Goal: Task Accomplishment & Management: Use online tool/utility

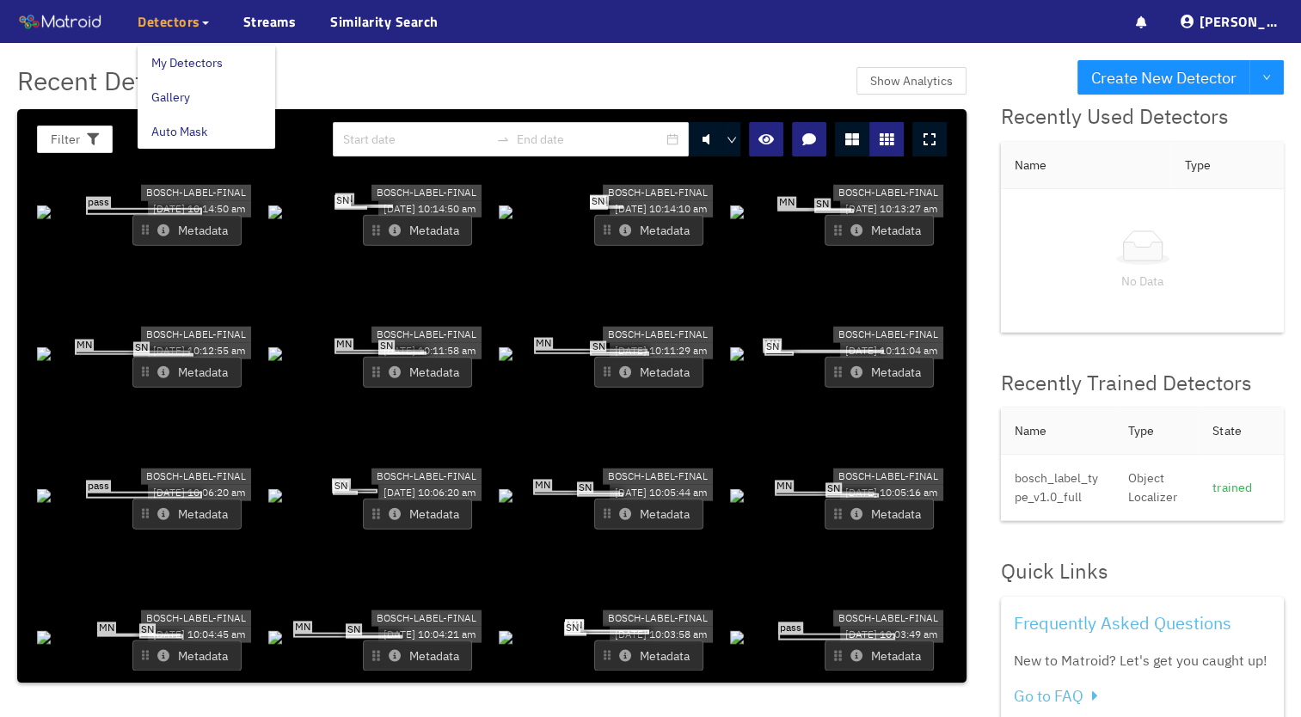
click at [201, 17] on span "Detectors" at bounding box center [173, 21] width 71 height 21
click at [182, 94] on link "Gallery" at bounding box center [170, 97] width 39 height 34
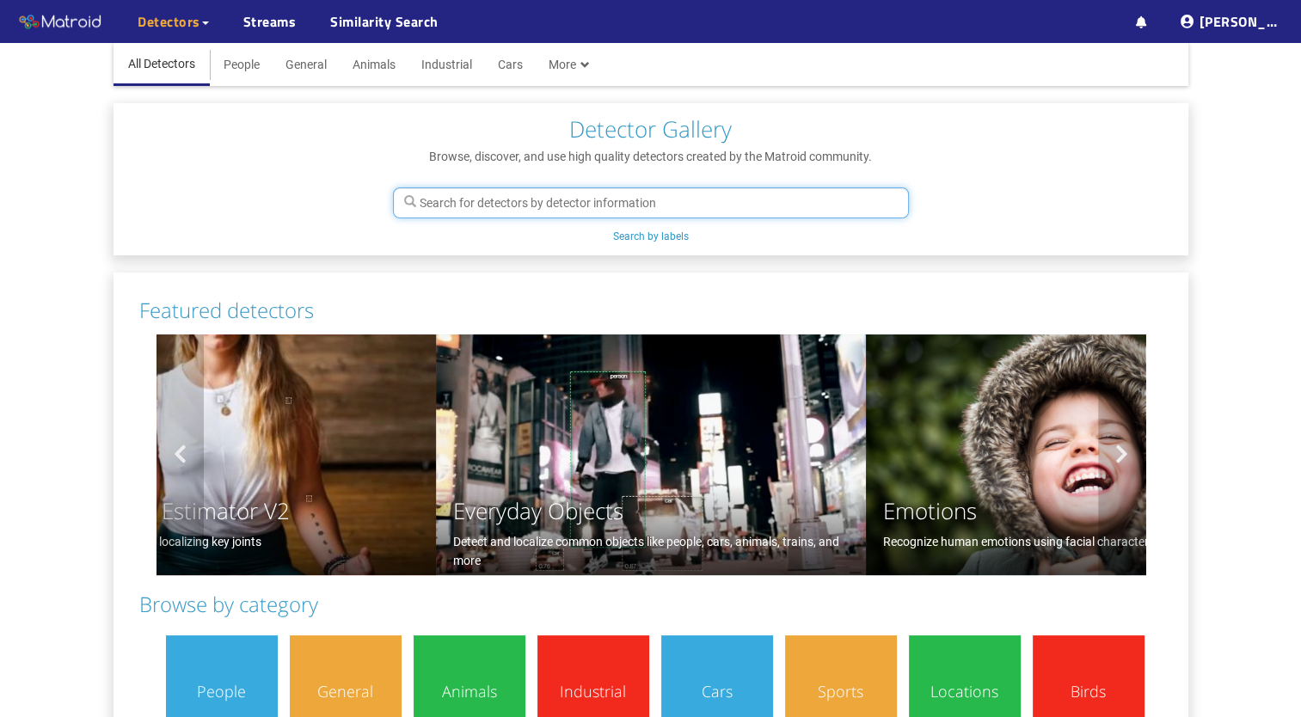
click at [478, 199] on input "text" at bounding box center [651, 202] width 516 height 31
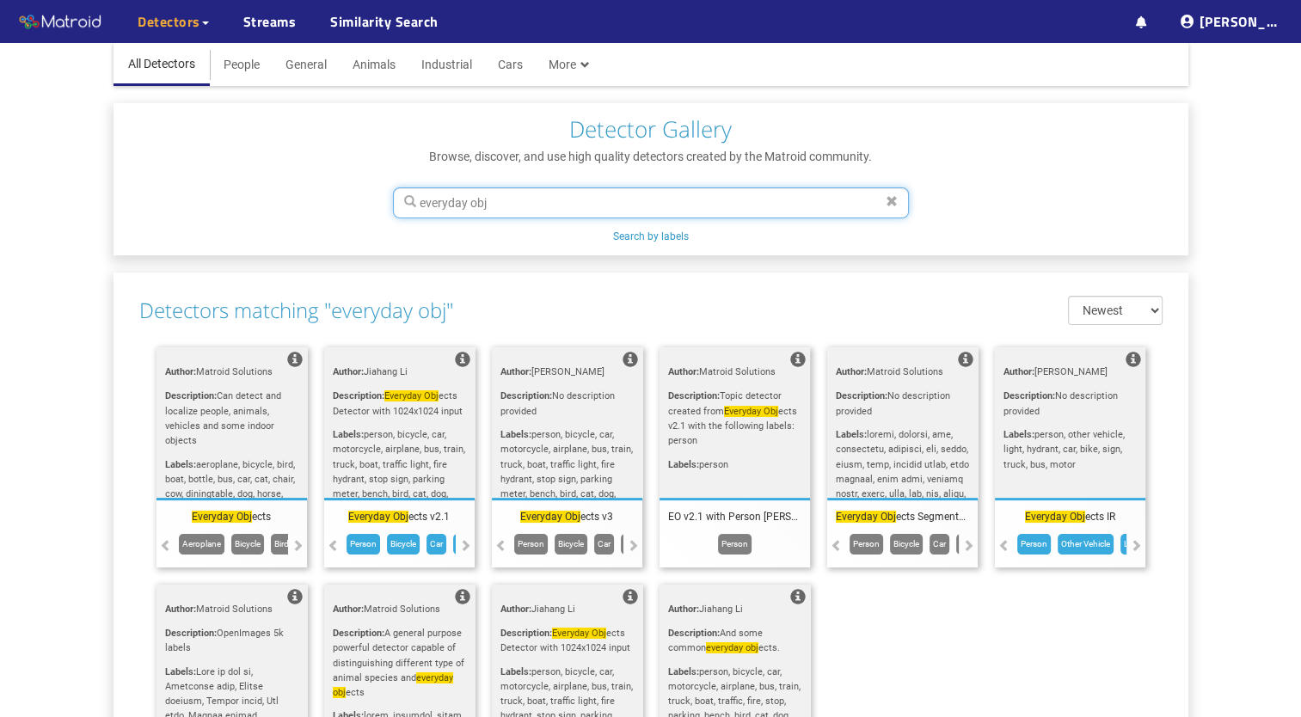
type input "everyday obj"
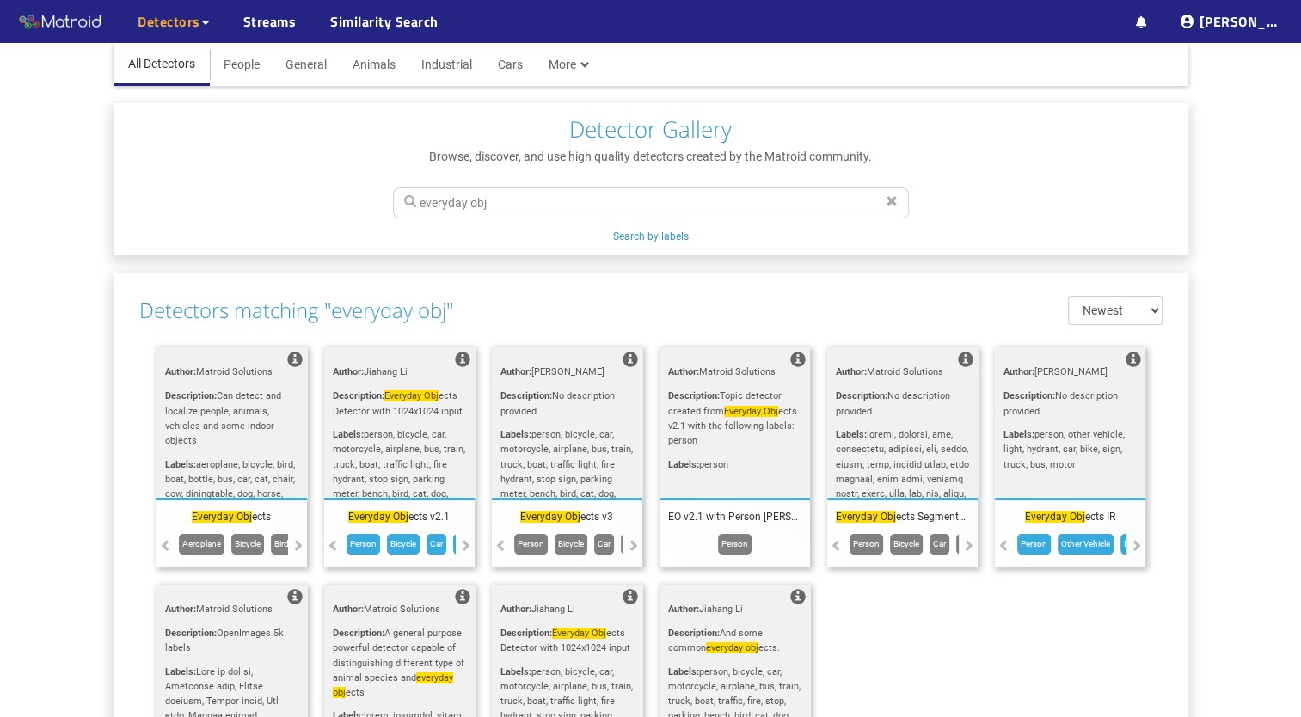
click at [413, 407] on span "Everyday Obj ects Detector with 1024x1024 input" at bounding box center [398, 403] width 130 height 26
click at [390, 466] on span "person, bicycle, car, motorcycle, airplane, bus, train, truck, boat, traffic li…" at bounding box center [399, 605] width 132 height 352
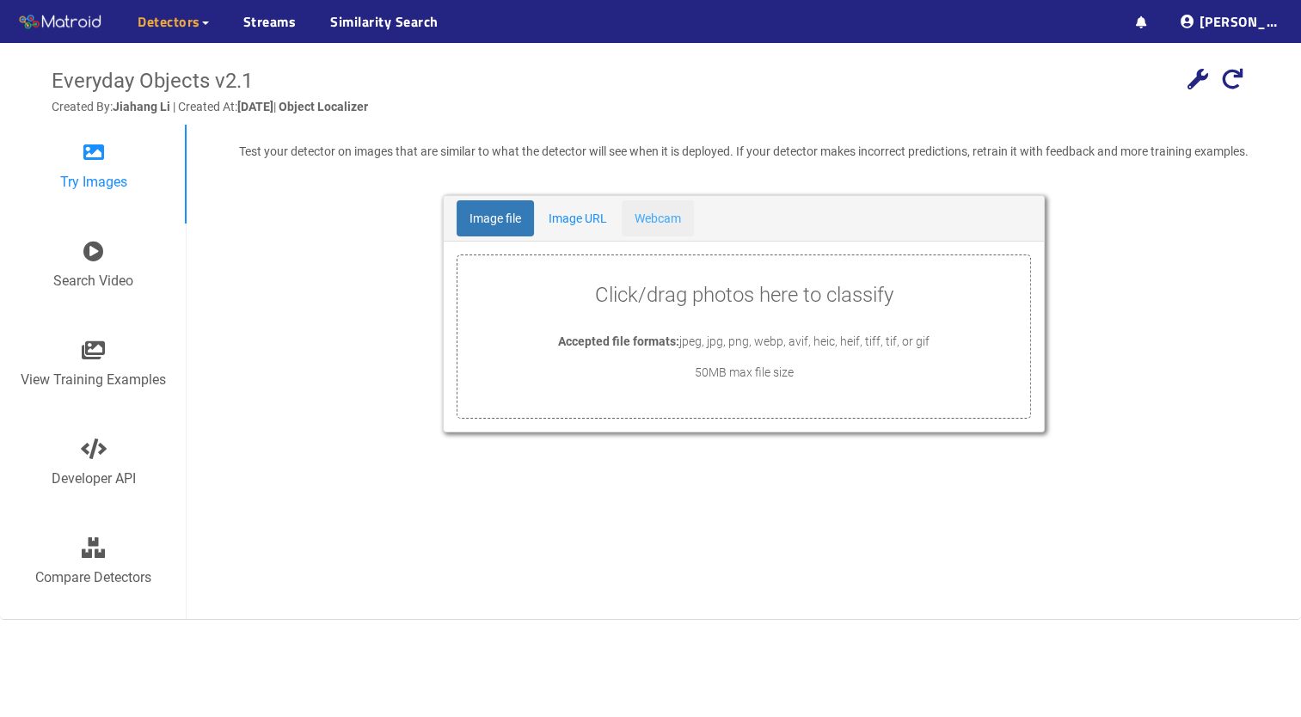
click at [640, 213] on link "Webcam" at bounding box center [657, 218] width 72 height 36
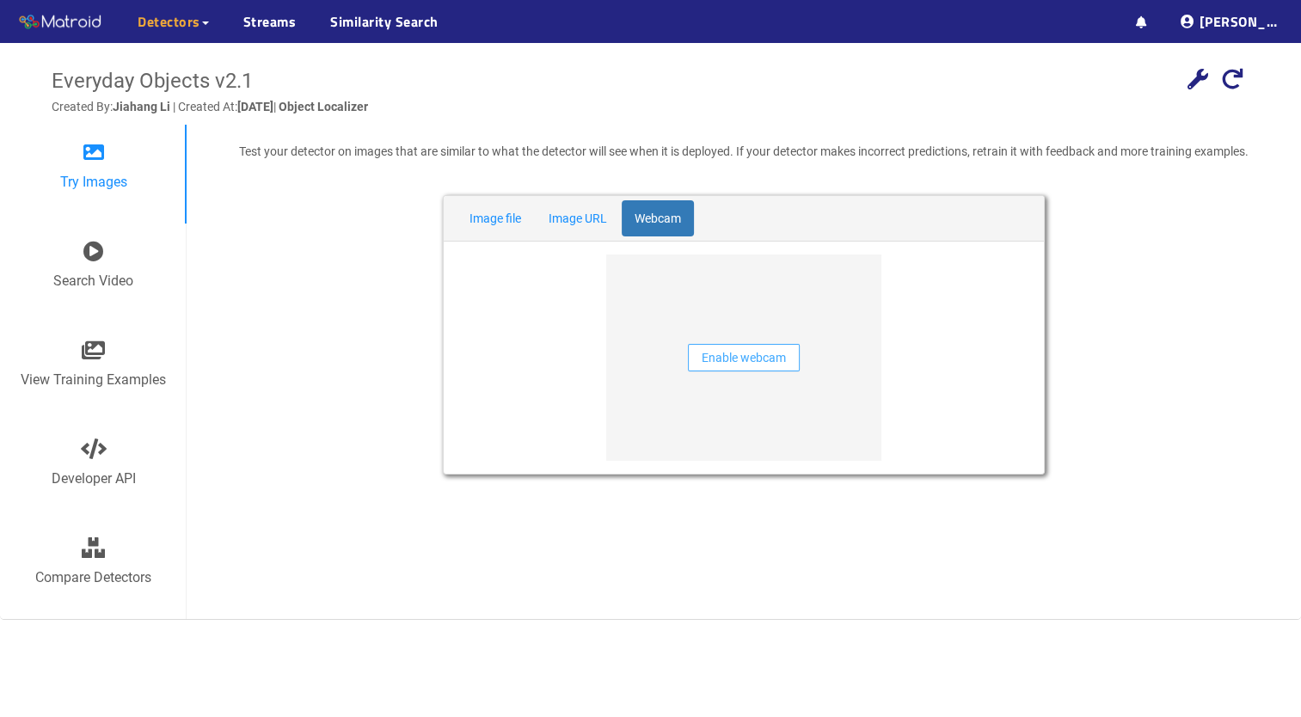
click at [724, 355] on span "Enable webcam" at bounding box center [743, 357] width 84 height 19
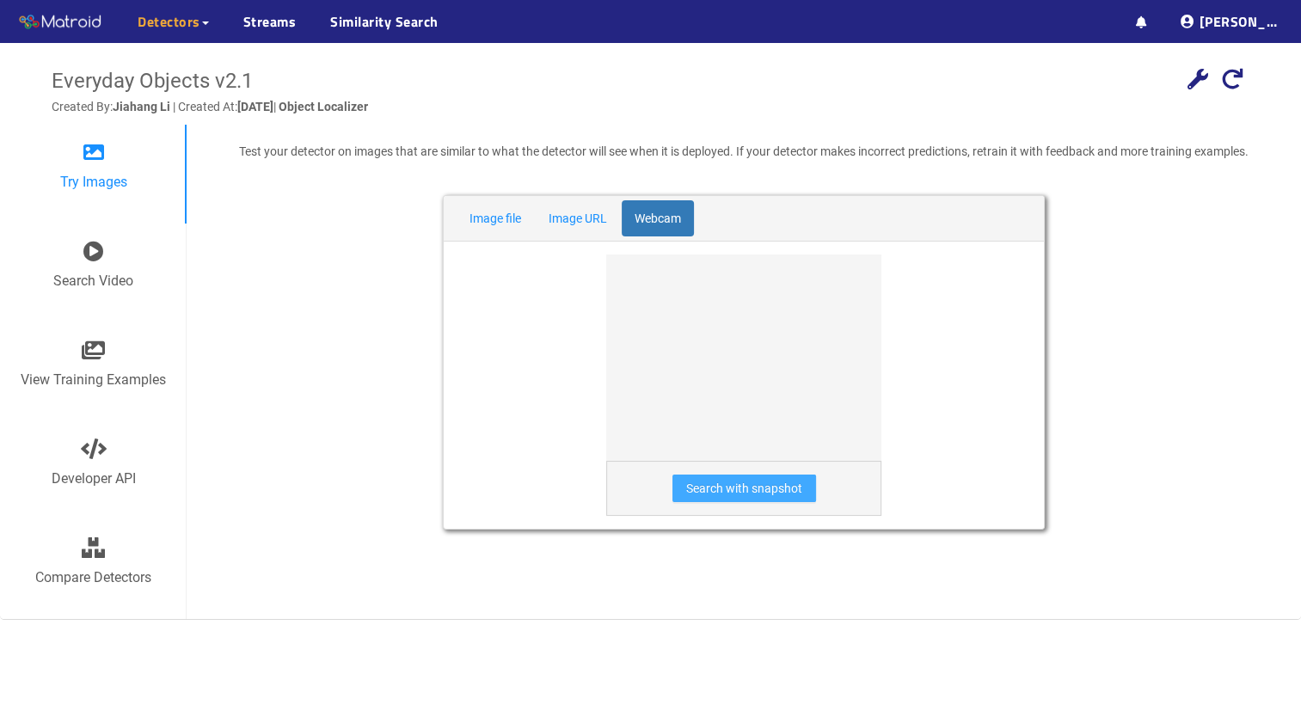
click at [749, 488] on span "Search with snapshot" at bounding box center [744, 488] width 116 height 19
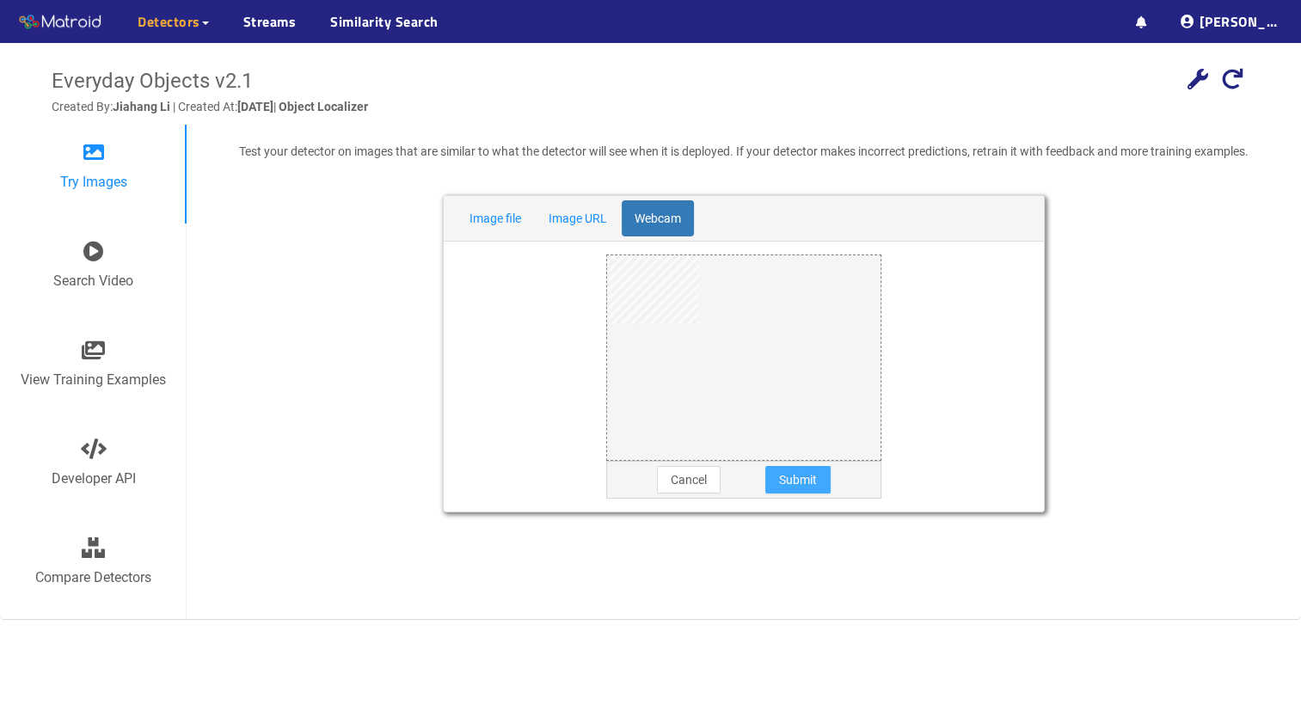
click at [811, 473] on span "Submit" at bounding box center [798, 479] width 38 height 19
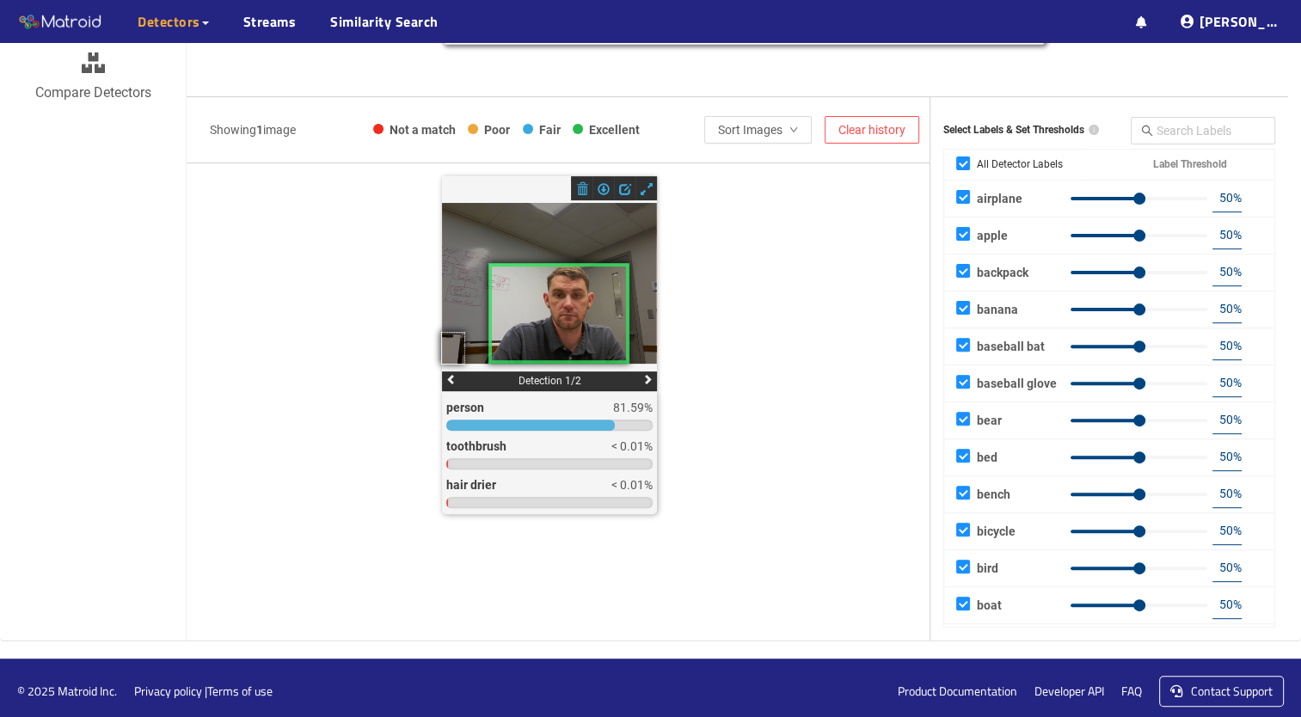
scroll to position [489, 0]
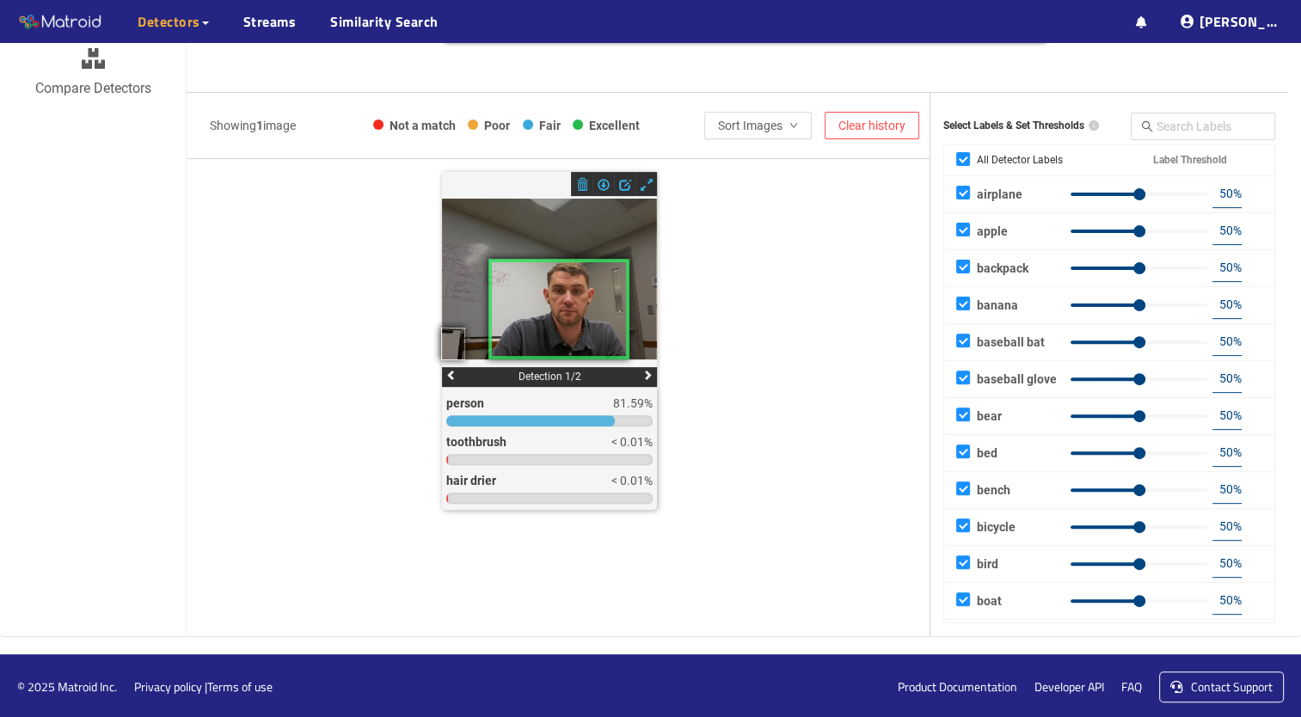
click at [675, 316] on div "Detection 1/2 person 81.59% toothbrush < 0.01% hair drier < 0.01% teddy bear < …" at bounding box center [558, 378] width 743 height 413
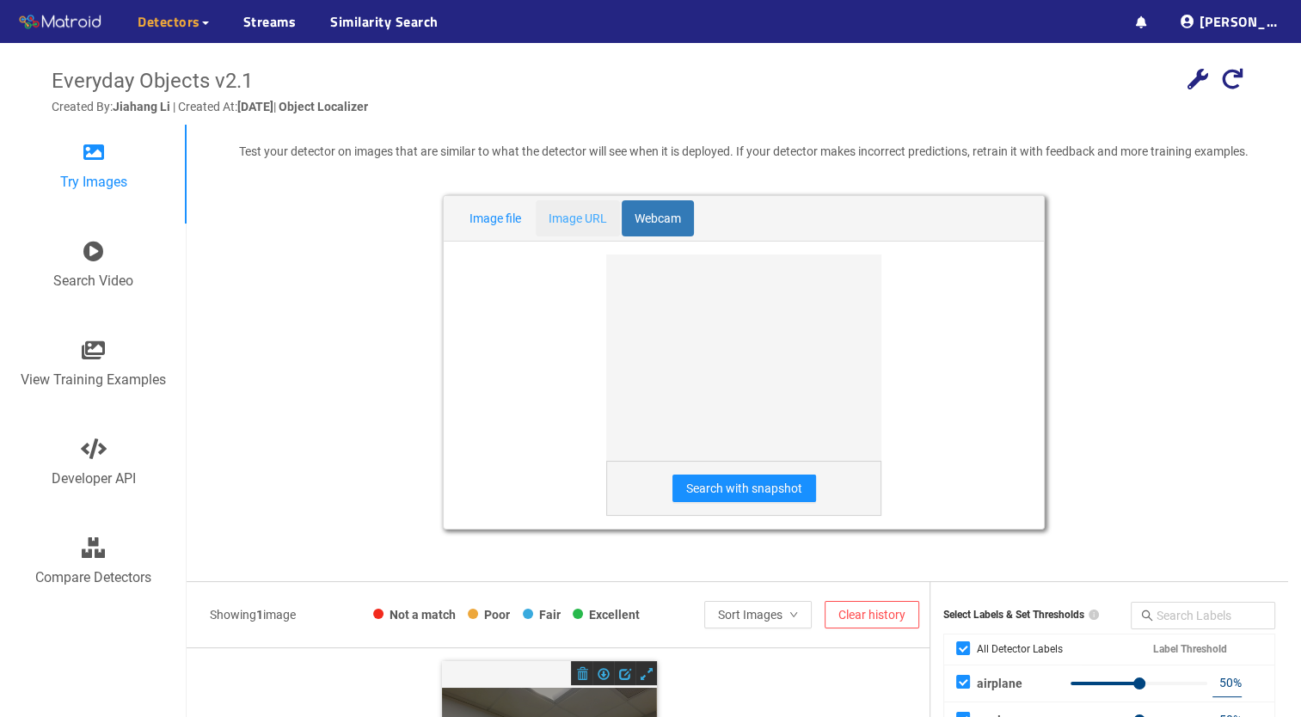
click at [584, 216] on link "Image URL" at bounding box center [578, 218] width 84 height 36
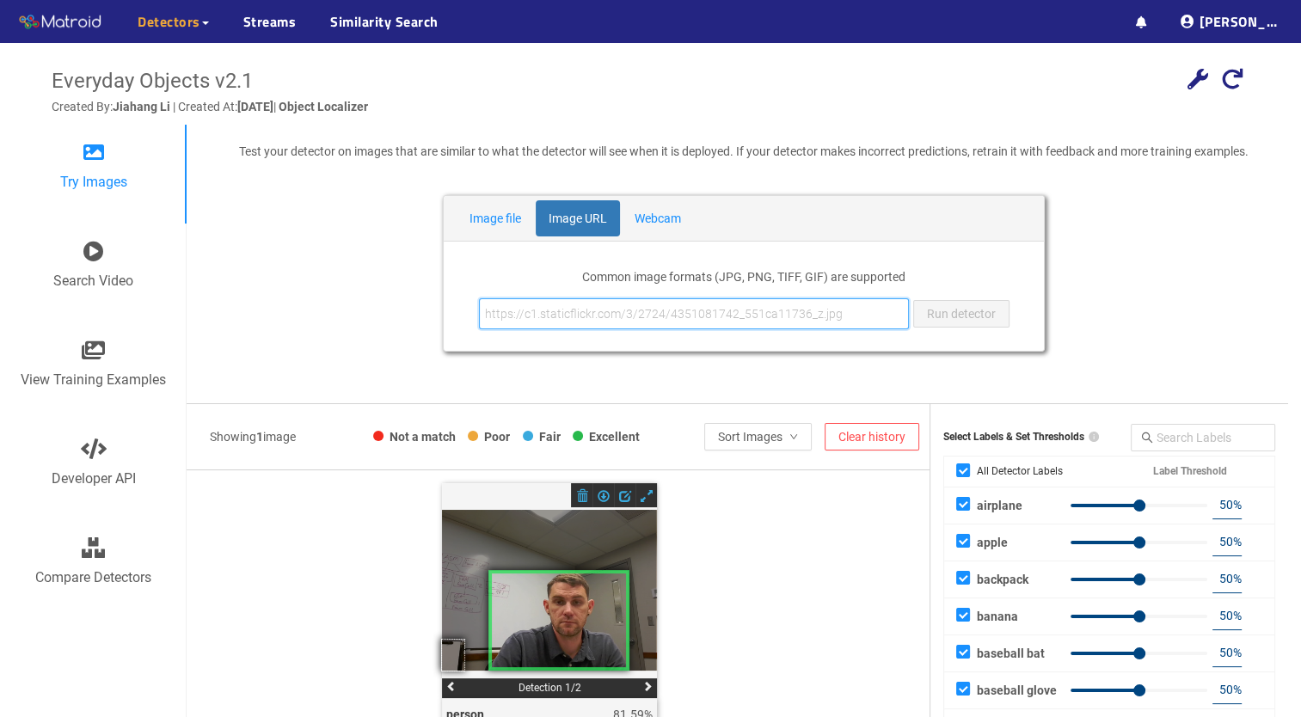
click at [664, 316] on input "text" at bounding box center [694, 313] width 430 height 31
paste input "https://tse2.mm.bing.net/th/id/OIP.jWRCmajfNkINWJR7dQncUgHaEK?cb=12&rs=1&pid=Im…"
type input "https://tse2.mm.bing.net/th/id/OIP.jWRCmajfNkINWJR7dQncUgHaEK?cb=12&rs=1&pid=Im…"
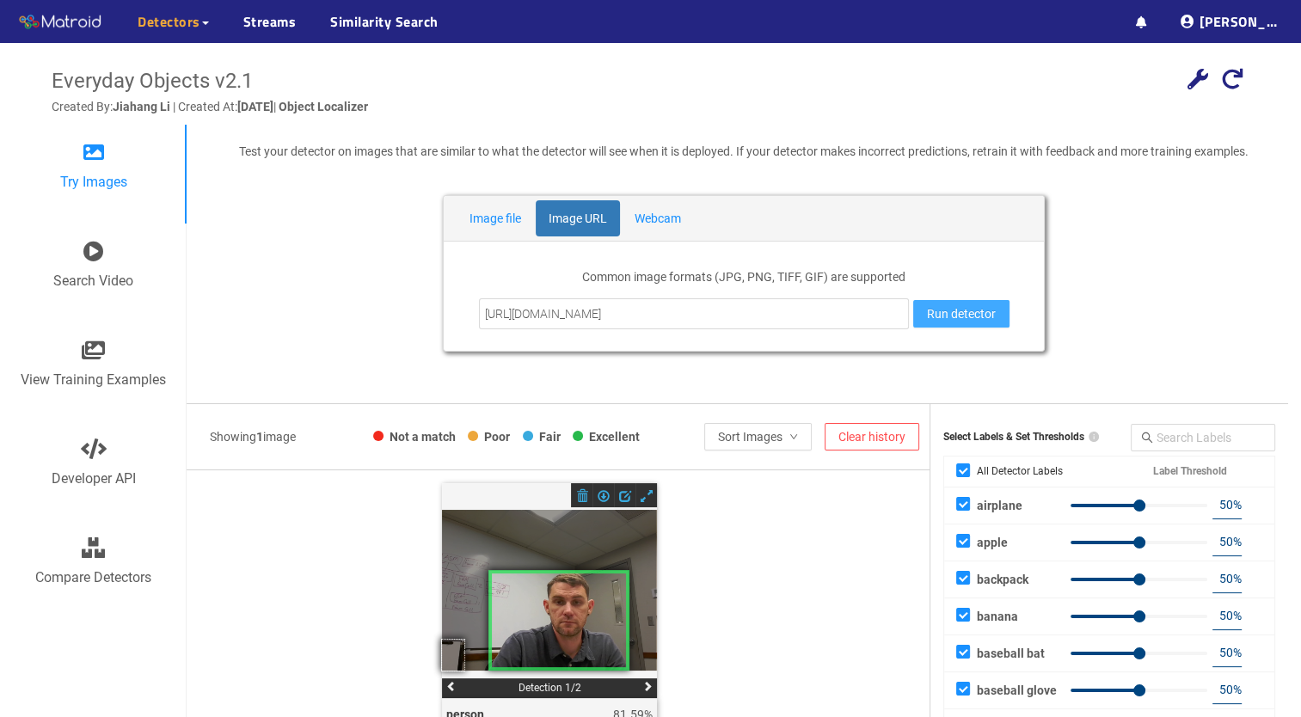
click at [950, 315] on span "Run detector" at bounding box center [961, 313] width 69 height 19
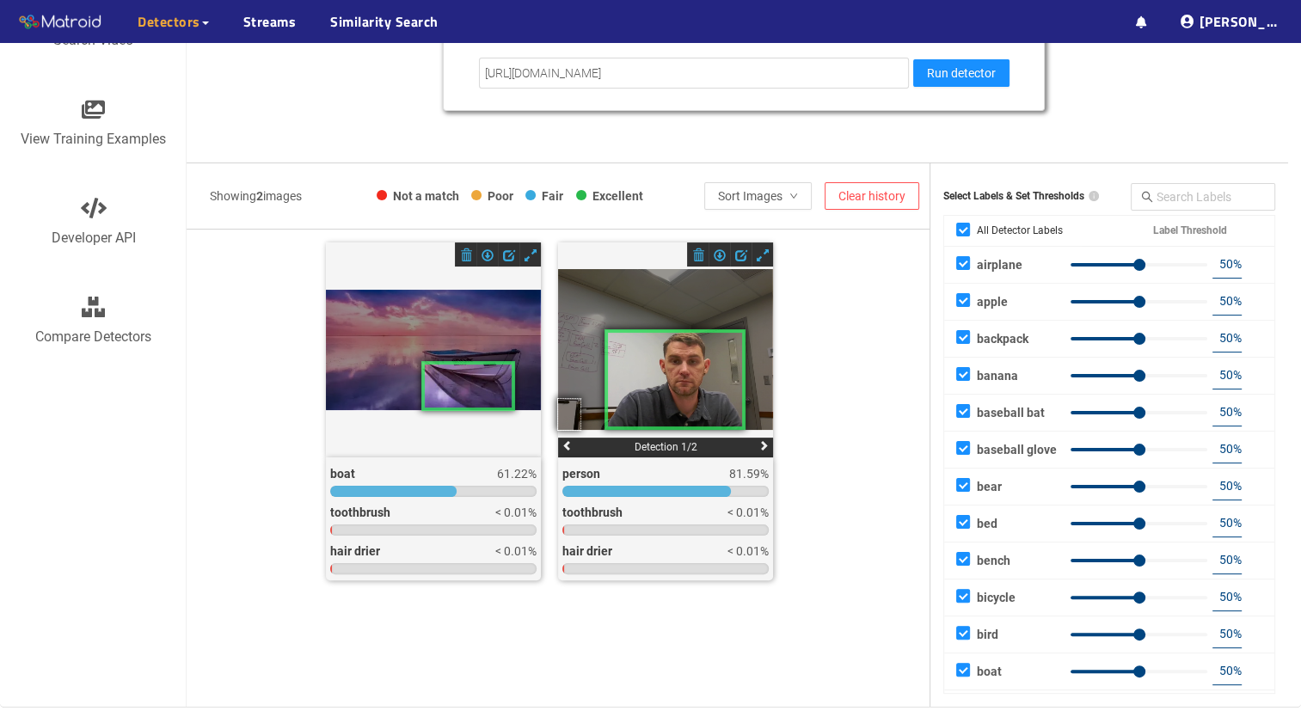
scroll to position [241, 0]
click at [961, 631] on input "bird" at bounding box center [963, 636] width 14 height 14
checkbox input "false"
click at [959, 598] on input "bicycle" at bounding box center [963, 599] width 14 height 14
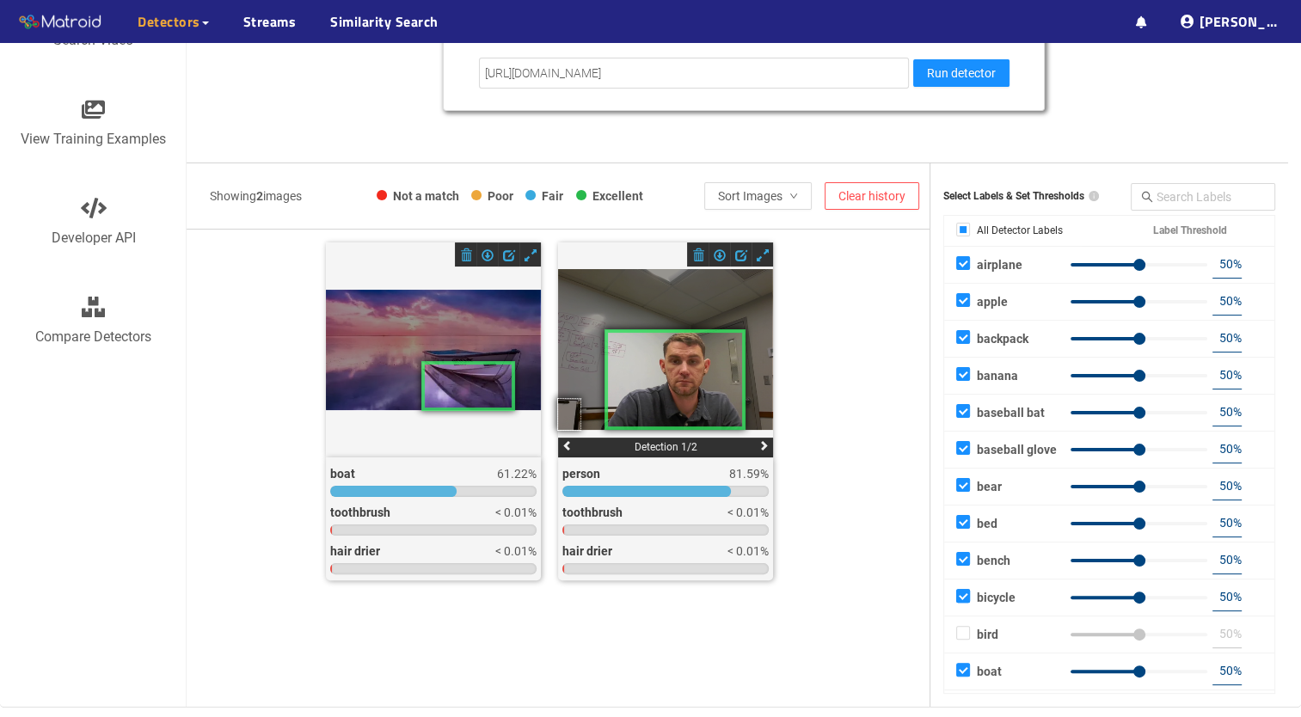
checkbox input "false"
click at [963, 559] on input "bench" at bounding box center [963, 562] width 14 height 14
checkbox input "true"
click at [960, 595] on input "bicycle" at bounding box center [963, 599] width 14 height 14
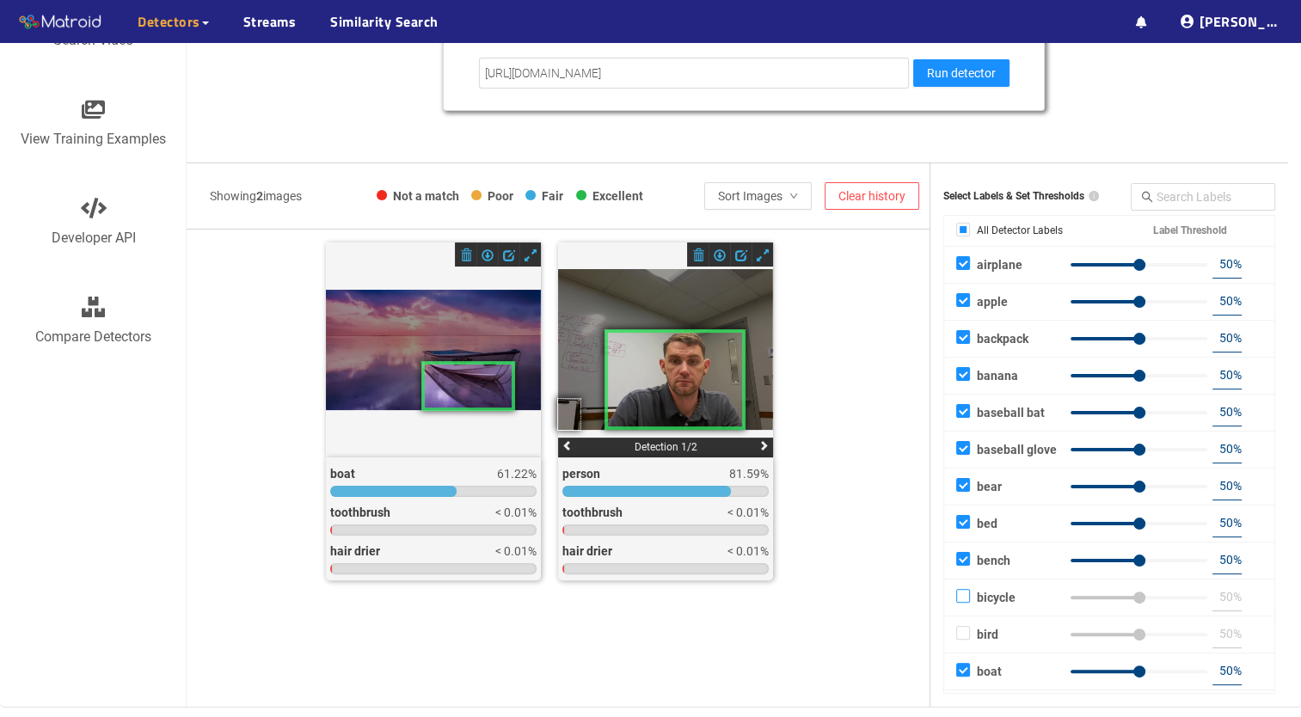
checkbox input "true"
click at [959, 631] on input "bird" at bounding box center [963, 636] width 14 height 14
checkbox input "true"
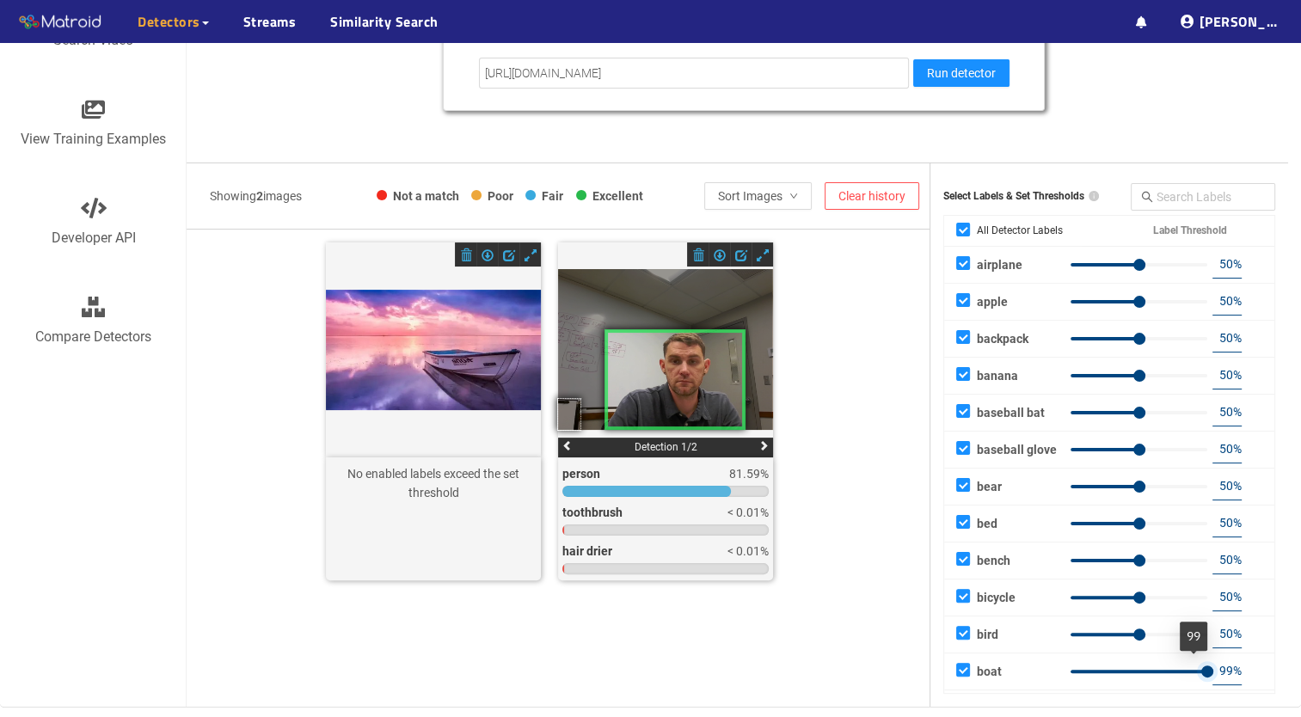
drag, startPoint x: 1135, startPoint y: 664, endPoint x: 1205, endPoint y: 669, distance: 70.6
click at [1205, 669] on div "99 %" at bounding box center [1163, 672] width 197 height 28
click at [1166, 666] on div at bounding box center [1138, 671] width 137 height 10
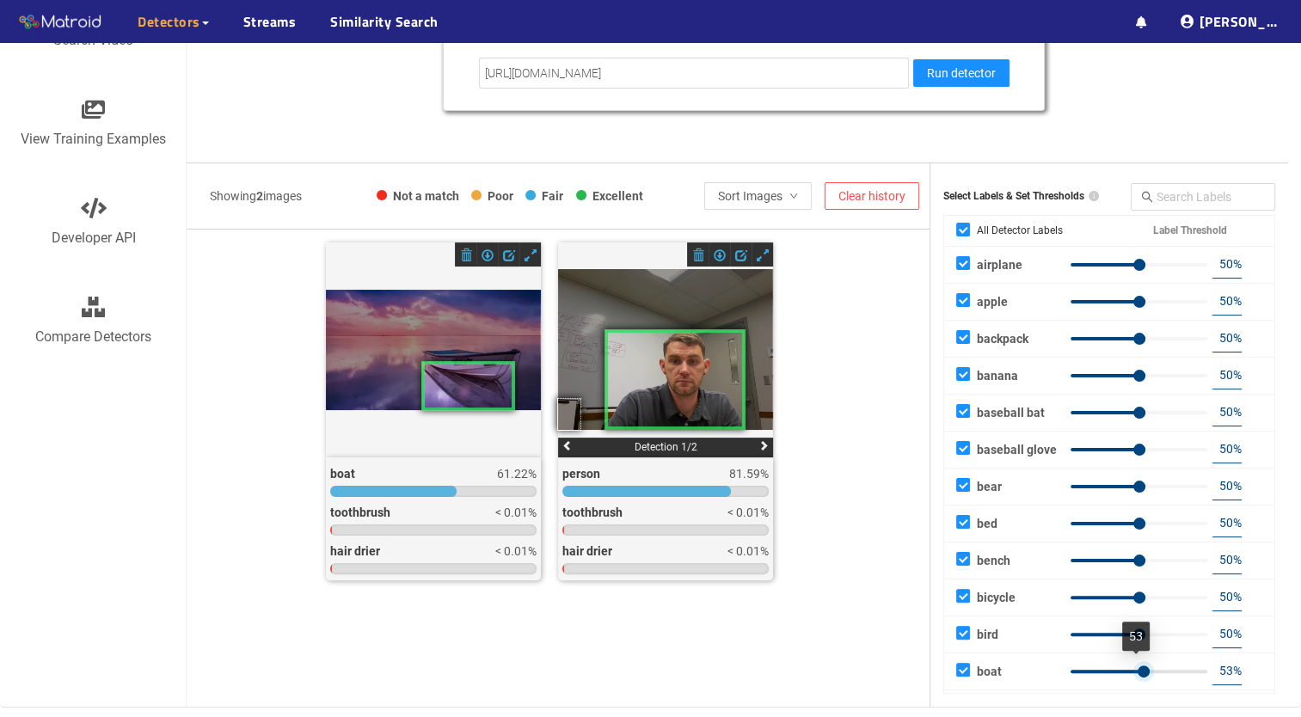
drag, startPoint x: 1166, startPoint y: 666, endPoint x: 1137, endPoint y: 671, distance: 28.8
click at [1137, 671] on div at bounding box center [1143, 671] width 12 height 12
click at [1143, 668] on div at bounding box center [1149, 671] width 12 height 12
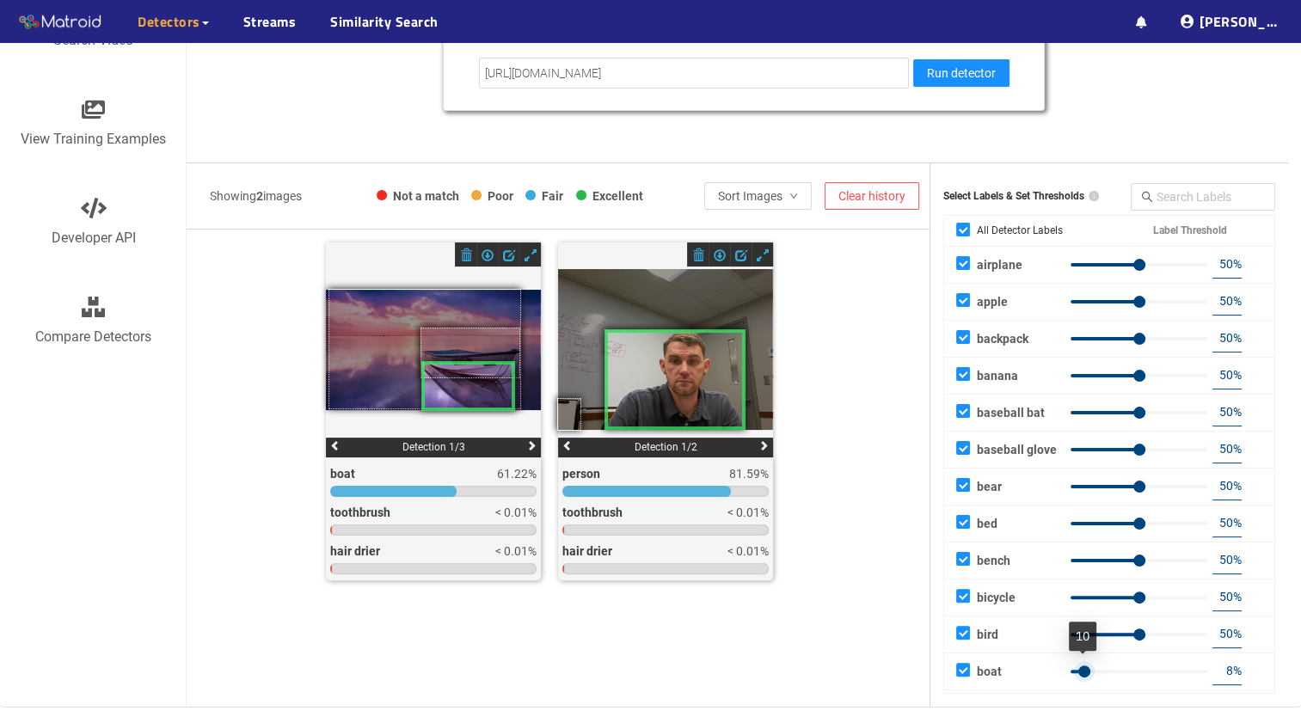
type input "7"
drag, startPoint x: 1142, startPoint y: 668, endPoint x: 1080, endPoint y: 678, distance: 63.6
click at [1080, 678] on div "7 %" at bounding box center [1163, 672] width 197 height 28
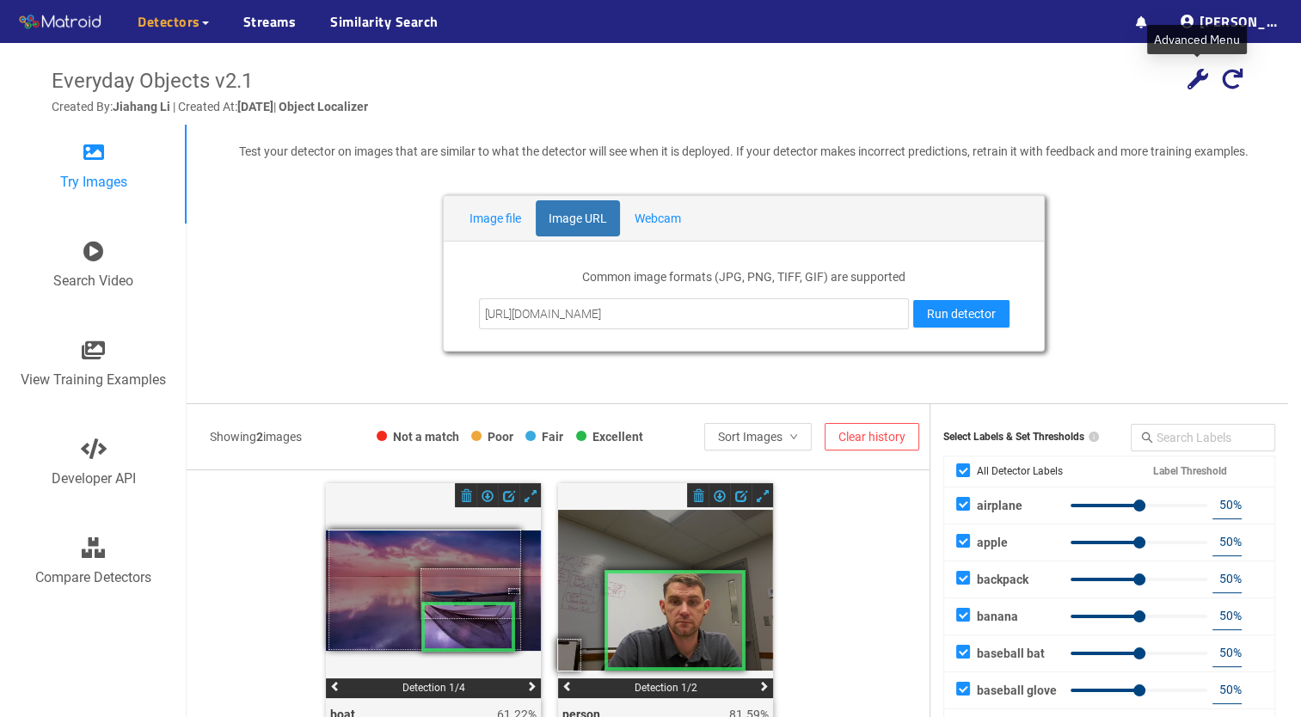
click at [1203, 81] on icon at bounding box center [1197, 79] width 21 height 21
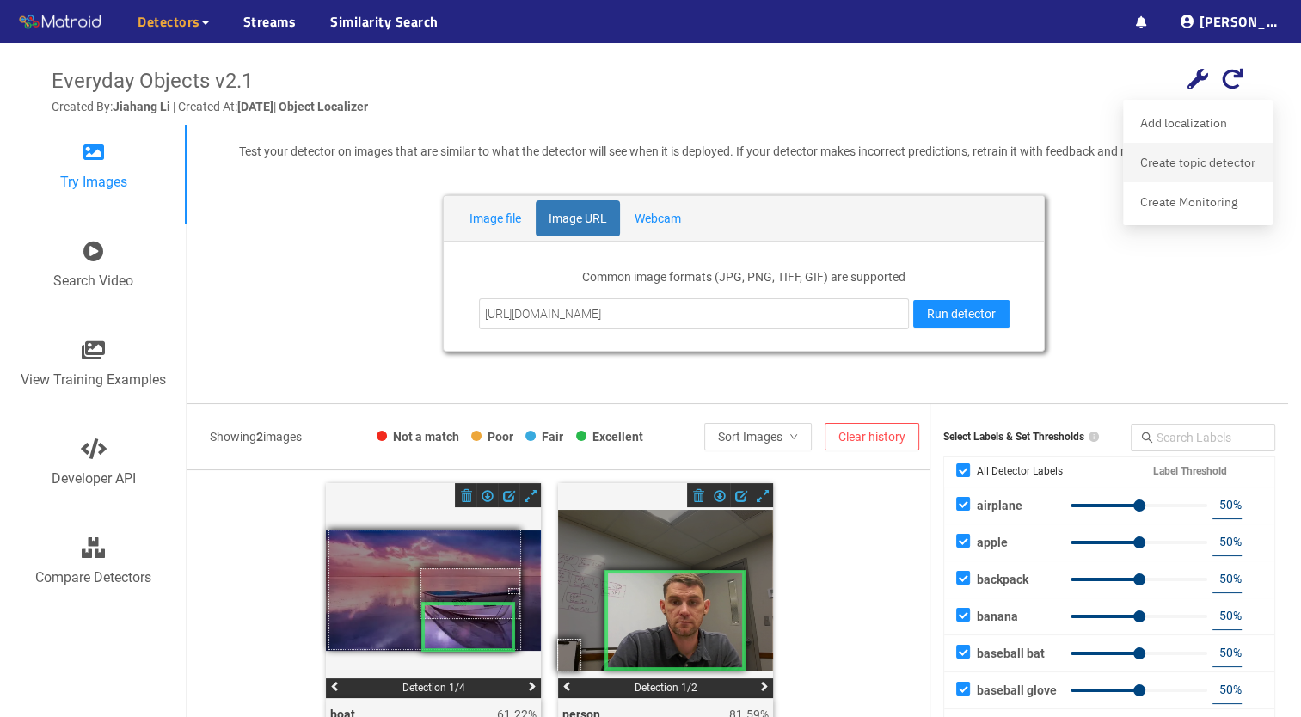
click at [1216, 170] on div "Create topic detector" at bounding box center [1197, 162] width 129 height 31
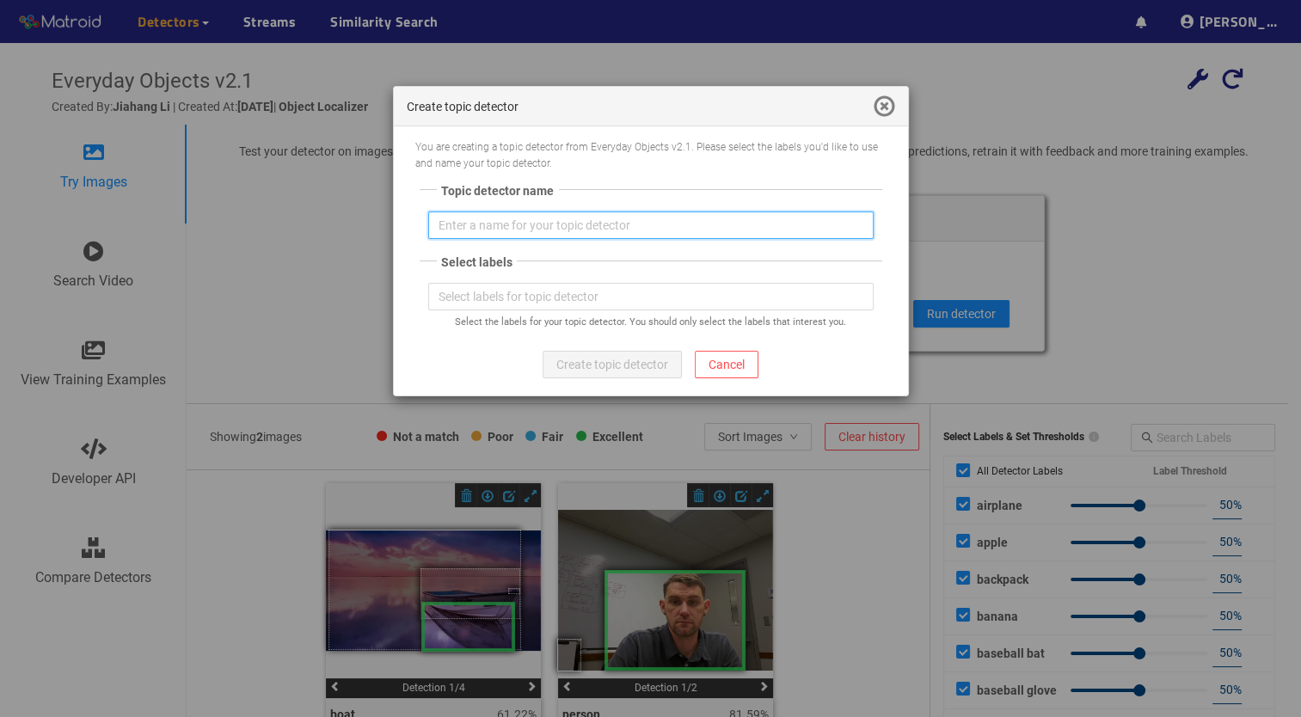
click at [757, 236] on input "text" at bounding box center [650, 225] width 445 height 28
click at [725, 291] on span "Select labels for topic detector" at bounding box center [650, 296] width 425 height 19
type input "Mine"
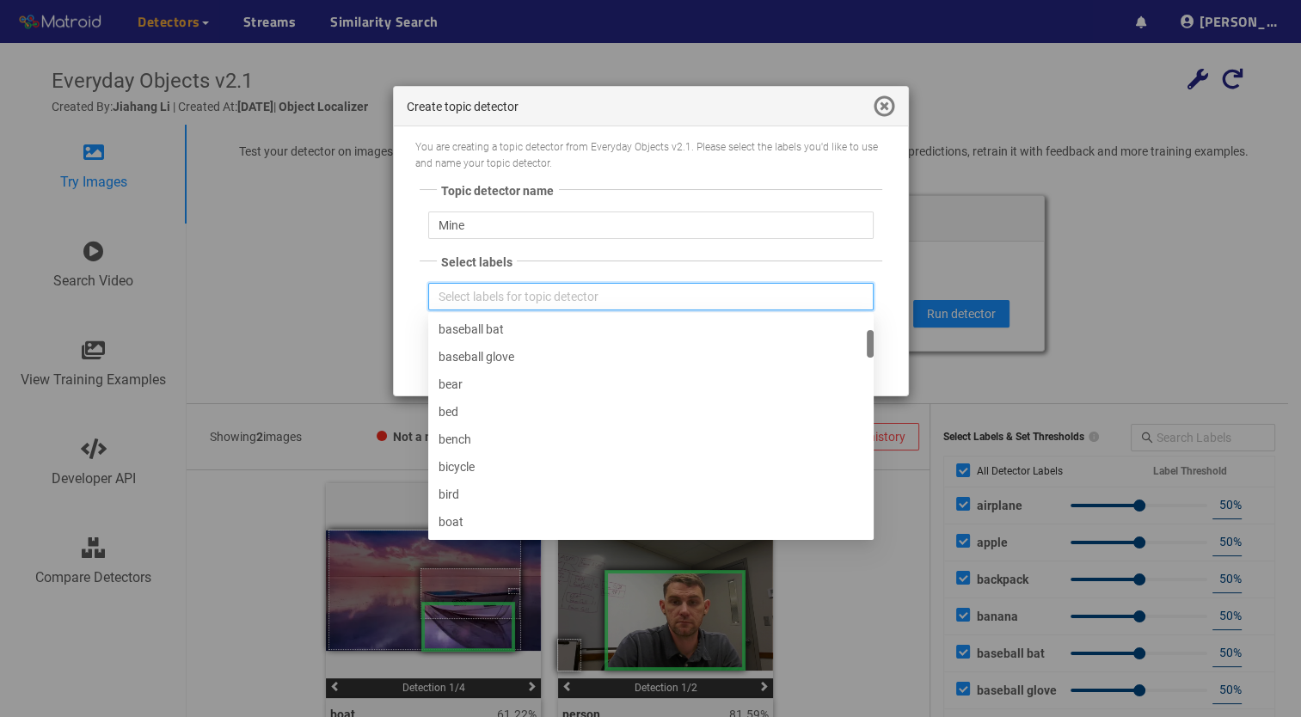
scroll to position [110, 0]
click at [1090, 240] on div "Create topic detector You are creating a topic detector from Everyday Objects v…" at bounding box center [650, 358] width 1301 height 717
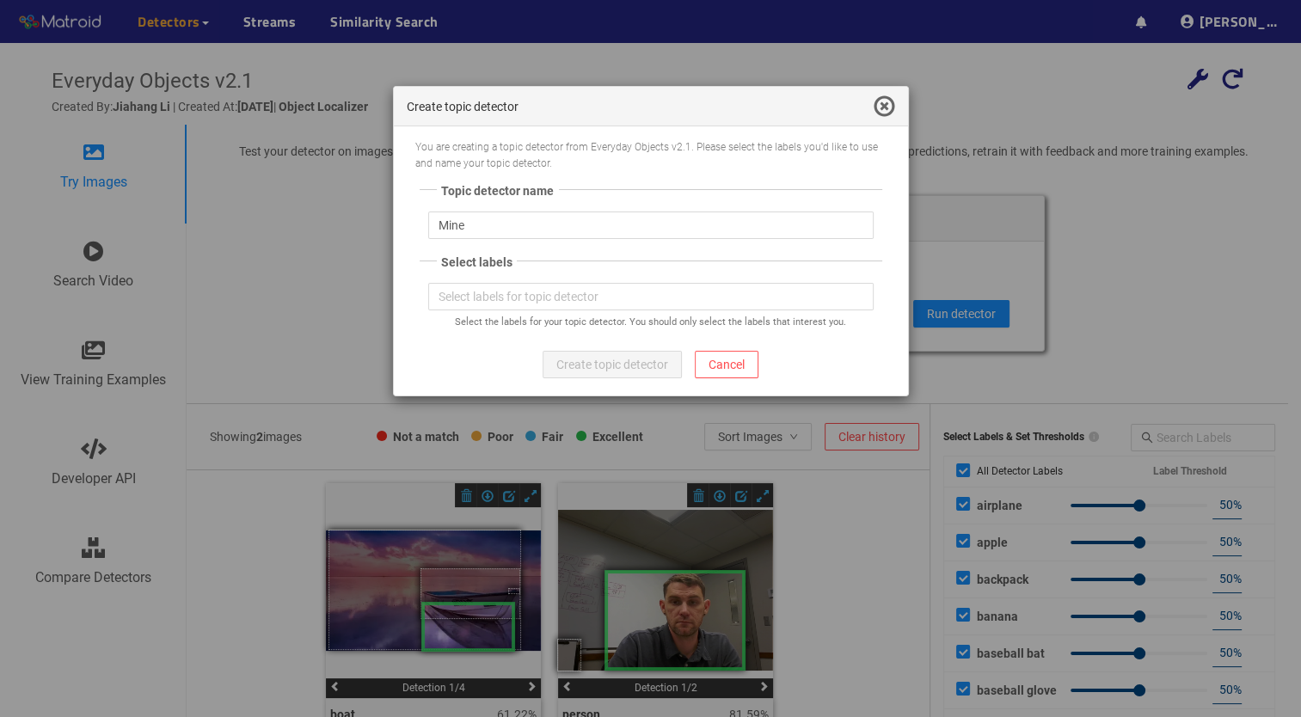
click at [877, 107] on span at bounding box center [883, 106] width 21 height 21
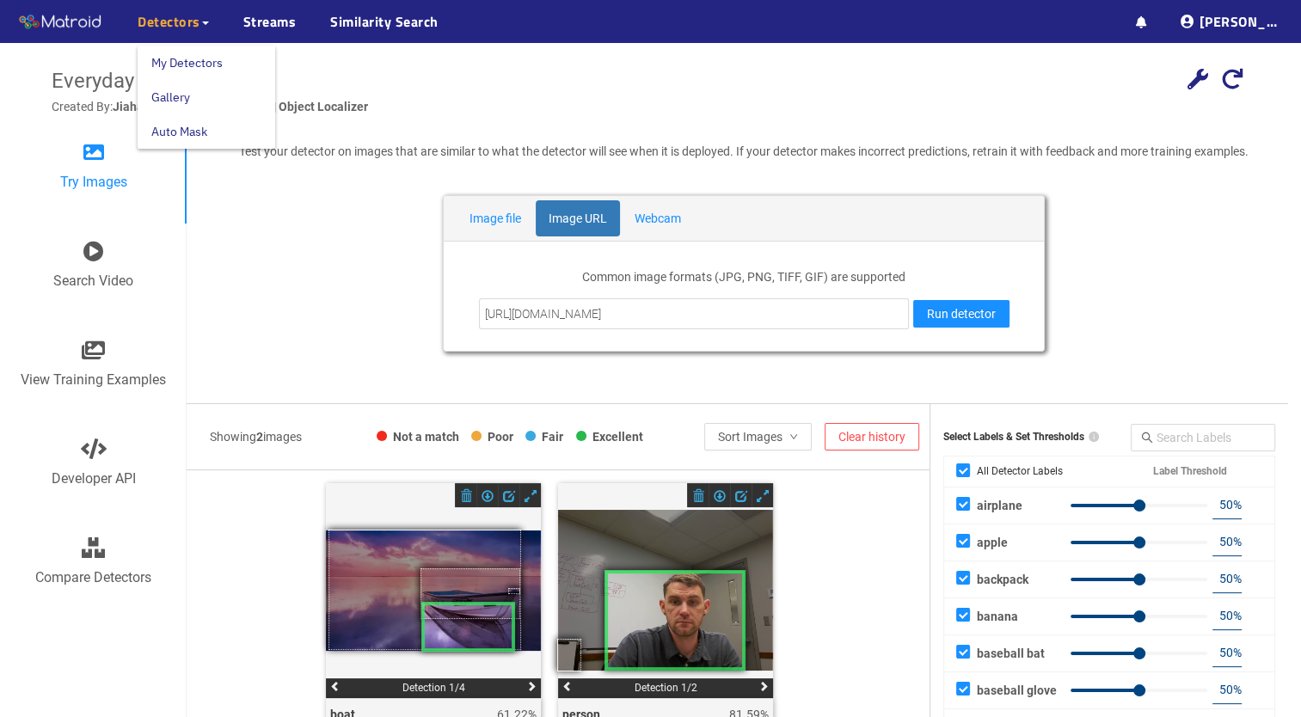
click at [203, 26] on span "Detectors" at bounding box center [173, 21] width 71 height 21
click at [175, 100] on link "Gallery" at bounding box center [170, 97] width 39 height 34
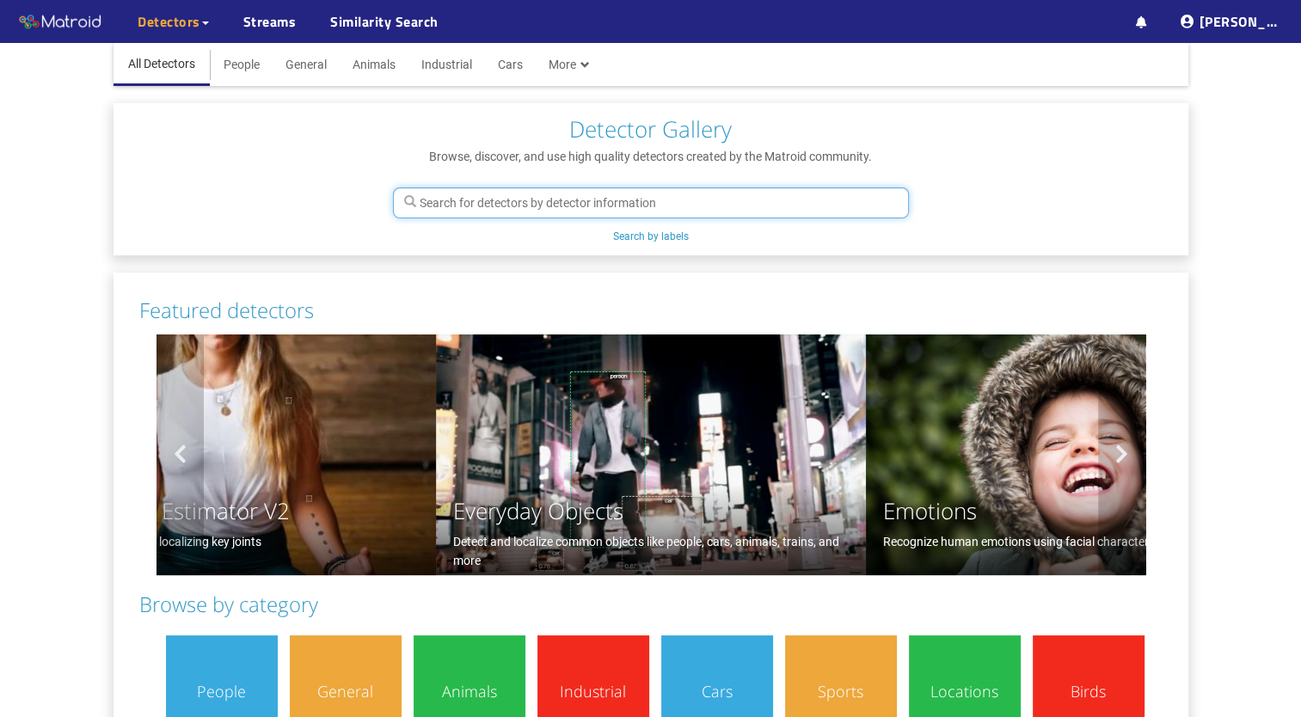
click at [562, 196] on input "text" at bounding box center [651, 202] width 516 height 31
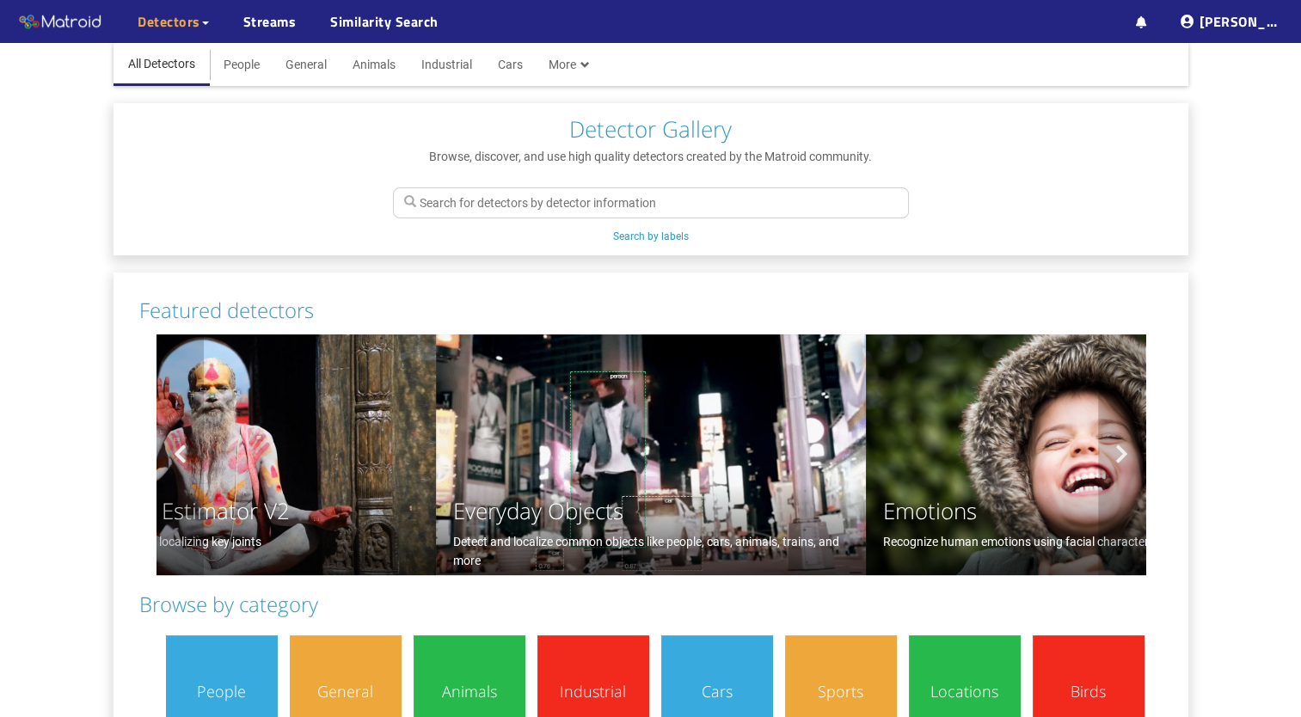
click at [202, 21] on icon at bounding box center [205, 22] width 7 height 3
click at [187, 58] on link "My Detectors" at bounding box center [186, 63] width 71 height 34
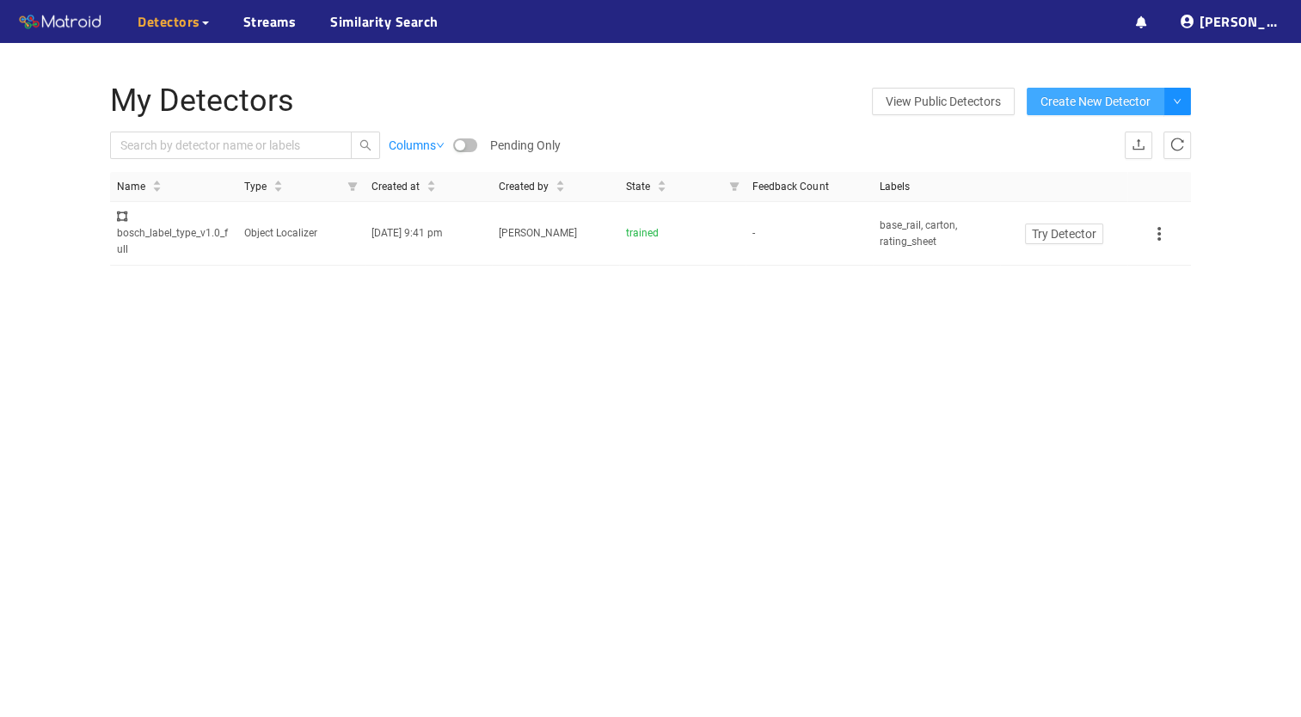
click at [1104, 98] on span "Create New Detector" at bounding box center [1095, 101] width 110 height 19
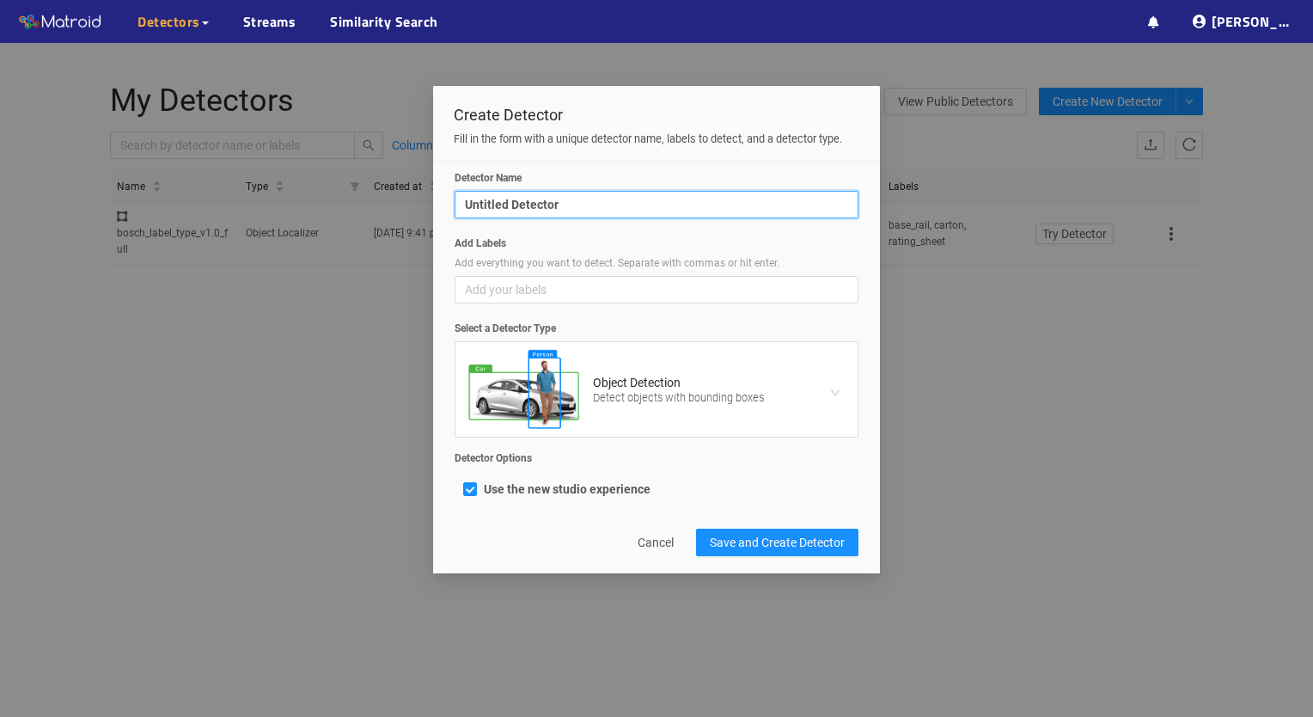
click at [636, 204] on input "Untitled Detector" at bounding box center [657, 205] width 404 height 28
click at [530, 291] on span "Add your labels" at bounding box center [656, 289] width 383 height 19
type input "Bosch_Home"
click at [491, 291] on input "Add Labels Add everything you want to detect. Separate with commas or hit enter…" at bounding box center [478, 289] width 26 height 19
type input "Units"
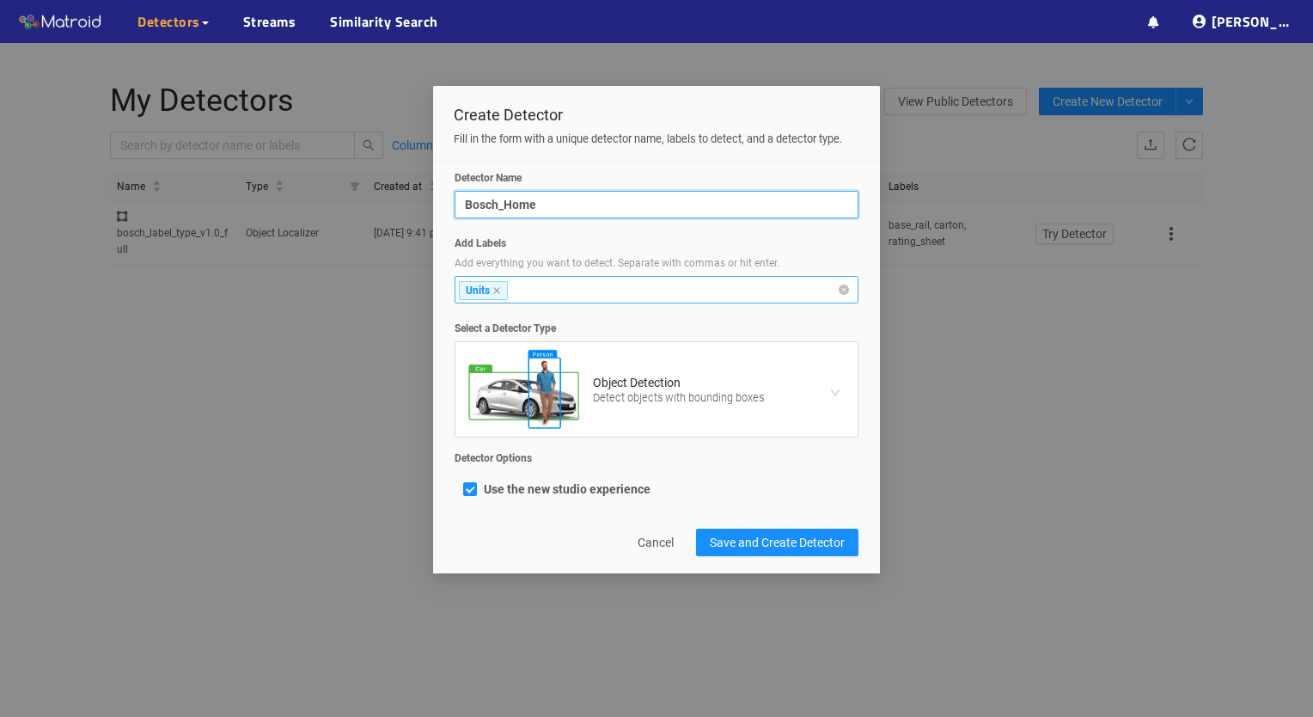
click at [556, 203] on input "Bosch_Home" at bounding box center [657, 205] width 404 height 28
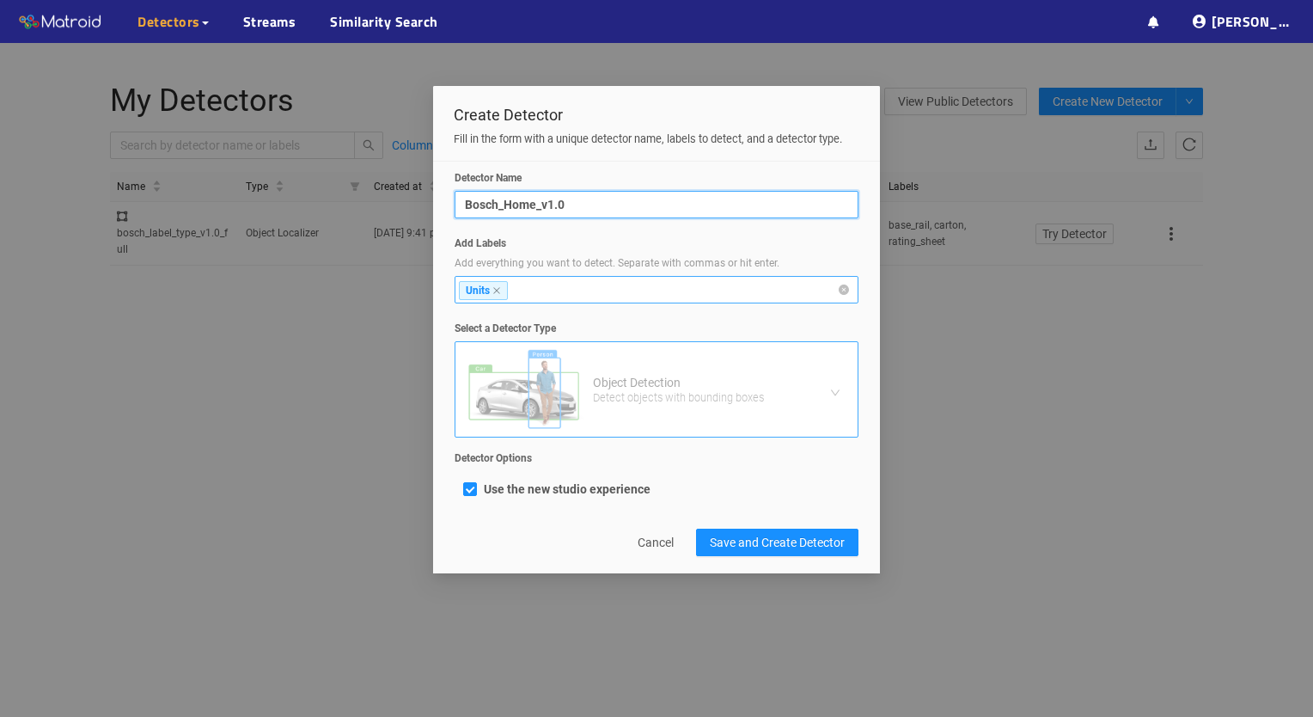
click at [836, 387] on div "Object Detection Detect objects with bounding boxes" at bounding box center [656, 389] width 385 height 86
type input "Bosch_Home_v1.0"
click at [836, 368] on input "Select a Detector Type Object Detection Detect objects with bounding boxes" at bounding box center [650, 355] width 371 height 26
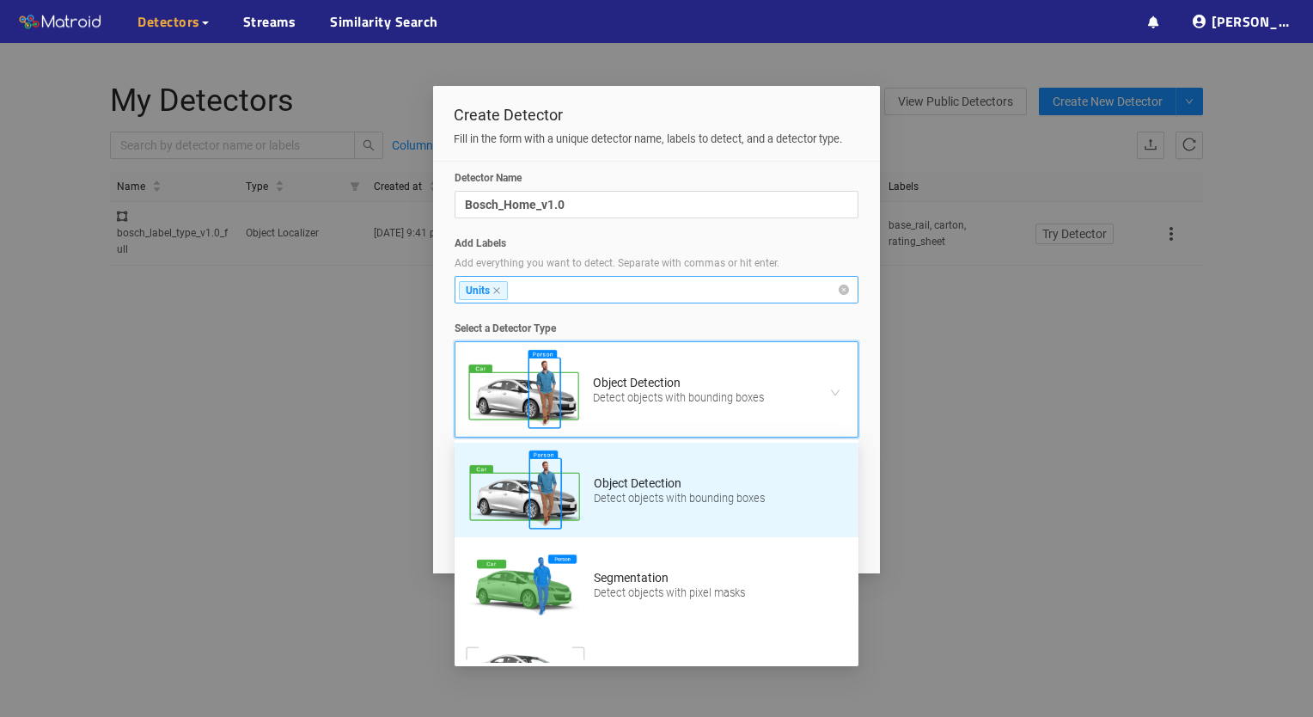
click at [836, 387] on div "Object Detection Detect objects with bounding boxes" at bounding box center [656, 389] width 385 height 86
click at [836, 368] on input "Select a Detector Type single_shot_detector Object Detection Detect objects wit…" at bounding box center [650, 355] width 371 height 26
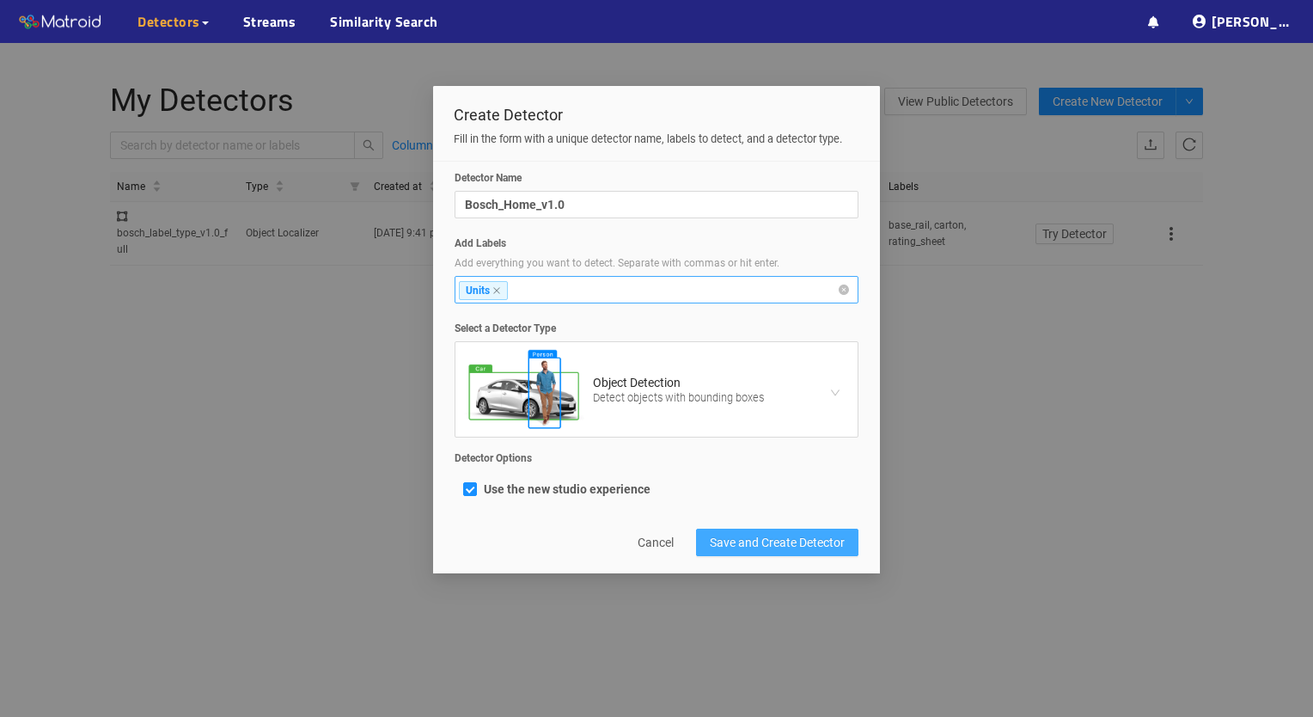
click at [806, 536] on span "Save and Create Detector" at bounding box center [777, 542] width 135 height 19
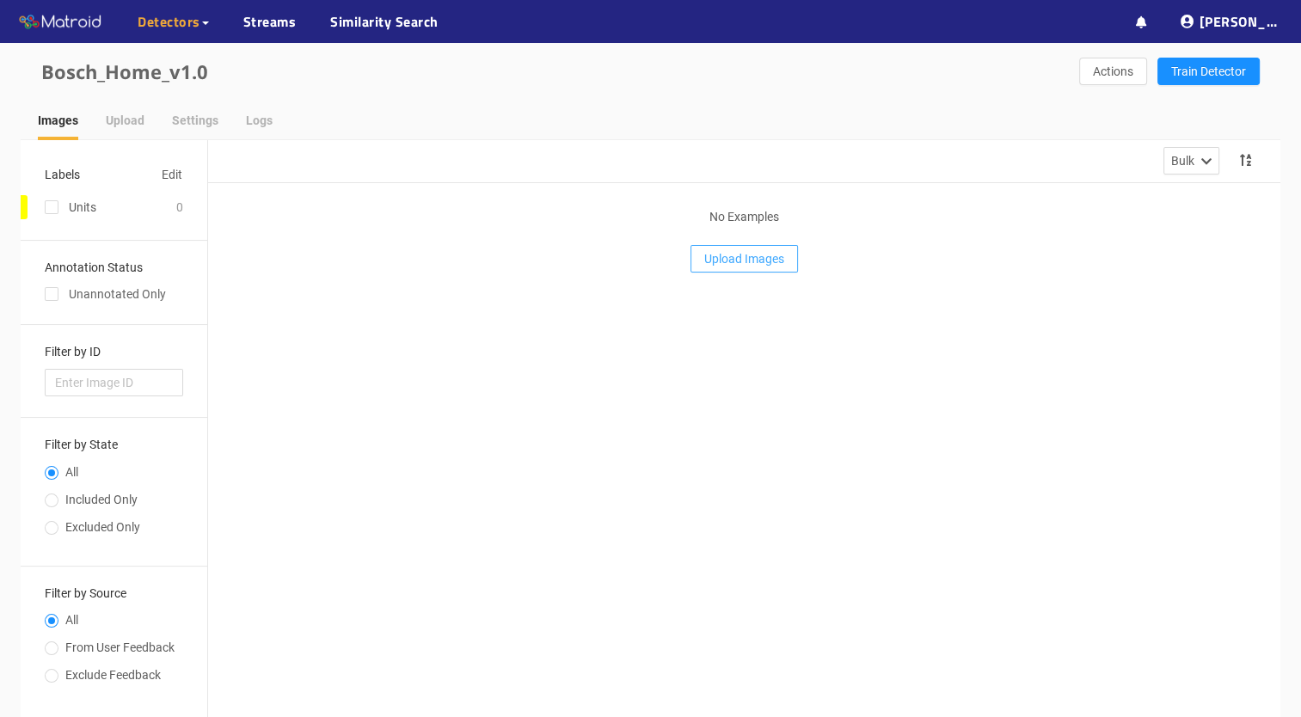
click at [763, 266] on span "Upload Images" at bounding box center [744, 258] width 80 height 19
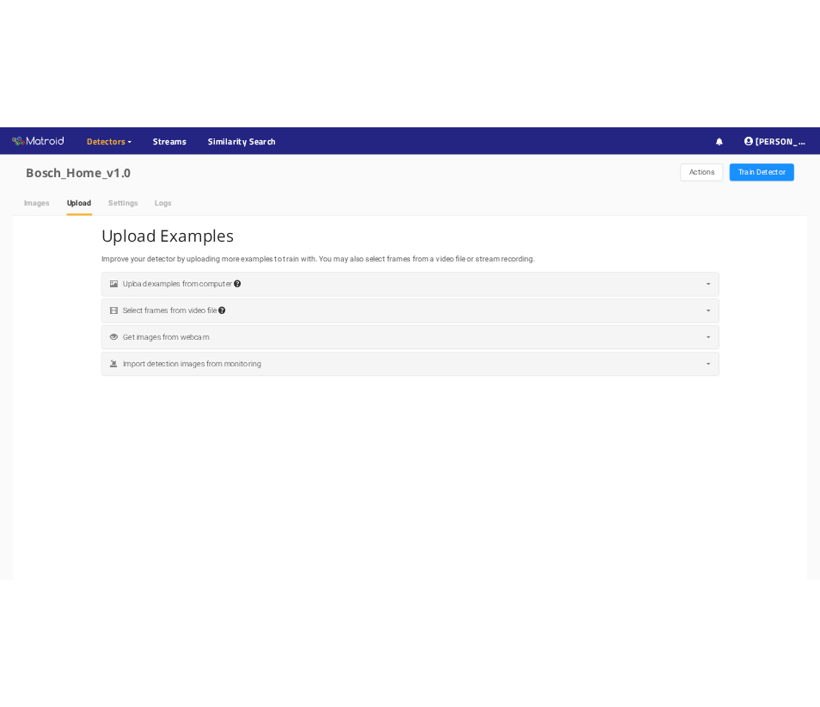
scroll to position [281, 0]
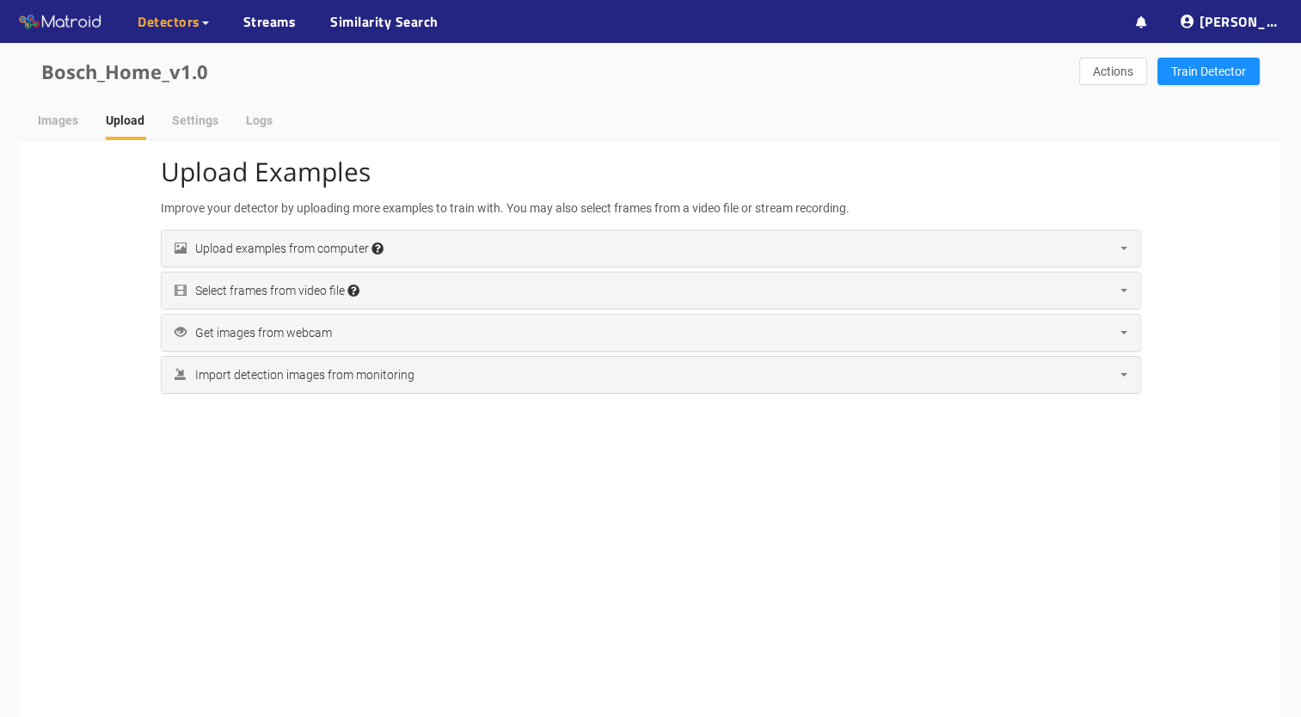
click at [762, 250] on div "Upload examples from computer Accepted file extensions: jpg, jpeg, png, tif, ti…" at bounding box center [651, 248] width 978 height 36
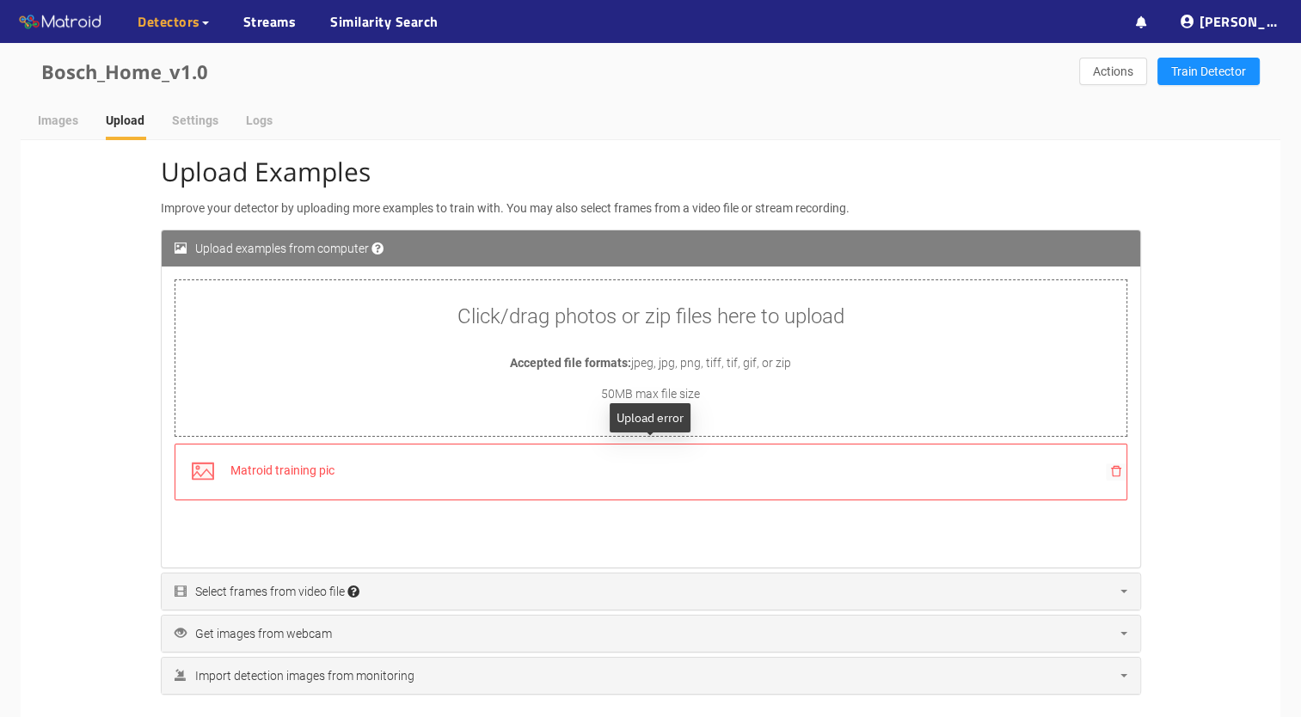
click at [1119, 469] on icon "delete" at bounding box center [1116, 471] width 10 height 11
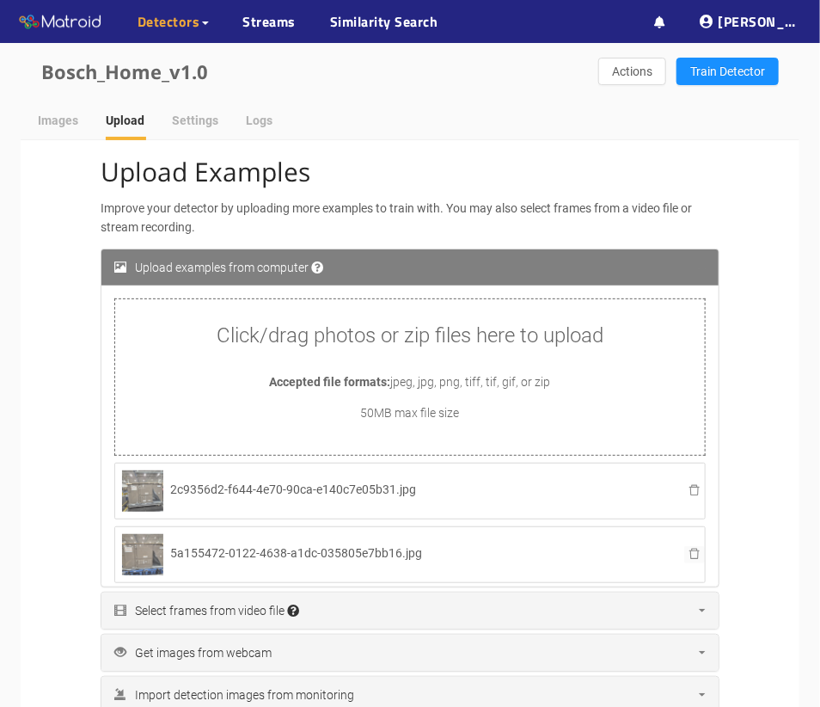
click at [684, 546] on button "button" at bounding box center [694, 554] width 21 height 17
click at [695, 487] on icon "delete" at bounding box center [695, 490] width 12 height 12
click at [589, 355] on div "Click/drag photos or zip files here to upload Accepted file formats: jpeg, jpg,…" at bounding box center [410, 377] width 590 height 156
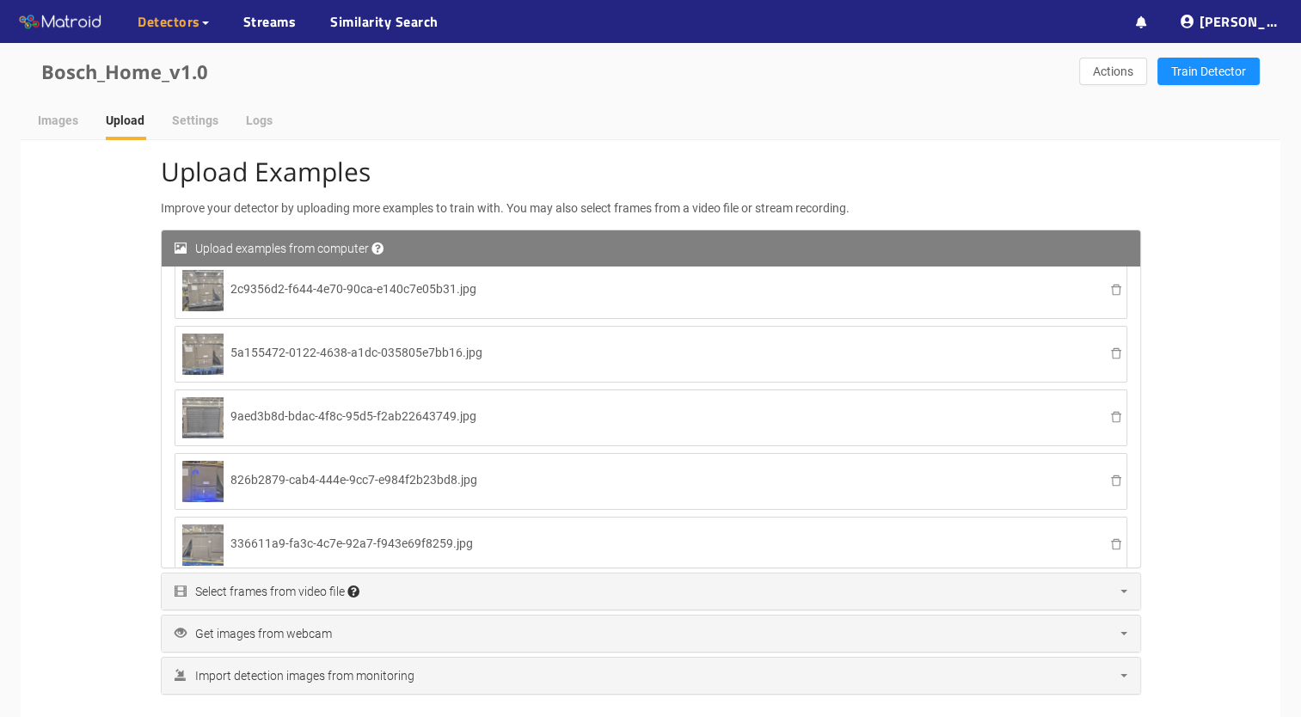
scroll to position [182, 0]
click at [199, 480] on img at bounding box center [202, 480] width 41 height 41
click at [325, 597] on div "Select frames from video file Accepted file extensions: mp4, avi, mov, mkv, web…" at bounding box center [266, 591] width 185 height 19
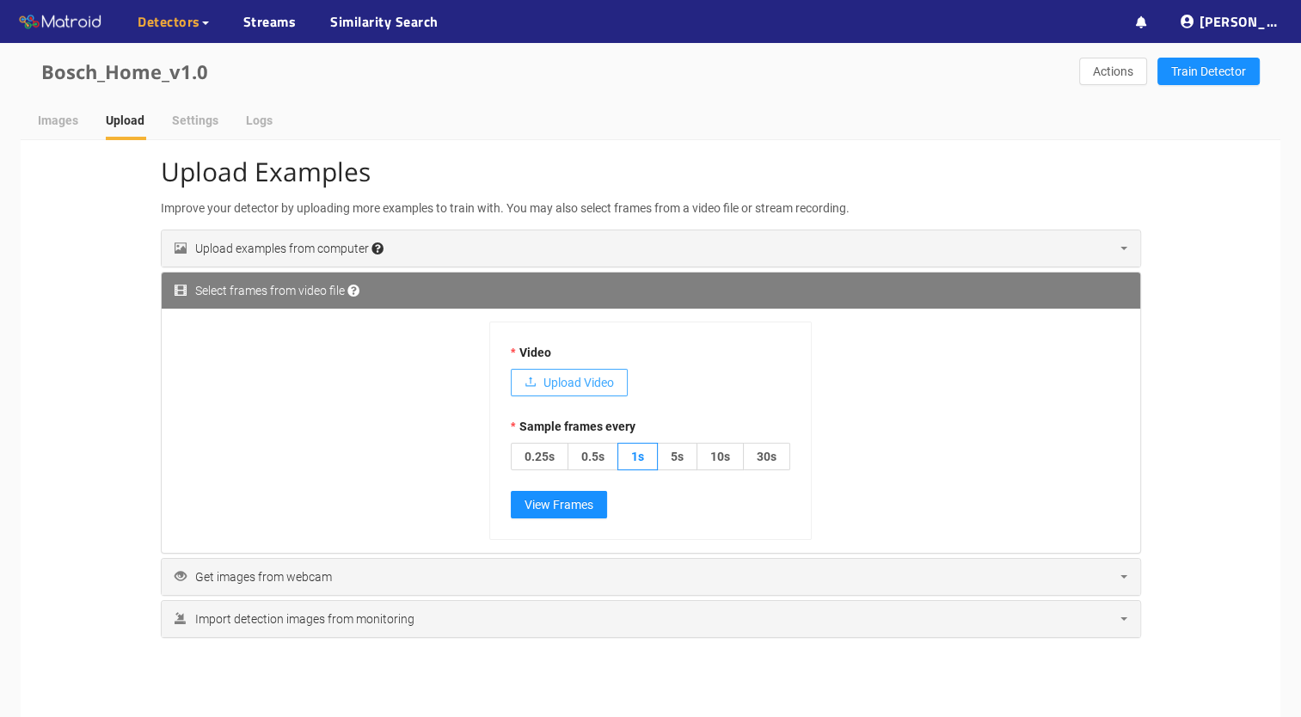
click at [581, 370] on button "Upload Video" at bounding box center [569, 383] width 117 height 28
click at [595, 384] on span "Upload Video" at bounding box center [578, 382] width 70 height 19
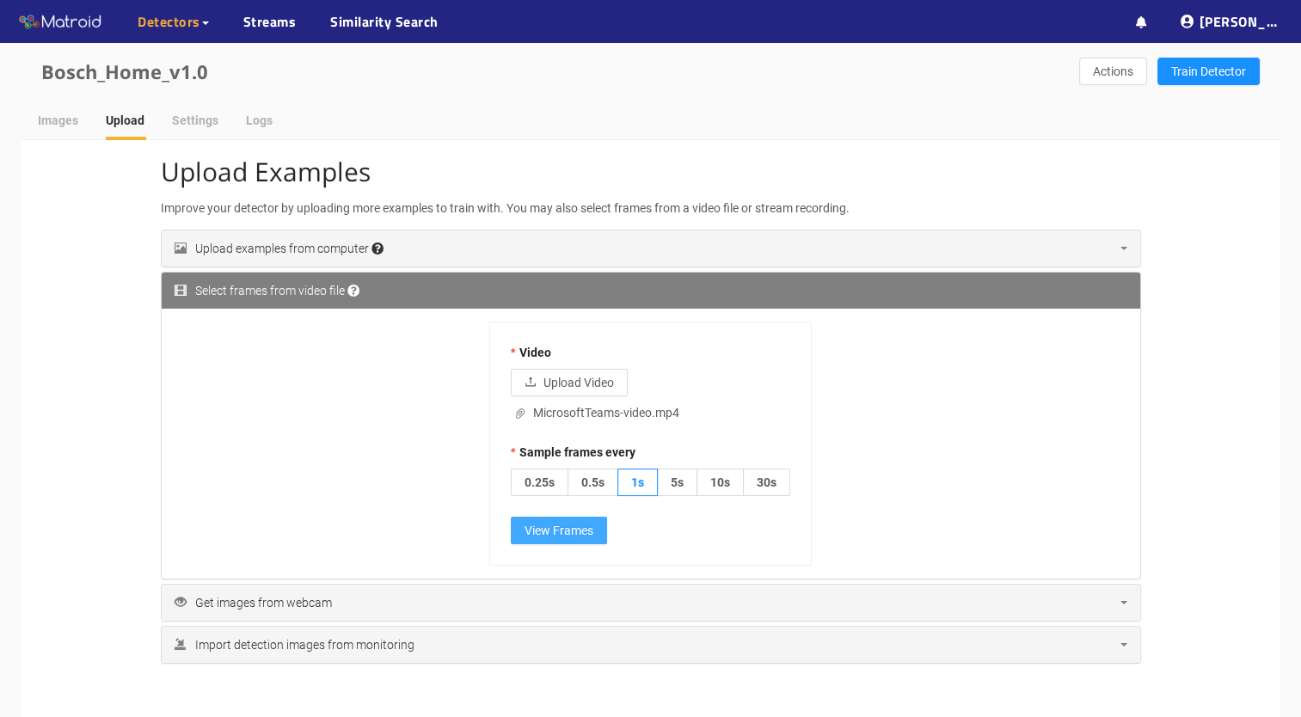
click at [575, 531] on span "View Frames" at bounding box center [558, 530] width 69 height 19
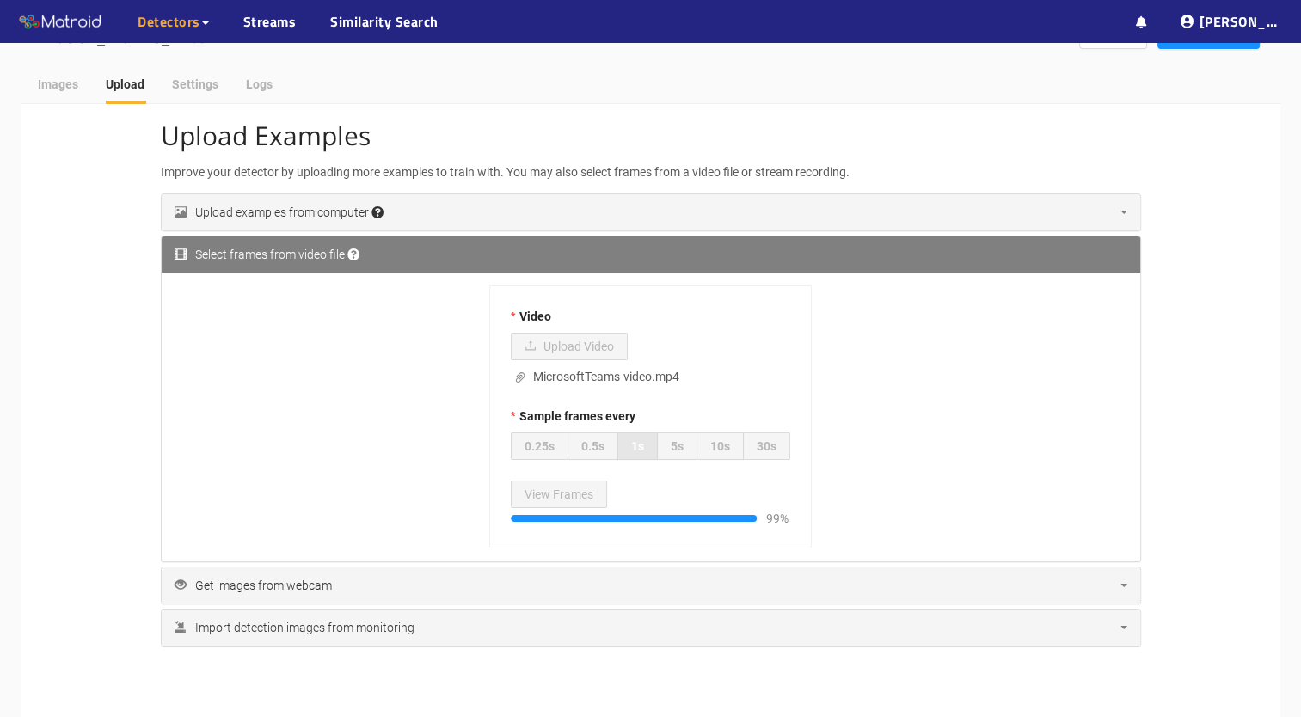
scroll to position [40, 0]
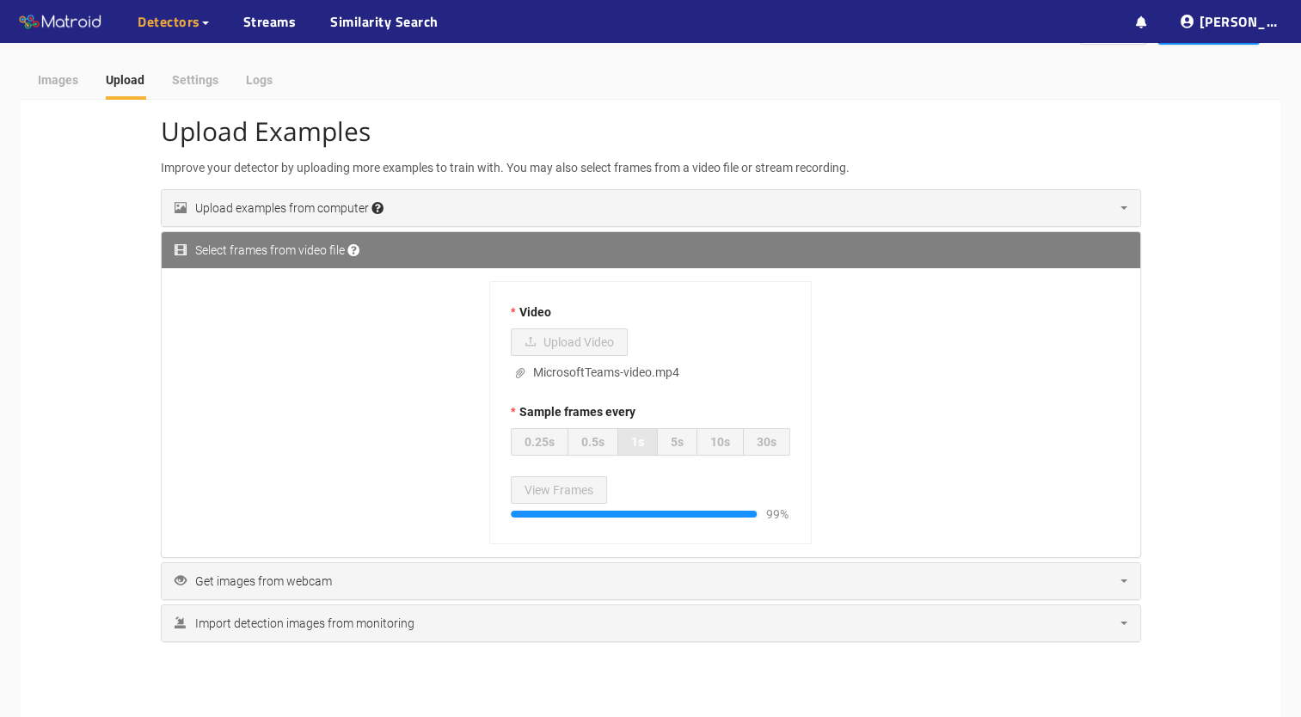
click at [313, 196] on div "Upload examples from computer Accepted file extensions: jpg, jpeg, png, tif, ti…" at bounding box center [651, 208] width 978 height 36
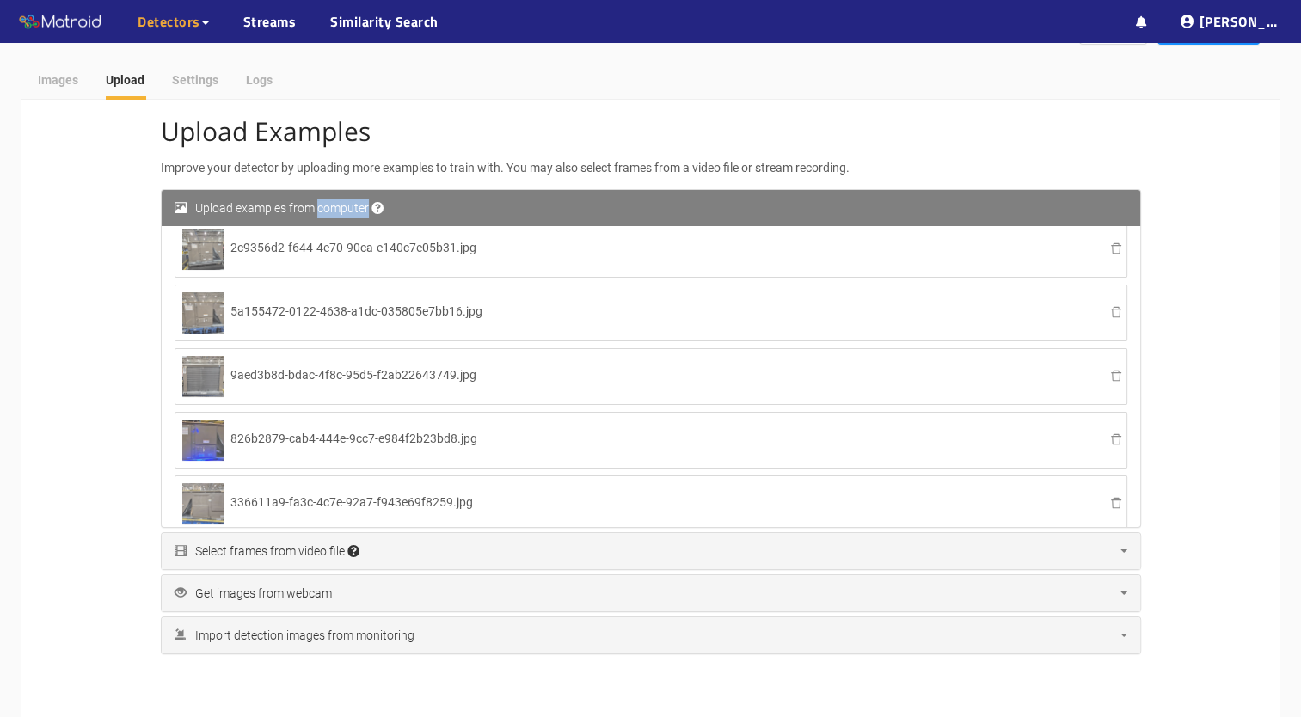
click at [313, 196] on div "Upload examples from computer Accepted file extensions: jpg, jpeg, png, tif, ti…" at bounding box center [651, 208] width 978 height 36
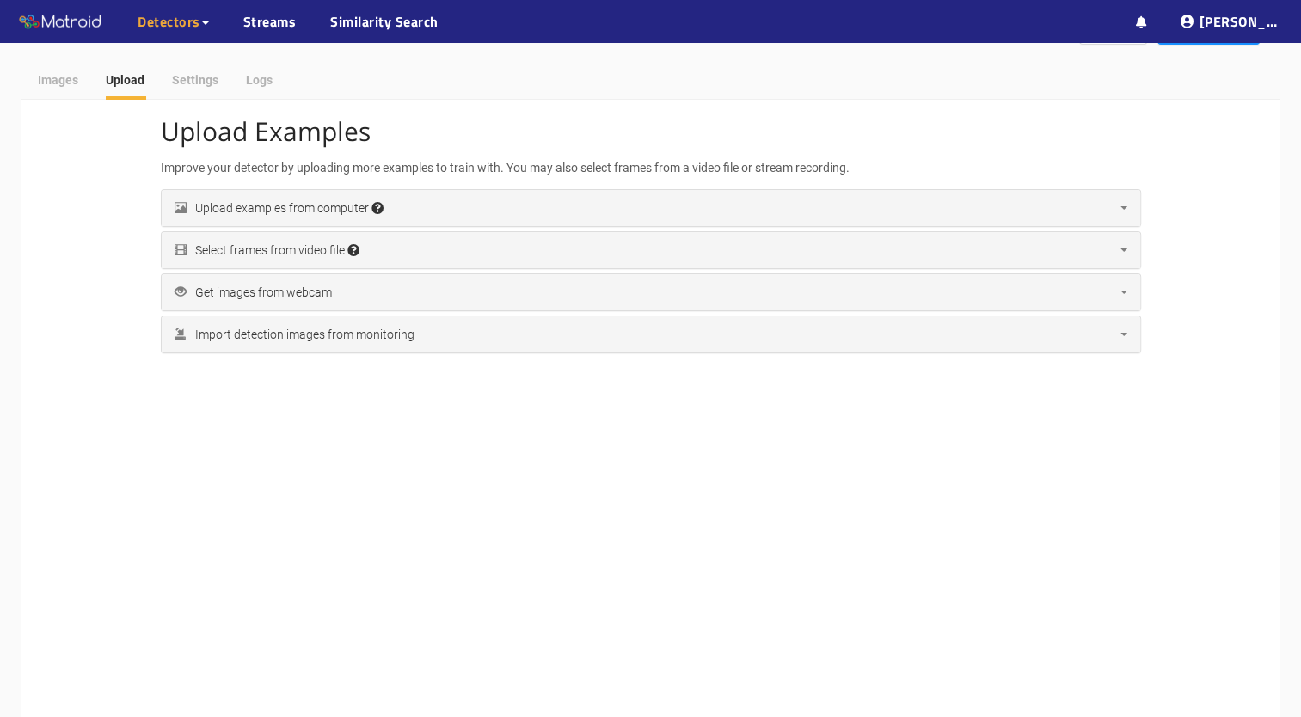
click at [1124, 193] on div "Upload examples from computer Accepted file extensions: jpg, jpeg, png, tif, ti…" at bounding box center [651, 208] width 978 height 36
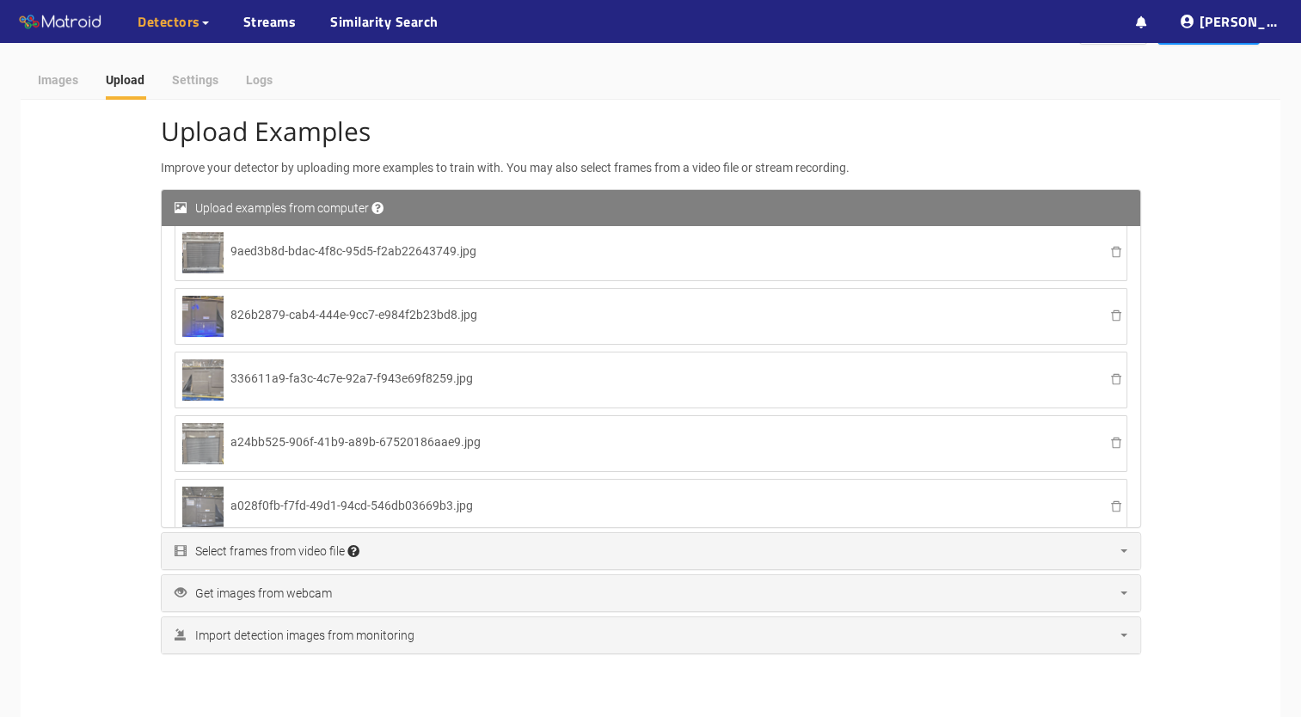
scroll to position [303, 0]
click at [72, 81] on div "Images" at bounding box center [58, 79] width 40 height 19
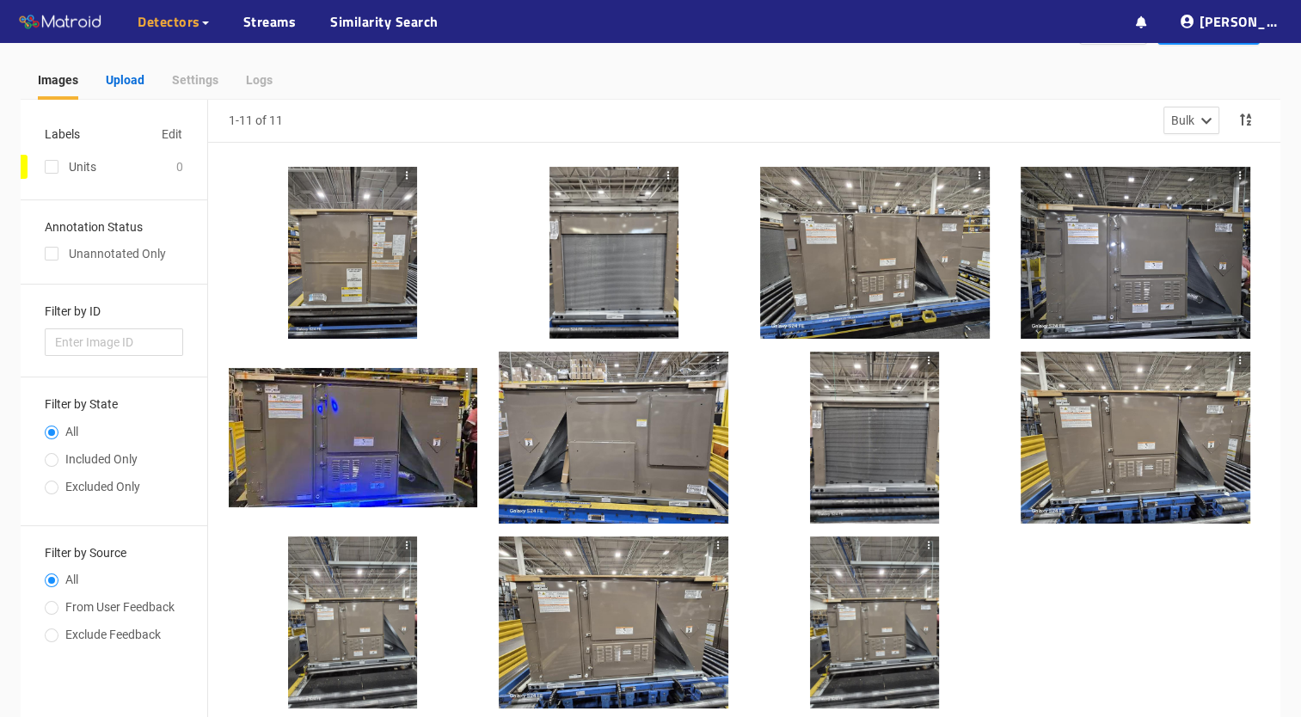
click at [113, 85] on div "Upload" at bounding box center [125, 79] width 39 height 19
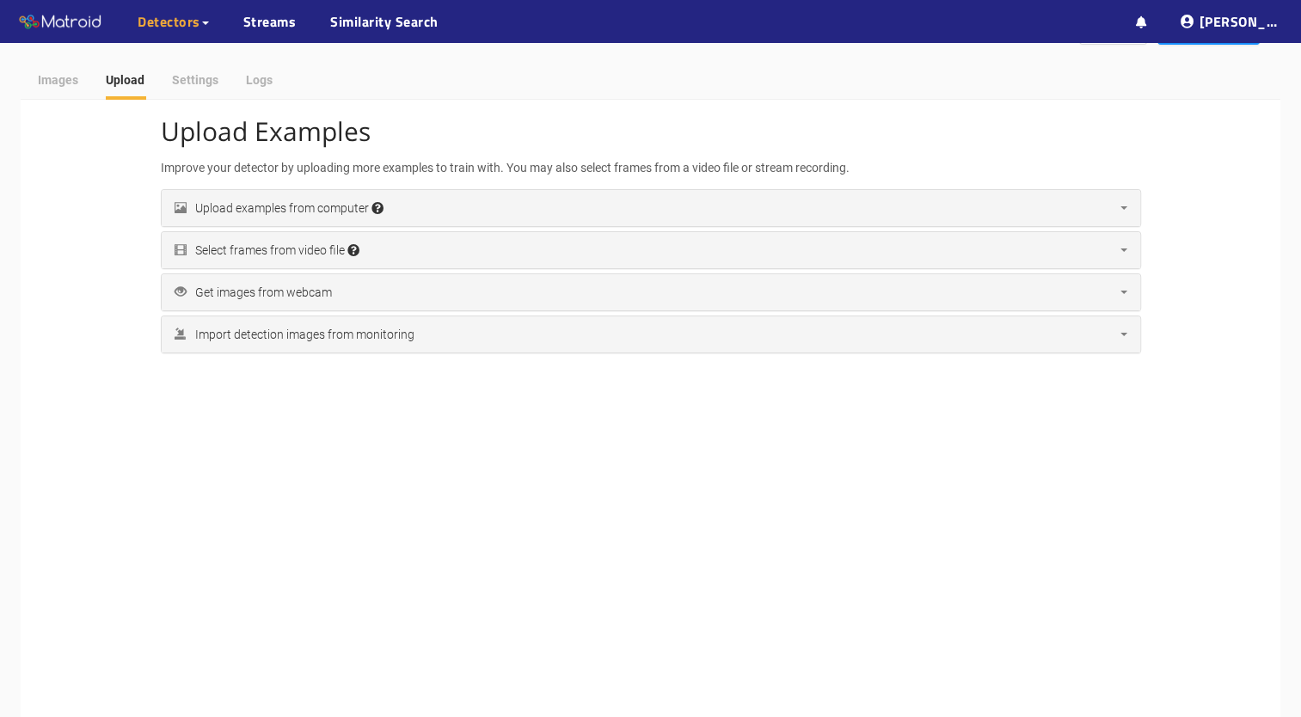
scroll to position [281, 0]
click at [288, 252] on div "Select frames from video file Accepted file extensions: mp4, avi, mov, mkv, web…" at bounding box center [266, 250] width 185 height 19
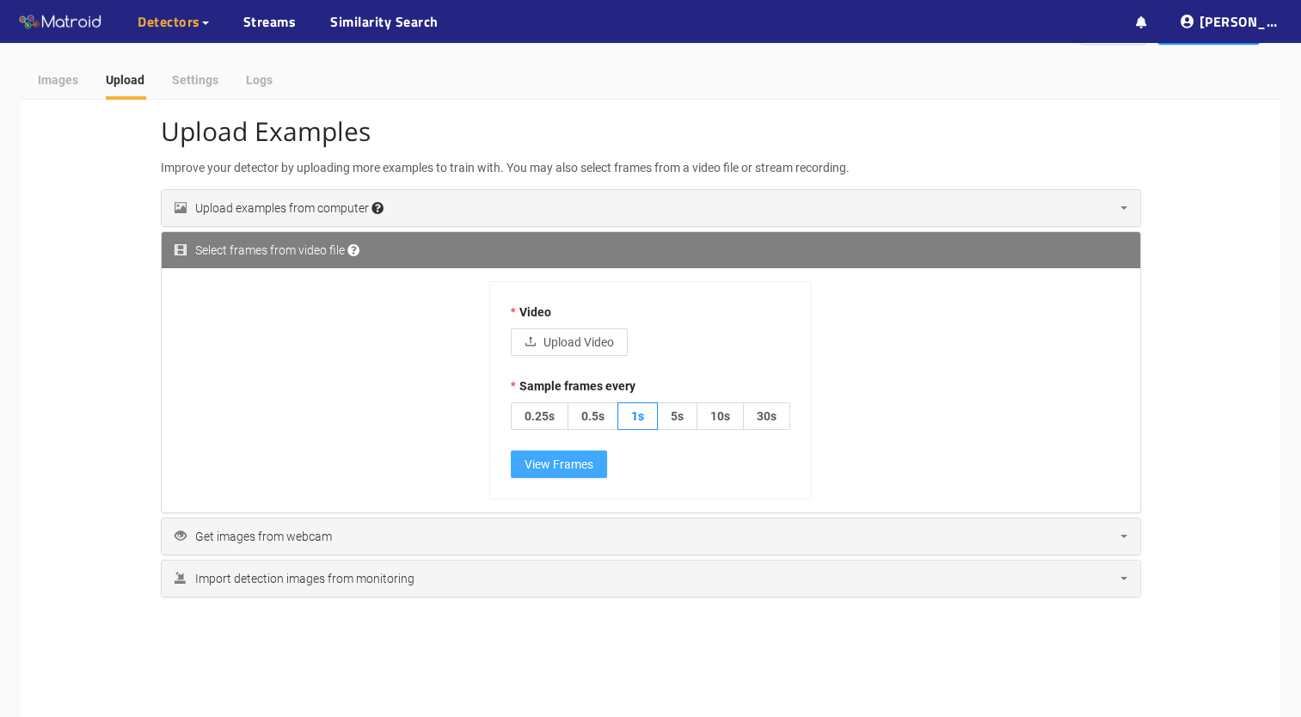
click at [560, 477] on button "View Frames" at bounding box center [559, 464] width 96 height 28
click at [588, 352] on button "Upload Video" at bounding box center [569, 342] width 117 height 28
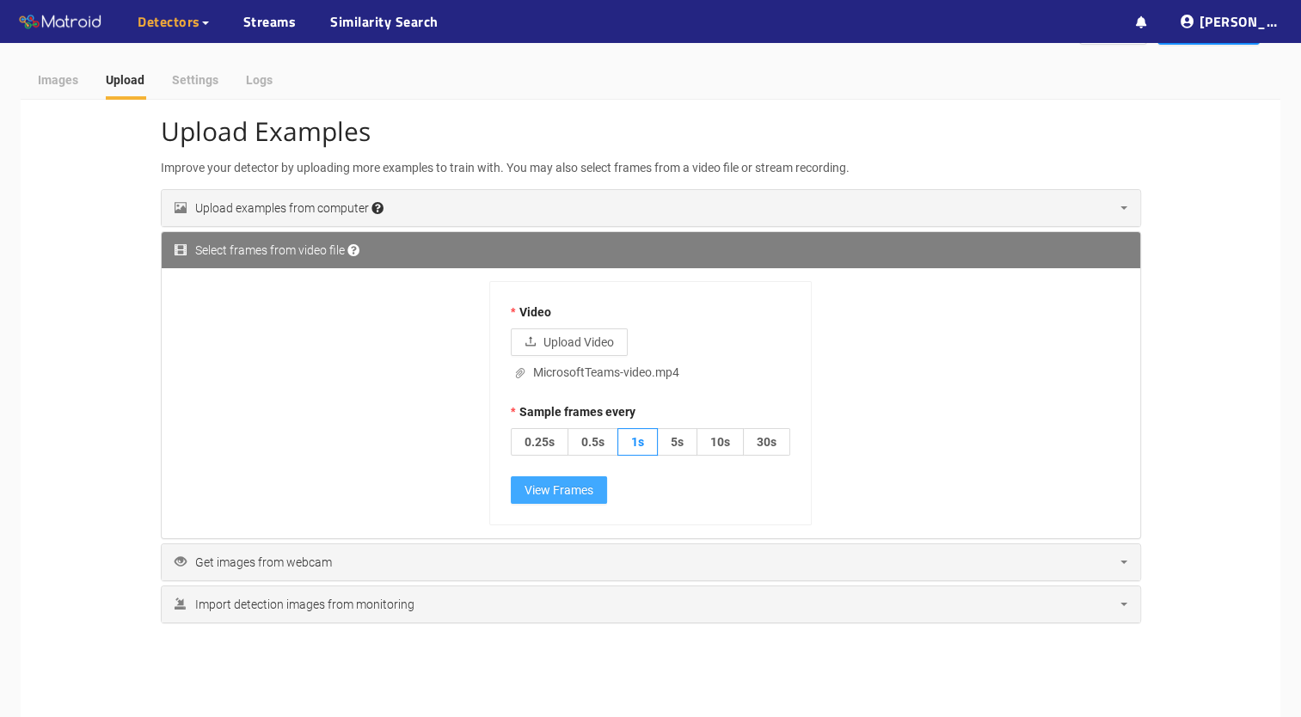
click at [577, 493] on span "View Frames" at bounding box center [558, 490] width 69 height 19
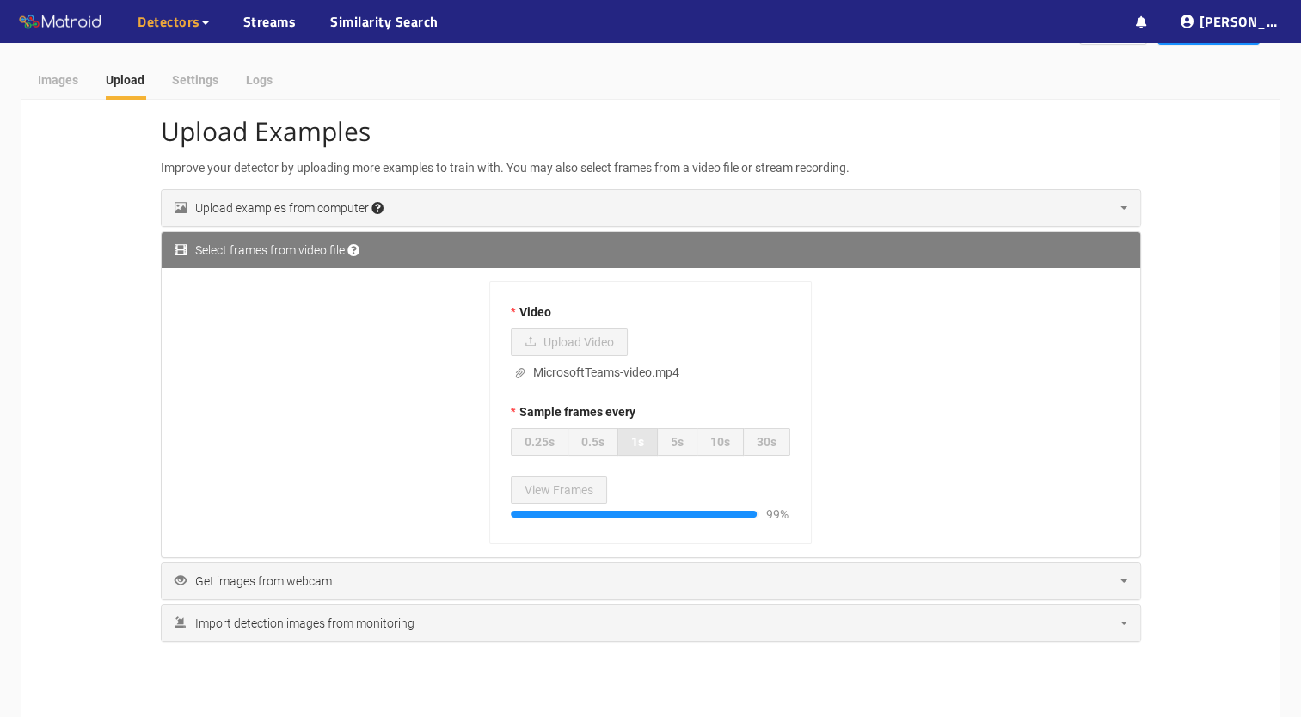
click at [432, 217] on div "Upload examples from computer Accepted file extensions: jpg, jpeg, png, tif, ti…" at bounding box center [651, 208] width 978 height 36
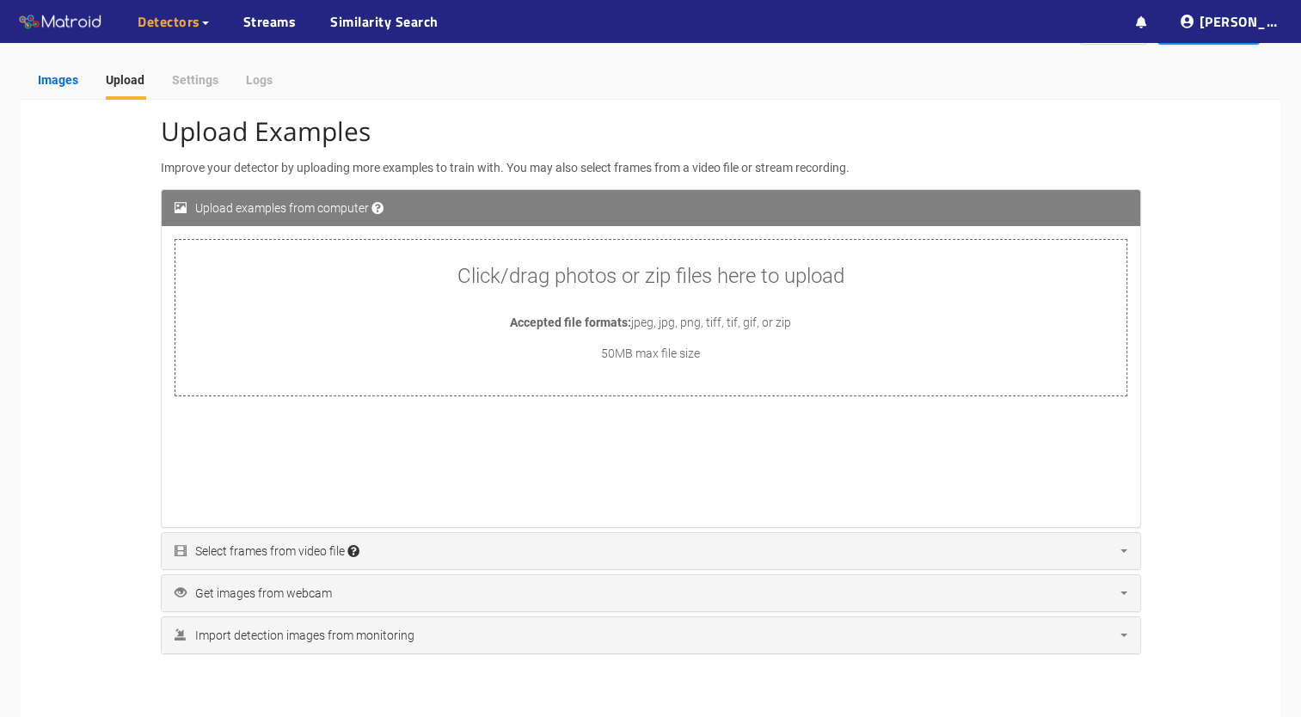
click at [70, 77] on div "Images" at bounding box center [58, 79] width 40 height 19
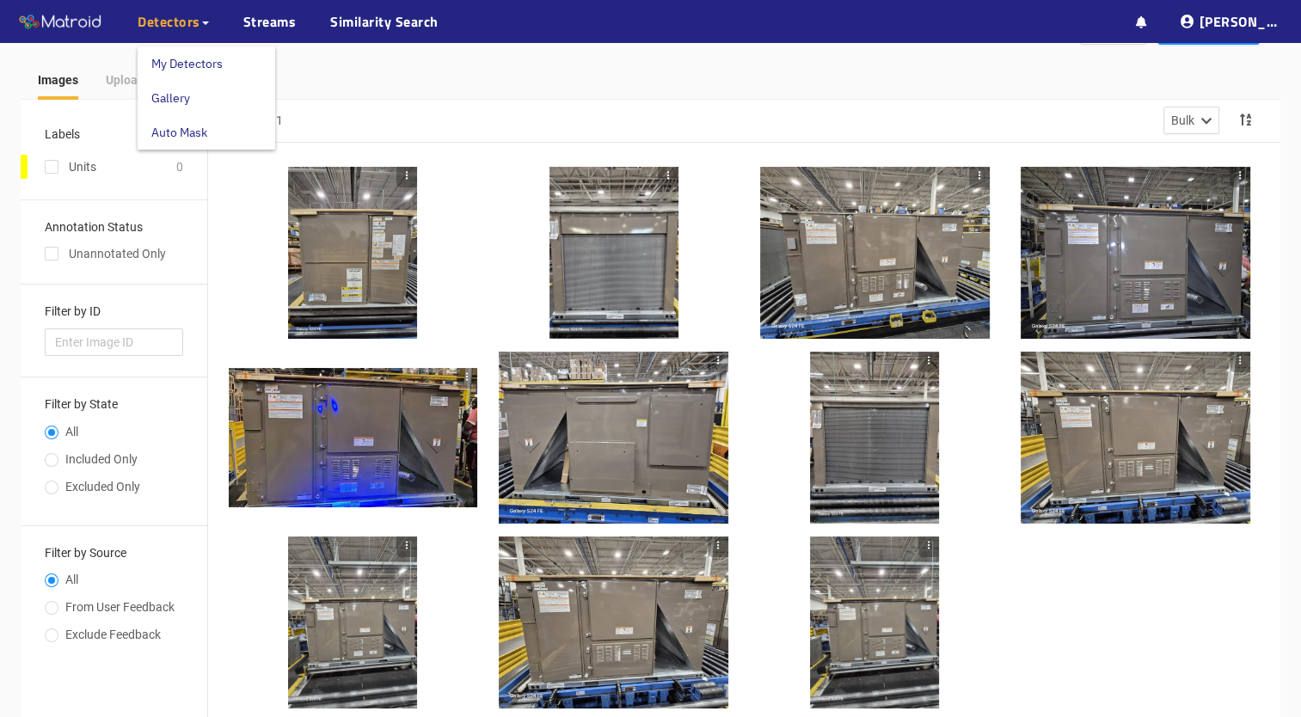
click at [203, 33] on div "Detectors" at bounding box center [173, 21] width 71 height 43
click at [290, 29] on link "Streams" at bounding box center [269, 21] width 53 height 21
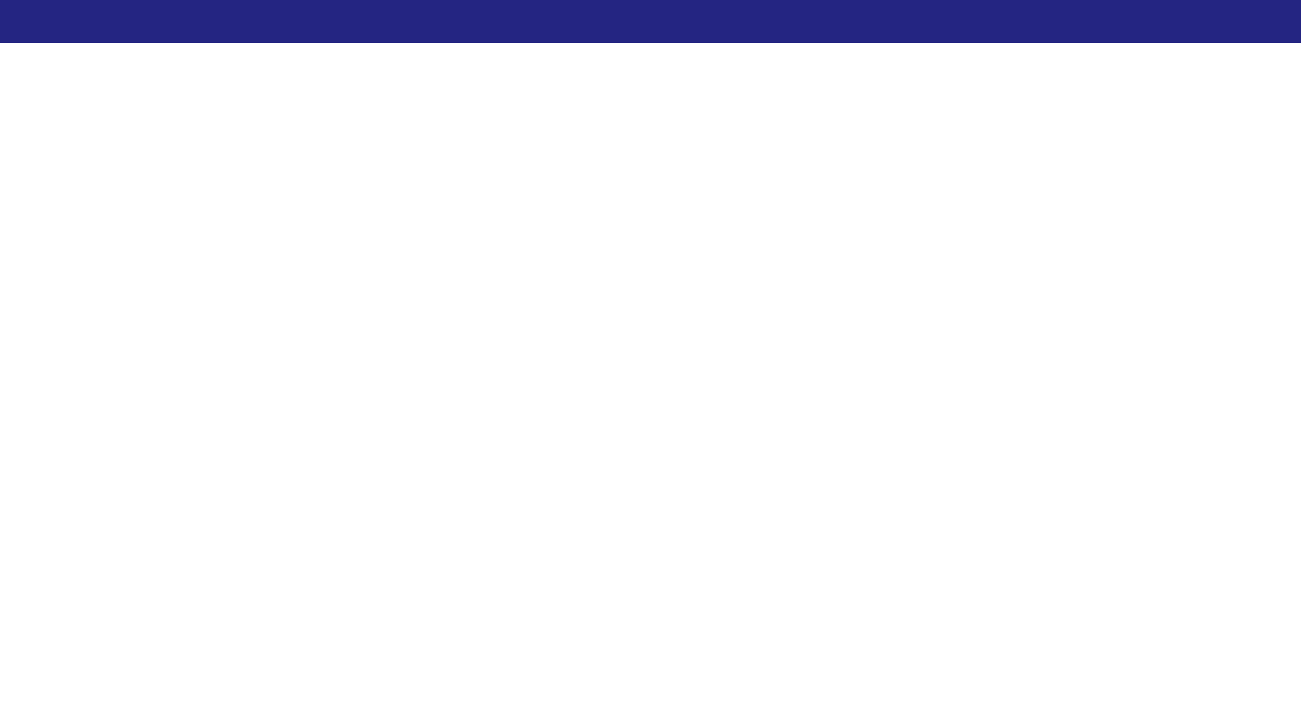
scroll to position [40, 0]
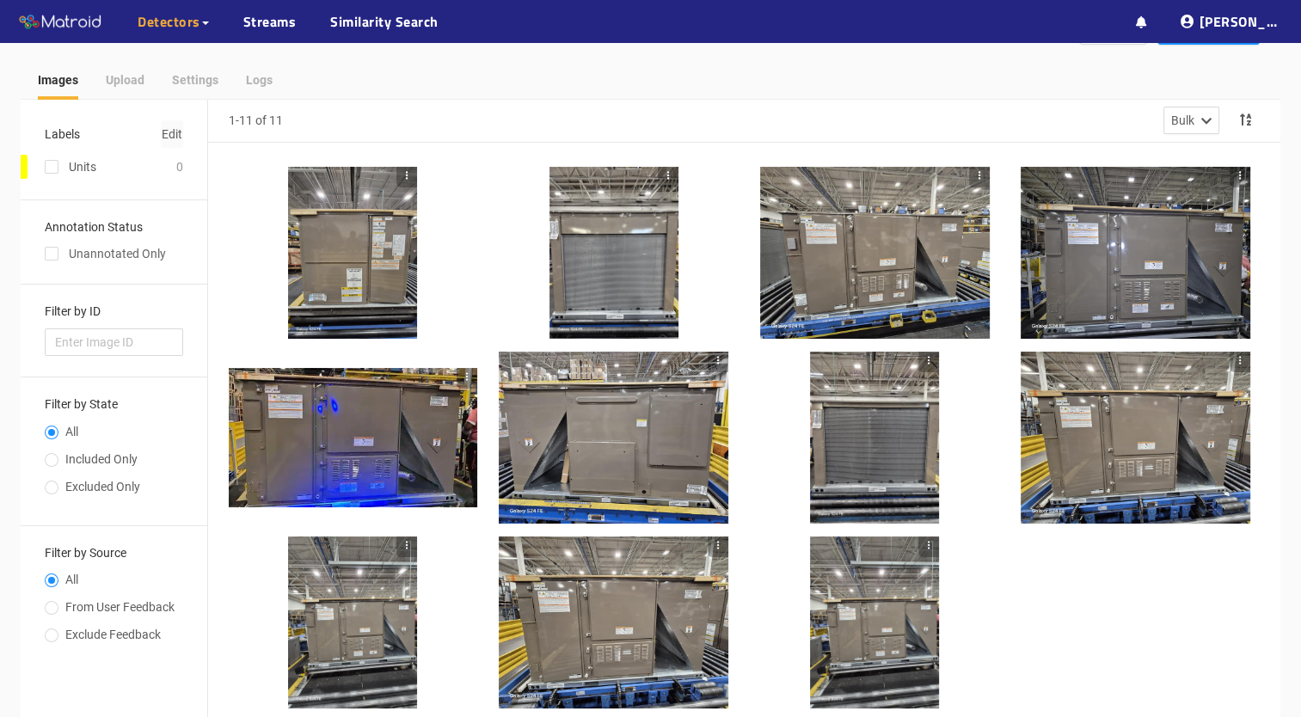
click at [162, 130] on span "Edit" at bounding box center [172, 134] width 21 height 19
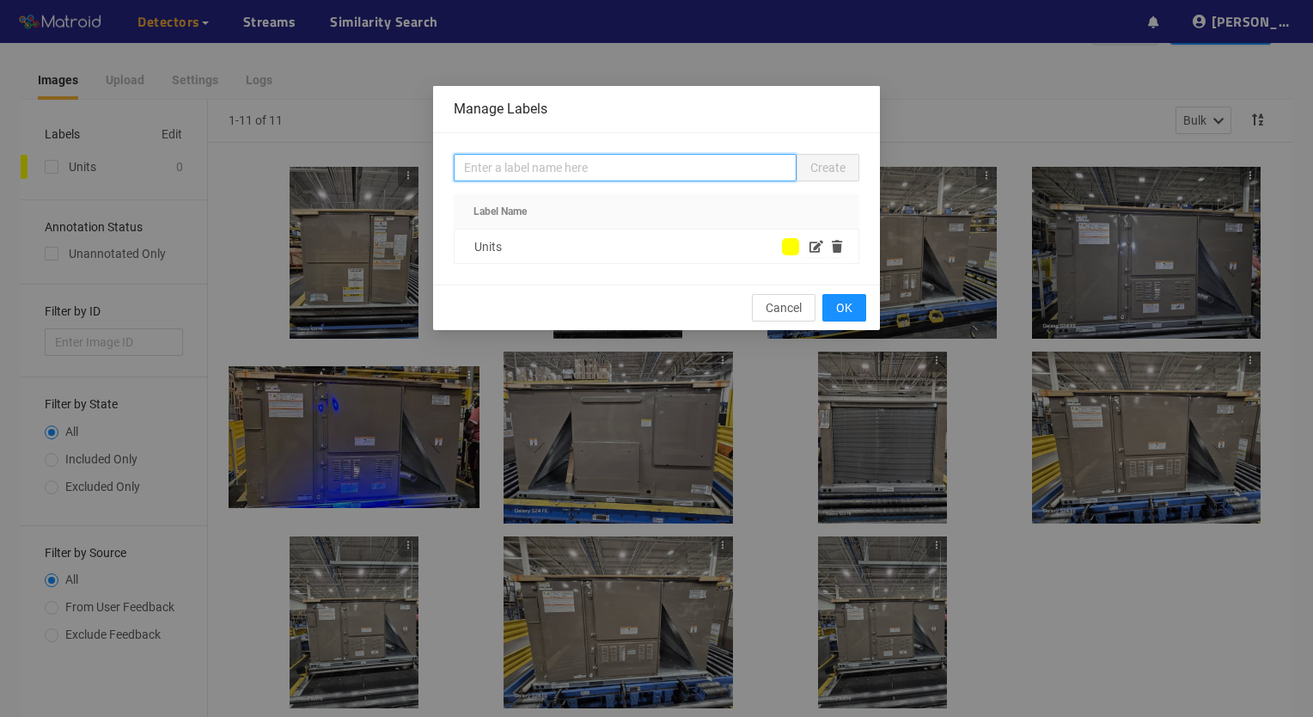
click at [737, 168] on input "text" at bounding box center [625, 168] width 343 height 28
click at [592, 241] on div "Units" at bounding box center [628, 246] width 308 height 19
click at [815, 243] on icon "button" at bounding box center [817, 247] width 14 height 12
click at [680, 256] on div "Units" at bounding box center [657, 246] width 404 height 34
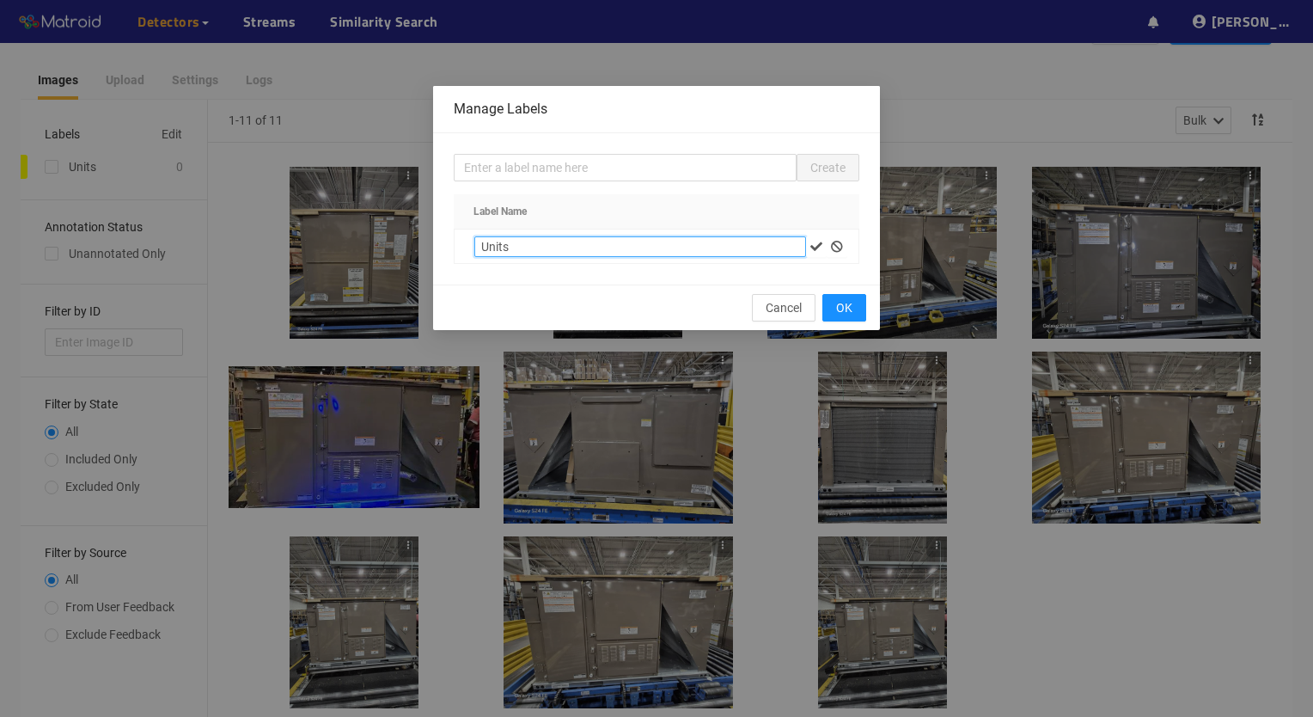
click at [683, 243] on input "Units" at bounding box center [640, 246] width 332 height 21
type input "U"
type input "base_rail"
click at [842, 295] on button "OK" at bounding box center [845, 308] width 44 height 28
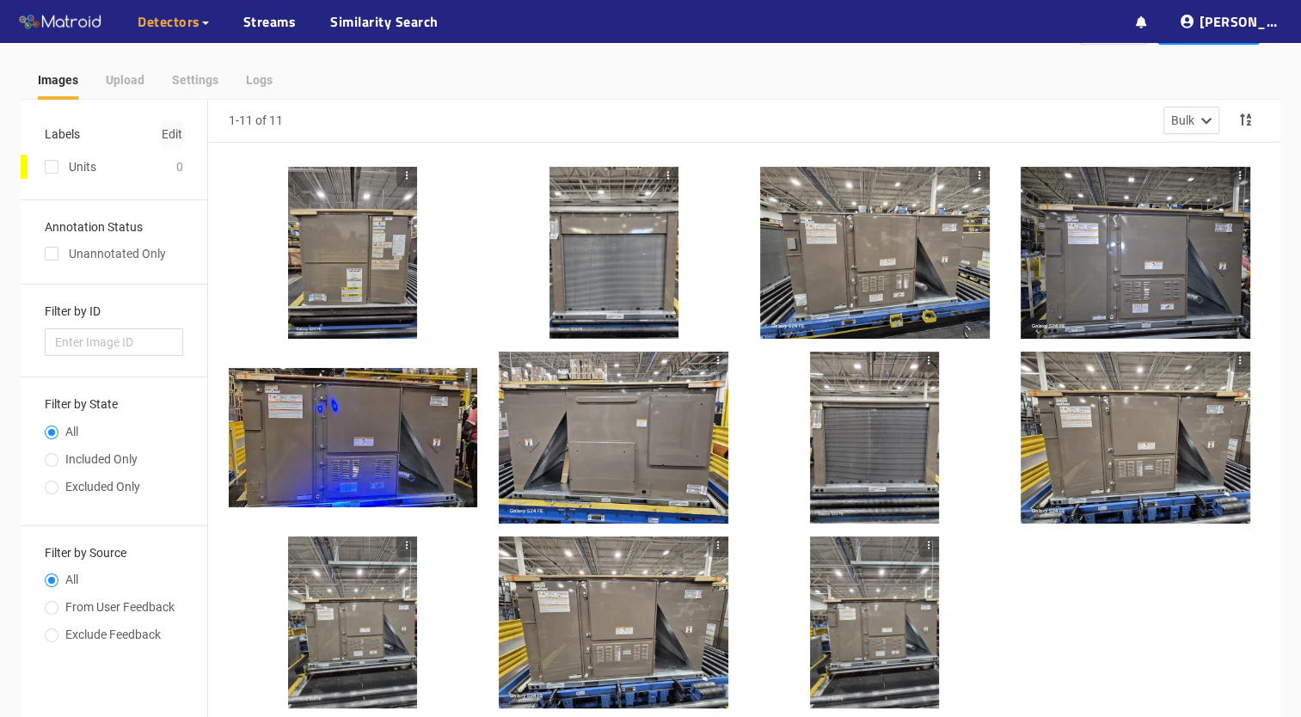
click at [162, 132] on span "Edit" at bounding box center [172, 134] width 21 height 19
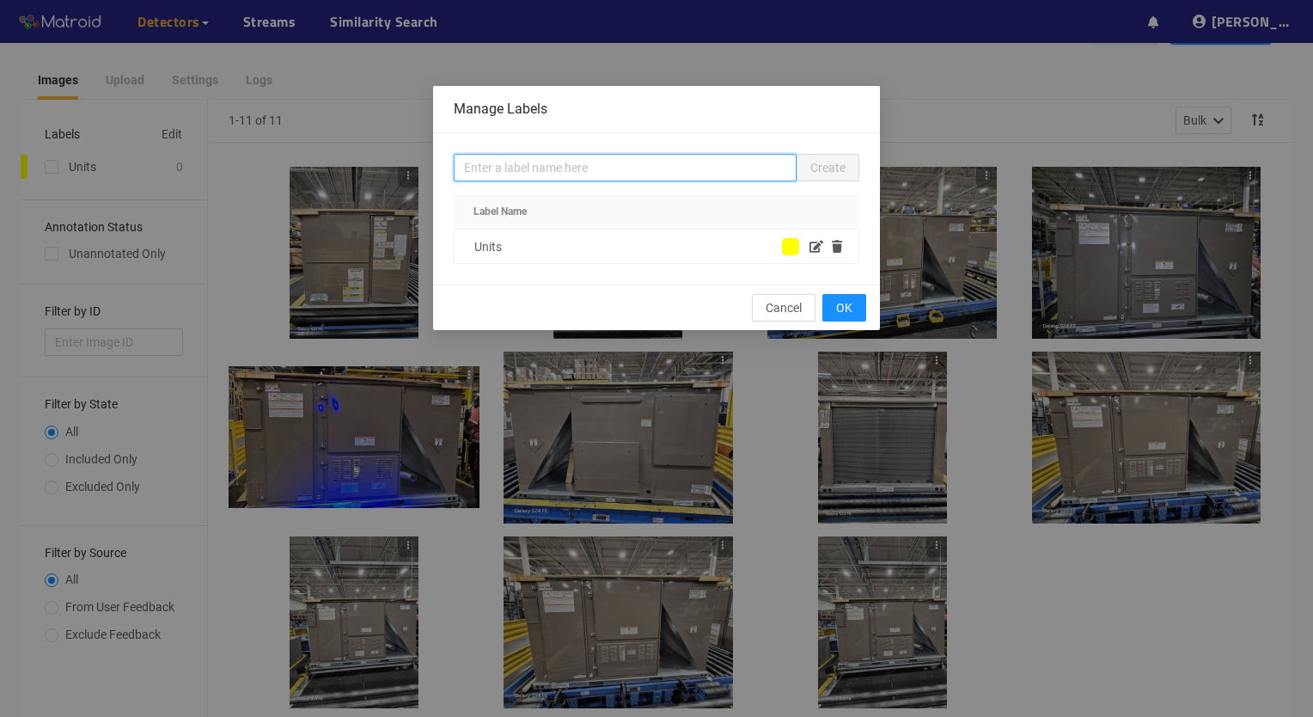
click at [567, 163] on input "text" at bounding box center [625, 168] width 343 height 28
type input "base_rail"
click at [831, 168] on span "Create" at bounding box center [828, 167] width 35 height 19
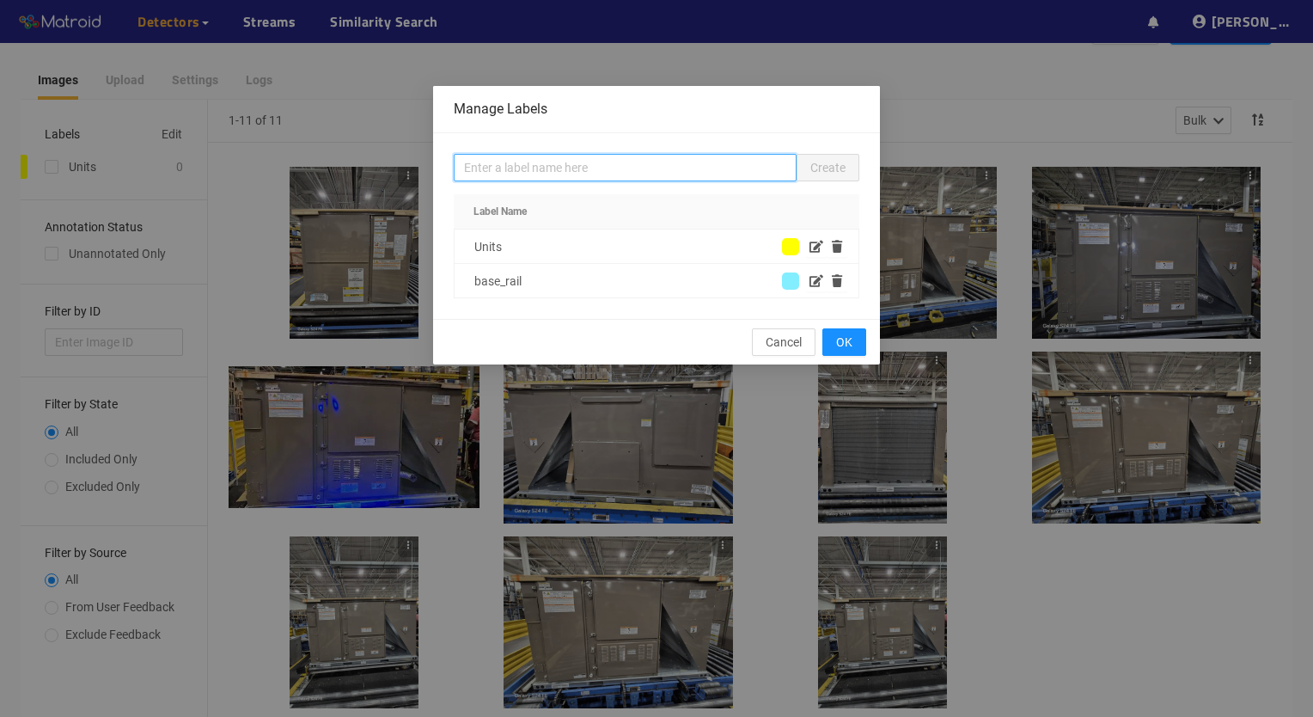
click at [667, 166] on input "text" at bounding box center [625, 168] width 343 height 28
type input "carton"
click at [818, 170] on span "Create" at bounding box center [828, 167] width 35 height 19
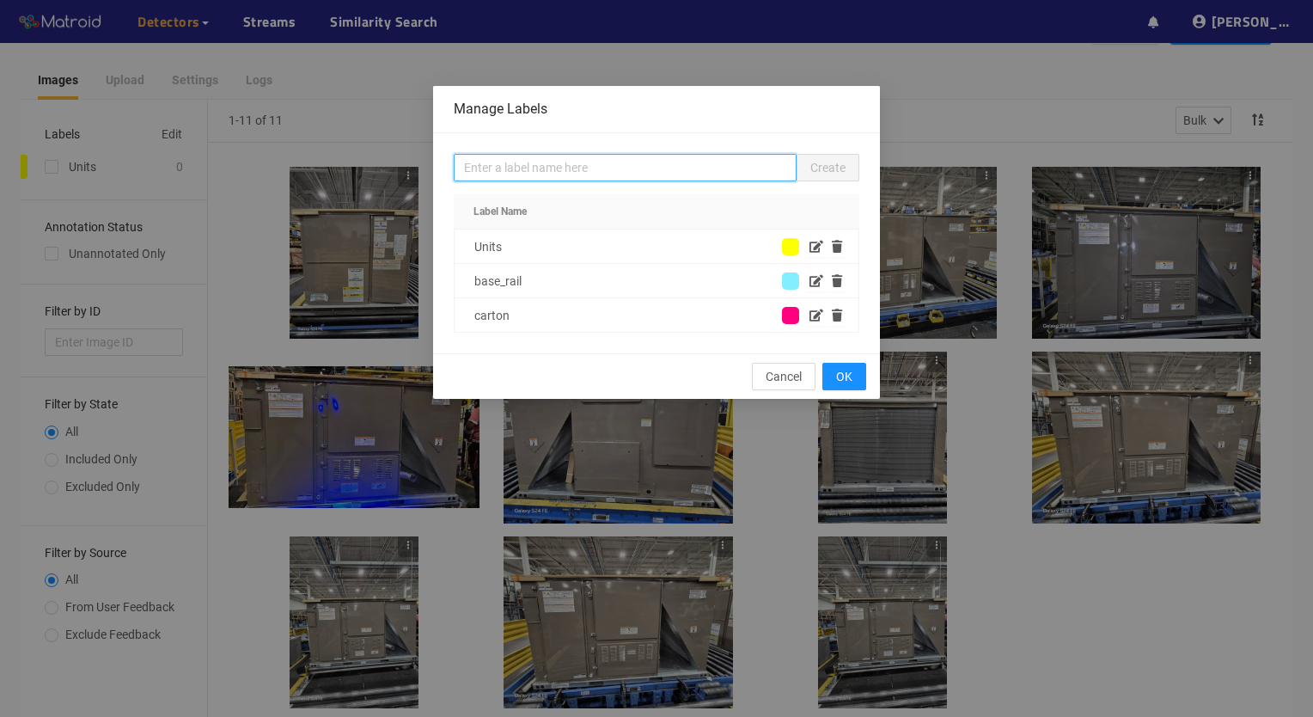
click at [708, 160] on input "text" at bounding box center [625, 168] width 343 height 28
type input "rating"
click at [834, 169] on span "Create" at bounding box center [828, 167] width 35 height 19
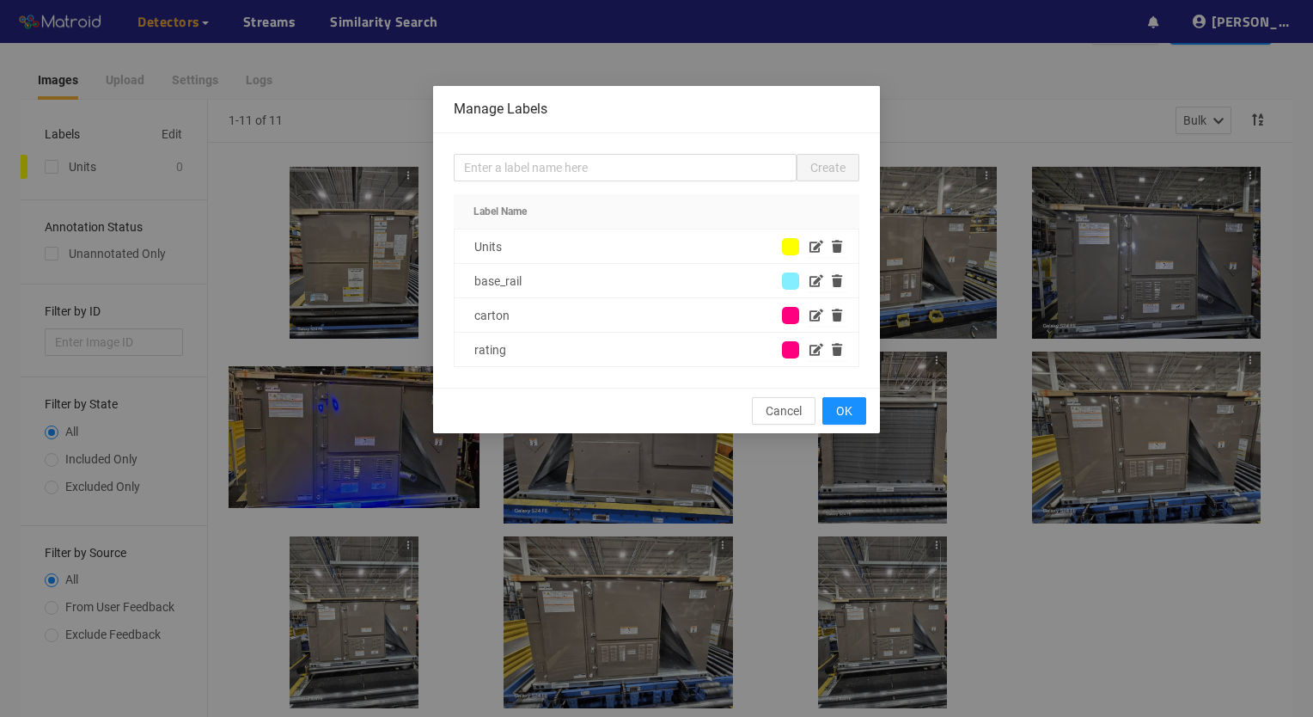
click at [629, 254] on div "Units" at bounding box center [628, 246] width 308 height 19
click at [822, 243] on icon "button" at bounding box center [817, 247] width 14 height 12
click at [693, 243] on input "Units" at bounding box center [640, 246] width 332 height 21
type input "U"
type input "gas_label"
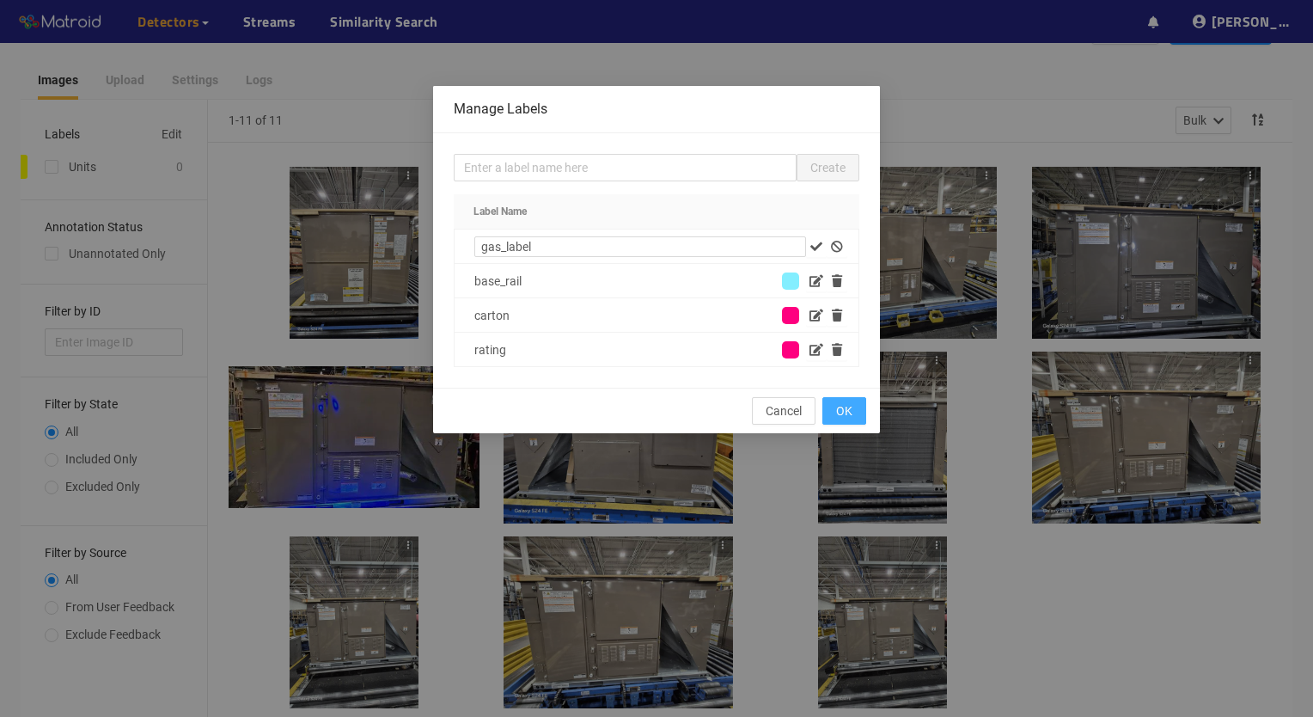
click at [848, 412] on span "OK" at bounding box center [844, 410] width 16 height 19
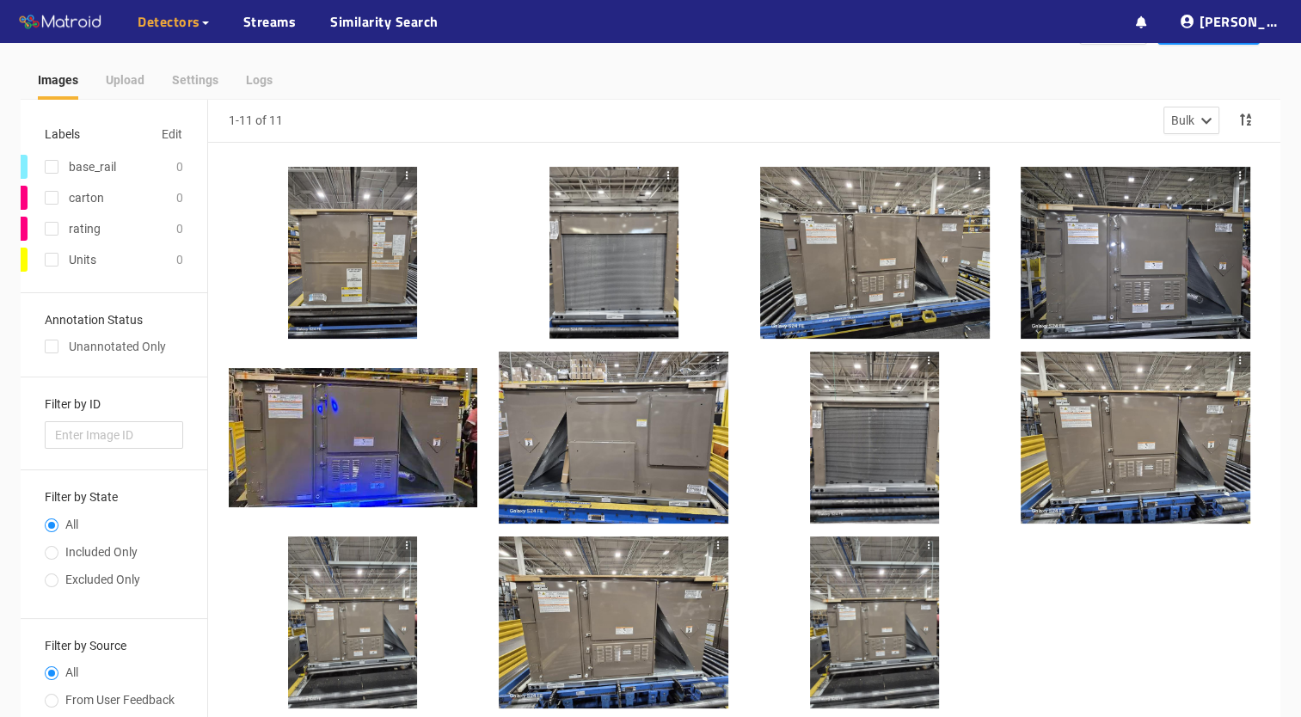
click at [364, 266] on div at bounding box center [352, 253] width 129 height 172
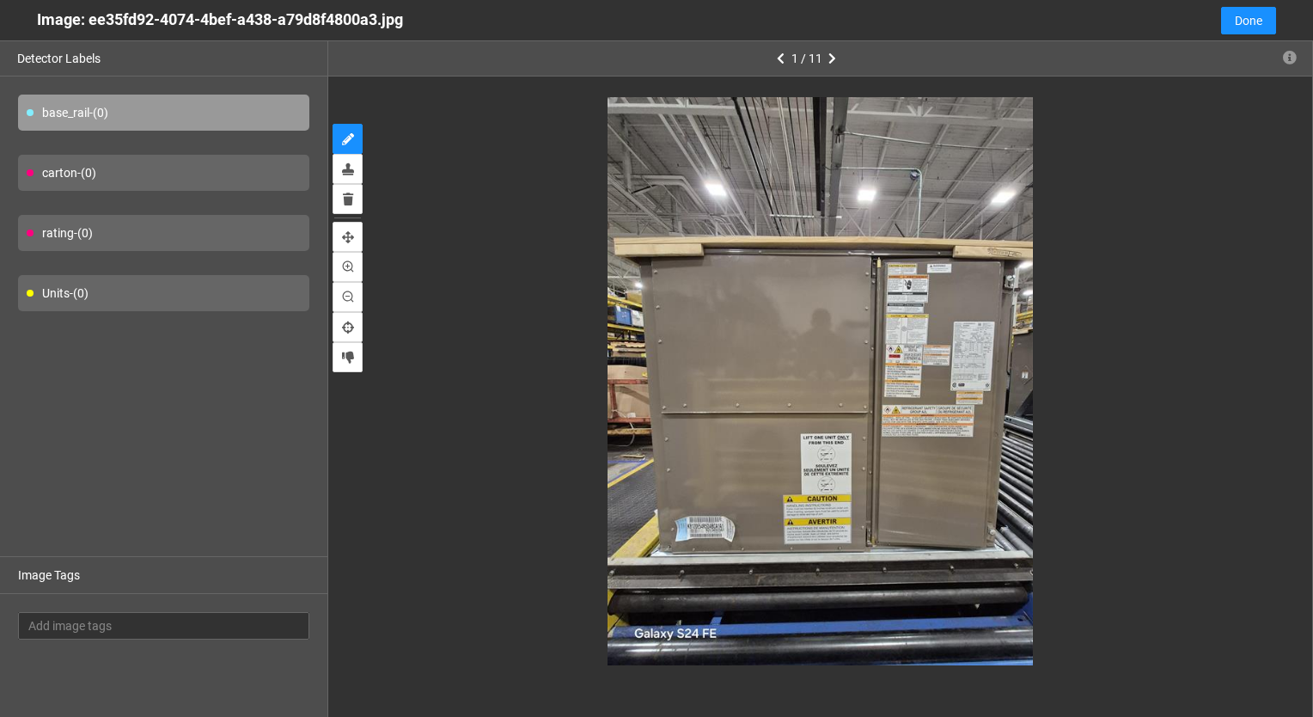
click at [177, 179] on div "carton - (0)" at bounding box center [163, 173] width 291 height 36
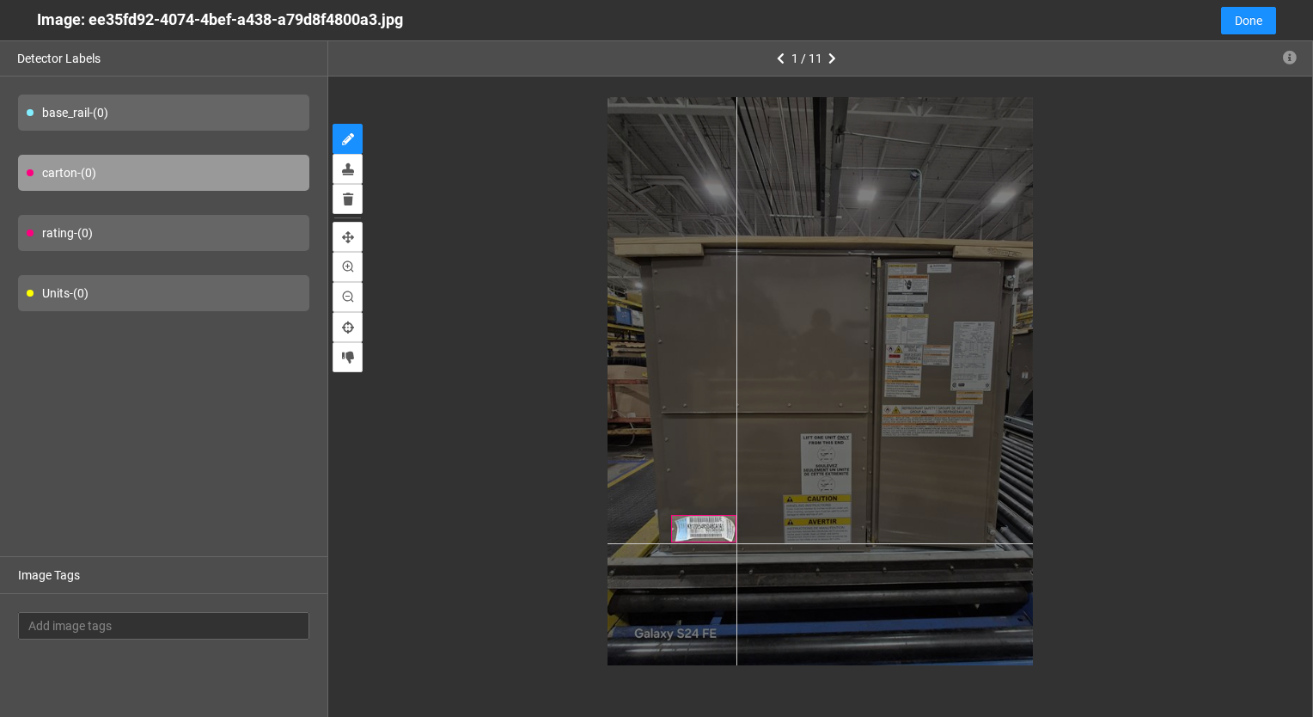
click at [736, 542] on div at bounding box center [821, 381] width 426 height 568
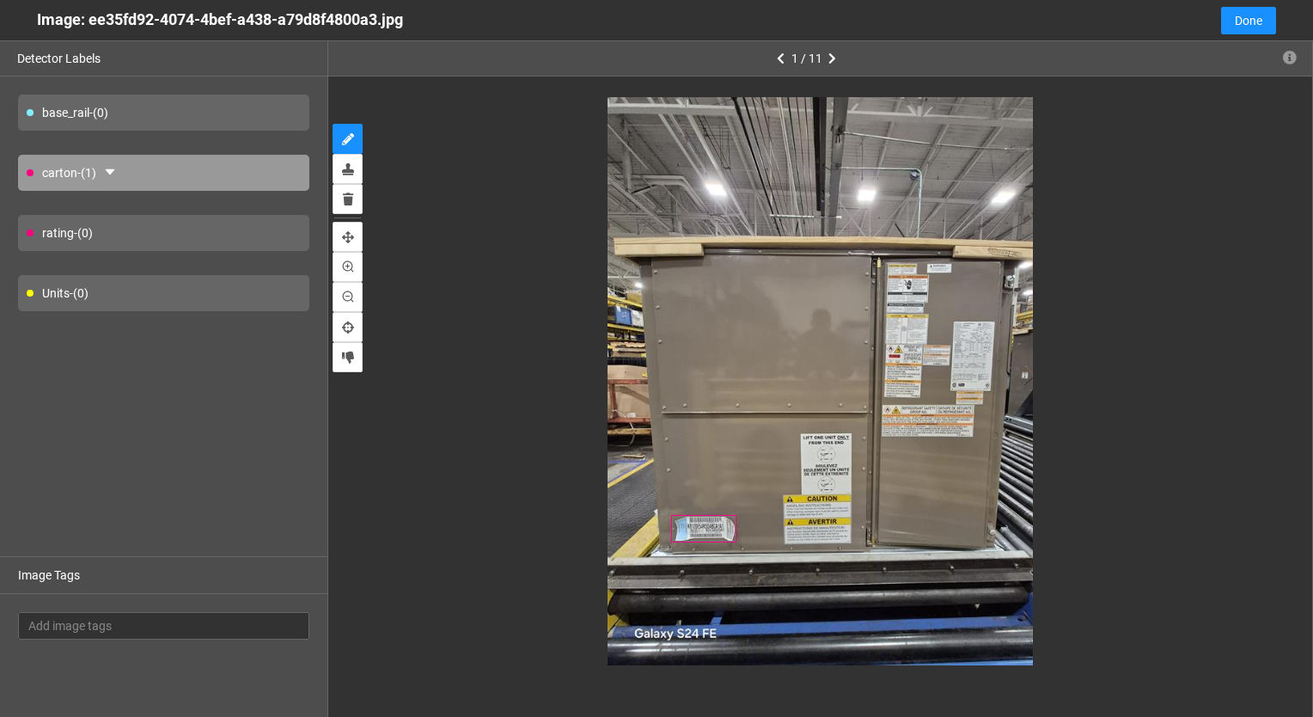
click at [144, 240] on div "rating - (0)" at bounding box center [163, 233] width 291 height 36
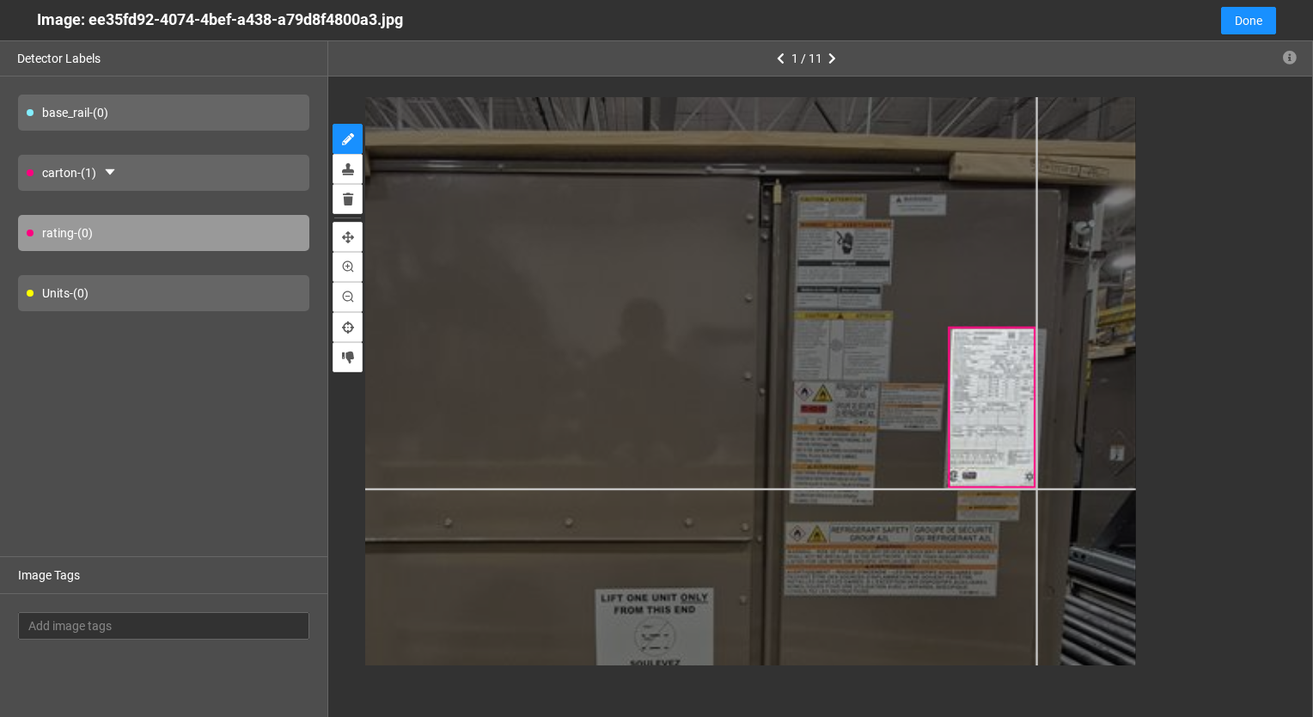
click at [1035, 487] on div at bounding box center [639, 466] width 989 height 1319
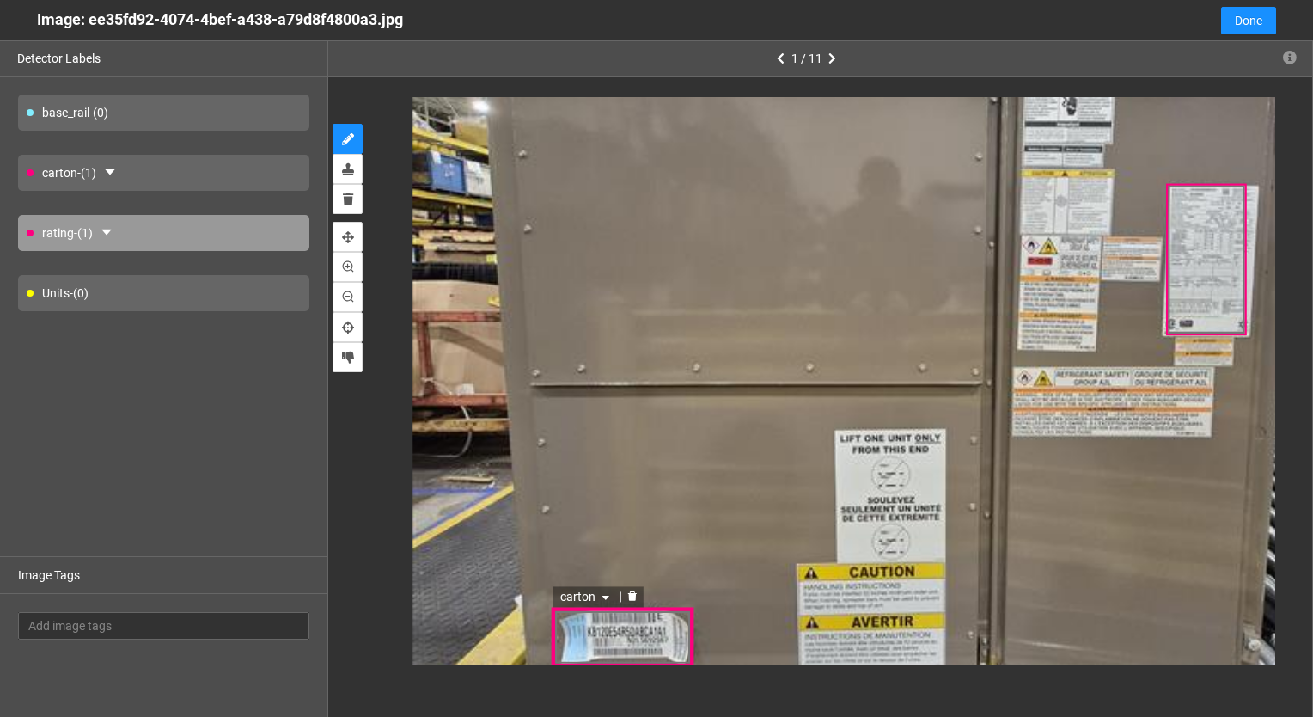
click at [612, 633] on div "carton" at bounding box center [623, 638] width 143 height 60
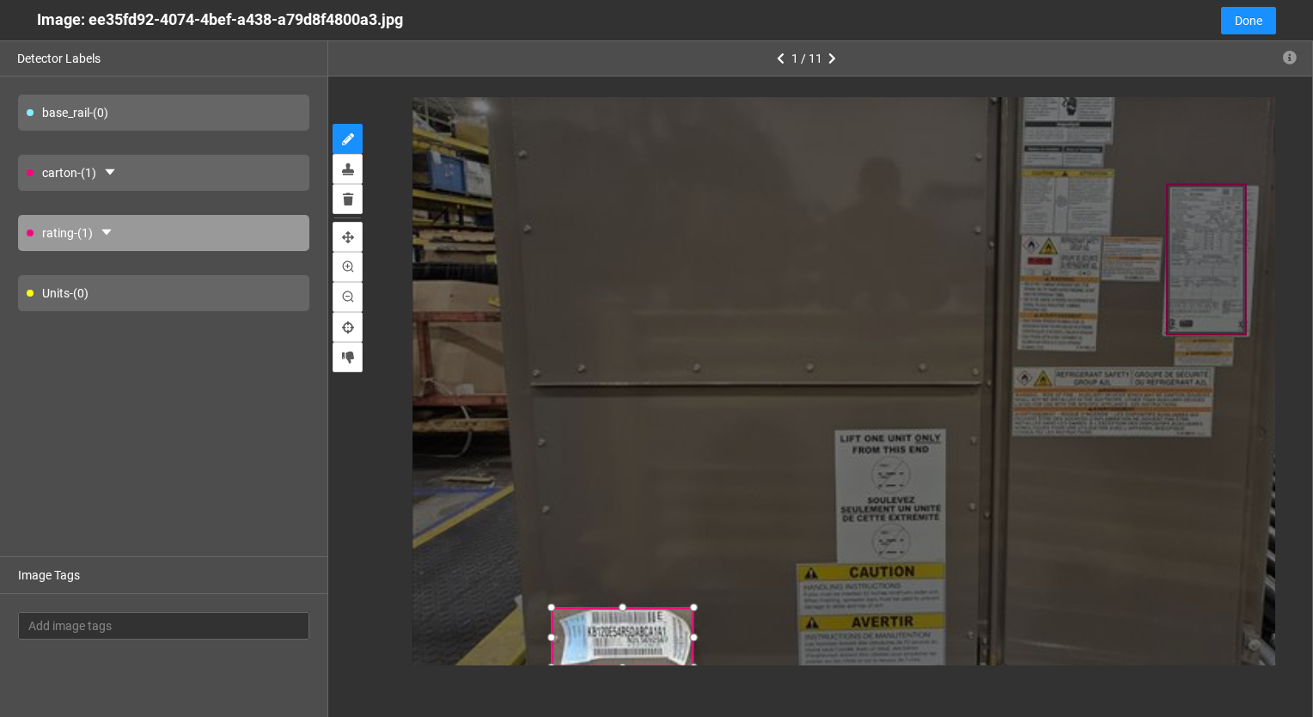
click at [624, 614] on div at bounding box center [622, 607] width 21 height 21
click at [691, 609] on div at bounding box center [692, 607] width 21 height 21
click at [656, 628] on div at bounding box center [629, 637] width 141 height 61
click at [700, 640] on div at bounding box center [692, 637] width 21 height 21
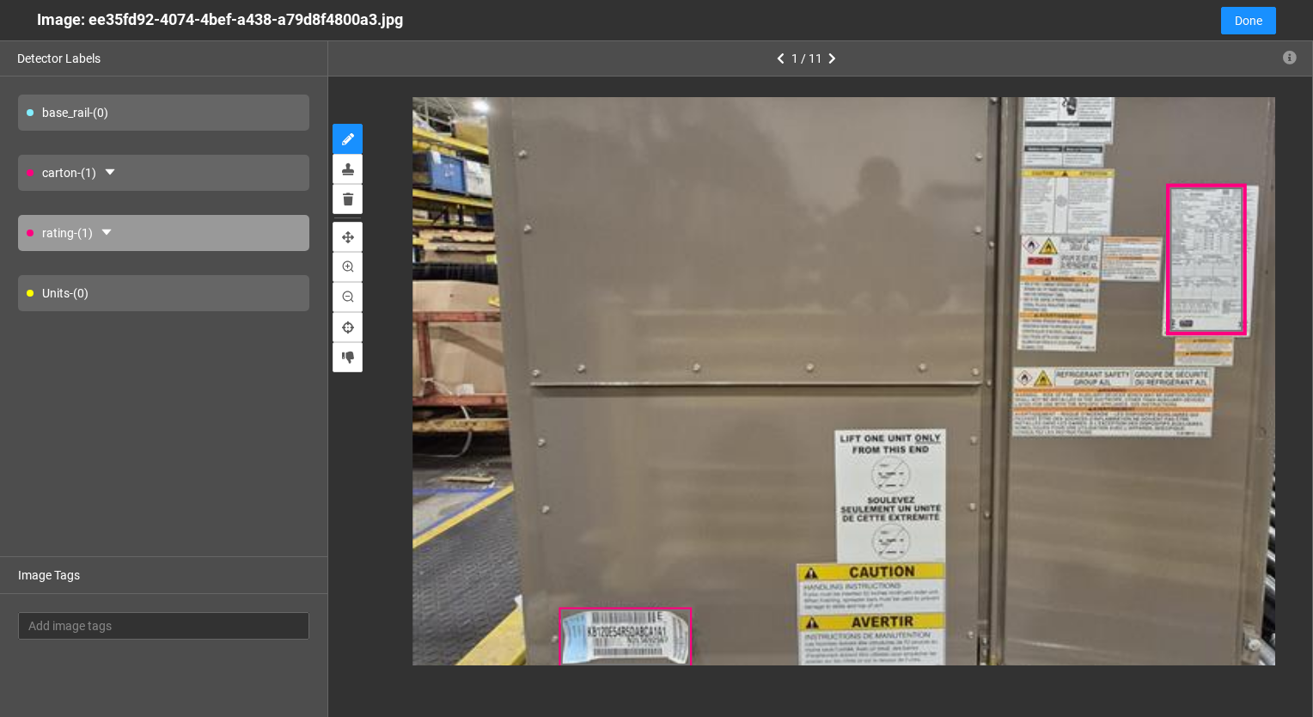
click at [1210, 295] on div at bounding box center [1207, 258] width 82 height 151
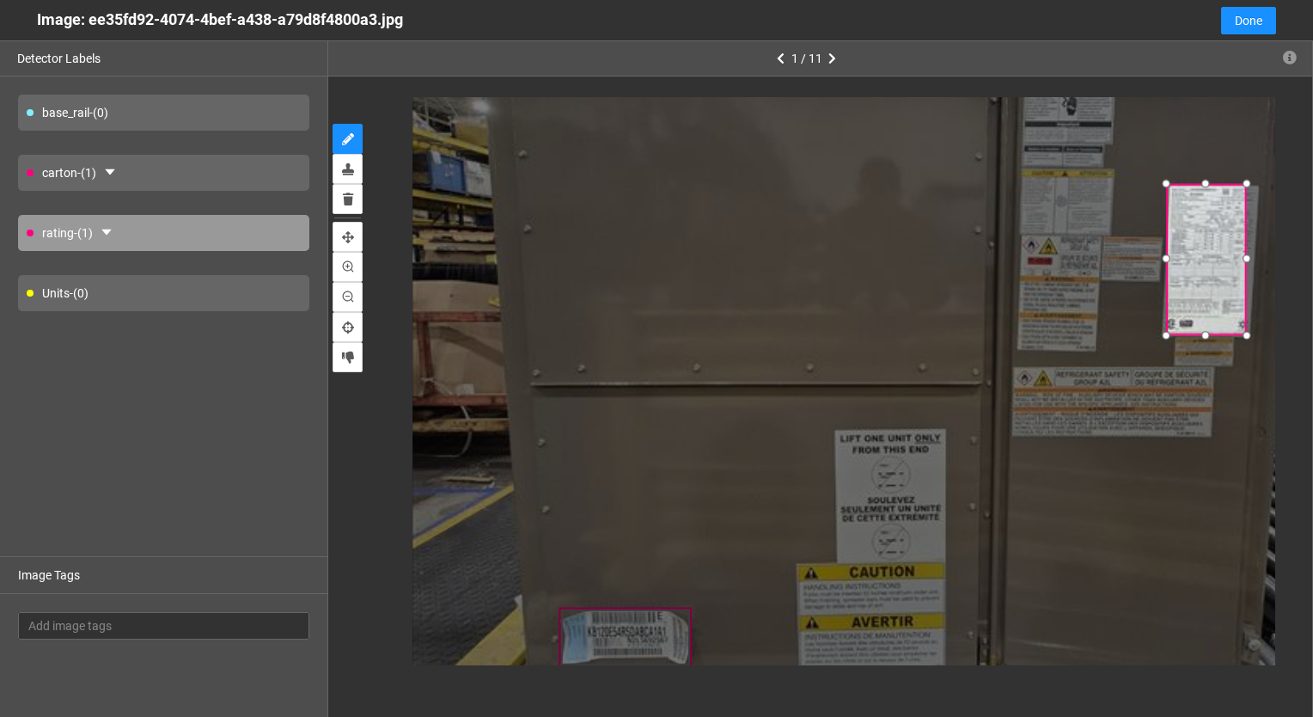
click at [1208, 328] on div at bounding box center [1206, 334] width 21 height 21
click at [1265, 257] on div at bounding box center [1257, 258] width 21 height 21
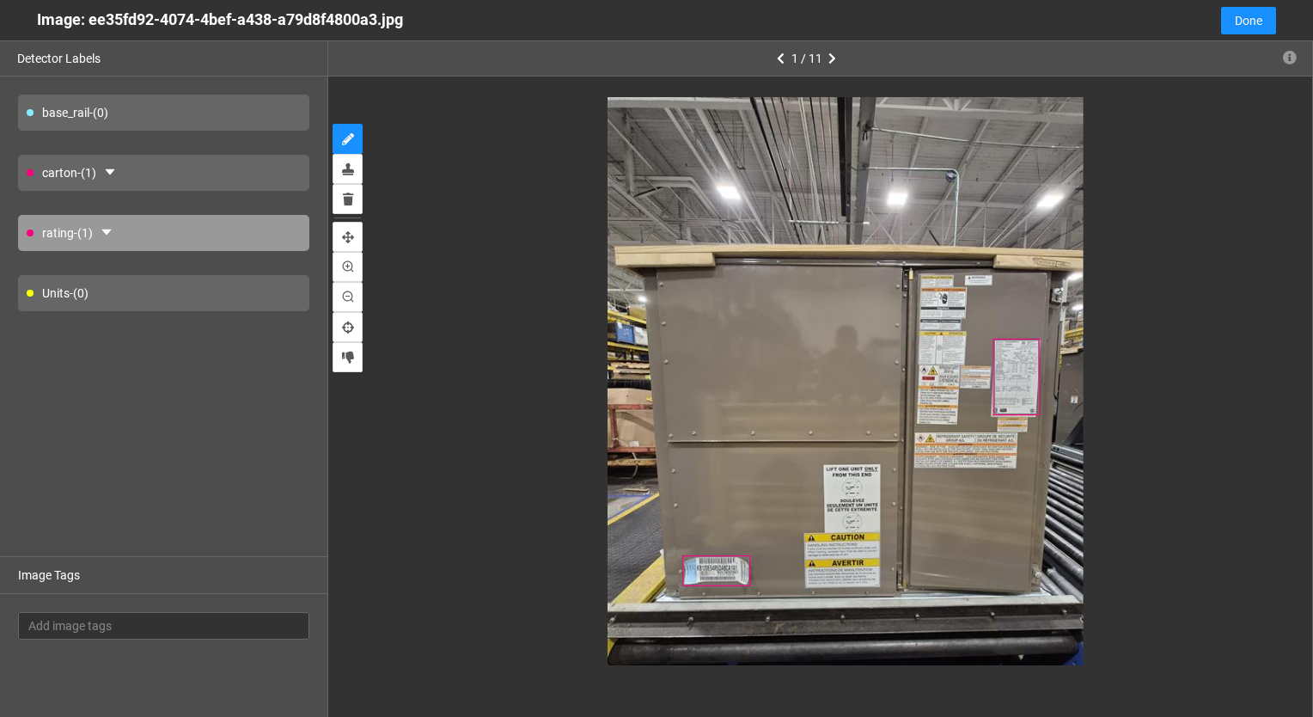
click at [1218, 244] on div at bounding box center [820, 381] width 910 height 568
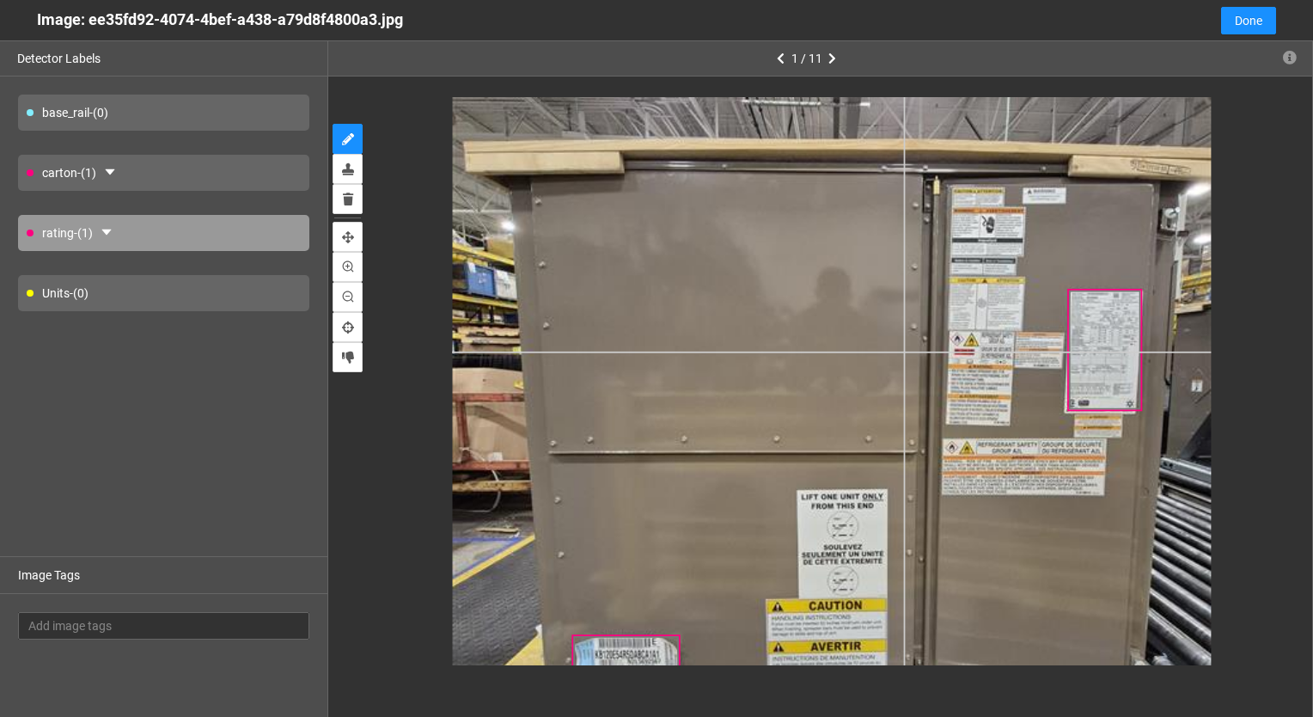
click at [904, 351] on div at bounding box center [831, 396] width 758 height 1011
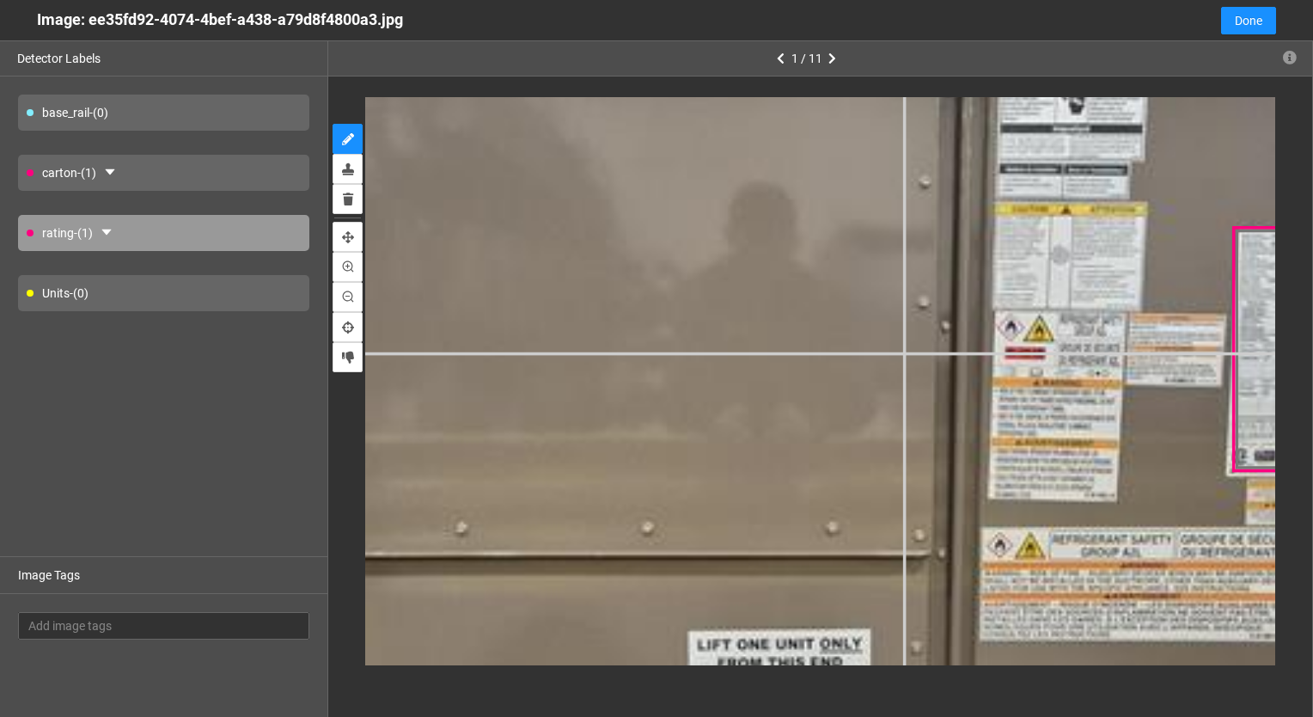
click at [904, 351] on div at bounding box center [757, 443] width 1525 height 2034
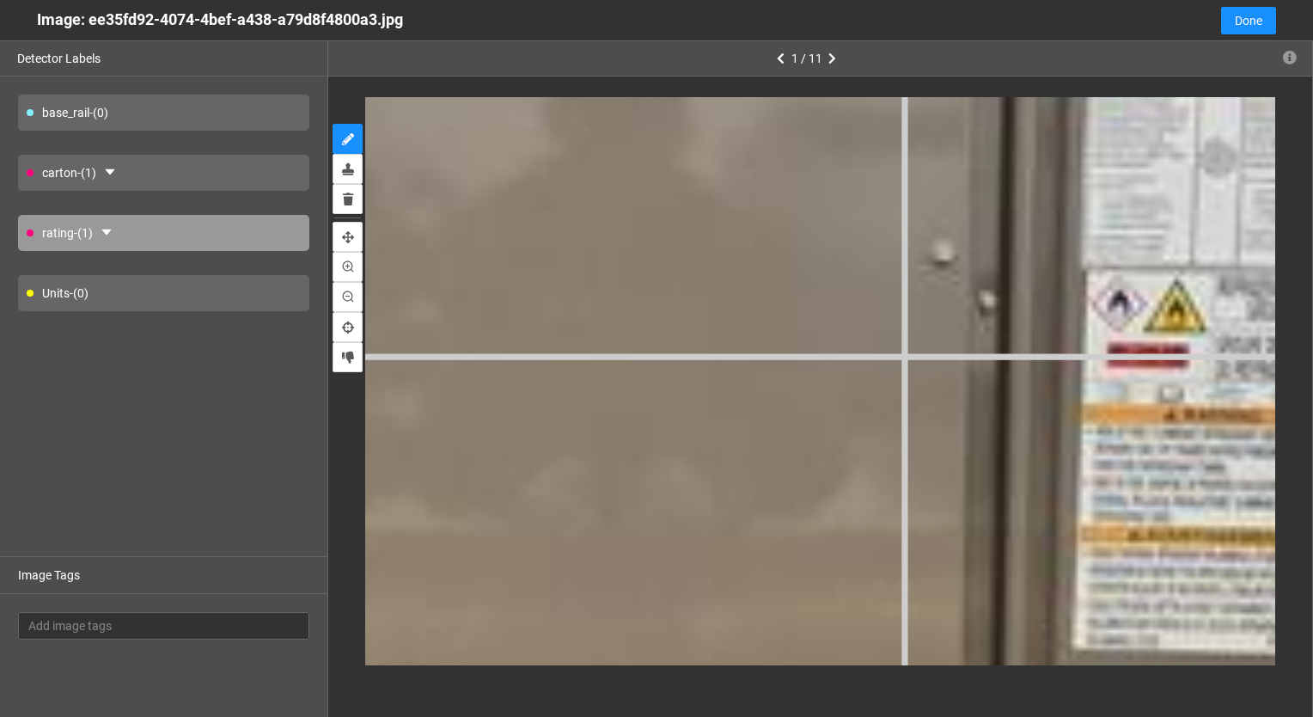
click at [904, 351] on div at bounding box center [609, 536] width 3072 height 4096
click at [904, 351] on div at bounding box center [609, 536] width 3076 height 4102
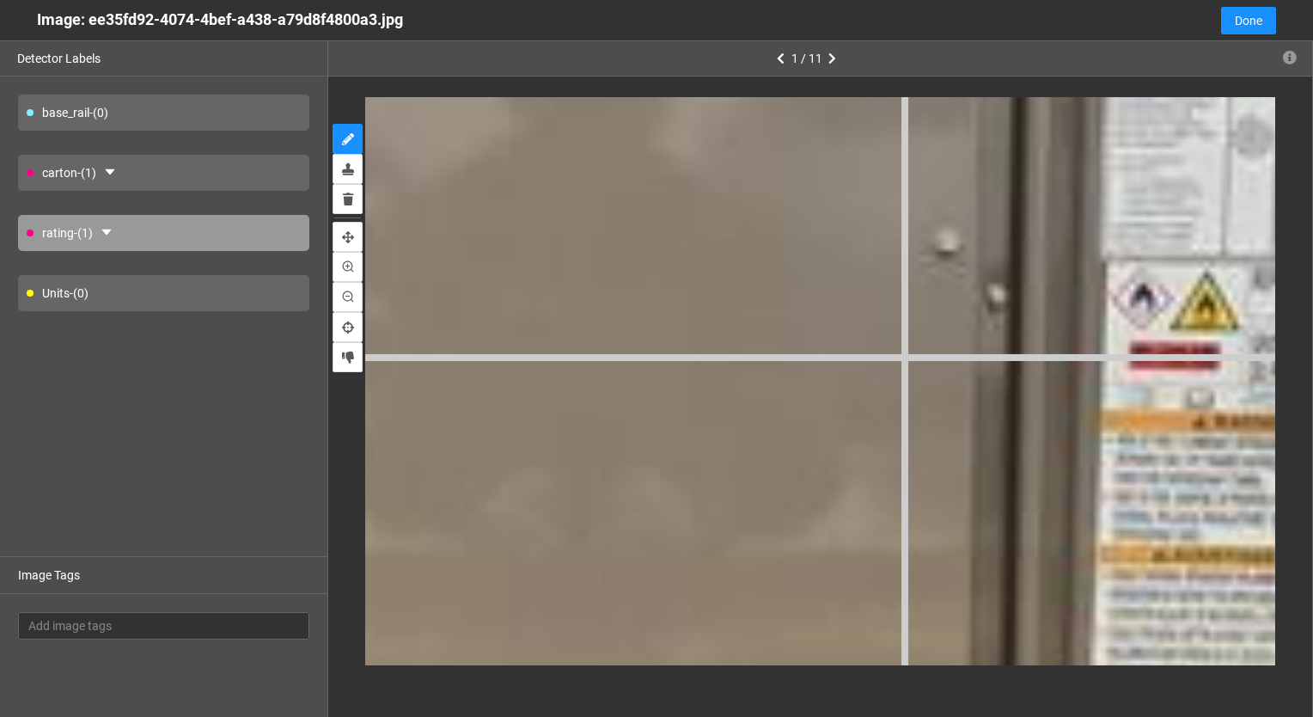
click at [904, 351] on div at bounding box center [577, 556] width 3408 height 4545
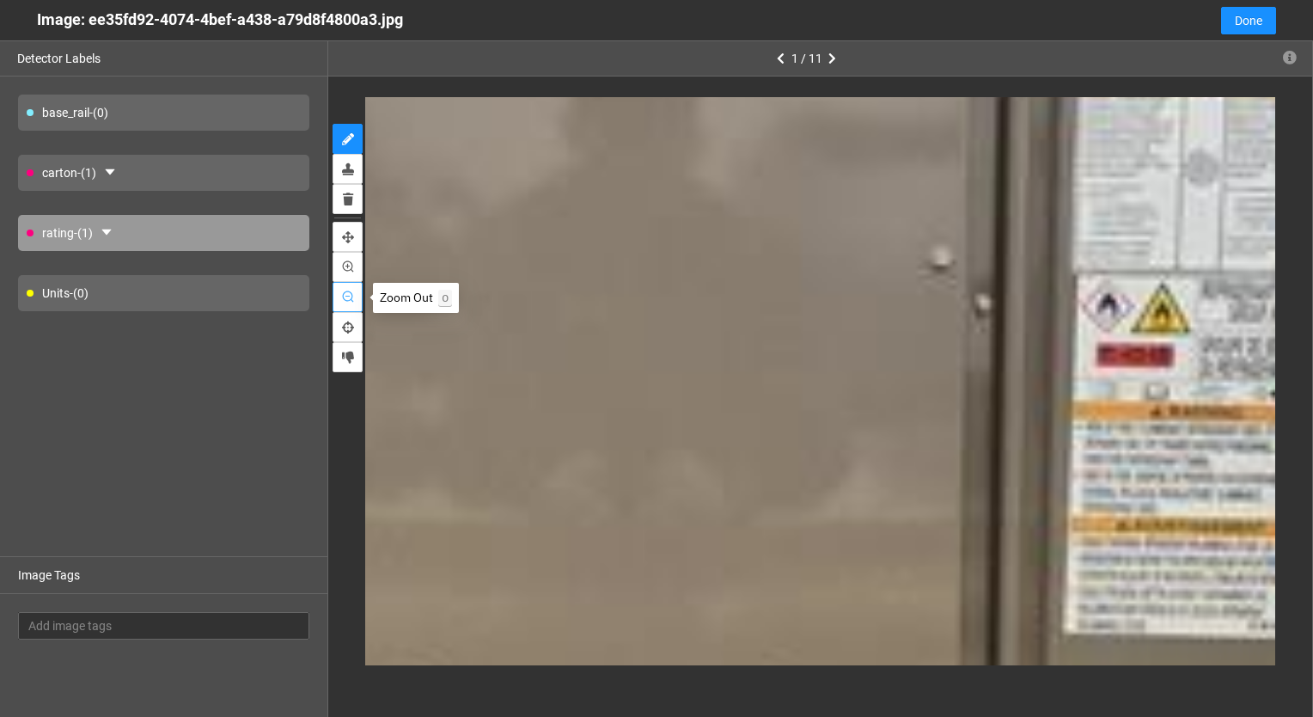
click at [349, 296] on icon "zoom-out" at bounding box center [348, 297] width 12 height 12
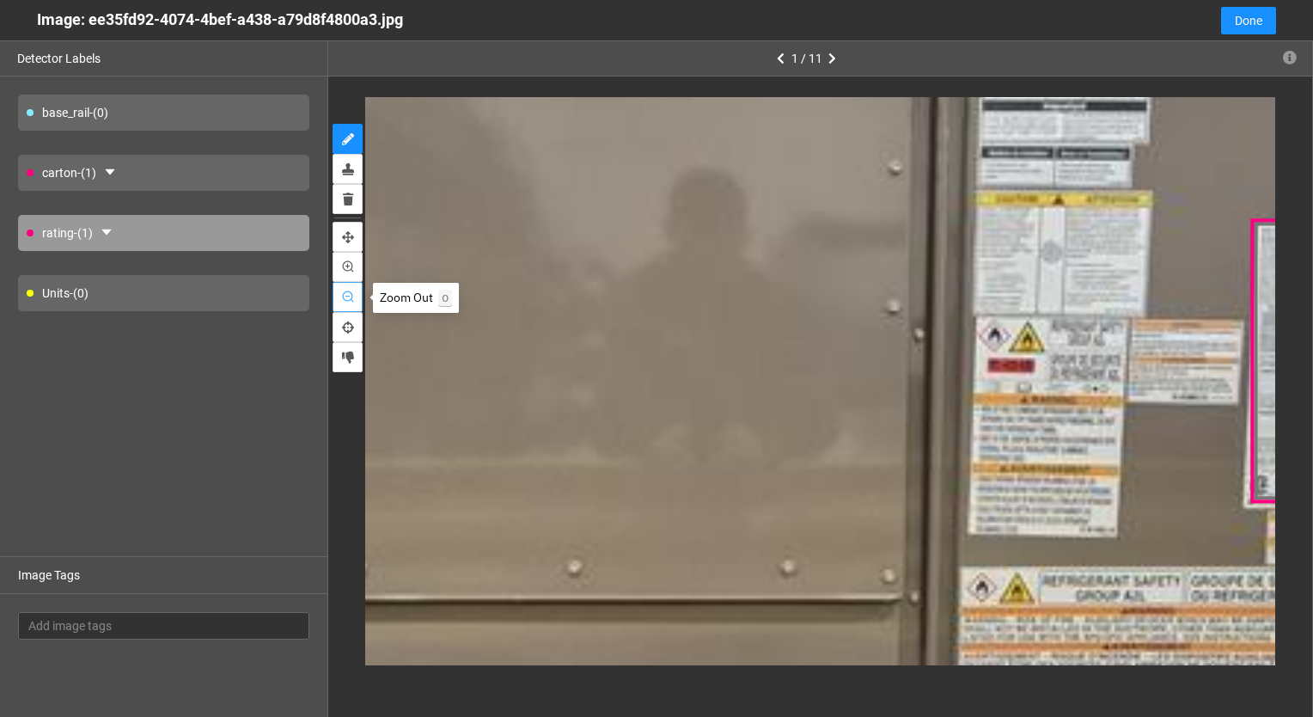
click at [349, 296] on icon "zoom-out" at bounding box center [348, 297] width 12 height 12
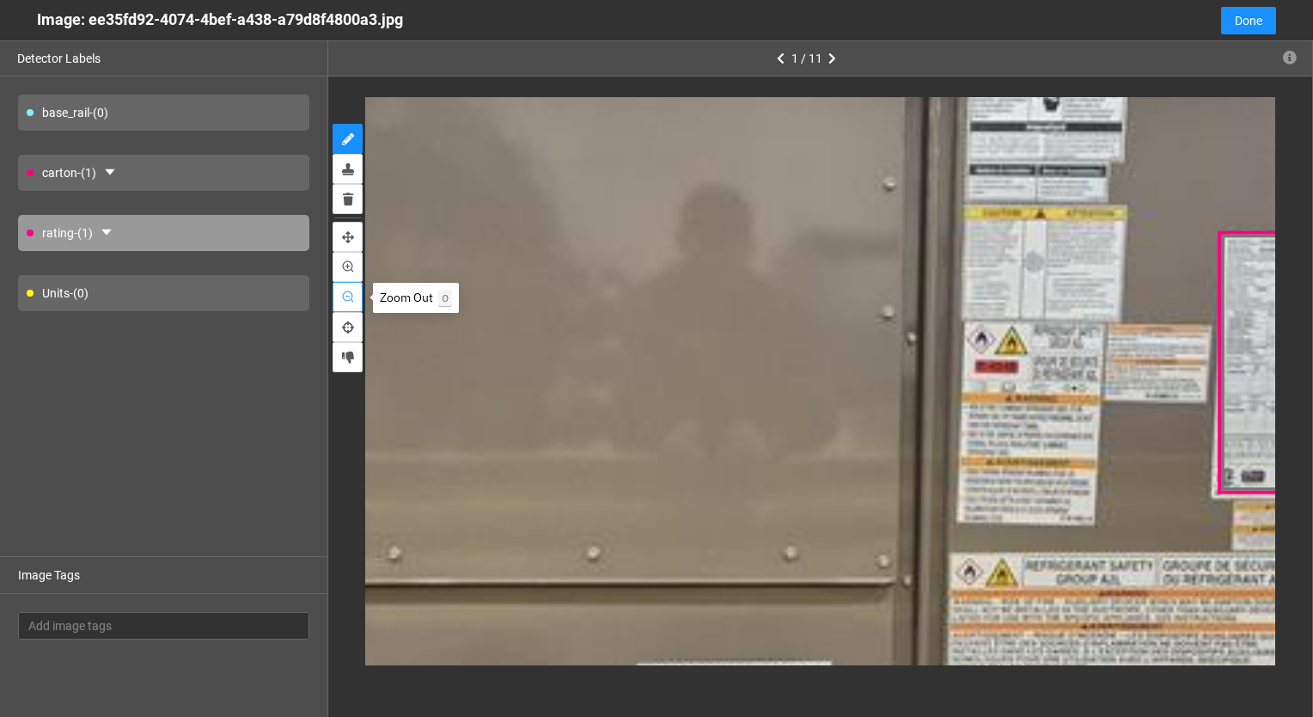
click at [349, 296] on icon "zoom-out" at bounding box center [348, 297] width 12 height 12
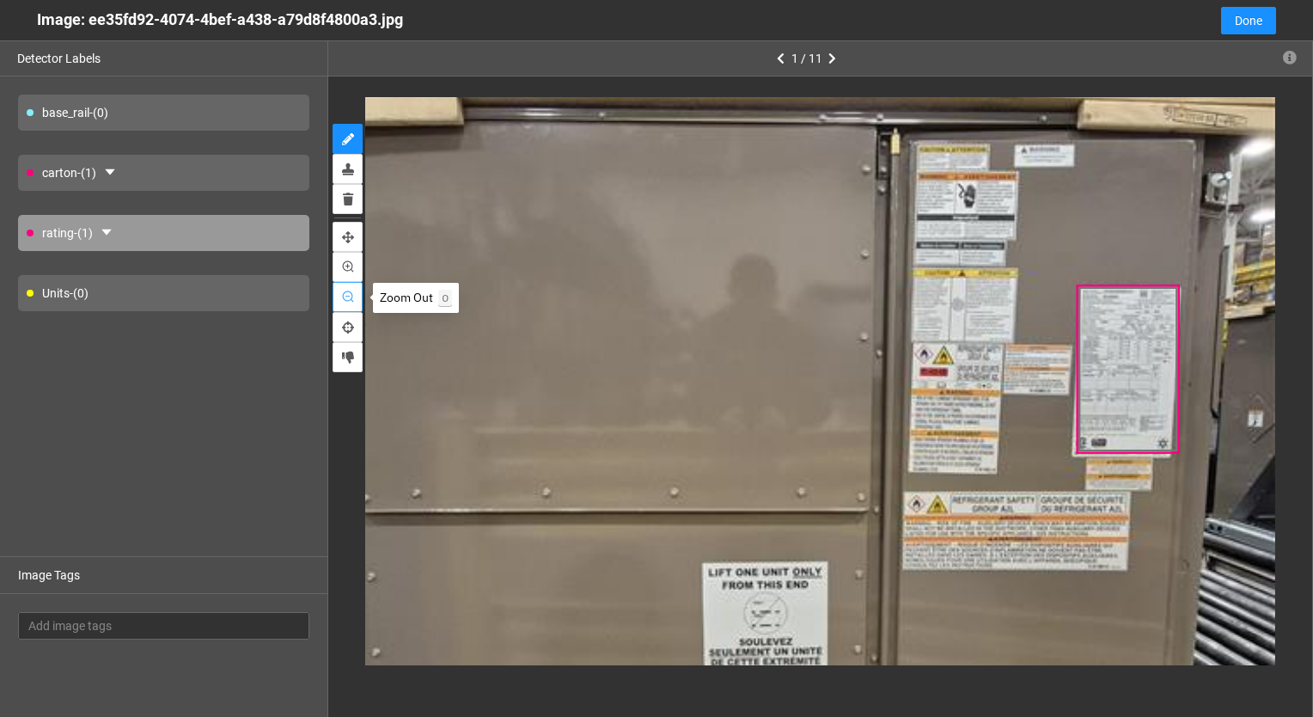
click at [349, 296] on icon "zoom-out" at bounding box center [348, 297] width 12 height 12
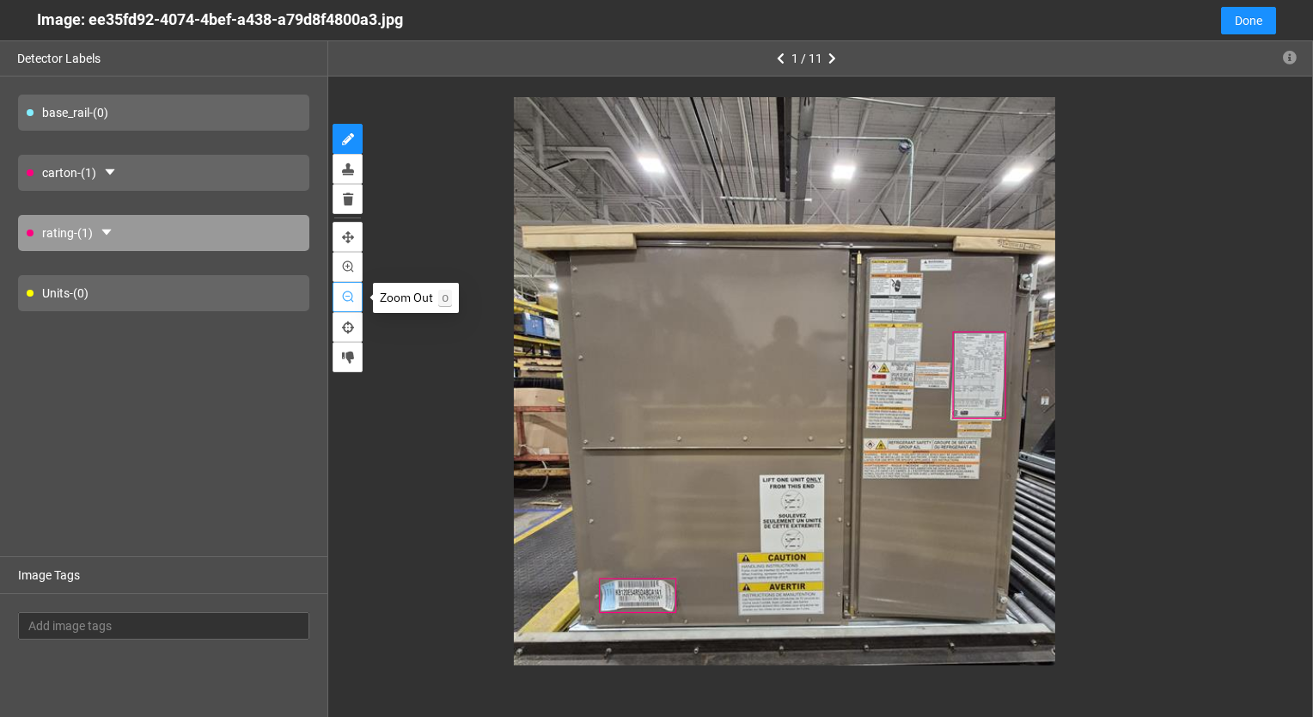
click at [349, 296] on icon "zoom-out" at bounding box center [348, 297] width 12 height 12
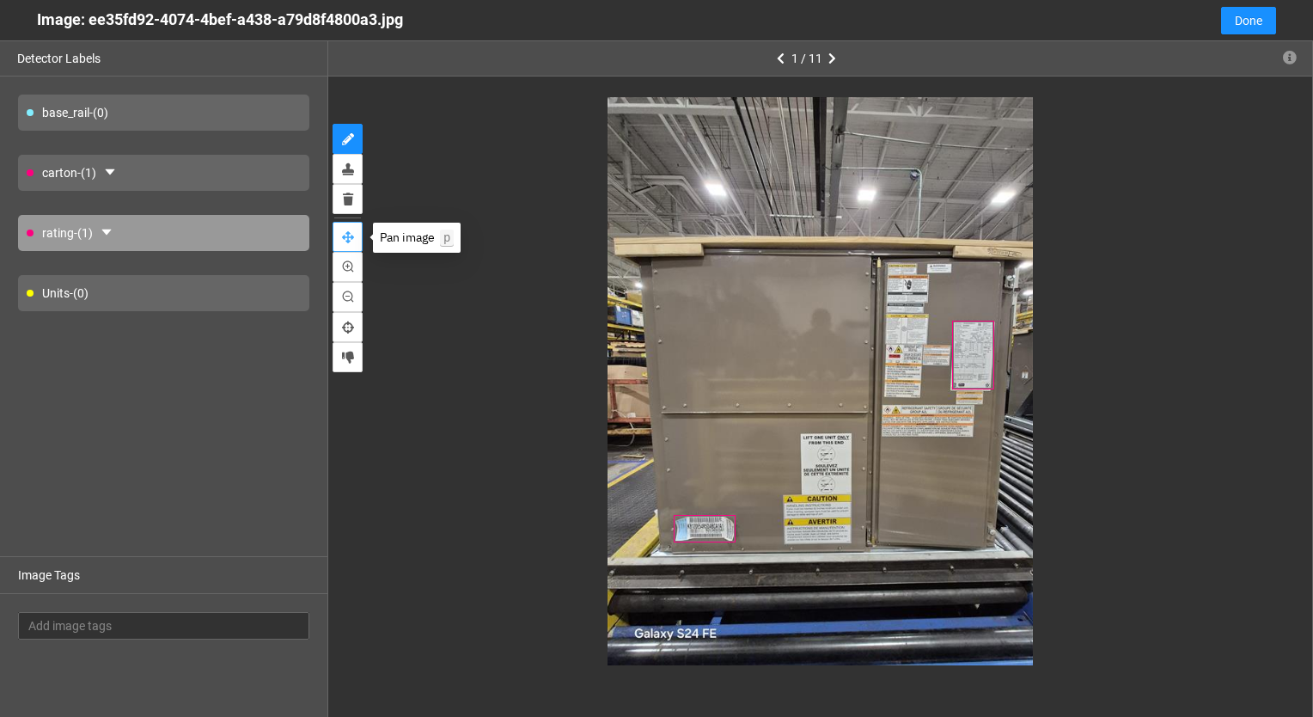
click at [351, 229] on button "pan" at bounding box center [348, 237] width 30 height 30
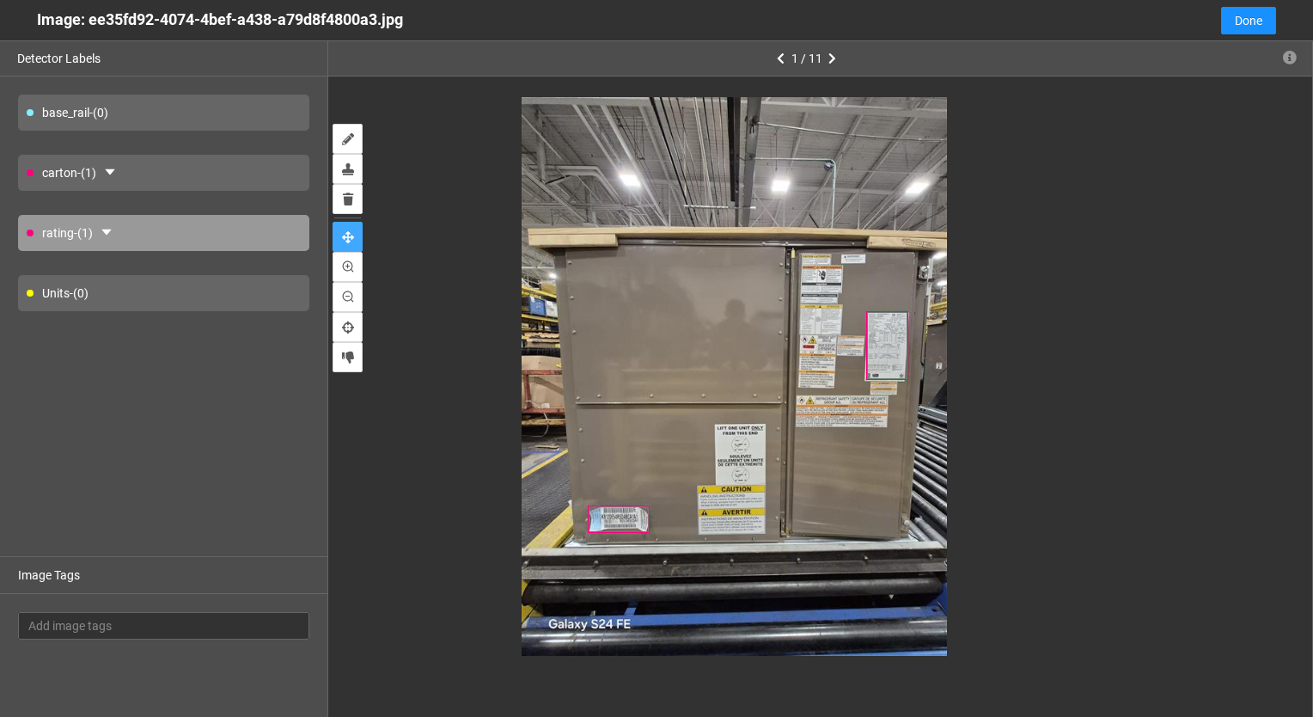
drag, startPoint x: 854, startPoint y: 376, endPoint x: 774, endPoint y: 390, distance: 81.1
click at [774, 390] on div at bounding box center [735, 372] width 426 height 568
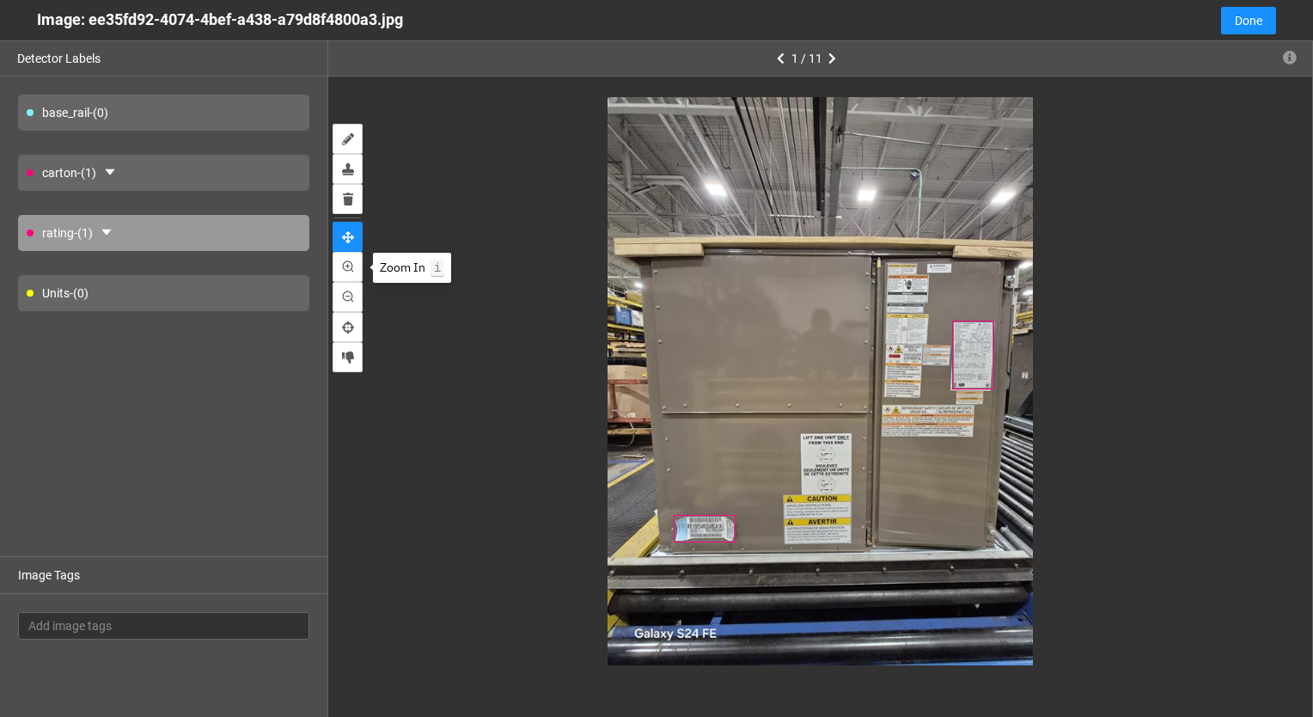
click at [441, 266] on kbd "i" at bounding box center [438, 268] width 14 height 17
click at [790, 432] on div at bounding box center [821, 381] width 426 height 568
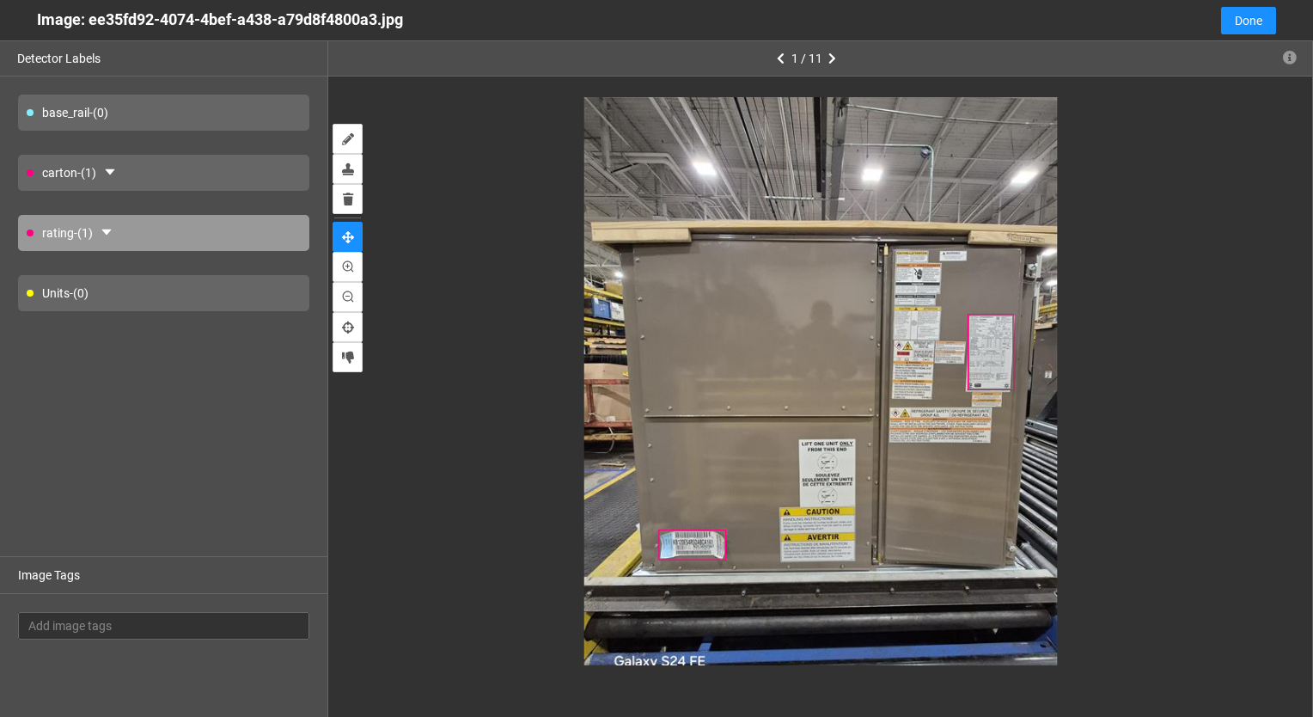
click at [62, 288] on div "Units - (0)" at bounding box center [163, 293] width 291 height 36
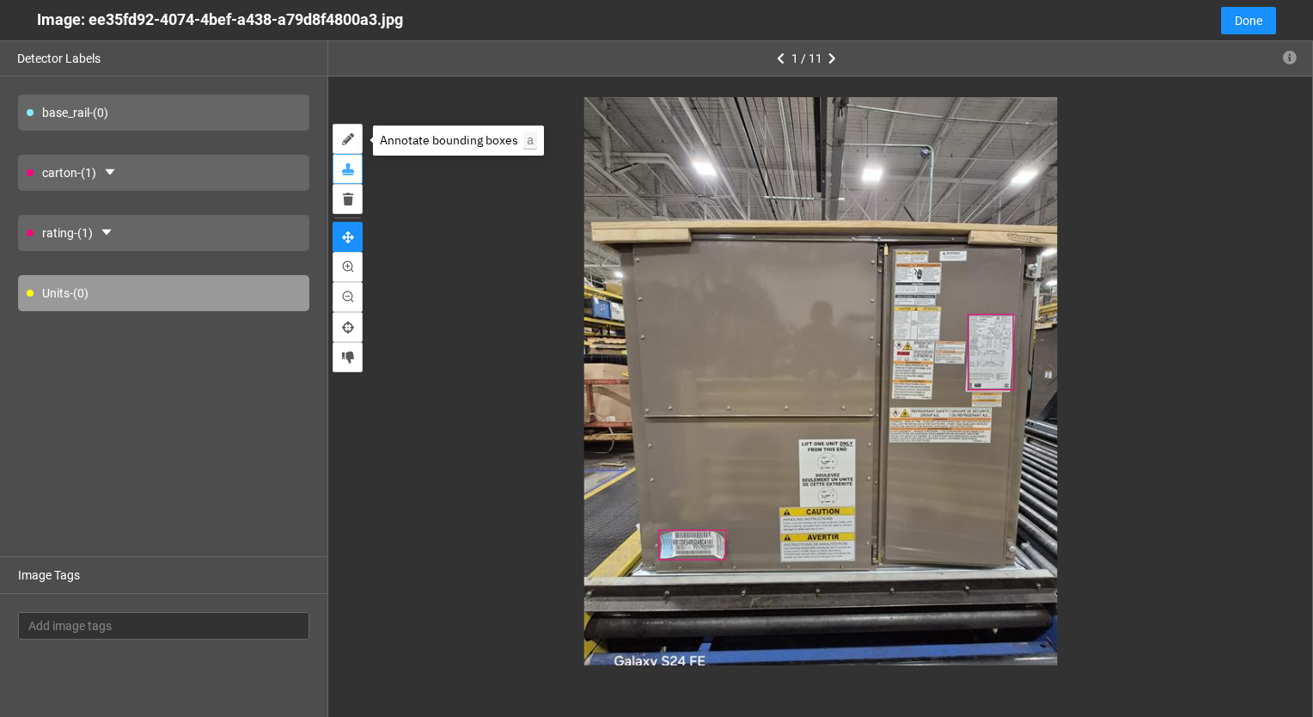
click at [349, 154] on button "stamp" at bounding box center [348, 169] width 30 height 30
click at [352, 141] on icon "annotate" at bounding box center [348, 139] width 12 height 12
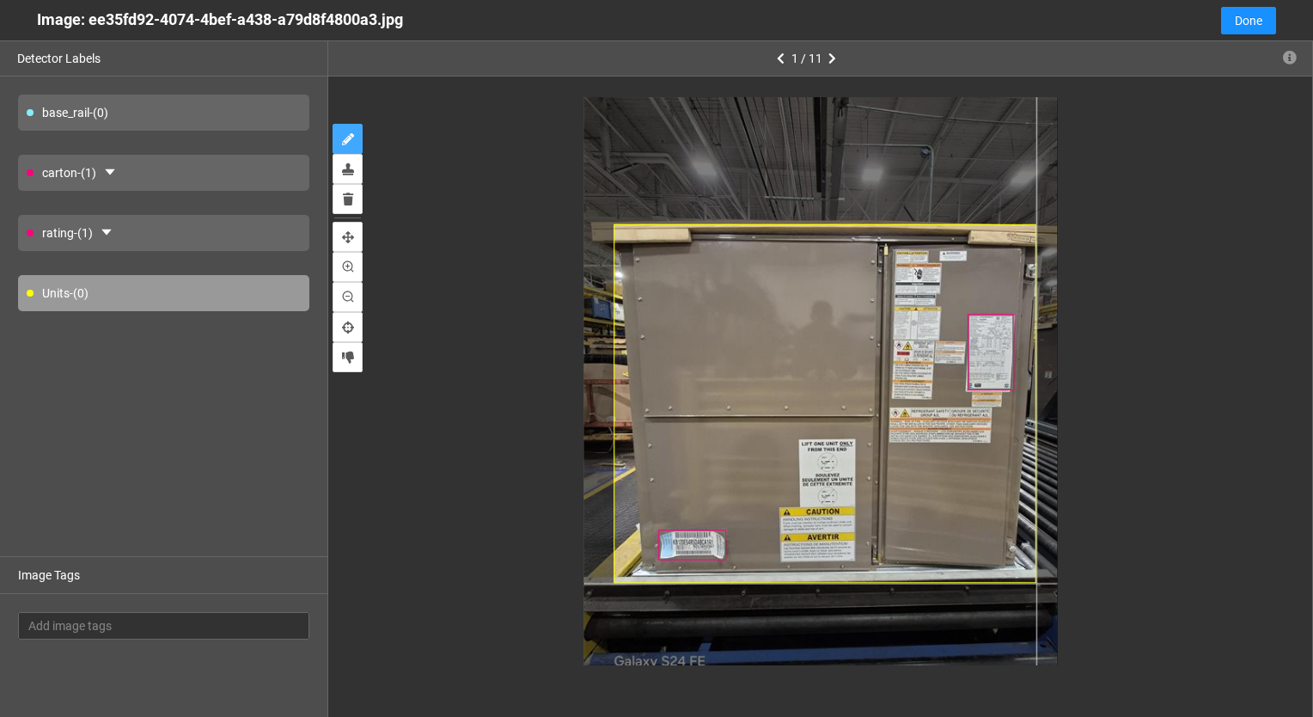
click at [1036, 583] on div at bounding box center [820, 381] width 473 height 631
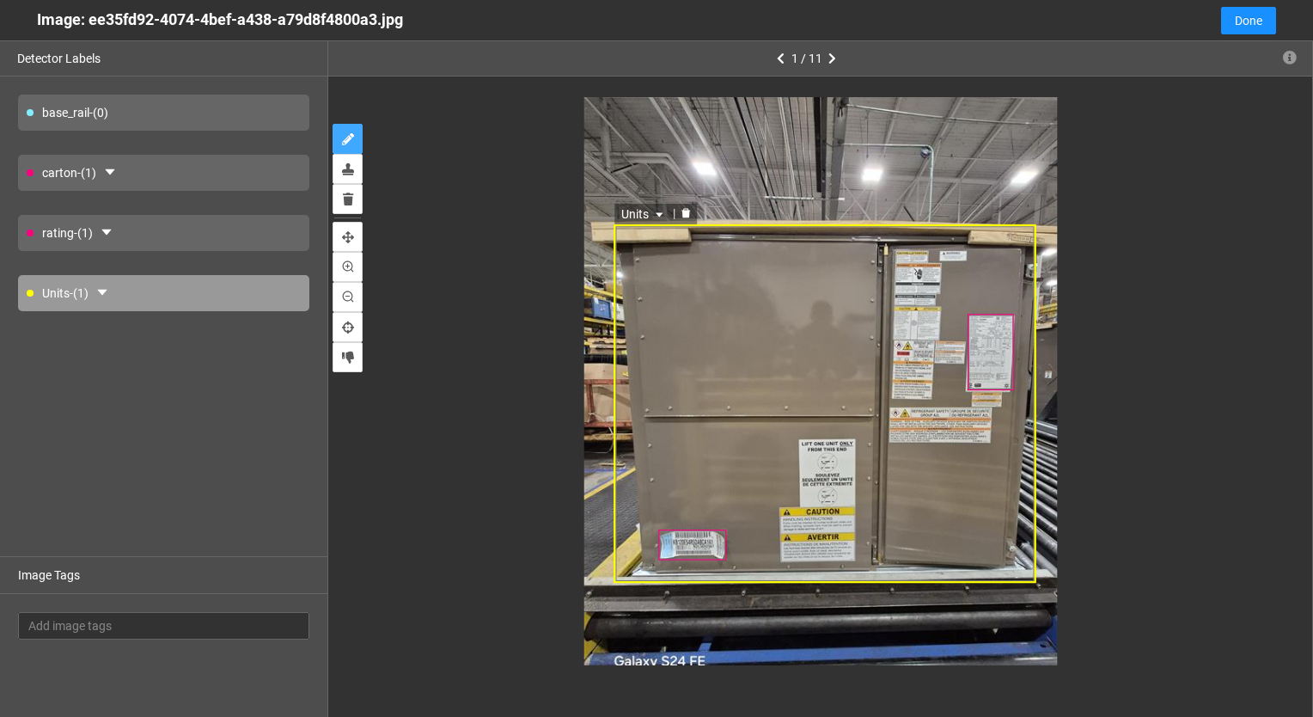
click at [624, 462] on div "Units" at bounding box center [825, 403] width 423 height 358
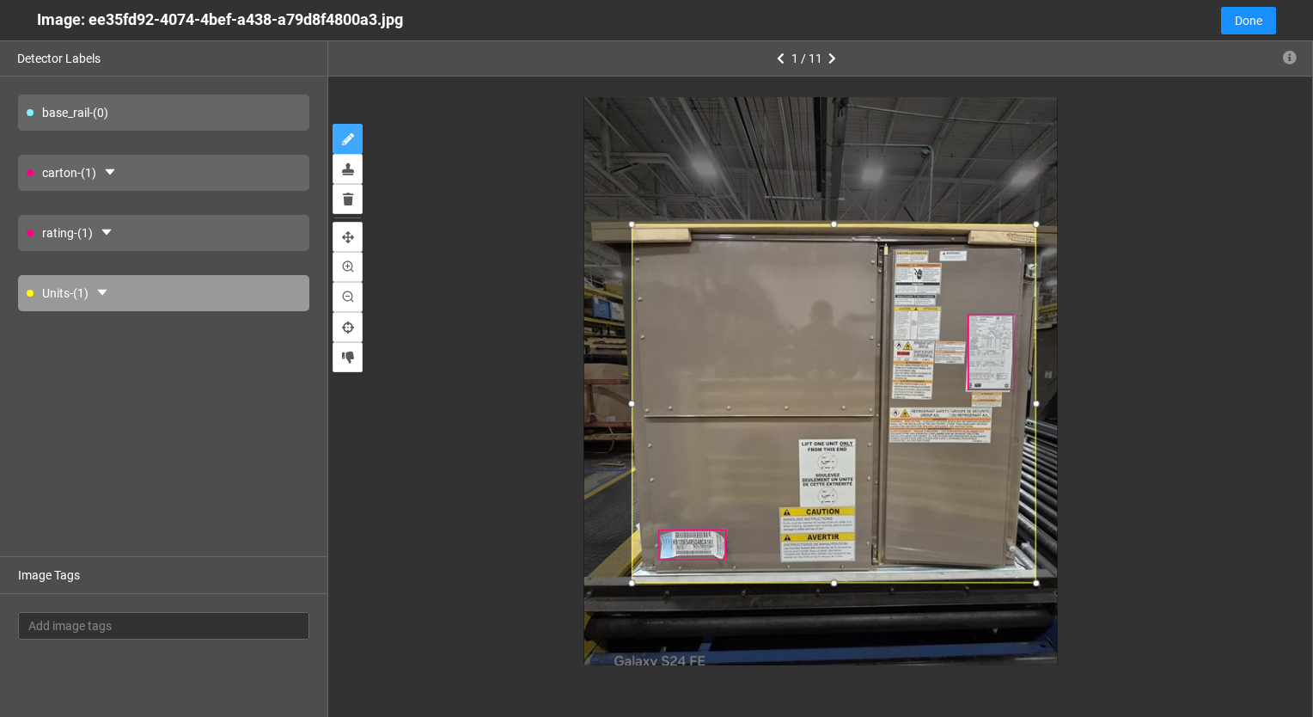
click at [630, 401] on div at bounding box center [632, 404] width 18 height 18
click at [1022, 404] on div at bounding box center [1024, 404] width 18 height 18
click at [1191, 282] on div "Units" at bounding box center [820, 381] width 910 height 568
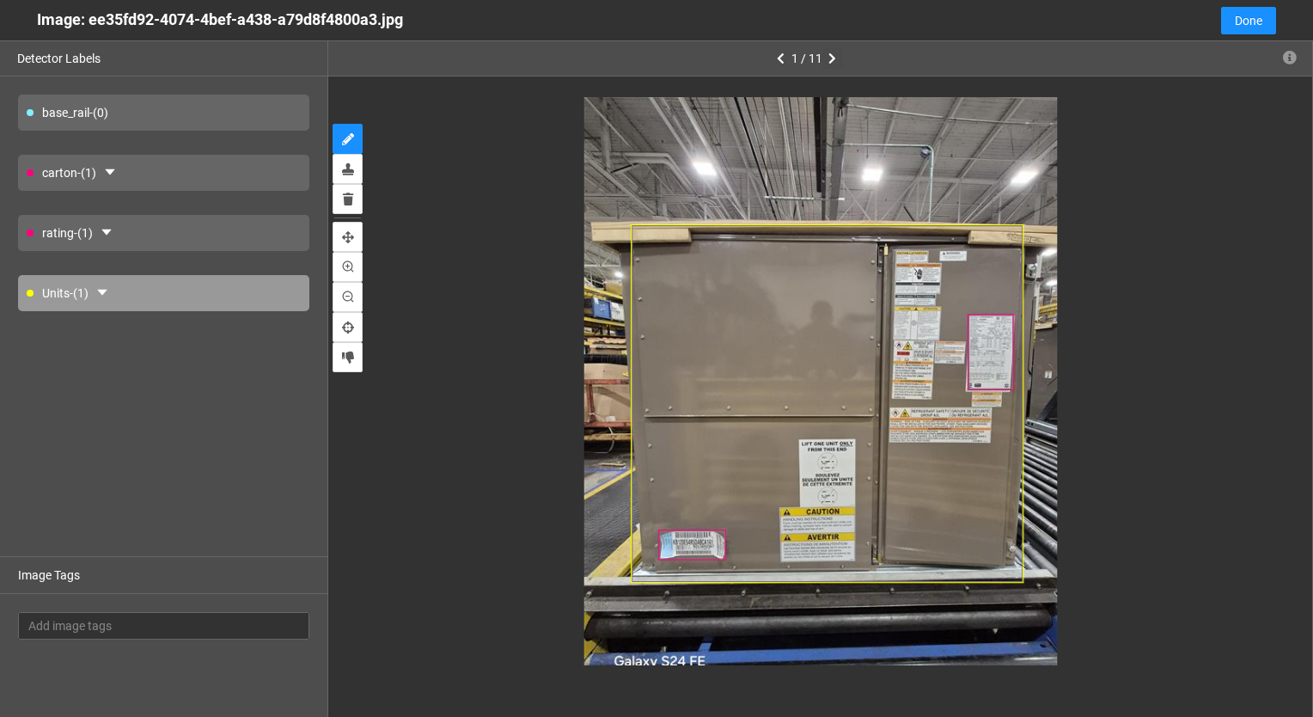
click at [831, 60] on icon "button" at bounding box center [833, 58] width 8 height 12
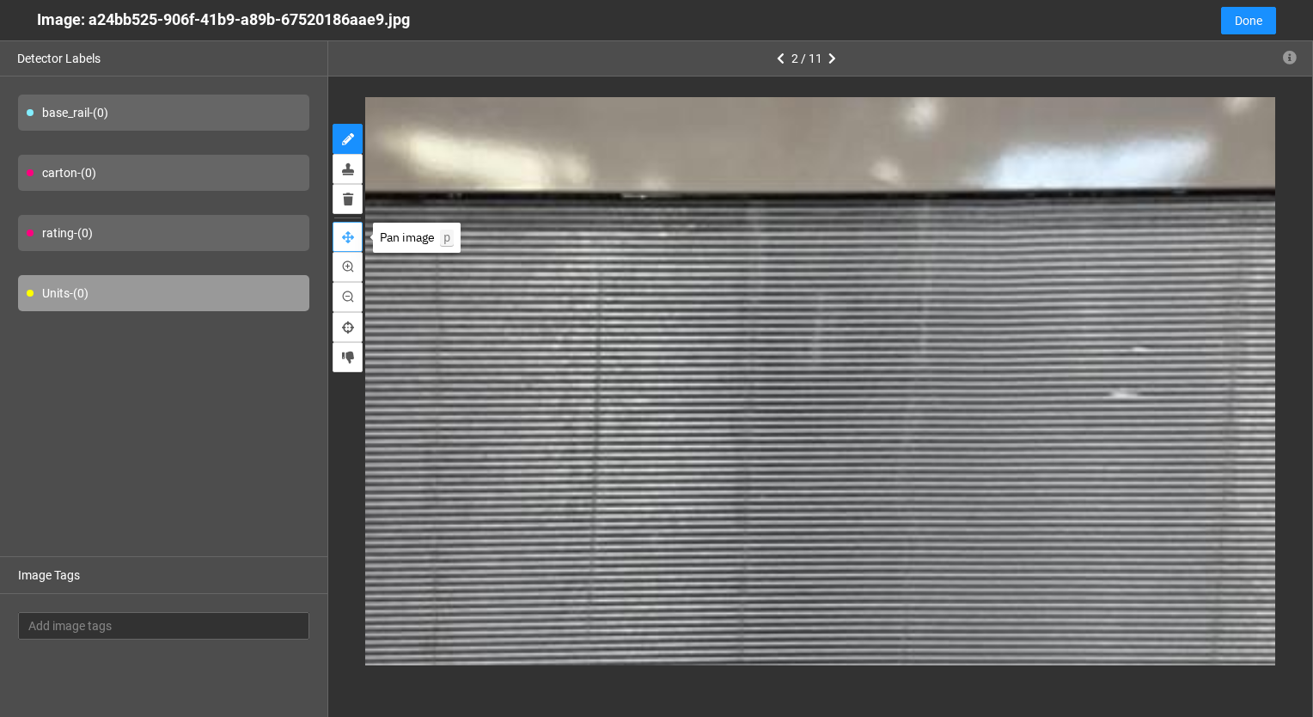
click at [350, 234] on icon "pan" at bounding box center [348, 237] width 12 height 12
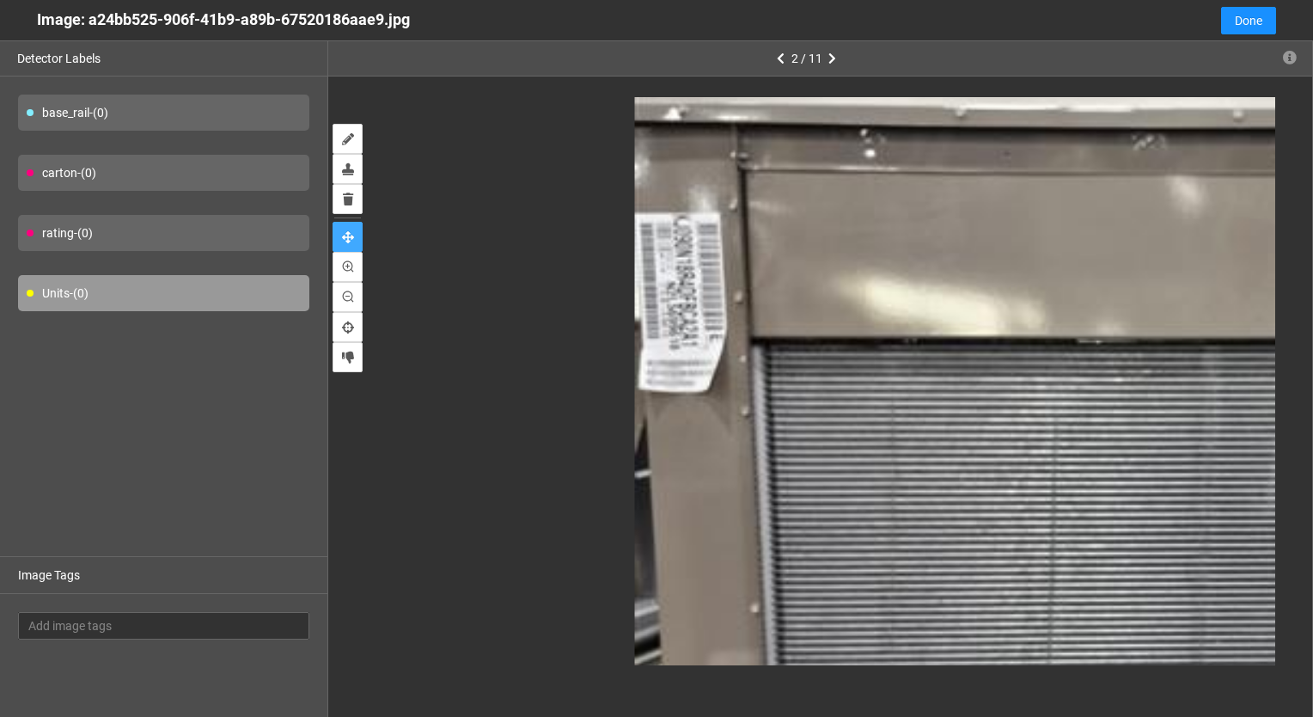
drag, startPoint x: 529, startPoint y: 303, endPoint x: 984, endPoint y: 448, distance: 478.2
click at [984, 448] on div at bounding box center [1275, 527] width 1282 height 1710
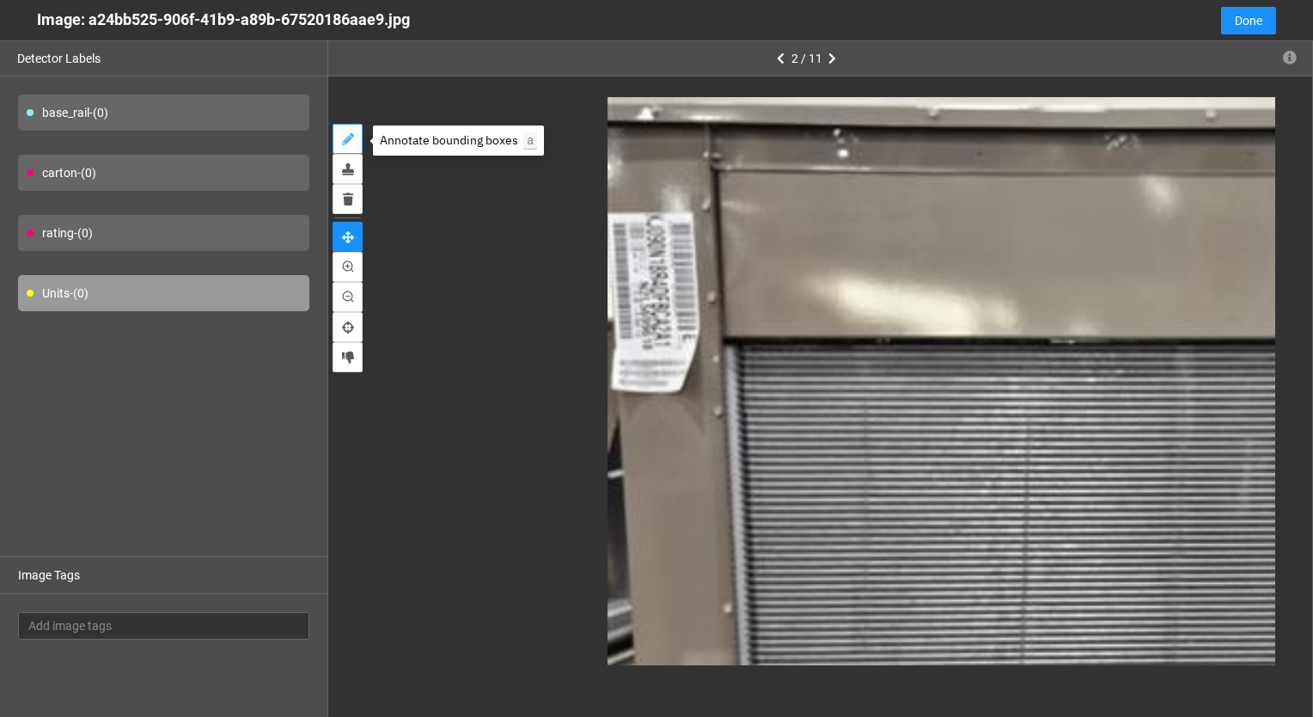
click at [344, 140] on icon "annotate" at bounding box center [348, 139] width 12 height 12
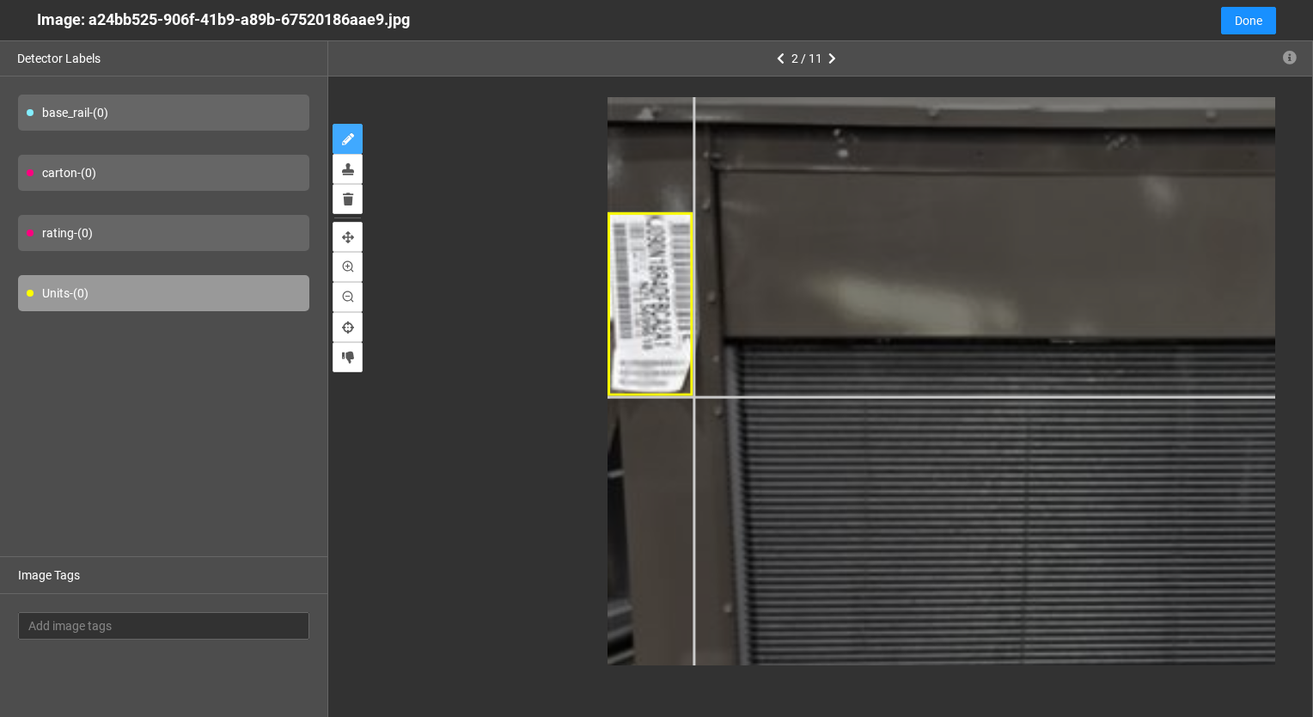
click at [694, 397] on div at bounding box center [1249, 527] width 1282 height 1710
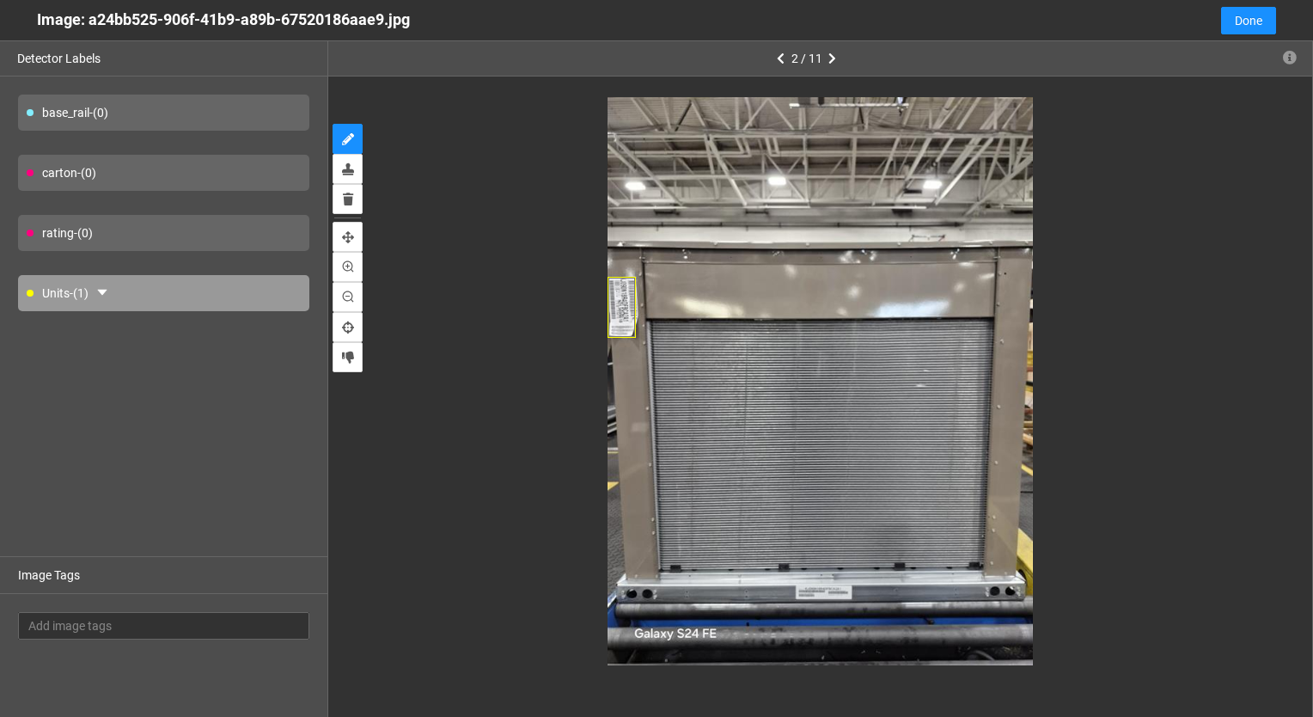
click at [192, 113] on div "base_rail - (0)" at bounding box center [163, 113] width 291 height 36
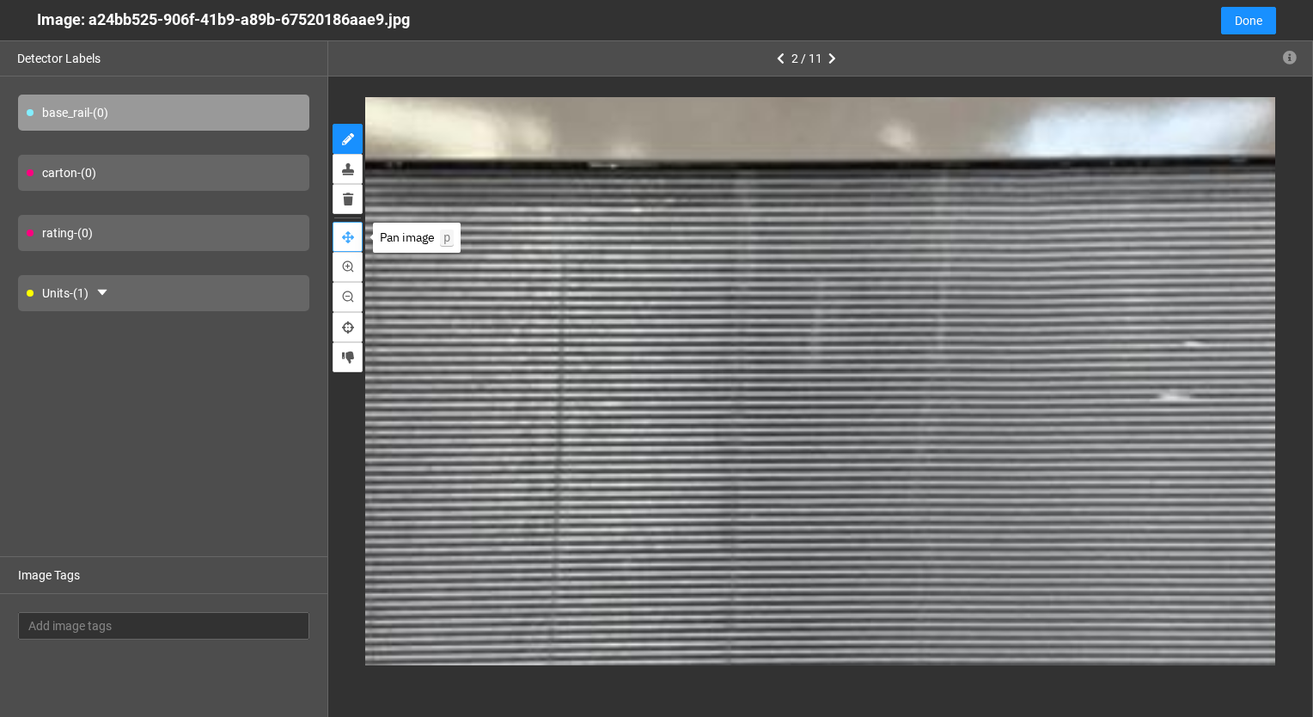
click at [347, 230] on button "pan" at bounding box center [348, 237] width 30 height 30
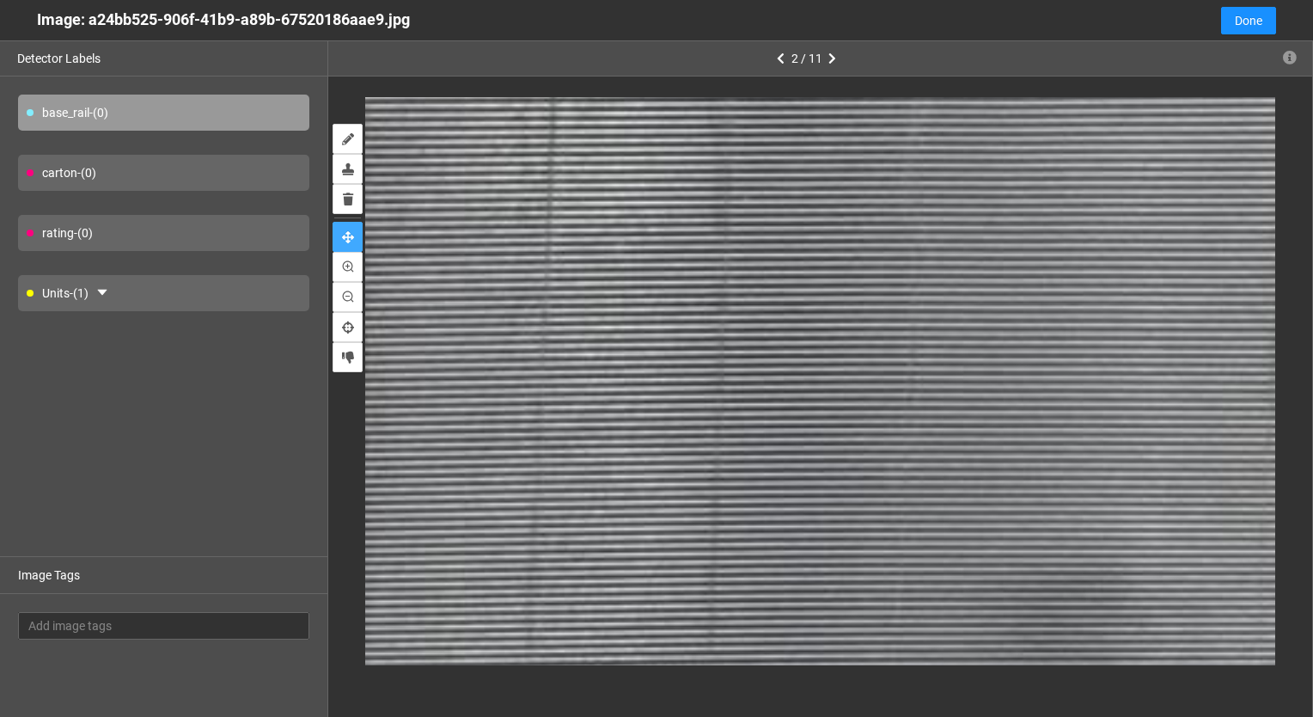
drag, startPoint x: 839, startPoint y: 415, endPoint x: 832, endPoint y: 98, distance: 317.3
click at [832, 98] on div at bounding box center [813, 64] width 1496 height 1994
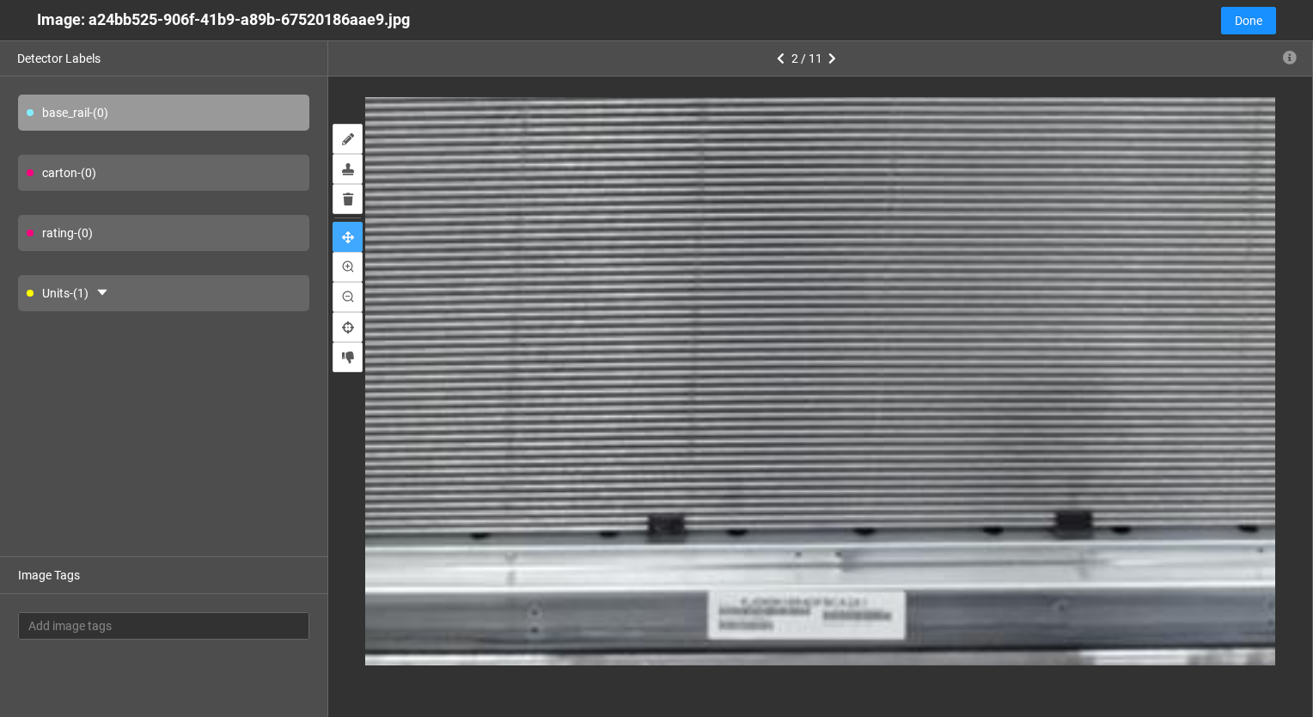
drag, startPoint x: 866, startPoint y: 425, endPoint x: 831, endPoint y: 213, distance: 214.2
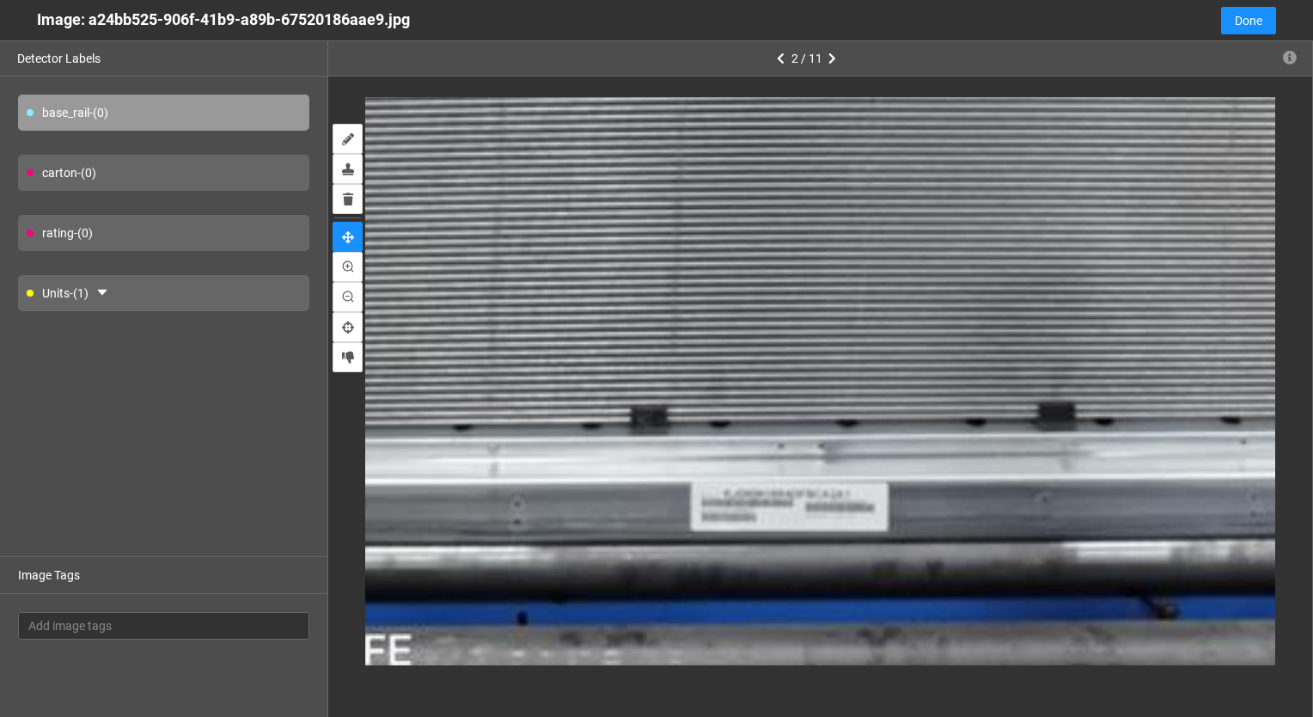
click at [120, 104] on div "base_rail - (0)" at bounding box center [163, 113] width 291 height 36
click at [343, 145] on icon "annotate" at bounding box center [348, 139] width 12 height 12
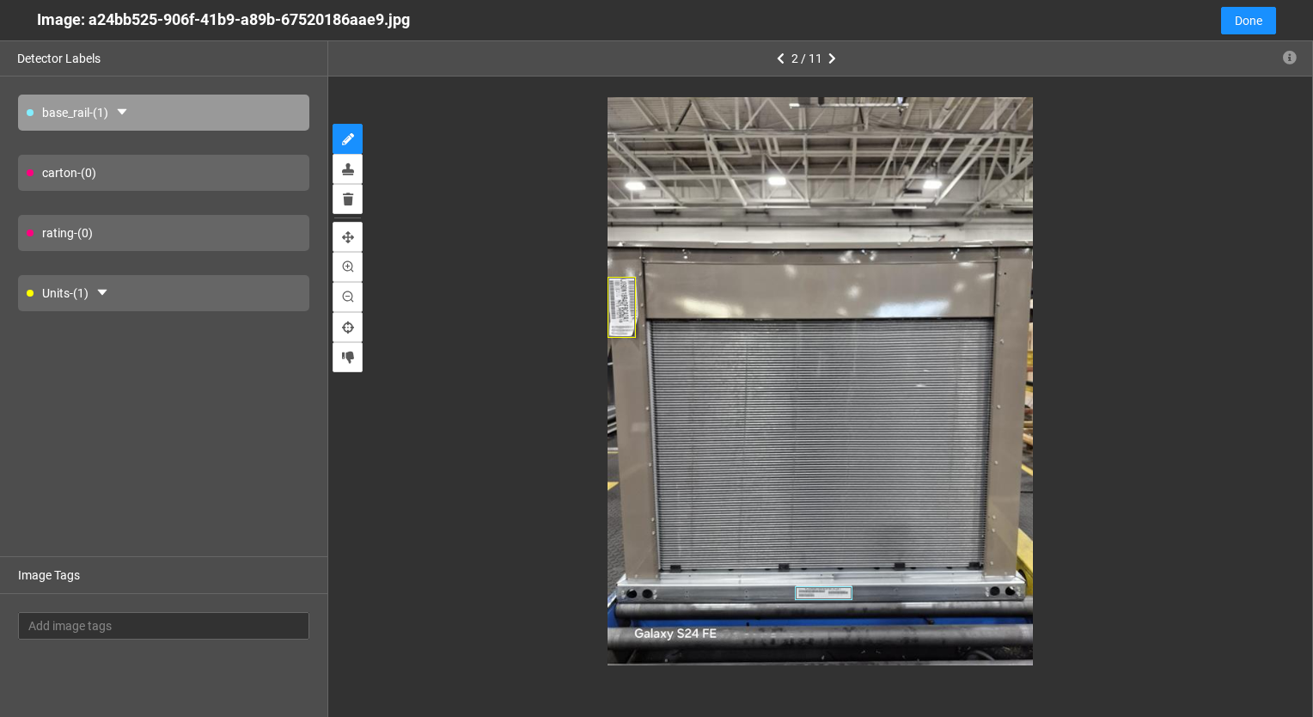
click at [202, 285] on div "Units - (1)" at bounding box center [163, 293] width 291 height 36
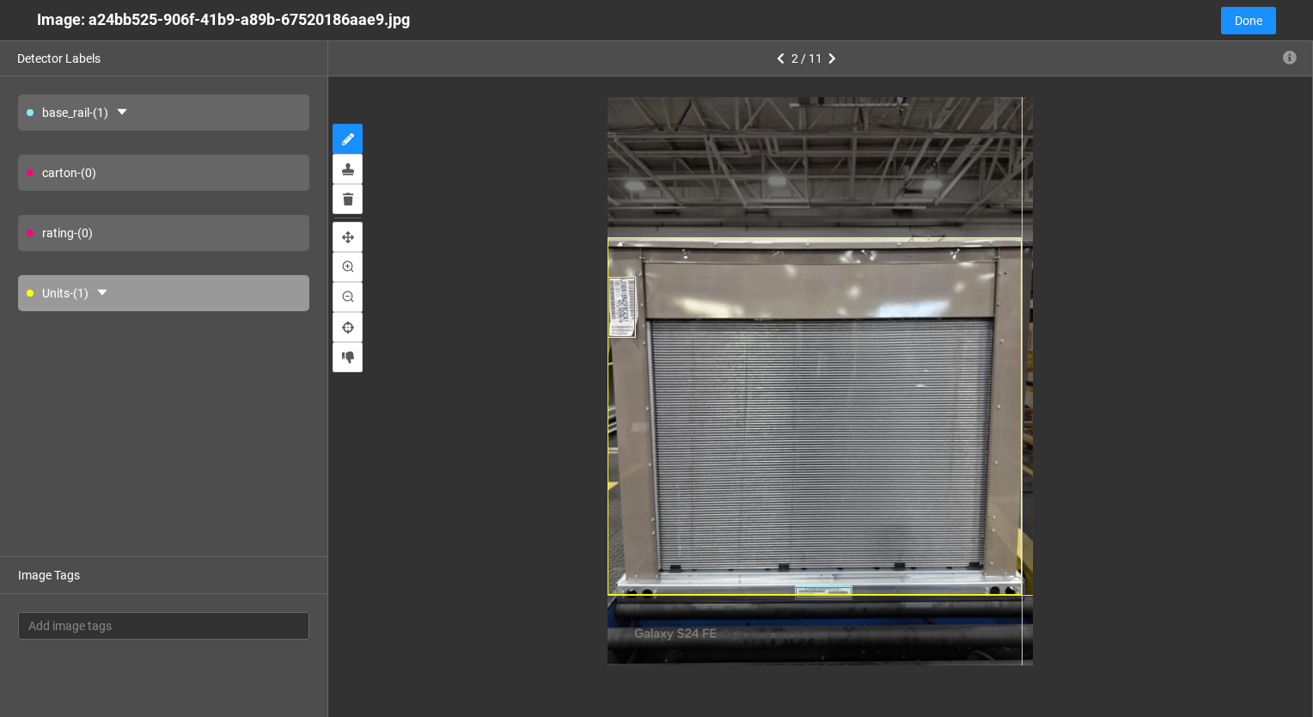
click at [1021, 595] on div at bounding box center [821, 381] width 426 height 568
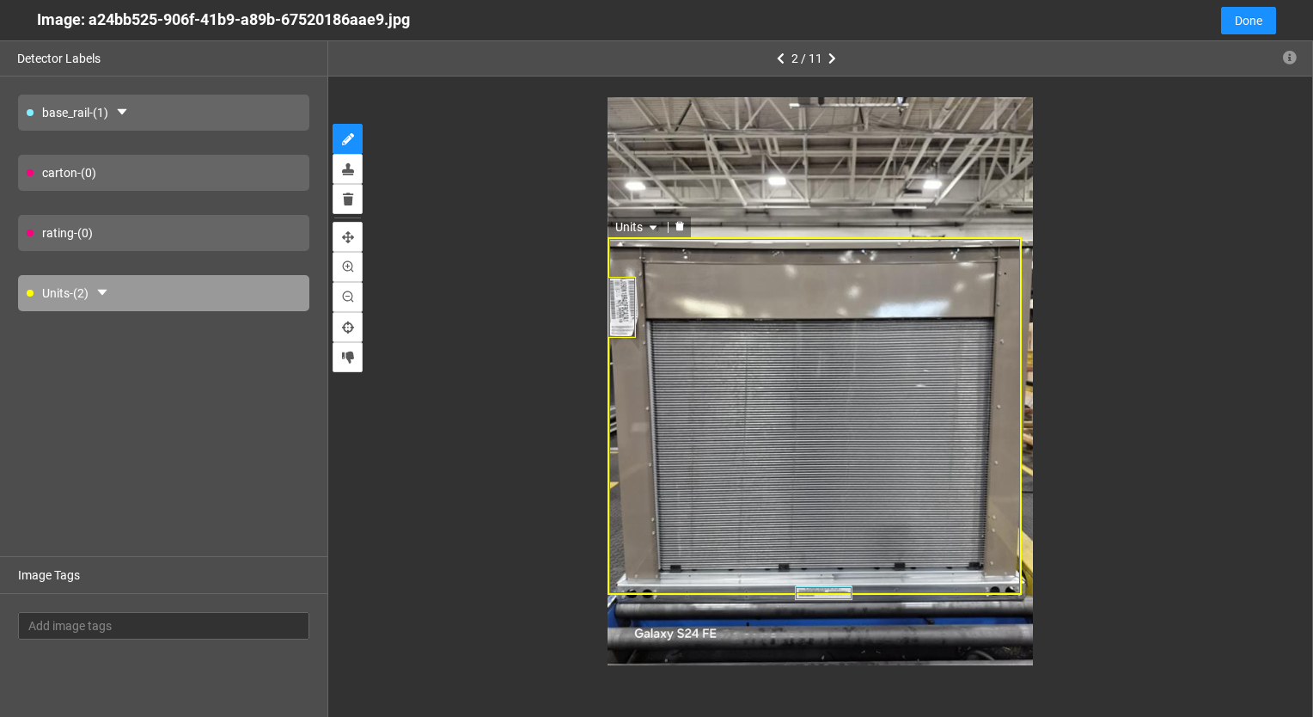
click at [678, 461] on div "Units" at bounding box center [814, 416] width 413 height 358
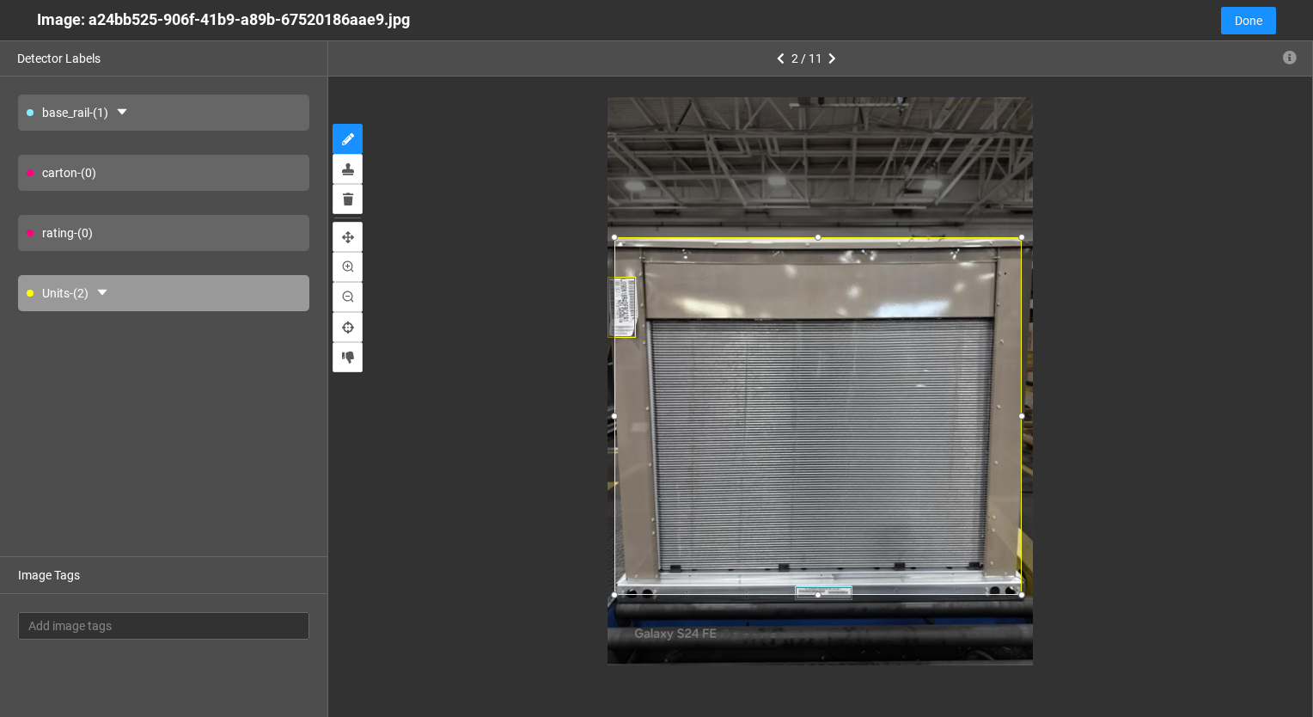
click at [617, 417] on div at bounding box center [614, 415] width 17 height 17
click at [831, 56] on icon "button" at bounding box center [833, 58] width 8 height 12
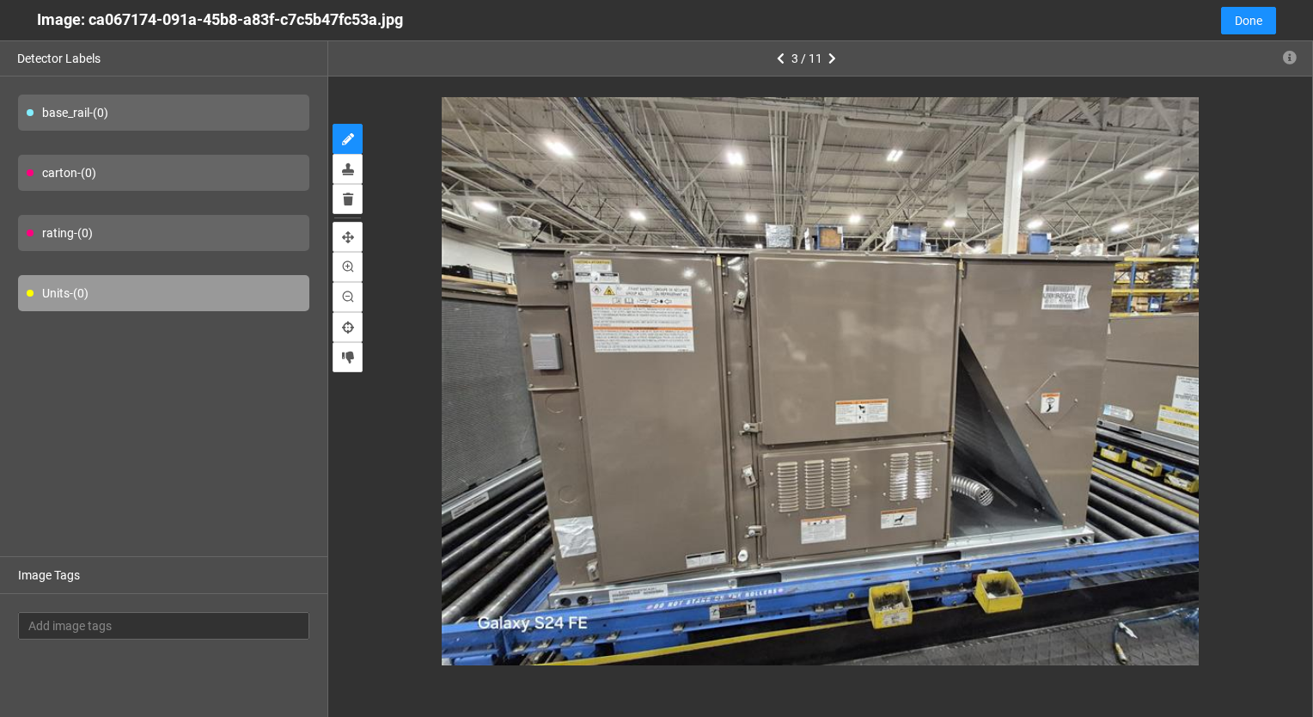
click at [72, 119] on div "base_rail - (0)" at bounding box center [163, 113] width 291 height 36
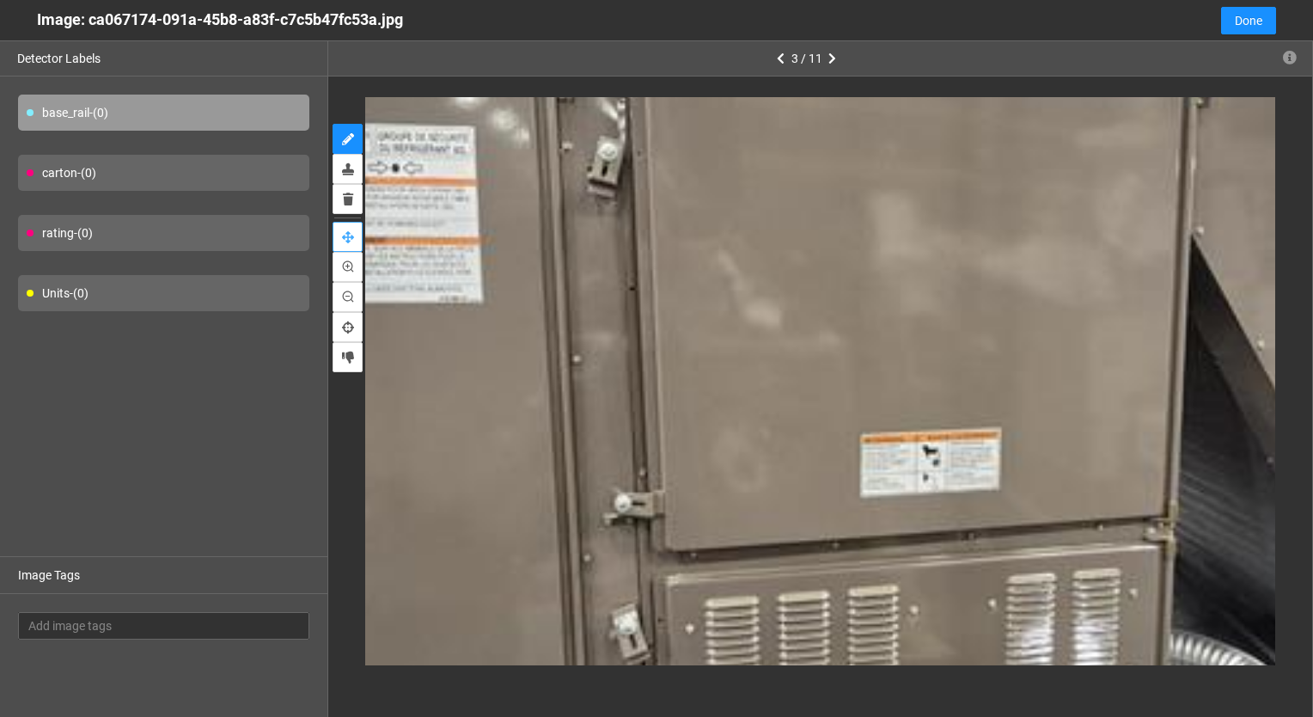
click at [346, 225] on button "pan" at bounding box center [348, 237] width 30 height 30
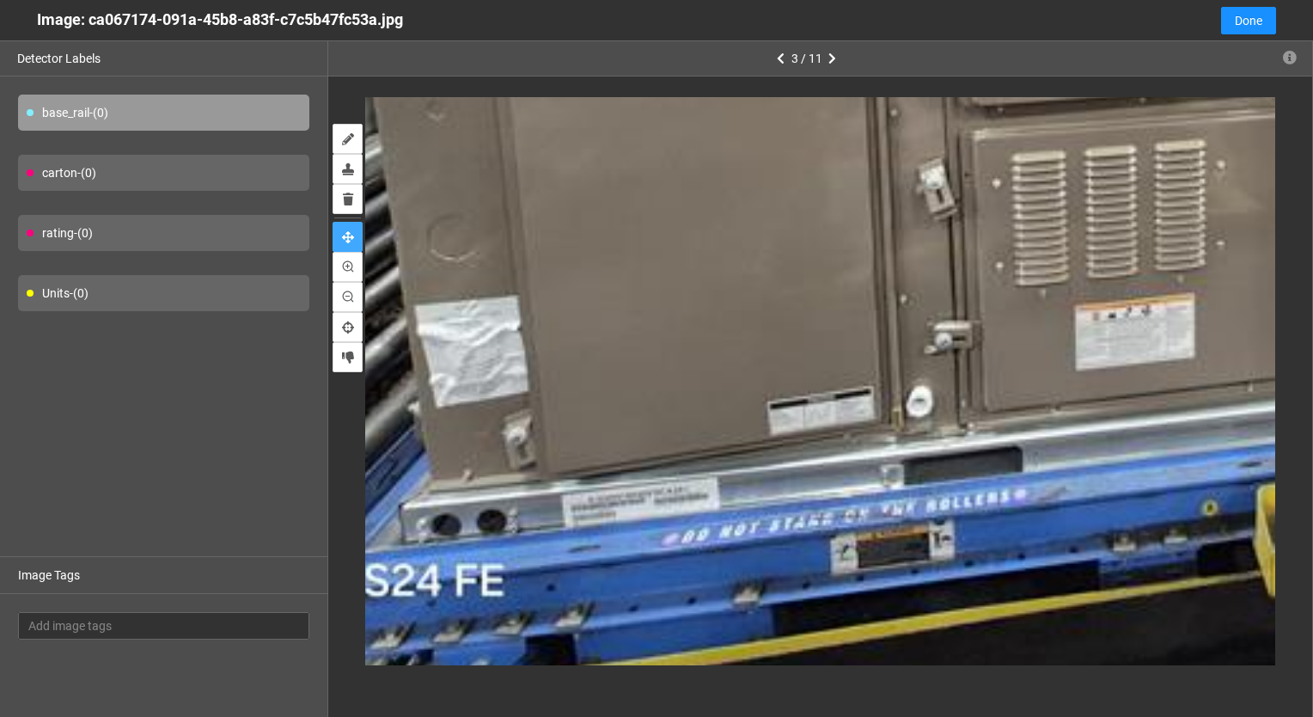
drag, startPoint x: 535, startPoint y: 432, endPoint x: 889, endPoint y: -9, distance: 565.6
click at [889, 0] on html "··· Detectors ··· Streams ··· Similarity Search ··· ··· ··· Taylor B. ··· Bosch…" at bounding box center [656, 318] width 1313 height 717
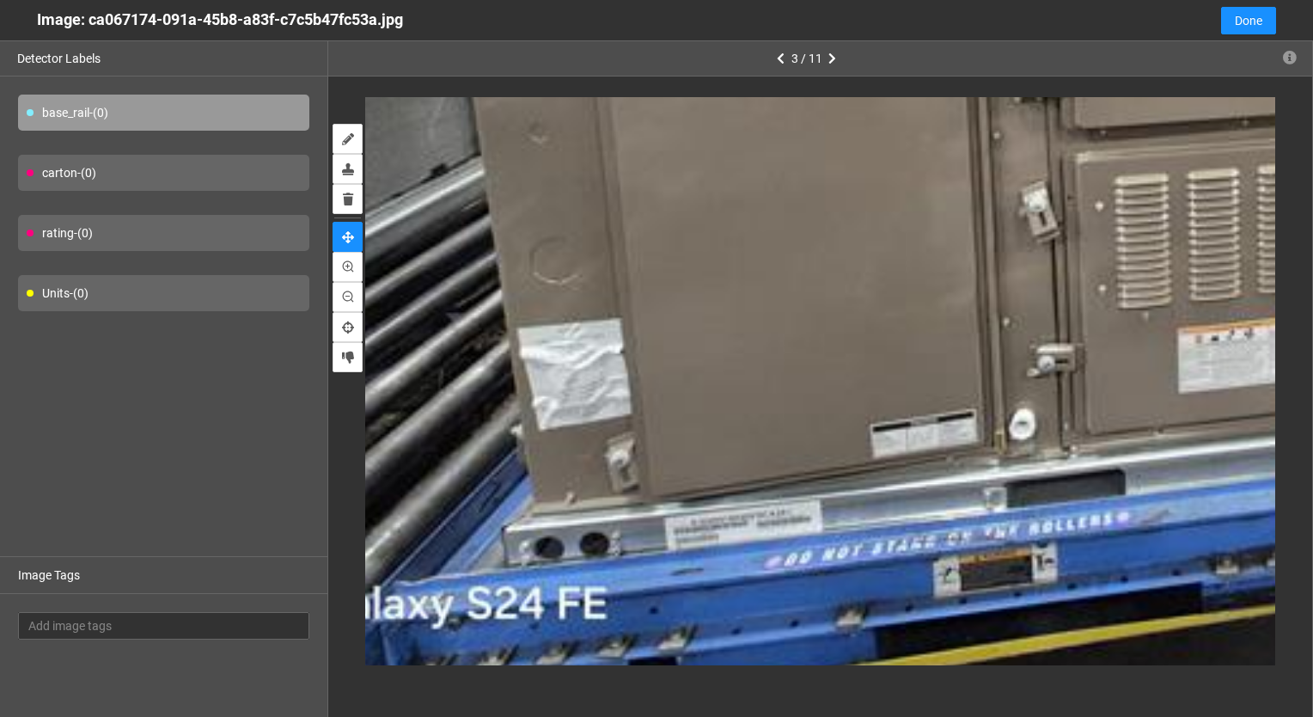
click at [182, 112] on div "base_rail - (0)" at bounding box center [163, 113] width 291 height 36
click at [350, 144] on icon "annotate" at bounding box center [348, 139] width 12 height 12
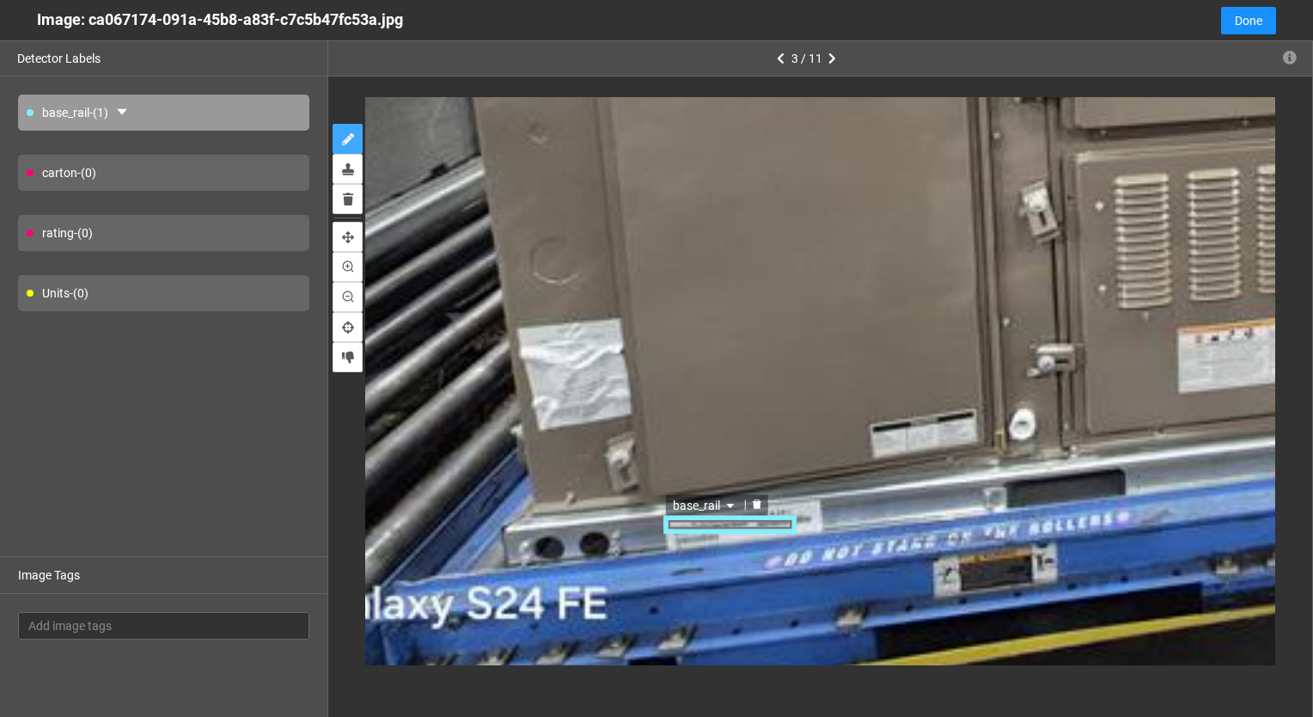
click at [752, 504] on icon "delete" at bounding box center [756, 503] width 9 height 9
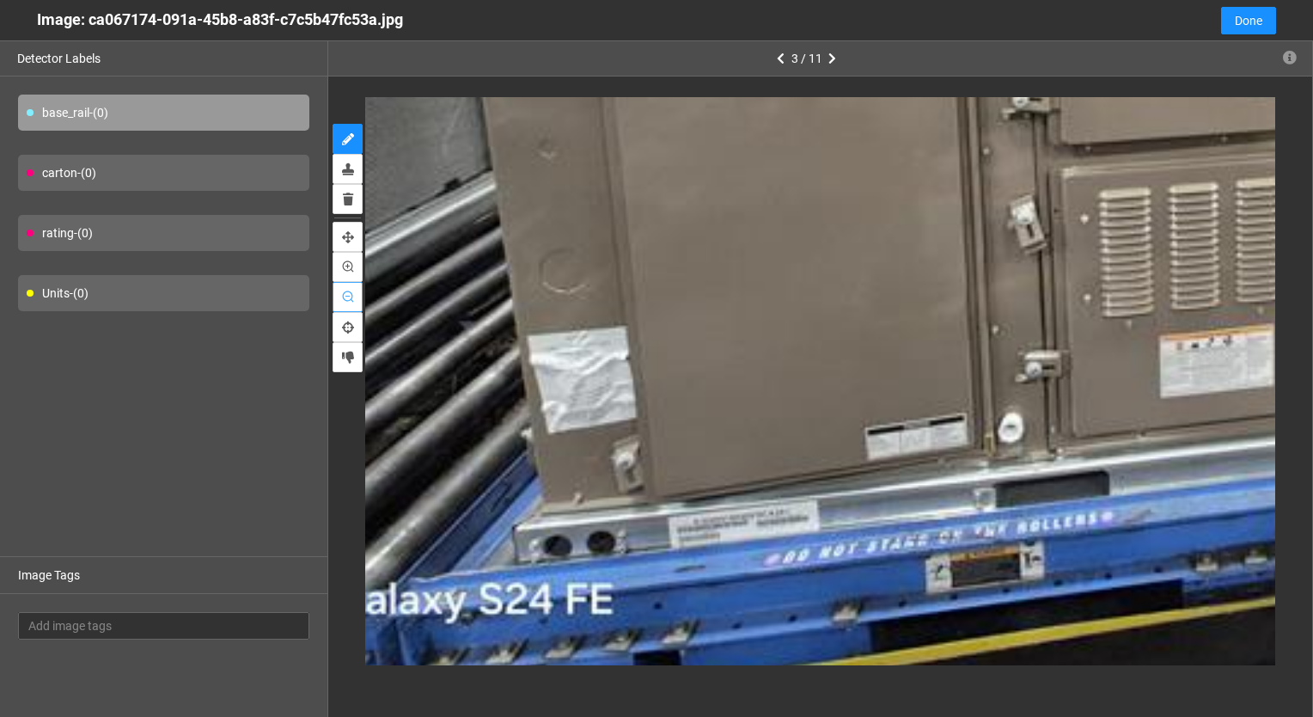
click at [348, 301] on icon "zoom-out" at bounding box center [347, 296] width 11 height 11
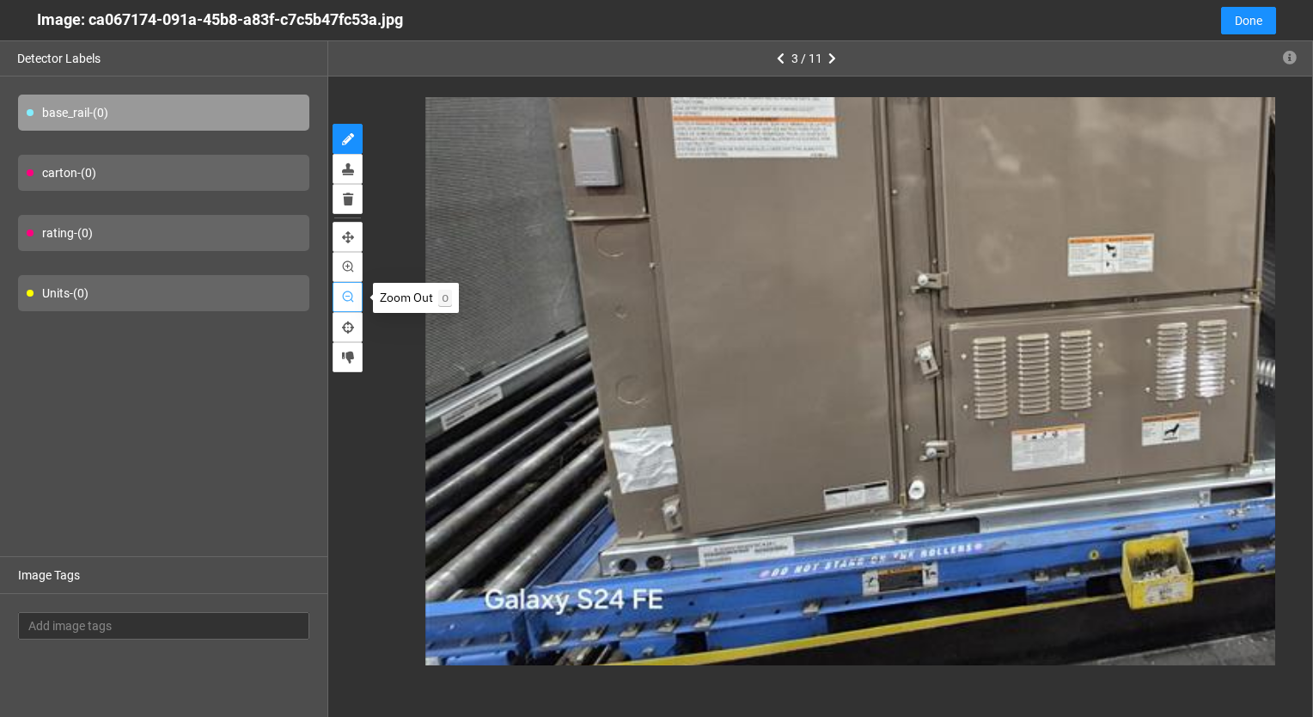
click at [348, 301] on icon "zoom-out" at bounding box center [347, 296] width 11 height 11
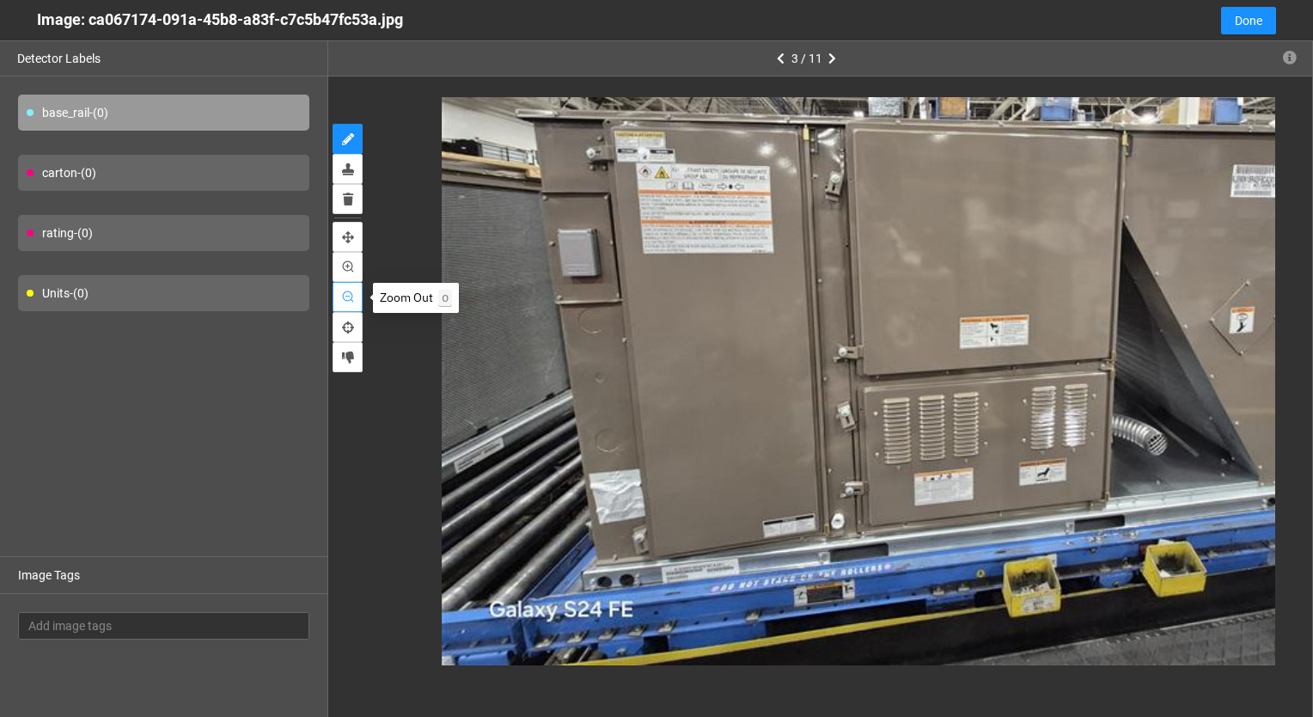
click at [348, 301] on icon "zoom-out" at bounding box center [347, 296] width 11 height 11
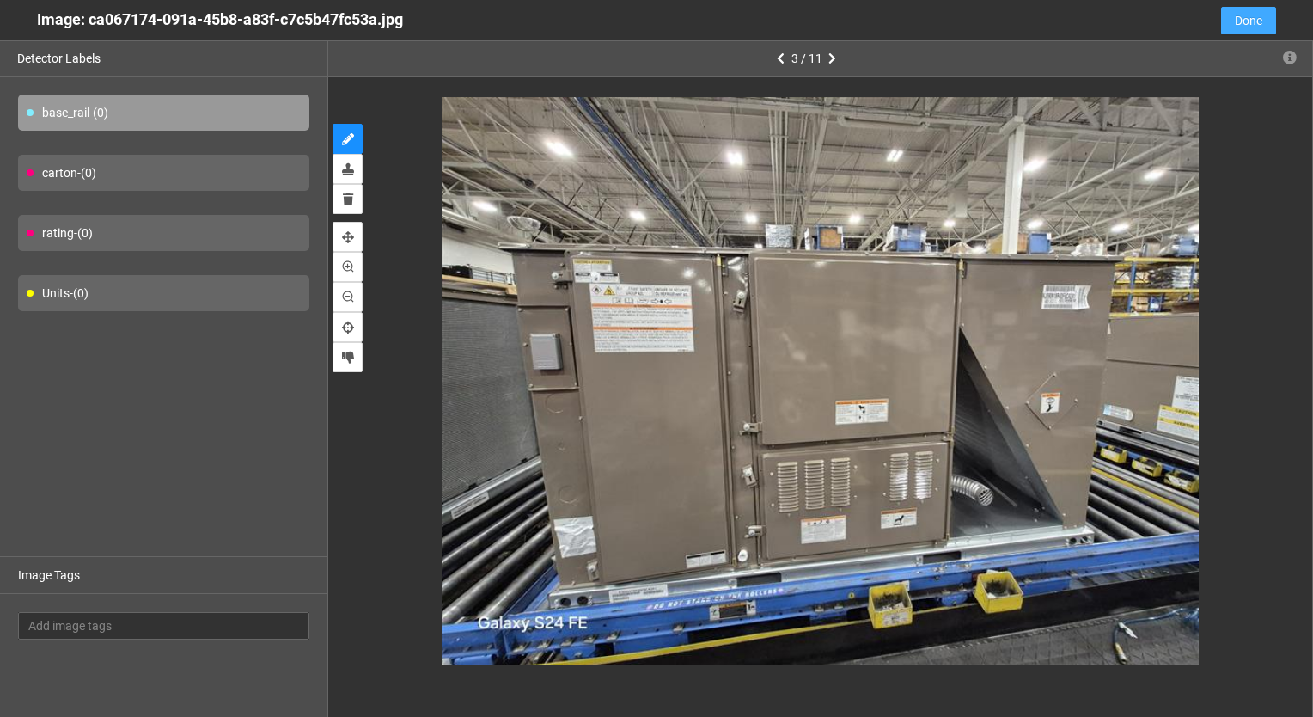
click at [1254, 19] on span "Done" at bounding box center [1249, 20] width 28 height 19
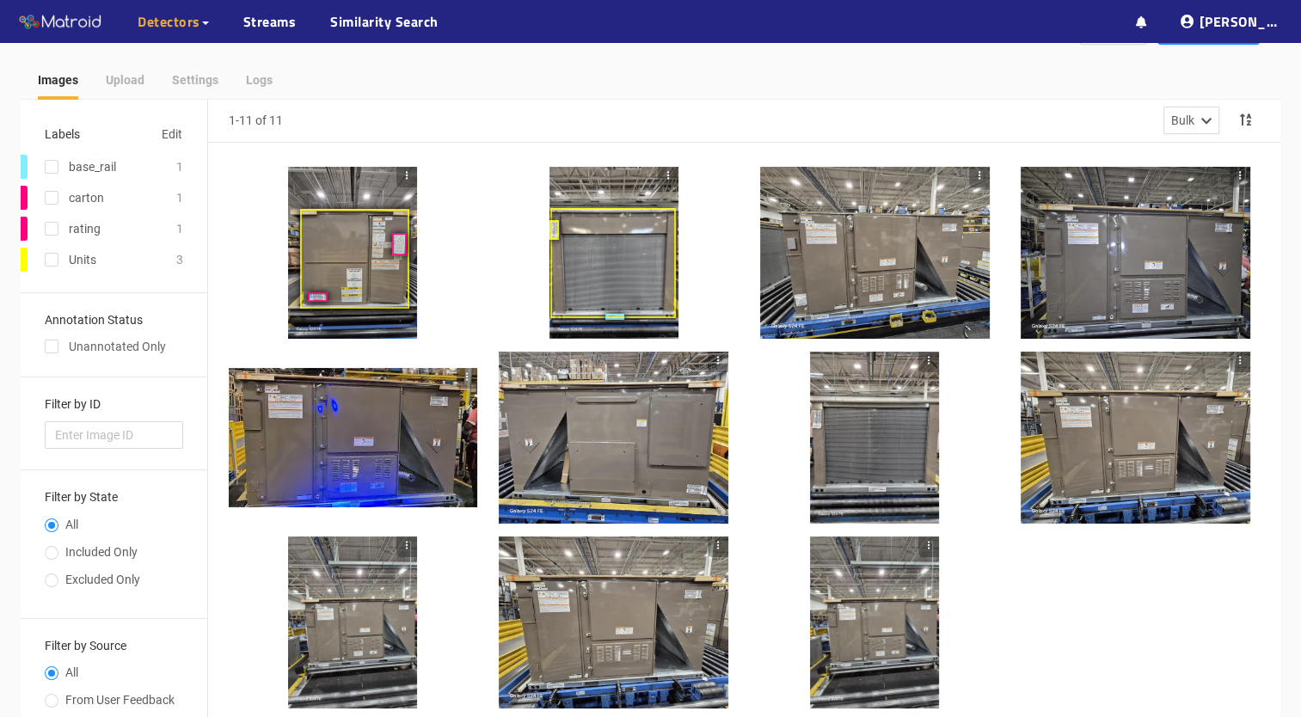
click at [877, 276] on div at bounding box center [875, 253] width 230 height 172
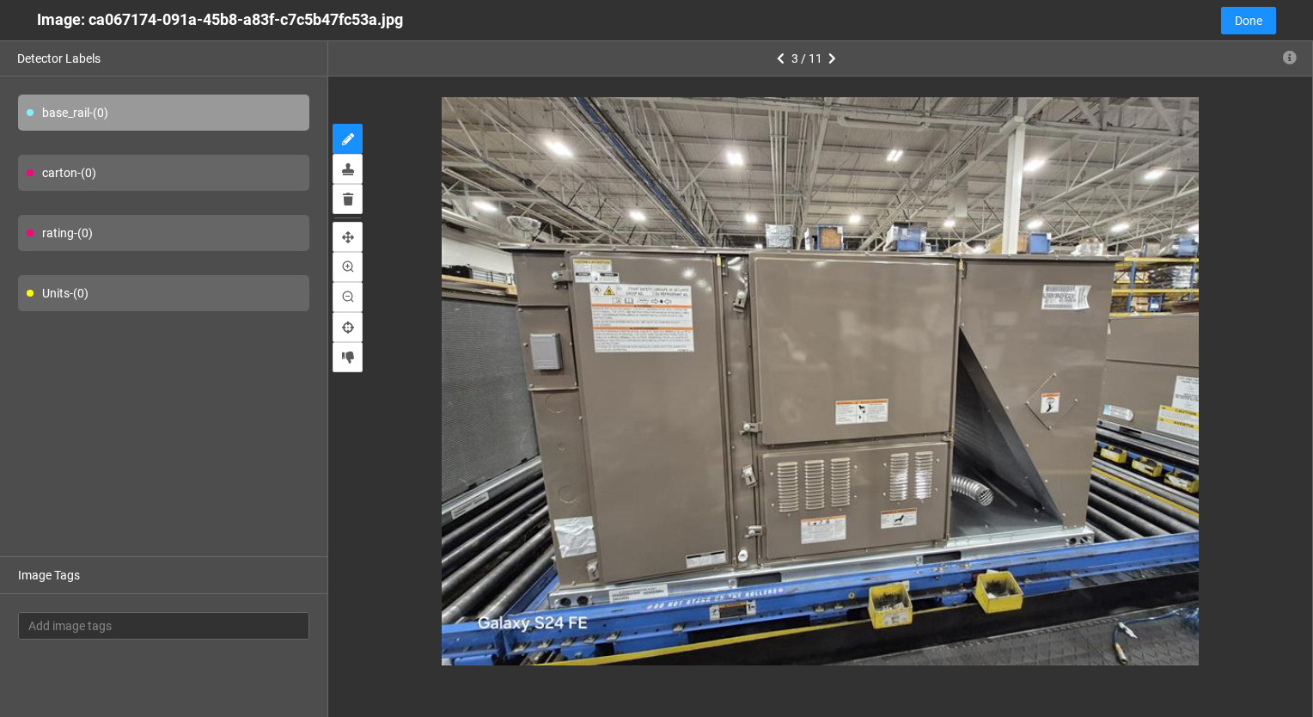
click at [167, 113] on div "base_rail - (0)" at bounding box center [163, 113] width 291 height 36
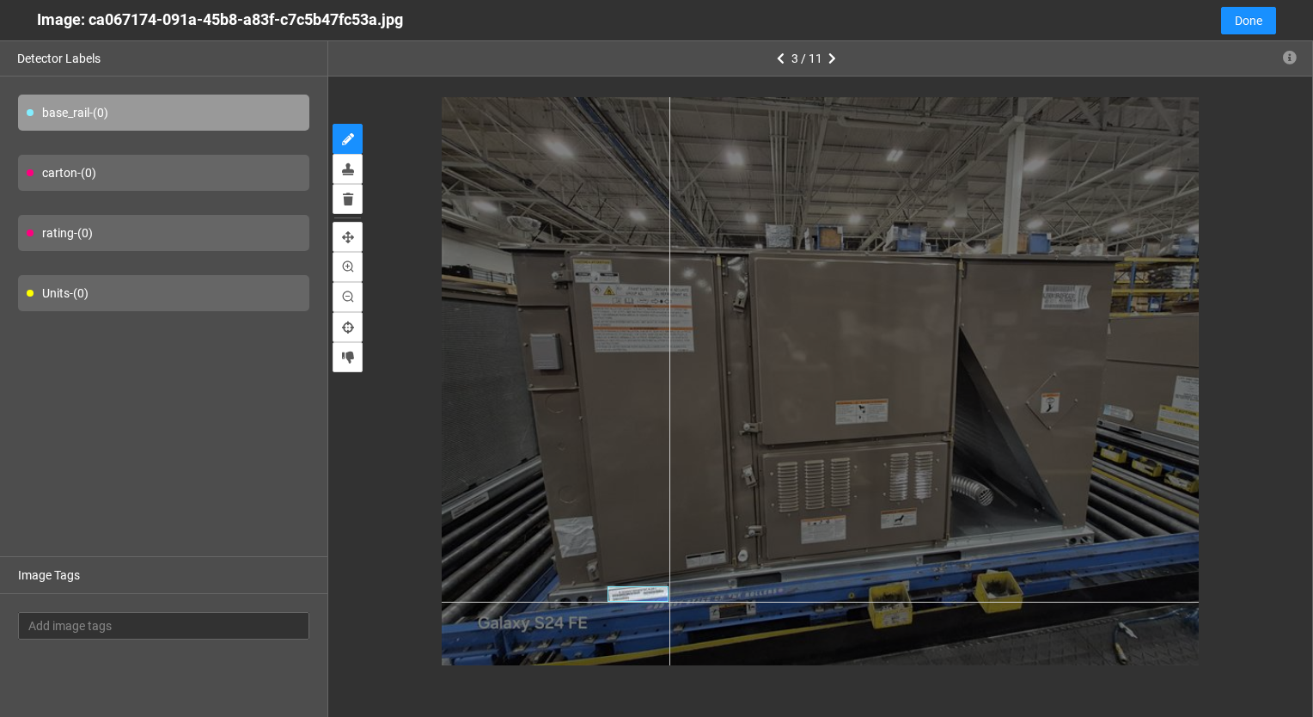
click at [669, 602] on div at bounding box center [820, 381] width 757 height 568
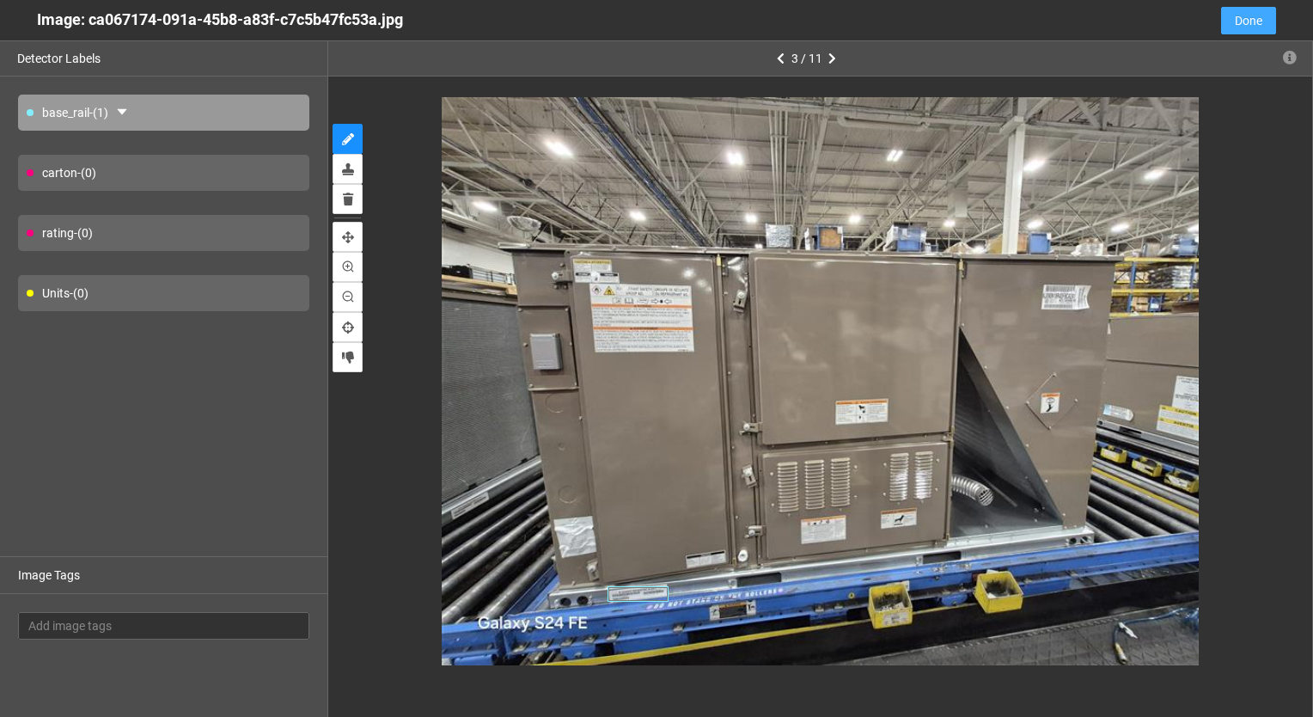
click at [1252, 15] on span "Done" at bounding box center [1249, 20] width 28 height 19
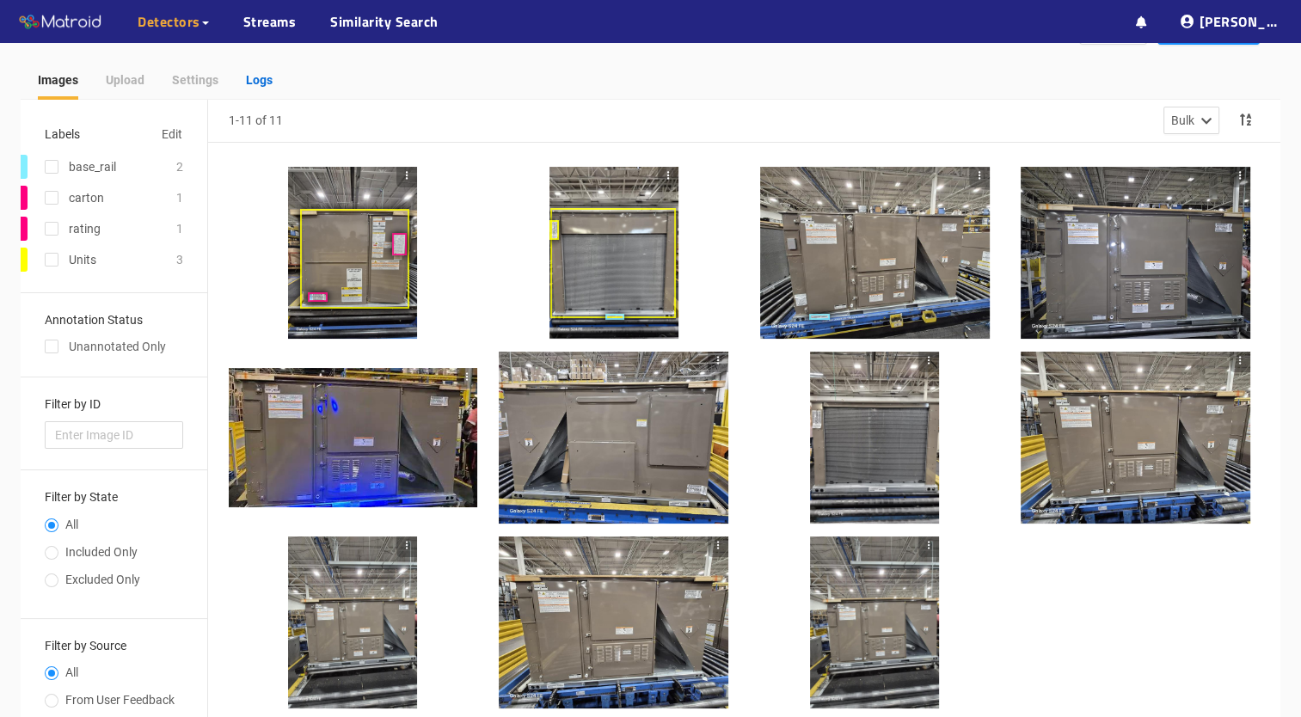
click at [267, 74] on div "Logs" at bounding box center [259, 79] width 27 height 19
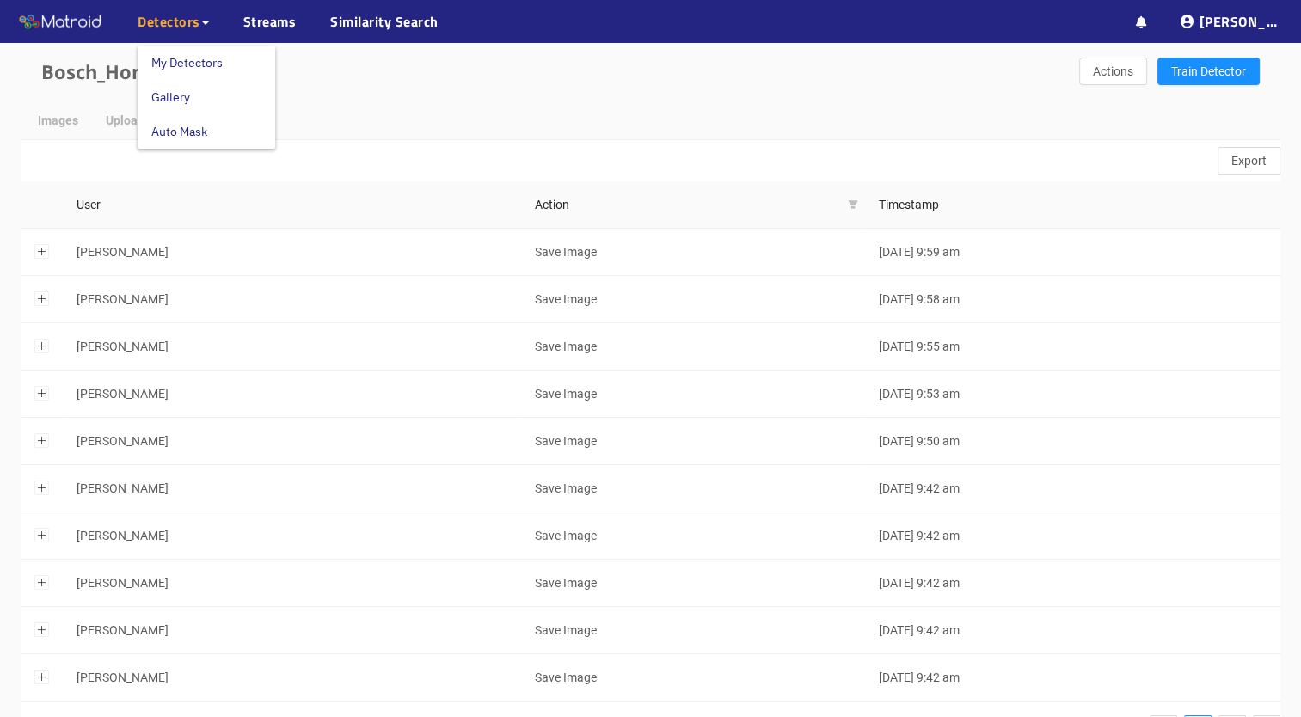
click at [178, 21] on span "Detectors" at bounding box center [169, 21] width 63 height 21
click at [183, 66] on link "My Detectors" at bounding box center [186, 63] width 71 height 34
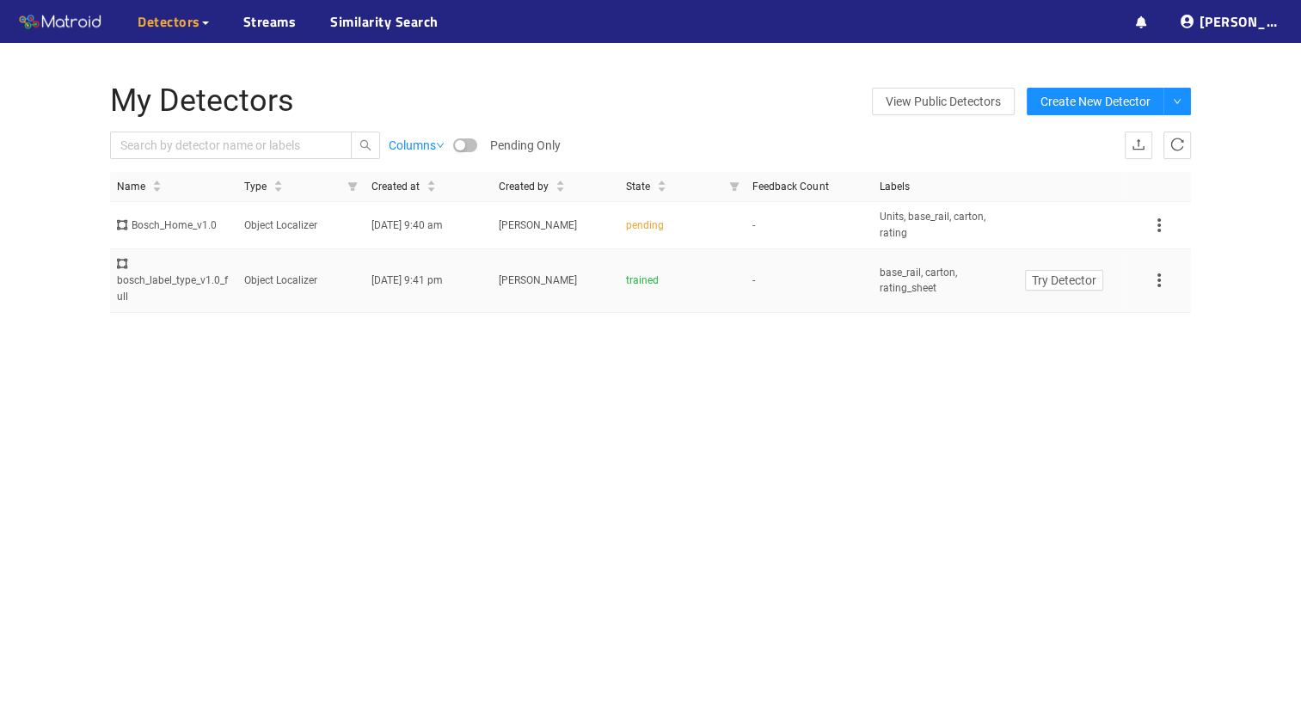
click at [223, 288] on div "bosch_label_type_v1.0_full" at bounding box center [173, 280] width 113 height 49
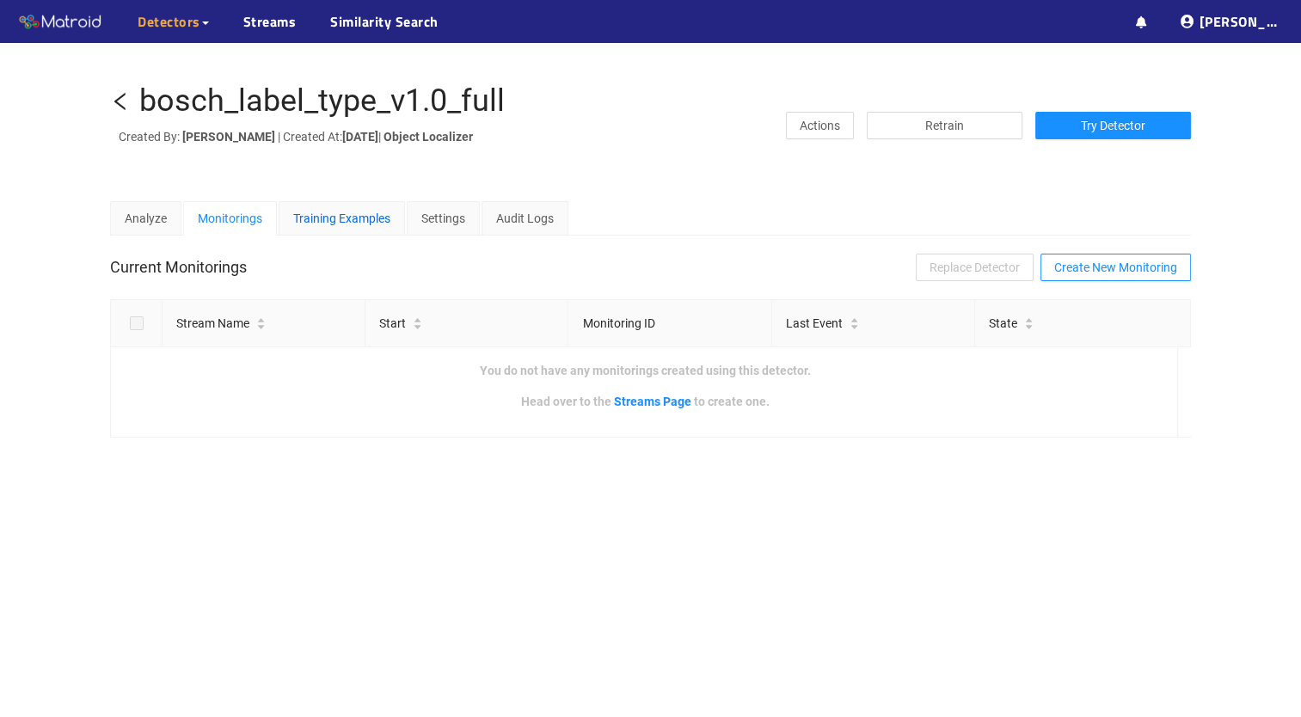
click at [373, 228] on div "Training Examples" at bounding box center [341, 218] width 97 height 19
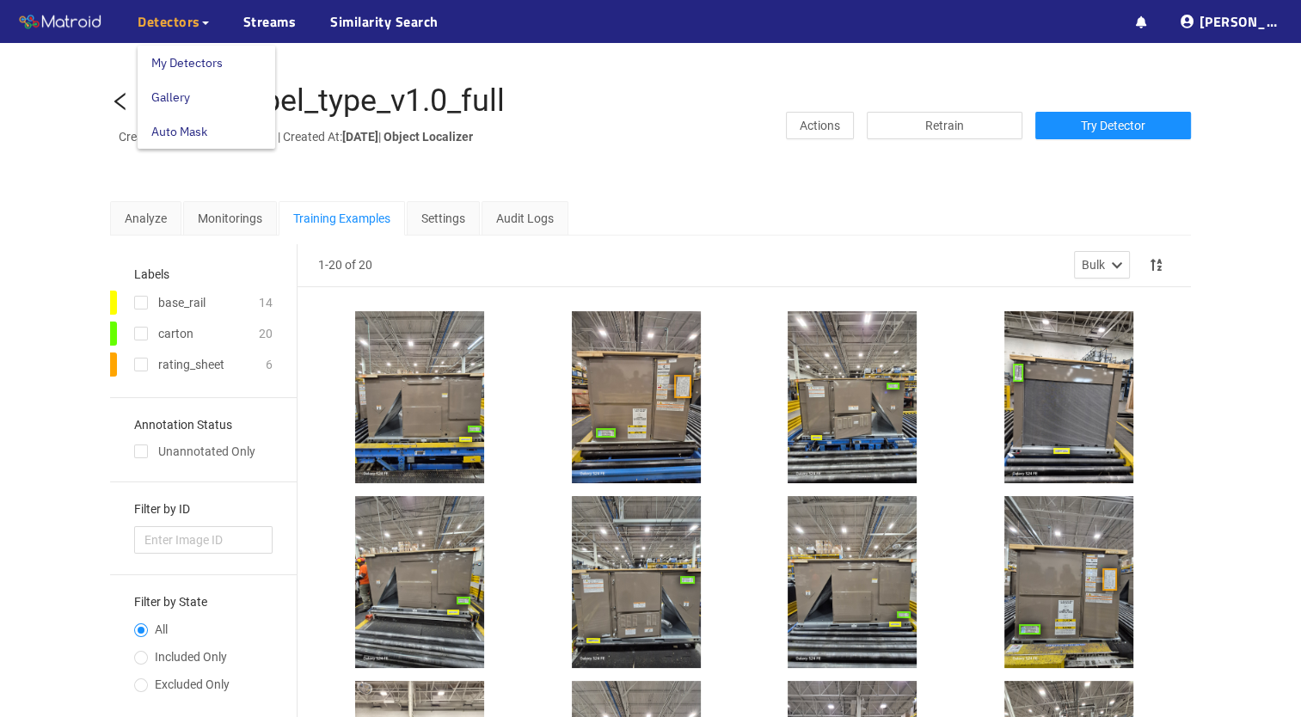
click at [175, 29] on span "Detectors" at bounding box center [169, 21] width 63 height 21
click at [185, 57] on link "My Detectors" at bounding box center [186, 63] width 71 height 34
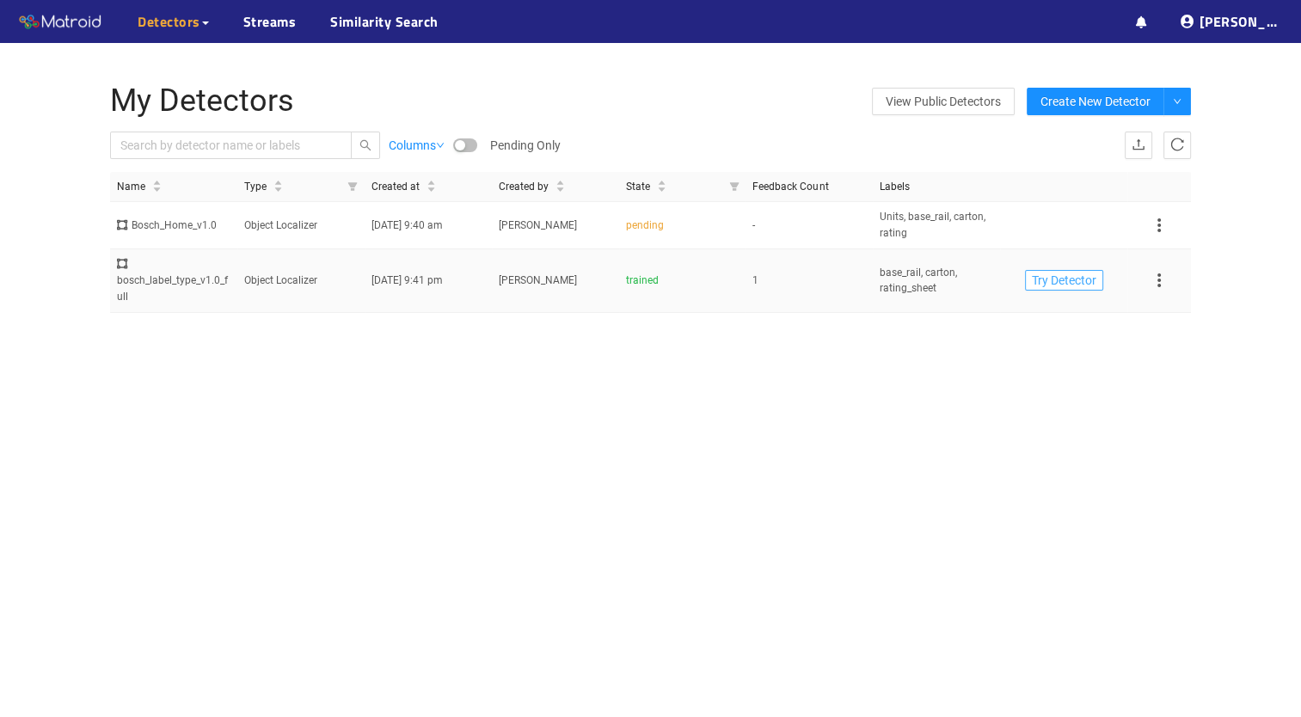
click at [1064, 271] on span "Try Detector" at bounding box center [1063, 280] width 64 height 19
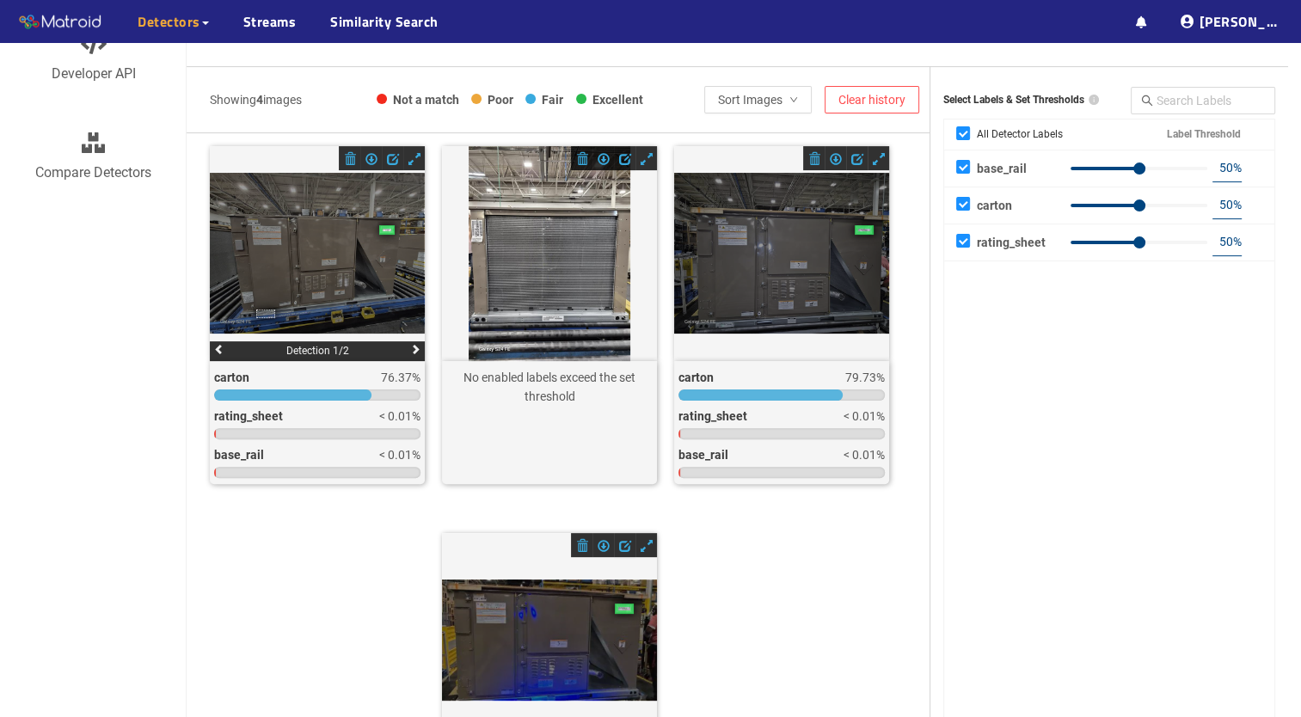
scroll to position [404, 0]
click at [543, 271] on div at bounding box center [549, 254] width 162 height 215
click at [554, 244] on div at bounding box center [549, 254] width 162 height 215
click at [643, 157] on span at bounding box center [646, 160] width 12 height 12
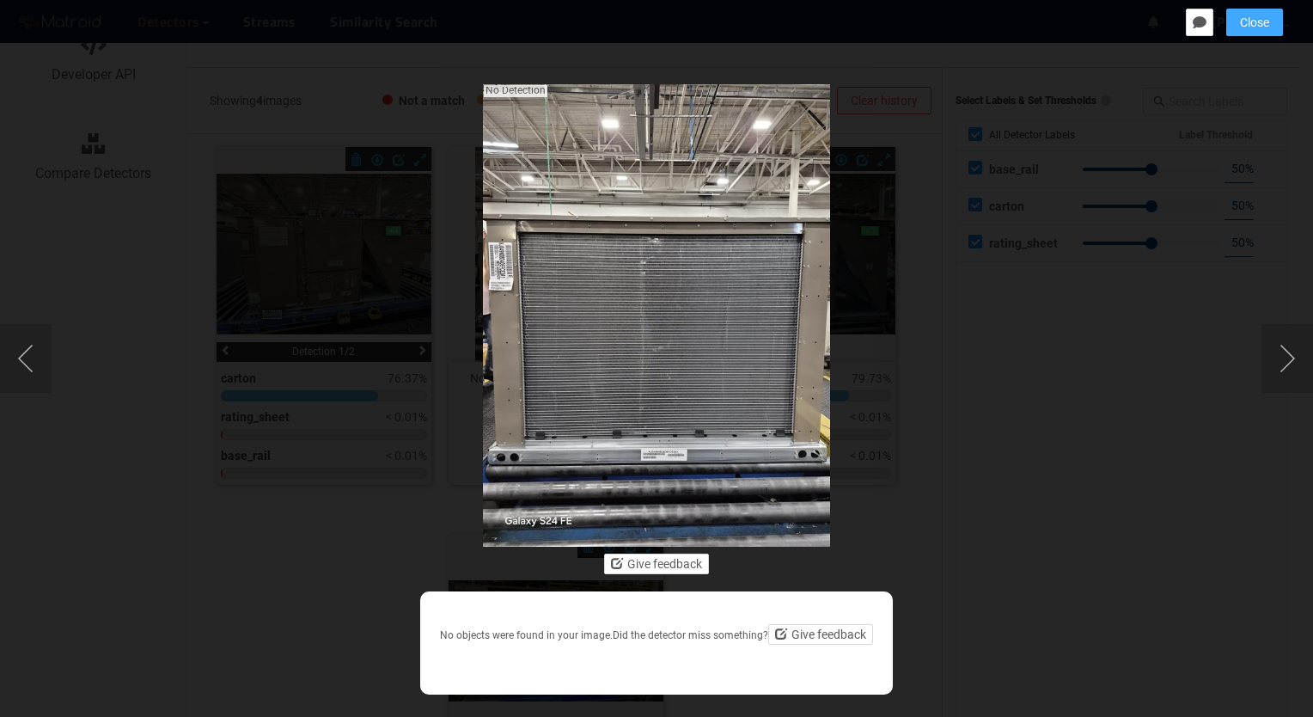
click at [1252, 17] on span "Close" at bounding box center [1254, 22] width 29 height 19
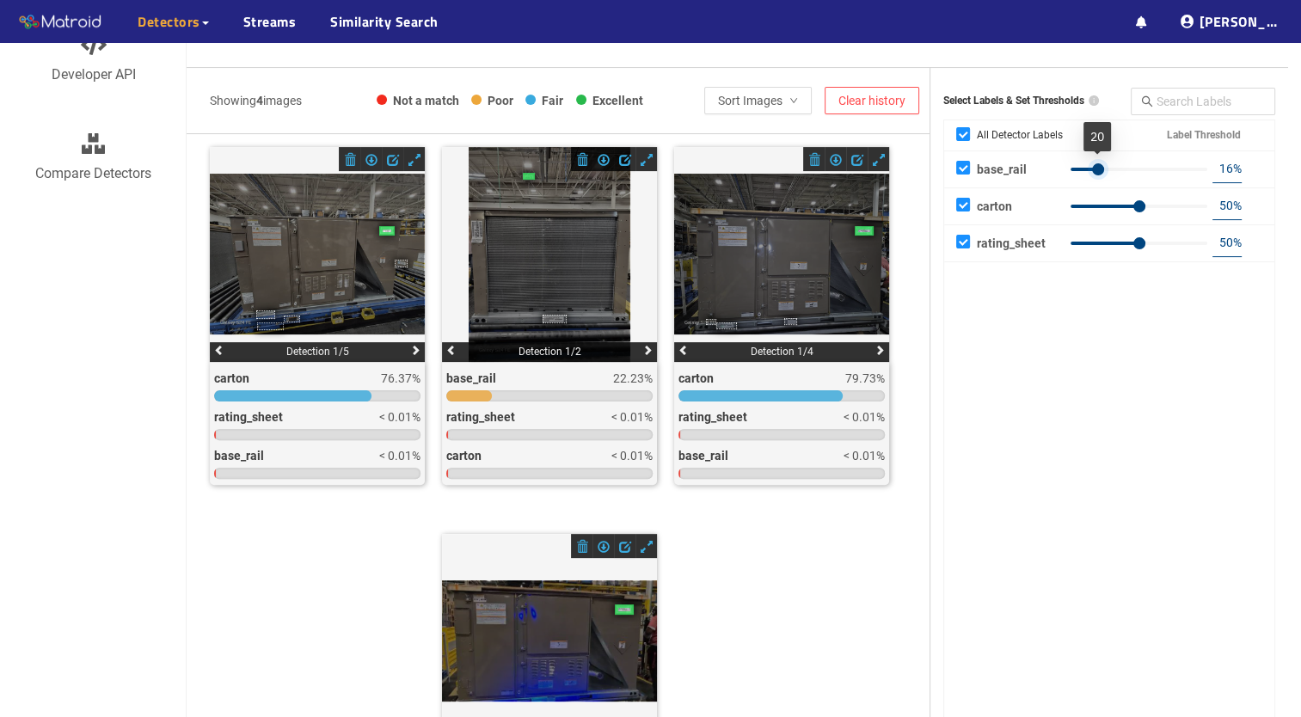
type input "15"
drag, startPoint x: 1142, startPoint y: 163, endPoint x: 1093, endPoint y: 181, distance: 51.9
click at [1093, 181] on div "15 %" at bounding box center [1163, 170] width 197 height 28
type input "7"
drag, startPoint x: 1138, startPoint y: 201, endPoint x: 1078, endPoint y: 209, distance: 60.7
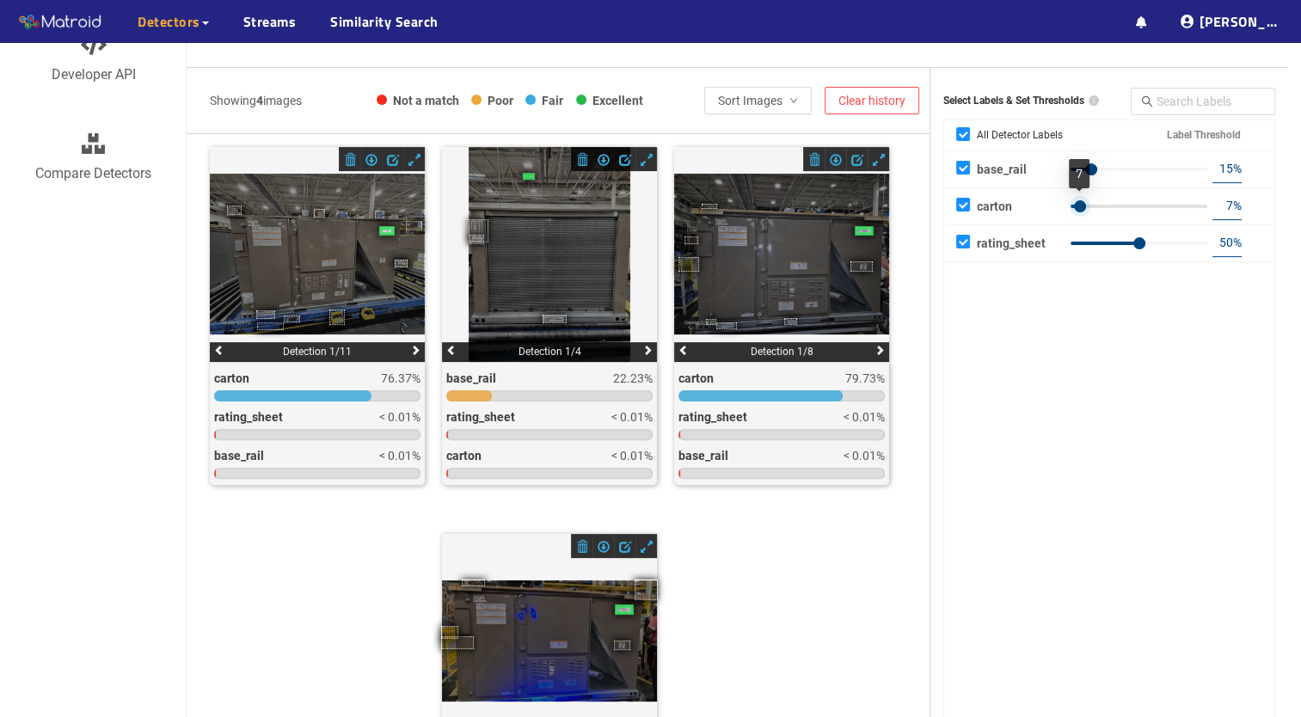
click at [1078, 209] on div at bounding box center [1080, 206] width 12 height 12
click at [519, 265] on icon at bounding box center [549, 254] width 162 height 215
click at [626, 156] on span "button" at bounding box center [625, 160] width 12 height 12
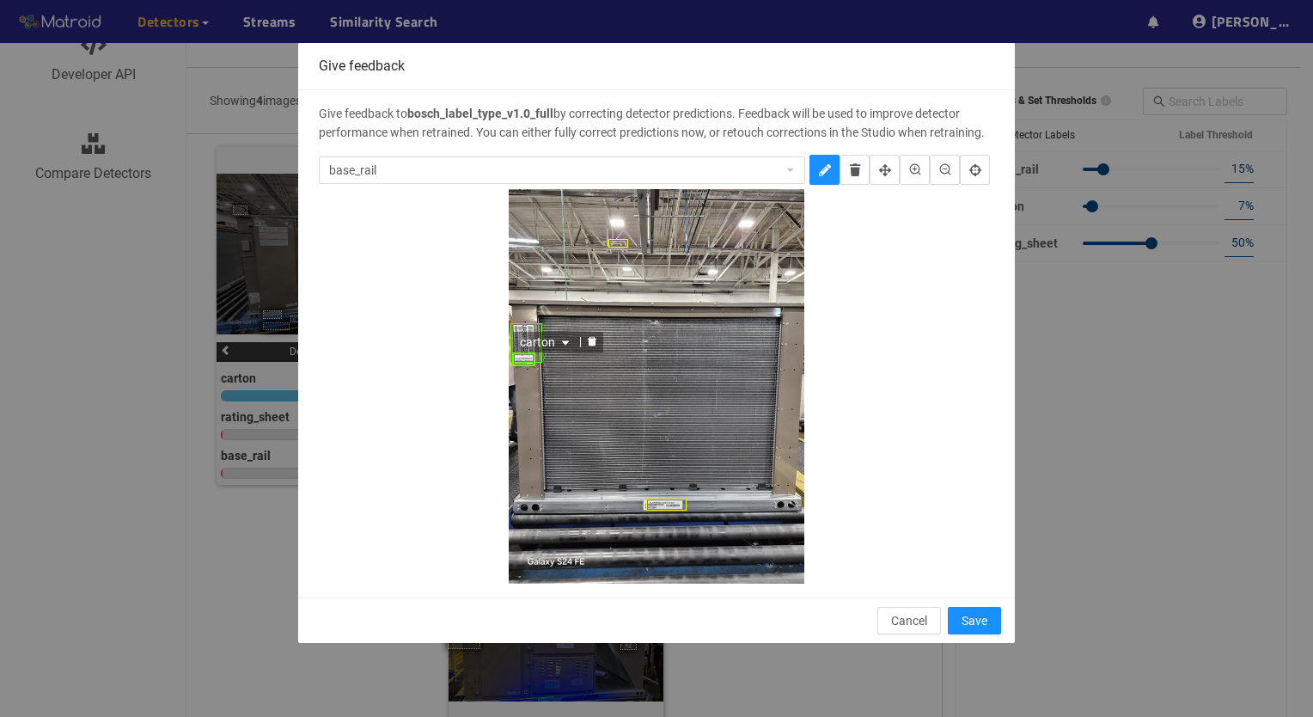
click at [557, 335] on span "carton" at bounding box center [546, 342] width 53 height 19
click at [543, 404] on div "carton" at bounding box center [556, 397] width 66 height 19
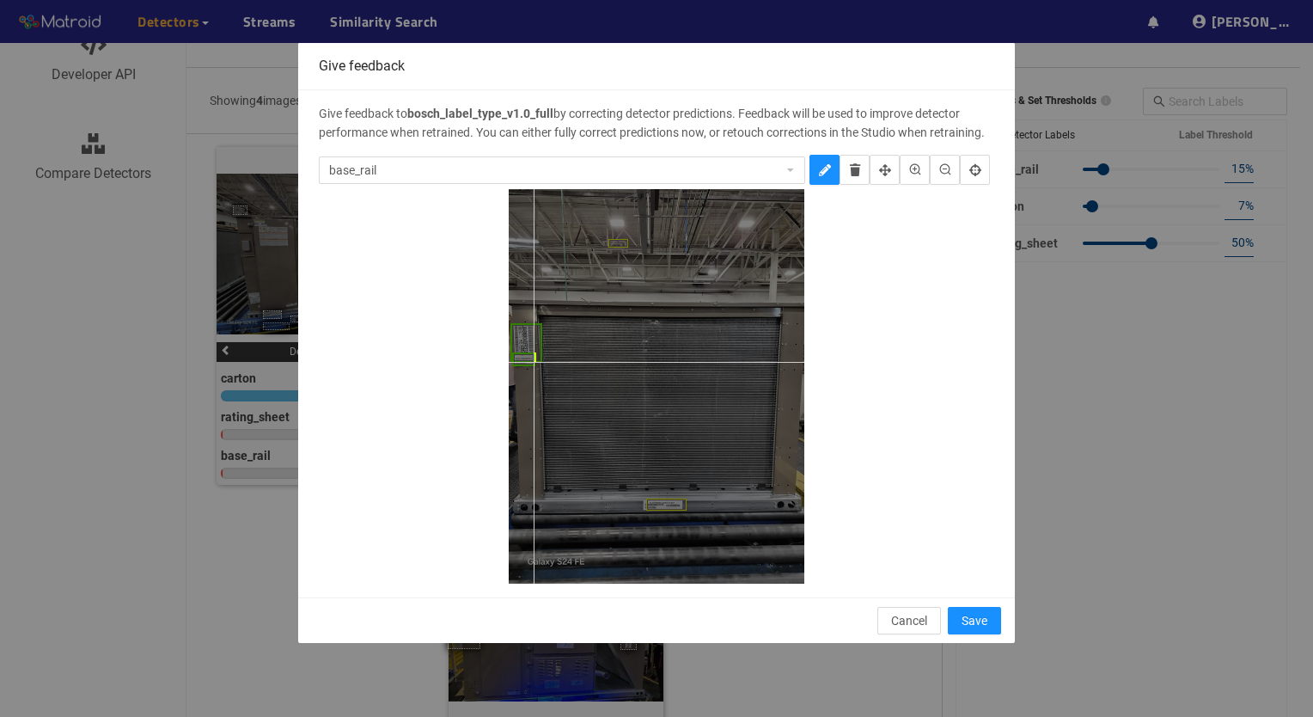
click at [533, 361] on div at bounding box center [657, 386] width 296 height 395
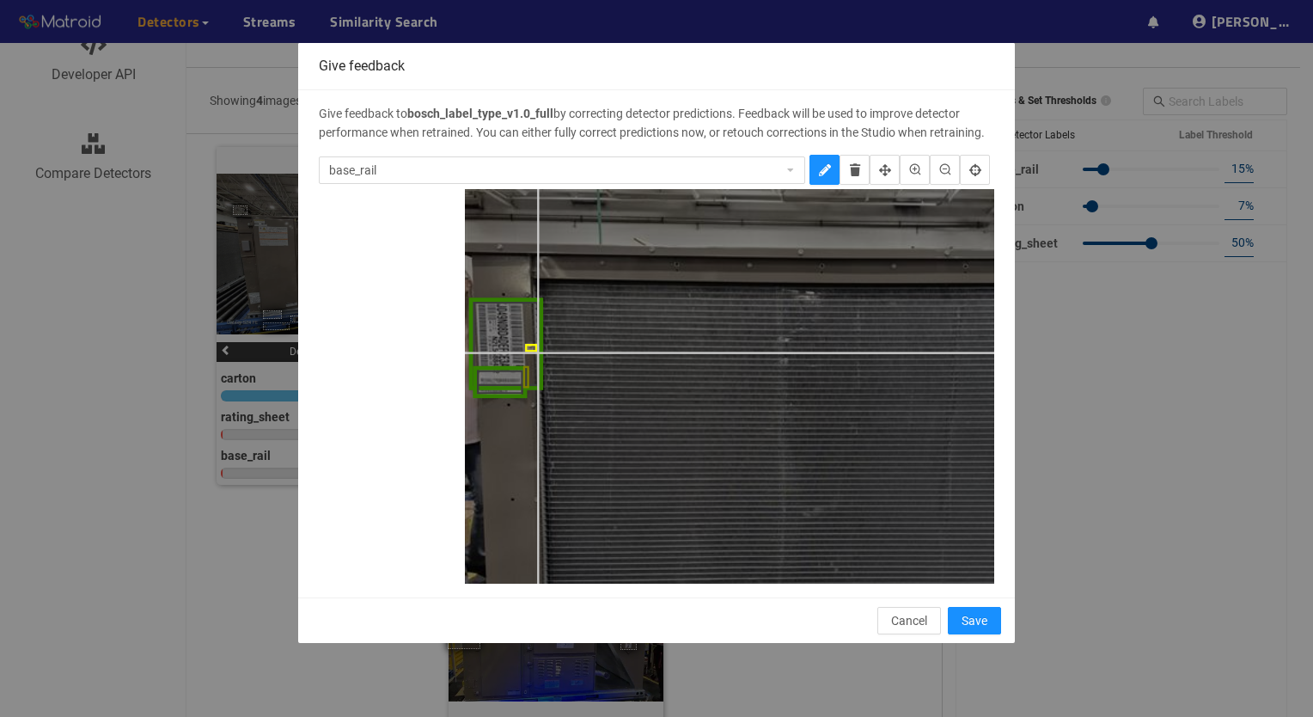
click at [536, 352] on div at bounding box center [810, 445] width 691 height 921
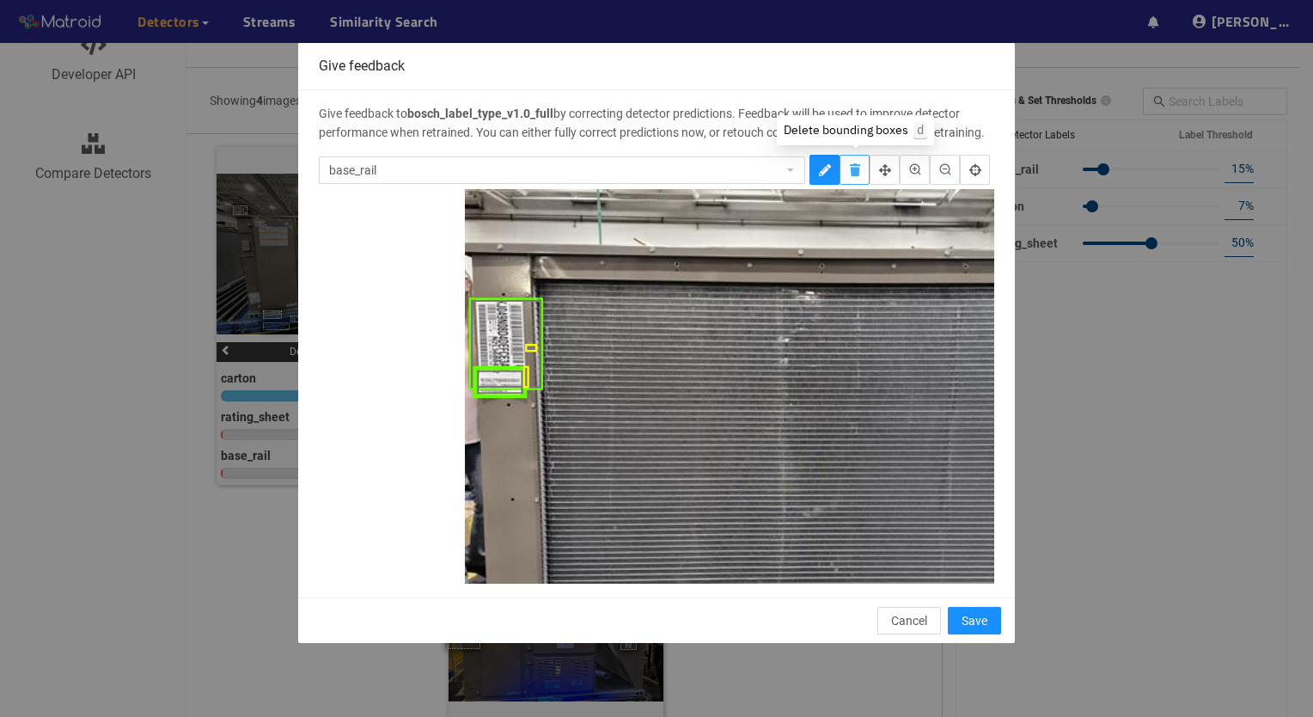
click at [854, 167] on icon "delete" at bounding box center [855, 170] width 10 height 12
click at [524, 340] on div "carton" at bounding box center [506, 343] width 76 height 93
click at [524, 344] on div "base_rail" at bounding box center [810, 445] width 691 height 921
click at [523, 375] on div "base_rail" at bounding box center [527, 376] width 8 height 21
click at [528, 348] on div "base_rail" at bounding box center [530, 349] width 11 height 8
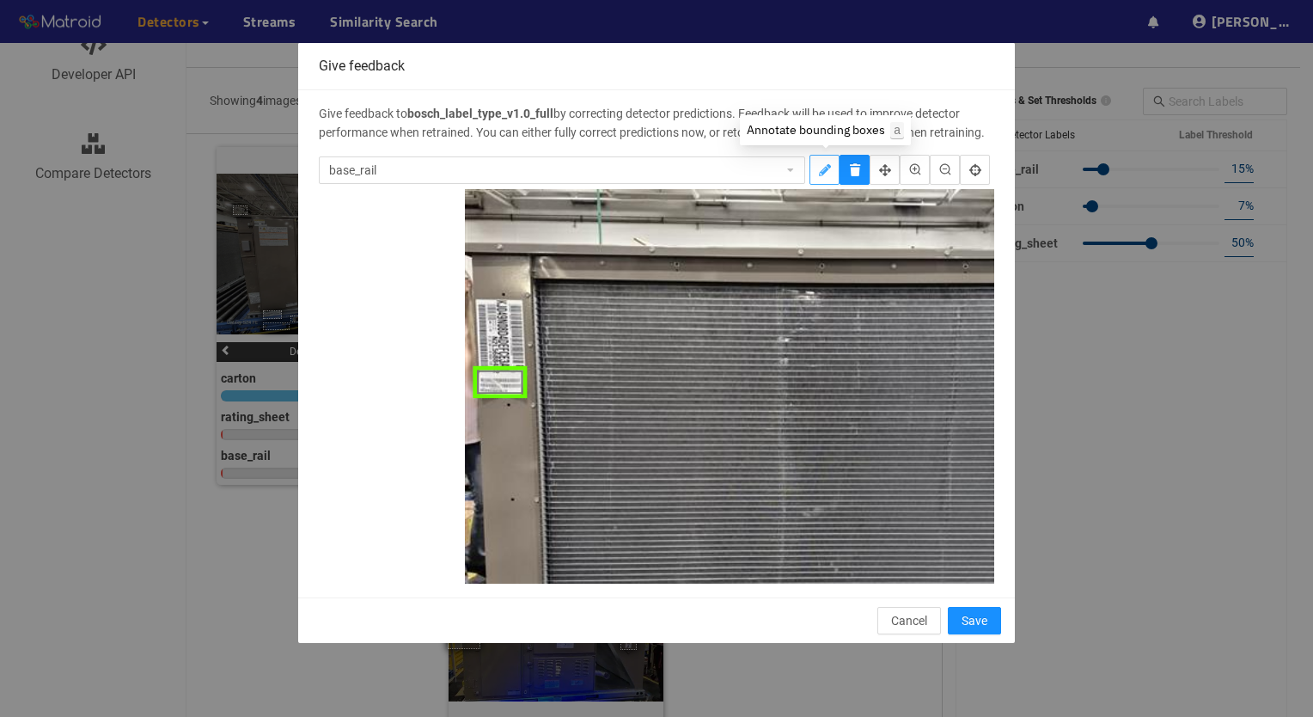
click at [832, 155] on button "annotate" at bounding box center [825, 170] width 30 height 30
click at [863, 167] on button "delete" at bounding box center [855, 170] width 30 height 30
click at [505, 384] on div "carton" at bounding box center [499, 382] width 54 height 32
click at [829, 172] on icon "annotate" at bounding box center [825, 170] width 12 height 12
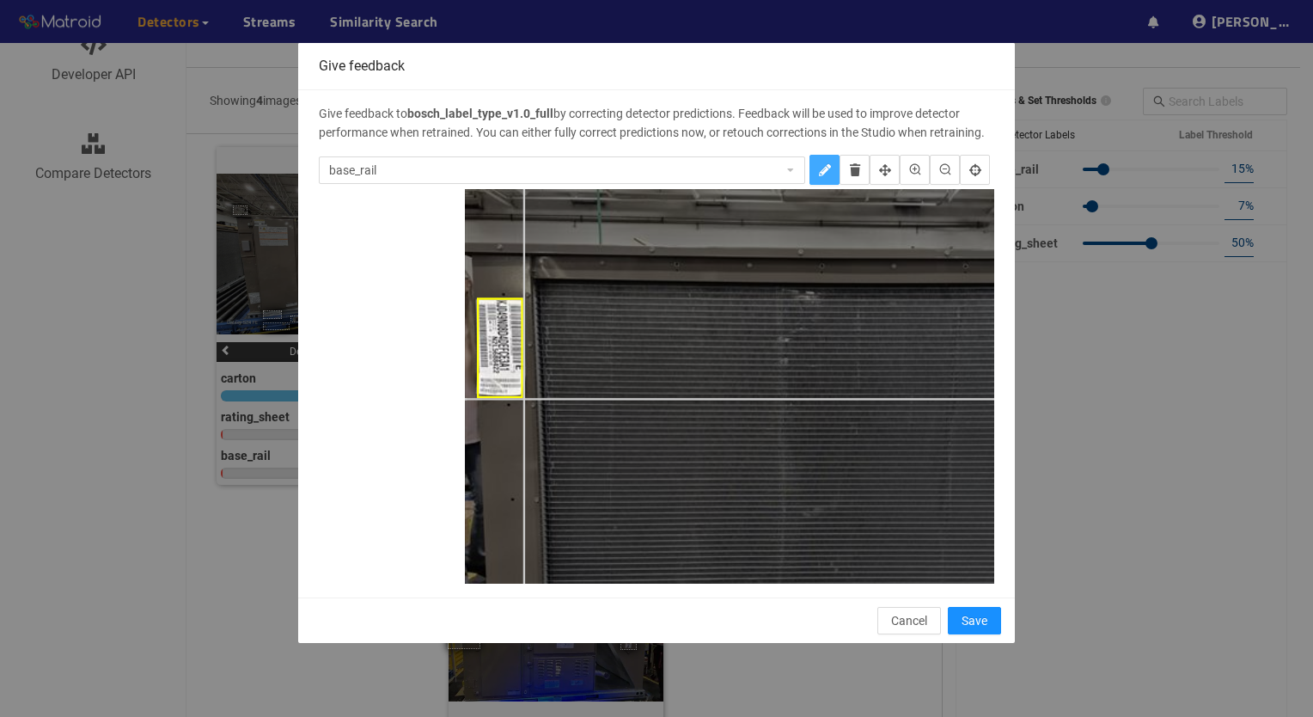
click at [523, 398] on div at bounding box center [810, 445] width 691 height 921
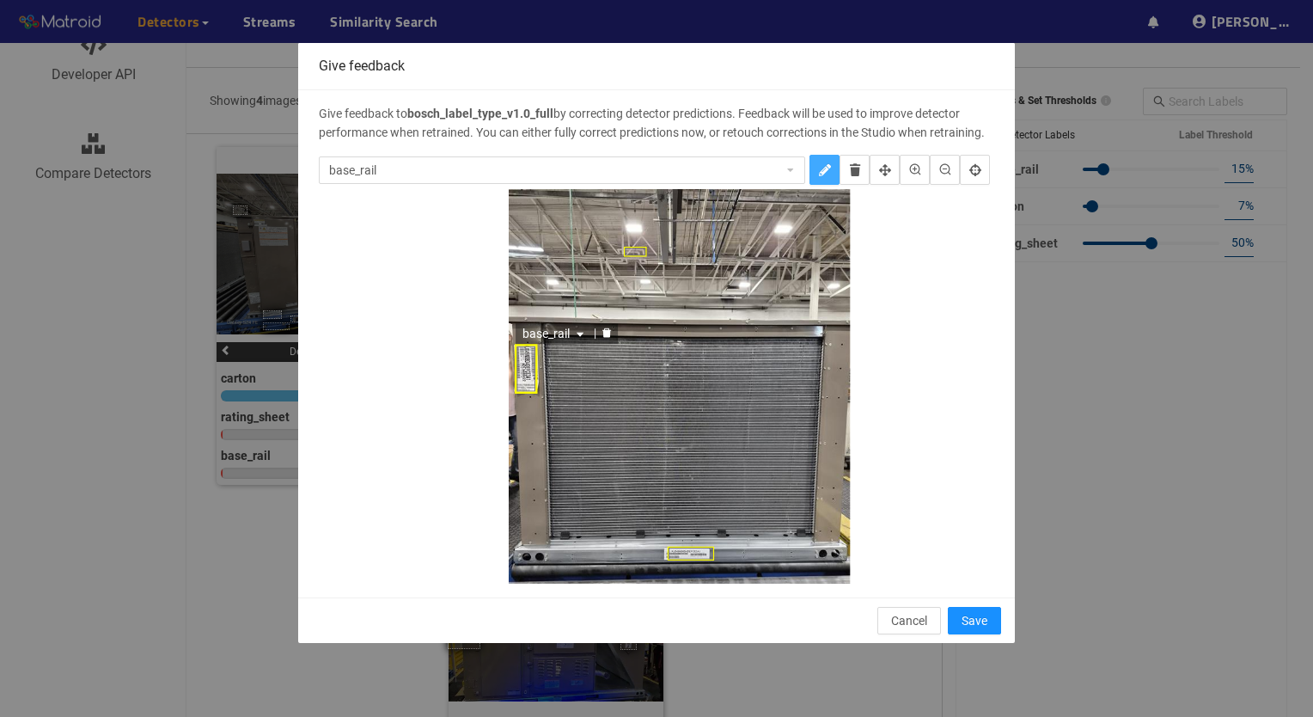
click at [578, 333] on icon "caret-down" at bounding box center [580, 334] width 7 height 4
click at [556, 389] on div "carton" at bounding box center [559, 387] width 66 height 19
click at [857, 171] on icon "delete" at bounding box center [855, 170] width 10 height 12
click at [637, 246] on div "base_rail" at bounding box center [664, 236] width 79 height 21
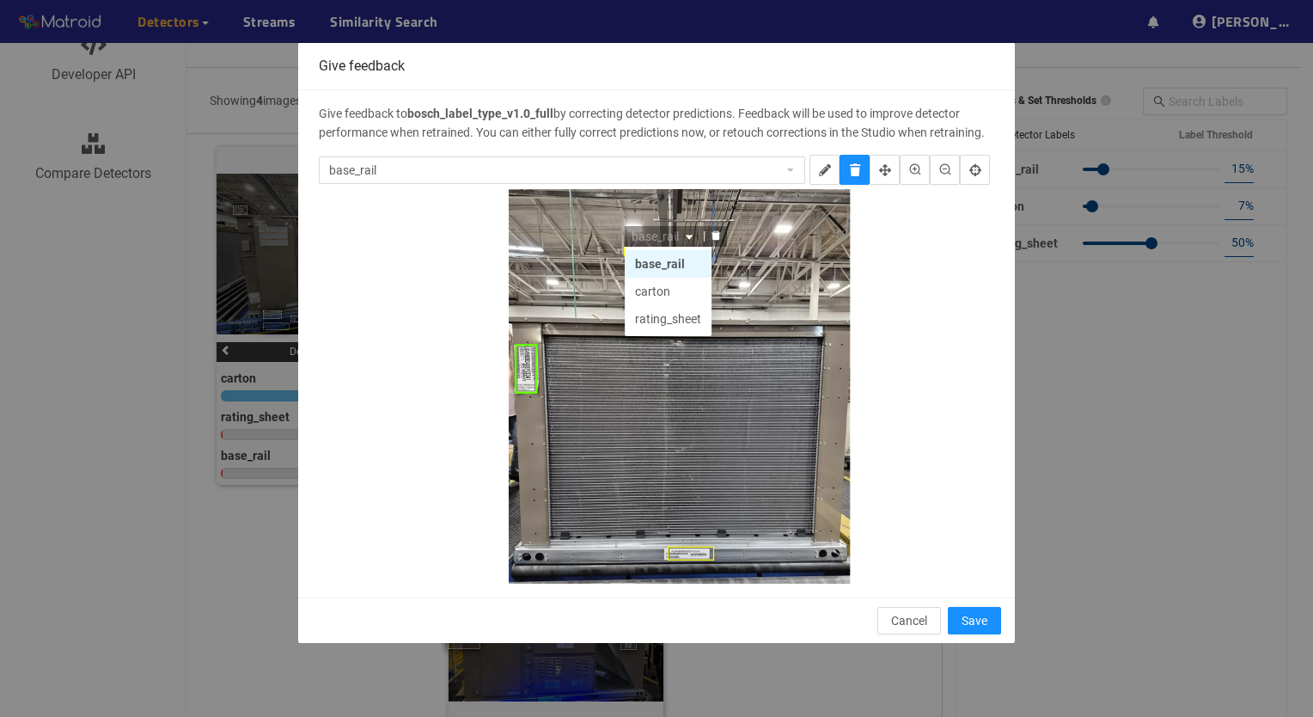
click at [582, 240] on div "base_rail base_rail carton base_rail carton rating_sheet" at bounding box center [680, 417] width 342 height 456
click at [768, 224] on div at bounding box center [680, 417] width 342 height 456
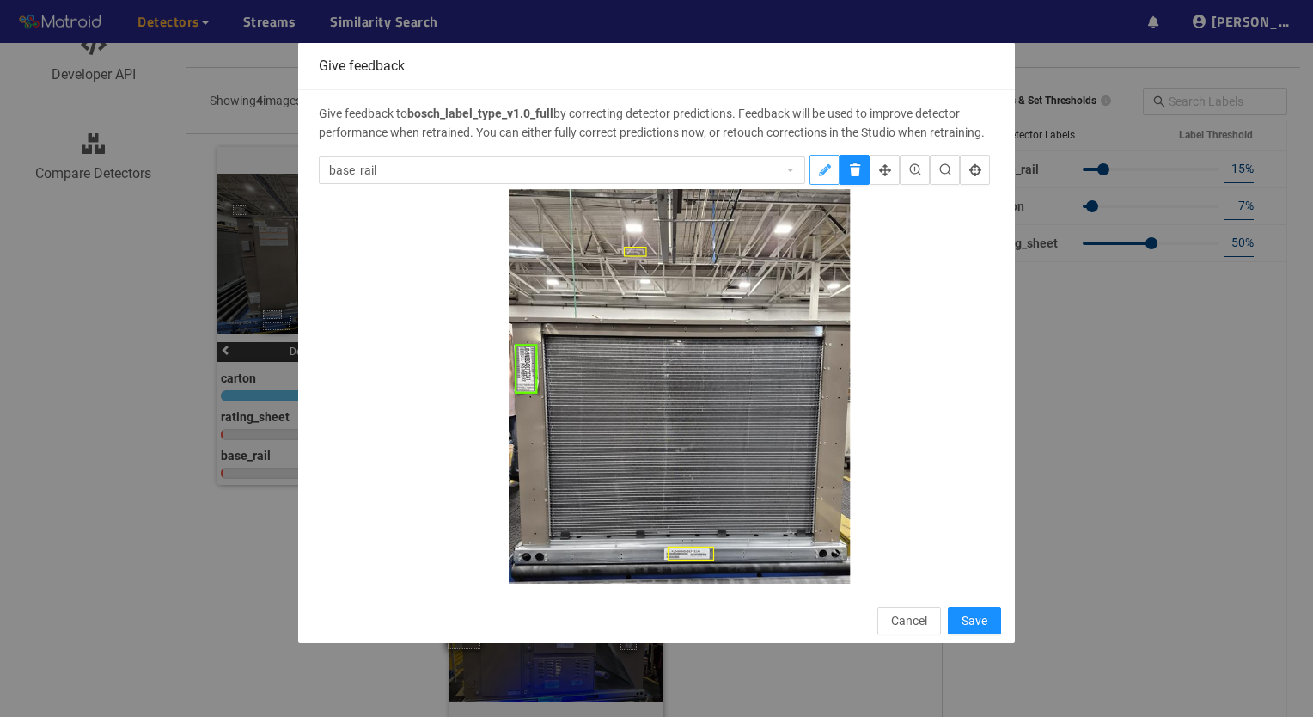
click at [816, 171] on button "annotate" at bounding box center [825, 170] width 30 height 30
click at [711, 230] on icon "delete" at bounding box center [716, 235] width 10 height 10
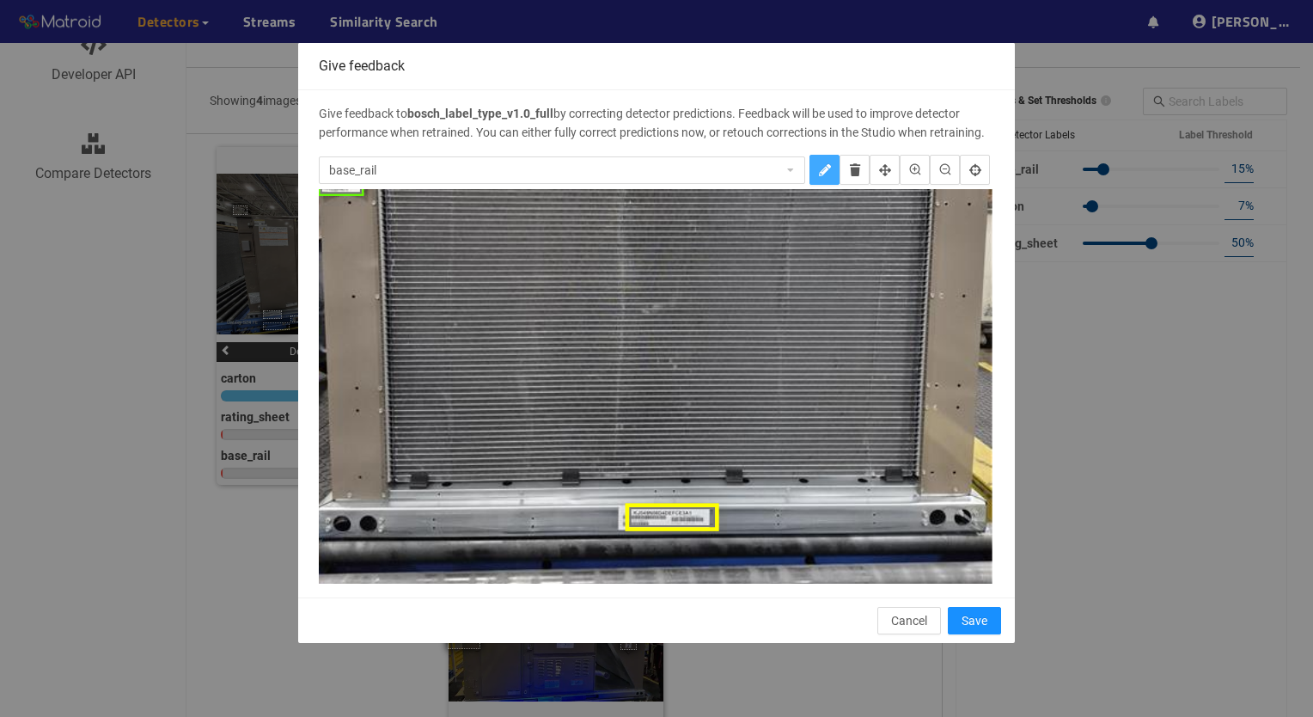
click at [676, 517] on div at bounding box center [672, 517] width 94 height 29
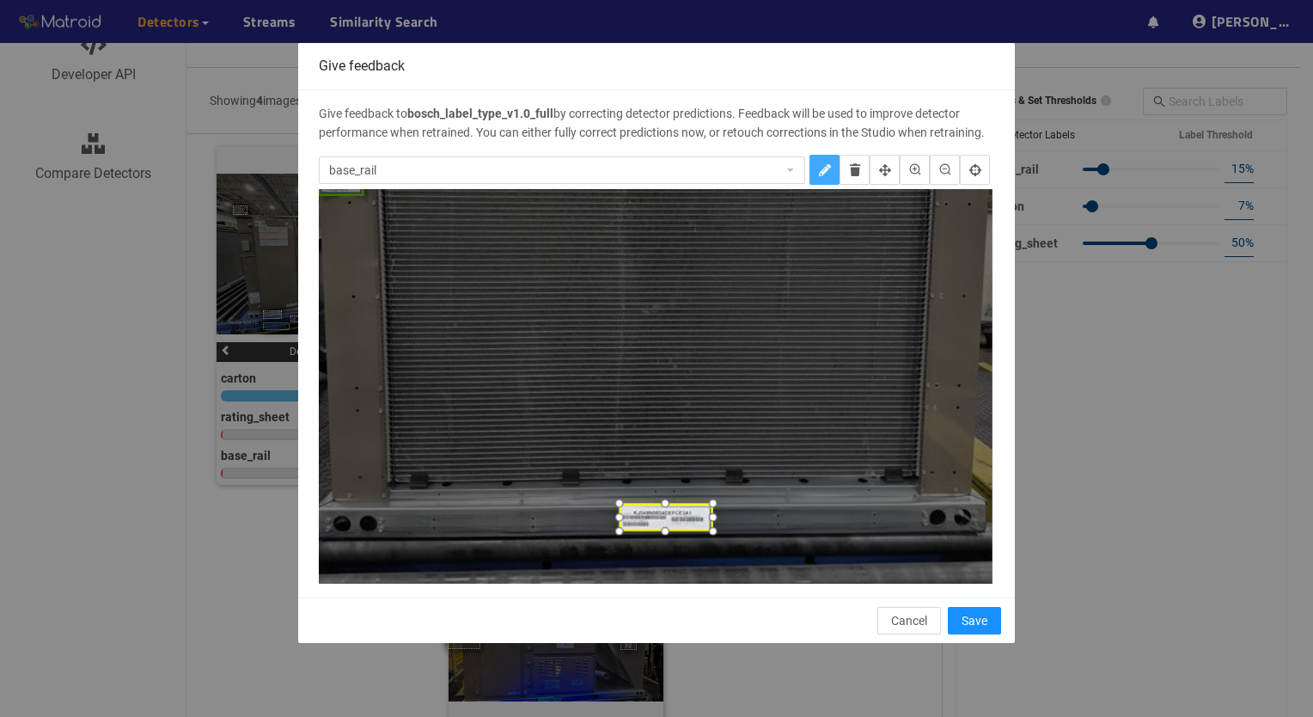
click at [677, 519] on div at bounding box center [665, 517] width 94 height 29
click at [1095, 442] on div "Give feedback Give feedback to bosch_label_type_v1.0_full by correcting detecto…" at bounding box center [656, 358] width 1313 height 717
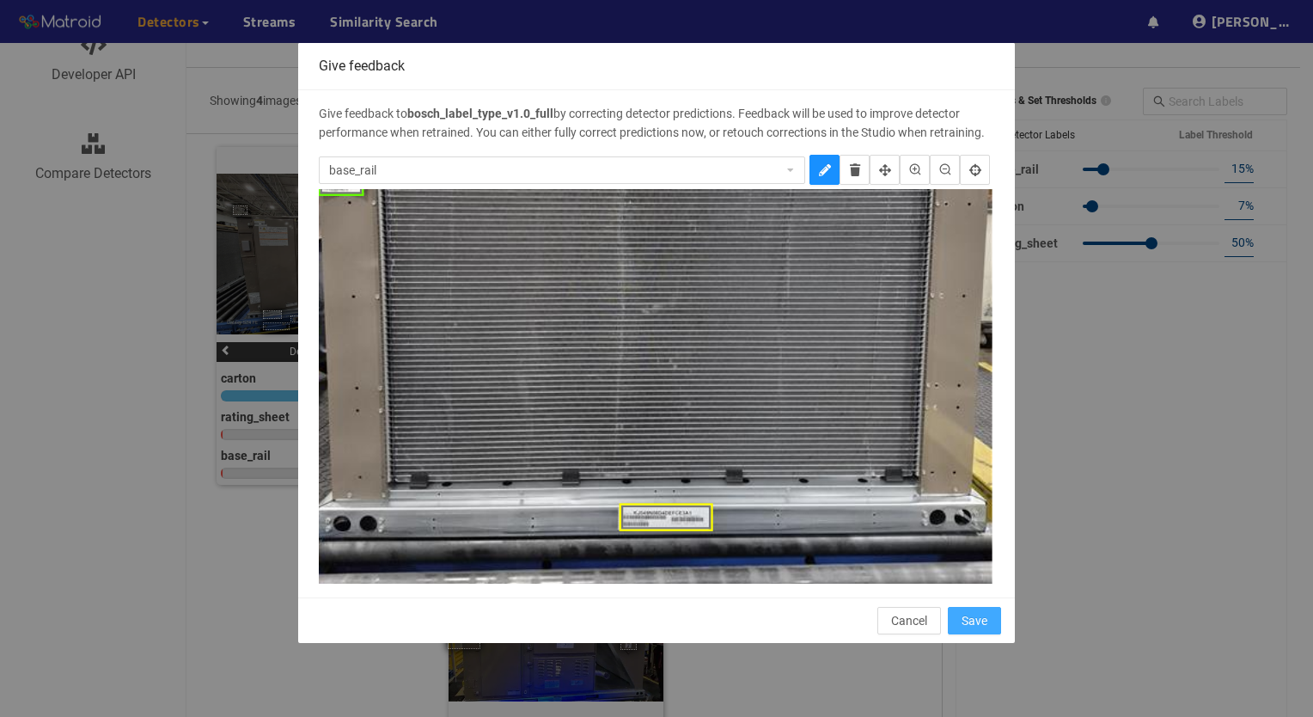
click at [987, 616] on span "Save" at bounding box center [975, 620] width 26 height 19
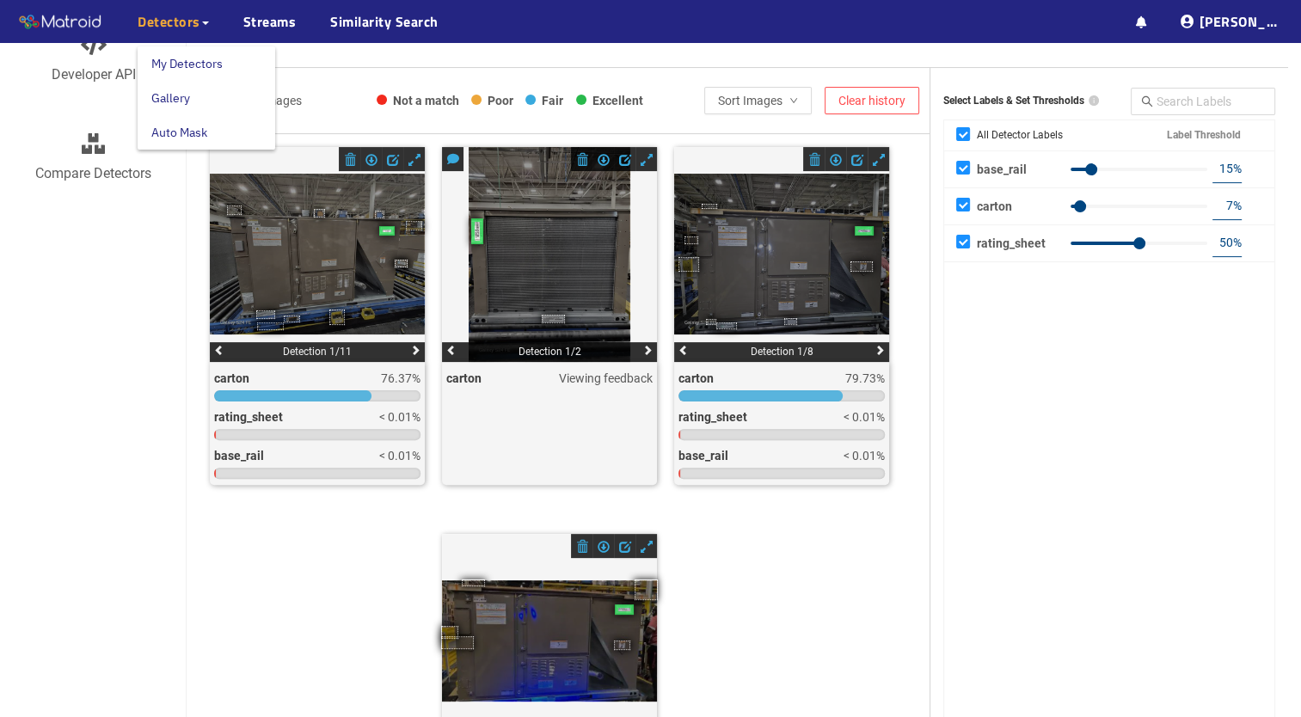
click at [192, 57] on link "My Detectors" at bounding box center [186, 63] width 71 height 34
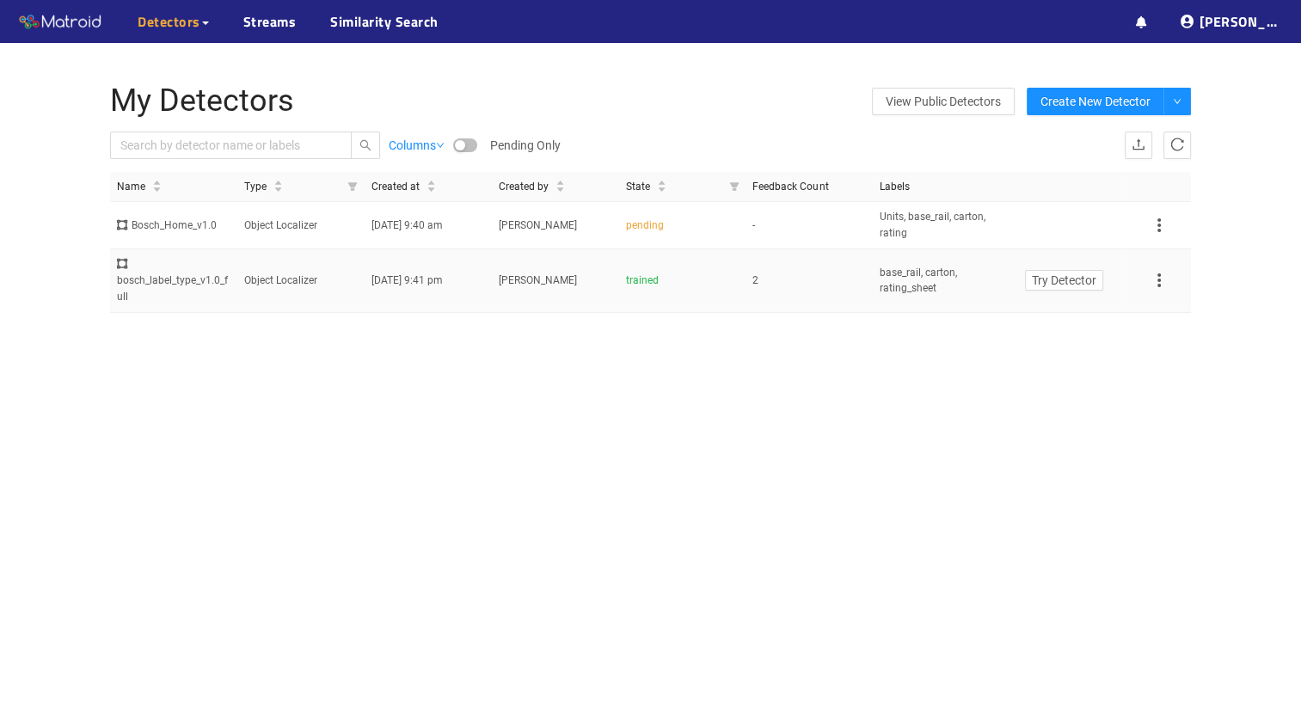
click at [1162, 278] on icon at bounding box center [1158, 280] width 21 height 21
click at [1183, 335] on li "Retrain" at bounding box center [1177, 335] width 59 height 28
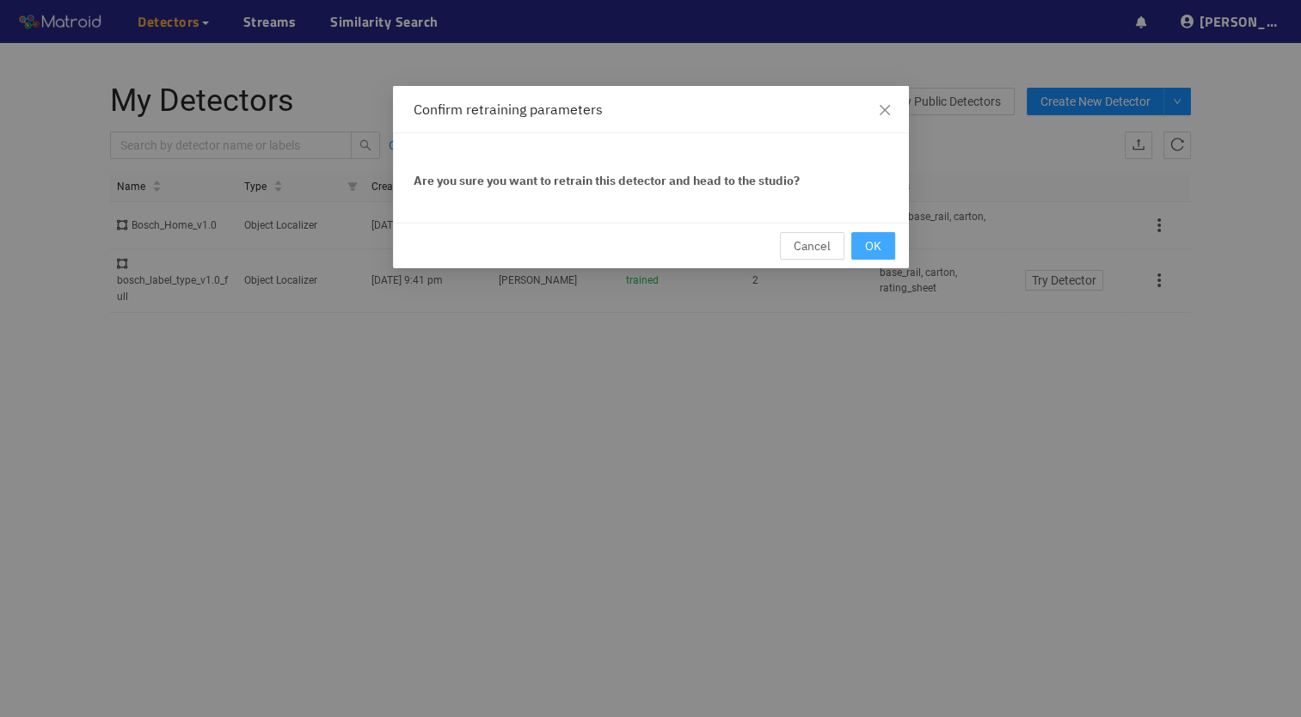
click at [885, 247] on button "OK" at bounding box center [873, 246] width 44 height 28
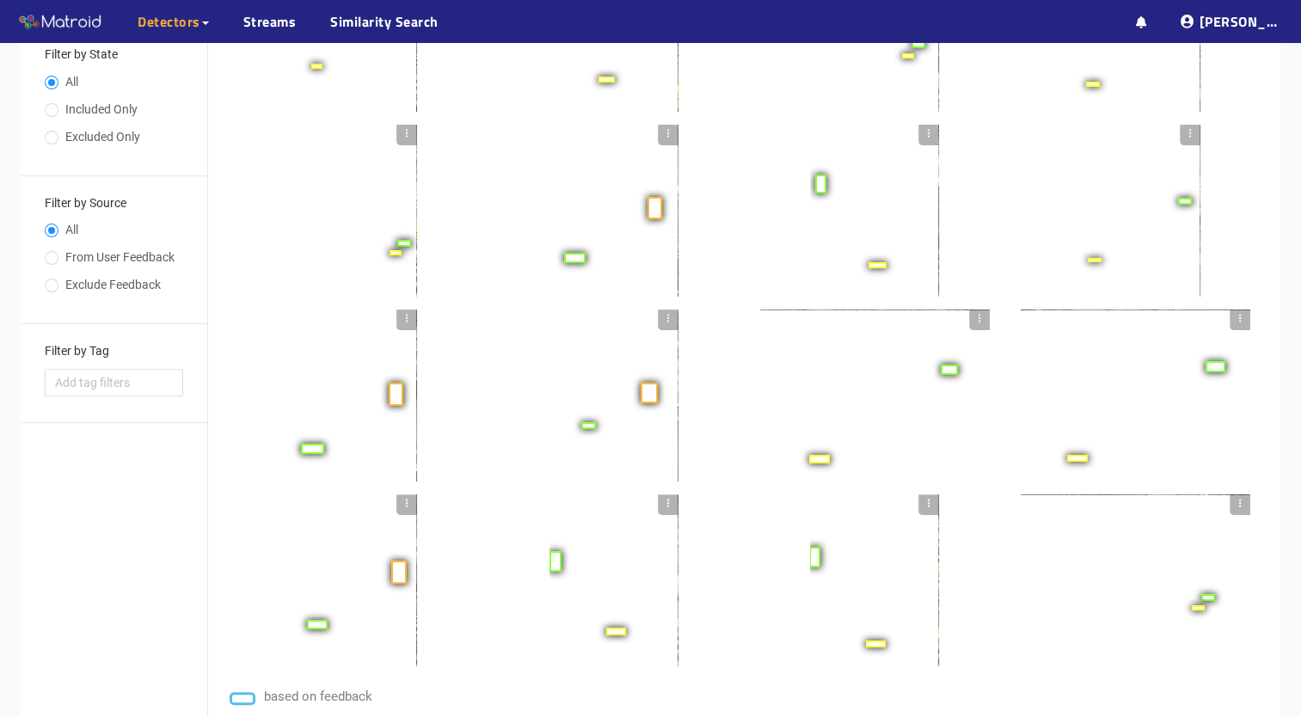
scroll to position [450, 0]
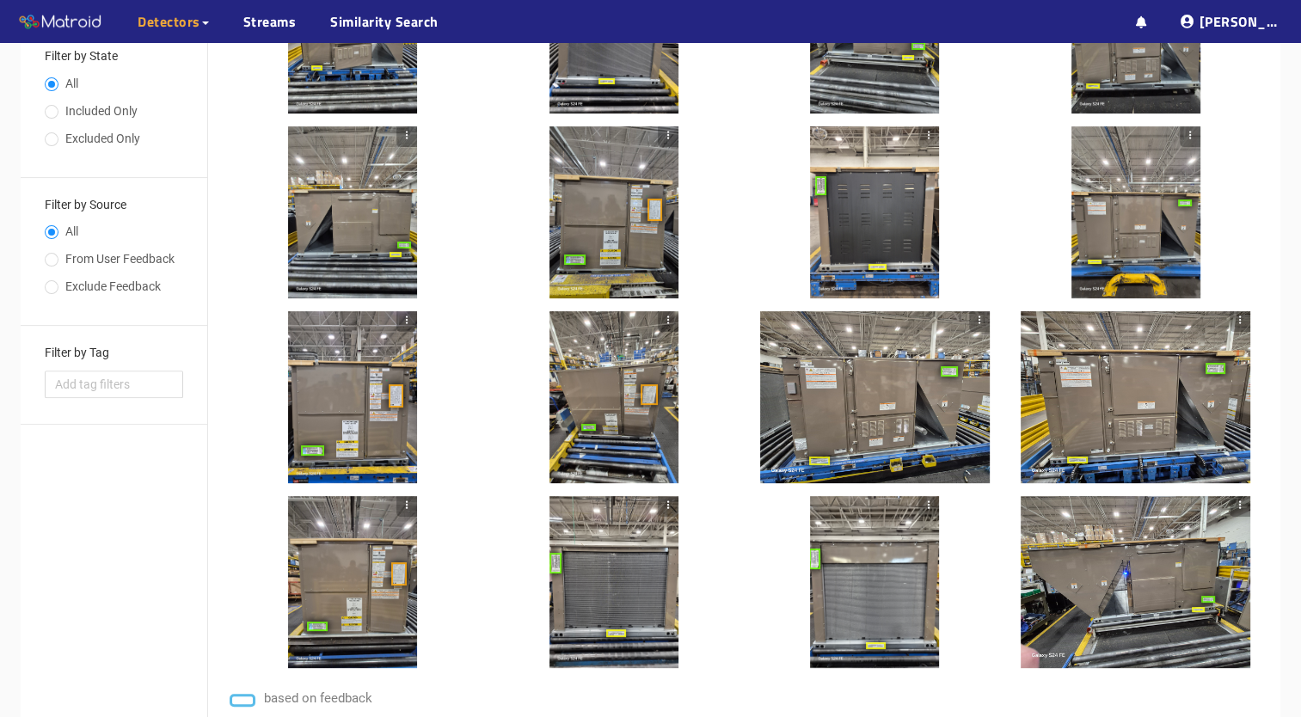
click at [60, 253] on span "From User Feedback" at bounding box center [119, 259] width 123 height 14
click at [58, 256] on input "From User Feedback" at bounding box center [52, 261] width 14 height 10
radio input "true"
radio input "false"
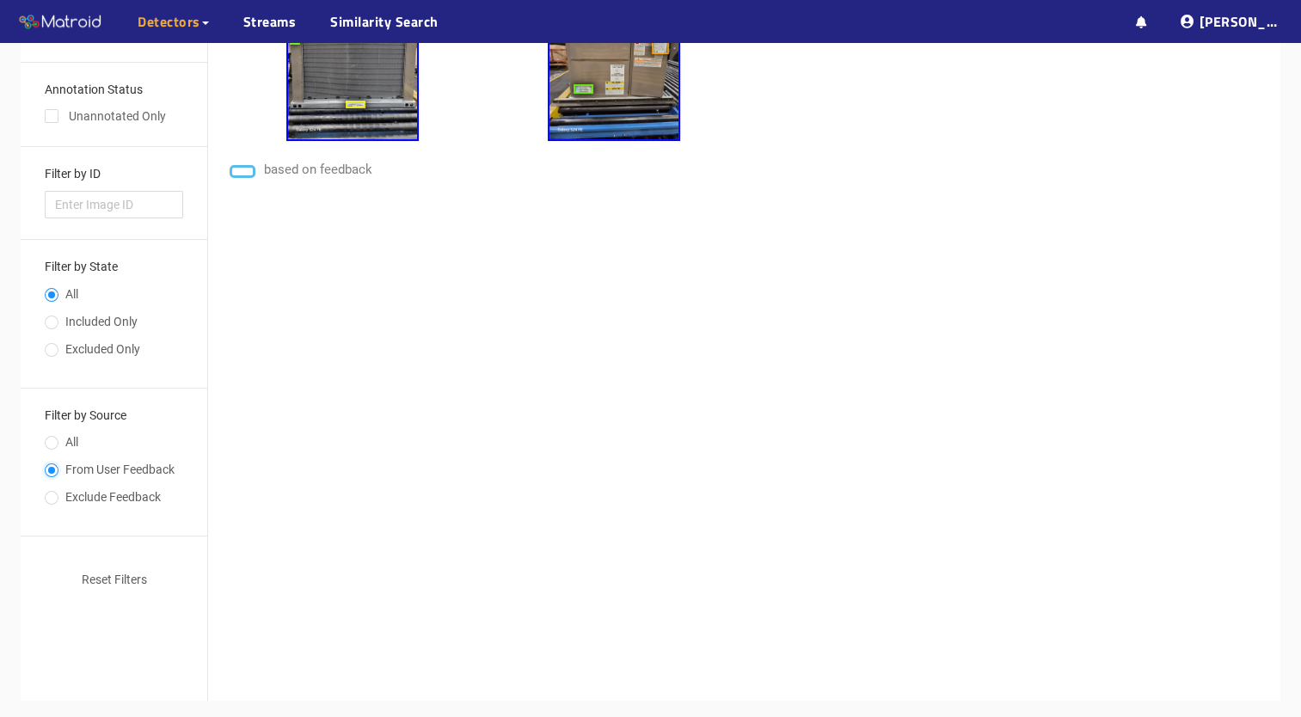
scroll to position [0, 0]
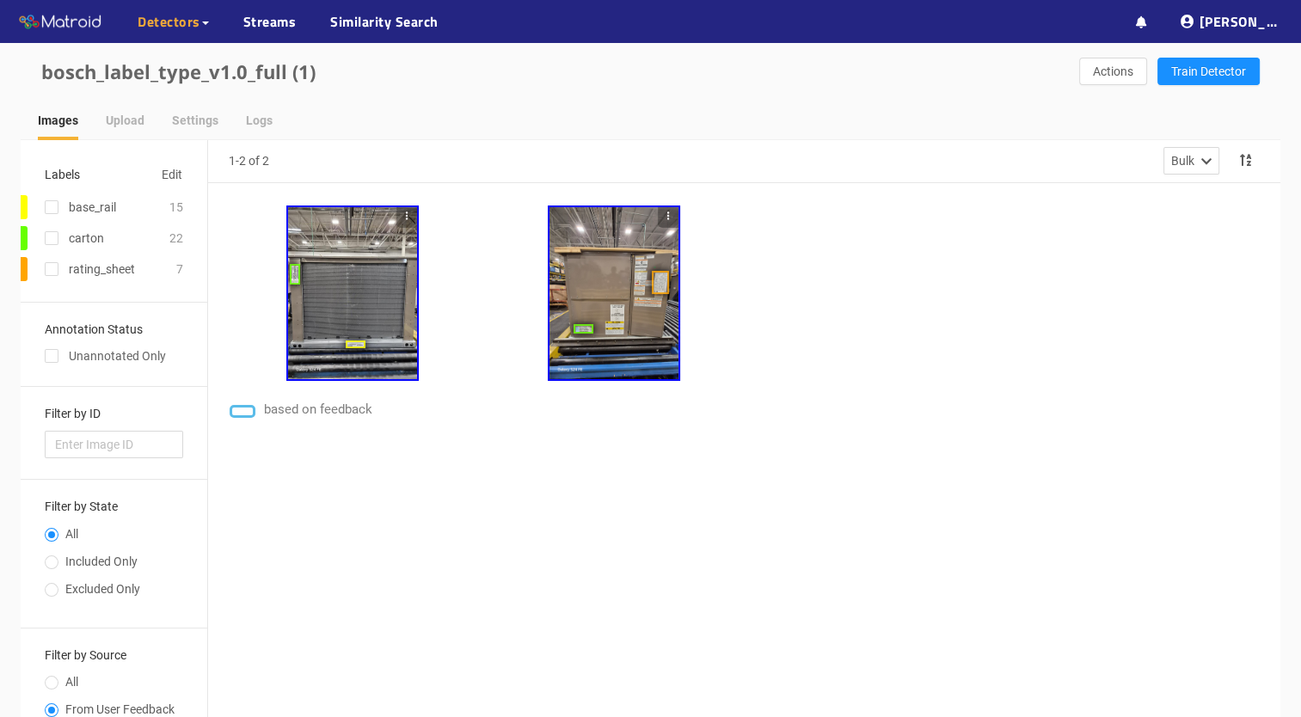
click at [383, 291] on div at bounding box center [352, 293] width 129 height 172
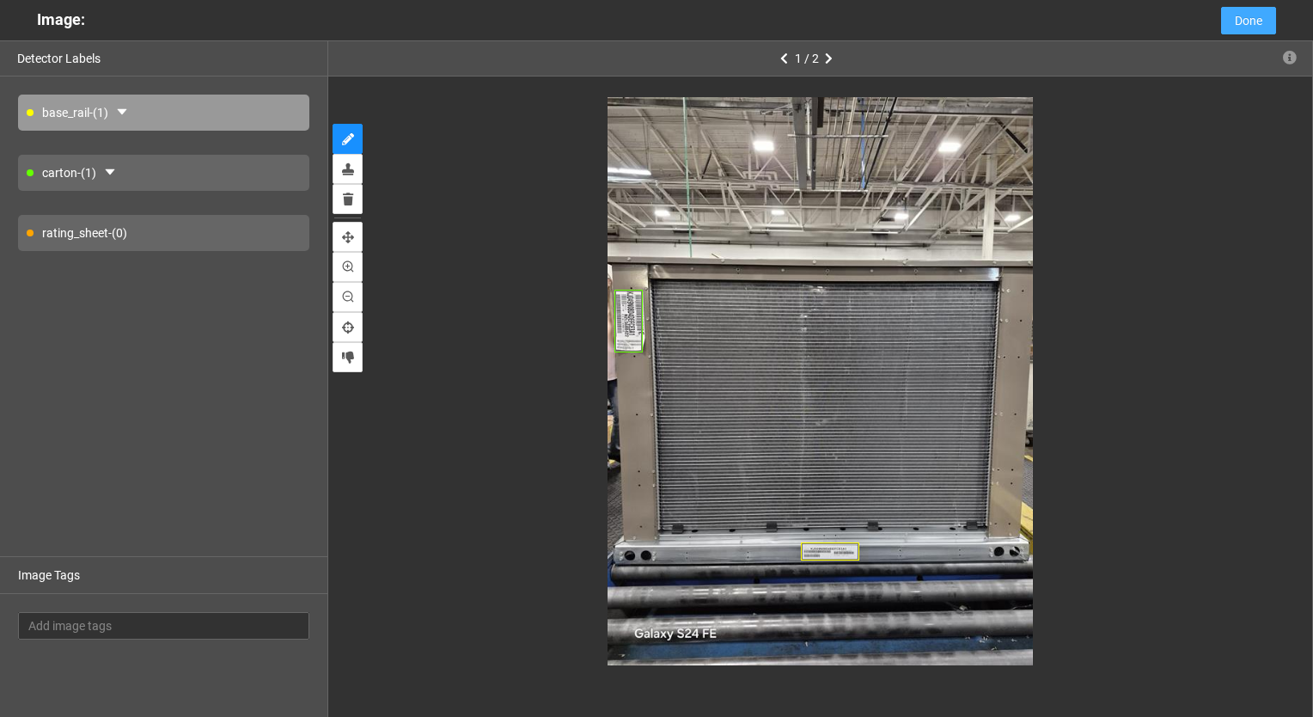
click at [1255, 15] on span "Done" at bounding box center [1249, 20] width 28 height 19
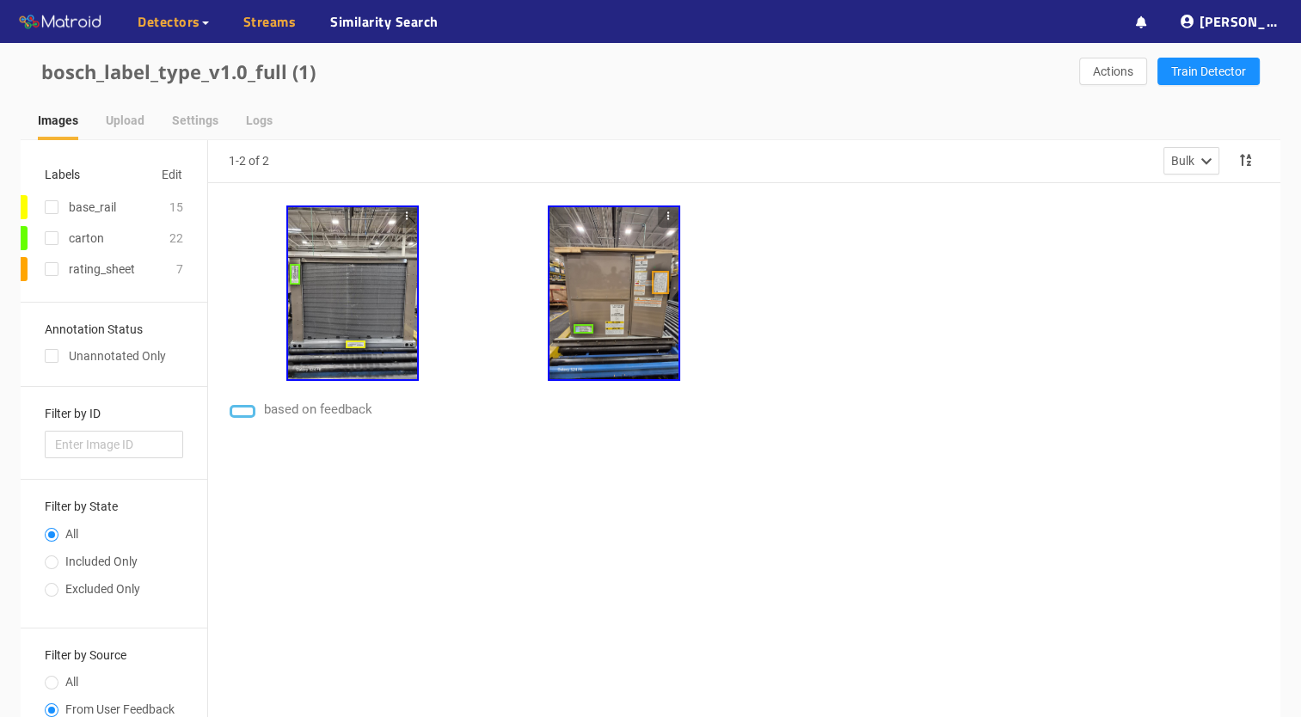
click at [293, 25] on link "Streams" at bounding box center [269, 21] width 53 height 21
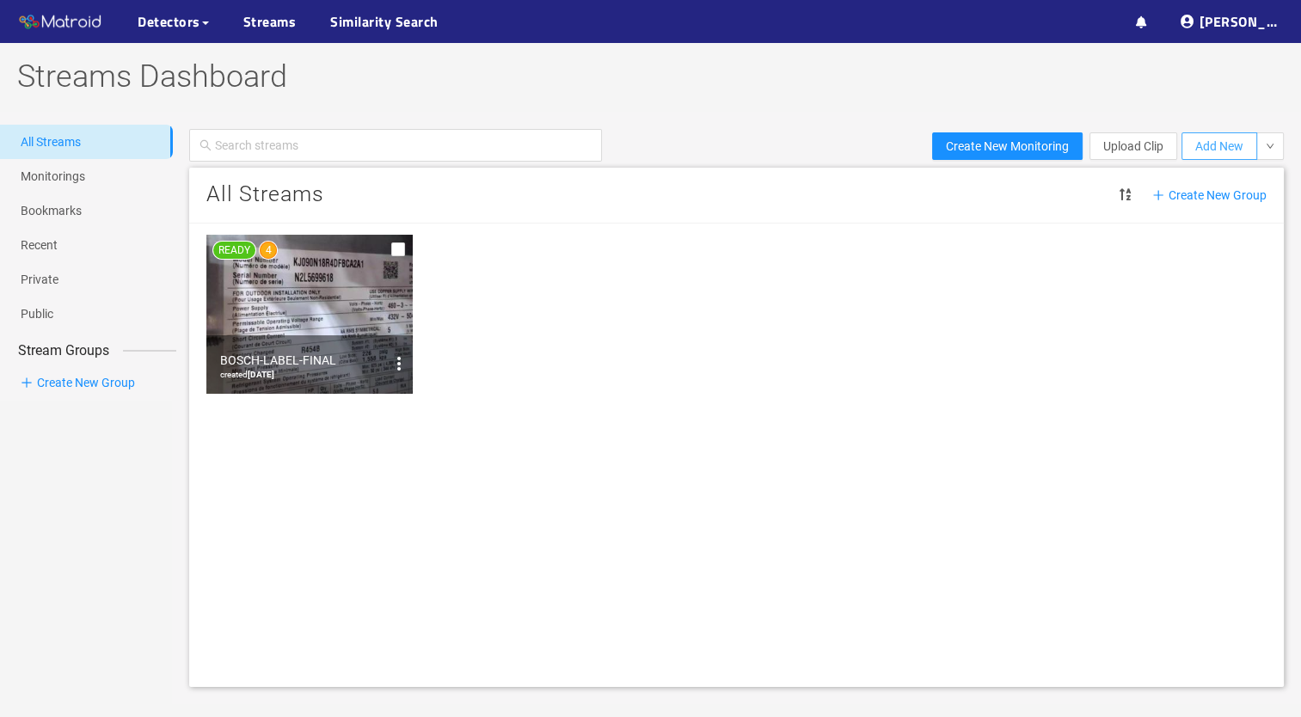
click at [1216, 139] on span "Add New" at bounding box center [1219, 146] width 48 height 19
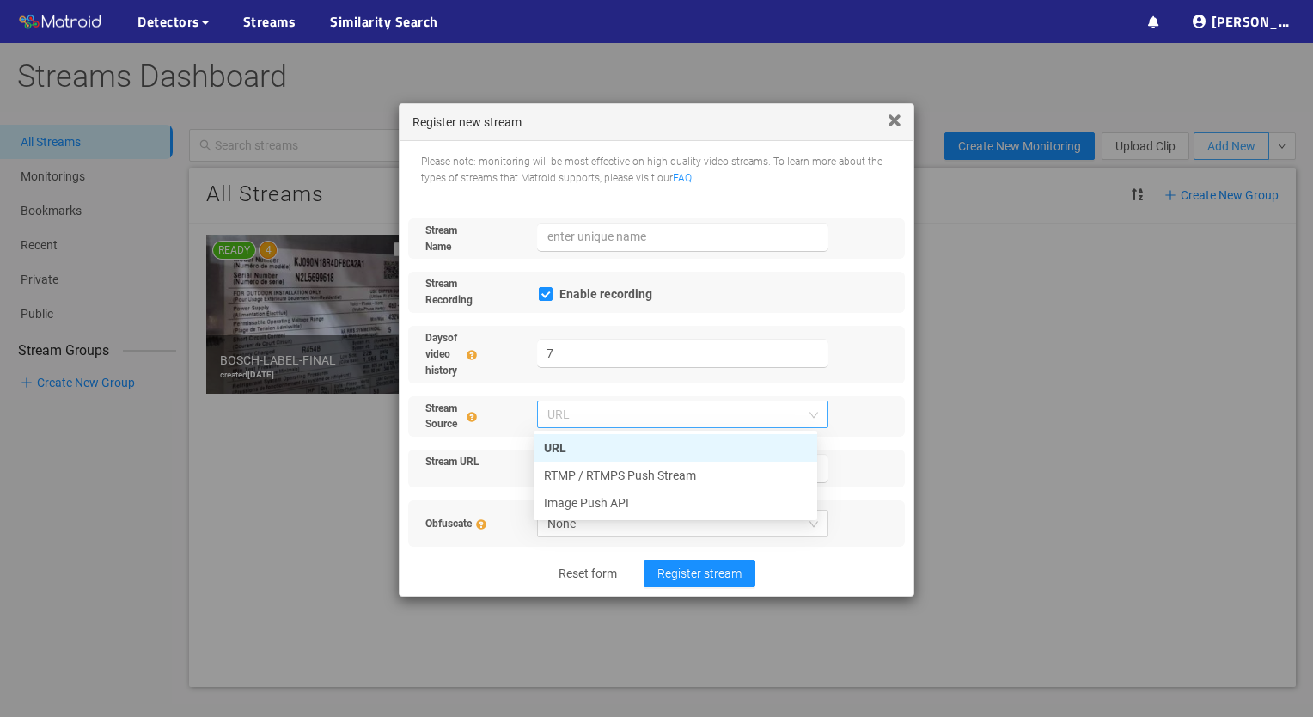
click at [801, 401] on span "URL" at bounding box center [684, 414] width 272 height 26
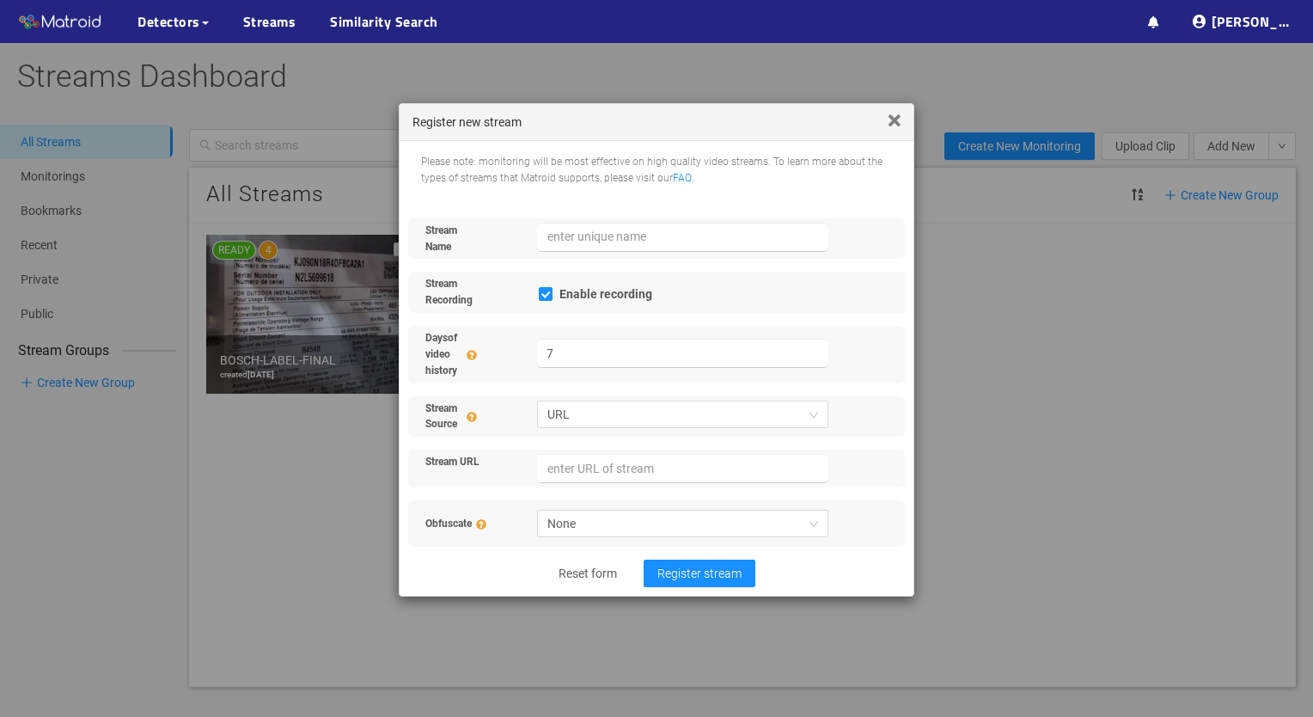
click at [873, 440] on div "Stream Name Stream Recording Enable recording Days of video history 7 Stream So…" at bounding box center [650, 382] width 484 height 329
click at [891, 120] on icon at bounding box center [895, 122] width 12 height 19
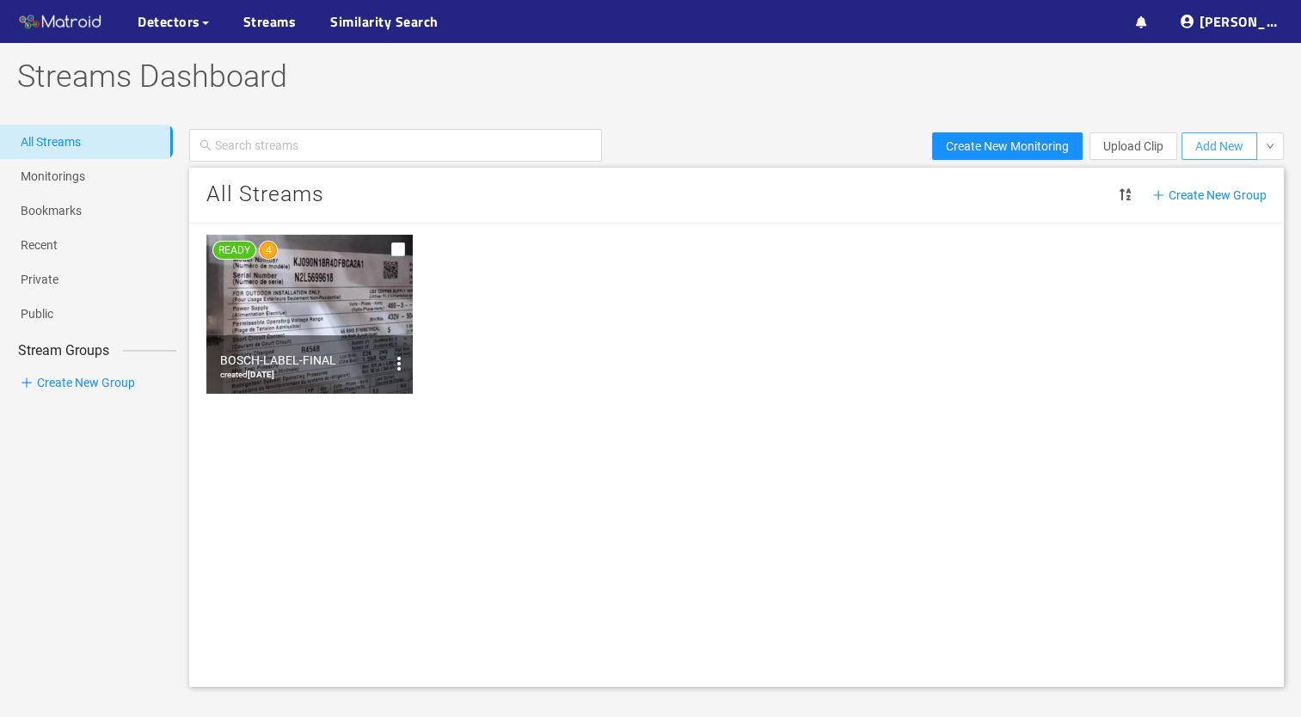
click at [1252, 139] on button "Add New" at bounding box center [1219, 146] width 76 height 28
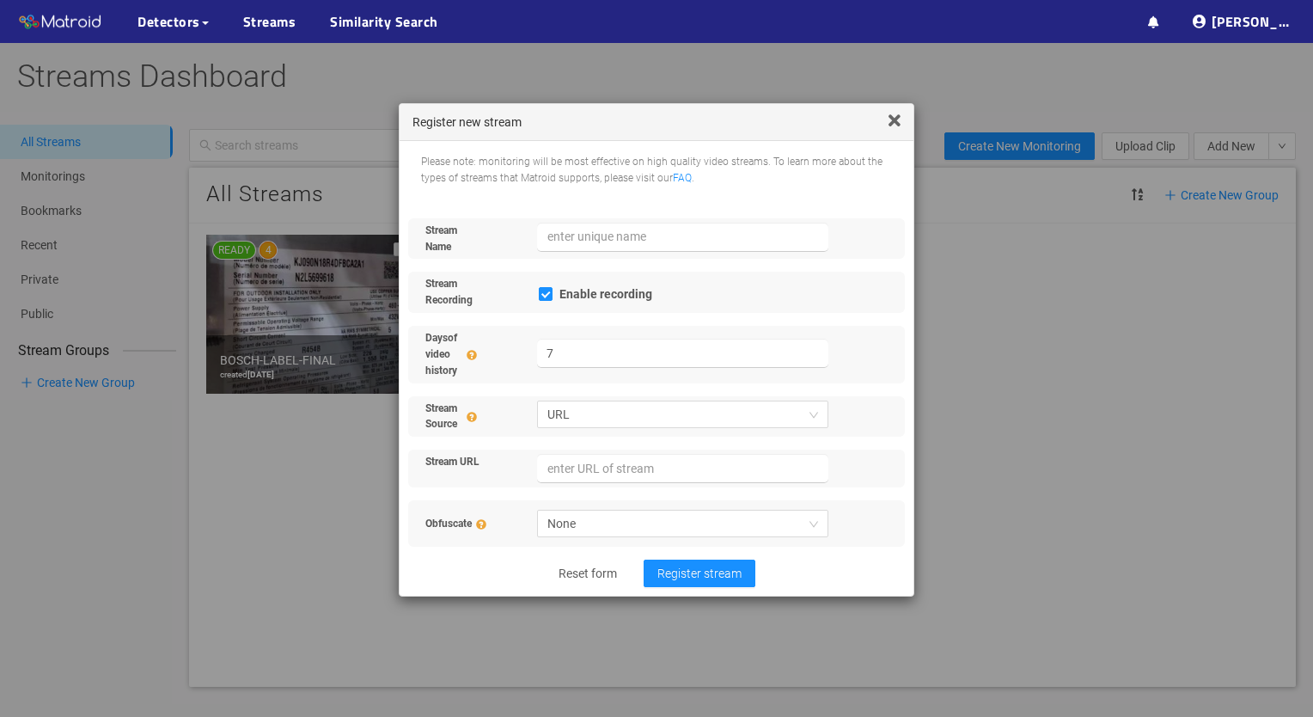
click at [897, 116] on icon at bounding box center [895, 122] width 12 height 19
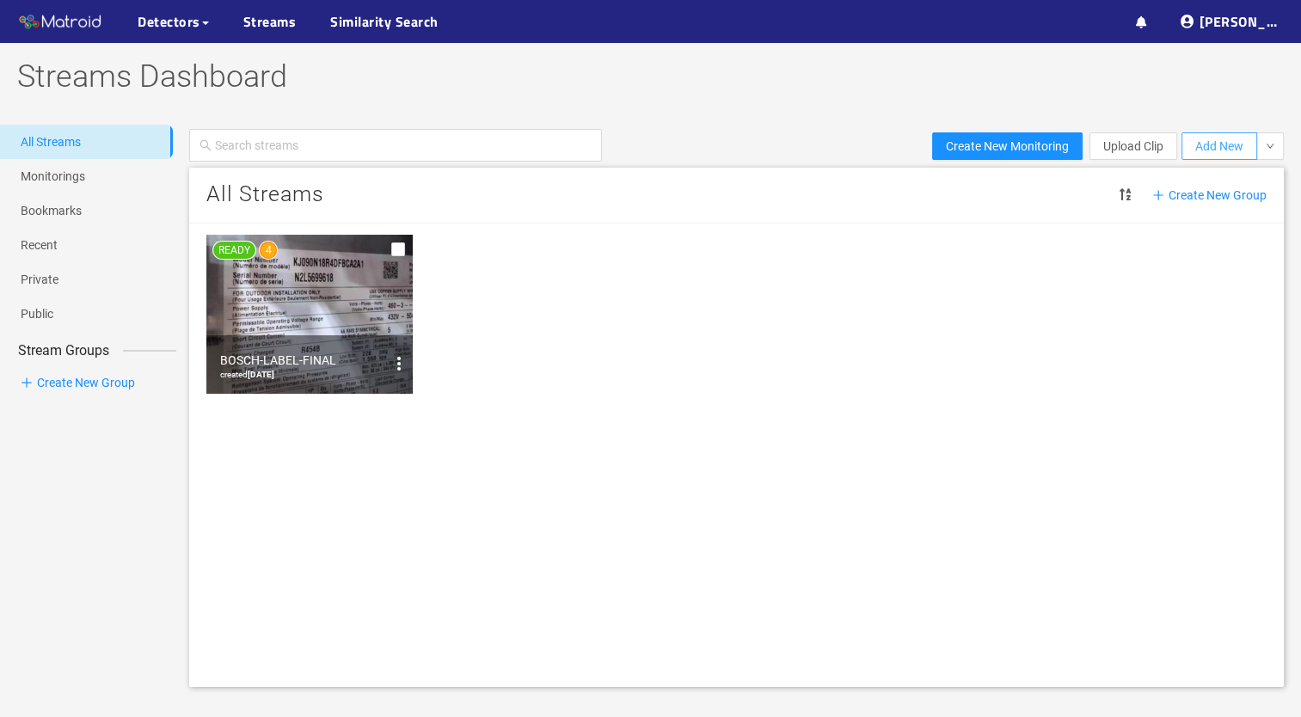
click at [1222, 146] on span "Add New" at bounding box center [1219, 146] width 48 height 19
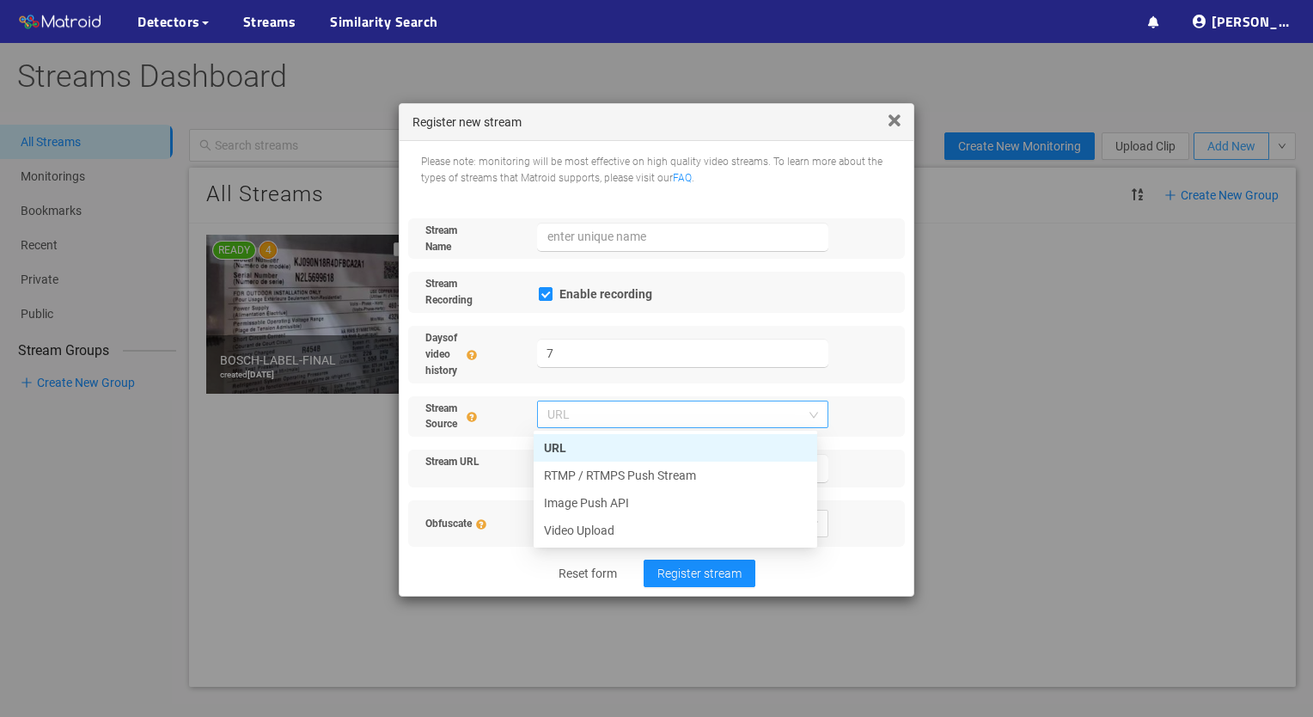
click at [753, 410] on span "URL" at bounding box center [684, 414] width 272 height 26
click at [677, 530] on div "Video Upload" at bounding box center [675, 530] width 263 height 19
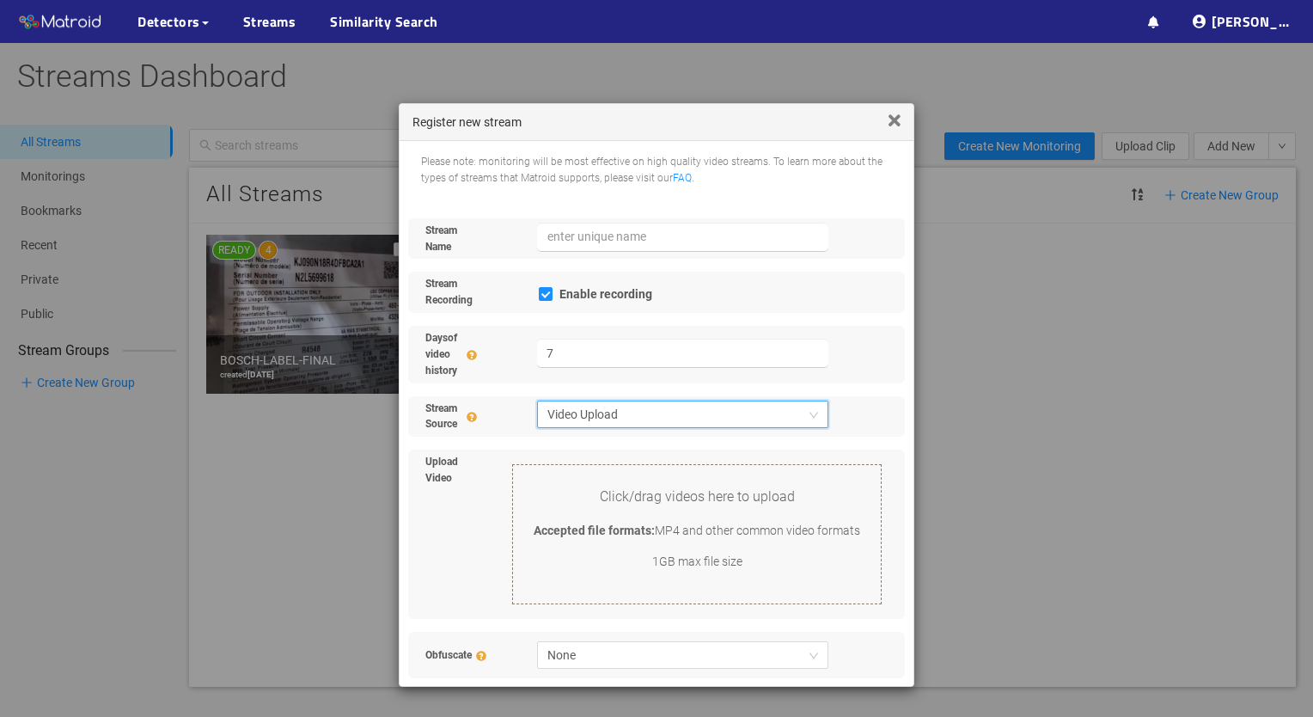
scroll to position [54, 0]
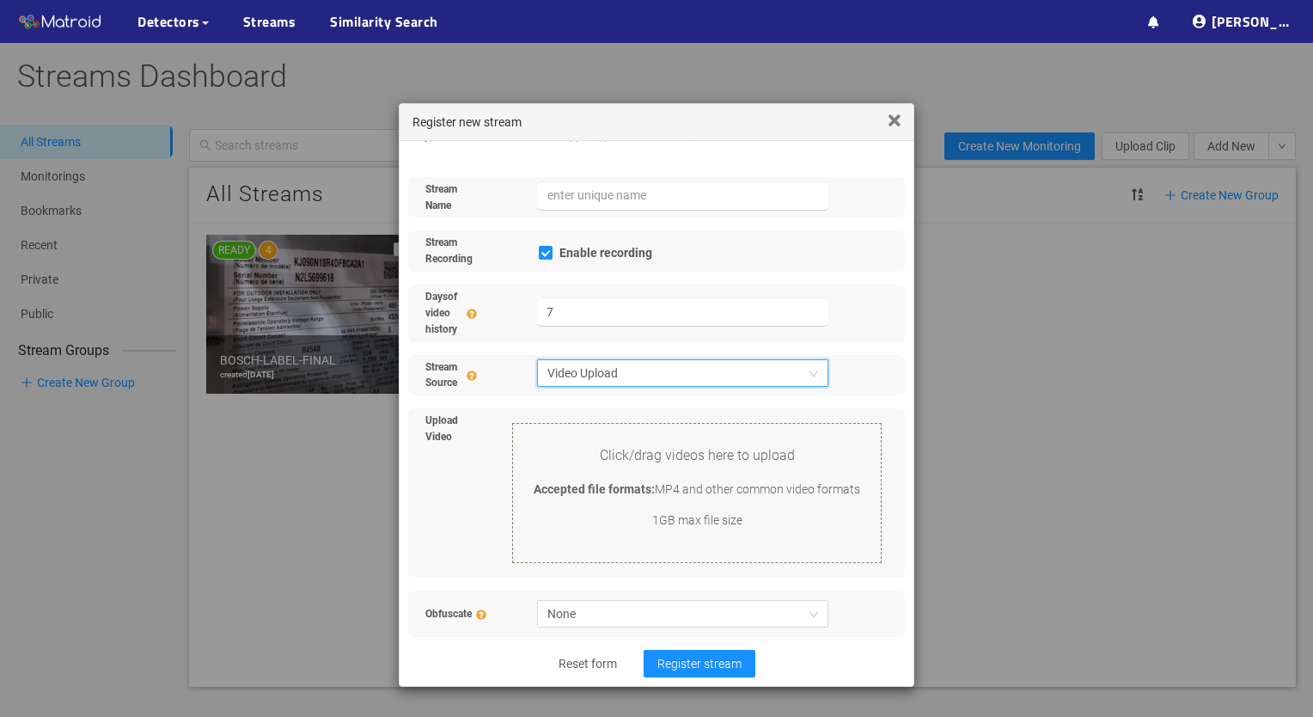
click at [703, 462] on div "Click/drag videos here to upload Accepted file formats: MP4 and other common vi…" at bounding box center [697, 493] width 370 height 140
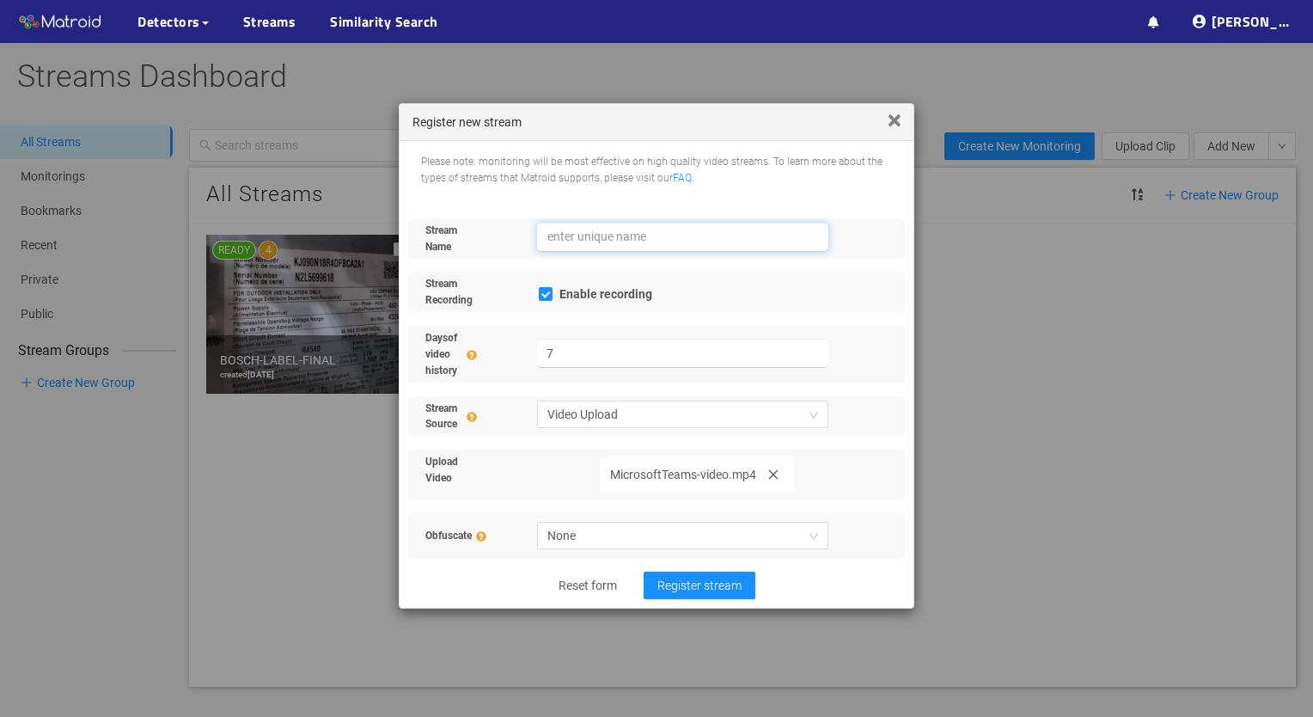
click at [609, 241] on input "text" at bounding box center [683, 237] width 292 height 29
type input "test_1.1"
click at [710, 593] on span "Register stream" at bounding box center [700, 585] width 84 height 19
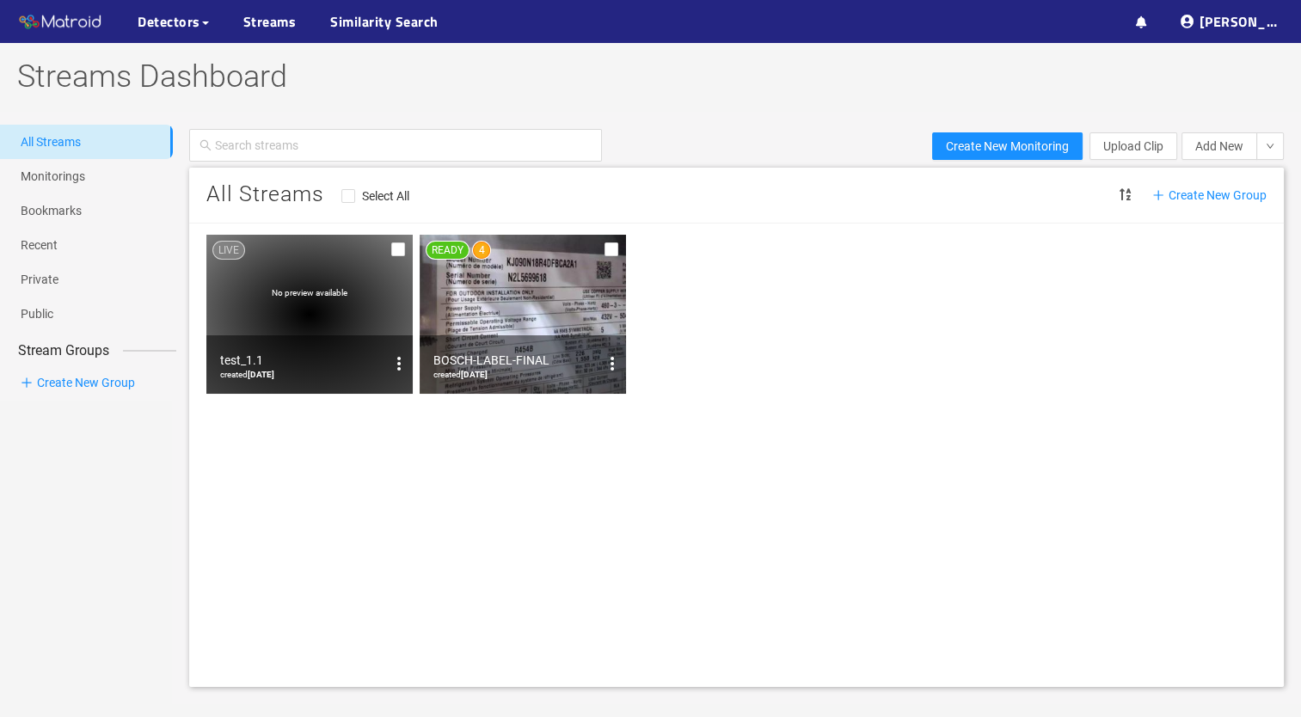
click at [329, 266] on div "No preview available" at bounding box center [309, 314] width 206 height 159
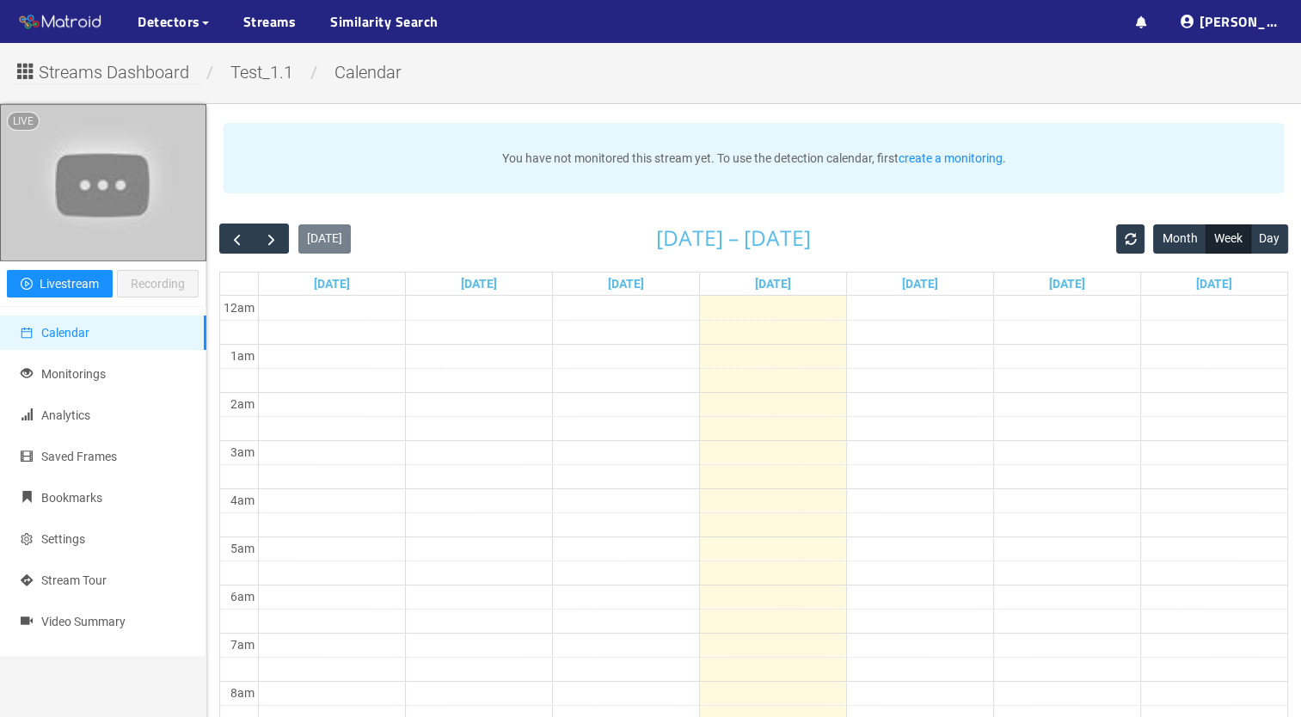
click at [333, 445] on td at bounding box center [772, 452] width 1029 height 24
click at [84, 369] on span "Monitorings" at bounding box center [73, 374] width 64 height 14
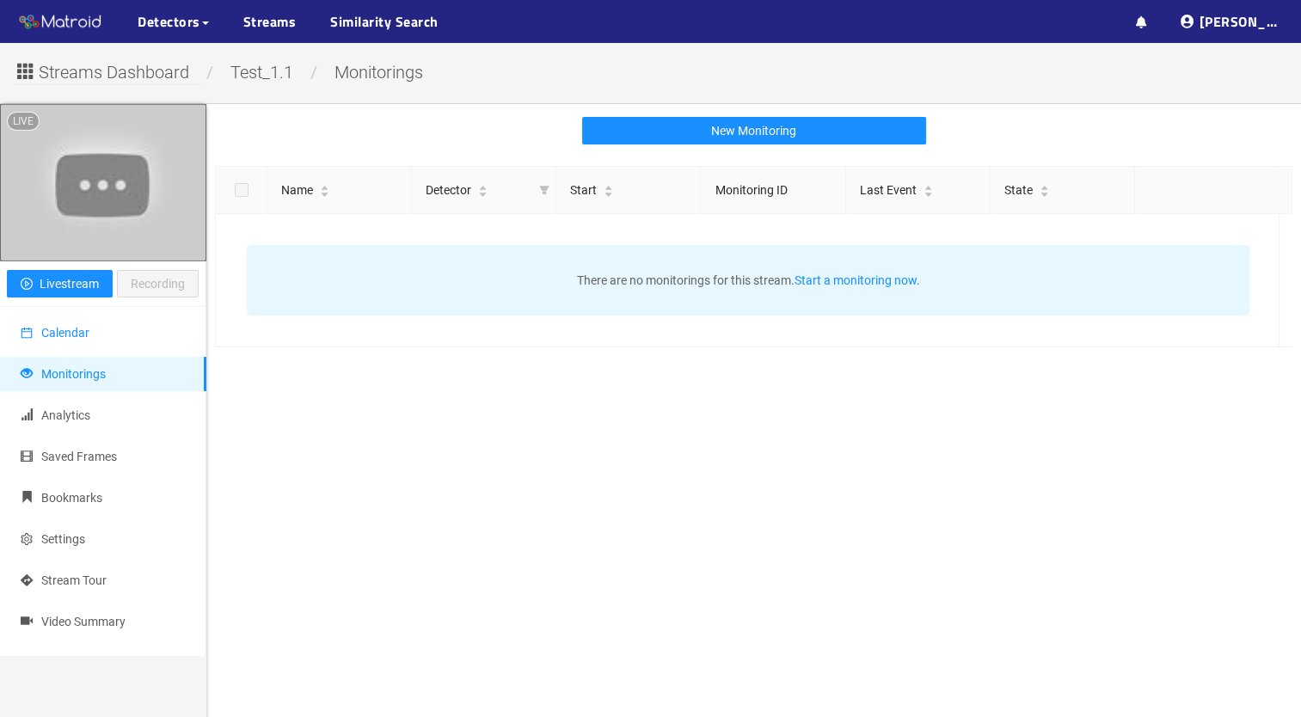
click at [76, 344] on li "Calendar" at bounding box center [103, 332] width 206 height 34
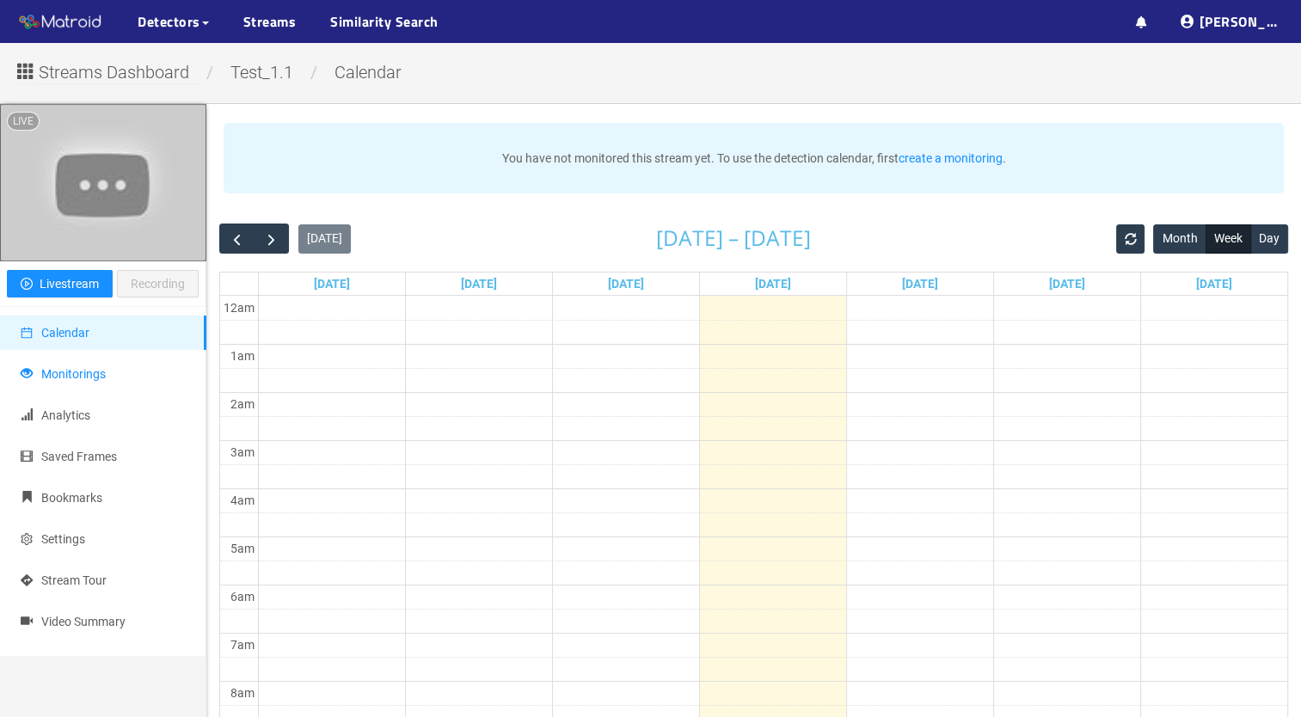
click at [96, 383] on li "Monitorings" at bounding box center [103, 374] width 206 height 34
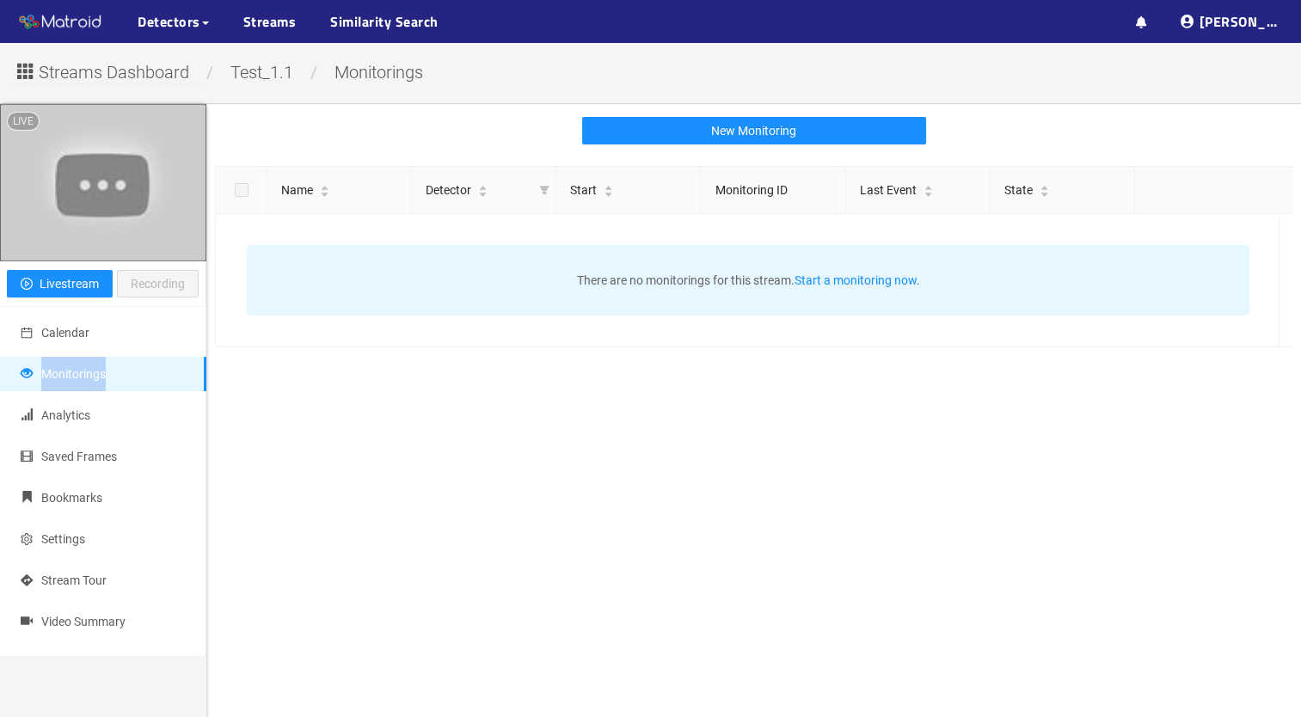
click at [96, 383] on li "Monitorings" at bounding box center [103, 374] width 206 height 34
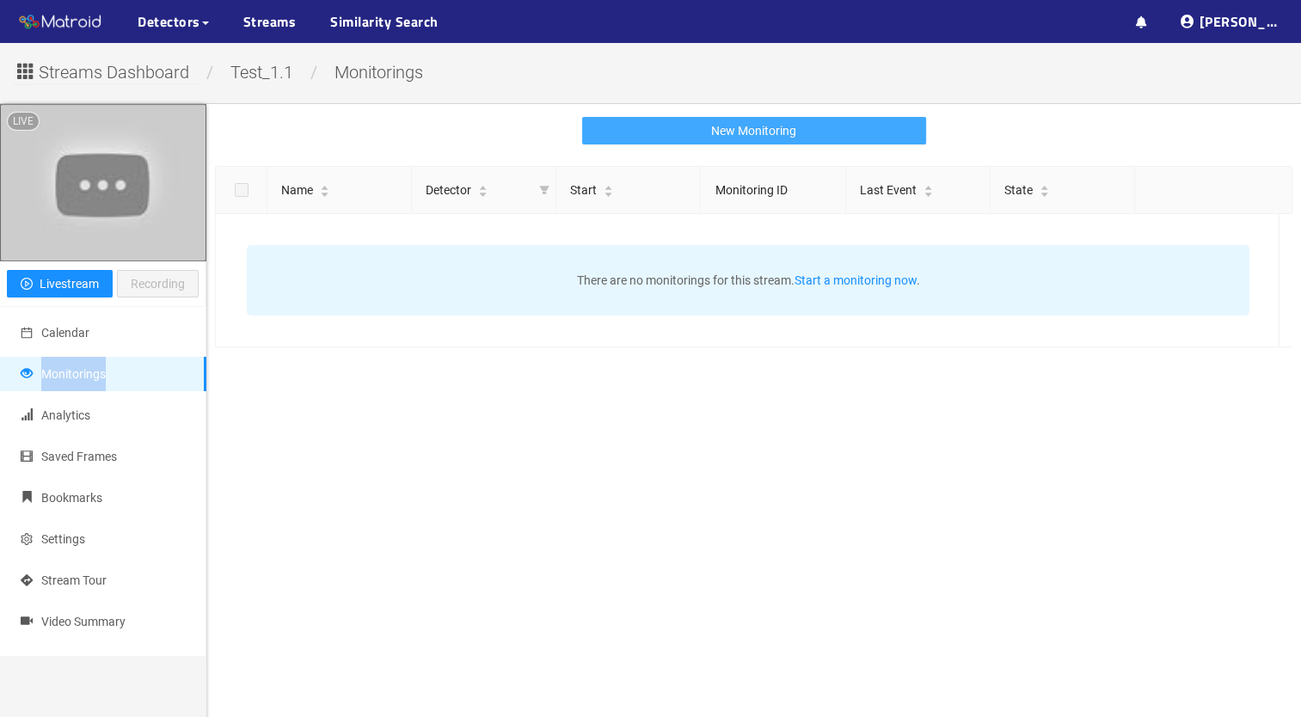
click at [750, 136] on span "New Monitoring" at bounding box center [753, 130] width 85 height 19
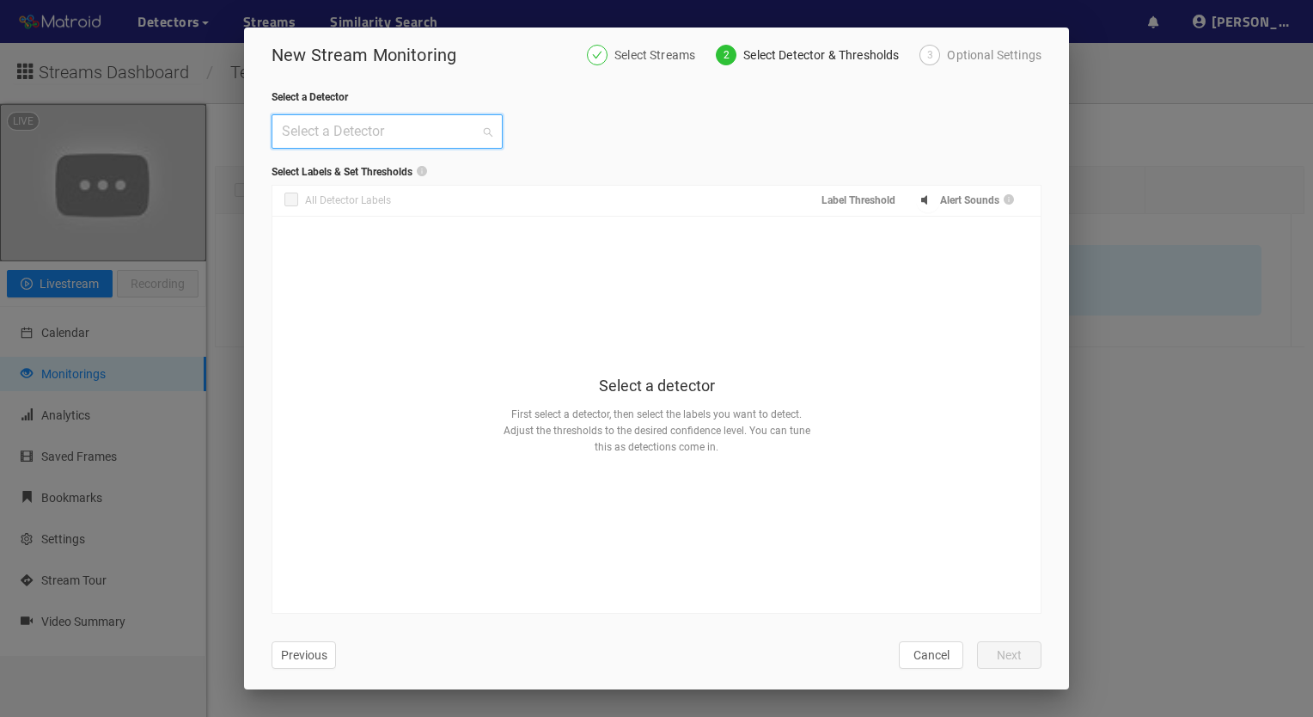
click at [437, 132] on input "search" at bounding box center [381, 131] width 199 height 33
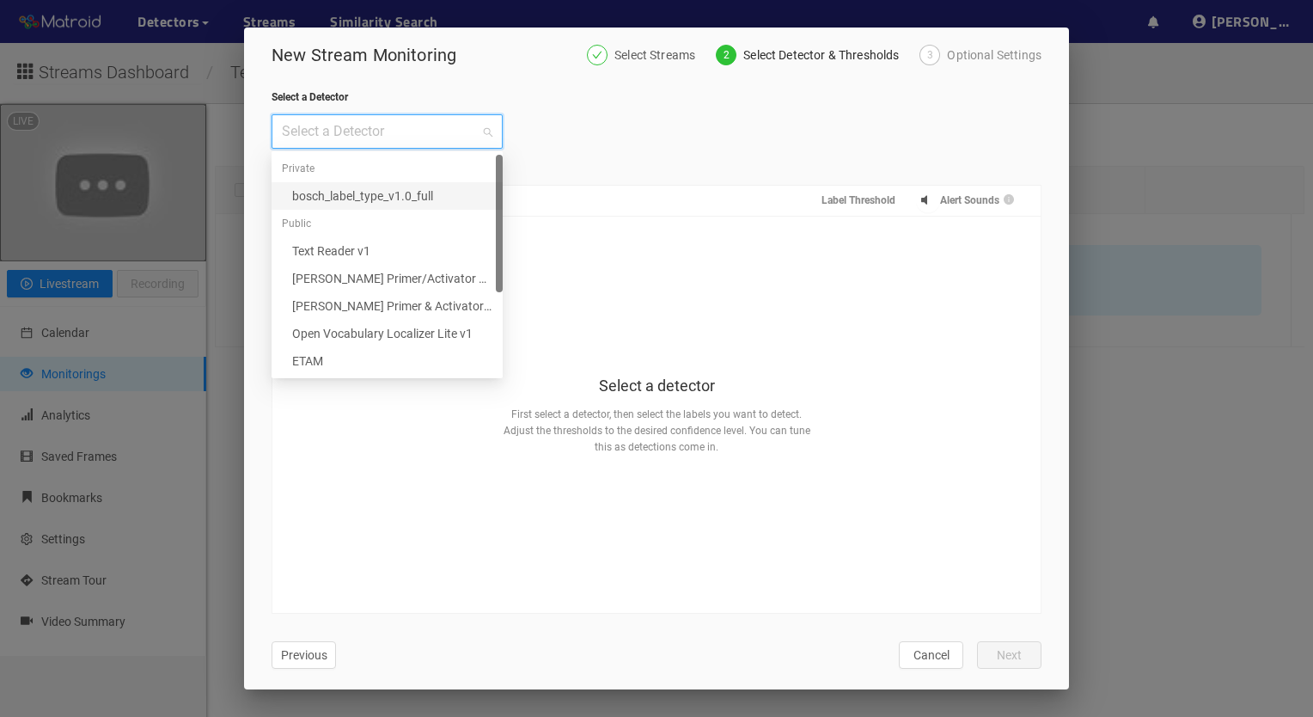
click at [391, 198] on div "bosch_label_type_v1.0_full" at bounding box center [392, 196] width 200 height 19
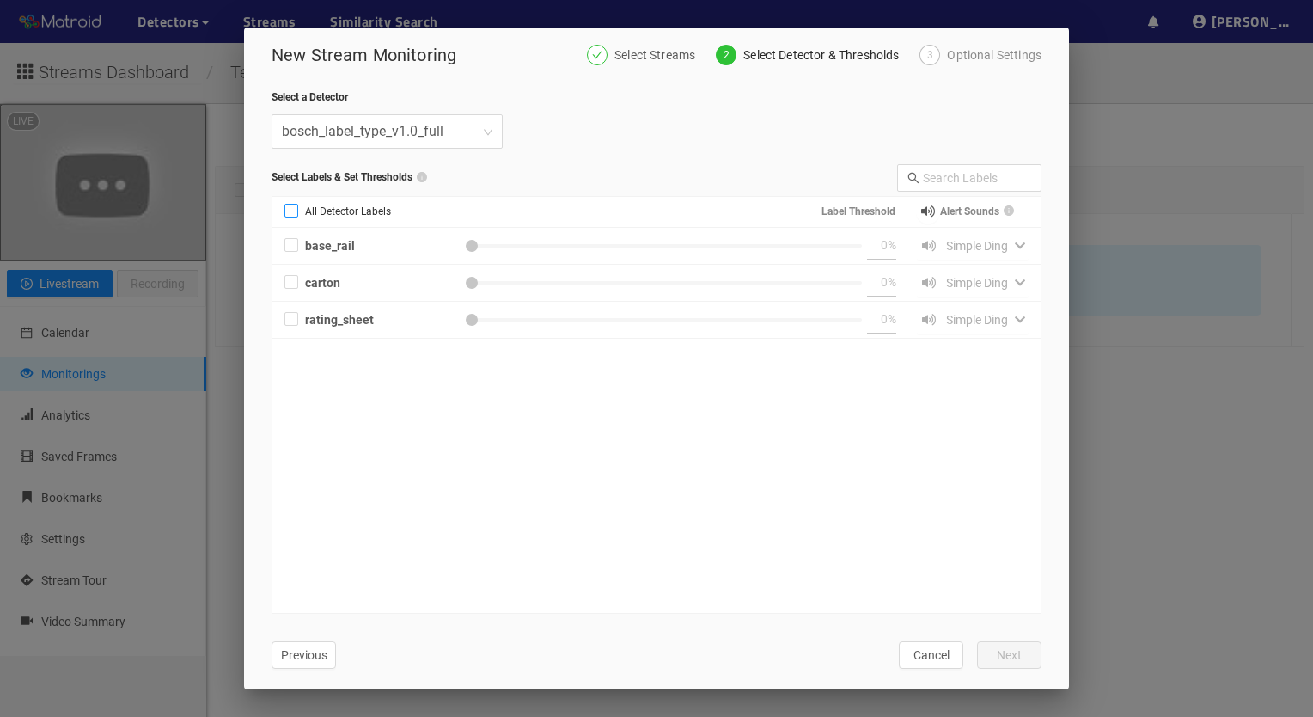
click at [292, 201] on label "All Detector Labels" at bounding box center [341, 212] width 138 height 30
click at [292, 207] on input "All Detector Labels" at bounding box center [292, 214] width 14 height 14
checkbox input "true"
type input "50"
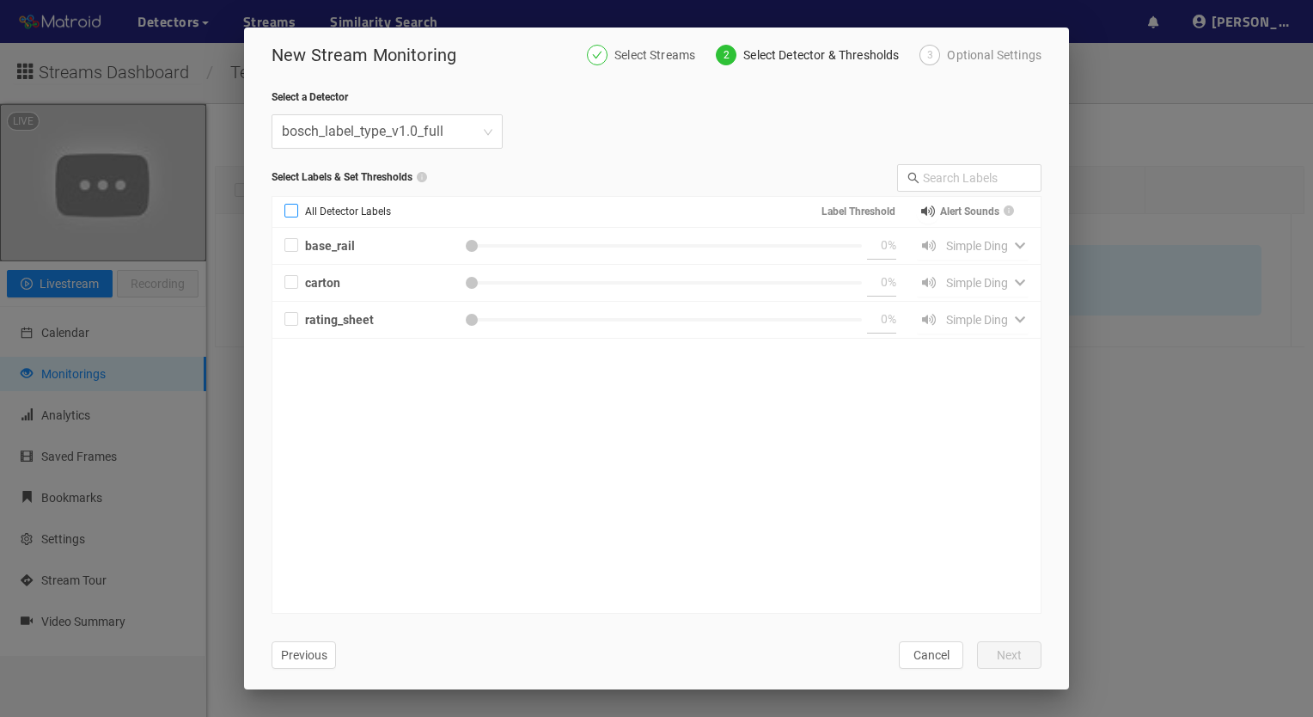
checkbox input "true"
type input "50"
checkbox input "true"
type input "50"
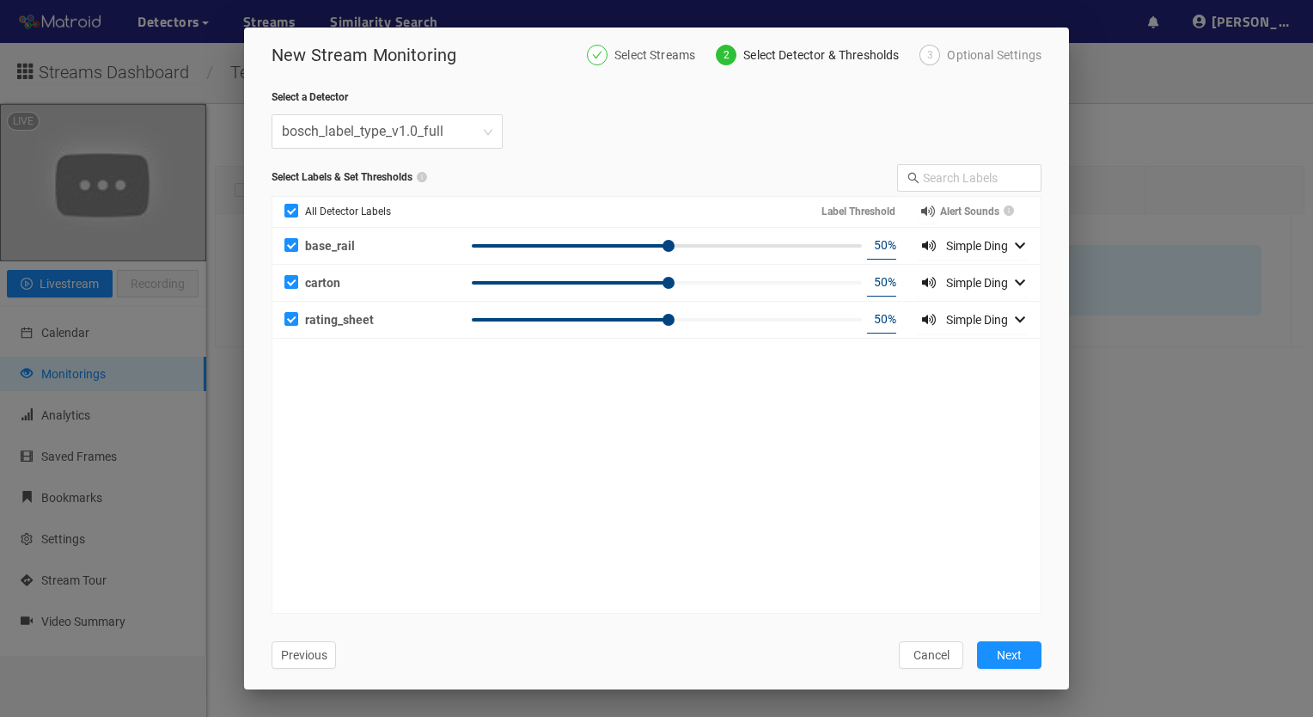
type input "20"
click at [552, 241] on div at bounding box center [667, 246] width 390 height 10
click at [548, 274] on div "50 %" at bounding box center [692, 283] width 450 height 28
type input "19"
click at [548, 279] on div at bounding box center [667, 283] width 390 height 10
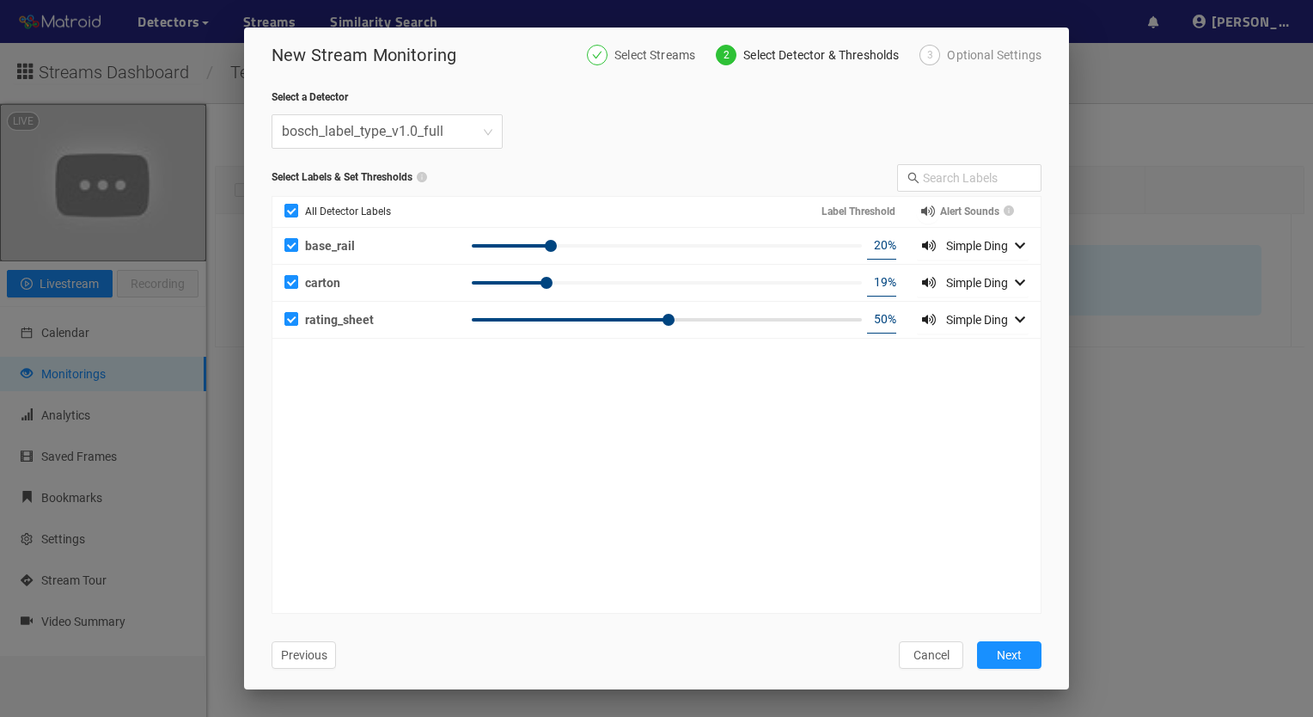
type input "19"
click at [548, 318] on div at bounding box center [667, 320] width 390 height 10
click at [1014, 652] on span "Next" at bounding box center [1009, 655] width 25 height 19
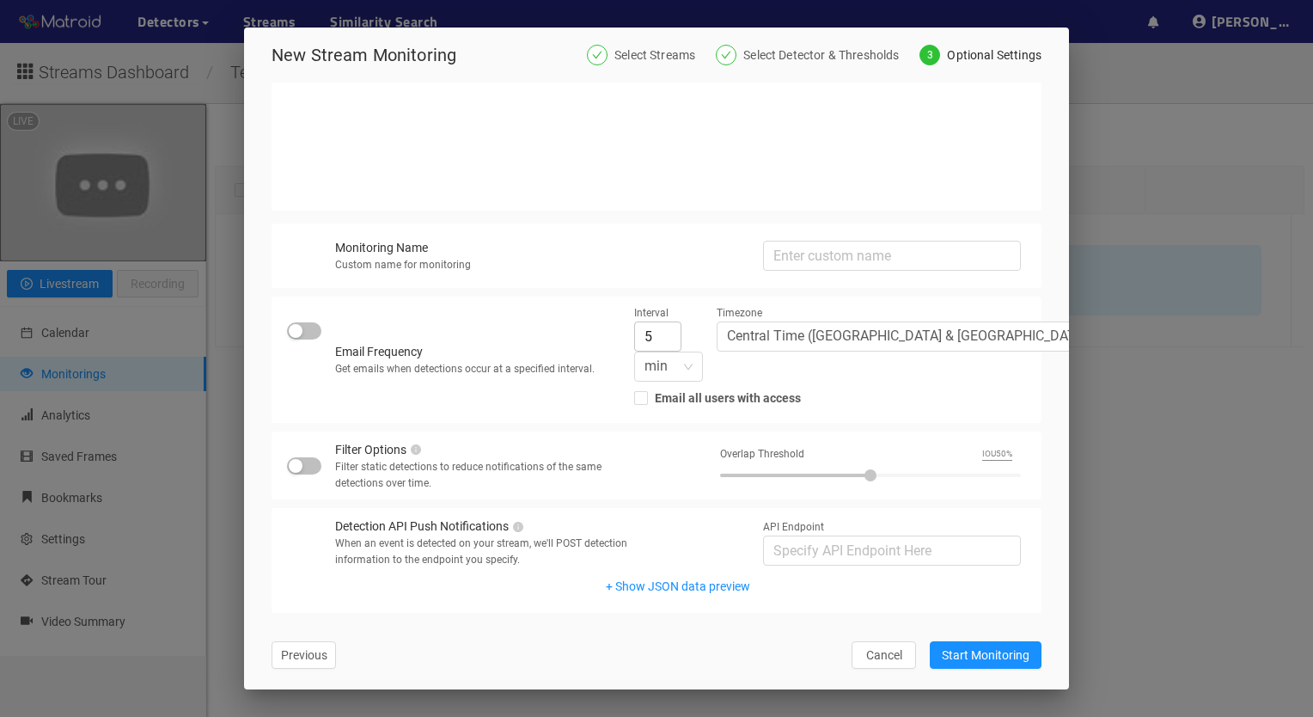
scroll to position [352, 0]
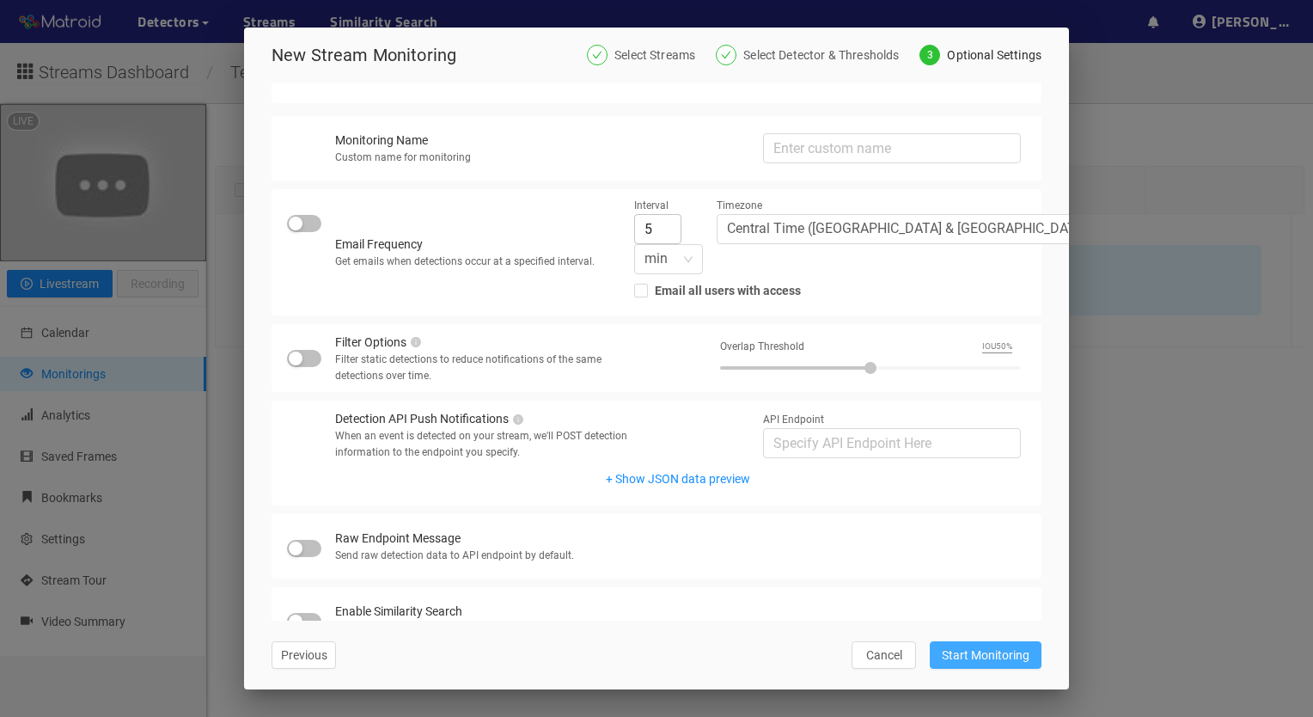
click at [1000, 654] on span "Start Monitoring" at bounding box center [986, 655] width 88 height 19
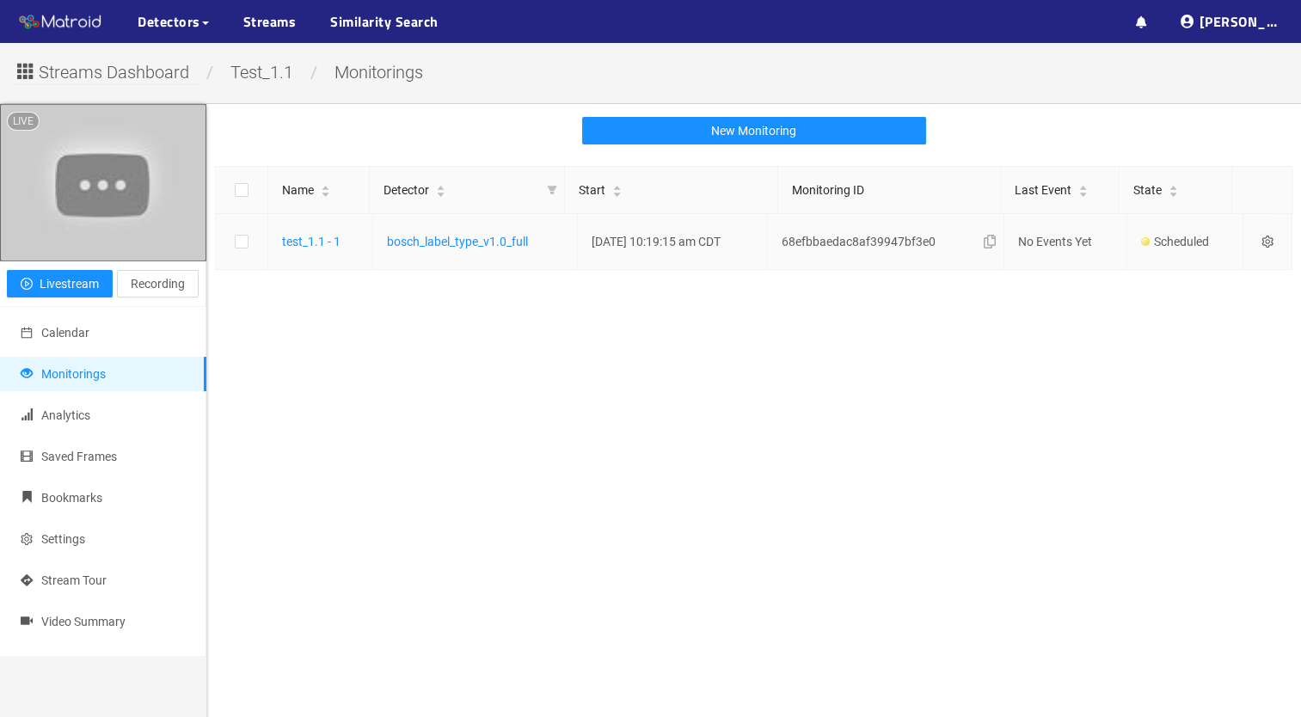
click at [1261, 236] on icon "setting" at bounding box center [1267, 242] width 12 height 12
click at [1128, 407] on main "New Monitoring Name Detector Start Monitoring ID Last Event State test_1.1 - 1 …" at bounding box center [753, 462] width 1094 height 717
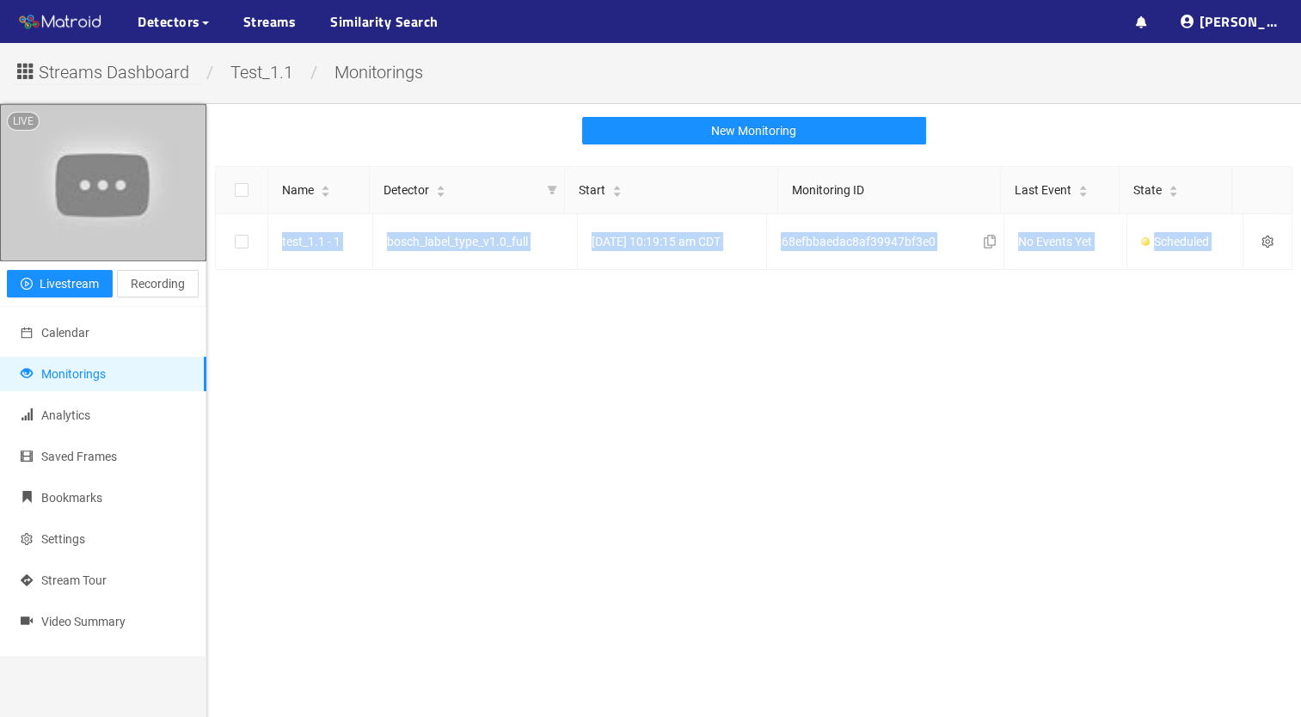
click at [1128, 407] on main "New Monitoring Name Detector Start Monitoring ID Last Event State test_1.1 - 1 …" at bounding box center [753, 462] width 1094 height 717
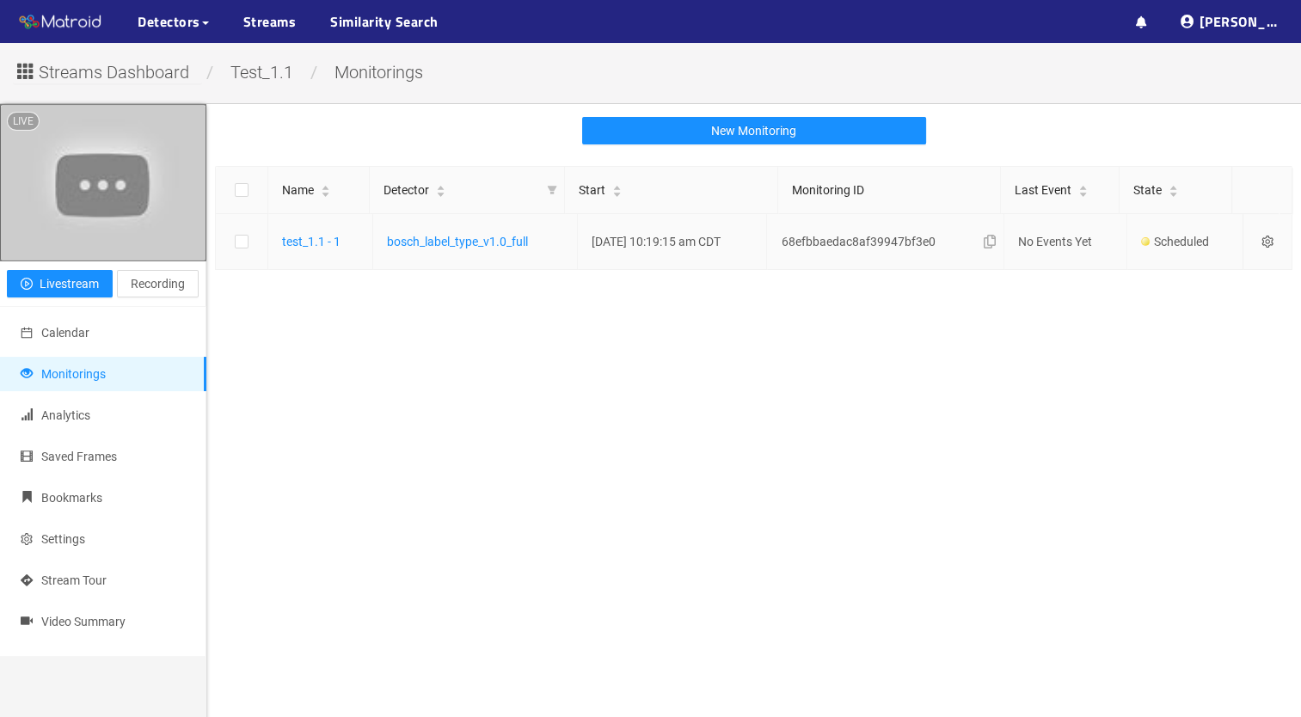
click at [1261, 240] on icon "setting" at bounding box center [1267, 242] width 12 height 12
click at [1203, 260] on div "Settings" at bounding box center [1178, 264] width 143 height 21
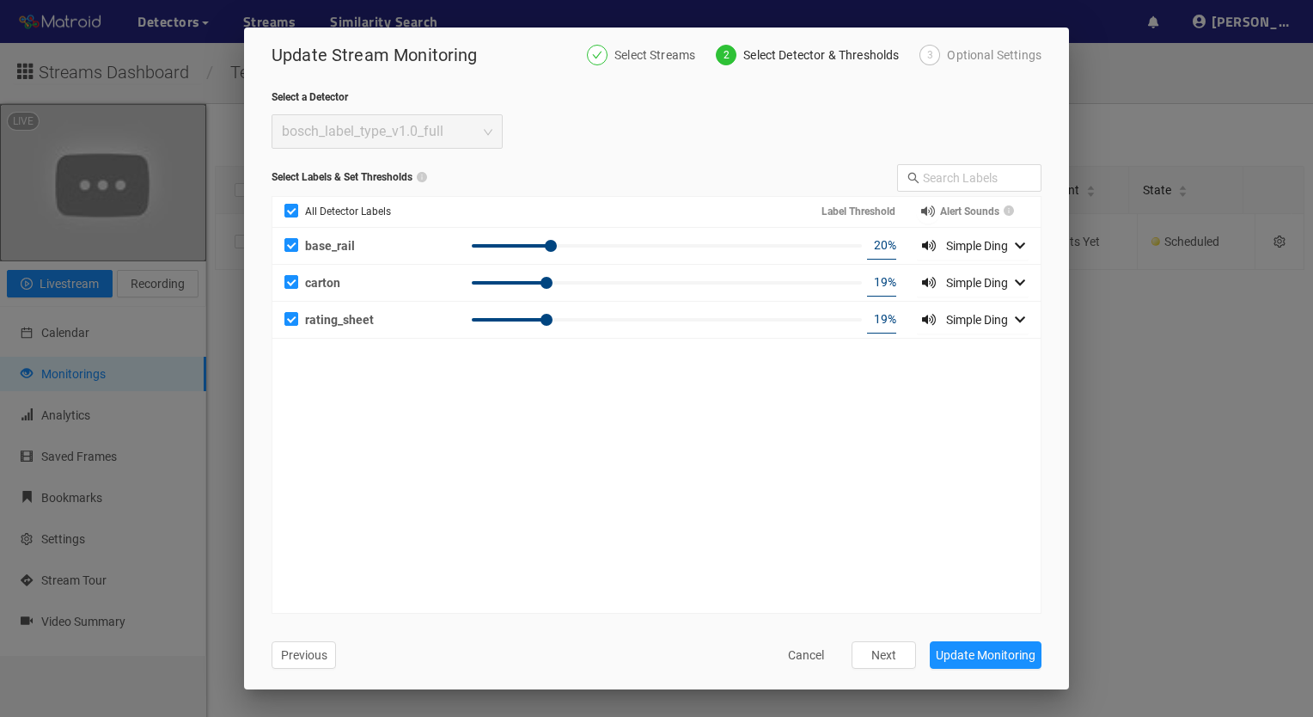
click at [1203, 260] on div "Update Stream Monitoring Select Streams 2 Select Detector & Thresholds 3 Option…" at bounding box center [656, 358] width 1313 height 717
click at [900, 641] on button "Next" at bounding box center [884, 655] width 64 height 28
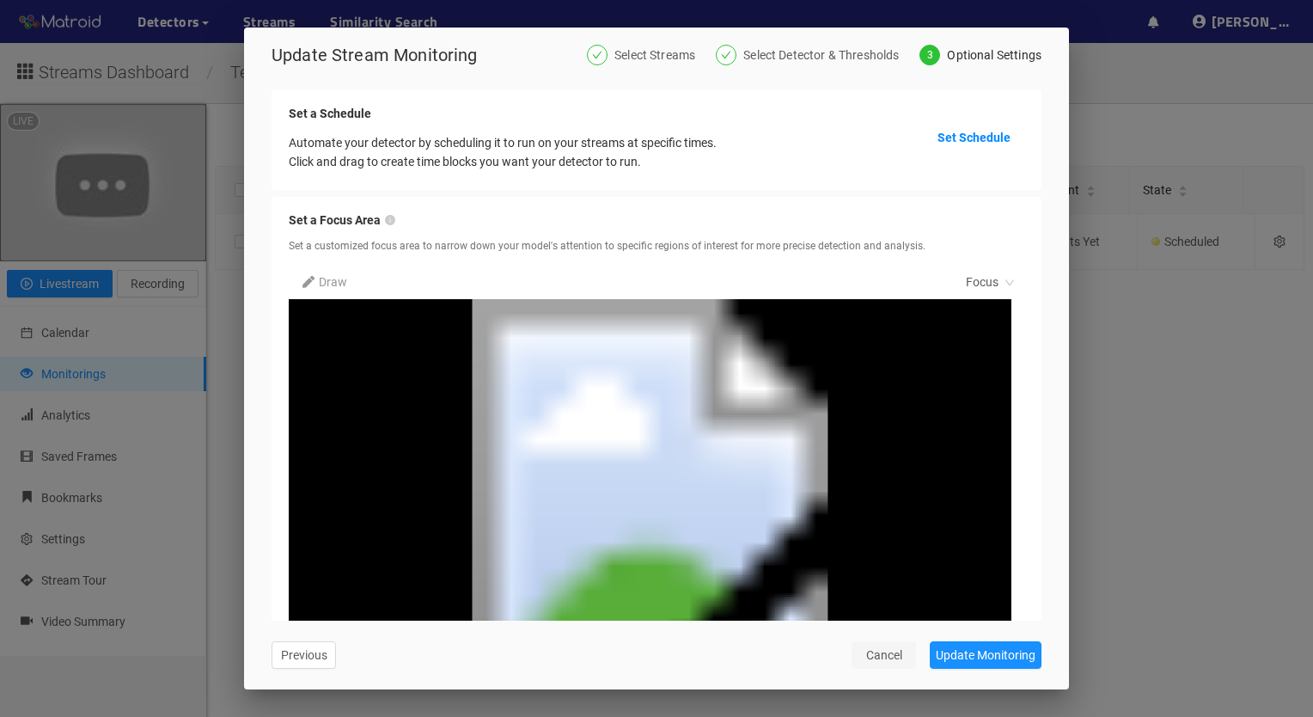
click at [882, 649] on span "Cancel" at bounding box center [884, 655] width 36 height 19
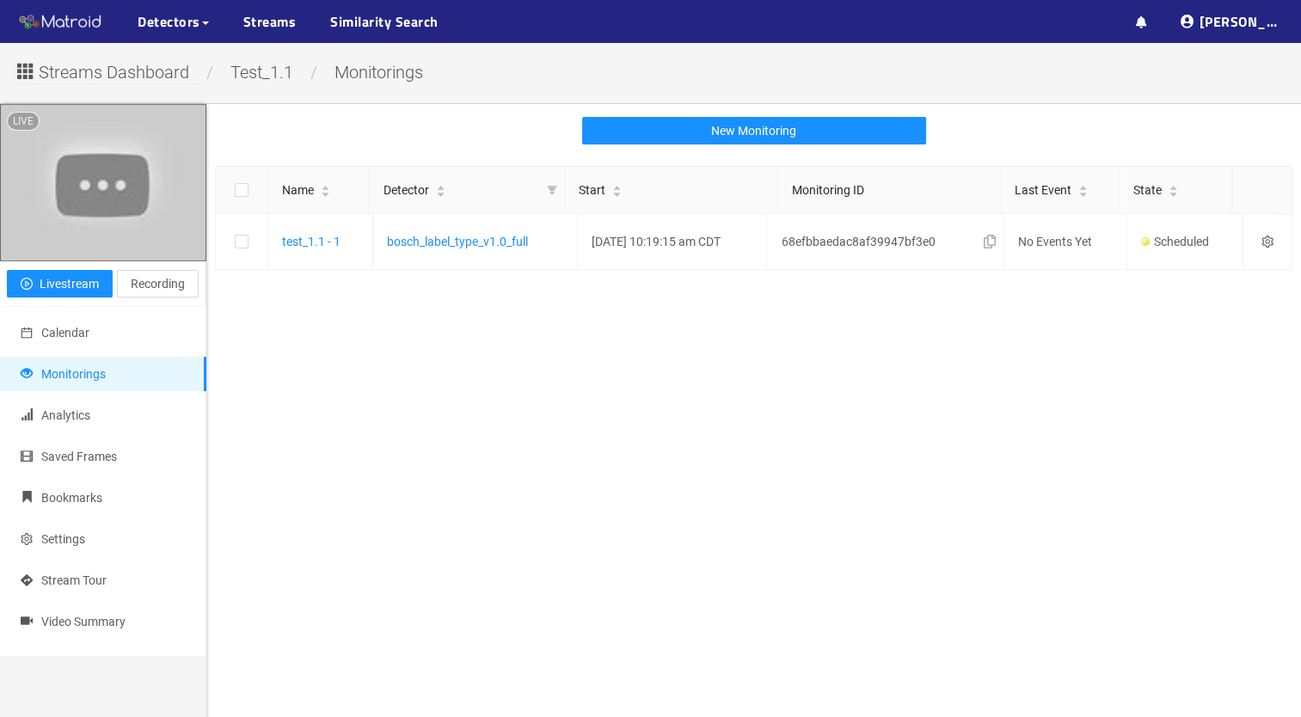
click at [911, 554] on main "New Monitoring Name Detector Start Monitoring ID Last Event State test_1.1 - 1 …" at bounding box center [753, 462] width 1094 height 717
click at [471, 240] on link "bosch_label_type_v1.0_full" at bounding box center [455, 242] width 141 height 14
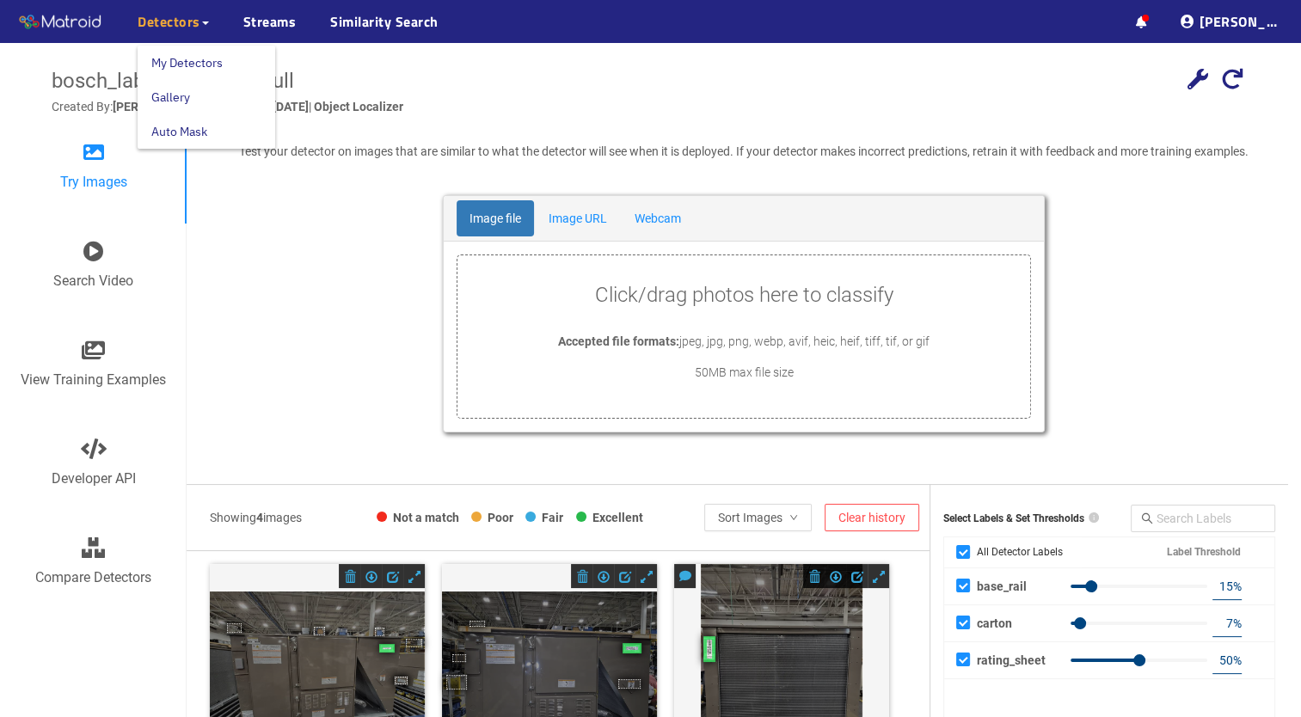
click at [169, 17] on span "Detectors" at bounding box center [169, 21] width 63 height 21
click at [207, 58] on link "My Detectors" at bounding box center [186, 63] width 71 height 34
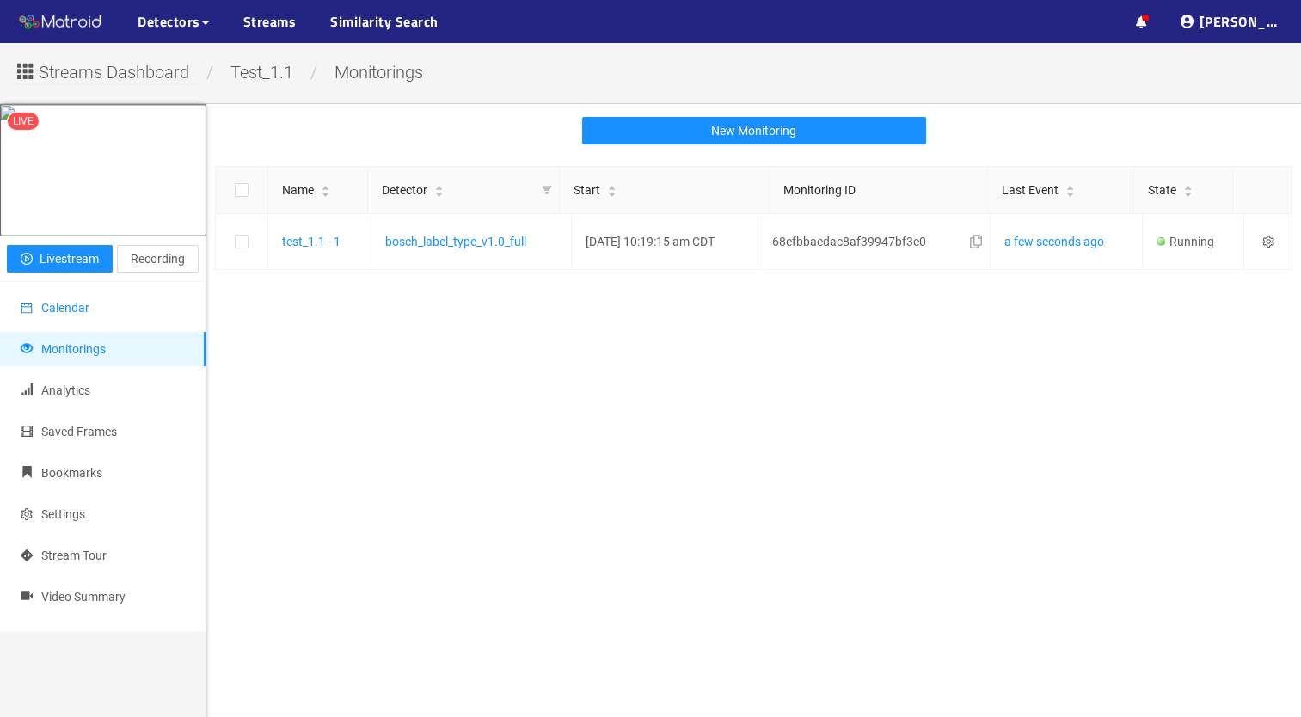
click at [80, 313] on span "Calendar" at bounding box center [65, 308] width 48 height 14
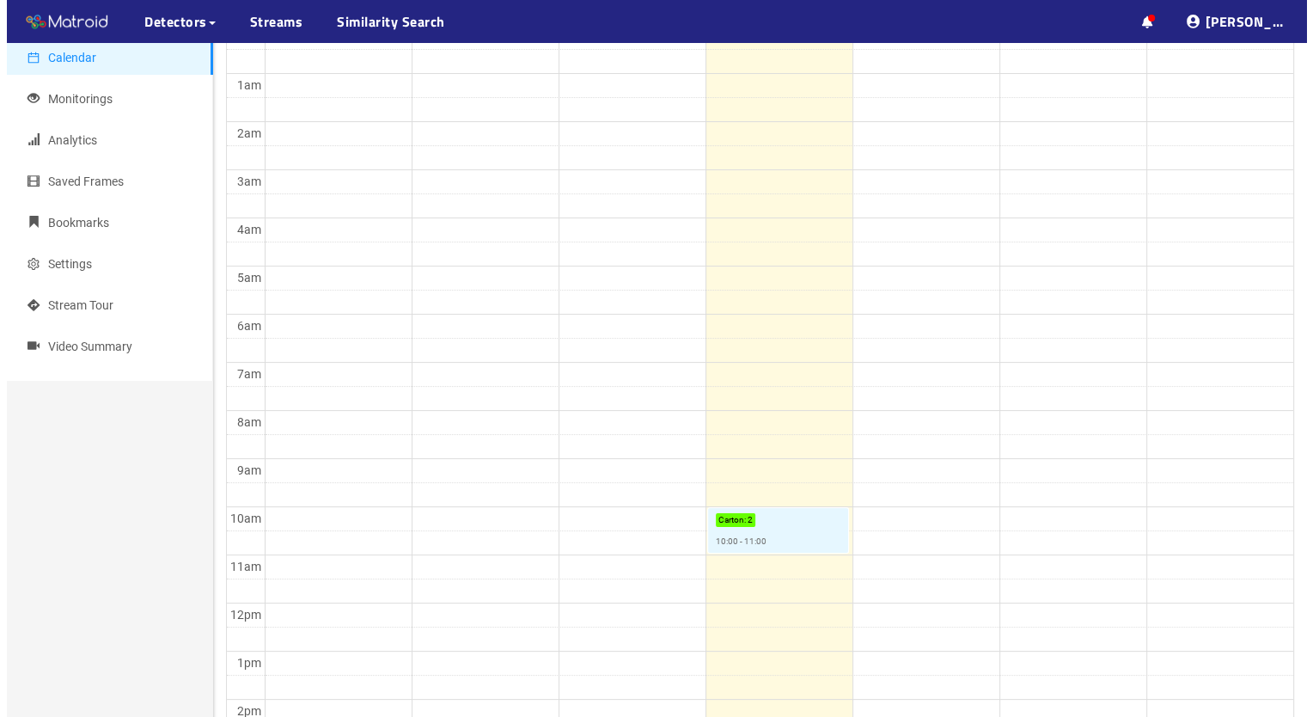
scroll to position [323, 0]
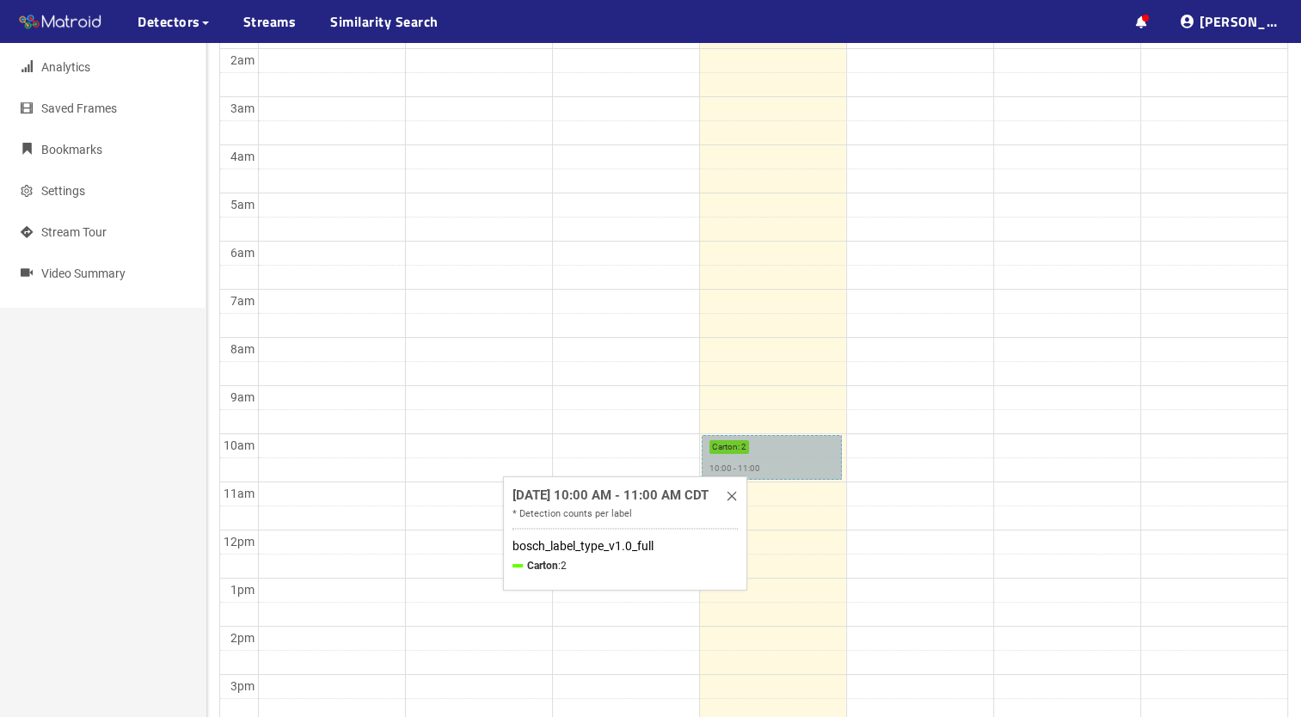
drag, startPoint x: 791, startPoint y: 451, endPoint x: 818, endPoint y: 450, distance: 27.6
click at [818, 450] on link "Carton : 2 10:00 - 11:00" at bounding box center [771, 457] width 141 height 45
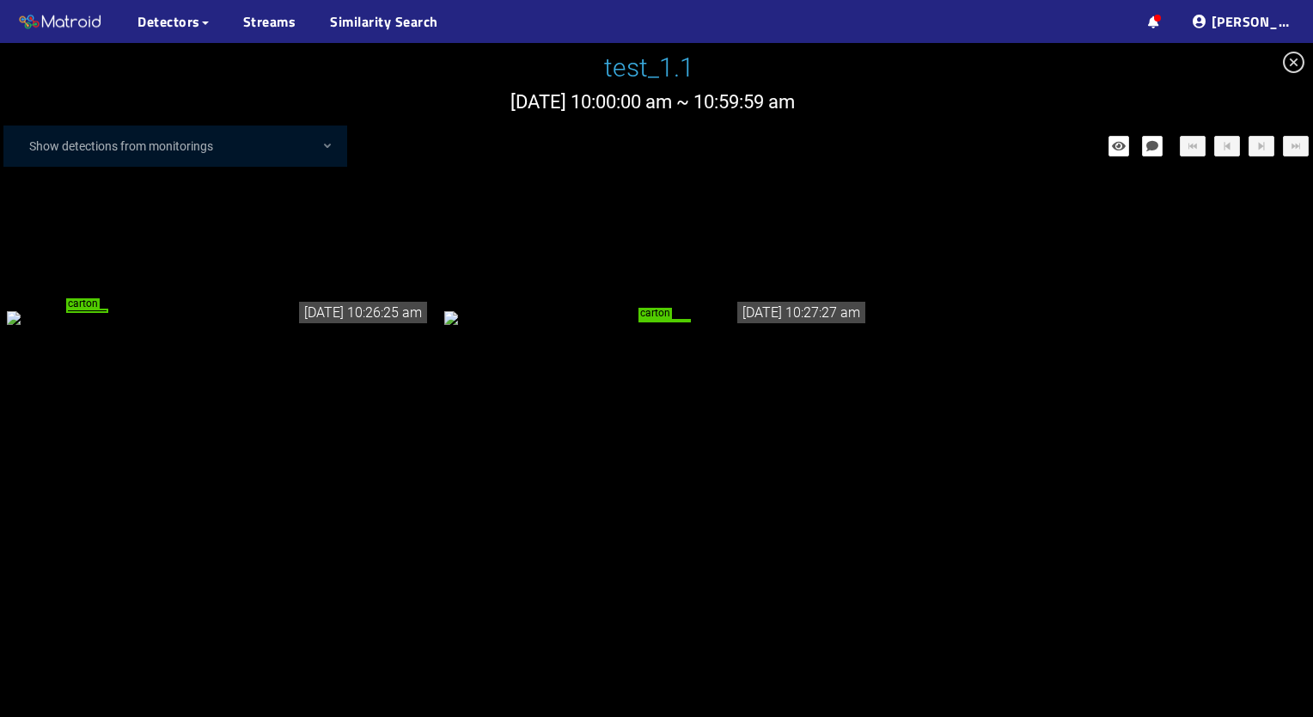
click at [653, 322] on div "carton" at bounding box center [665, 320] width 52 height 3
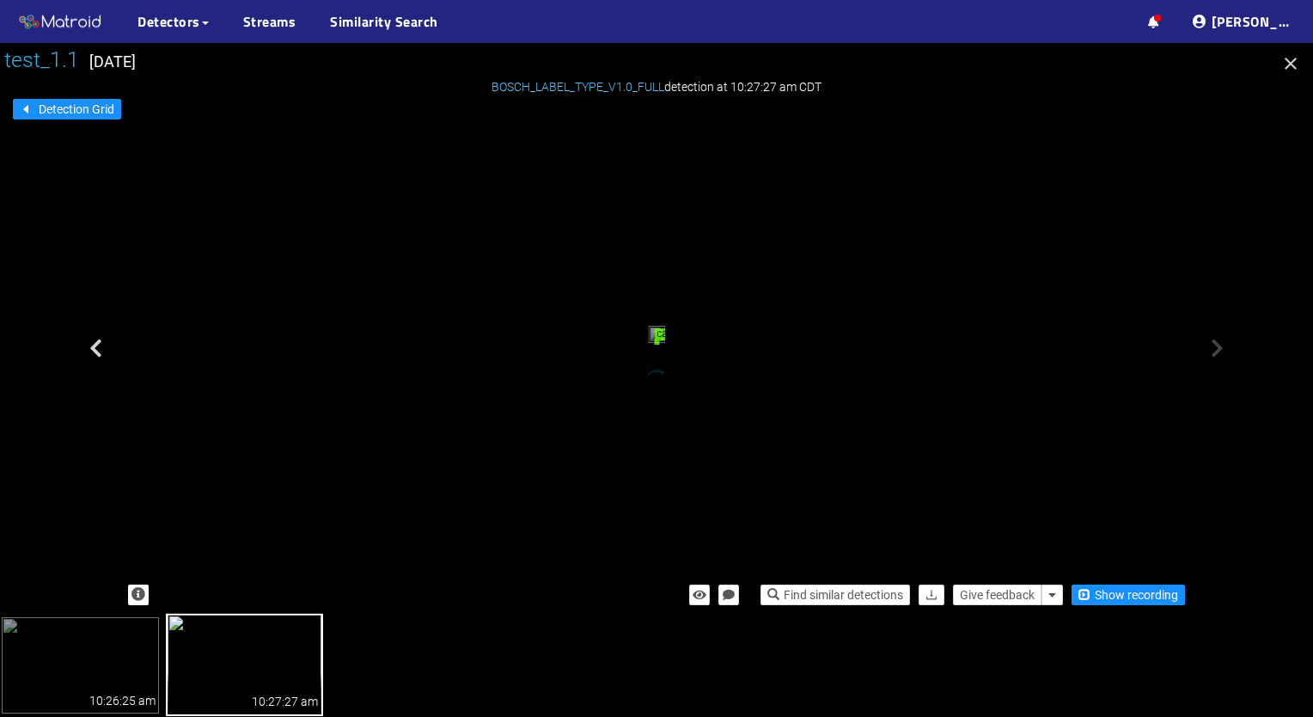
click at [655, 344] on div "carton" at bounding box center [656, 342] width 3 height 4
click at [70, 669] on img at bounding box center [80, 665] width 157 height 96
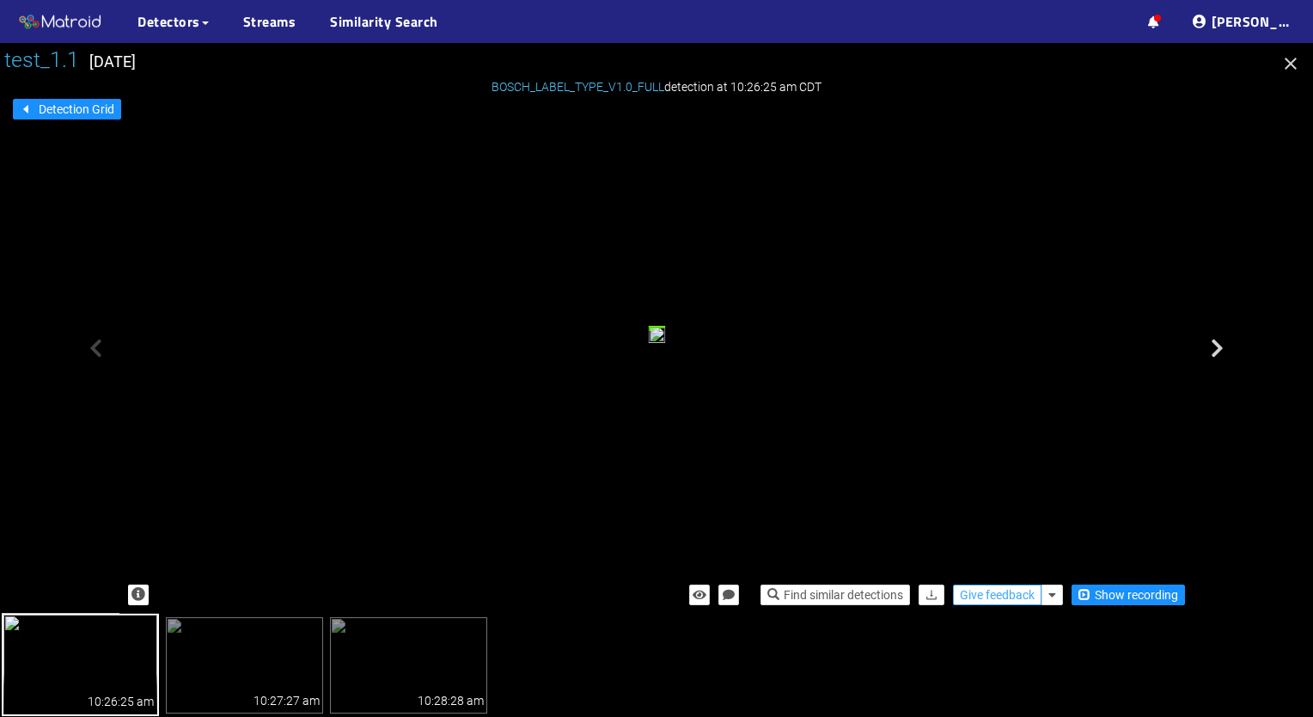
click at [1007, 592] on span "Give feedback" at bounding box center [997, 594] width 75 height 19
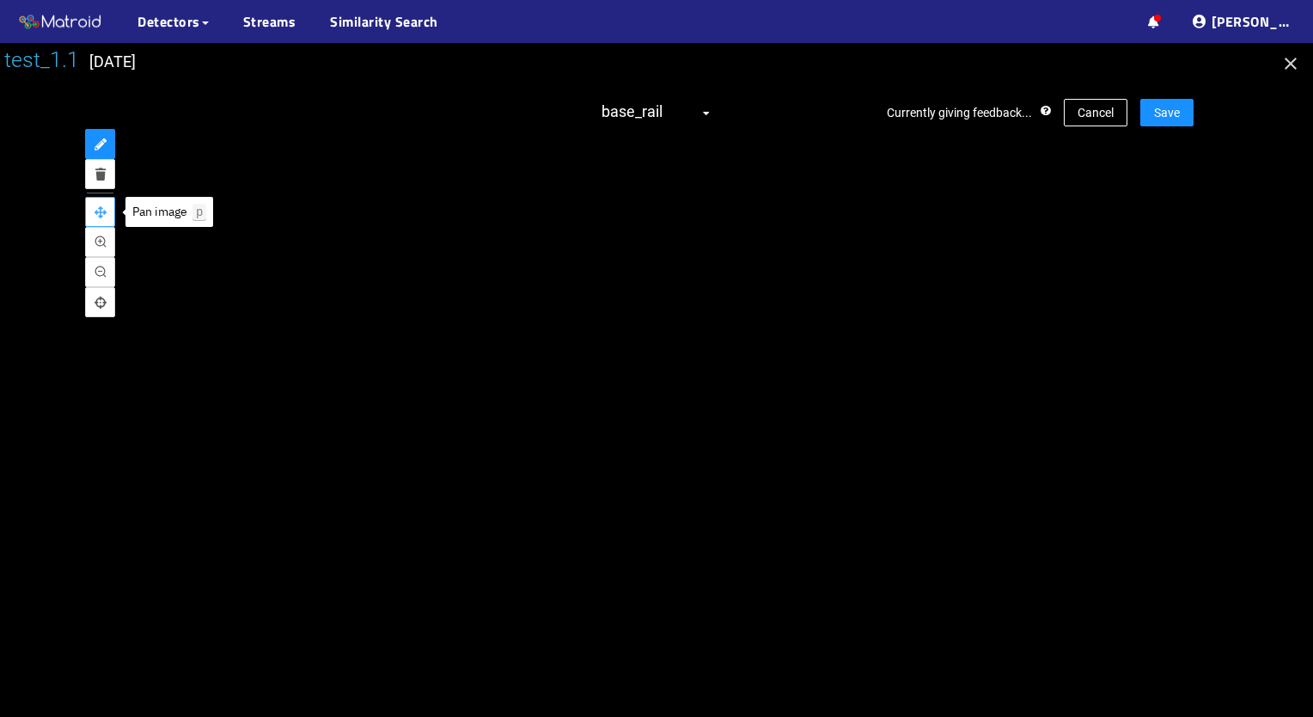
click at [102, 205] on button "pan" at bounding box center [100, 212] width 30 height 30
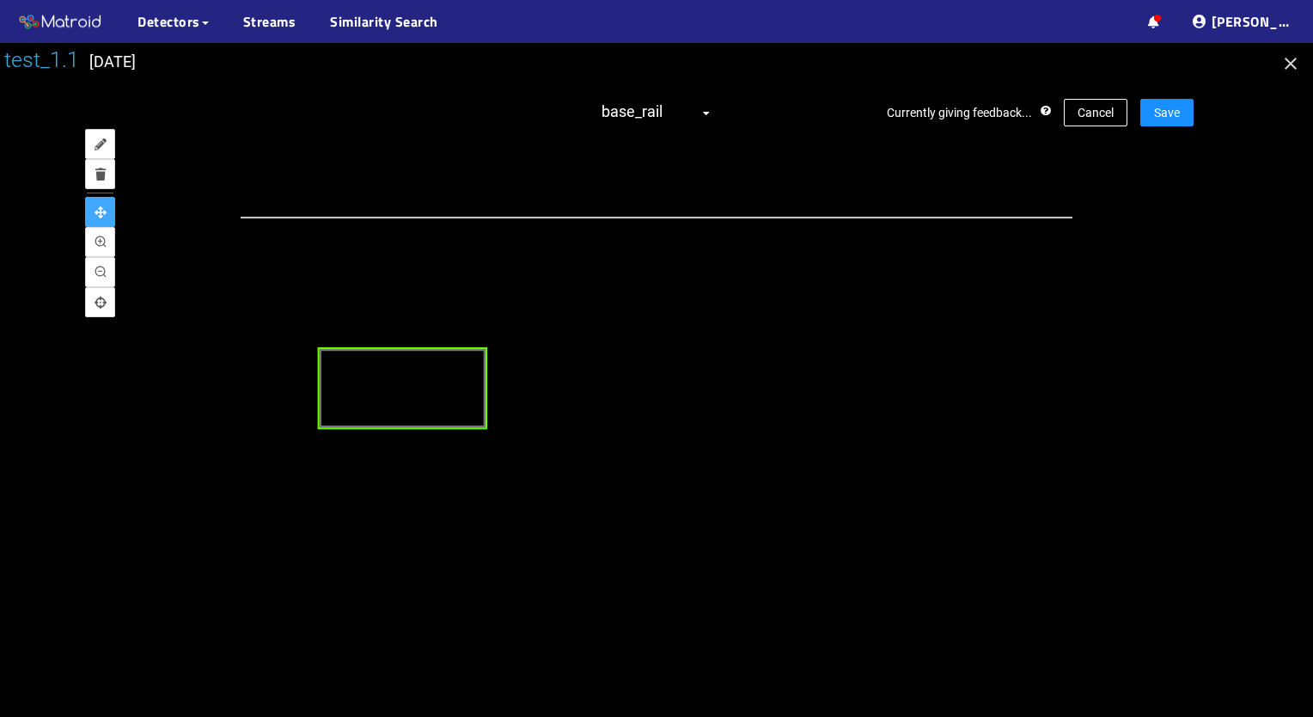
drag, startPoint x: 412, startPoint y: 251, endPoint x: 719, endPoint y: 651, distance: 504.4
click at [719, 651] on div "test_1.1 Wednesday Oct 15th Currently giving feedback... Cancel Save base_rail" at bounding box center [656, 380] width 1313 height 674
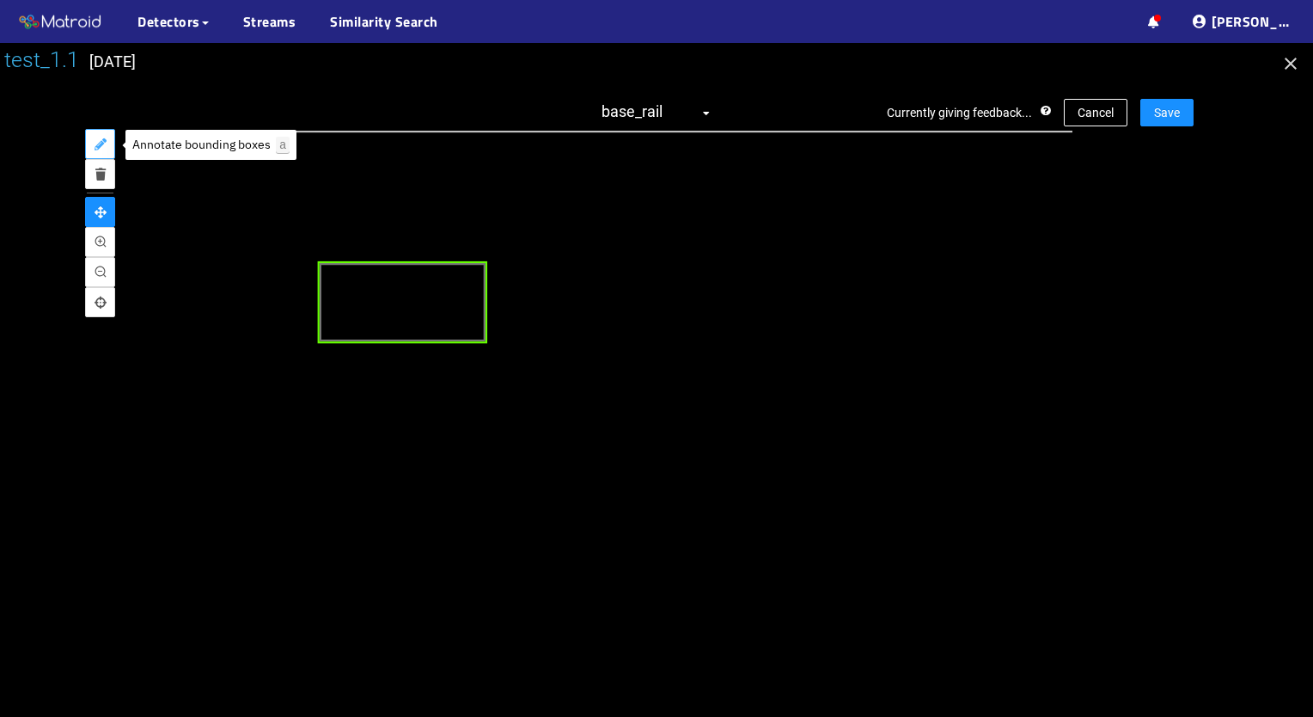
click at [99, 144] on icon "annotate" at bounding box center [101, 144] width 12 height 12
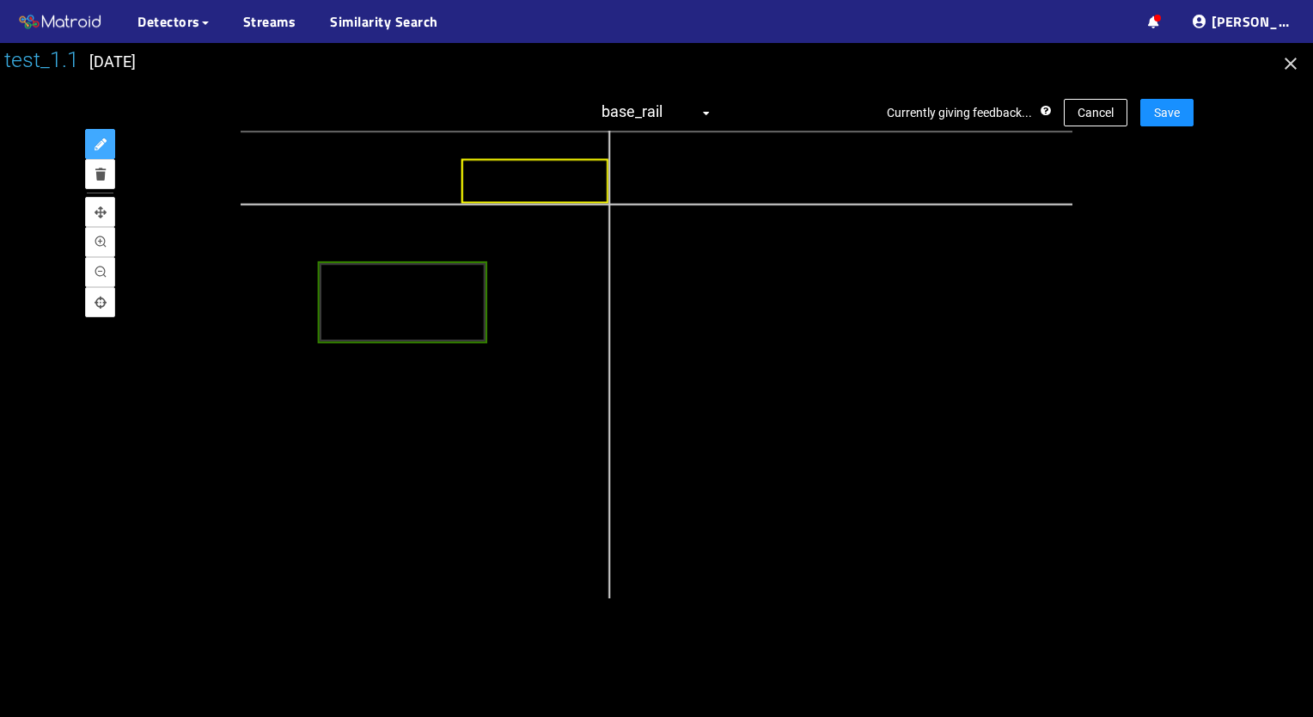
click at [609, 204] on div at bounding box center [965, 638] width 1804 height 1014
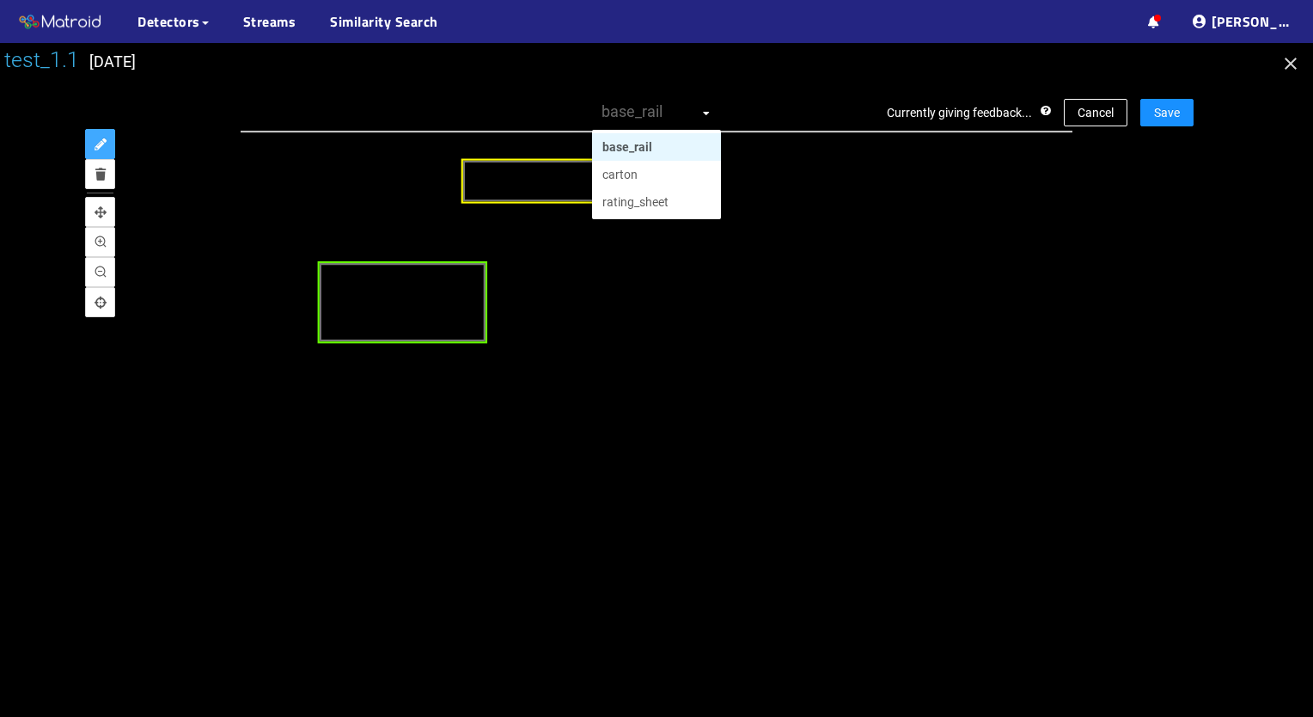
click at [705, 107] on span "base_rail" at bounding box center [657, 113] width 110 height 28
click at [676, 148] on div "base_rail" at bounding box center [657, 147] width 108 height 19
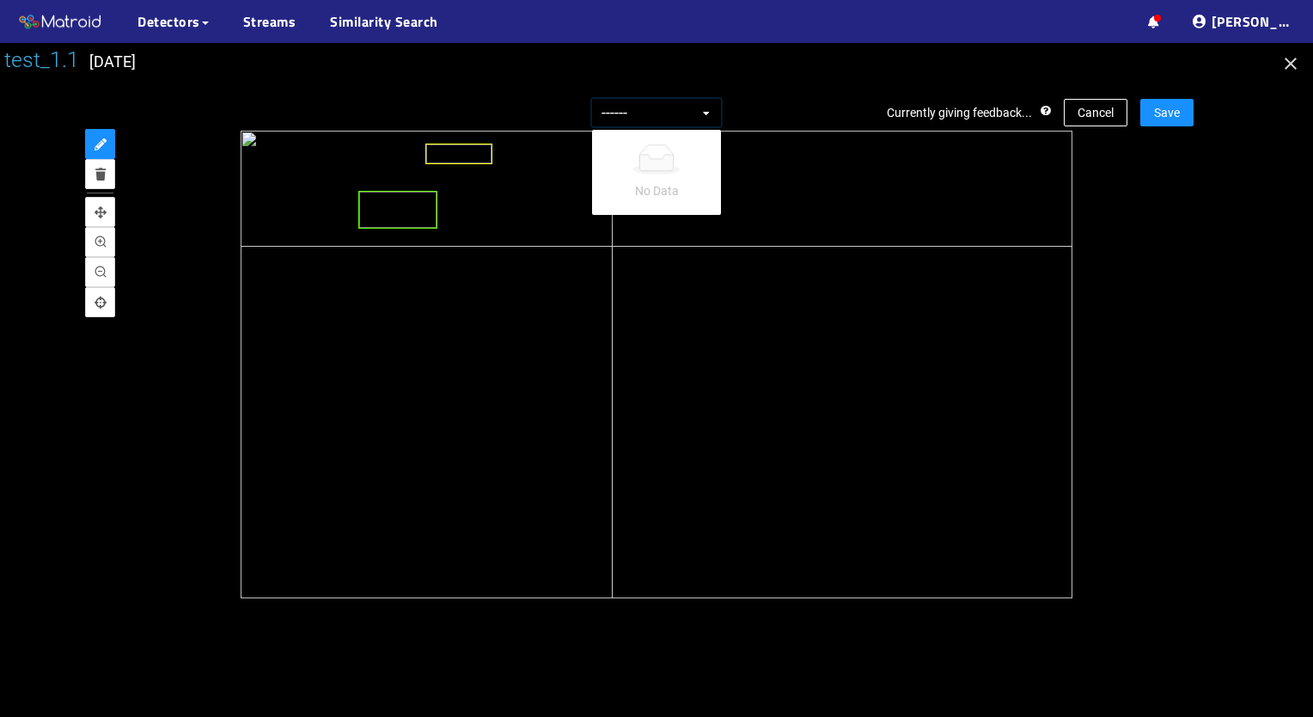
type input "-------"
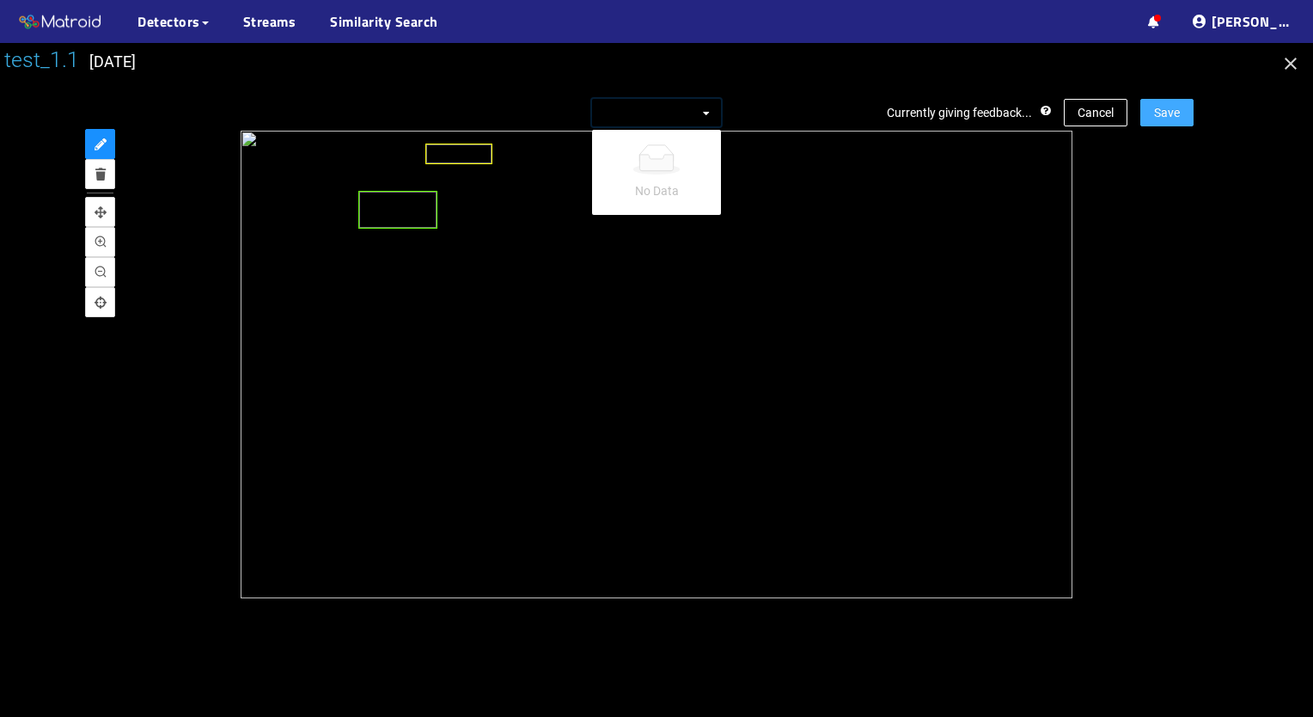
click at [1176, 113] on span "Save" at bounding box center [1167, 112] width 26 height 19
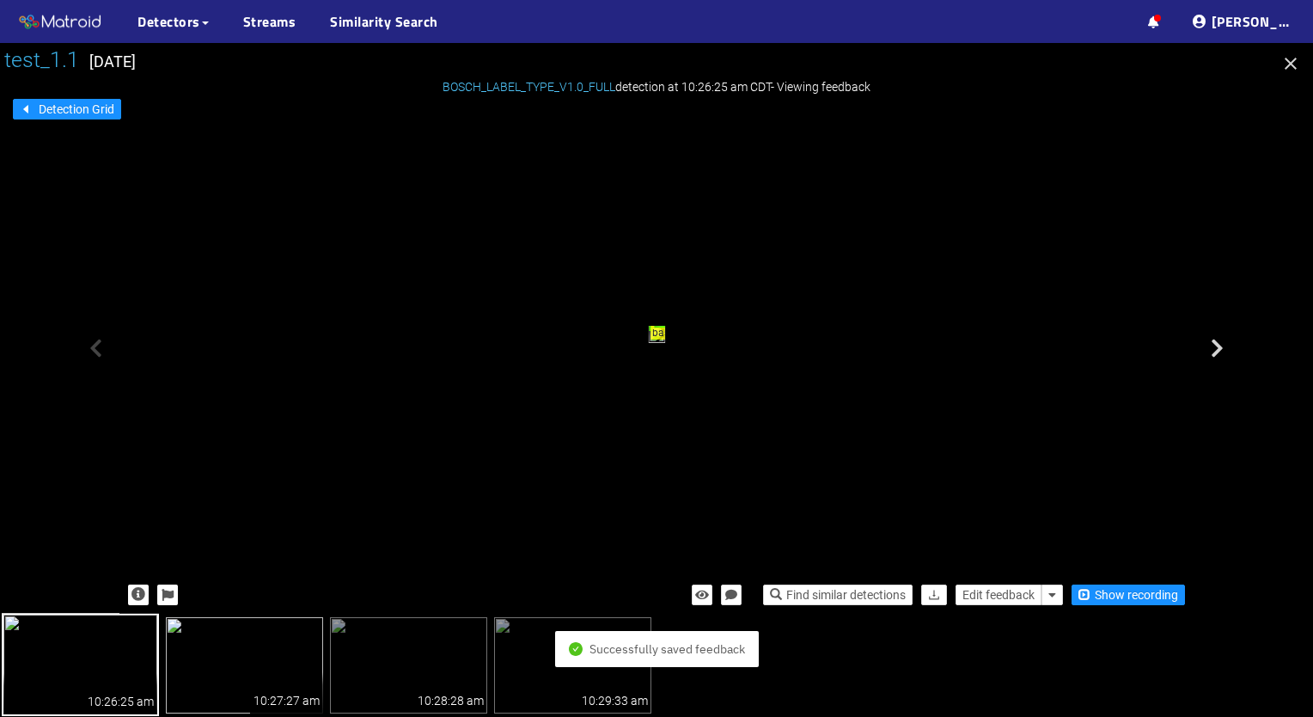
click at [265, 656] on img at bounding box center [244, 665] width 157 height 96
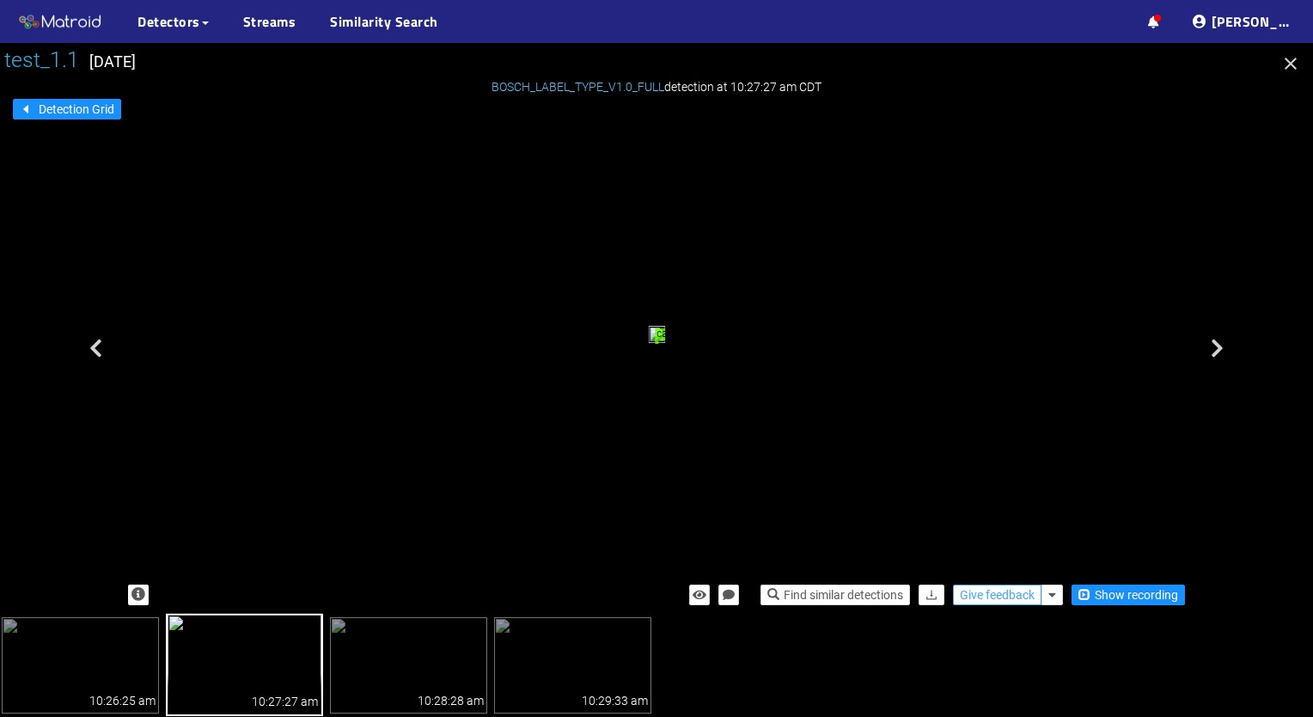
click at [987, 593] on span "Give feedback" at bounding box center [997, 594] width 75 height 19
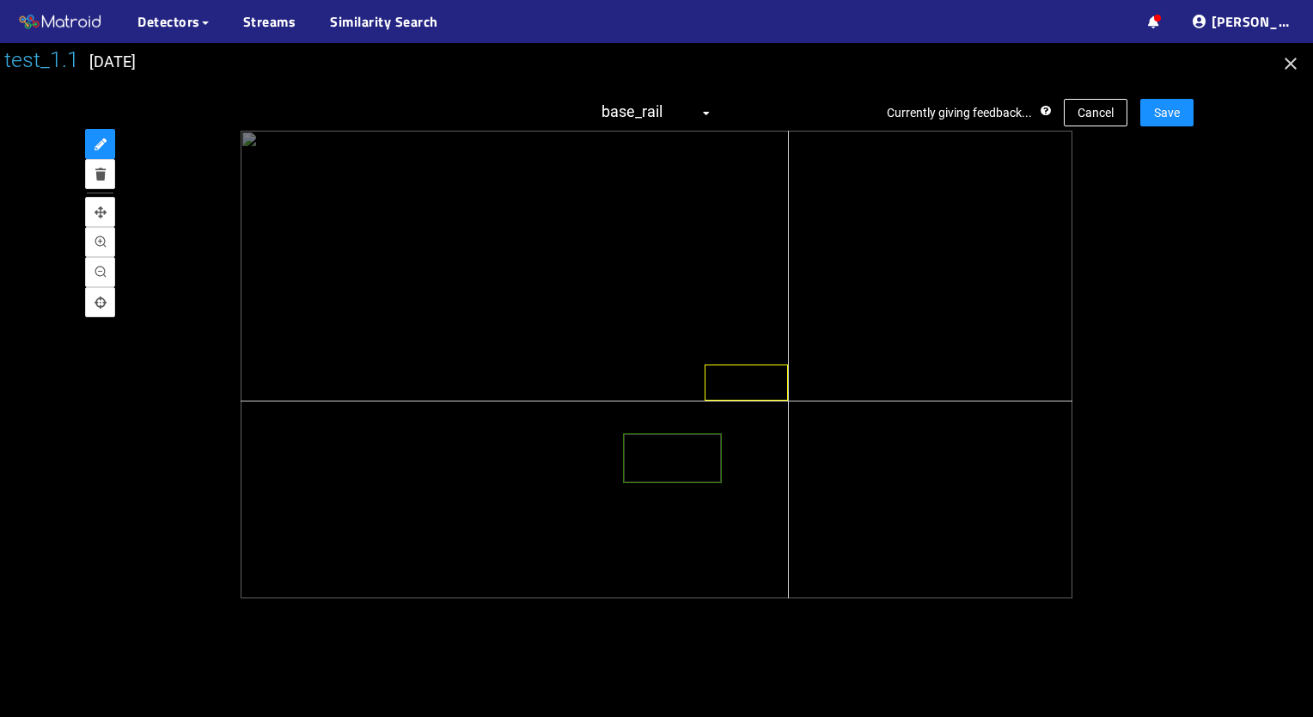
click at [787, 401] on div at bounding box center [656, 365] width 831 height 468
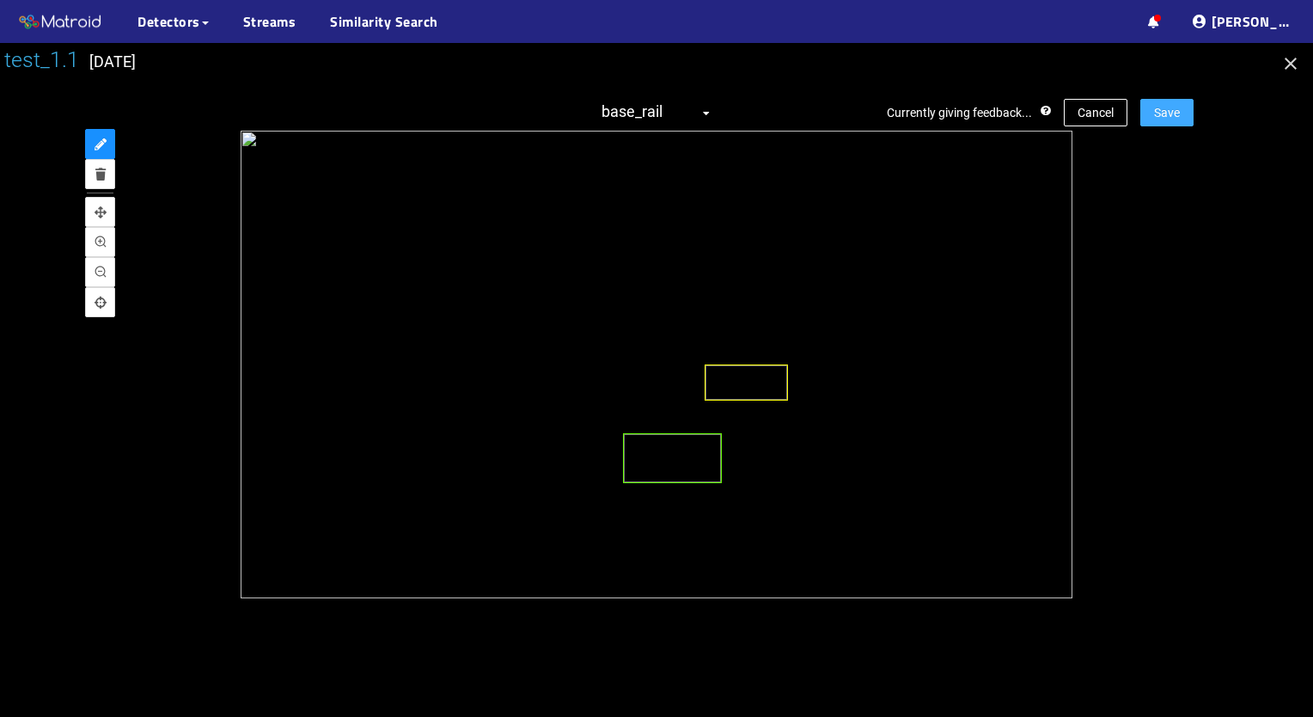
click at [1165, 114] on span "Save" at bounding box center [1167, 112] width 26 height 19
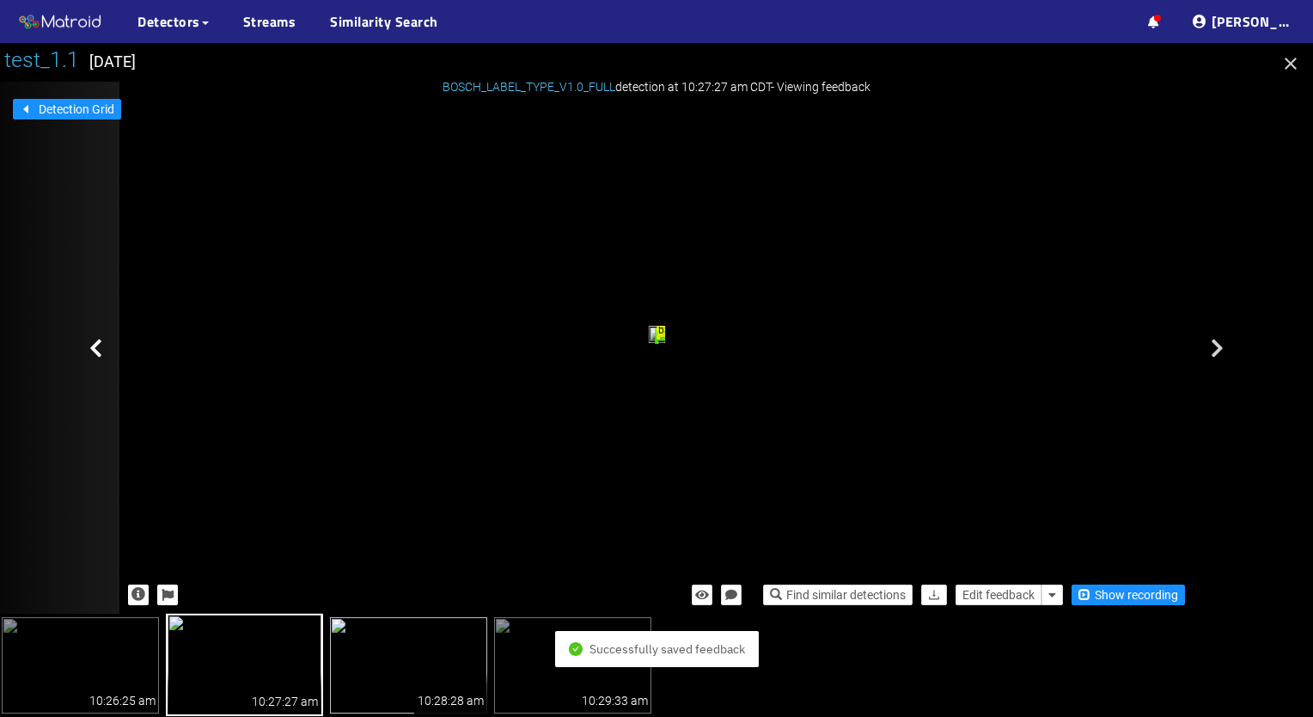
click at [381, 655] on img at bounding box center [408, 665] width 157 height 96
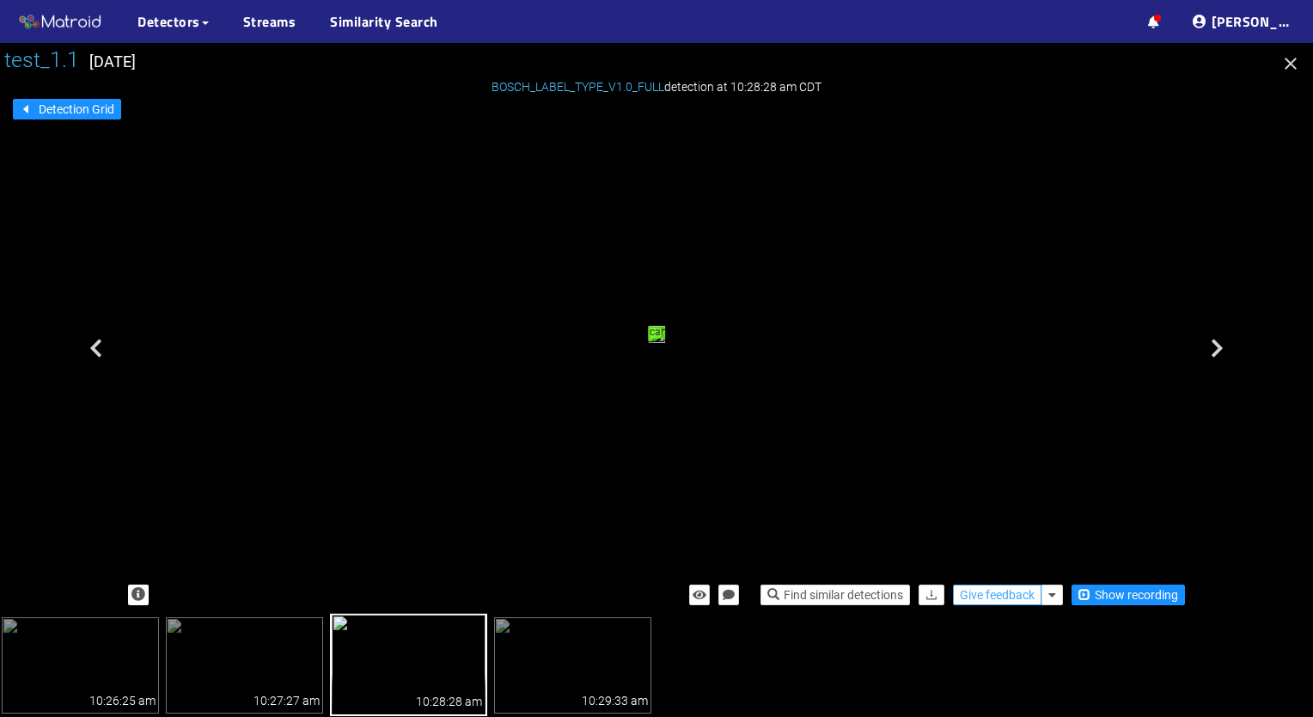
click at [997, 592] on span "Give feedback" at bounding box center [997, 594] width 75 height 19
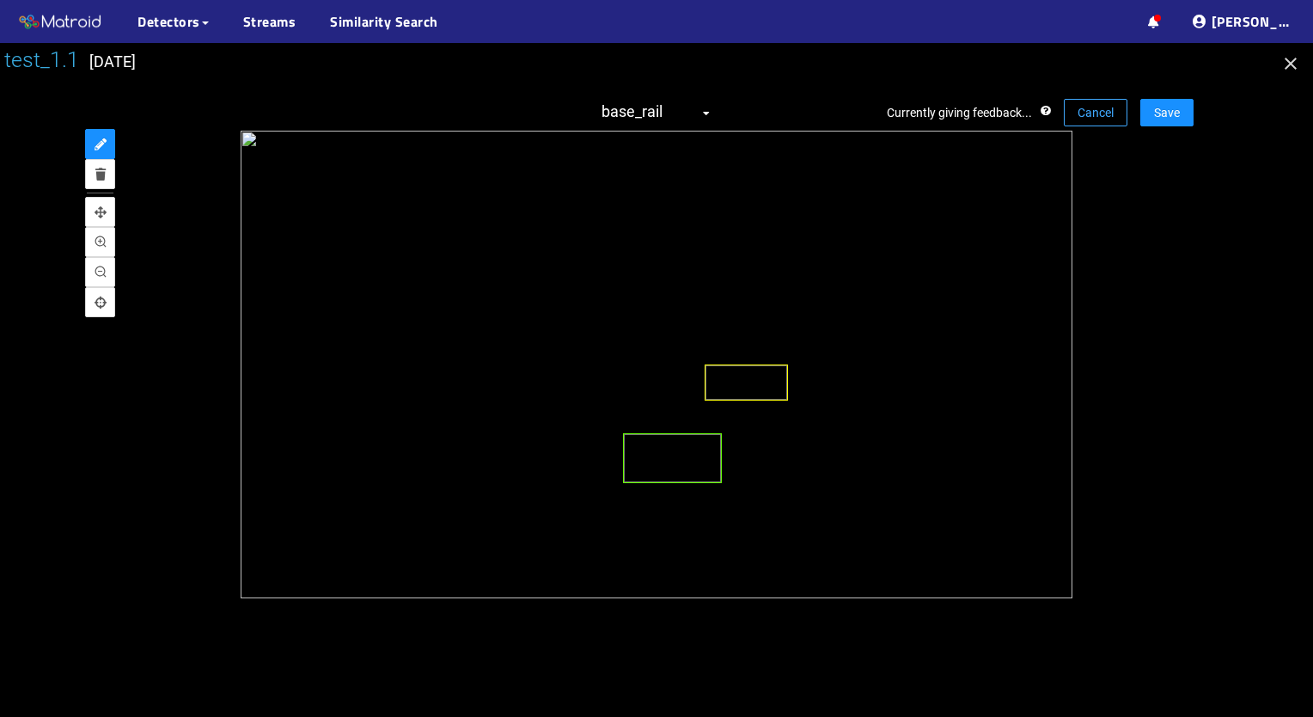
click at [1094, 112] on span "Cancel" at bounding box center [1096, 112] width 36 height 19
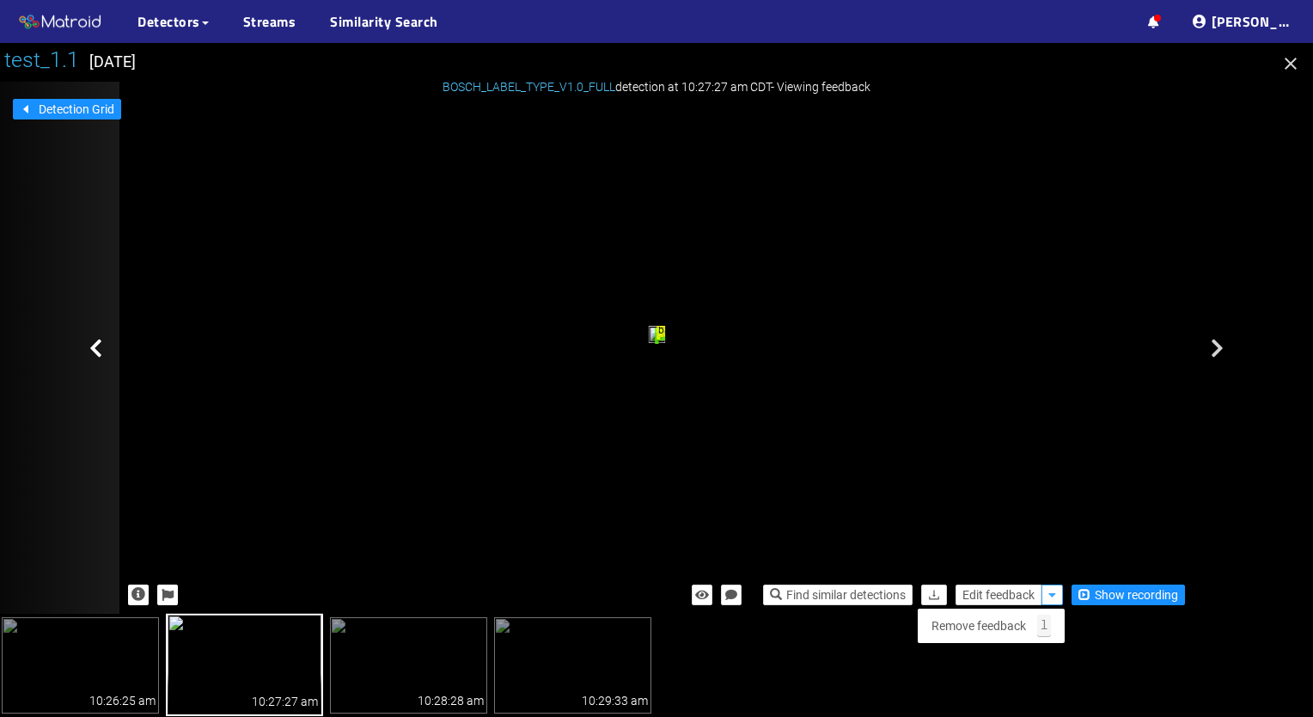
click at [1050, 594] on icon "button" at bounding box center [1053, 595] width 8 height 12
click at [506, 672] on img at bounding box center [572, 665] width 157 height 96
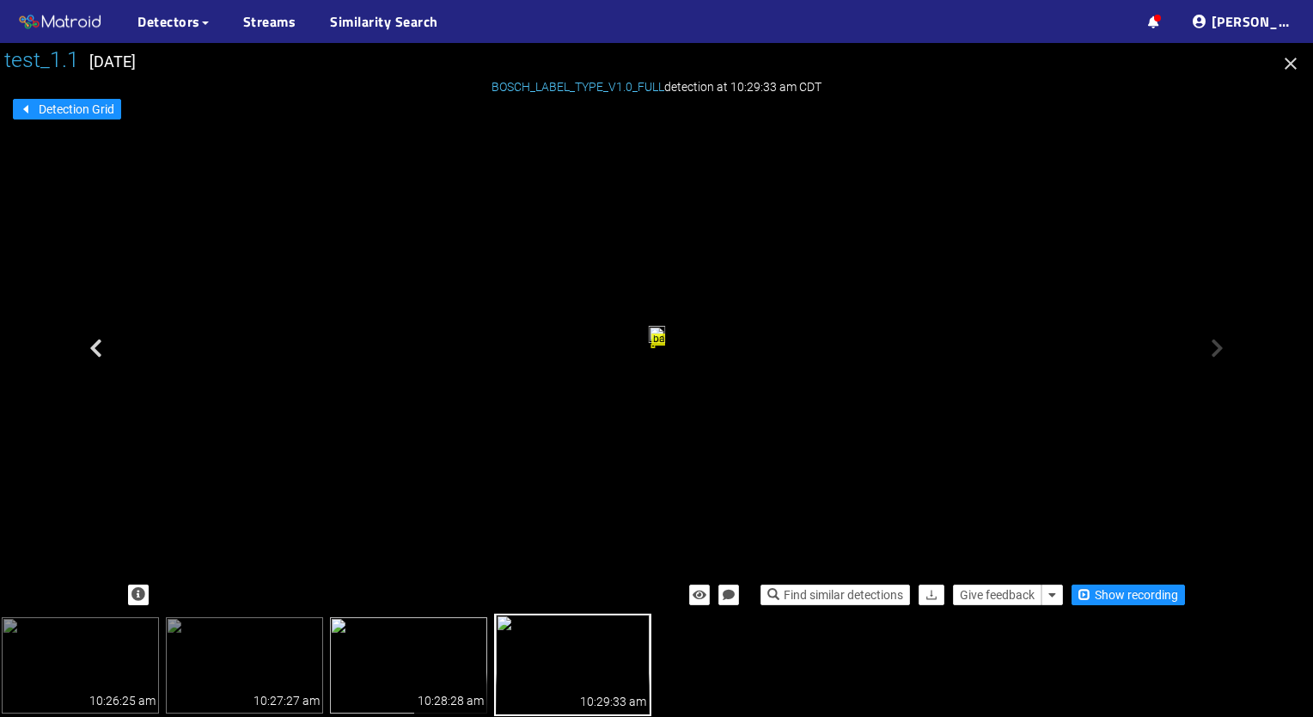
click at [440, 676] on div "10:28:28 am" at bounding box center [450, 692] width 73 height 41
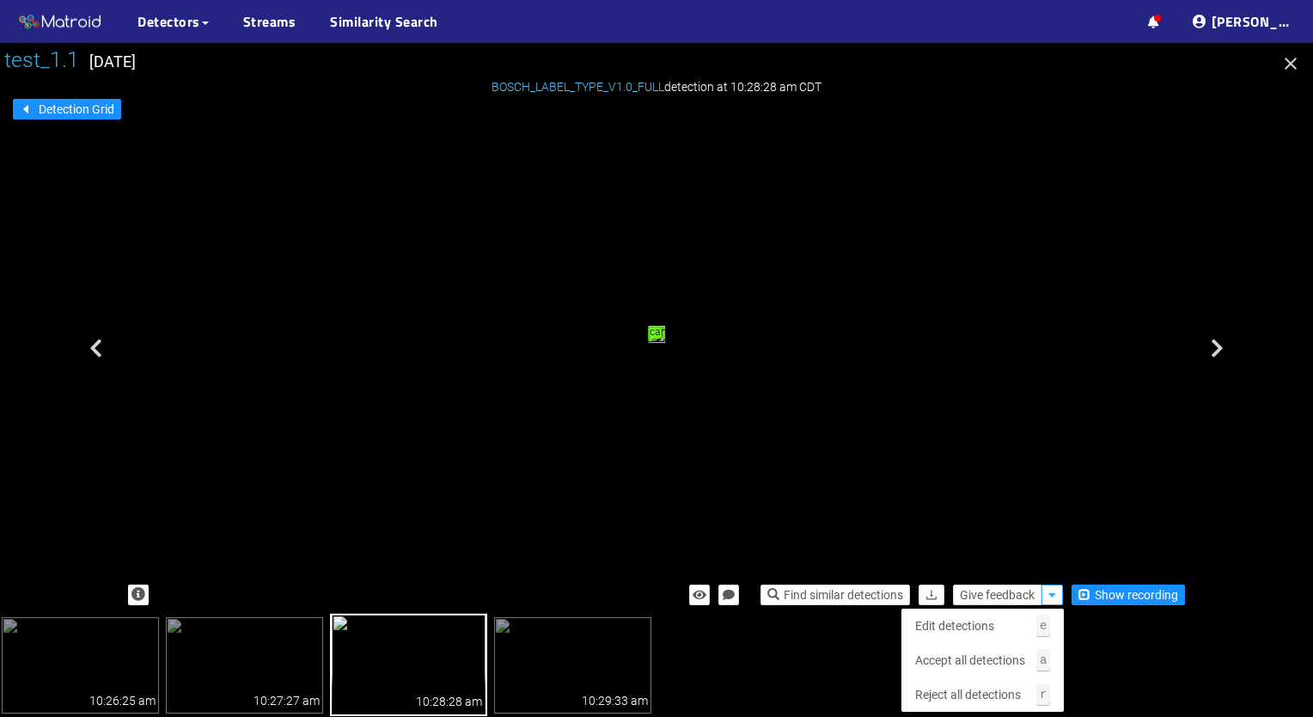
click at [1054, 591] on icon "button" at bounding box center [1053, 595] width 8 height 12
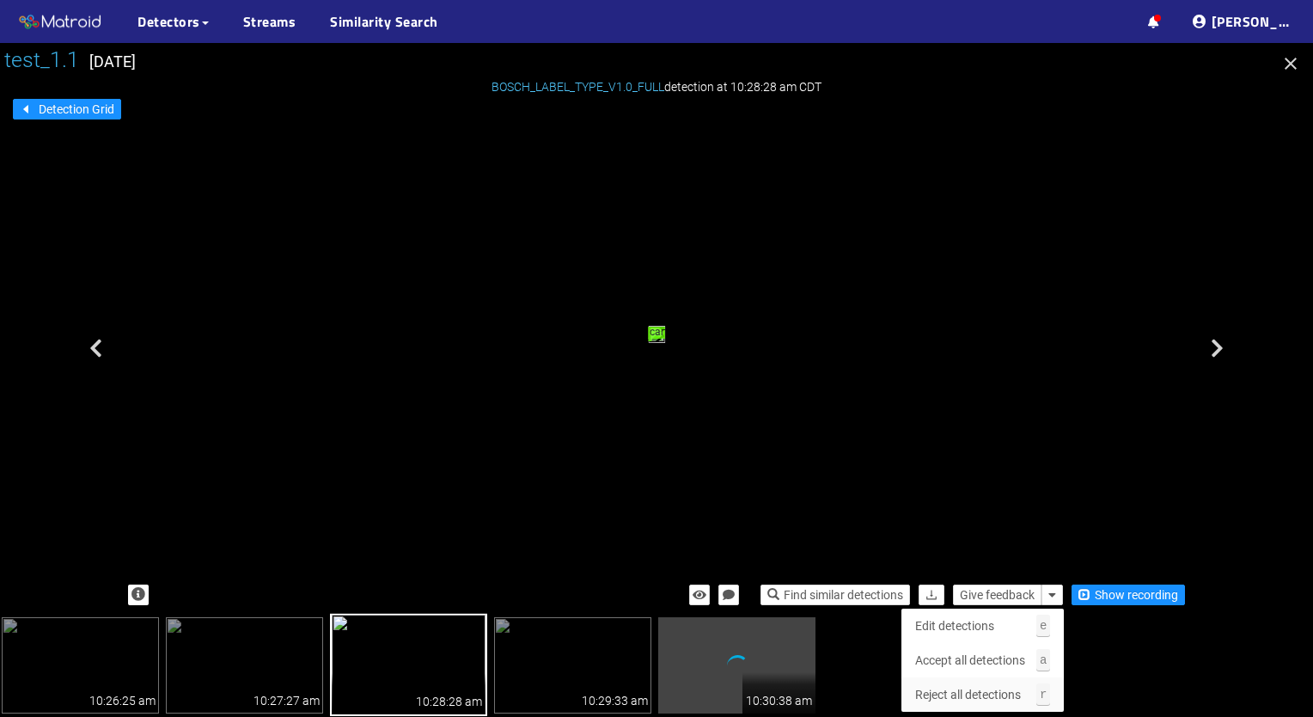
click at [990, 693] on span "Reject all detections" at bounding box center [968, 694] width 106 height 19
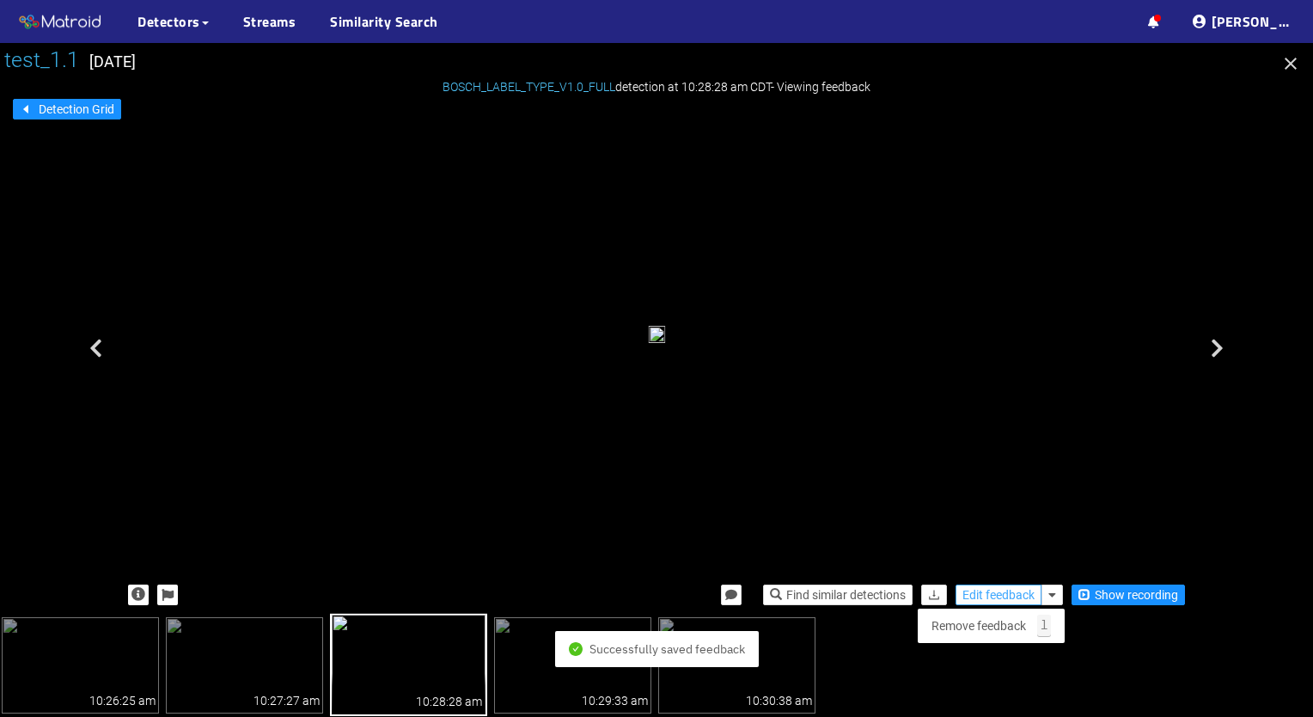
click at [1010, 593] on span "Edit feedback" at bounding box center [999, 594] width 72 height 19
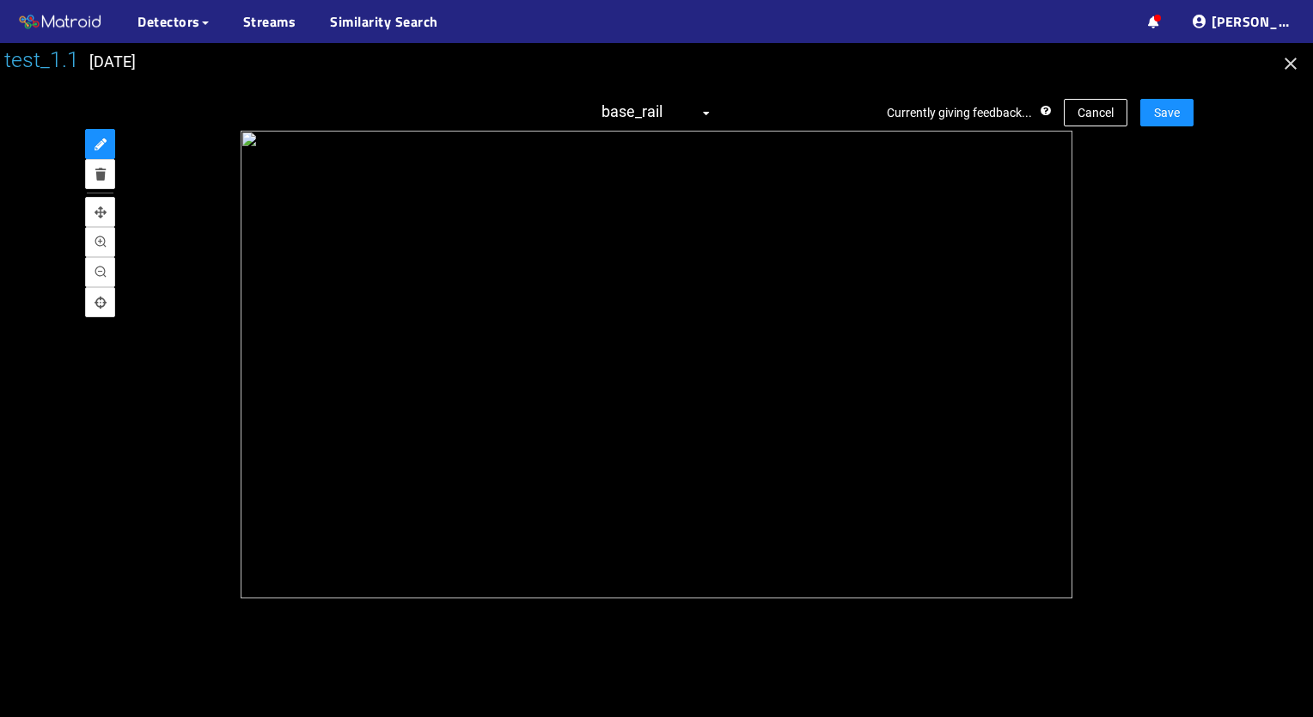
click at [679, 104] on span "base_rail" at bounding box center [657, 113] width 110 height 28
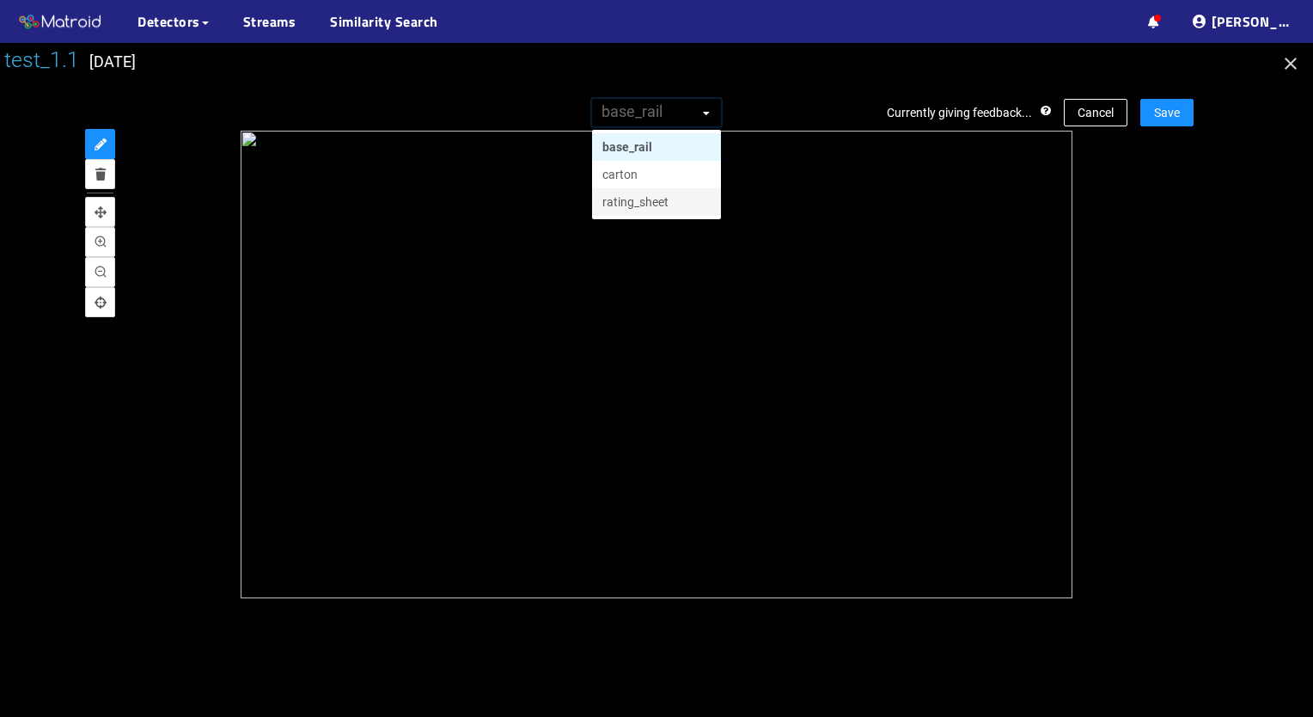
click at [640, 200] on div "rating_sheet" at bounding box center [657, 202] width 108 height 19
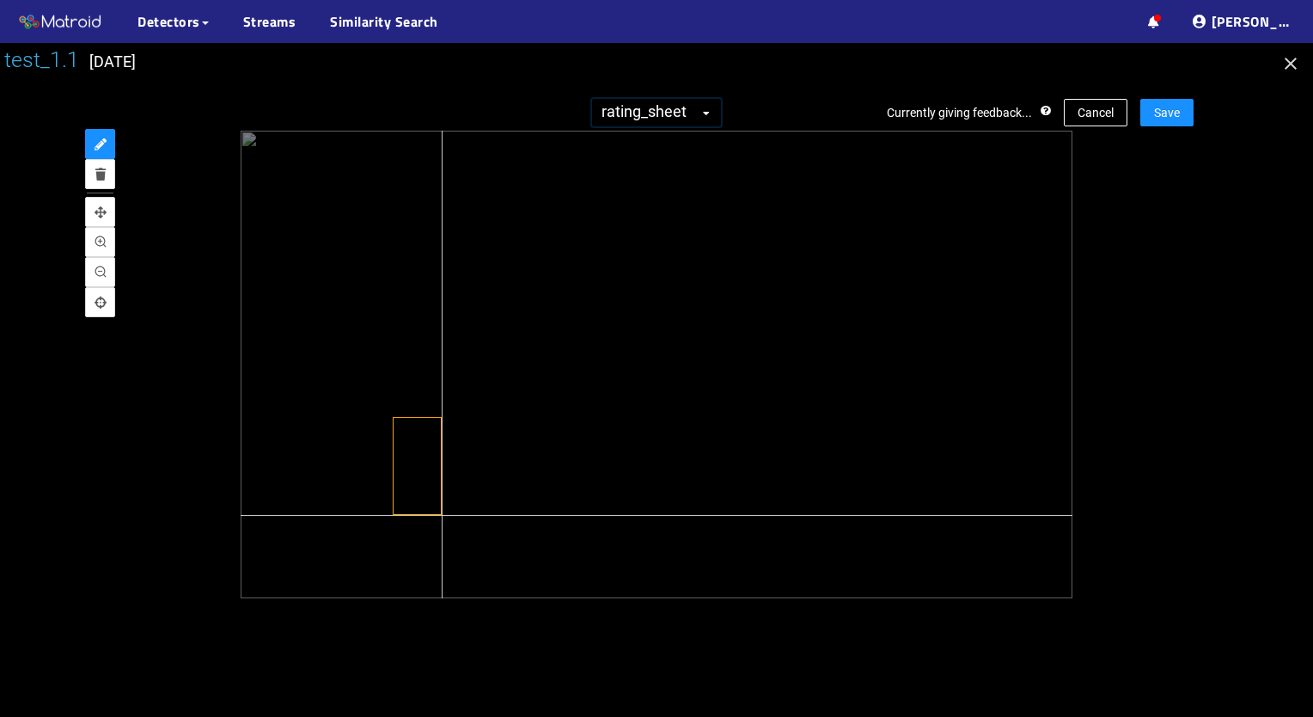
click at [442, 515] on div at bounding box center [656, 365] width 831 height 468
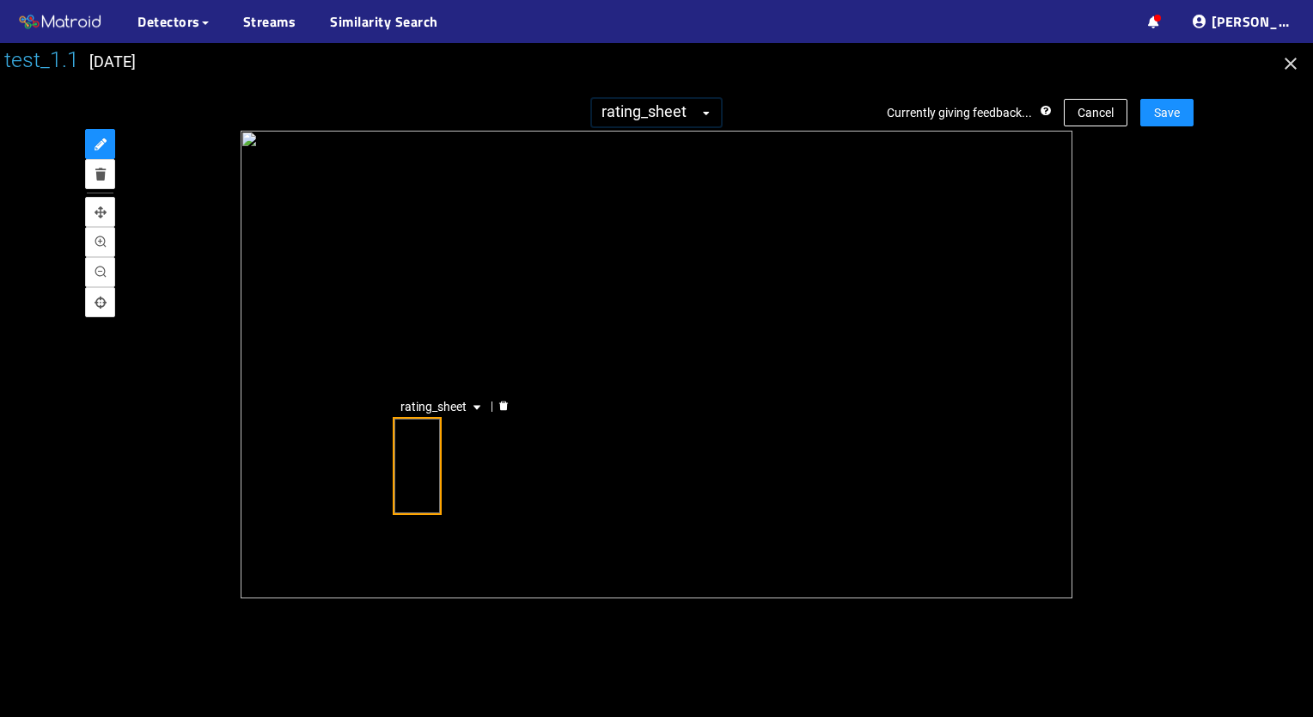
click at [413, 462] on div "rating_sheet" at bounding box center [418, 466] width 50 height 98
click at [378, 470] on div at bounding box center [378, 465] width 17 height 17
click at [1162, 122] on button "Save" at bounding box center [1167, 113] width 53 height 28
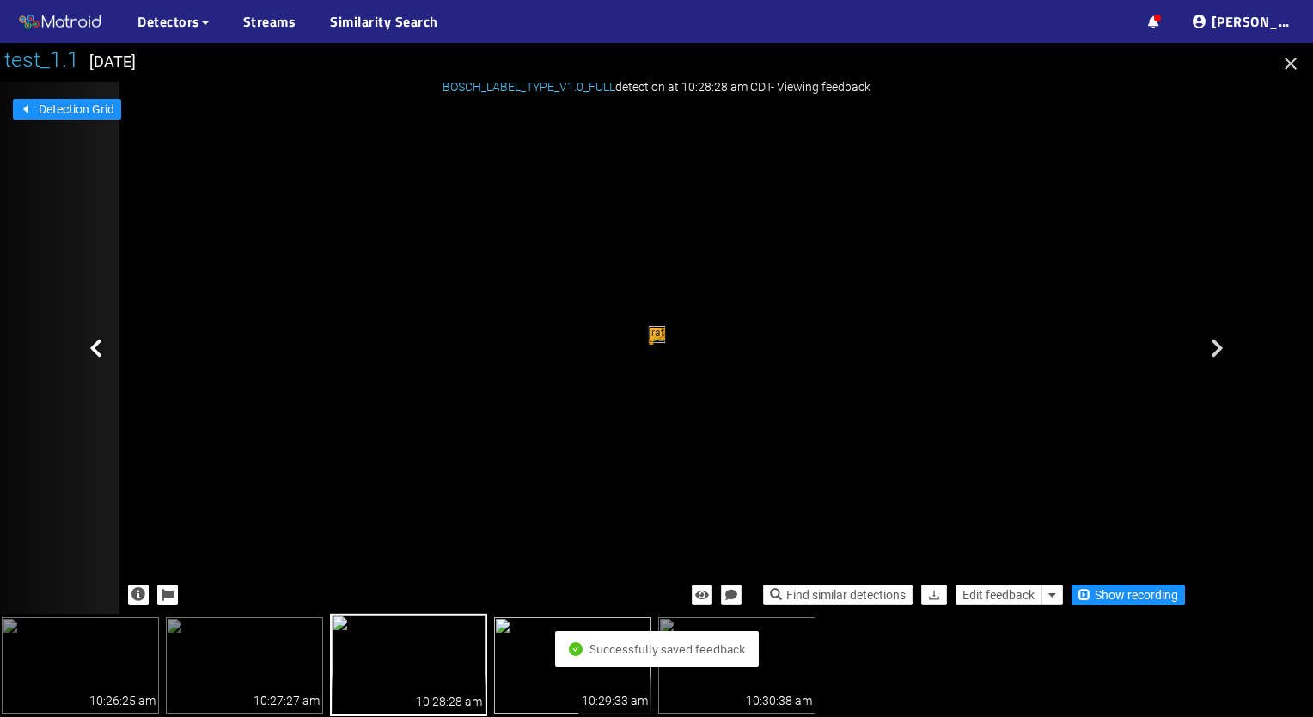
click at [550, 698] on img at bounding box center [572, 665] width 157 height 96
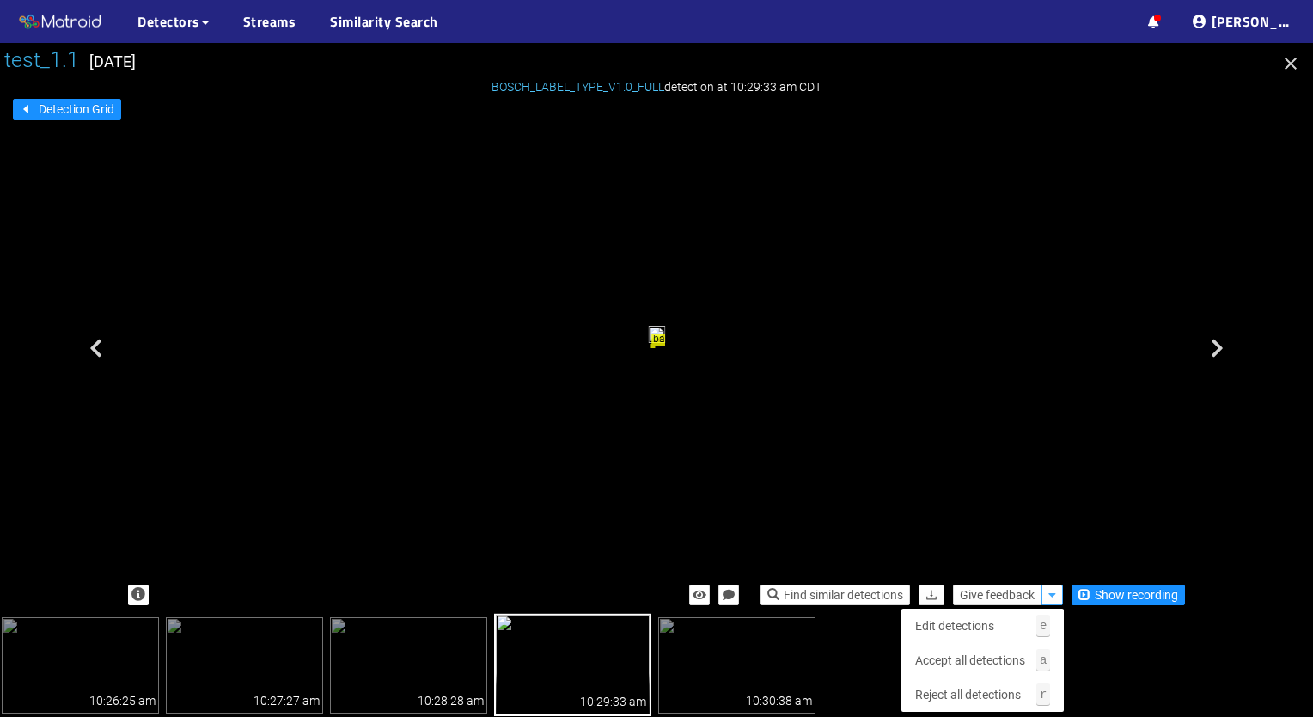
click at [1051, 596] on icon "button" at bounding box center [1053, 595] width 8 height 12
click at [980, 689] on span "Reject all detections" at bounding box center [968, 694] width 106 height 19
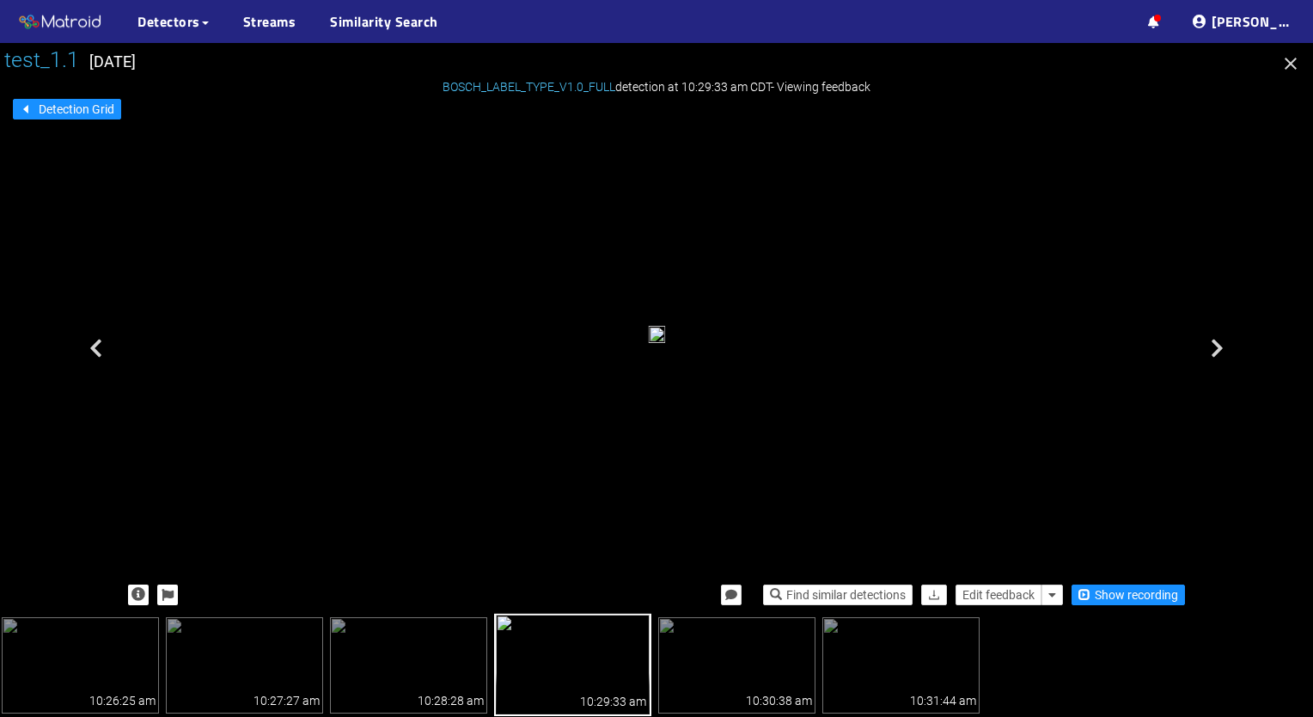
click at [1137, 715] on div at bounding box center [656, 380] width 1313 height 674
click at [739, 683] on img at bounding box center [736, 665] width 157 height 96
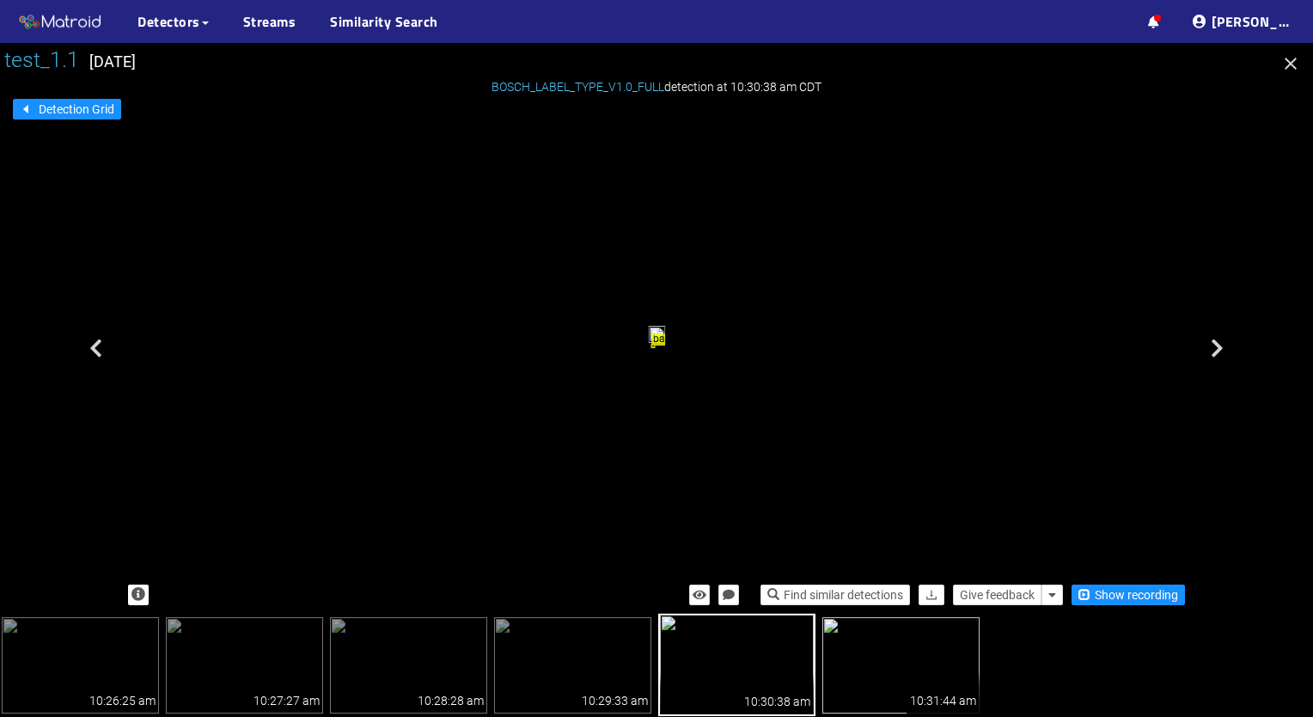
click at [876, 652] on img at bounding box center [901, 665] width 157 height 96
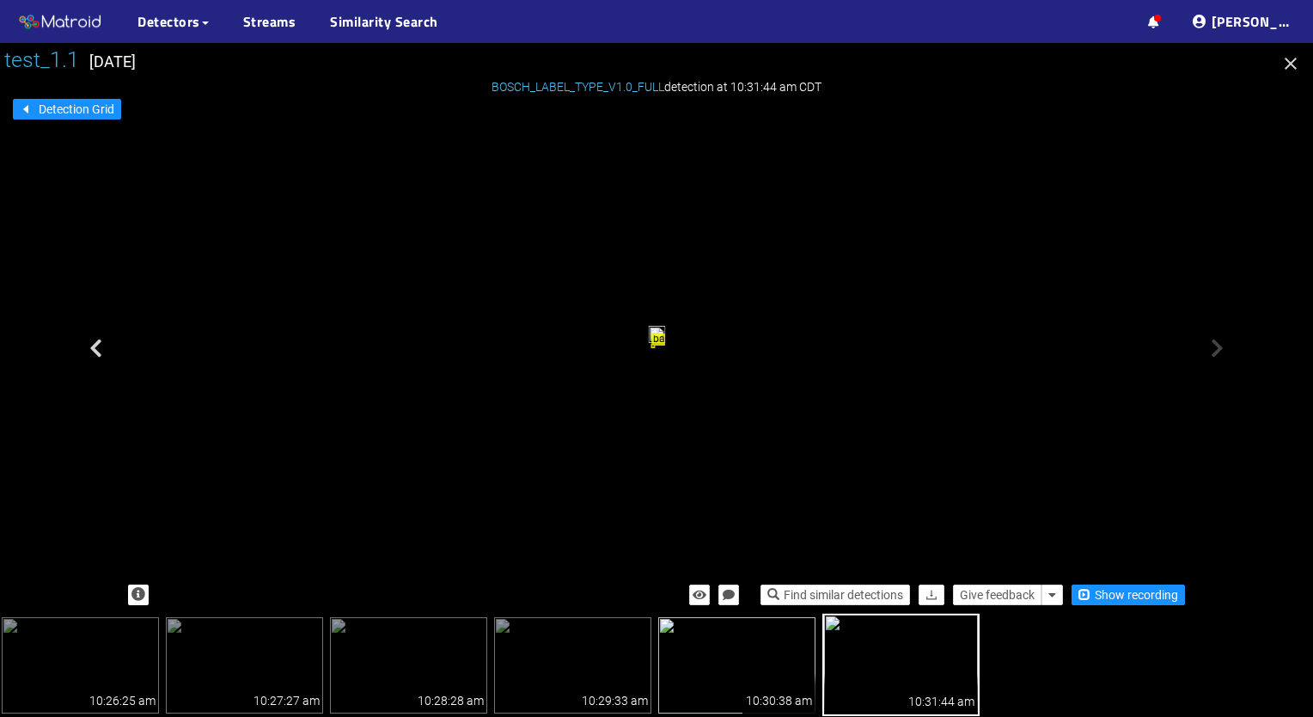
click at [763, 653] on img at bounding box center [736, 665] width 157 height 96
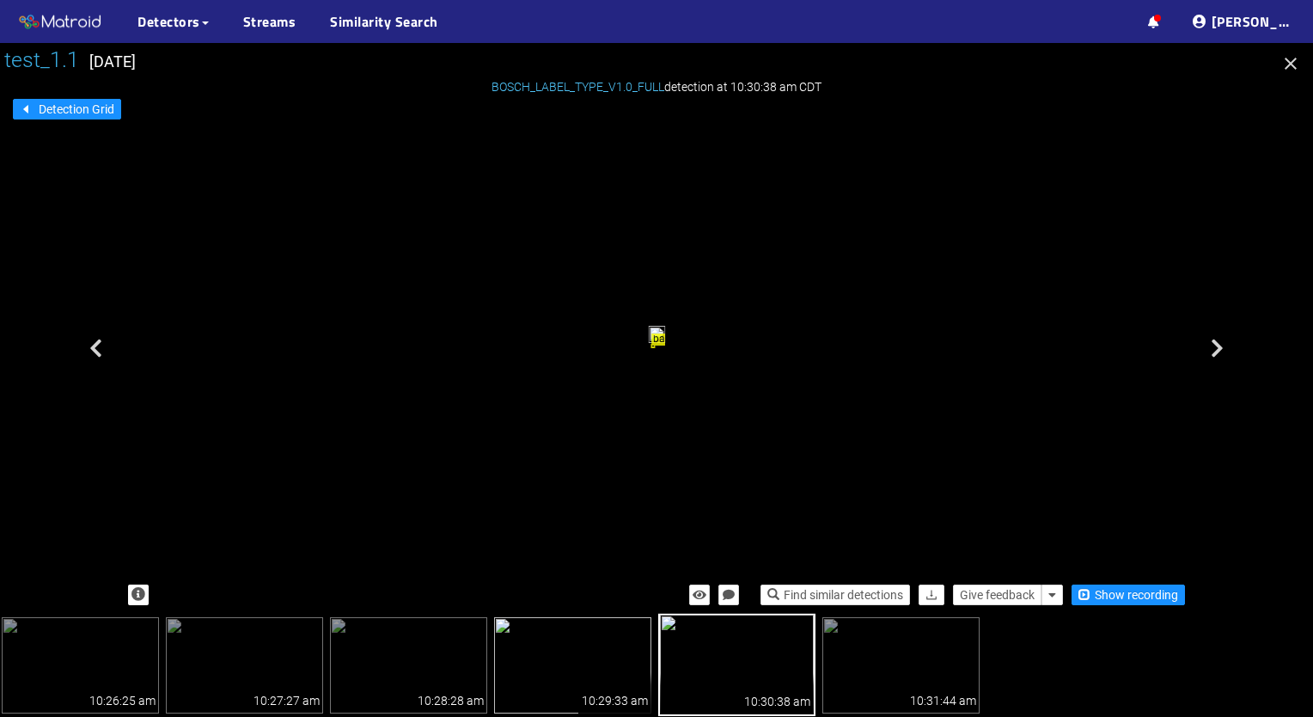
click at [560, 666] on img at bounding box center [572, 665] width 157 height 96
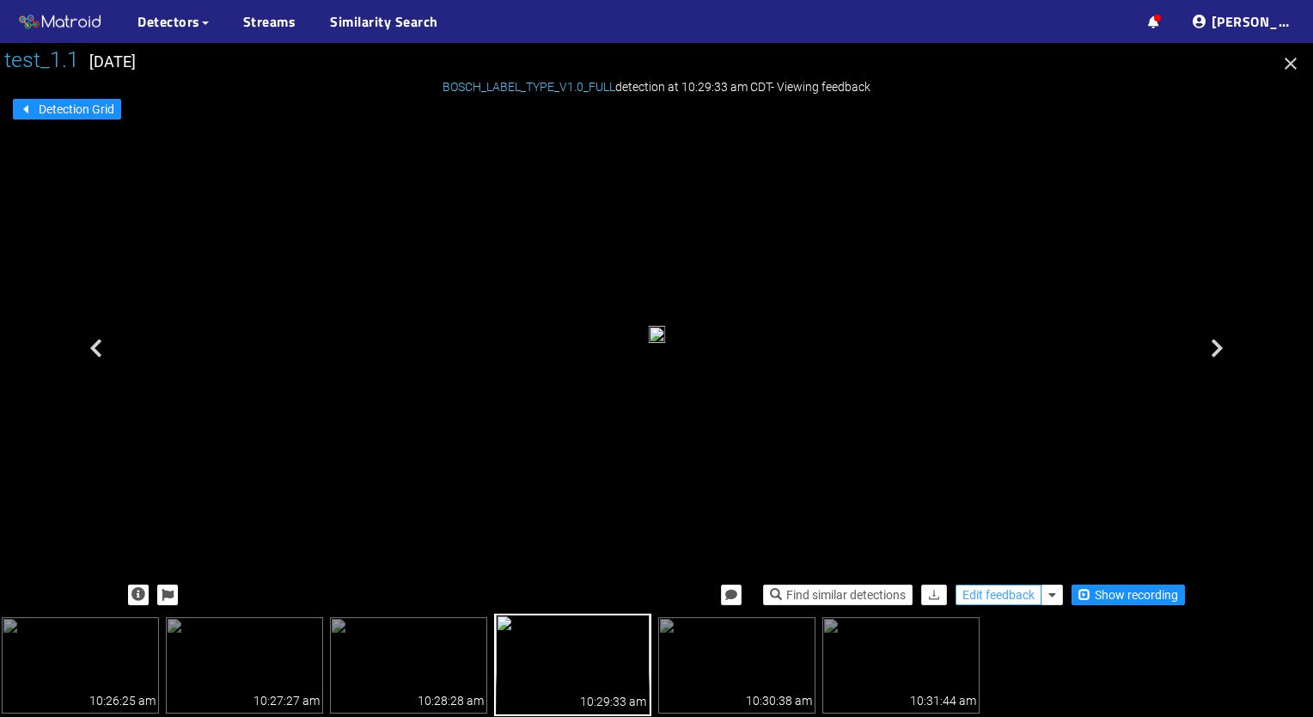
click at [1009, 599] on span "Edit feedback" at bounding box center [999, 594] width 72 height 19
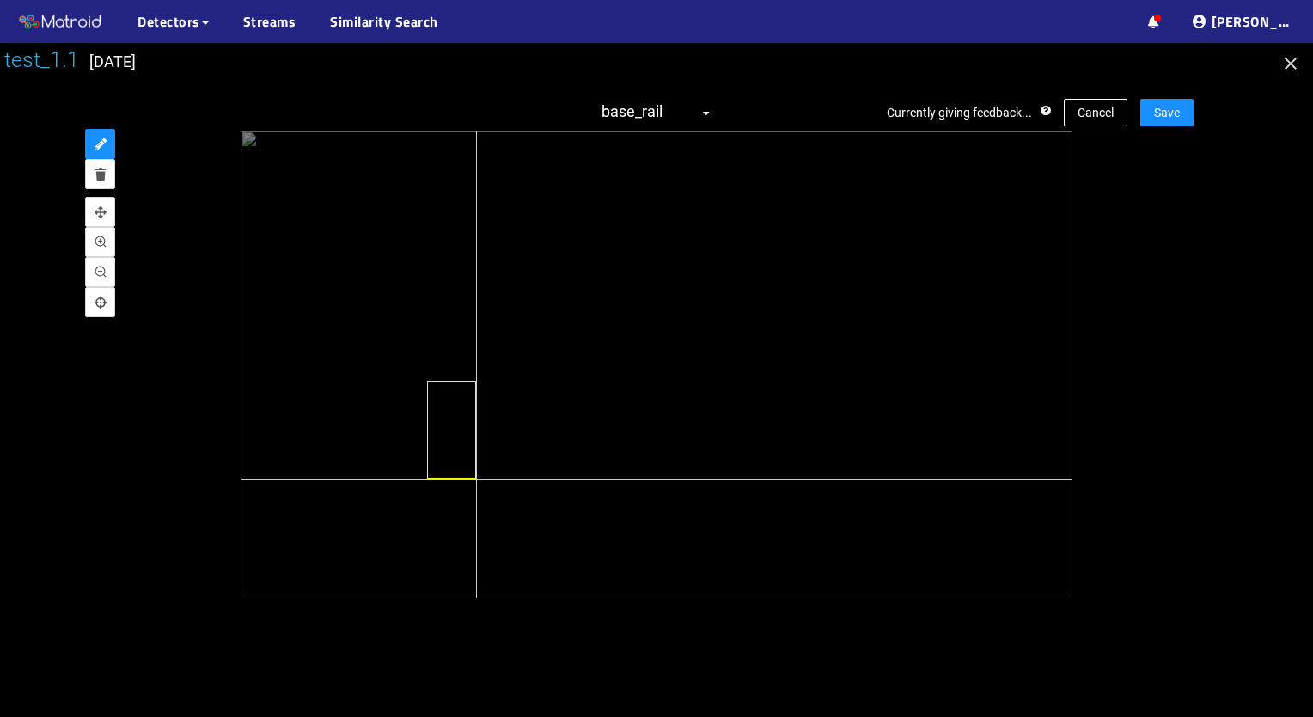
click at [475, 479] on div at bounding box center [656, 365] width 831 height 468
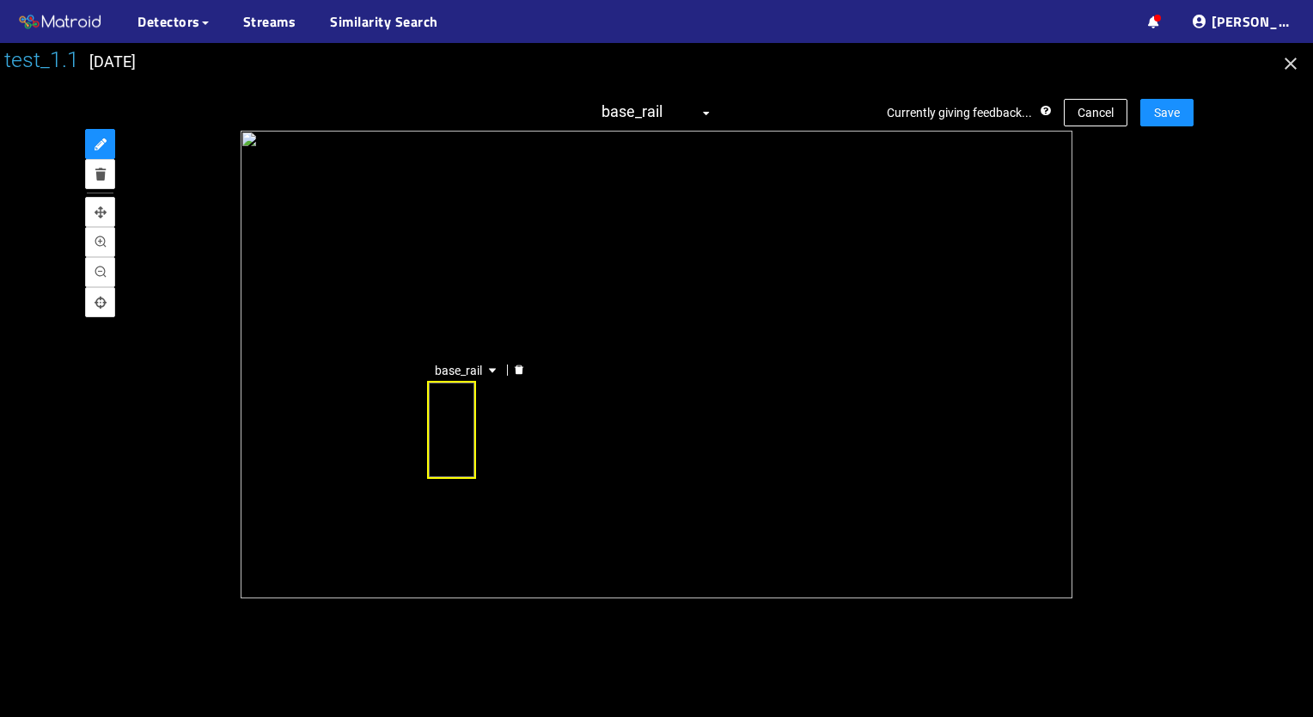
click at [444, 438] on div "base_rail" at bounding box center [451, 430] width 49 height 98
click at [416, 434] on div at bounding box center [419, 429] width 17 height 17
click at [695, 108] on span "base_rail" at bounding box center [657, 113] width 110 height 28
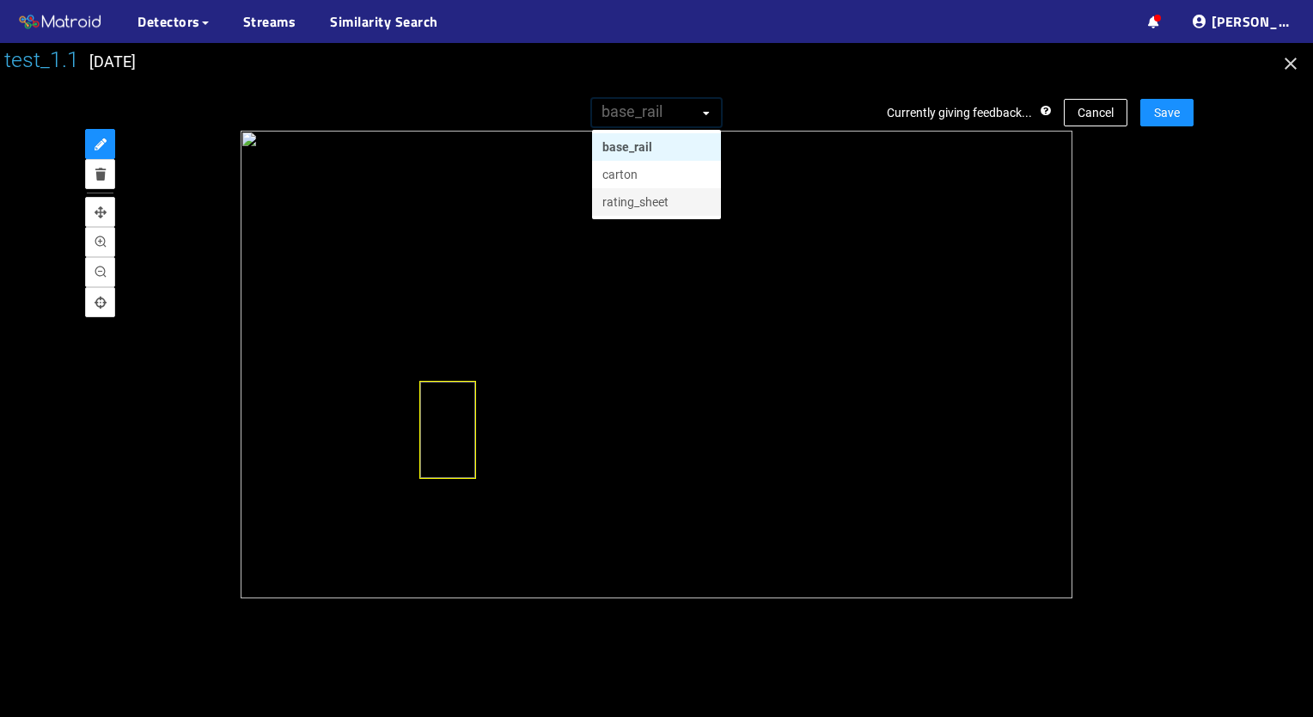
click at [663, 205] on div "rating_sheet" at bounding box center [657, 202] width 108 height 19
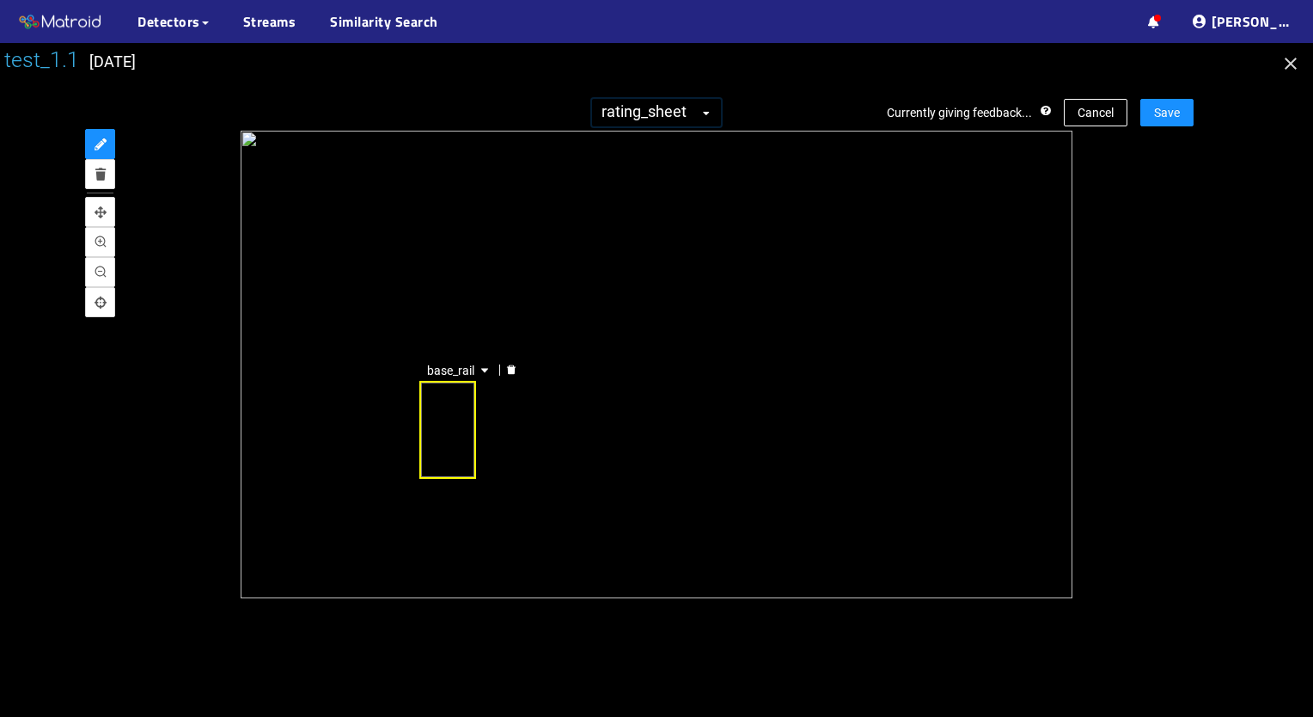
click at [466, 442] on div "base_rail" at bounding box center [447, 430] width 57 height 98
click at [481, 370] on icon "caret-down" at bounding box center [484, 371] width 7 height 4
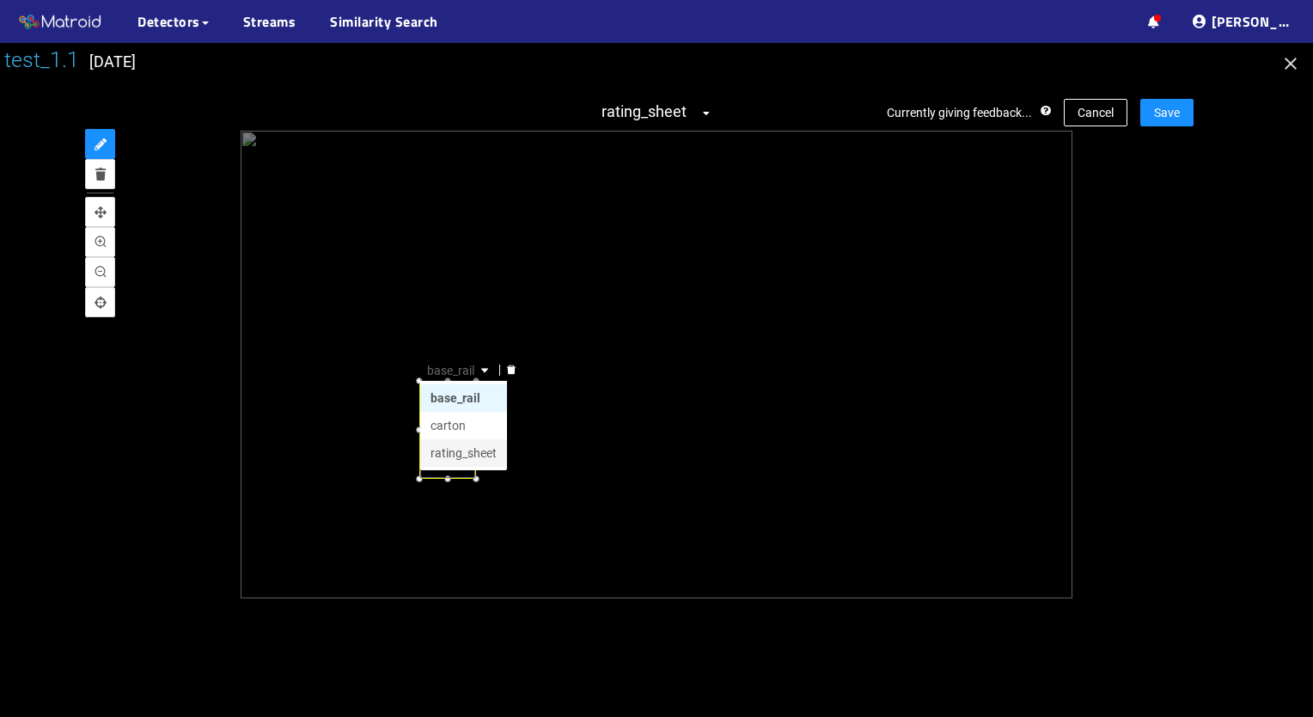
click at [467, 456] on div "rating_sheet" at bounding box center [464, 453] width 66 height 19
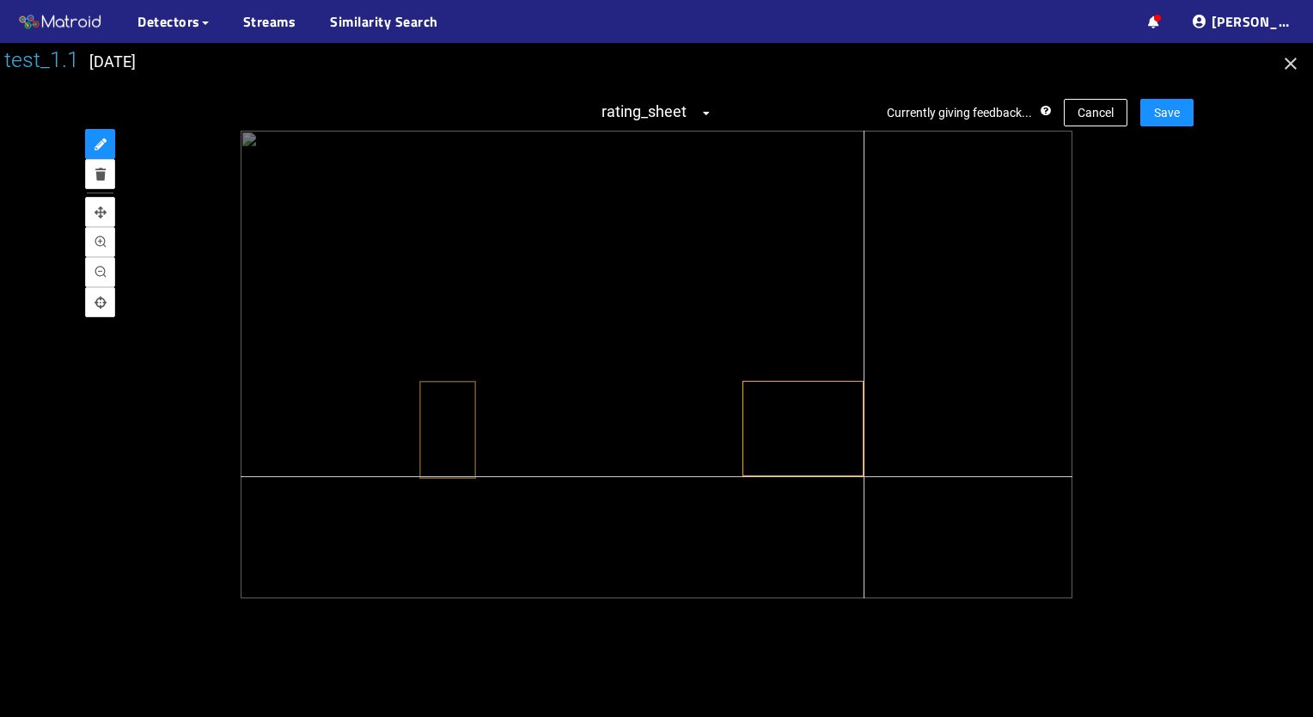
click at [863, 476] on div at bounding box center [656, 365] width 831 height 468
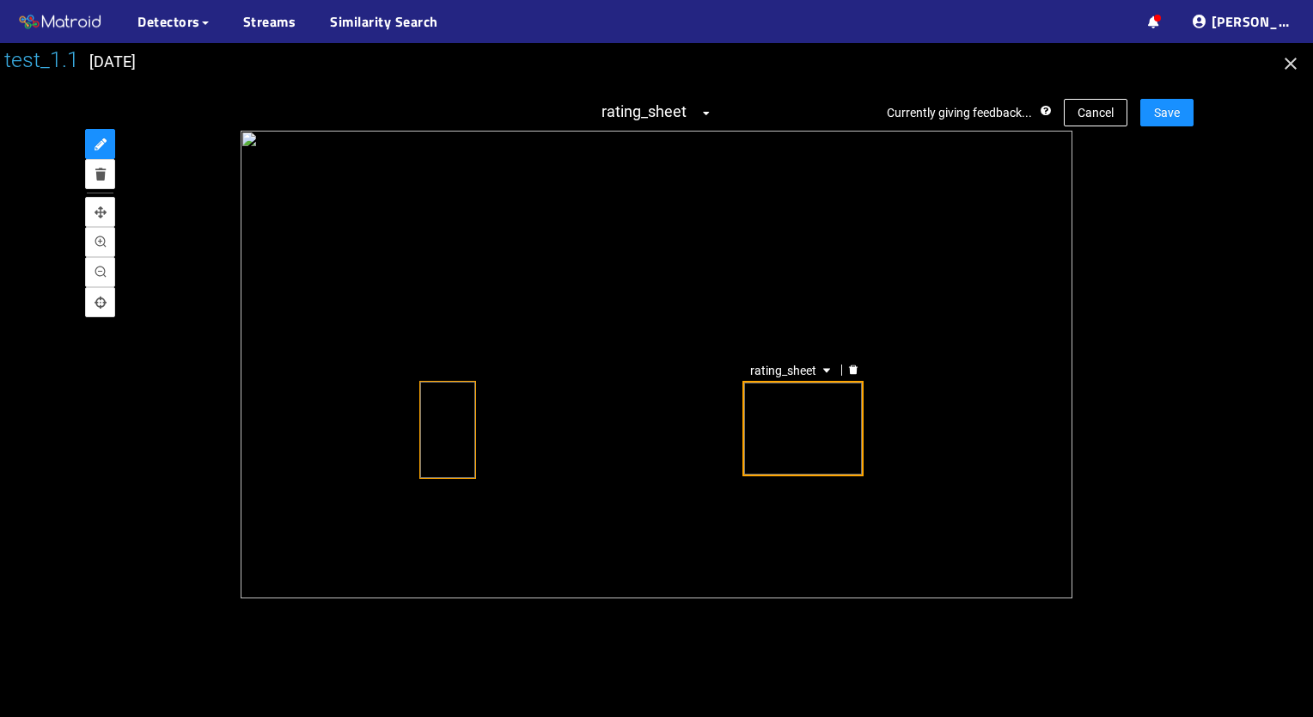
click at [850, 365] on icon "delete" at bounding box center [853, 368] width 9 height 9
click at [1175, 104] on span "Save" at bounding box center [1167, 112] width 26 height 19
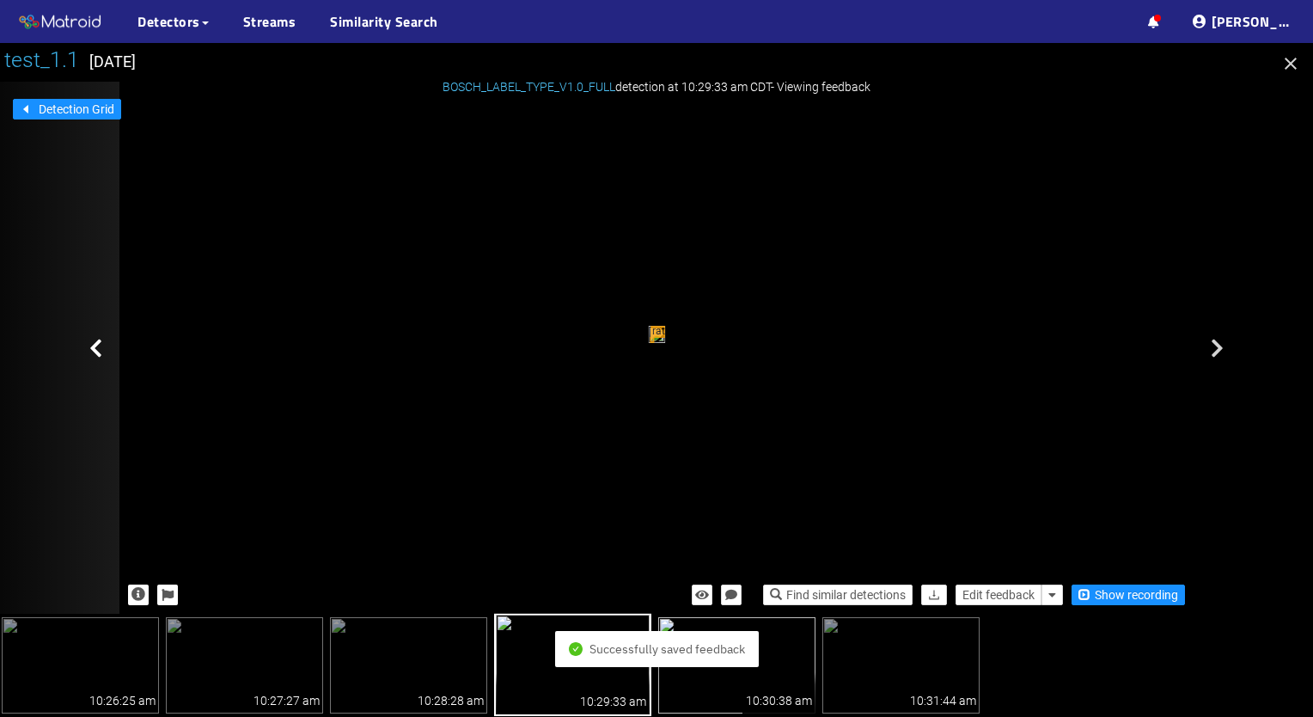
click at [723, 683] on img at bounding box center [736, 665] width 157 height 96
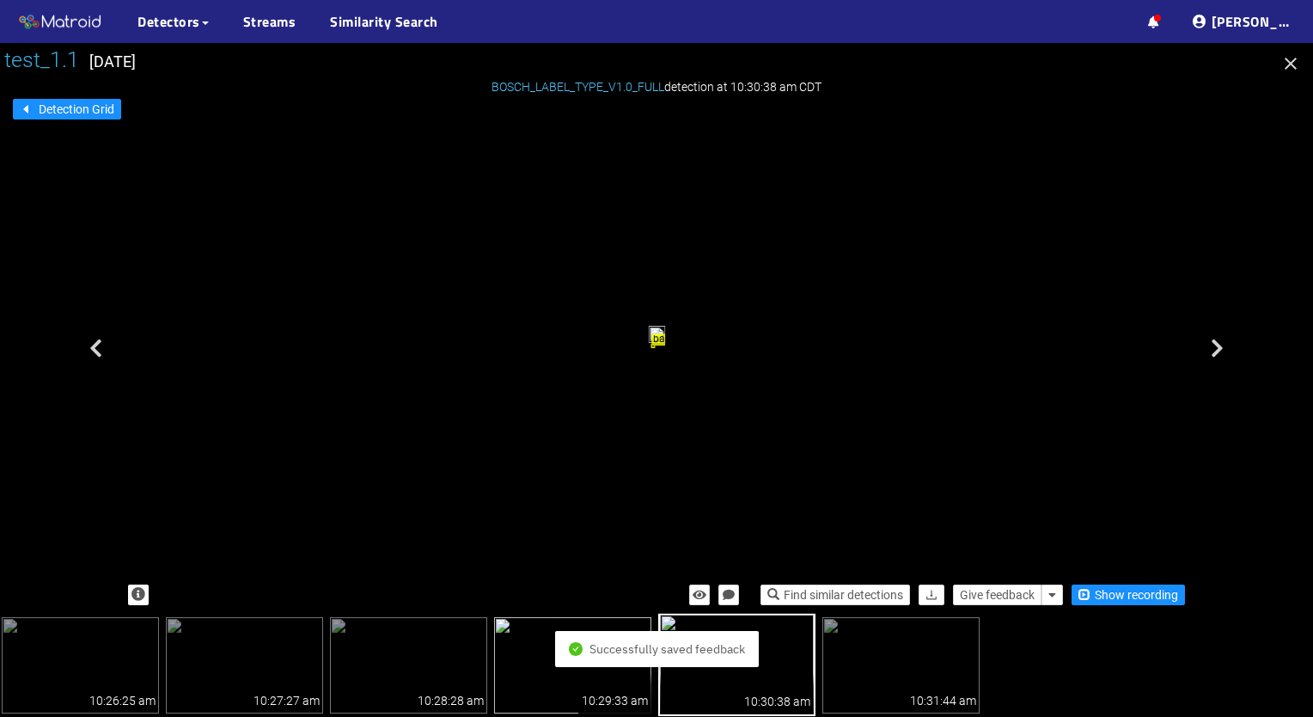
click at [571, 705] on img at bounding box center [572, 665] width 157 height 96
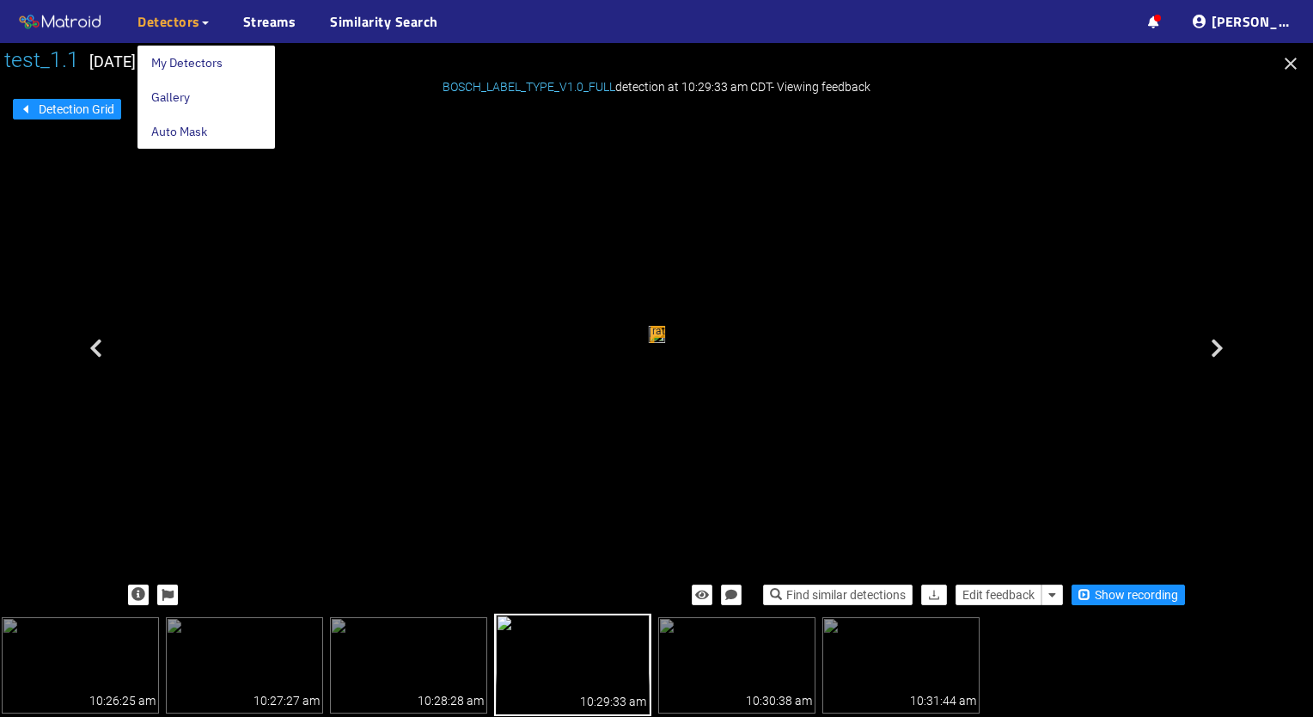
click at [190, 19] on span "Detectors" at bounding box center [169, 21] width 63 height 21
click at [191, 63] on link "My Detectors" at bounding box center [186, 63] width 71 height 34
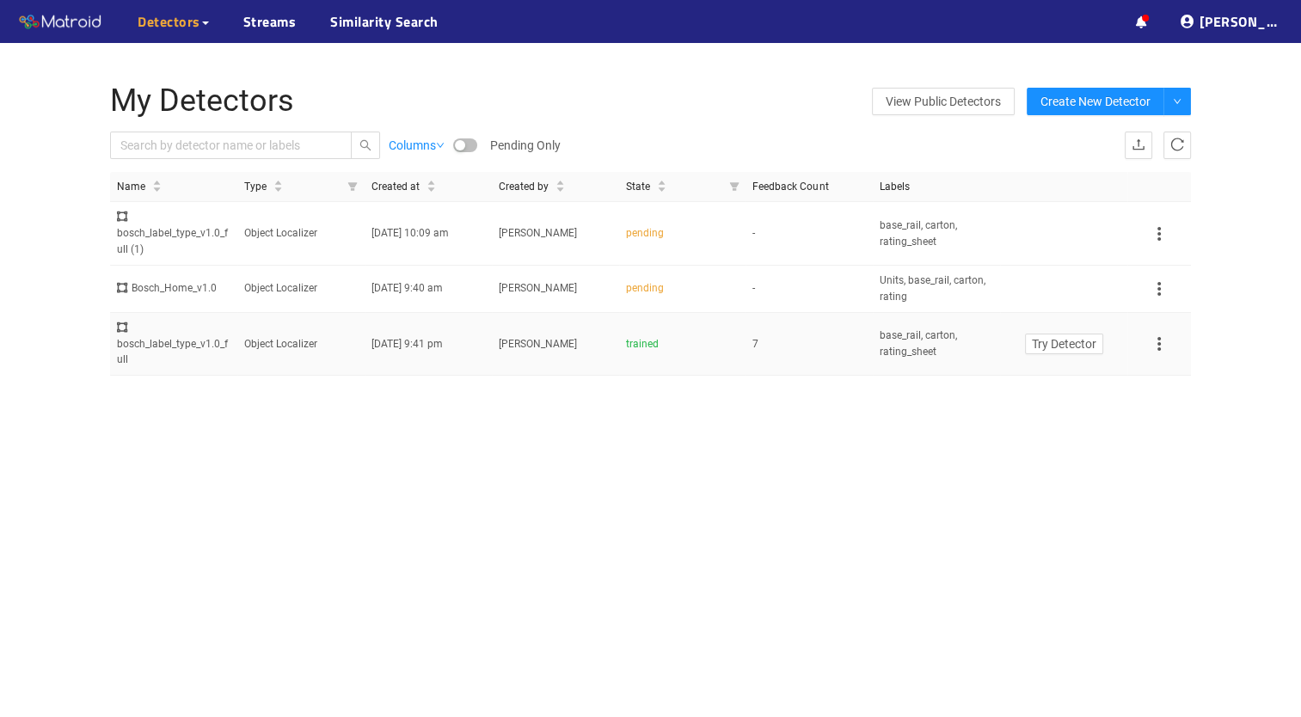
click at [1156, 342] on icon at bounding box center [1158, 344] width 21 height 21
click at [197, 236] on div "bosch_label_type_v1.0_full (1)" at bounding box center [173, 233] width 113 height 49
drag, startPoint x: 253, startPoint y: 252, endPoint x: 101, endPoint y: 430, distance: 233.6
click at [101, 430] on div "My Detectors View Public Detectors Create New Detector Columns Pending Only Imp…" at bounding box center [650, 401] width 1301 height 717
click at [1168, 236] on icon at bounding box center [1158, 233] width 21 height 21
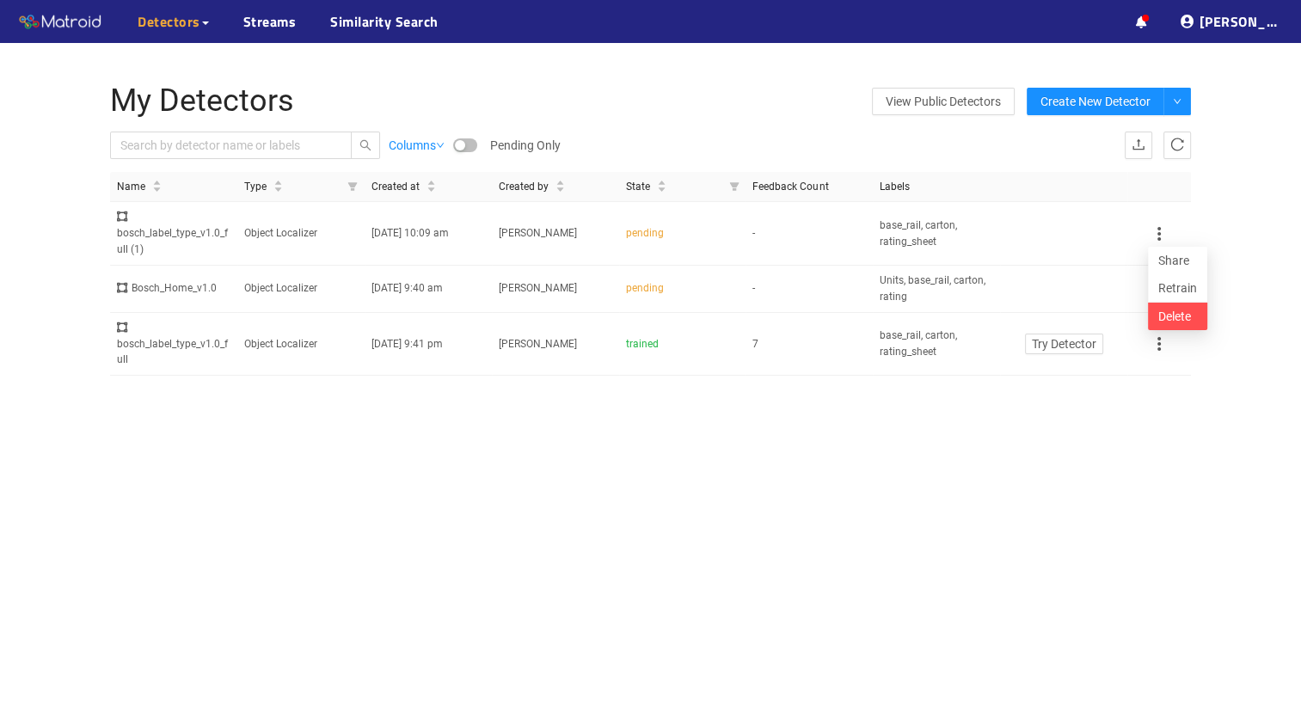
click at [1186, 319] on li "Delete" at bounding box center [1177, 317] width 59 height 28
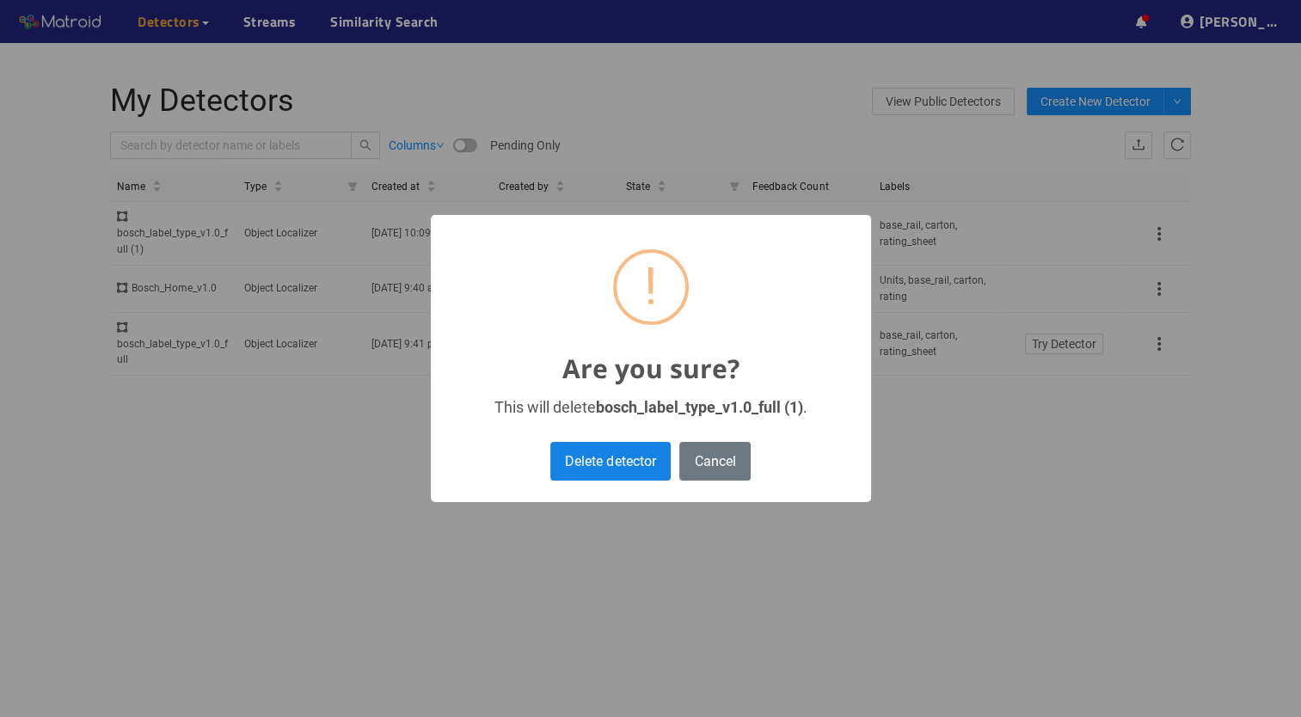
click at [637, 457] on button "Delete detector" at bounding box center [610, 461] width 120 height 39
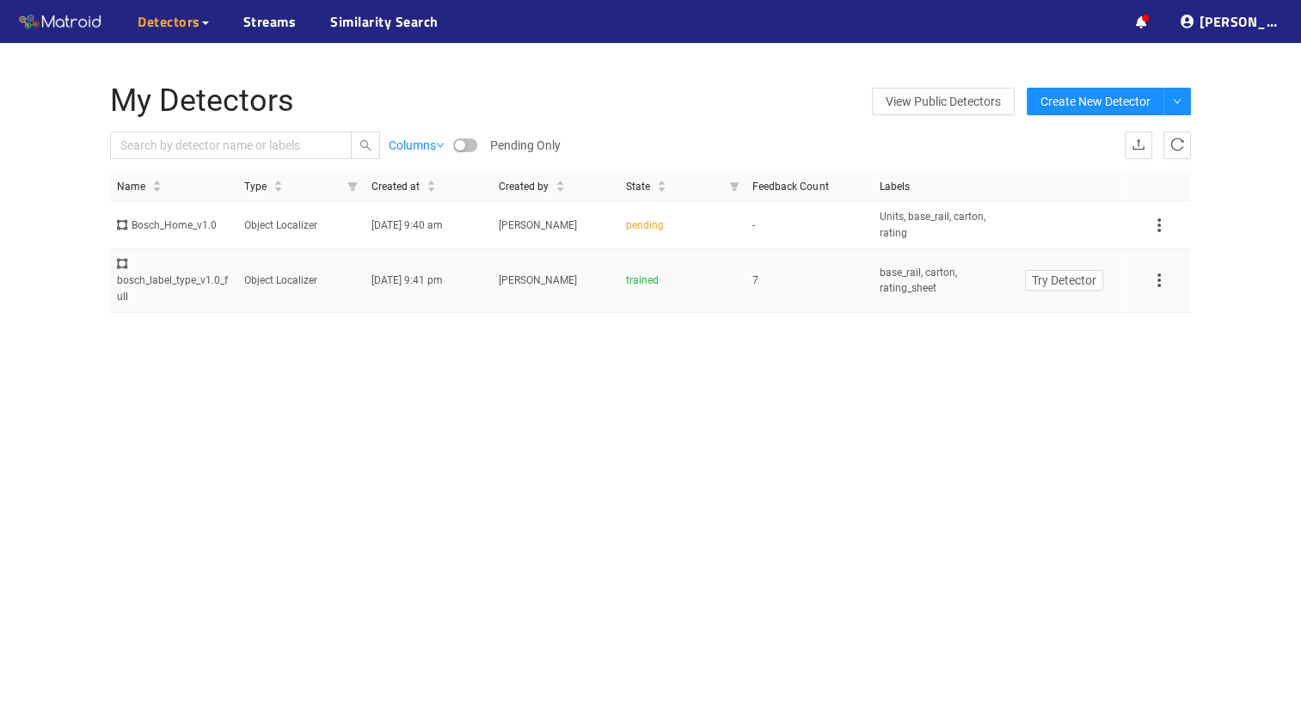
click at [1157, 280] on icon at bounding box center [1158, 280] width 3 height 14
click at [1186, 332] on li "Retrain" at bounding box center [1177, 335] width 59 height 28
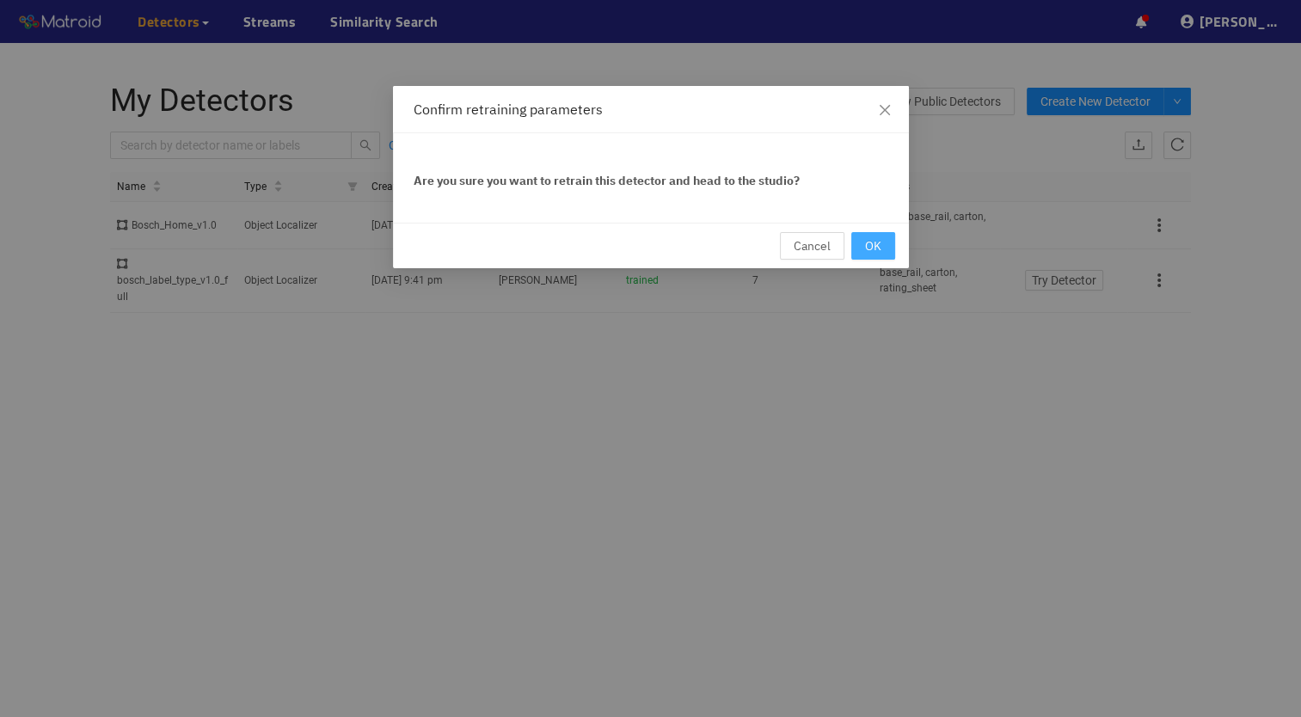
click at [873, 238] on span "OK" at bounding box center [873, 245] width 16 height 19
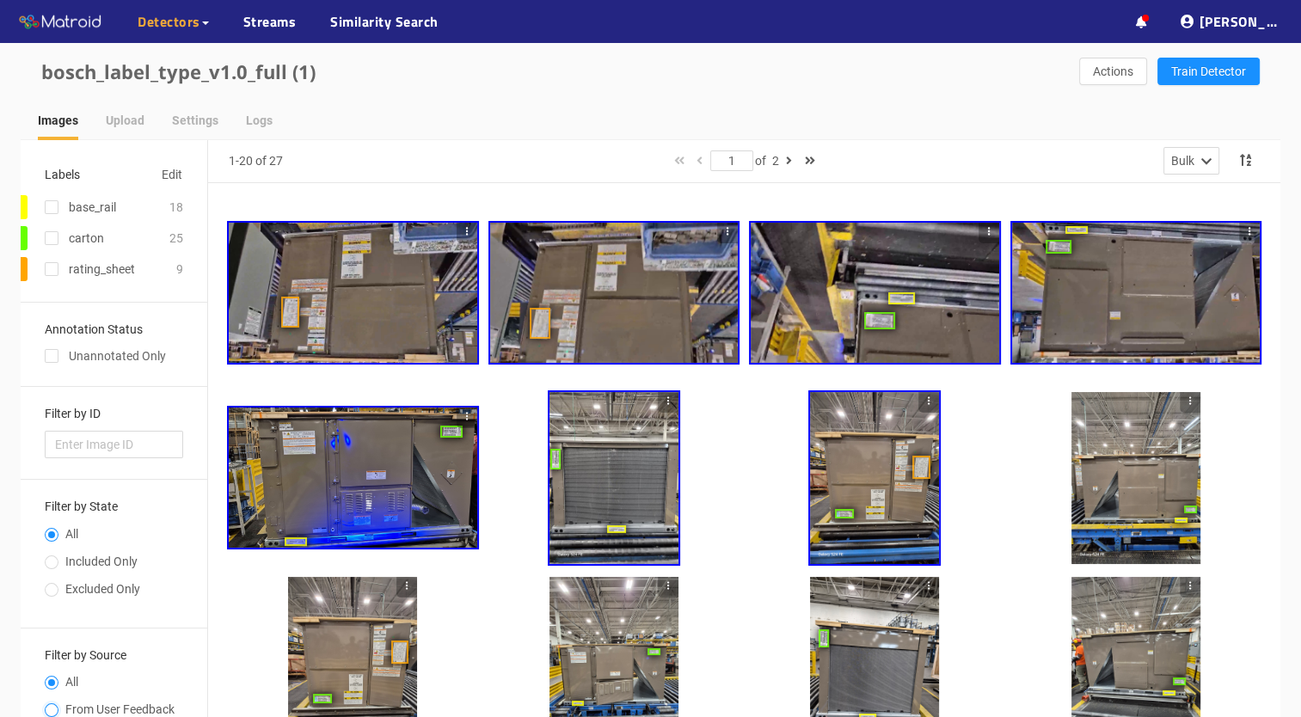
click at [58, 707] on input "From User Feedback" at bounding box center [52, 712] width 14 height 10
radio input "true"
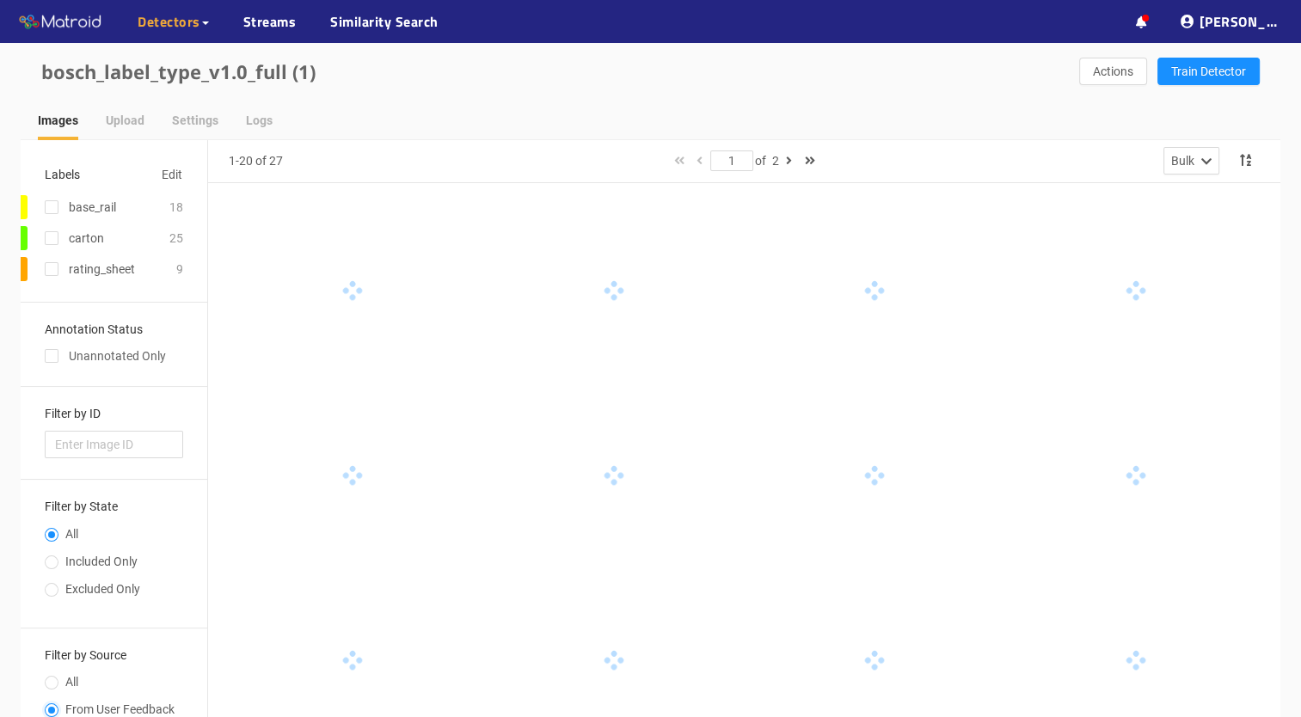
radio input "false"
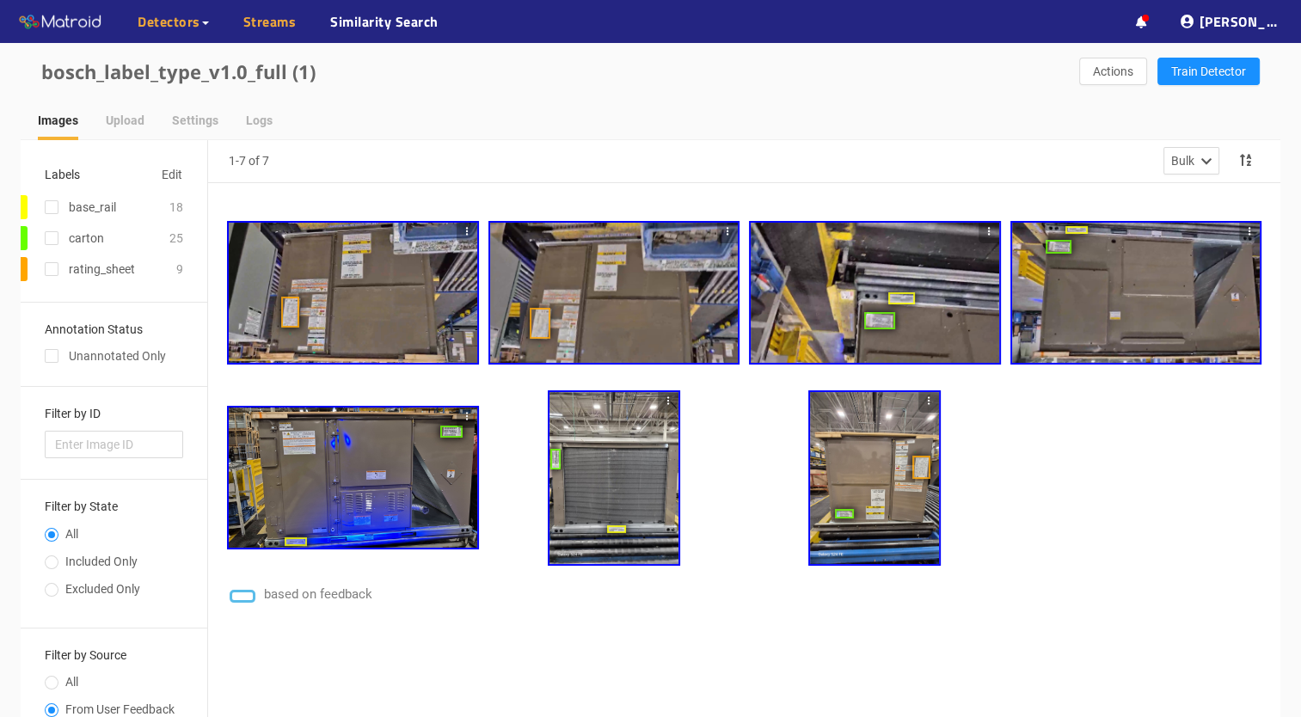
click at [280, 22] on link "Streams" at bounding box center [269, 21] width 53 height 21
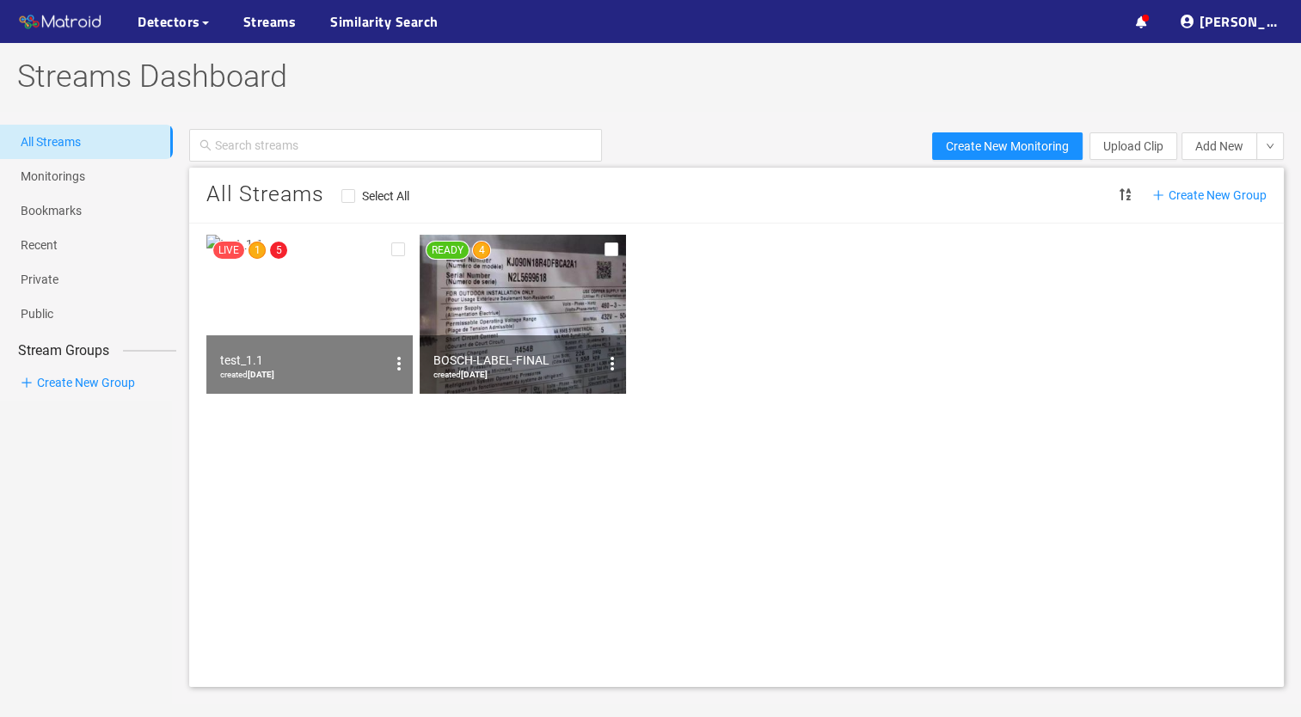
click at [329, 291] on img at bounding box center [309, 314] width 206 height 159
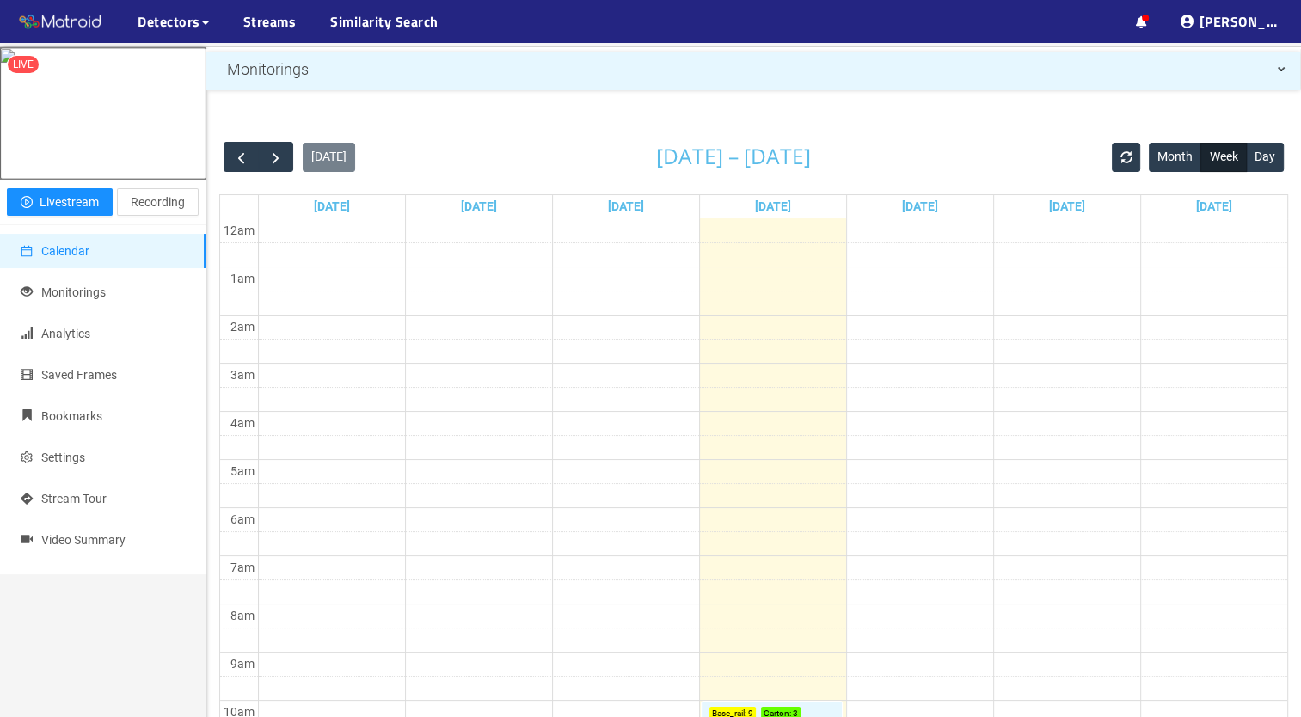
scroll to position [55, 0]
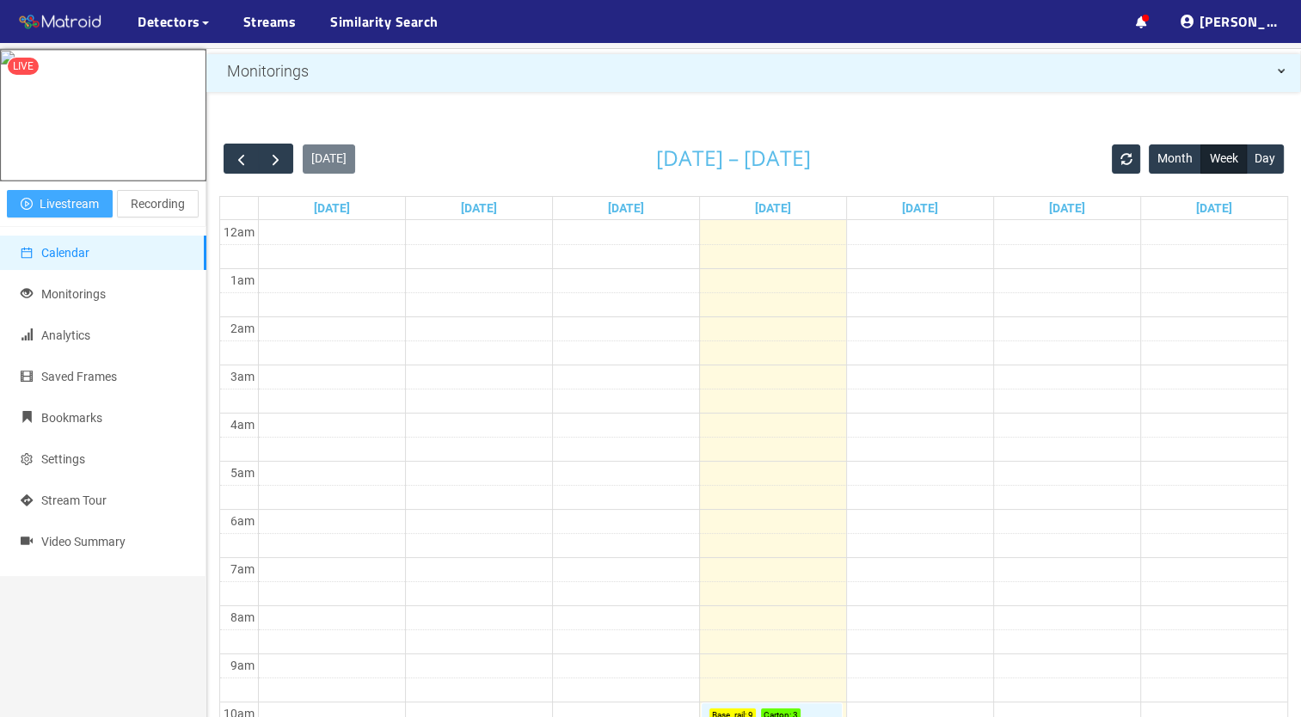
click at [93, 199] on span "Livestream" at bounding box center [69, 203] width 59 height 19
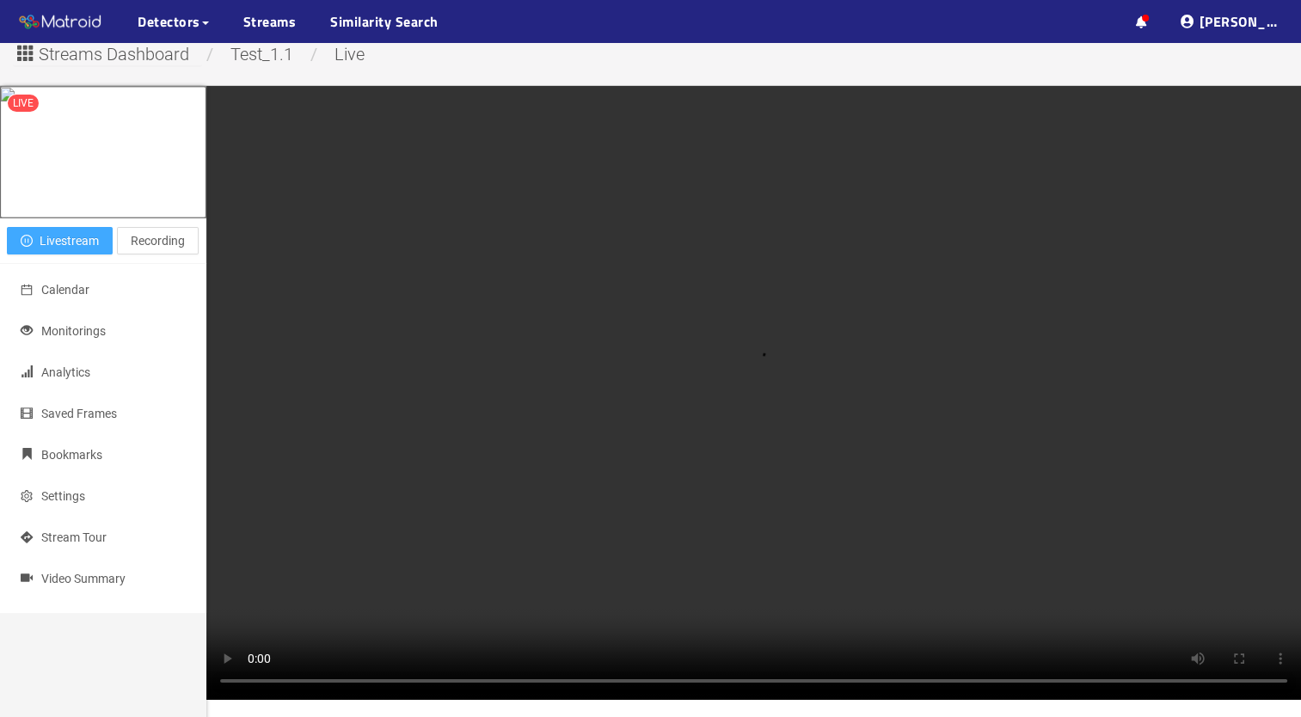
scroll to position [15, 0]
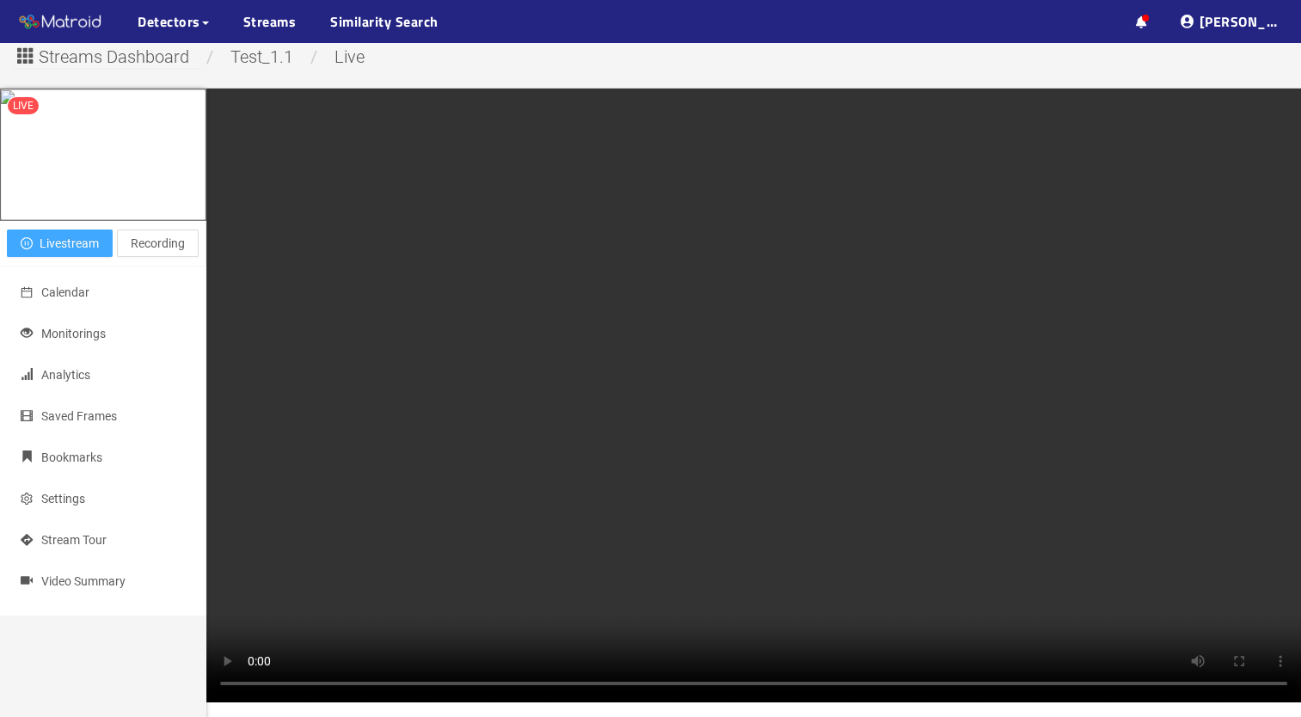
click at [31, 240] on icon "pause-circle" at bounding box center [27, 243] width 12 height 12
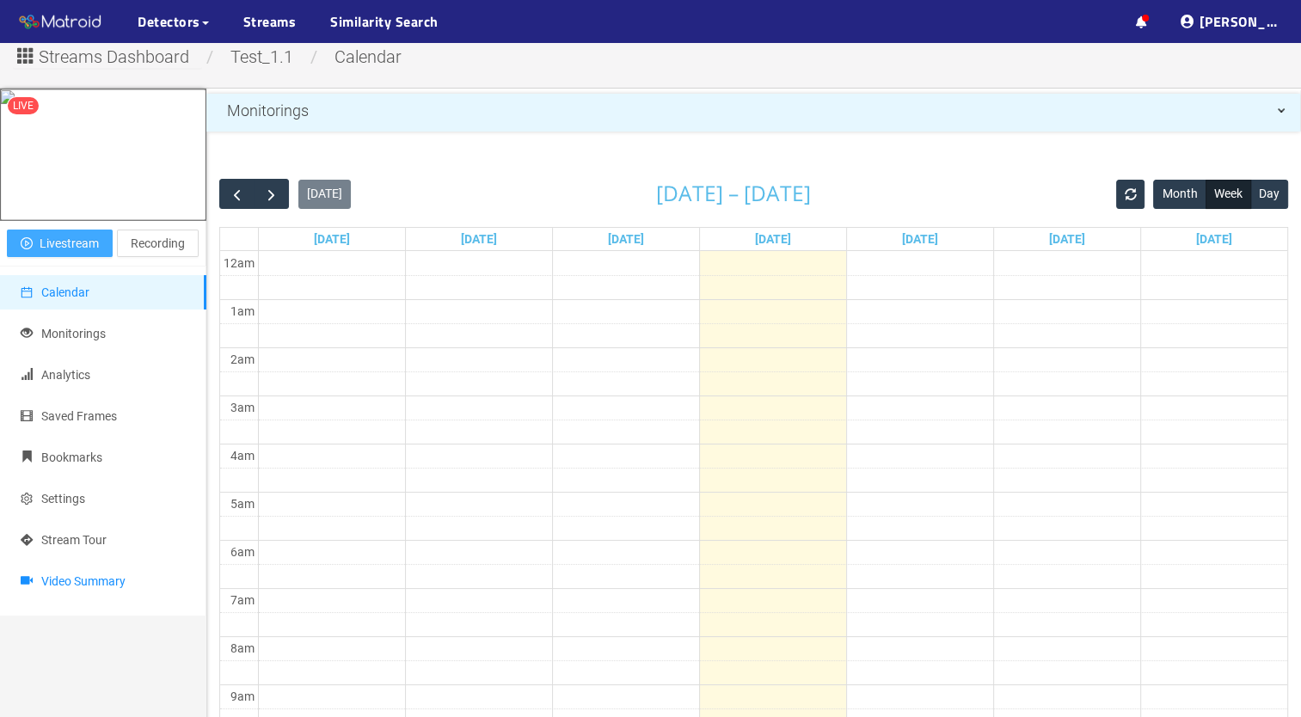
click at [115, 587] on span "Video Summary" at bounding box center [83, 581] width 84 height 14
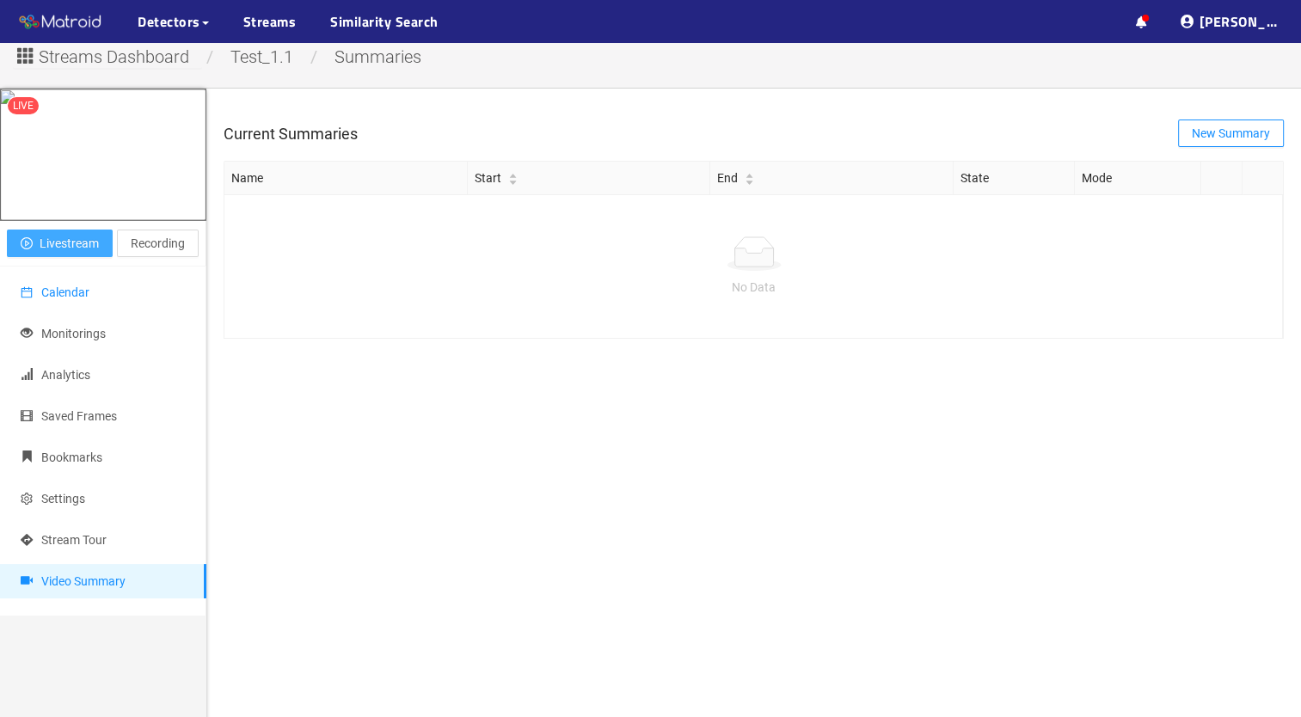
click at [83, 291] on span "Calendar" at bounding box center [65, 292] width 48 height 14
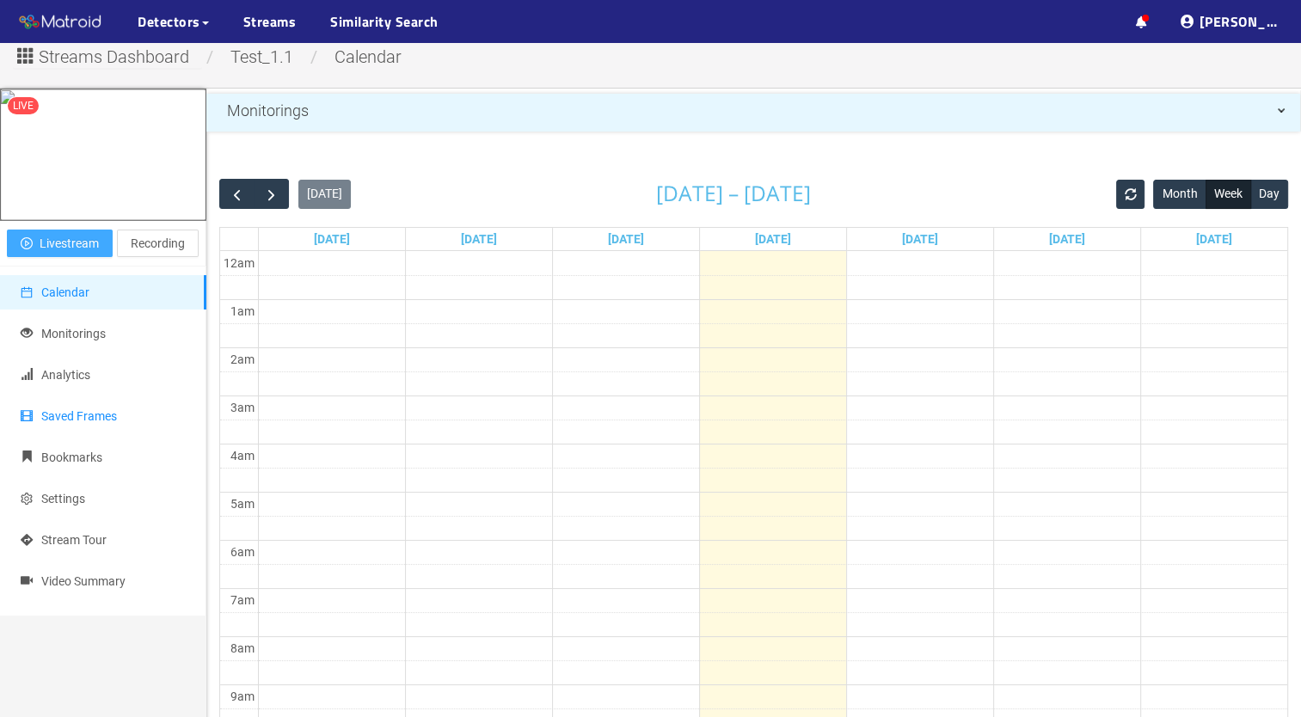
click at [80, 423] on li "Saved Frames" at bounding box center [103, 416] width 206 height 34
click at [200, 57] on link "My Detectors" at bounding box center [186, 63] width 71 height 34
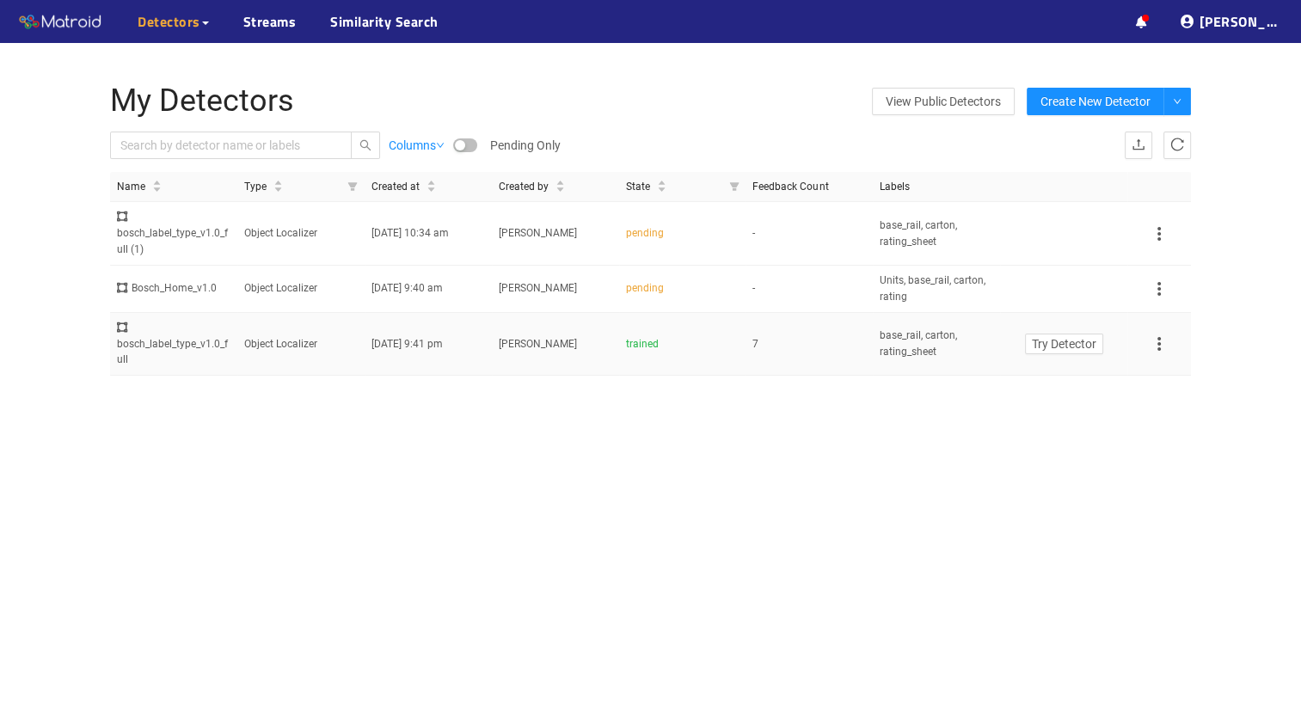
click at [1165, 340] on icon at bounding box center [1158, 344] width 21 height 21
click at [1178, 95] on button "button" at bounding box center [1177, 102] width 28 height 28
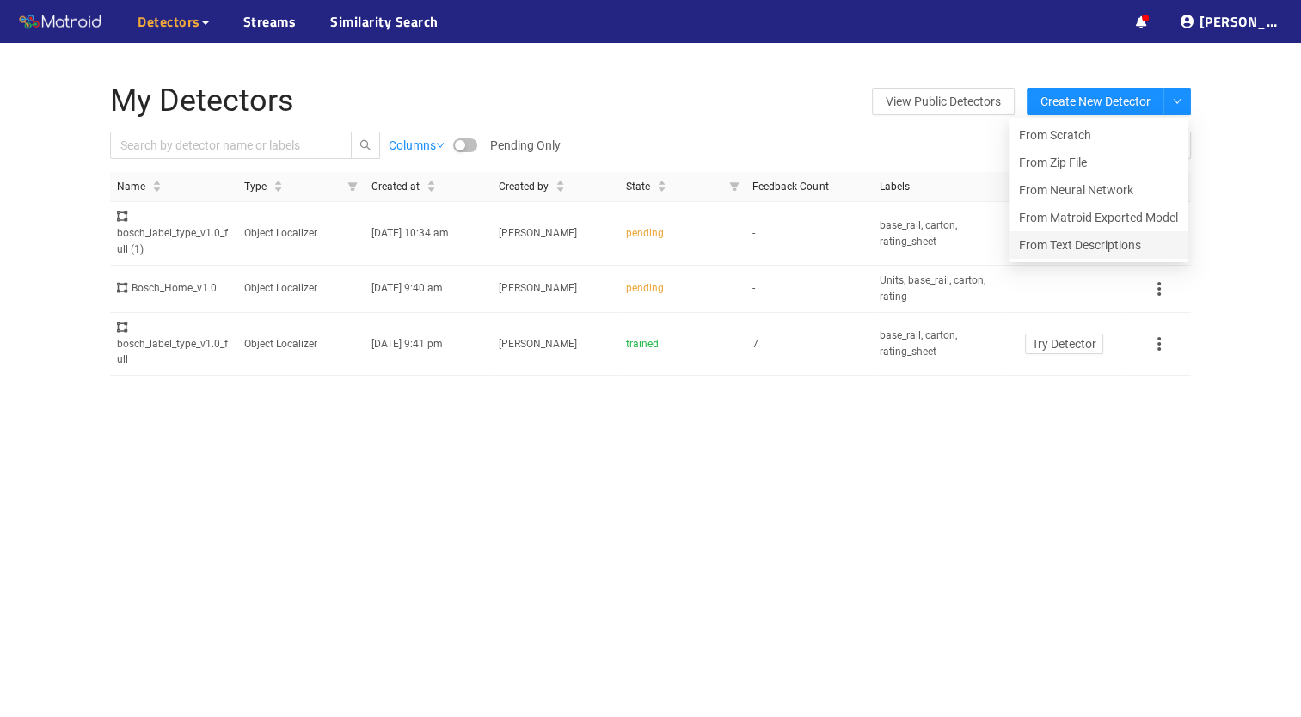
click at [1093, 246] on span "From Text Descriptions" at bounding box center [1080, 245] width 122 height 14
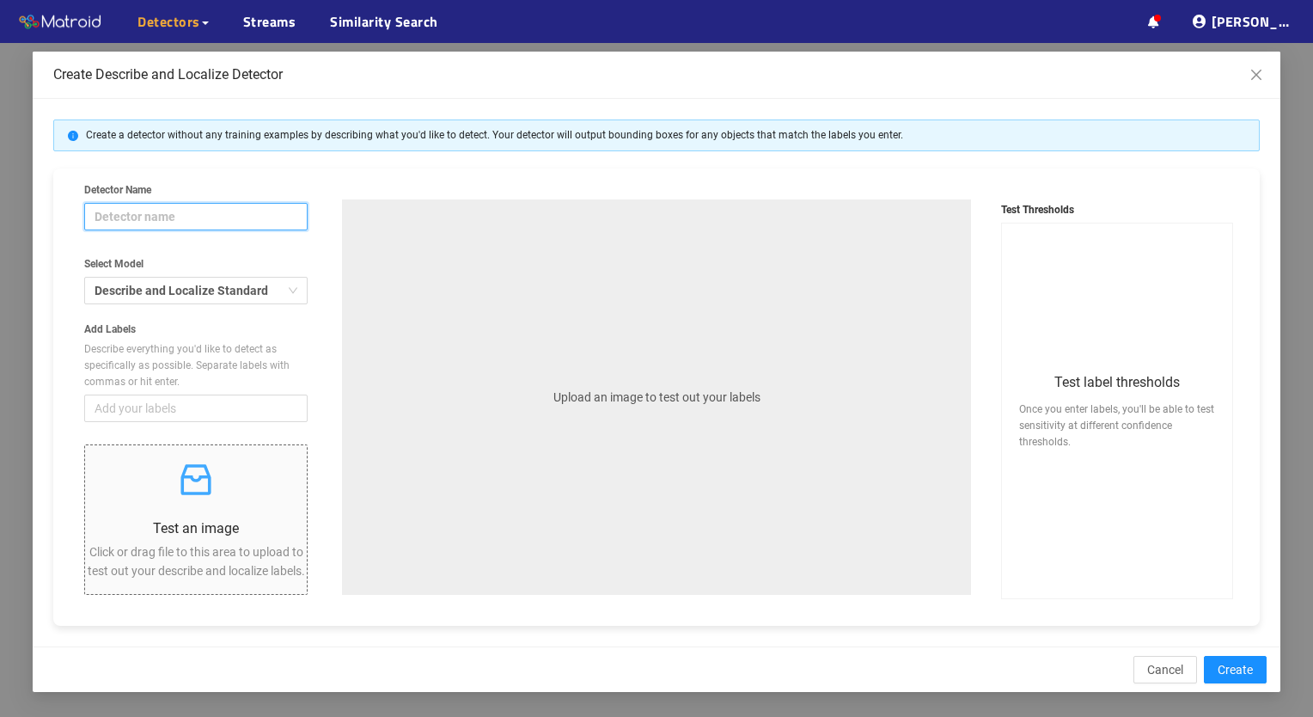
click at [280, 209] on input "Detector Name" at bounding box center [195, 217] width 223 height 28
click at [240, 517] on p "Test an image" at bounding box center [196, 527] width 222 height 21
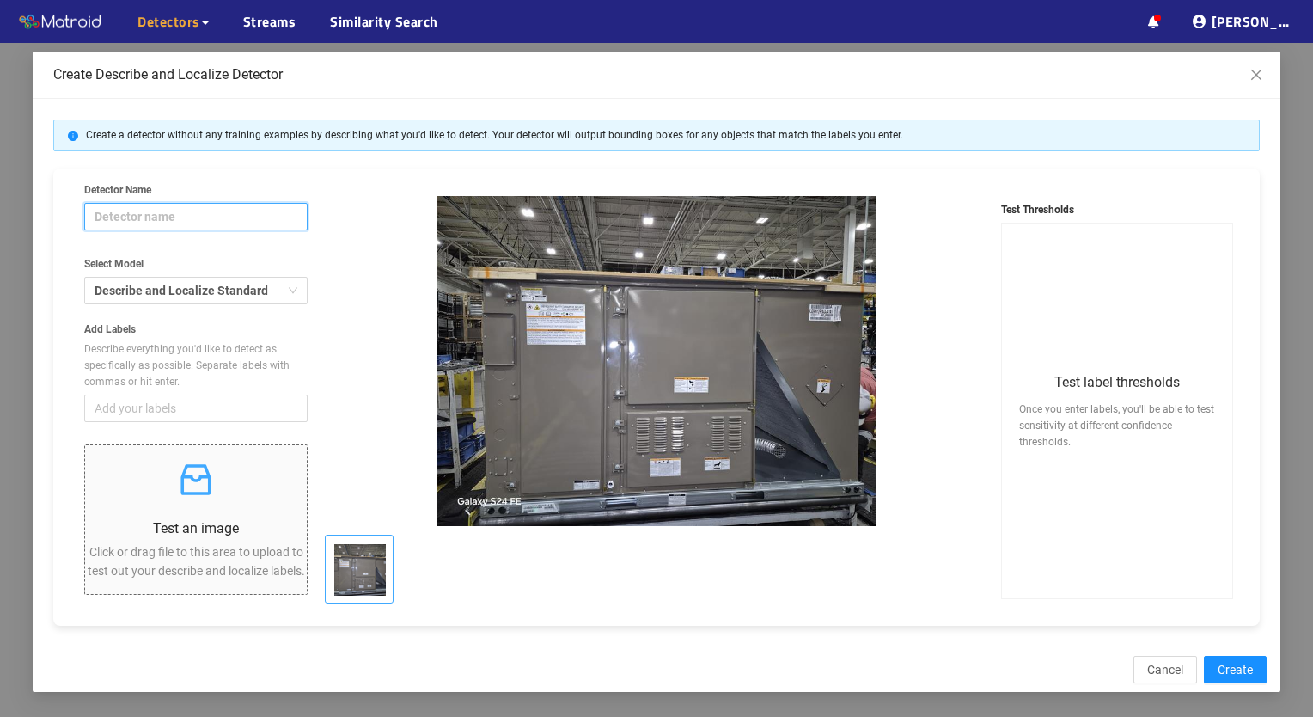
click at [251, 214] on input "Detector Name" at bounding box center [195, 217] width 223 height 28
click at [213, 408] on span "Add your labels" at bounding box center [196, 408] width 203 height 19
type input "trainingv1.0"
click at [120, 408] on input "Add Labels Describe everything you'd like to detect as specifically as possible…" at bounding box center [108, 408] width 26 height 19
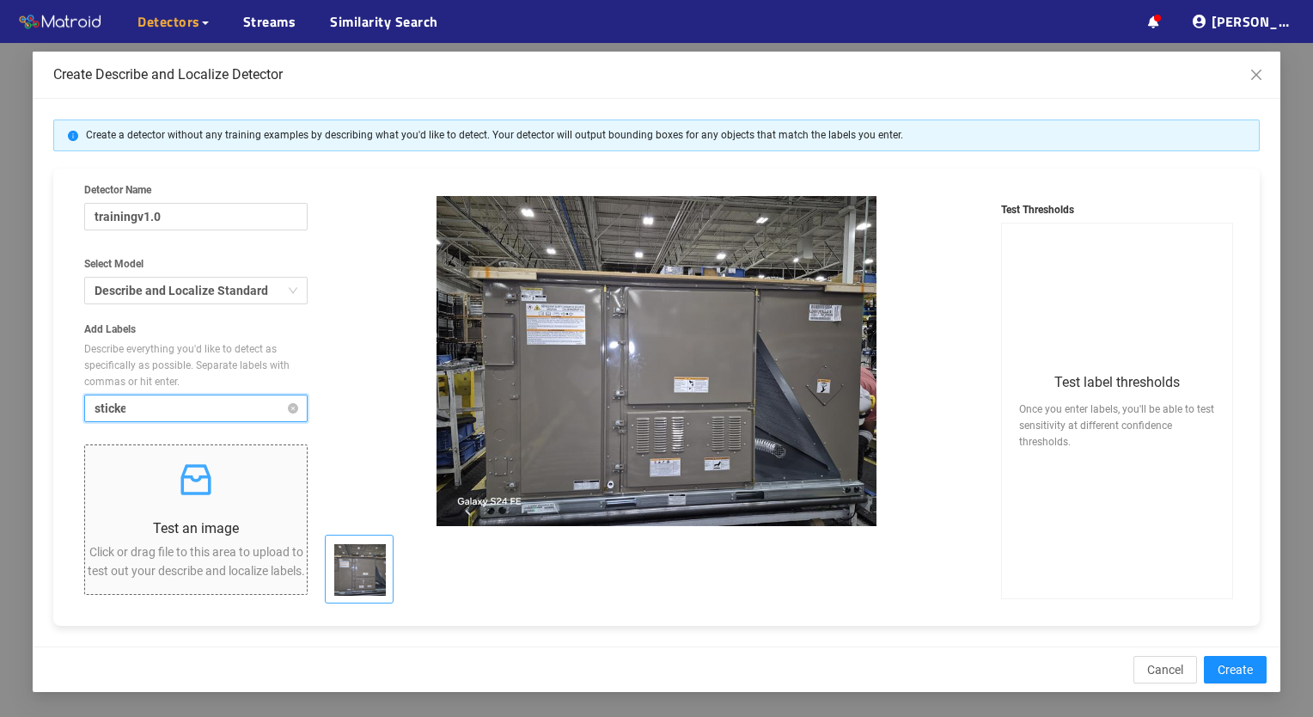
type input "sticker"
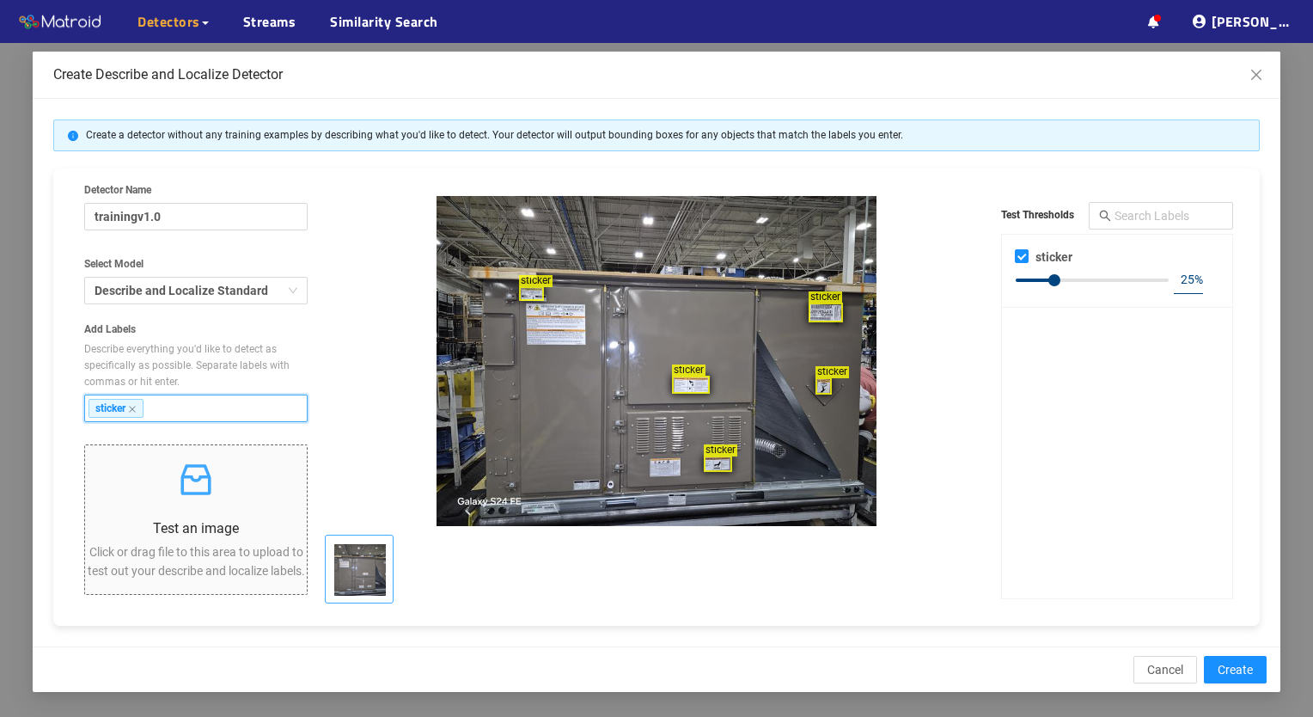
type input "15"
click at [1038, 279] on div at bounding box center [1092, 280] width 153 height 10
click at [226, 407] on div "sticker" at bounding box center [195, 409] width 223 height 28
click at [178, 407] on input "Add Labels Describe everything you'd like to detect as specifically as possible…" at bounding box center [165, 408] width 26 height 19
type input "lable"
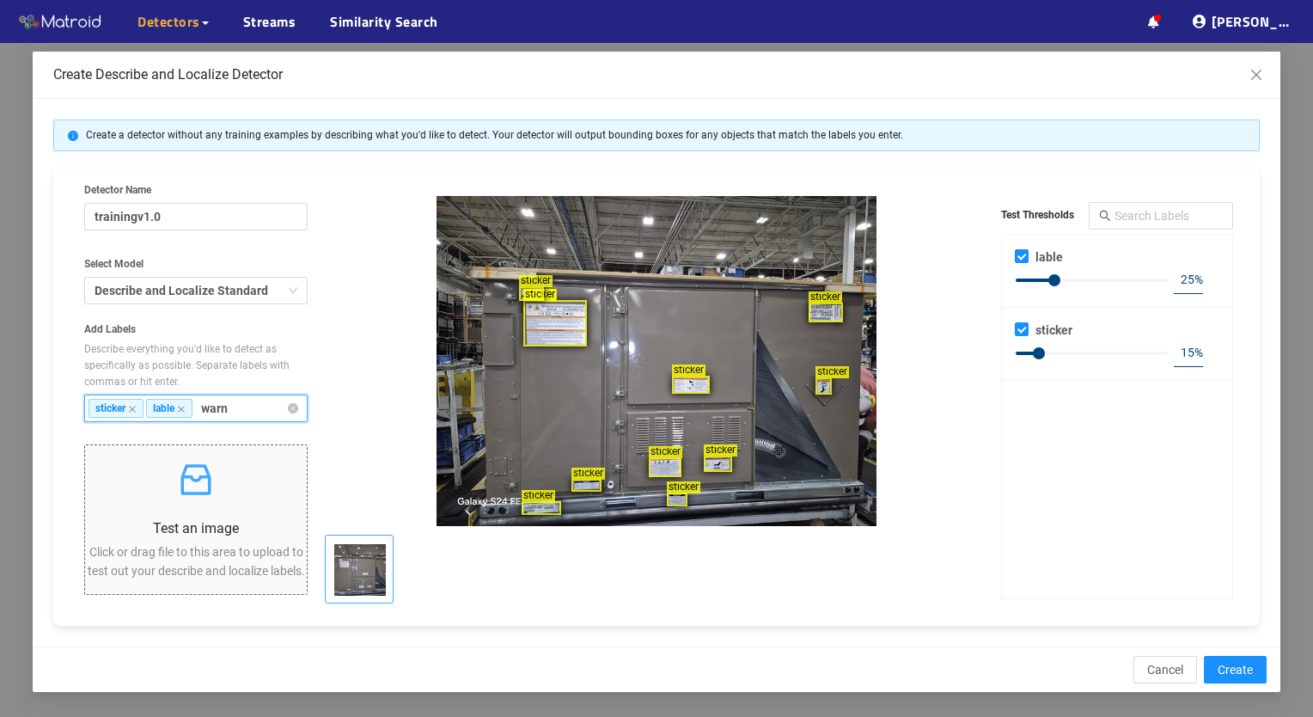
type input "warning"
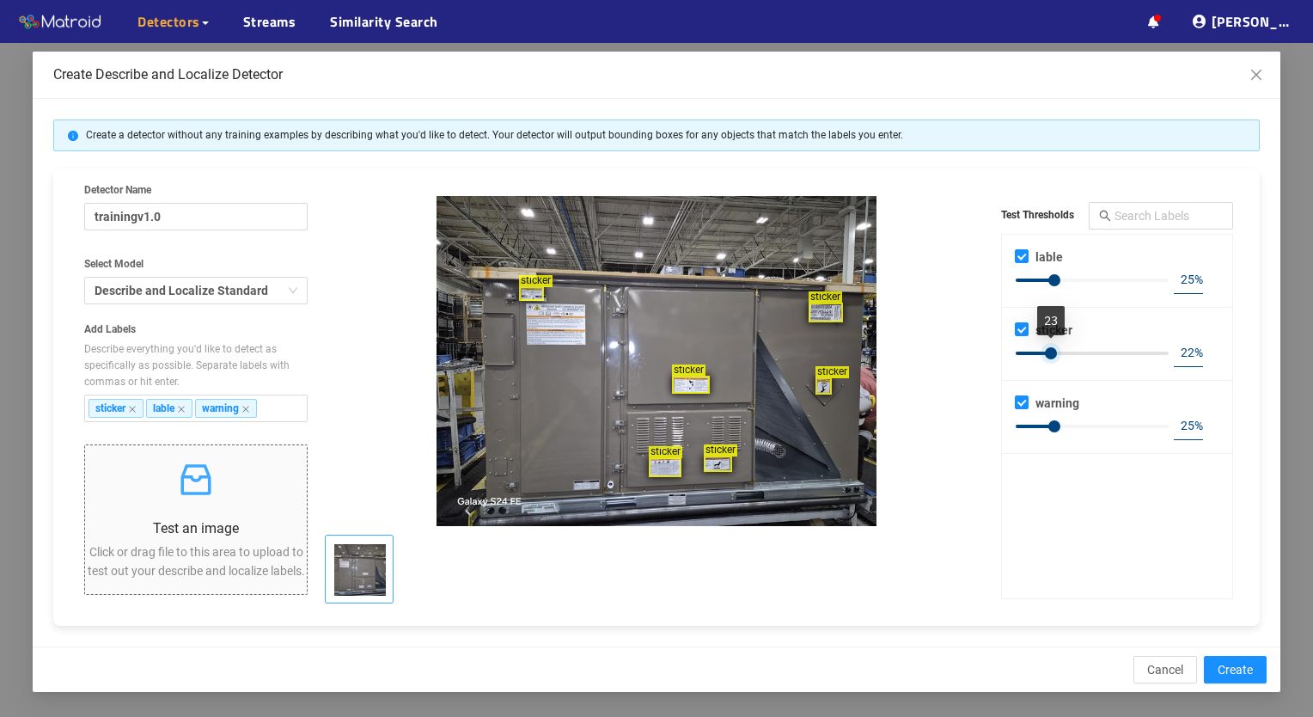
type input "21"
drag, startPoint x: 1040, startPoint y: 351, endPoint x: 1049, endPoint y: 354, distance: 9.3
click at [1049, 354] on div at bounding box center [1049, 353] width 12 height 12
click at [179, 411] on icon "close" at bounding box center [181, 409] width 7 height 7
click at [266, 411] on input "Add Labels Describe everything you'd like to detect as specifically as possible…" at bounding box center [279, 408] width 26 height 19
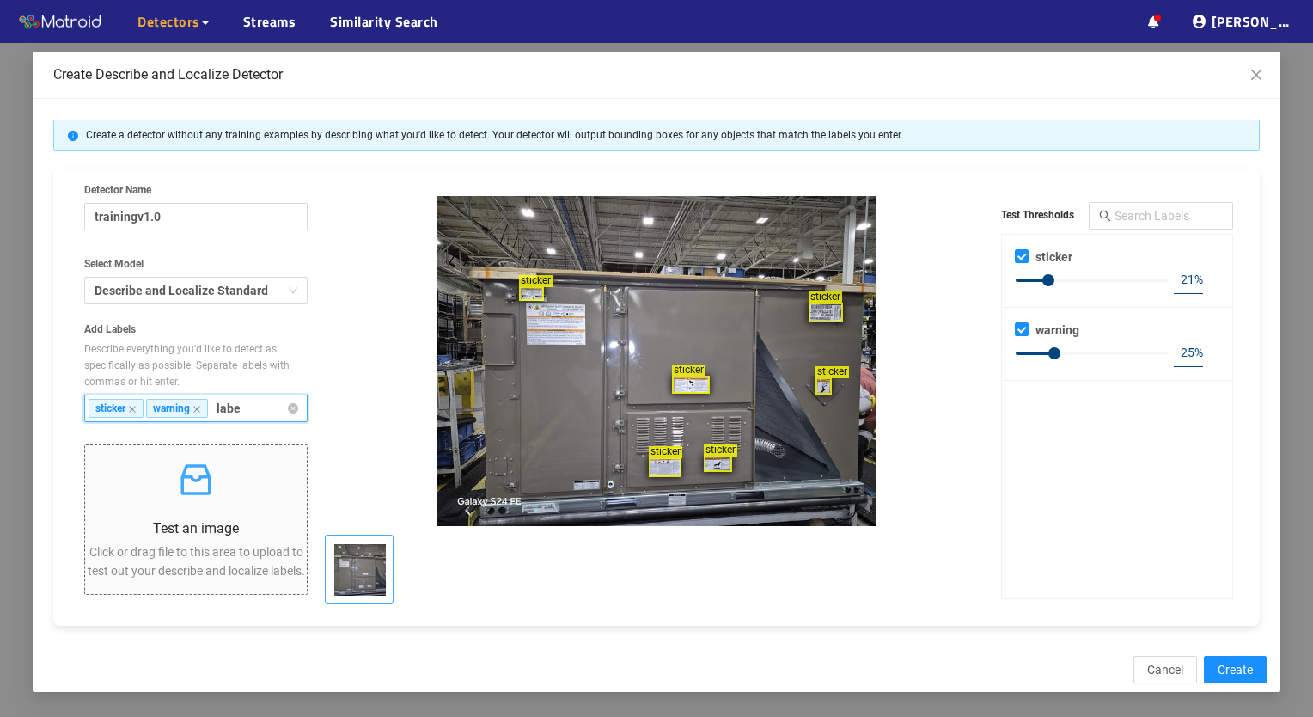
type input "label"
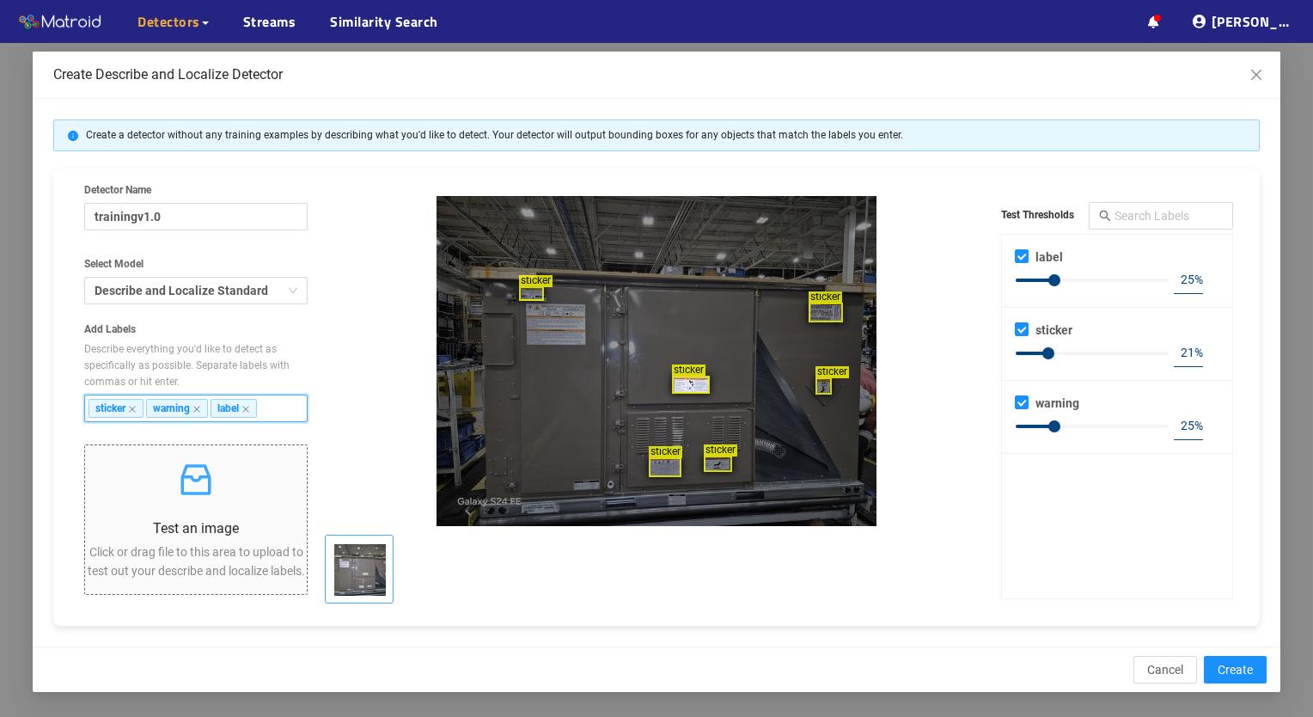
click at [680, 387] on div "sticker" at bounding box center [691, 385] width 38 height 18
click at [720, 452] on span "sticker" at bounding box center [721, 450] width 34 height 12
click at [685, 387] on div "sticker" at bounding box center [691, 385] width 38 height 18
click at [528, 291] on div "sticker" at bounding box center [531, 293] width 25 height 15
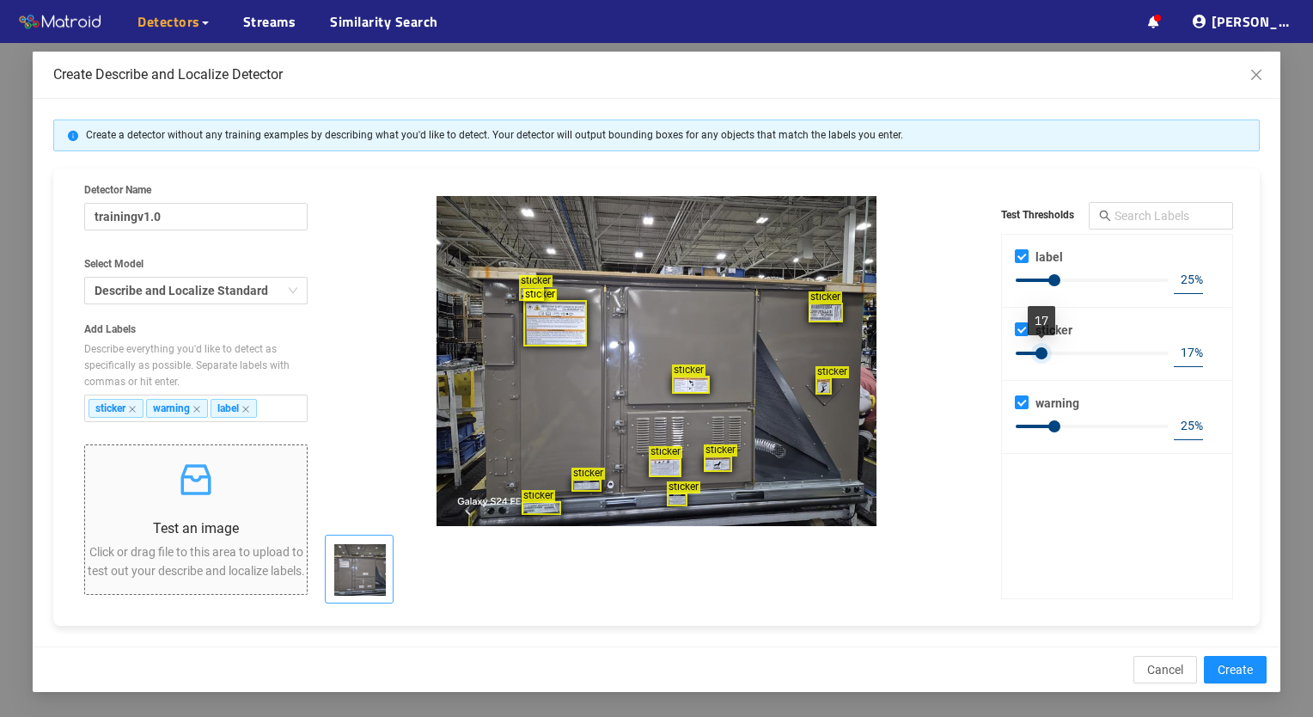
type input "16"
click at [1040, 342] on div "16 %" at bounding box center [1117, 354] width 213 height 28
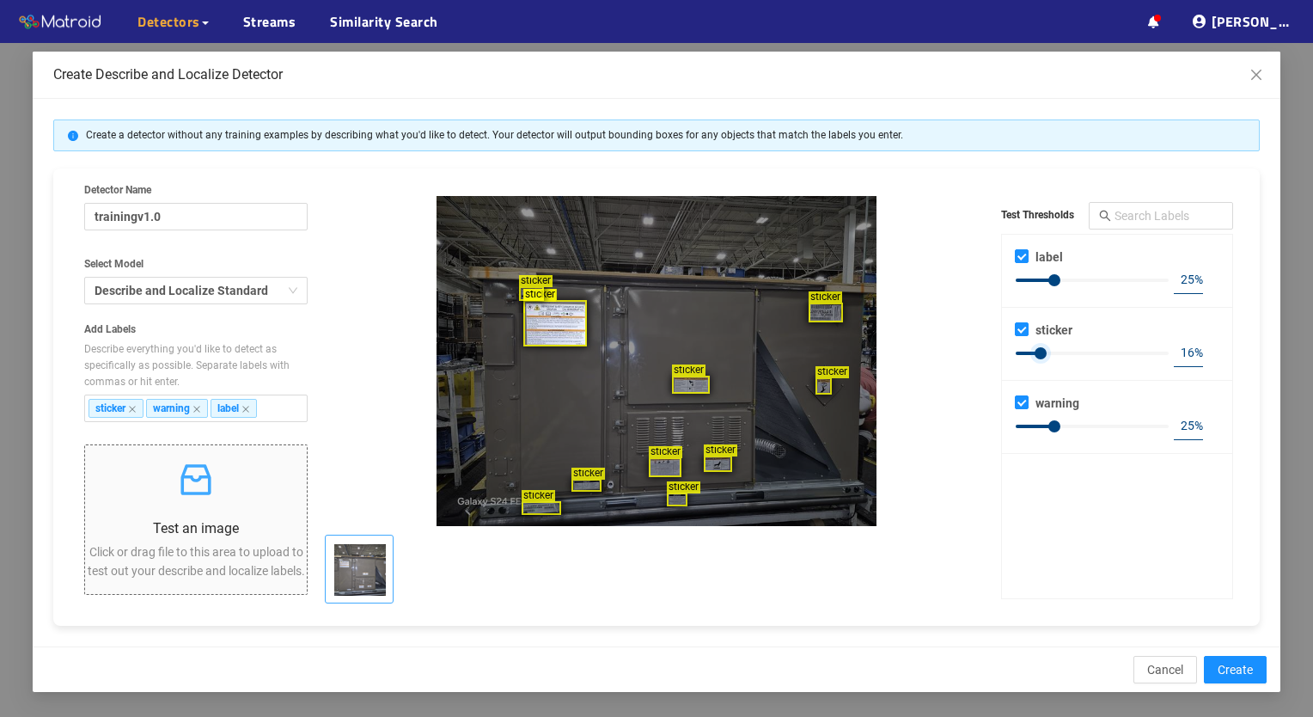
click at [541, 321] on div "sticker" at bounding box center [555, 323] width 64 height 46
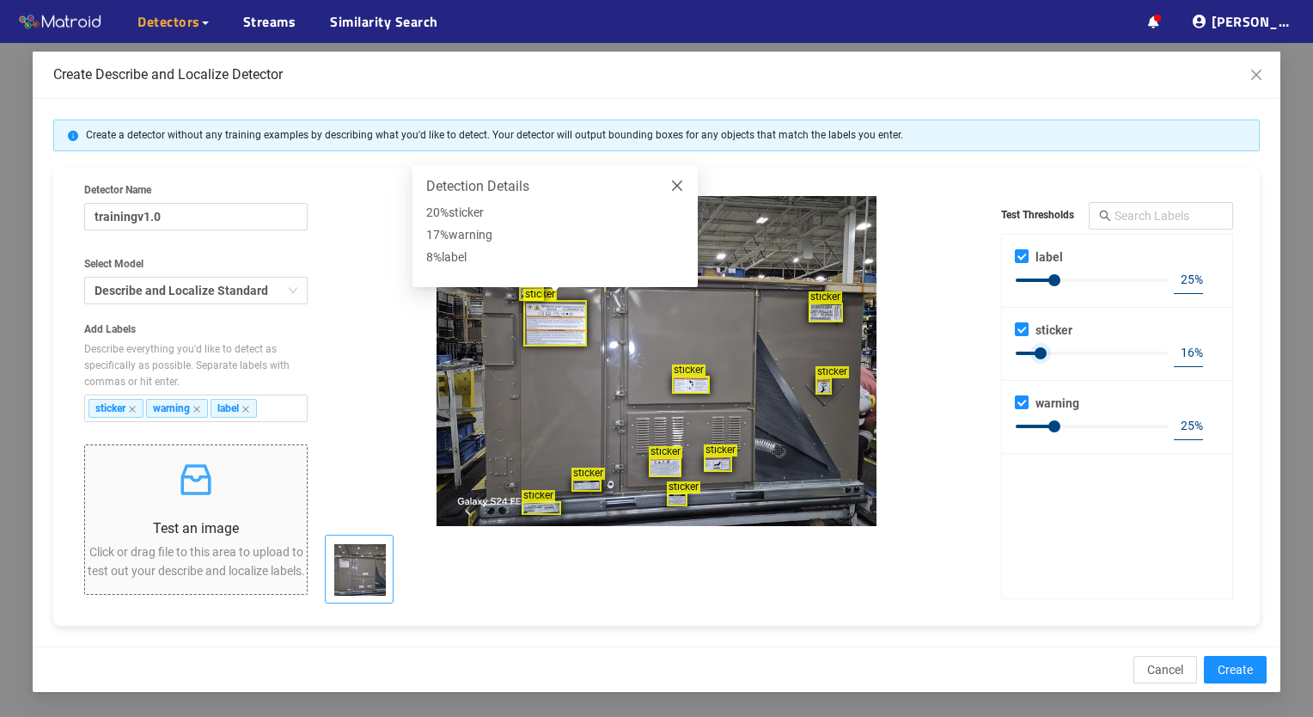
click at [546, 505] on div "sticker" at bounding box center [542, 508] width 40 height 14
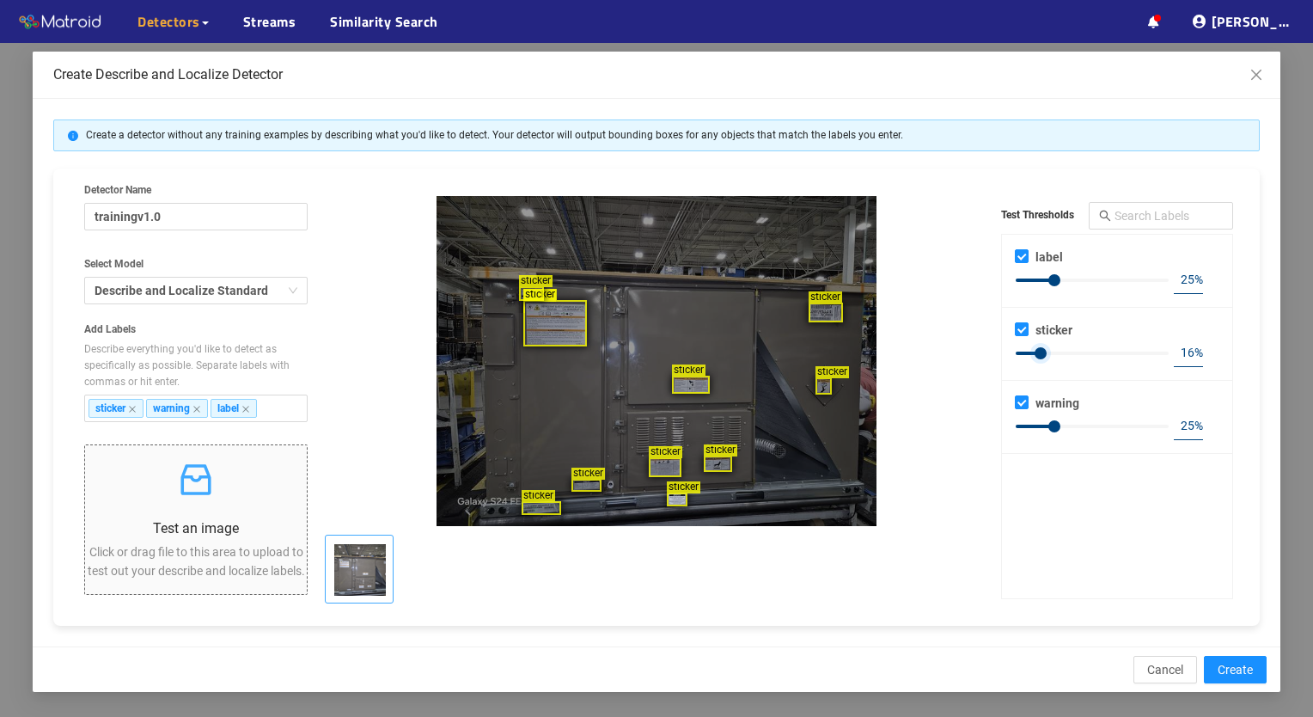
click at [680, 495] on div "sticker" at bounding box center [677, 500] width 21 height 14
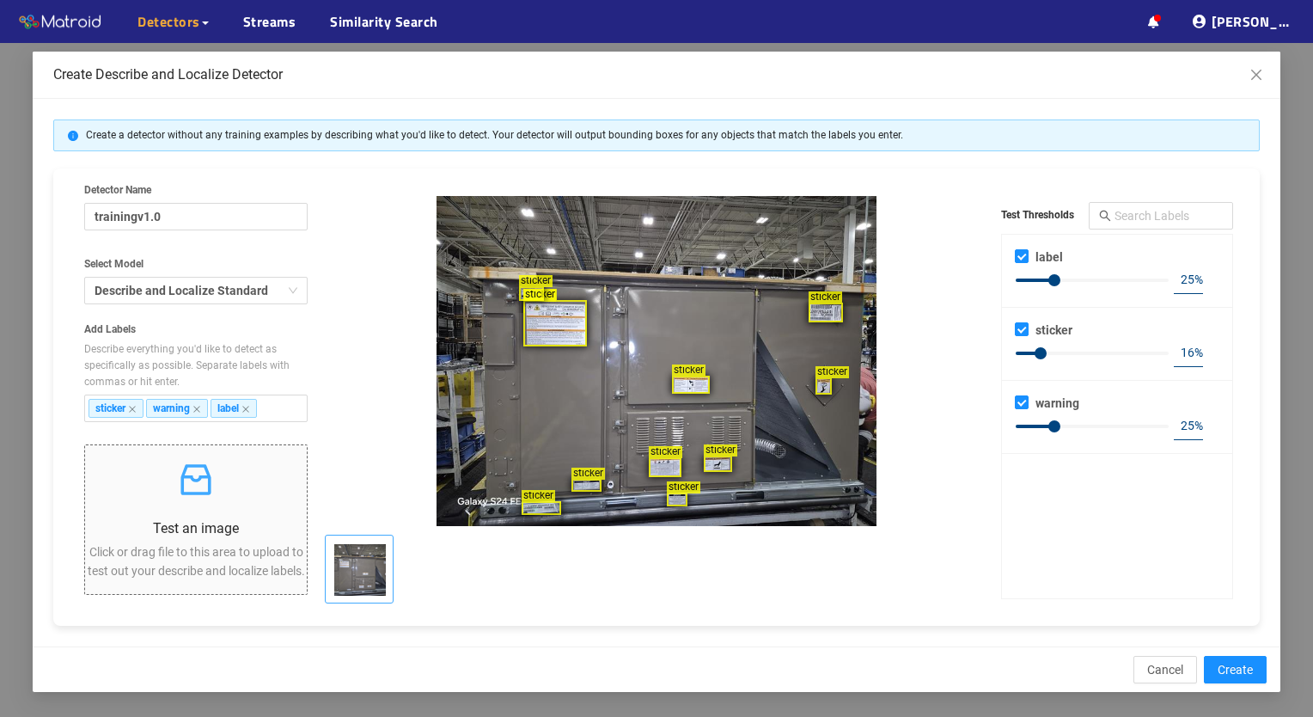
drag, startPoint x: 288, startPoint y: 299, endPoint x: 353, endPoint y: 258, distance: 77.3
click at [353, 258] on div "sticker sticker sticker sticker sticker sticker sticker sticker sticker sticker" at bounding box center [657, 361] width 664 height 330
click at [285, 285] on span "Describe and Localize Standard Our standard Describe and Localize model. This i…" at bounding box center [196, 291] width 203 height 26
click at [285, 285] on input "Select Model Describe and Localize Standard Our standard Describe and Localize …" at bounding box center [195, 291] width 191 height 26
click at [386, 311] on div "sticker sticker sticker sticker sticker sticker sticker sticker sticker sticker" at bounding box center [657, 361] width 664 height 330
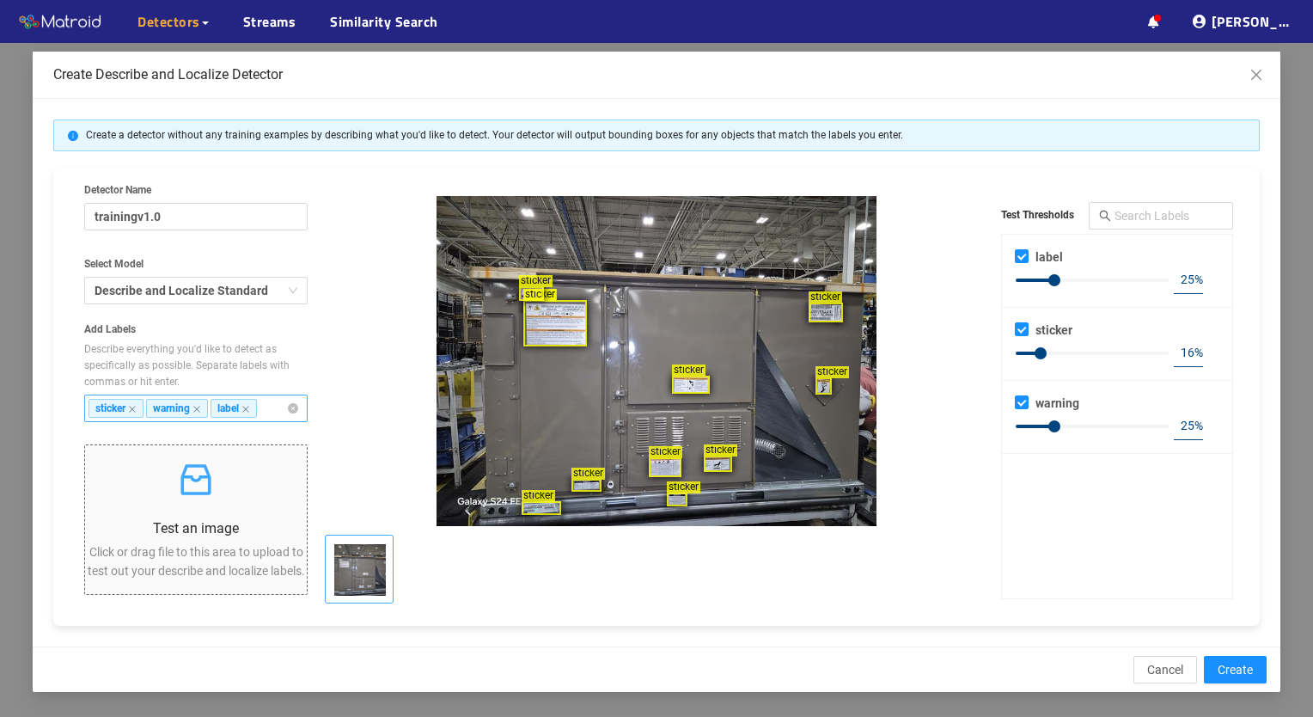
click at [278, 405] on input "Add Labels Describe everything you'd like to detect as specifically as possible…" at bounding box center [279, 408] width 26 height 19
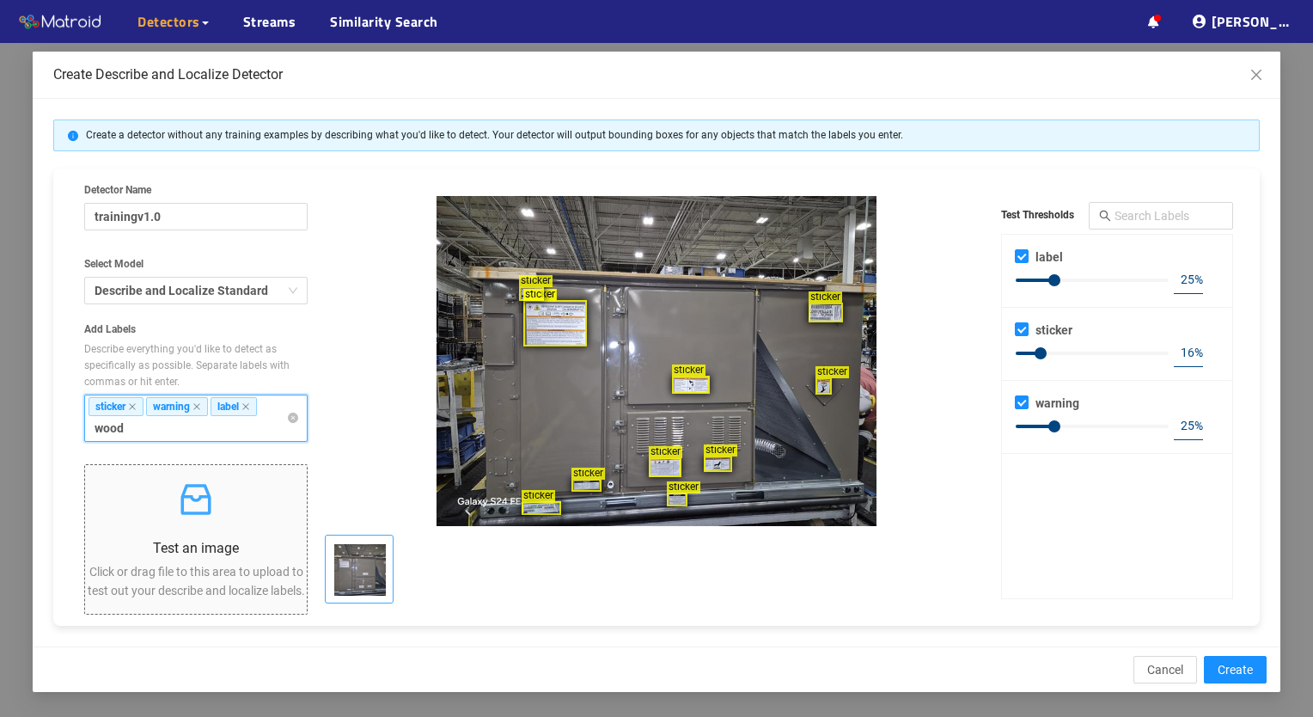
type input "wood"
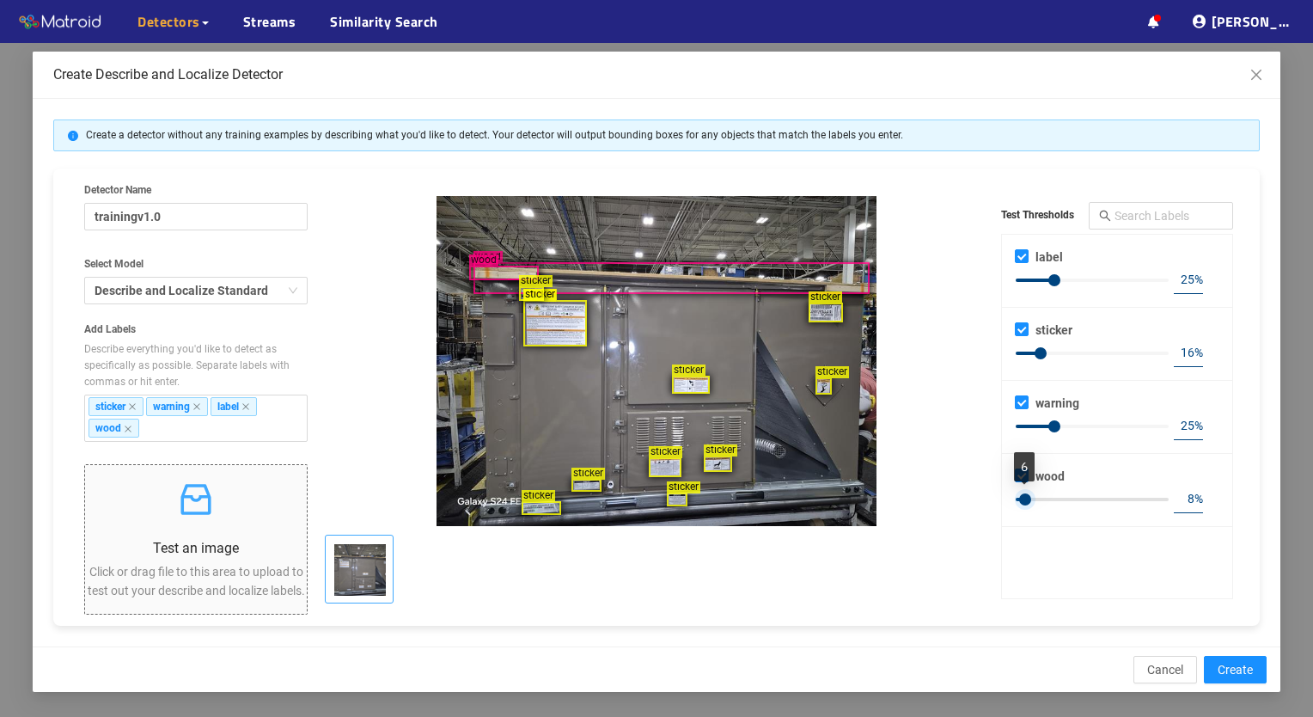
type input "9"
drag, startPoint x: 1052, startPoint y: 497, endPoint x: 1027, endPoint y: 500, distance: 25.2
click at [1027, 500] on div at bounding box center [1030, 499] width 12 height 12
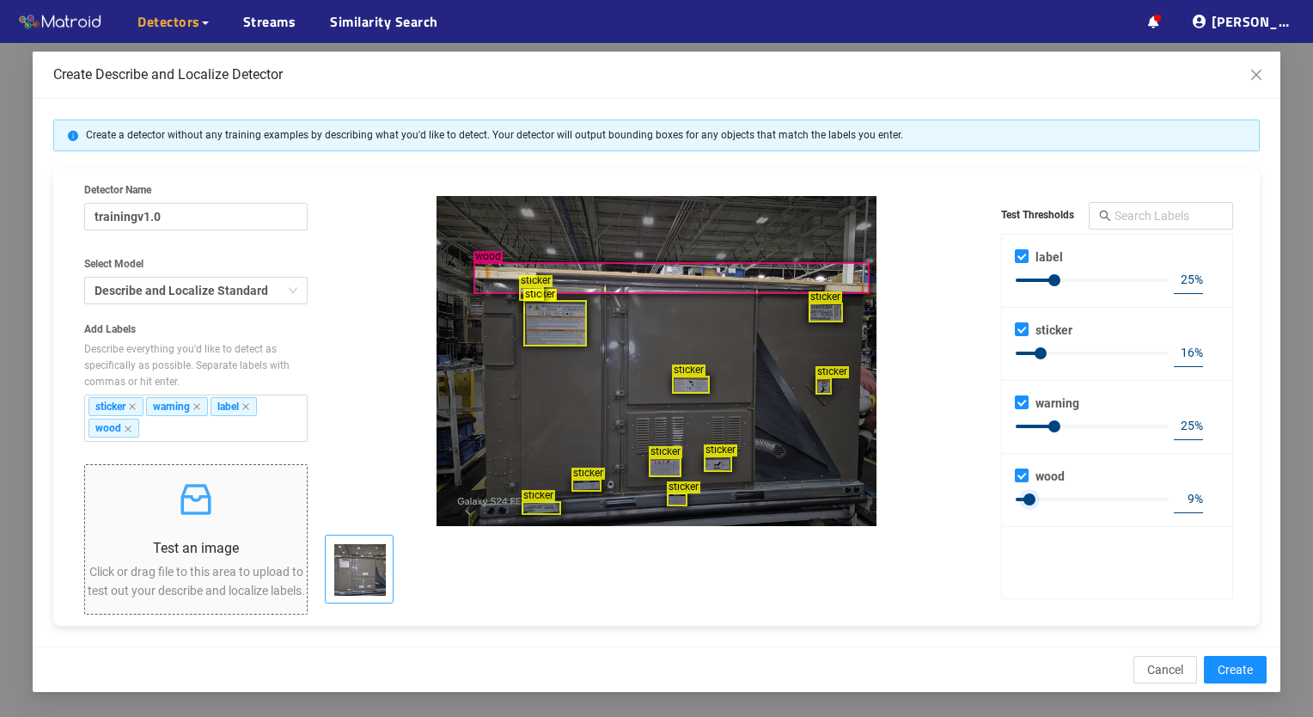
click at [500, 274] on div "wood" at bounding box center [672, 278] width 396 height 32
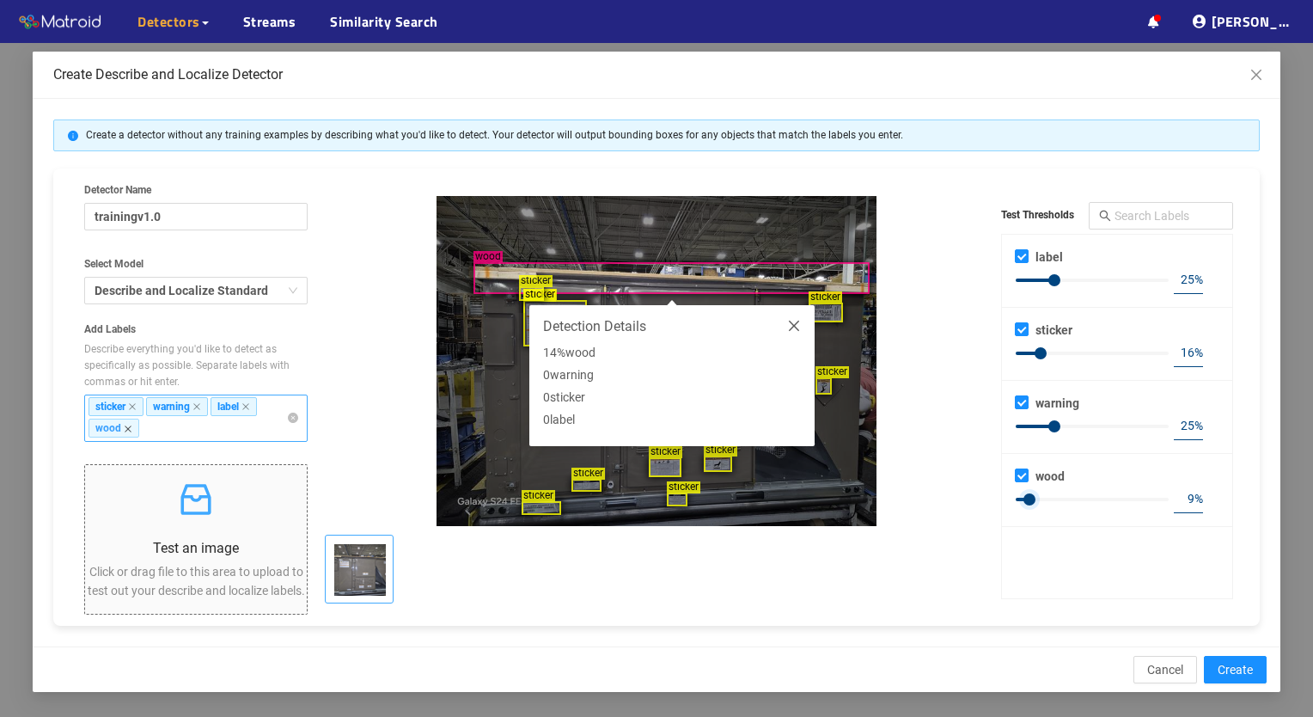
click at [127, 427] on icon "close" at bounding box center [128, 428] width 7 height 7
click at [148, 427] on input "Add Labels Describe everything you'd like to detect as specifically as possible…" at bounding box center [161, 428] width 26 height 19
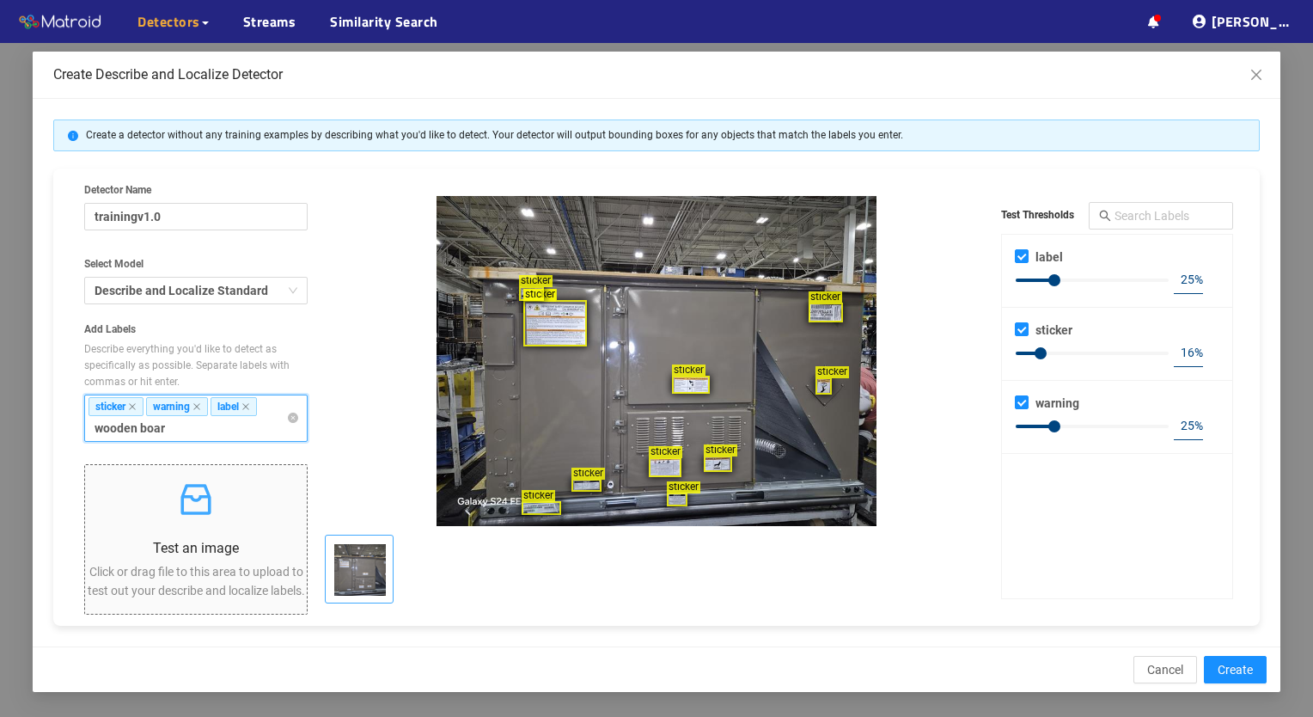
type input "wooden board"
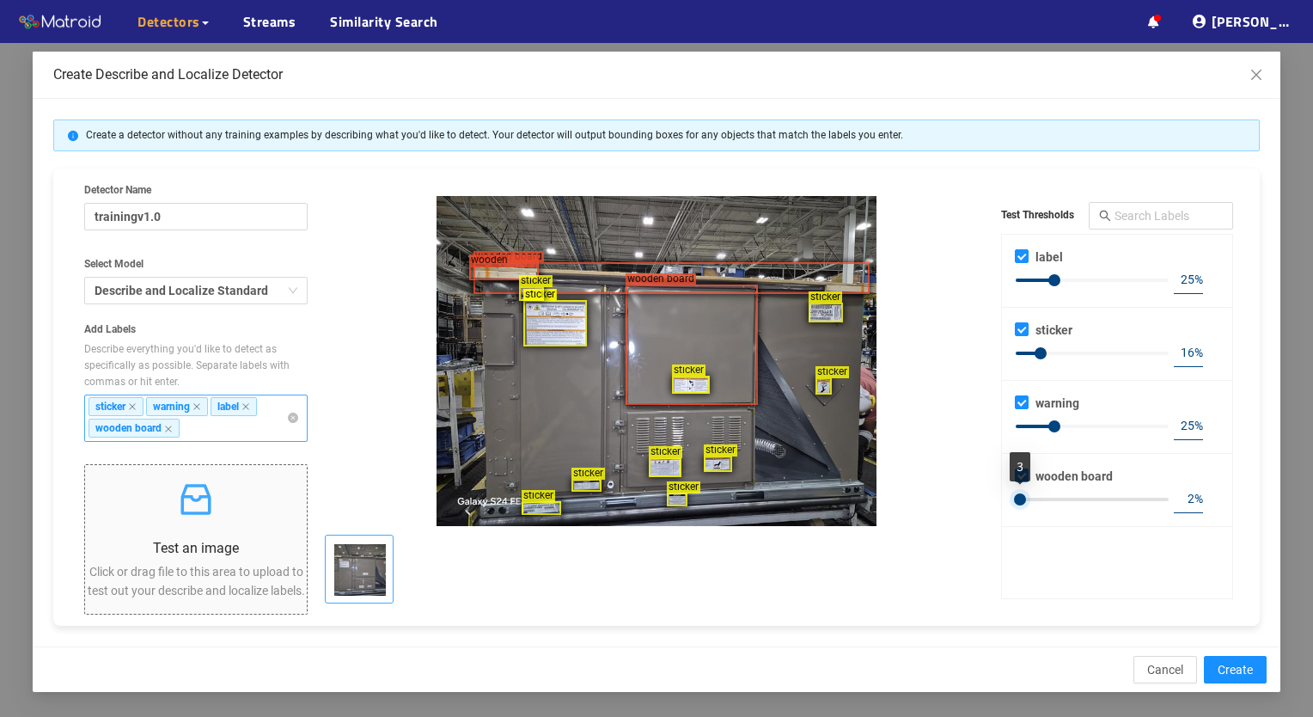
type input "1"
checkbox input "false"
type input "0"
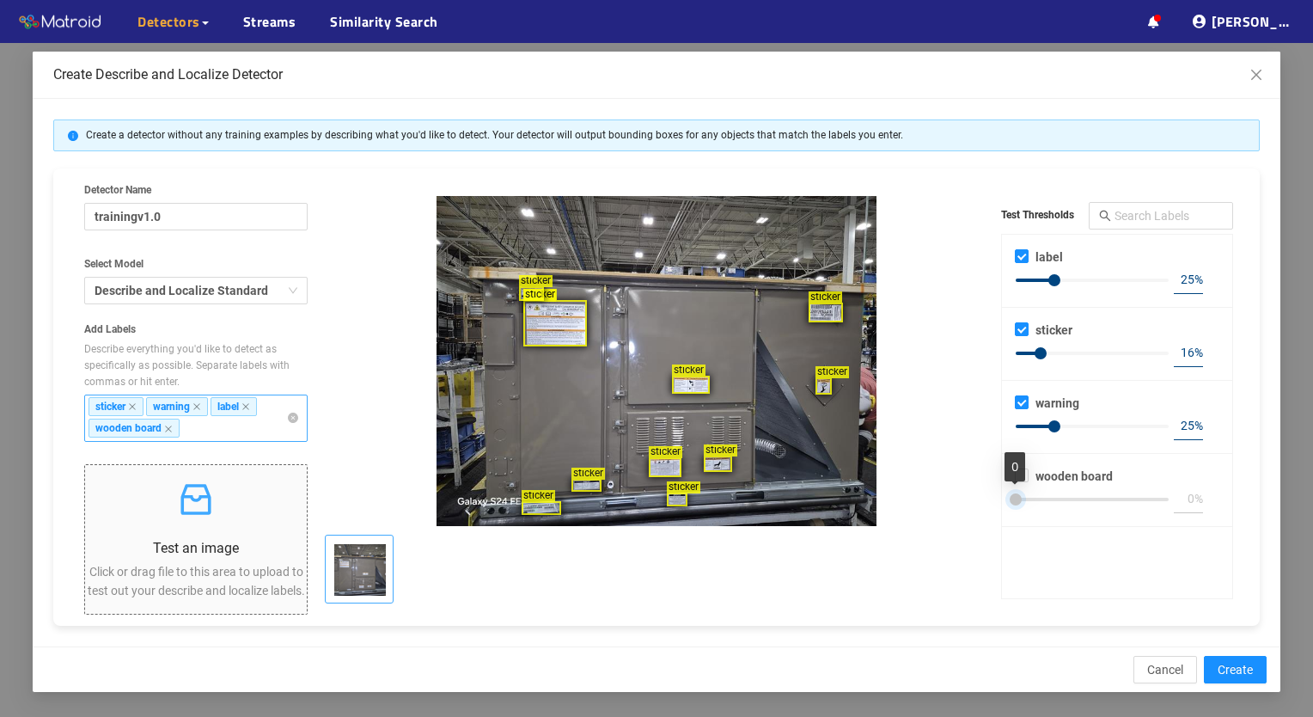
checkbox input "true"
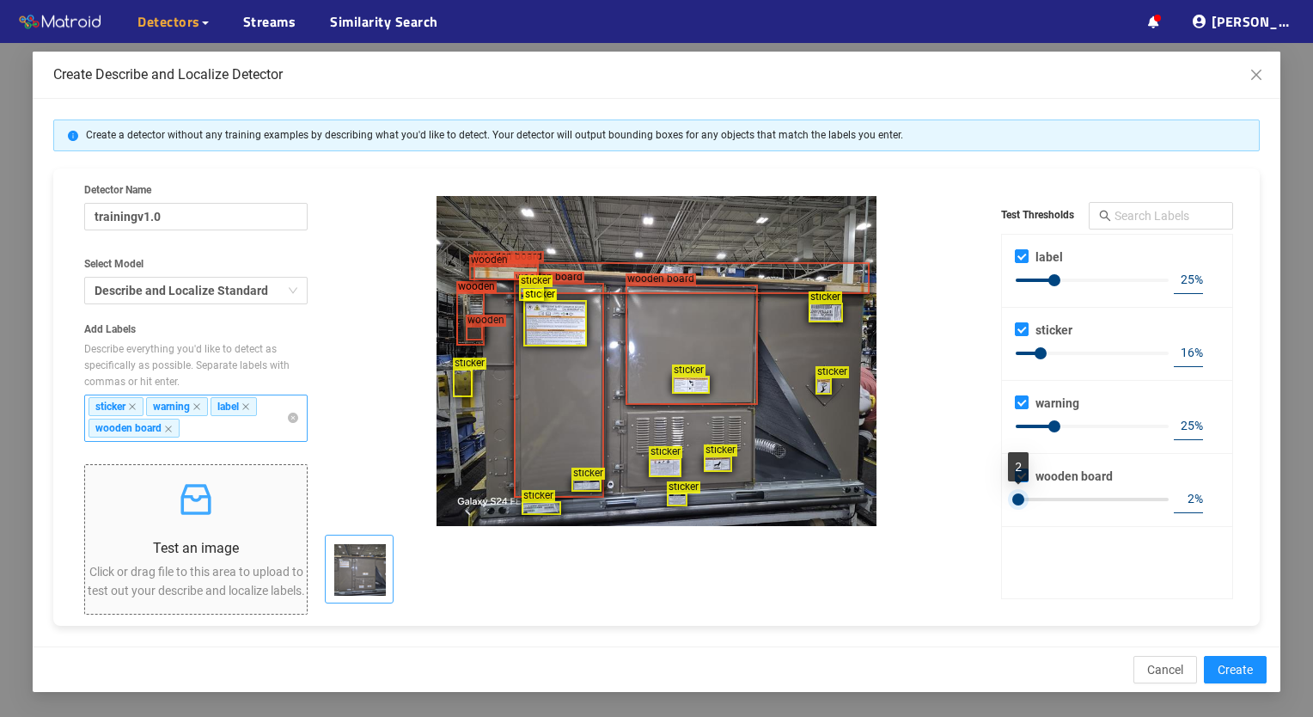
type input "3"
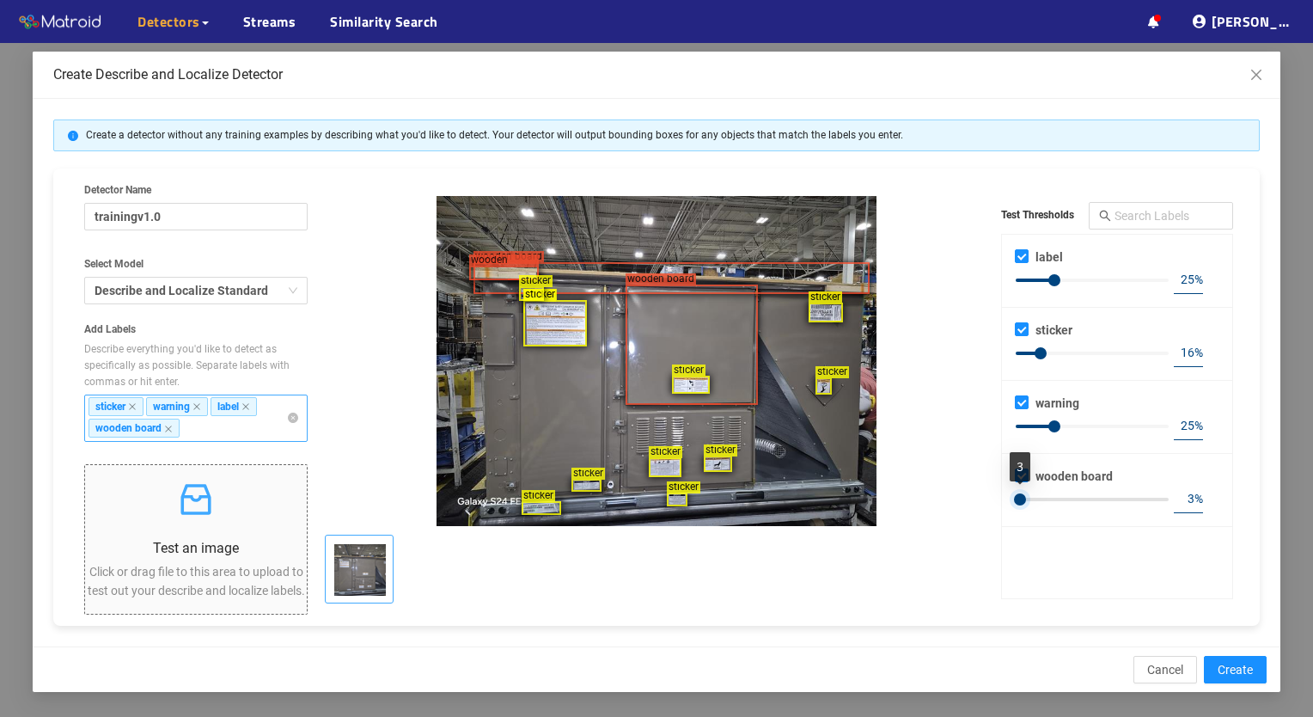
drag, startPoint x: 1056, startPoint y: 496, endPoint x: 1021, endPoint y: 493, distance: 34.5
click at [1021, 493] on div at bounding box center [1020, 499] width 12 height 12
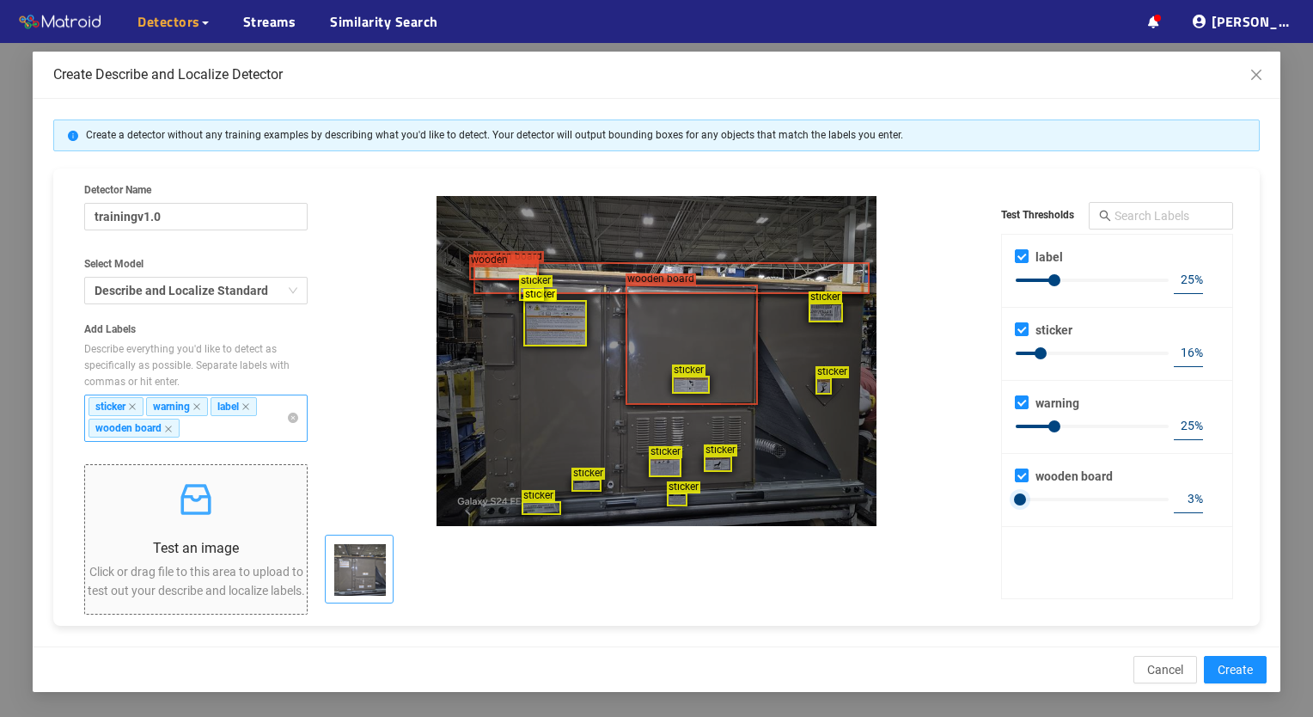
click at [594, 274] on div "wooden board" at bounding box center [672, 278] width 396 height 32
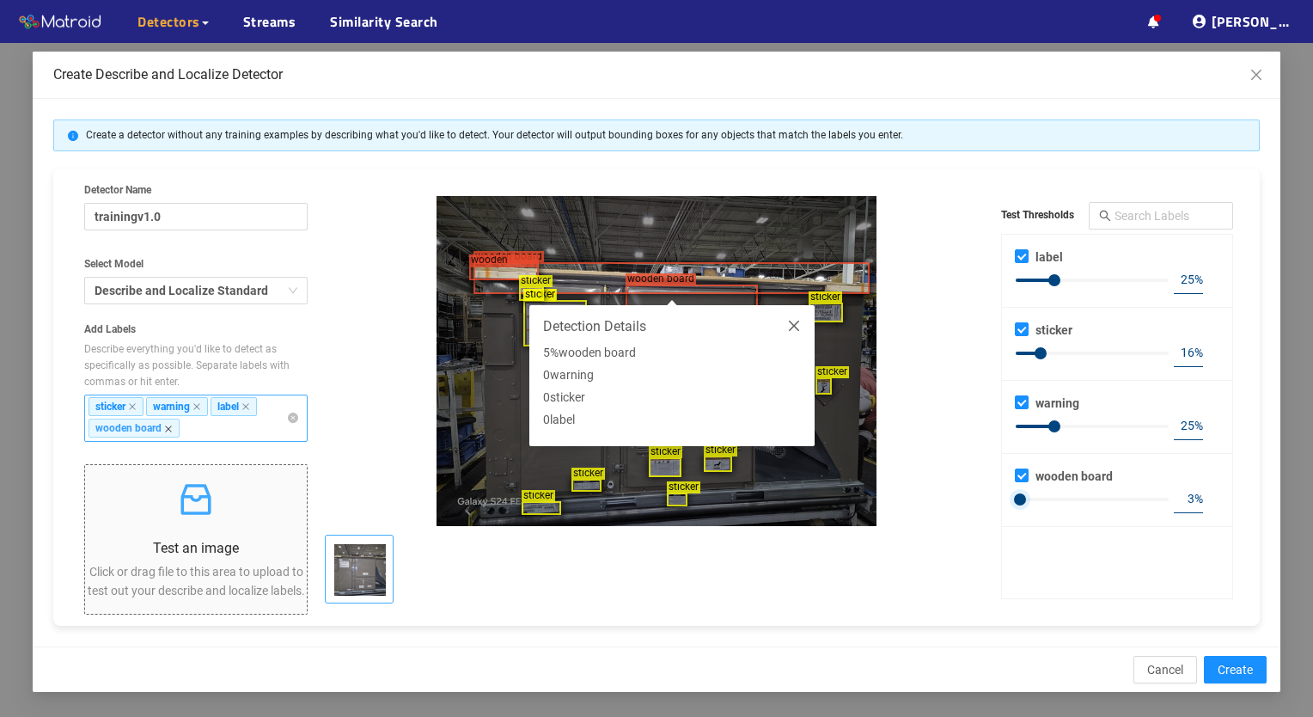
click at [172, 431] on icon "close" at bounding box center [168, 429] width 9 height 9
click at [188, 431] on input "Add Labels Describe everything you'd like to detect as specifically as possible…" at bounding box center [201, 428] width 26 height 19
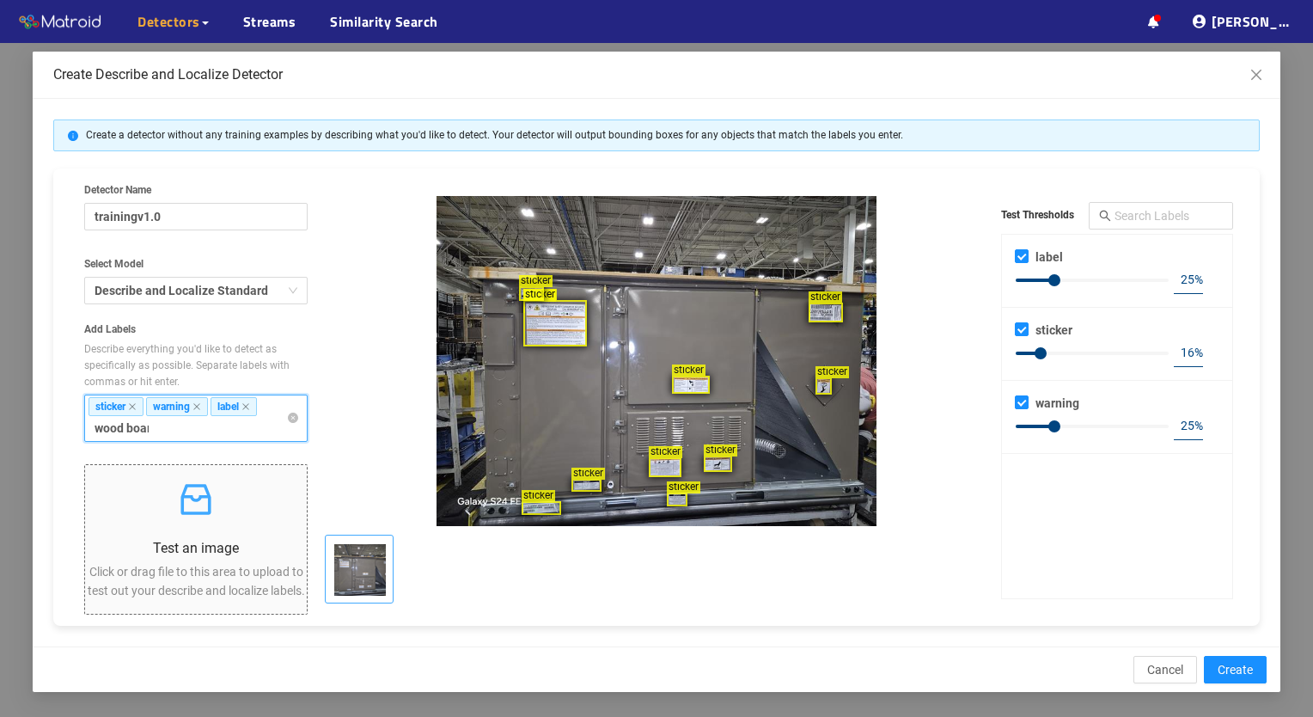
type input "wood board"
type input "14"
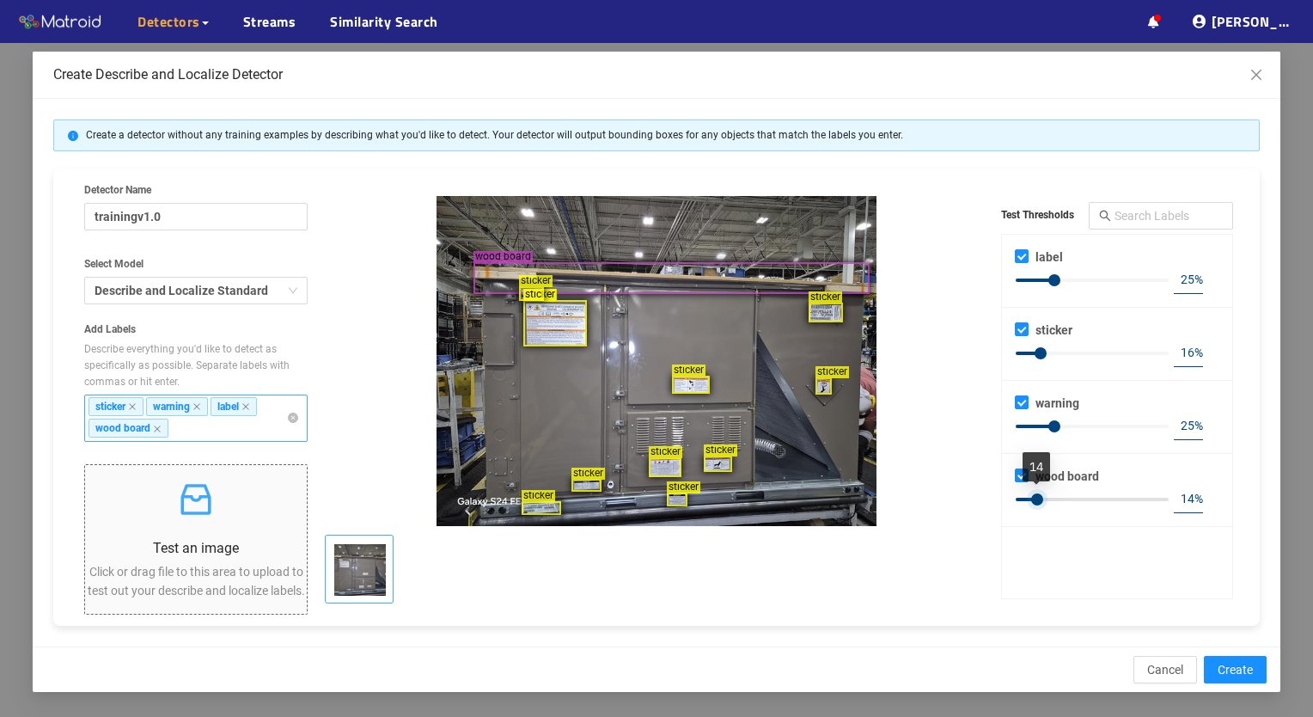
drag, startPoint x: 1054, startPoint y: 494, endPoint x: 1037, endPoint y: 496, distance: 17.3
click at [1037, 496] on div at bounding box center [1037, 499] width 12 height 12
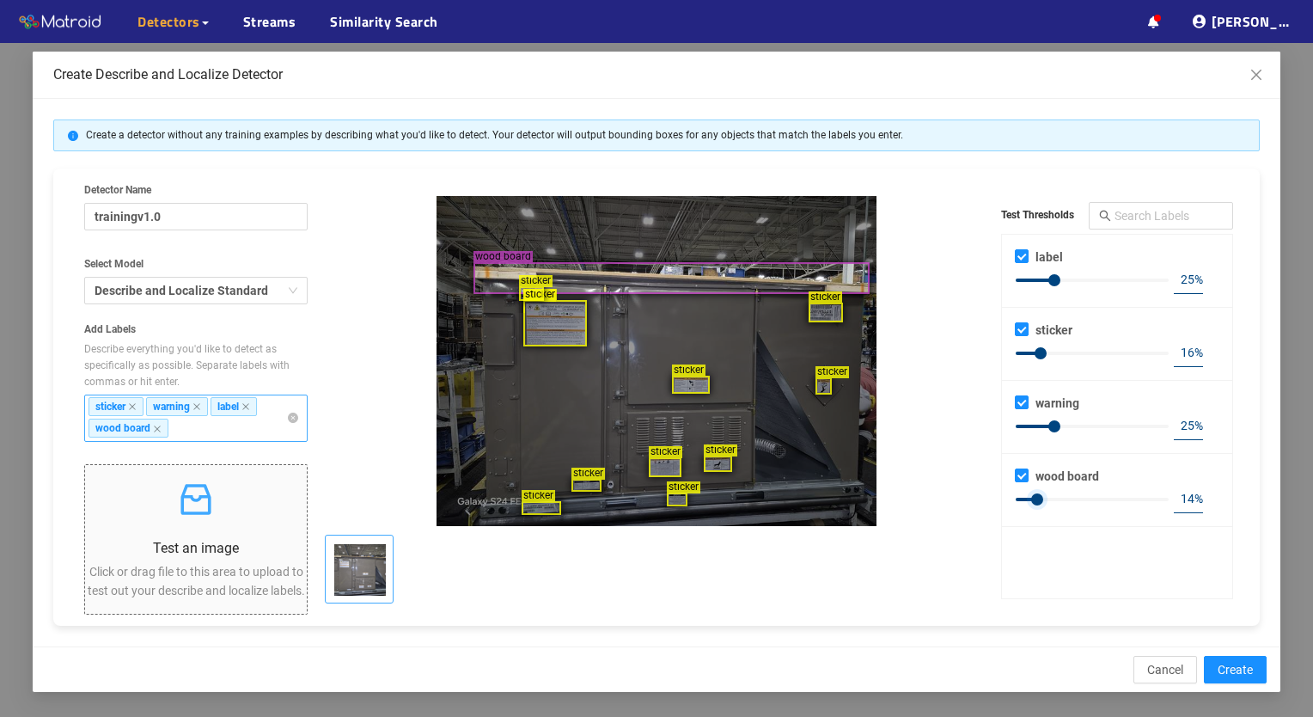
click at [581, 277] on div "wood board" at bounding box center [672, 278] width 396 height 32
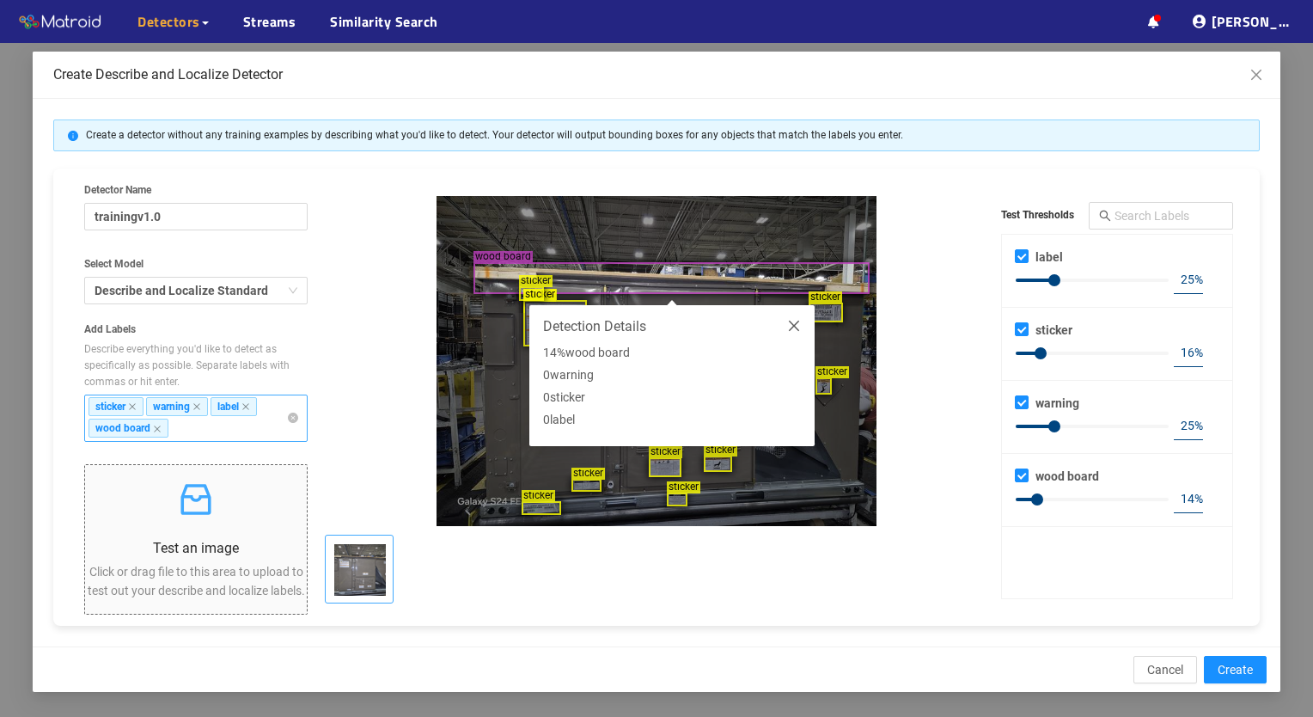
click at [952, 471] on div "sticker sticker sticker sticker sticker sticker sticker sticker sticker sticker…" at bounding box center [657, 361] width 664 height 330
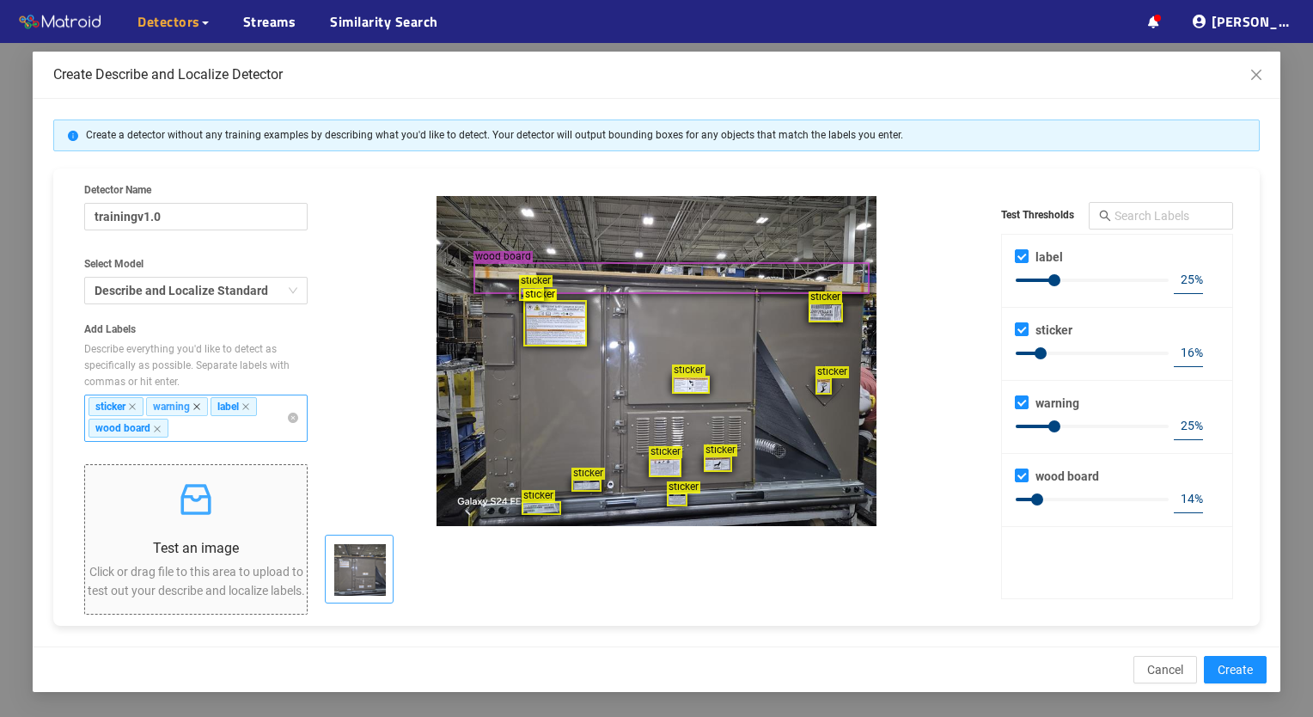
click at [197, 405] on icon "close" at bounding box center [197, 406] width 9 height 9
click at [197, 419] on input "Add Labels Describe everything you'd like to detect as specifically as possible…" at bounding box center [190, 428] width 26 height 19
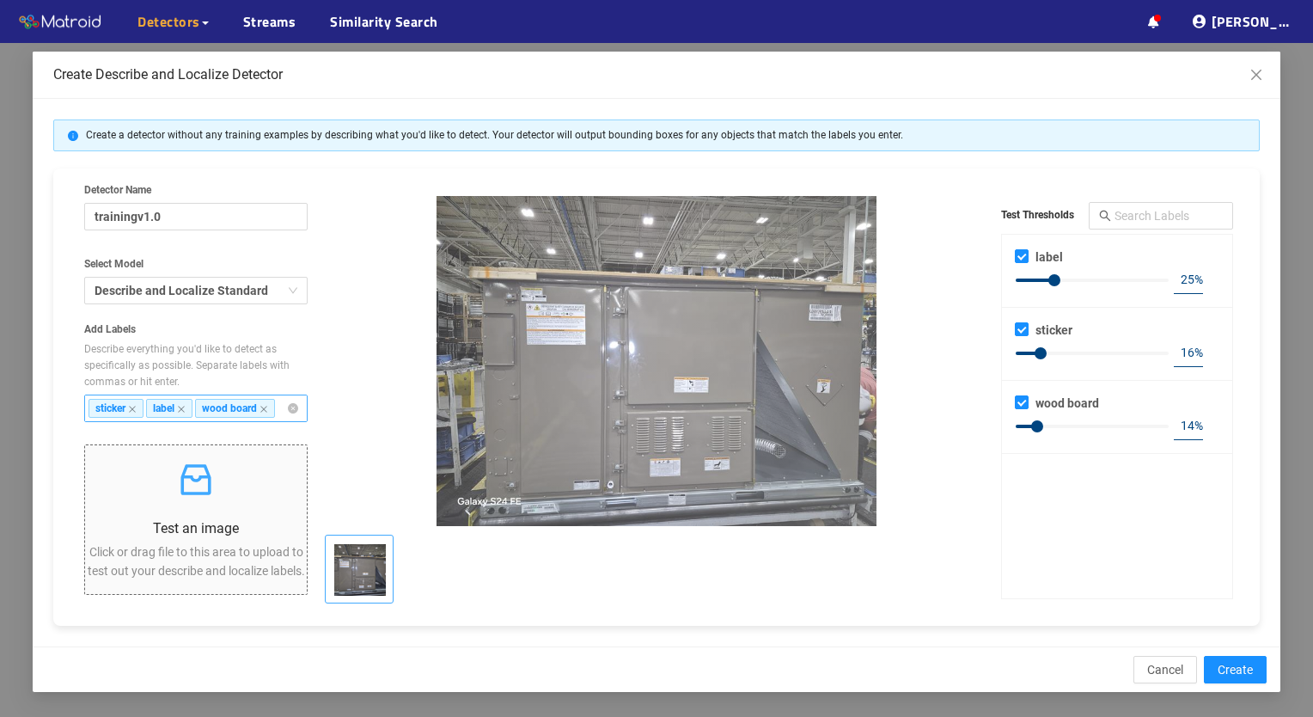
scroll to position [0, 3]
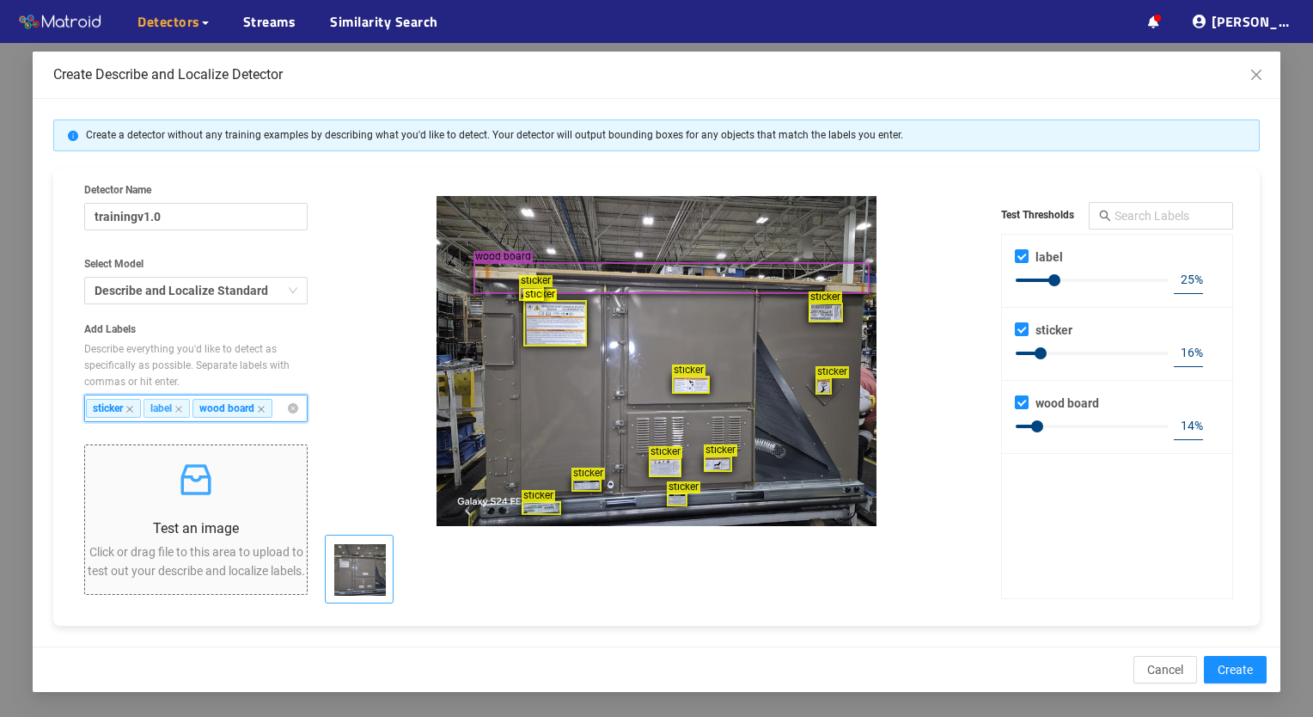
click at [176, 403] on span "label" at bounding box center [167, 408] width 46 height 19
click at [281, 403] on input "Add Labels Describe everything you'd like to detect as specifically as possible…" at bounding box center [294, 408] width 26 height 19
click at [175, 407] on icon "close" at bounding box center [178, 409] width 9 height 9
click at [281, 407] on input "Add Labels Describe everything you'd like to detect as specifically as possible…" at bounding box center [294, 408] width 26 height 19
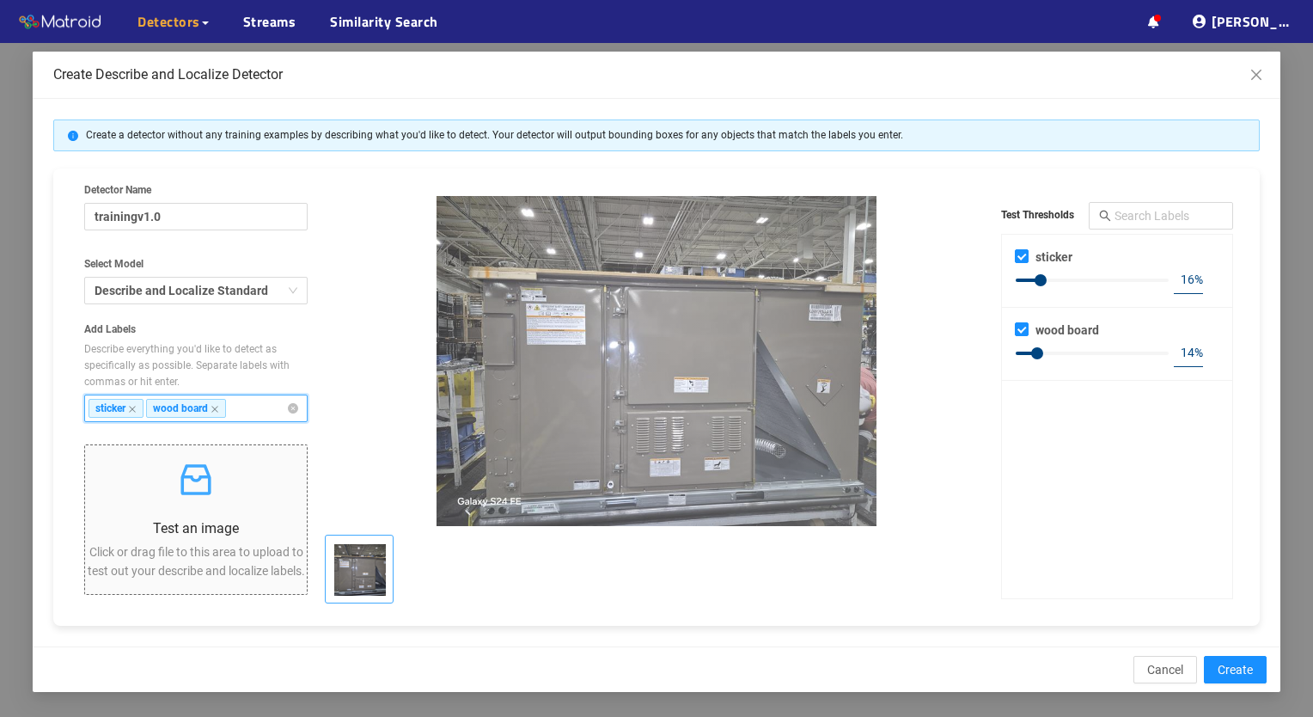
scroll to position [0, 0]
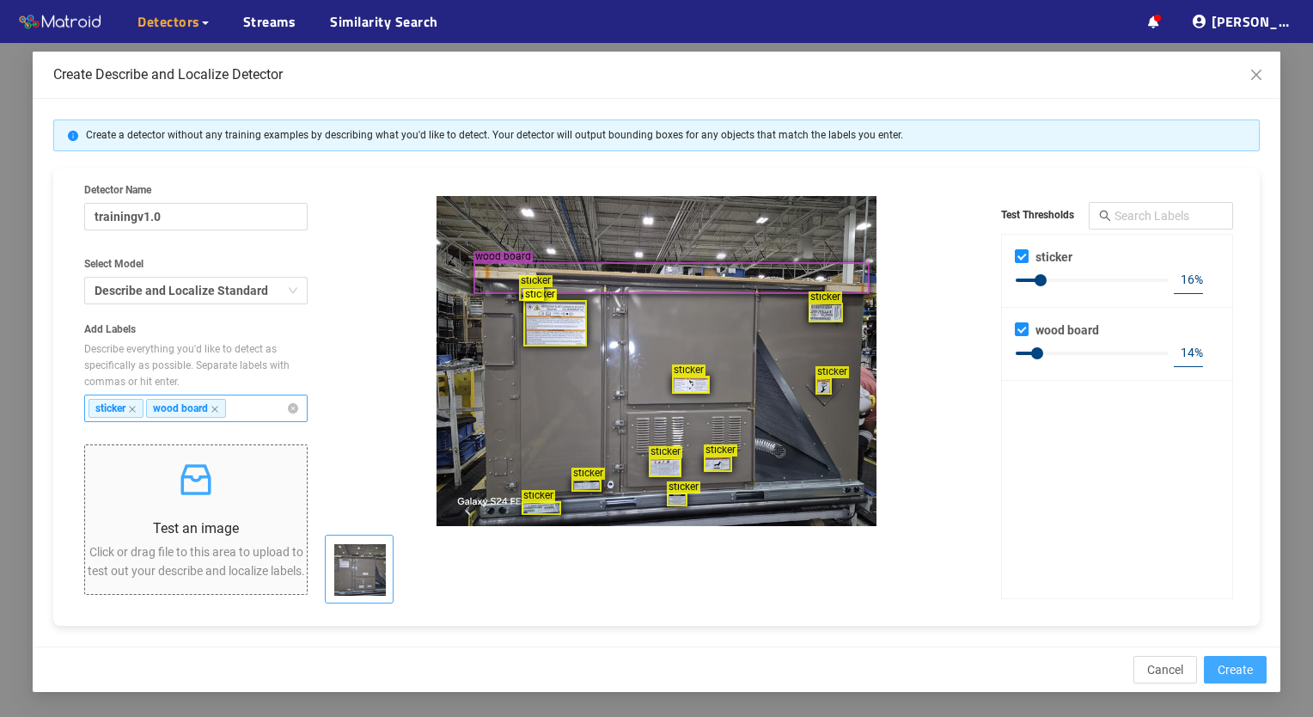
click at [1234, 663] on span "Create" at bounding box center [1235, 669] width 35 height 19
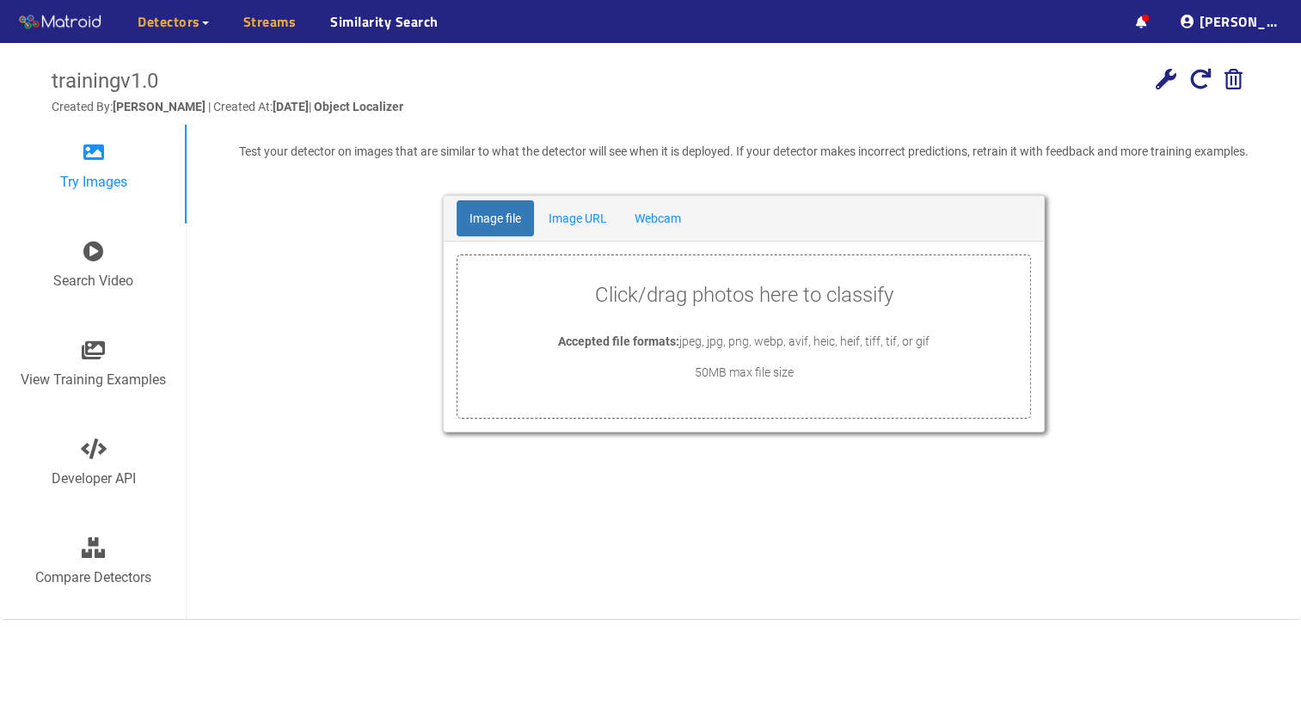
click at [262, 11] on link "Streams" at bounding box center [269, 21] width 53 height 21
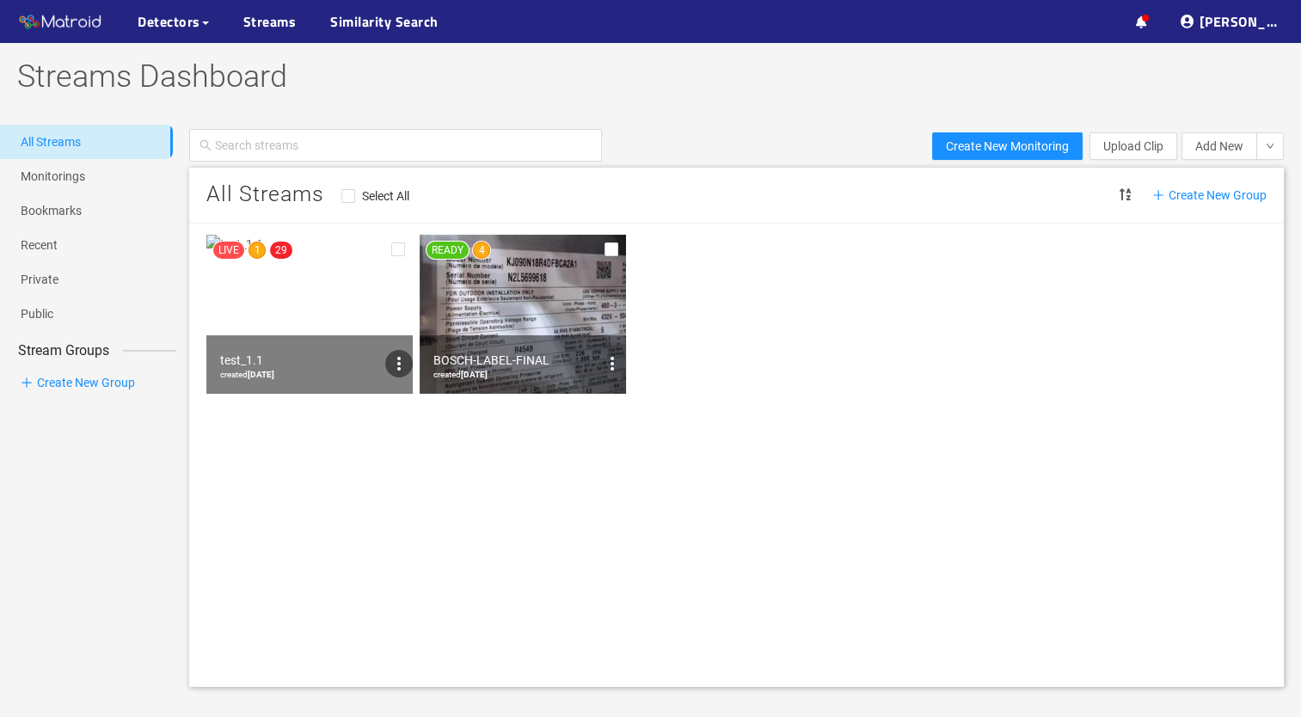
click at [395, 364] on icon "options" at bounding box center [399, 363] width 21 height 21
click at [334, 322] on div at bounding box center [650, 358] width 1301 height 717
click at [334, 322] on img at bounding box center [309, 314] width 206 height 159
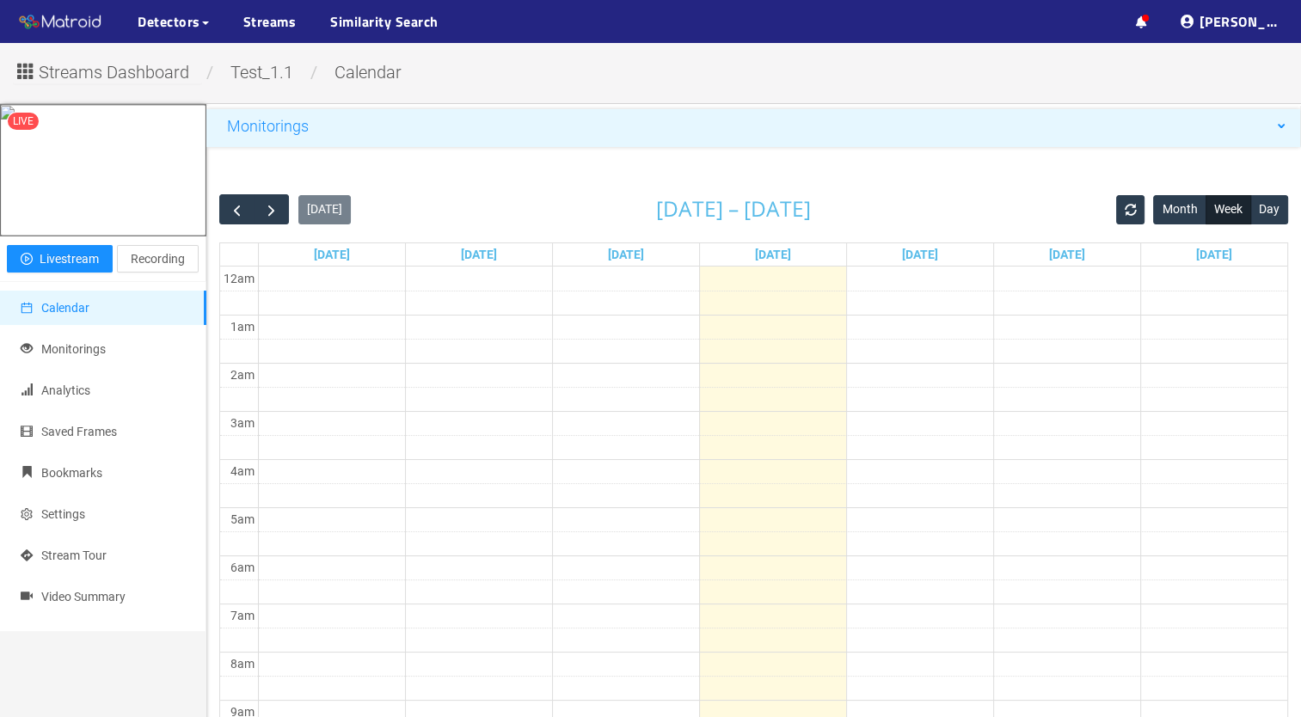
click at [291, 125] on span "Monitorings" at bounding box center [268, 126] width 82 height 18
click at [1280, 163] on span "bosch_label_type_v1.0_full" at bounding box center [773, 167] width 1023 height 34
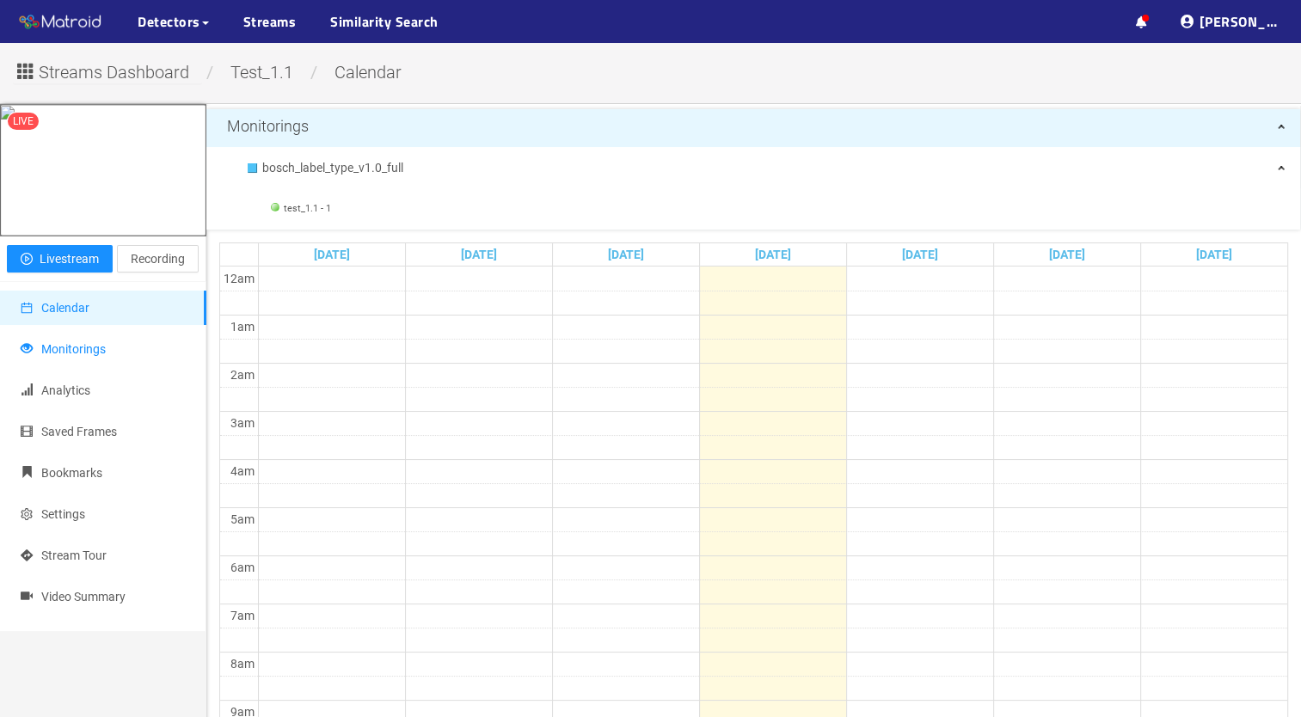
click at [95, 343] on span "Monitorings" at bounding box center [73, 349] width 64 height 14
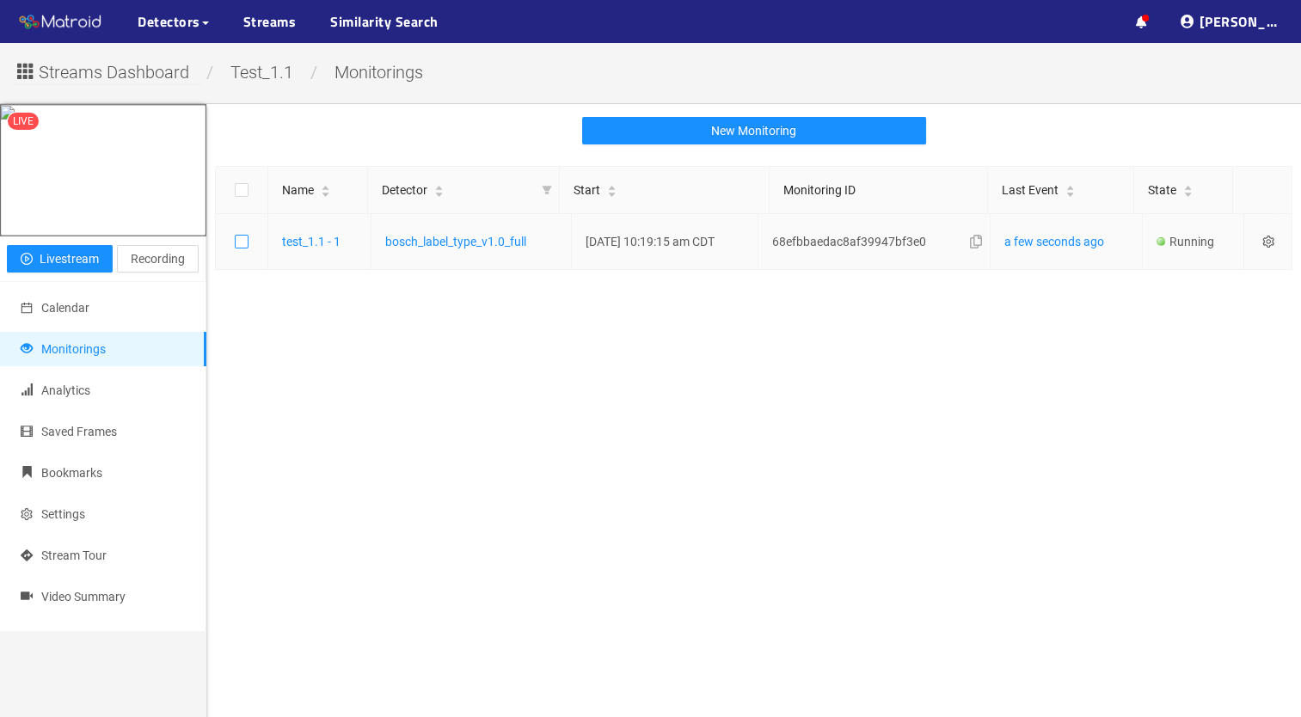
click at [230, 242] on label at bounding box center [242, 241] width 52 height 19
checkbox input "true"
click at [237, 237] on span at bounding box center [242, 242] width 14 height 14
checkbox input "false"
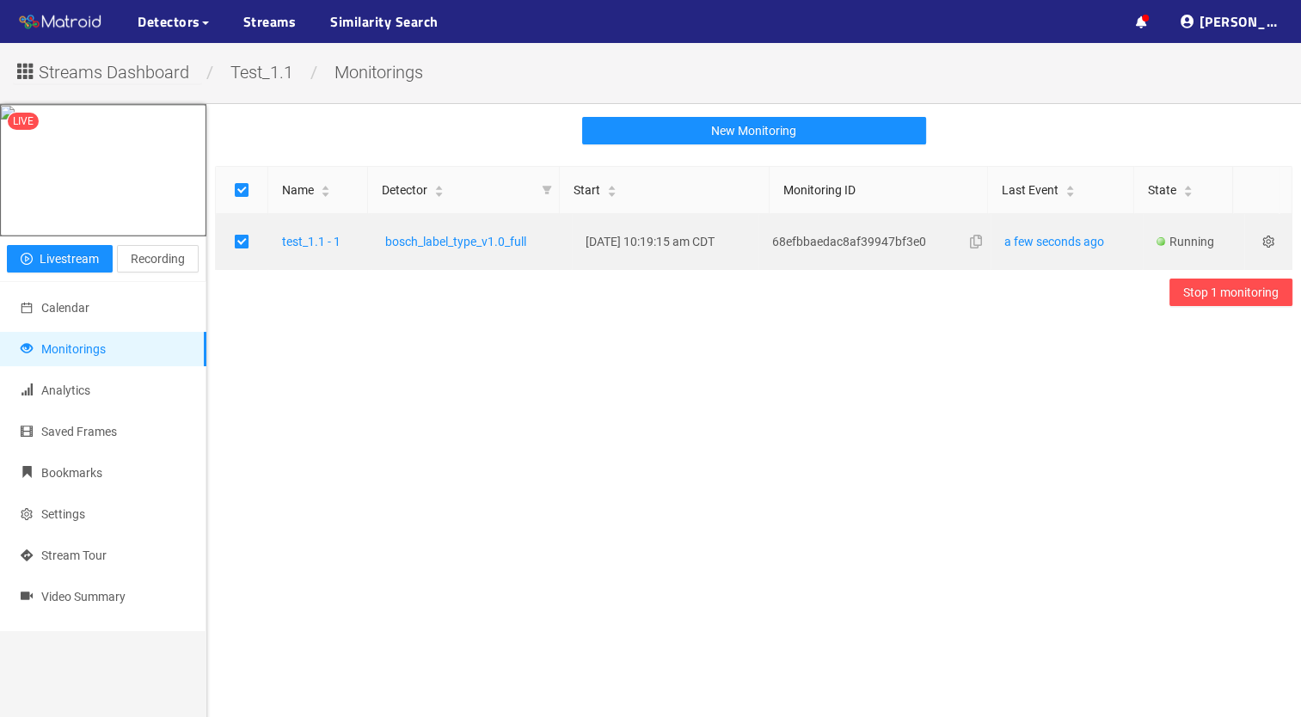
checkbox input "false"
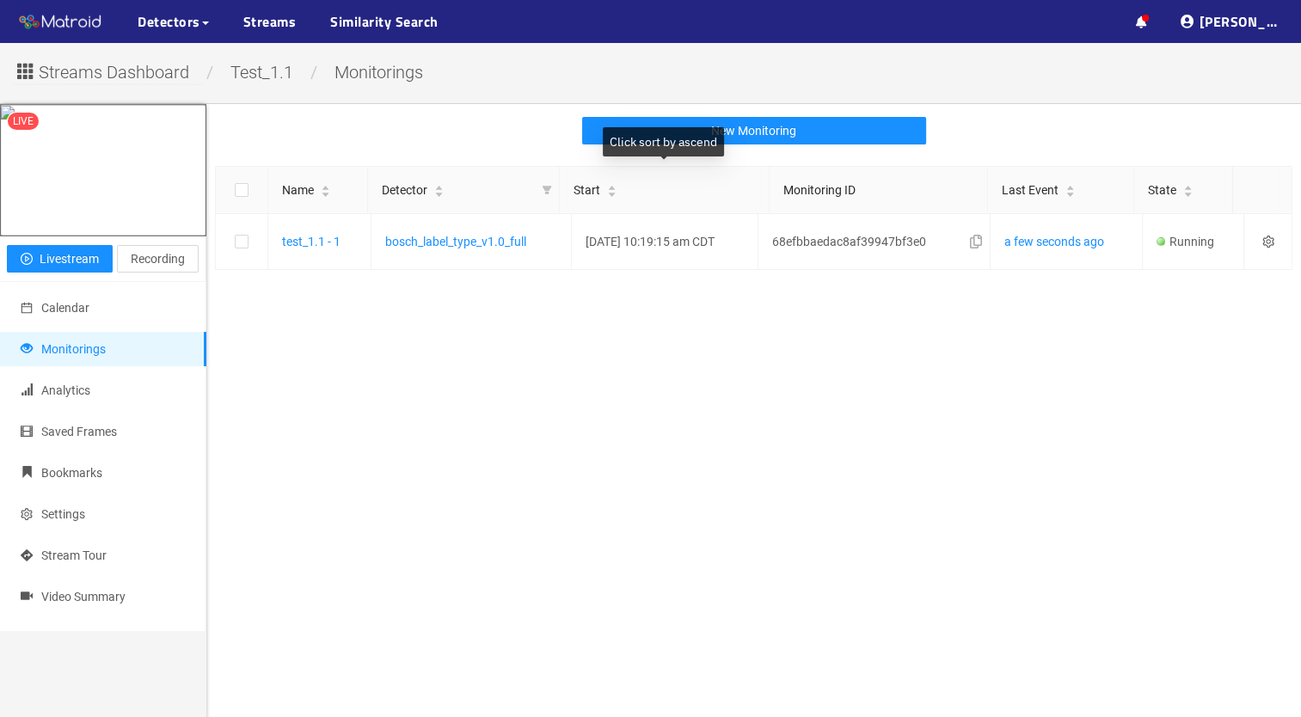
click at [695, 142] on div "Click sort by ascend" at bounding box center [663, 141] width 121 height 29
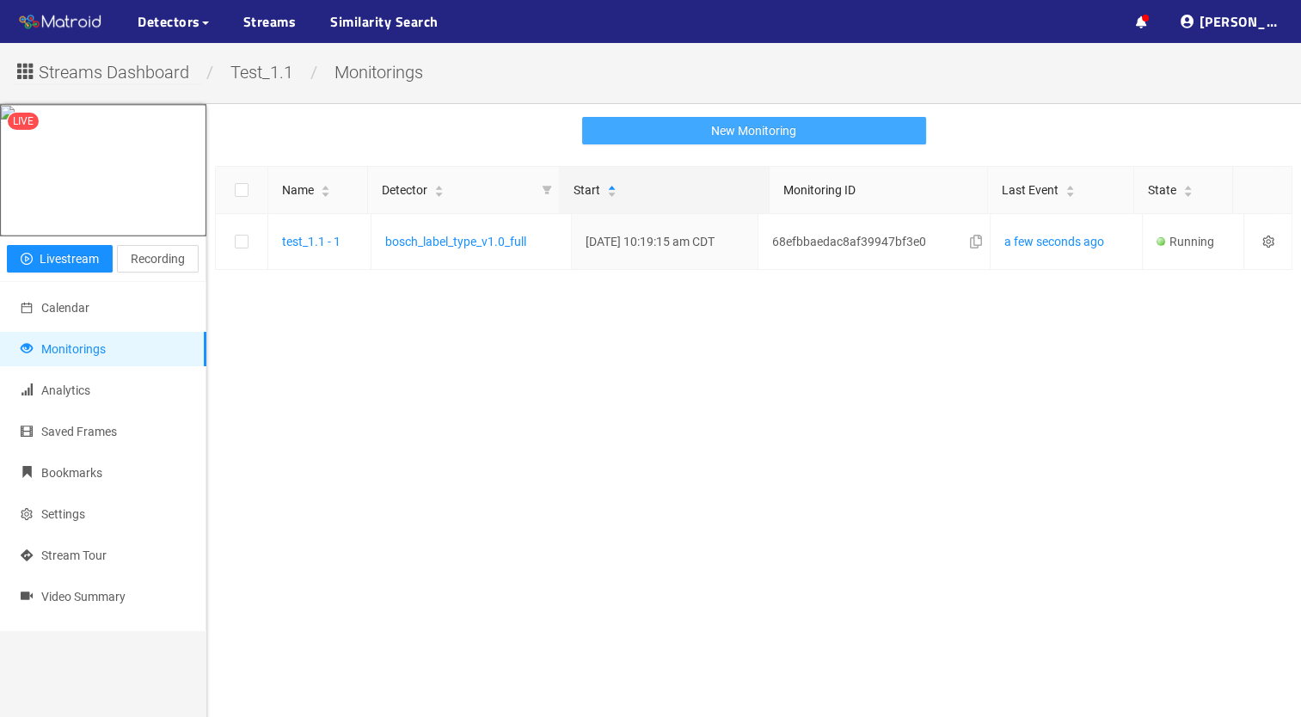
click at [785, 126] on span "New Monitoring" at bounding box center [753, 130] width 85 height 19
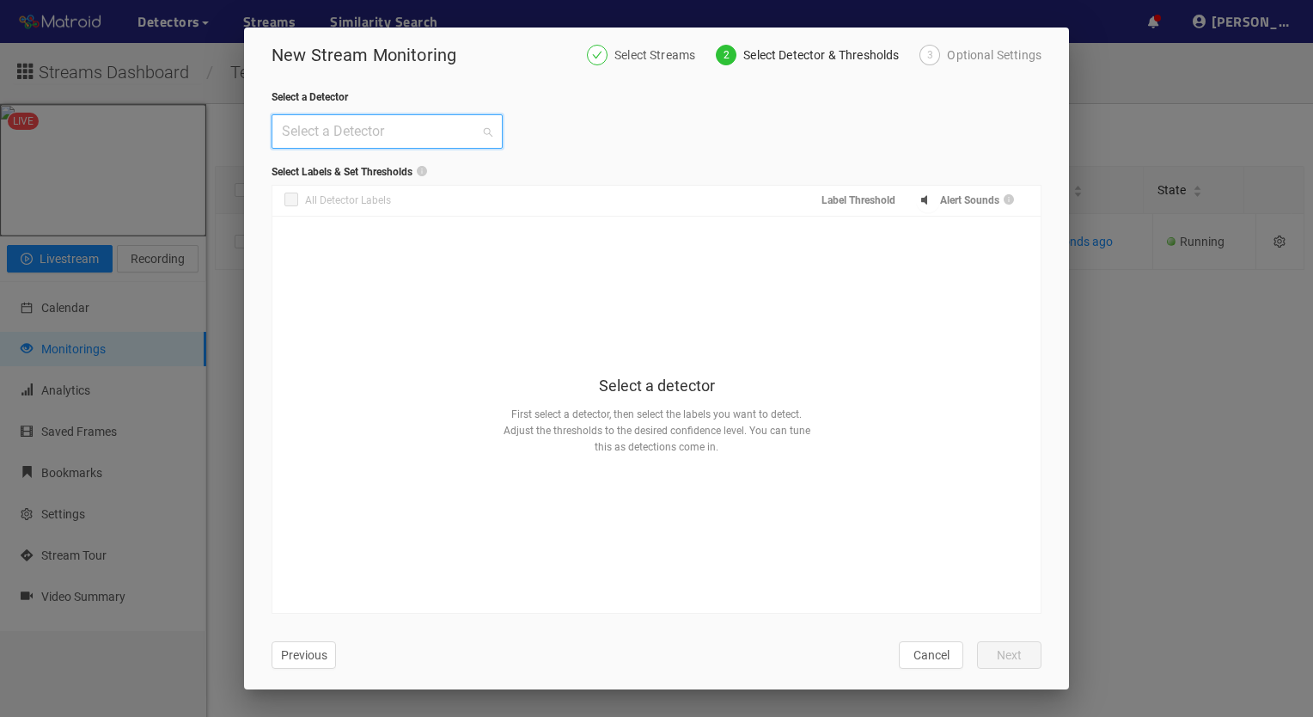
click at [474, 129] on input "search" at bounding box center [381, 131] width 199 height 33
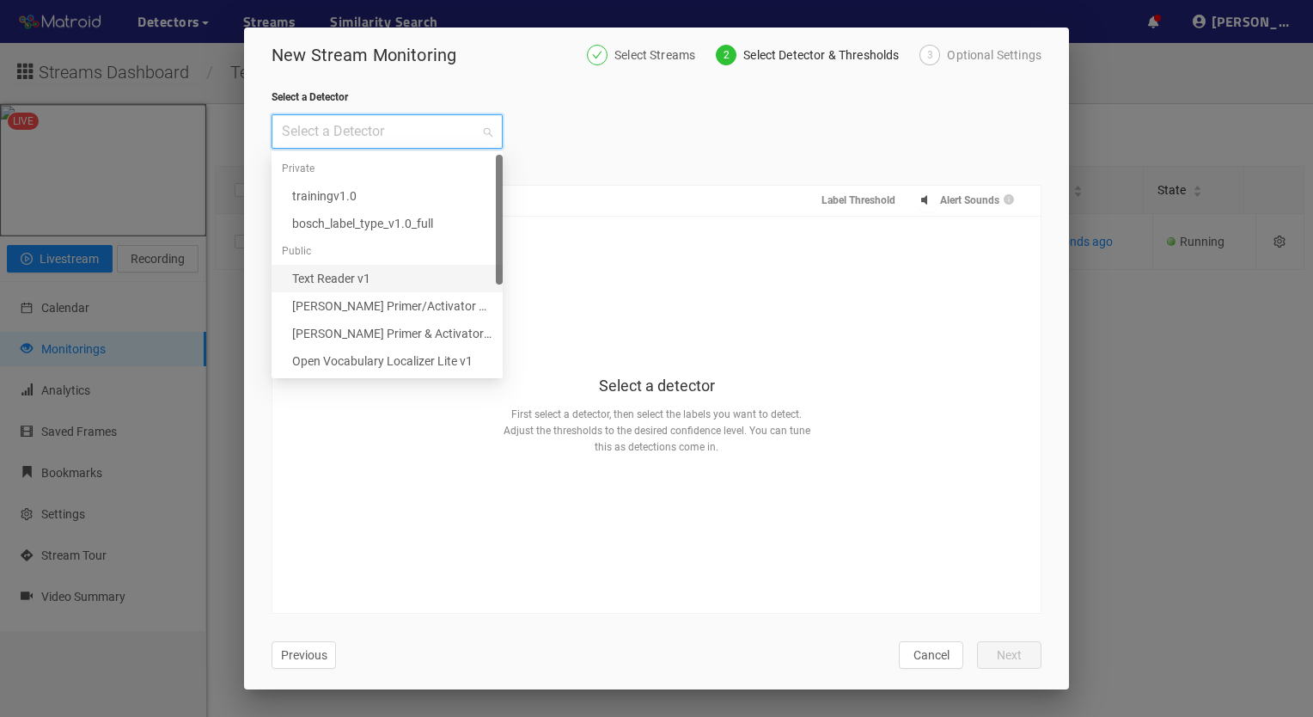
click at [351, 272] on div "Text Reader v1" at bounding box center [392, 278] width 200 height 19
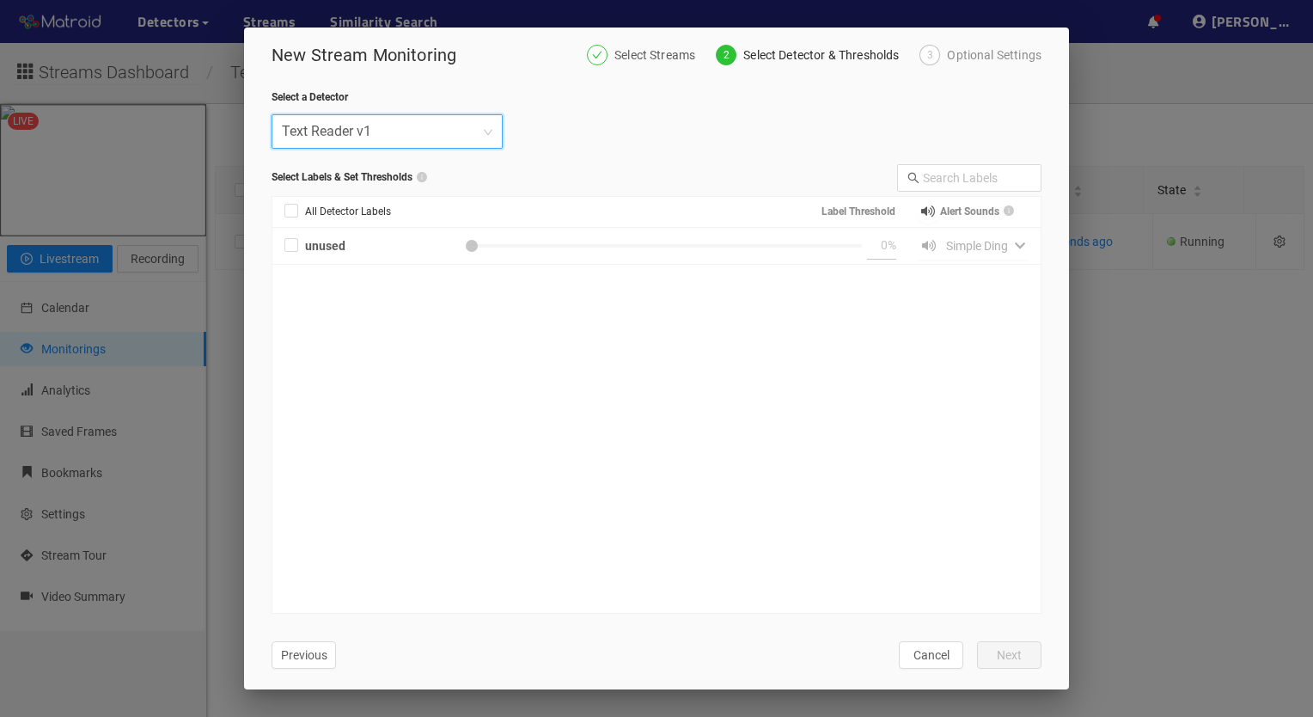
click at [351, 272] on div "unused 0 % Simple Ding" at bounding box center [656, 420] width 768 height 385
click at [482, 135] on span "Text Reader v1" at bounding box center [387, 131] width 211 height 33
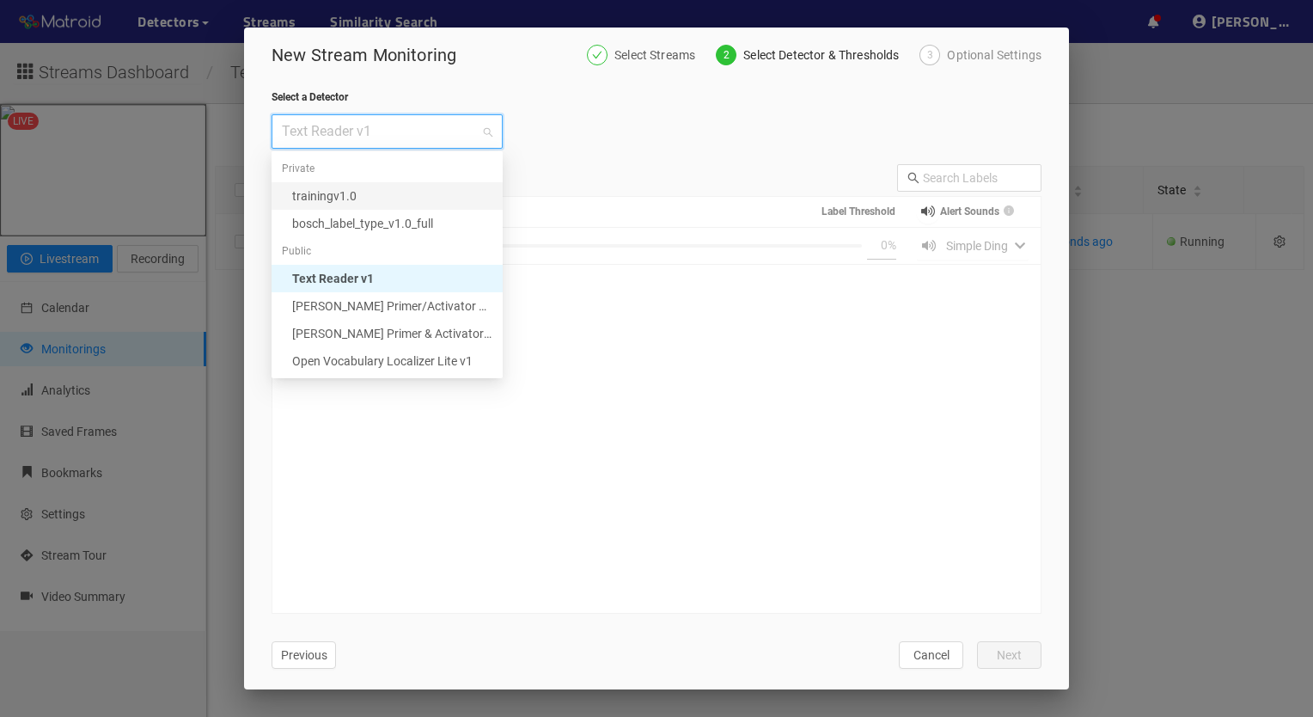
click at [411, 203] on div "trainingv1.0" at bounding box center [392, 196] width 200 height 19
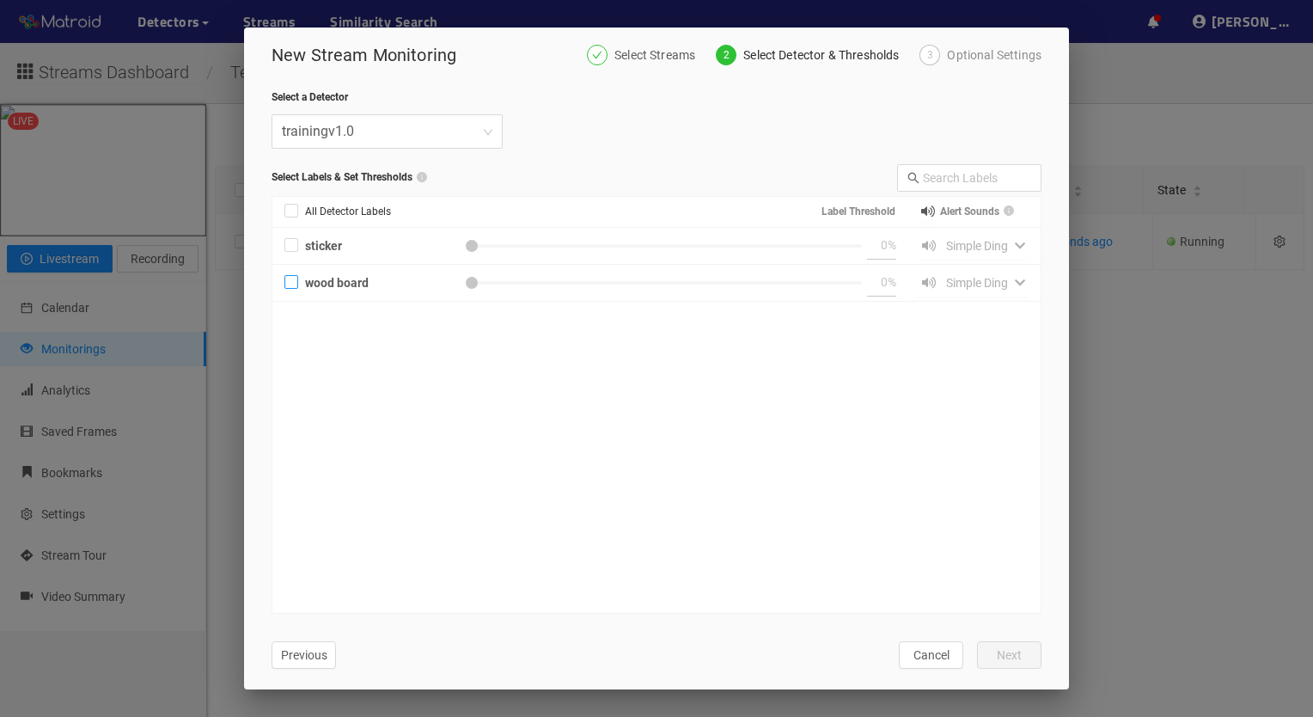
click at [291, 279] on input "wood board" at bounding box center [292, 286] width 14 height 14
checkbox input "true"
type input "50"
click at [290, 244] on input "sticker" at bounding box center [292, 249] width 14 height 14
checkbox input "true"
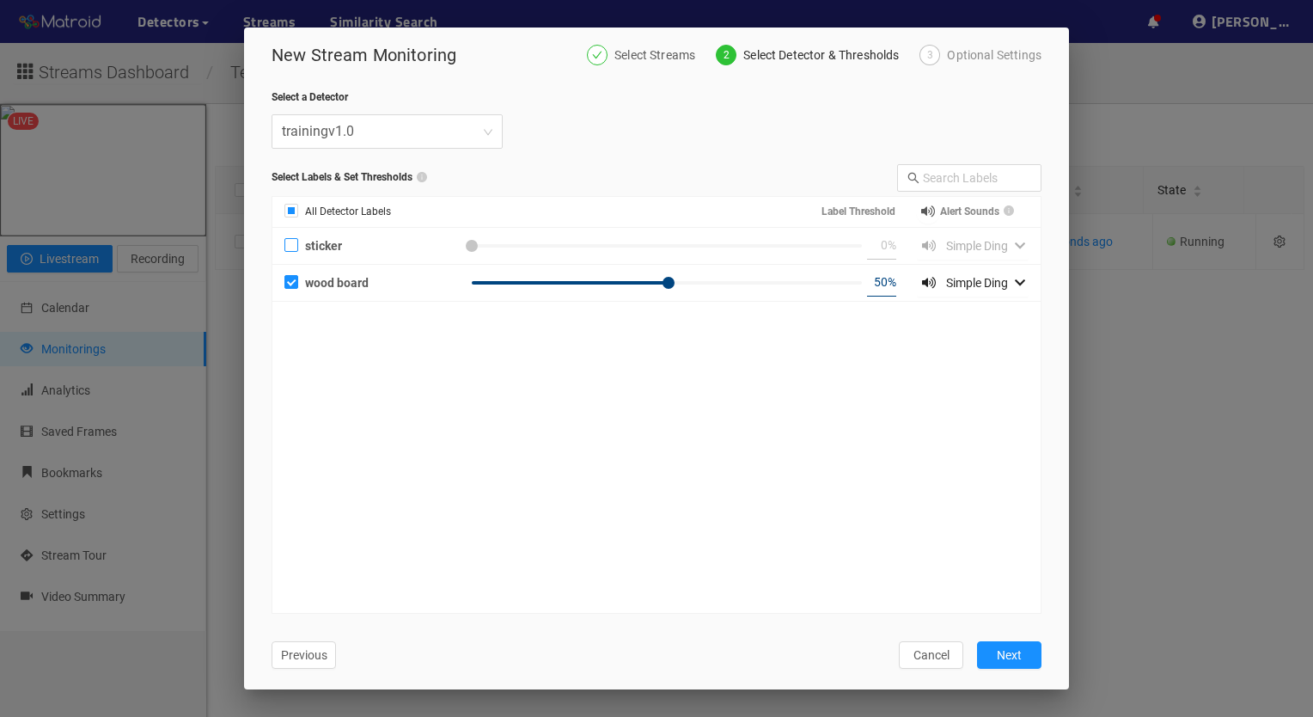
checkbox input "true"
type input "50"
click at [670, 277] on div at bounding box center [669, 283] width 12 height 12
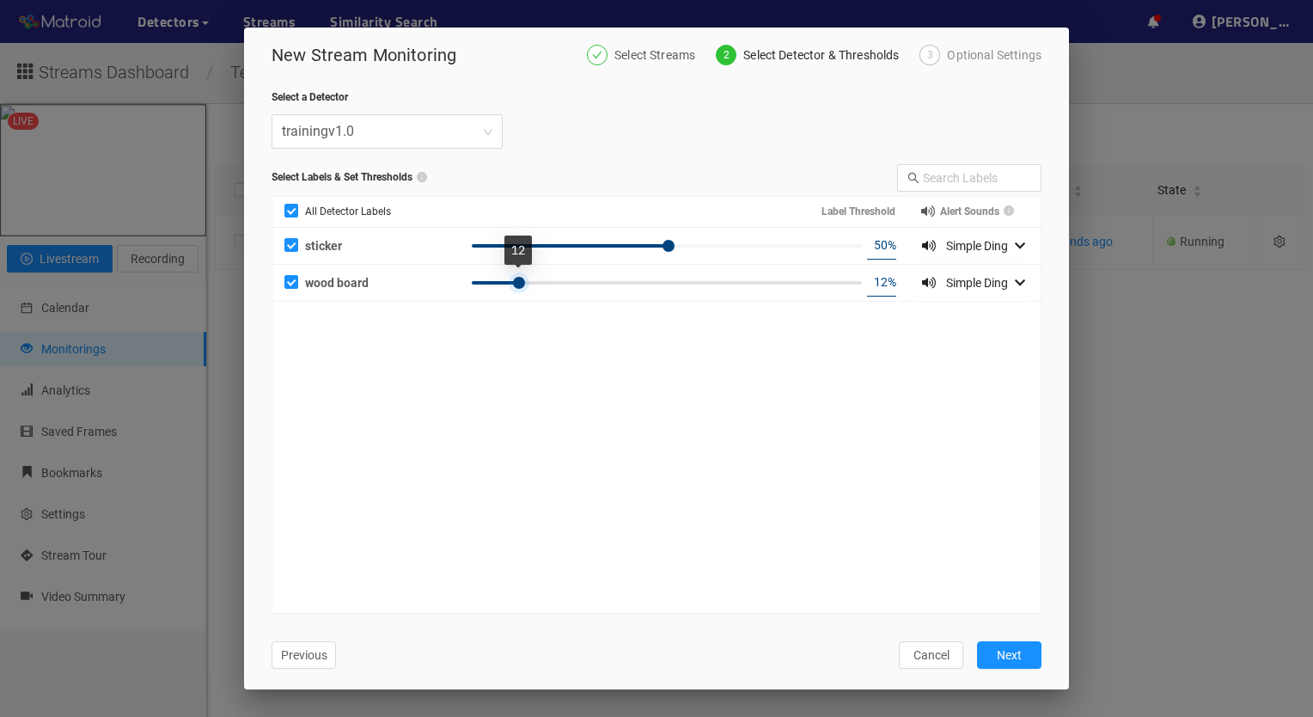
type input "11"
drag, startPoint x: 670, startPoint y: 275, endPoint x: 517, endPoint y: 281, distance: 152.3
click at [517, 281] on div at bounding box center [515, 283] width 12 height 12
type input "15"
drag, startPoint x: 668, startPoint y: 242, endPoint x: 529, endPoint y: 247, distance: 138.5
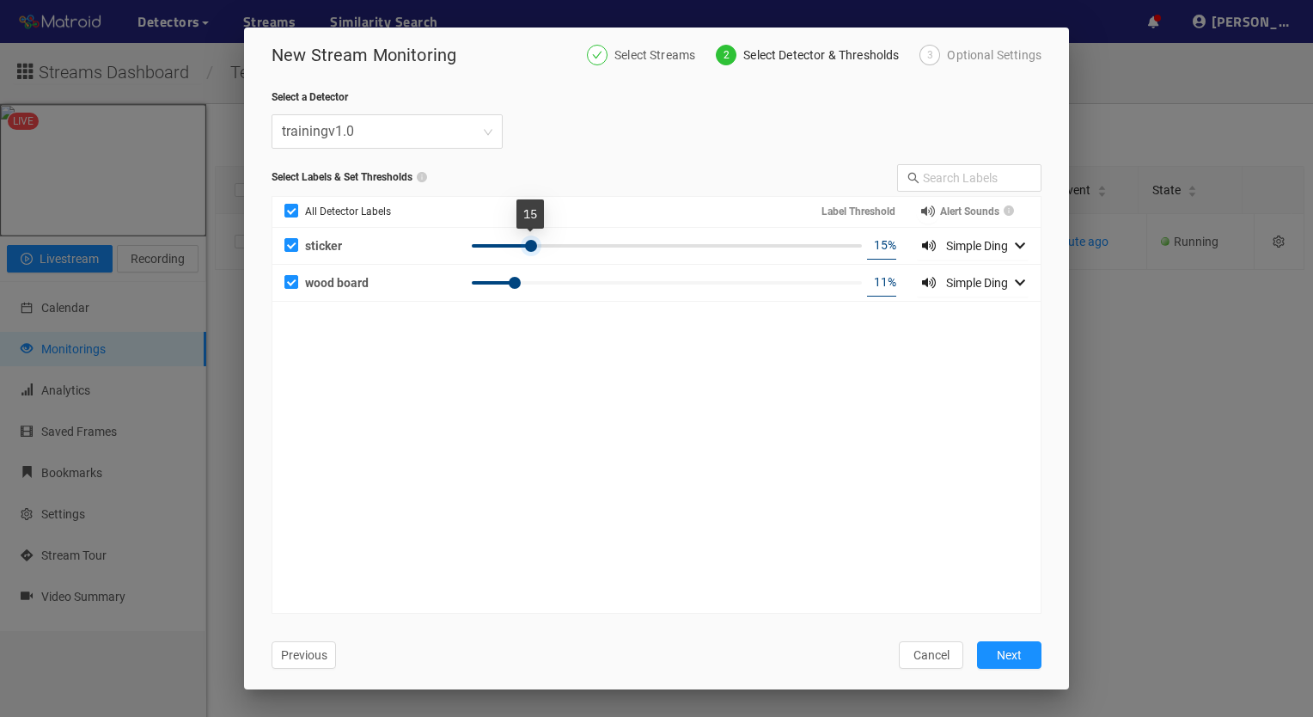
click at [529, 247] on div at bounding box center [531, 246] width 12 height 12
click at [1011, 662] on span "Next" at bounding box center [1009, 655] width 25 height 19
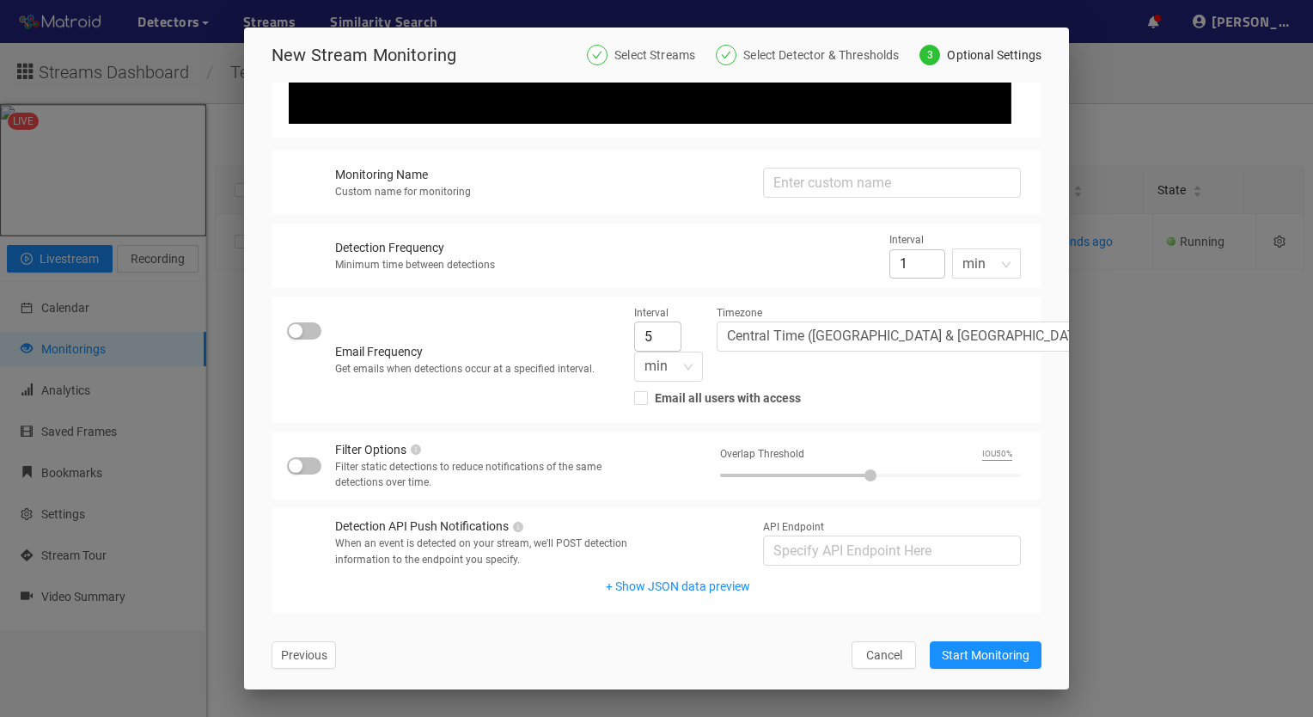
scroll to position [598, 0]
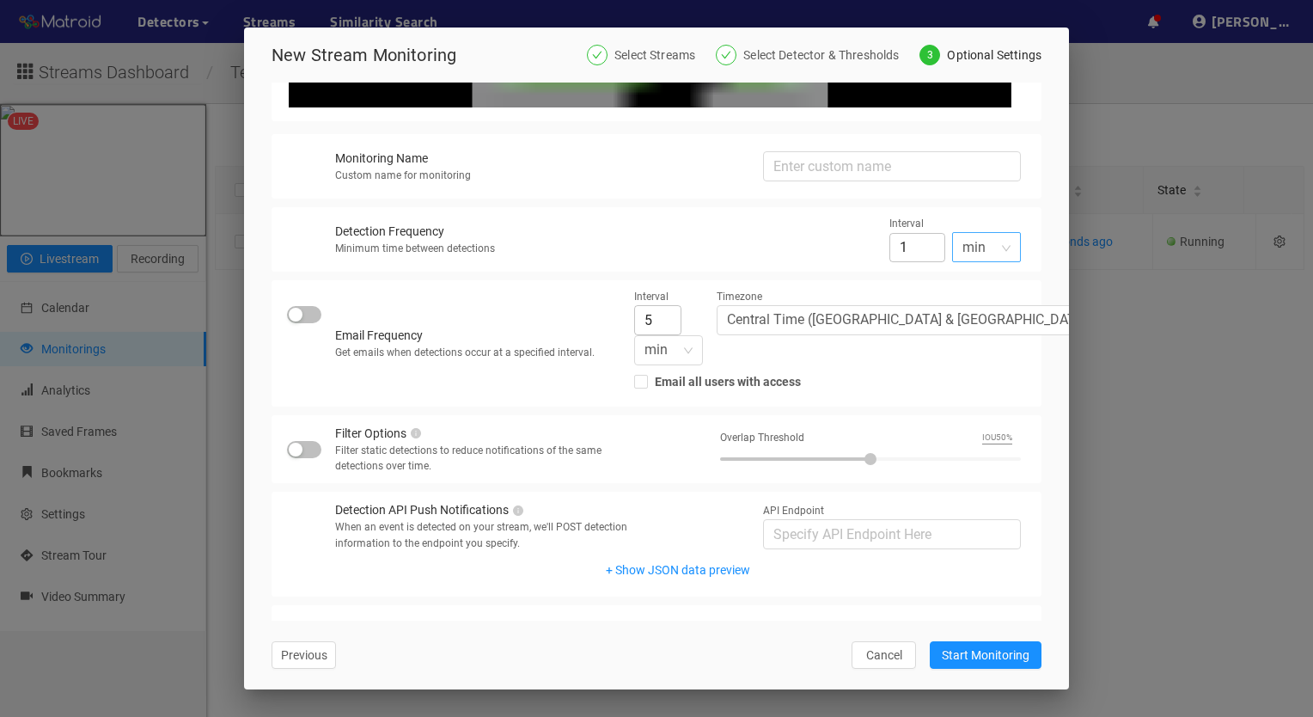
click at [995, 246] on span "min" at bounding box center [987, 247] width 48 height 28
click at [980, 272] on div "sec" at bounding box center [986, 283] width 69 height 28
click at [1038, 249] on div "Select Streams All Streams test_1.1 Select a Detector trainingv1.0 Select Label…" at bounding box center [656, 352] width 825 height 538
click at [923, 256] on input "60" at bounding box center [918, 247] width 56 height 30
type input "1"
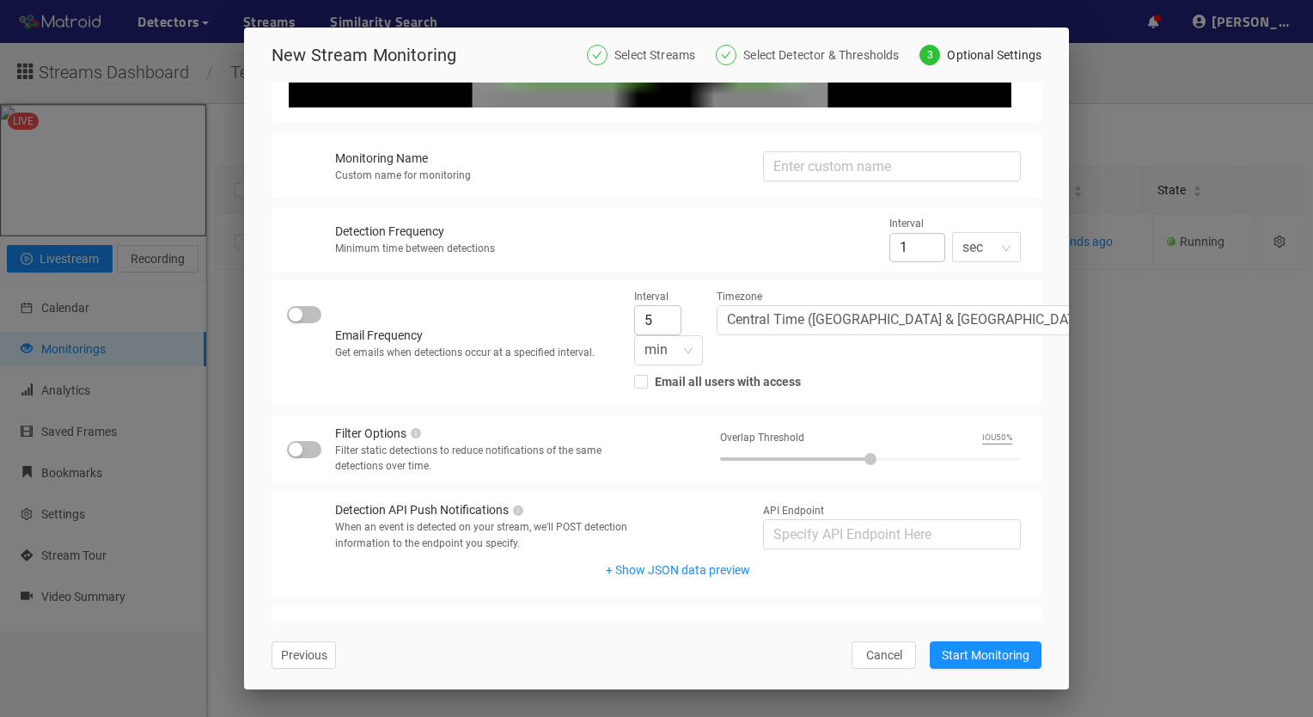
click at [1039, 305] on div "Select Streams All Streams test_1.1 Select a Detector trainingv1.0 Select Label…" at bounding box center [656, 352] width 825 height 538
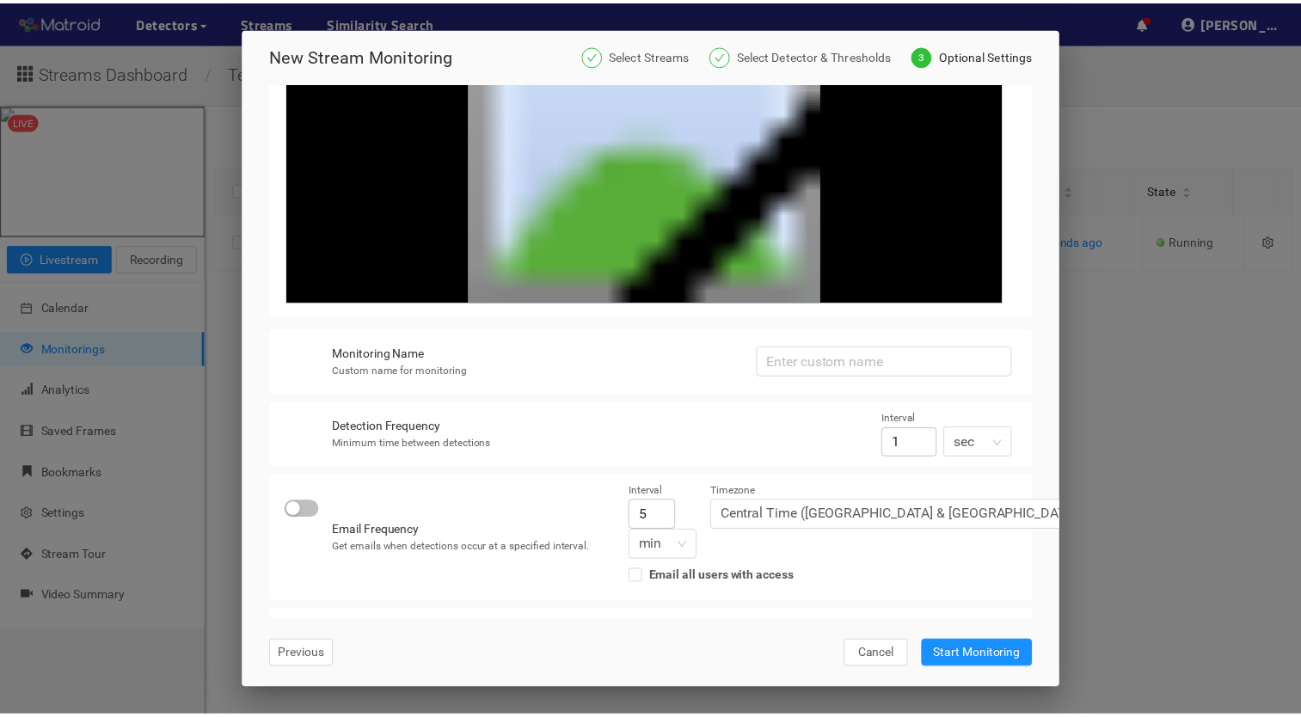
scroll to position [186, 0]
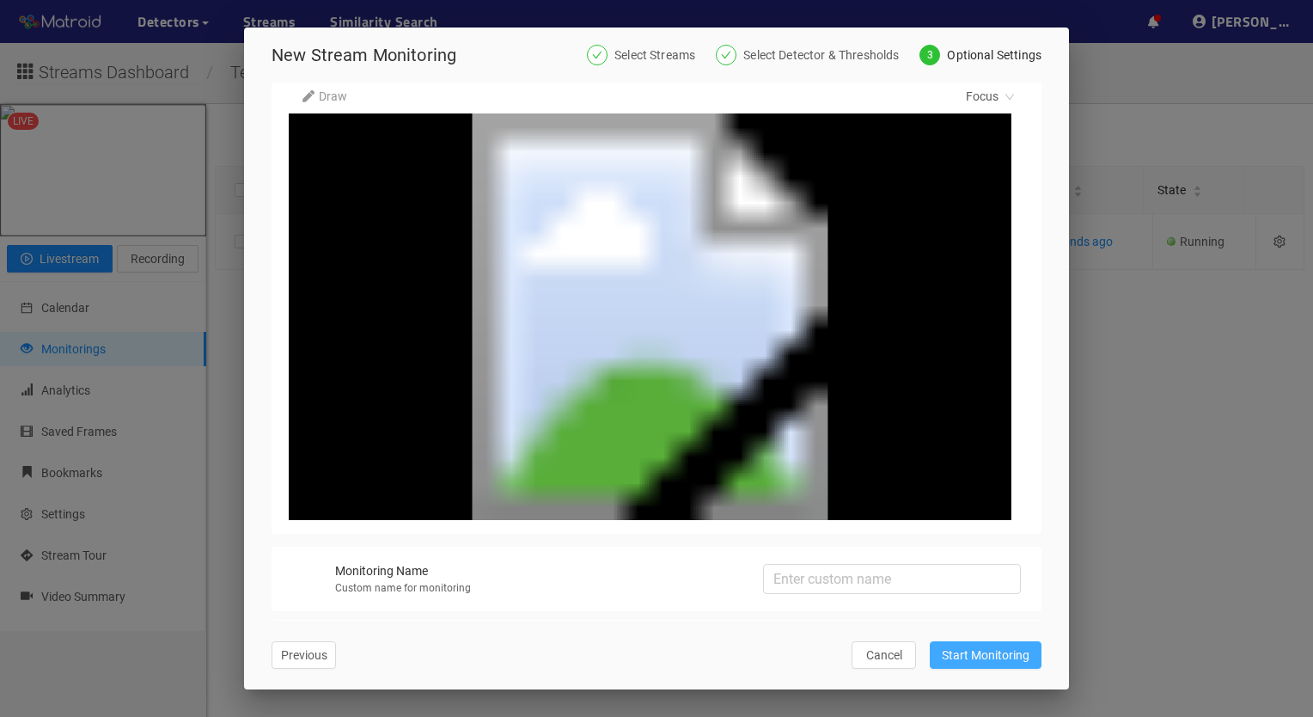
click at [1007, 656] on span "Start Monitoring" at bounding box center [986, 655] width 88 height 19
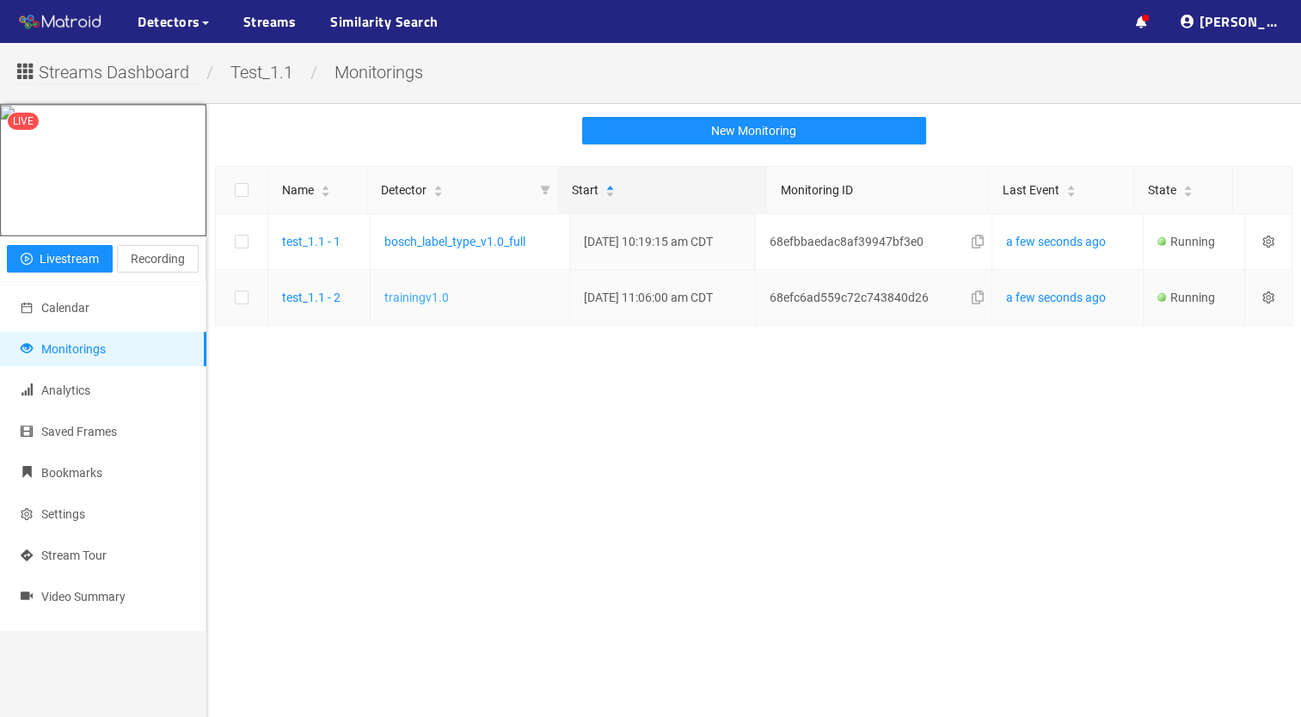
click at [431, 291] on link "trainingv1.0" at bounding box center [416, 298] width 64 height 14
click at [1262, 297] on icon "setting" at bounding box center [1267, 297] width 11 height 12
click at [964, 421] on main "New Monitoring Name Detector Start Monitoring ID Last Event State test_1.1 - 1 …" at bounding box center [753, 462] width 1094 height 717
click at [108, 311] on li "Calendar" at bounding box center [103, 308] width 206 height 34
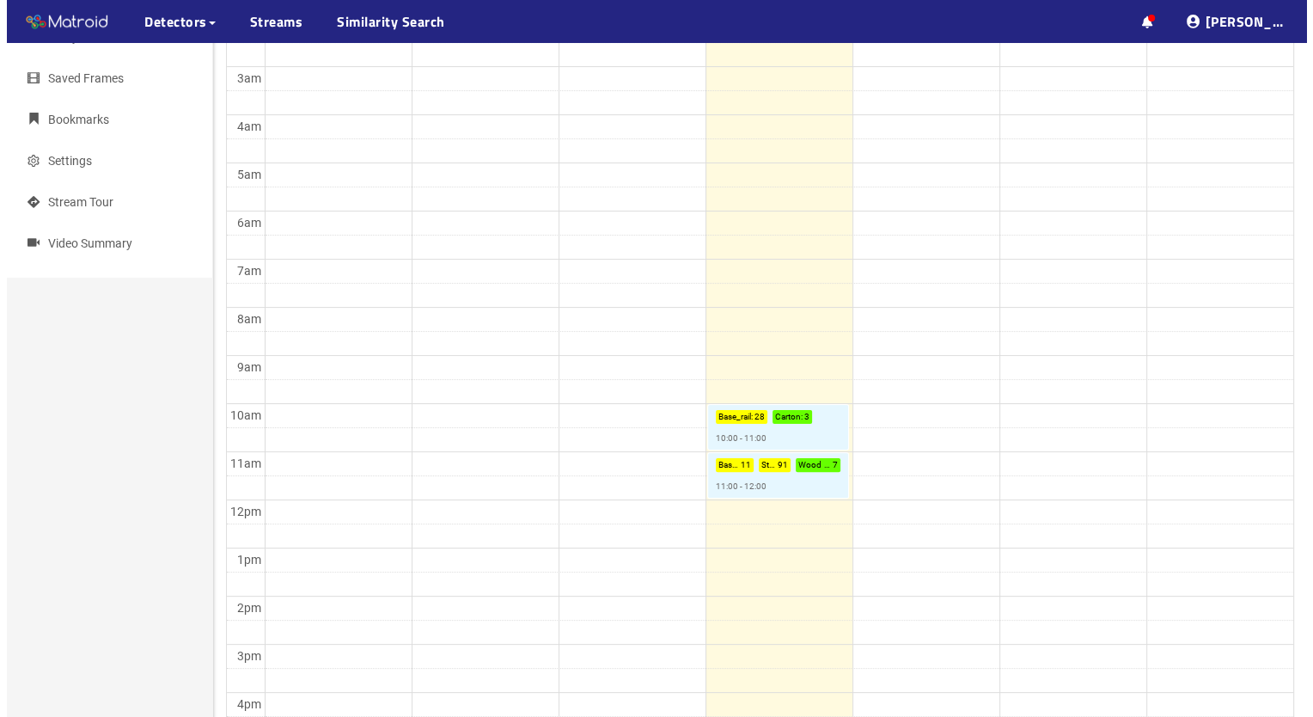
scroll to position [388, 0]
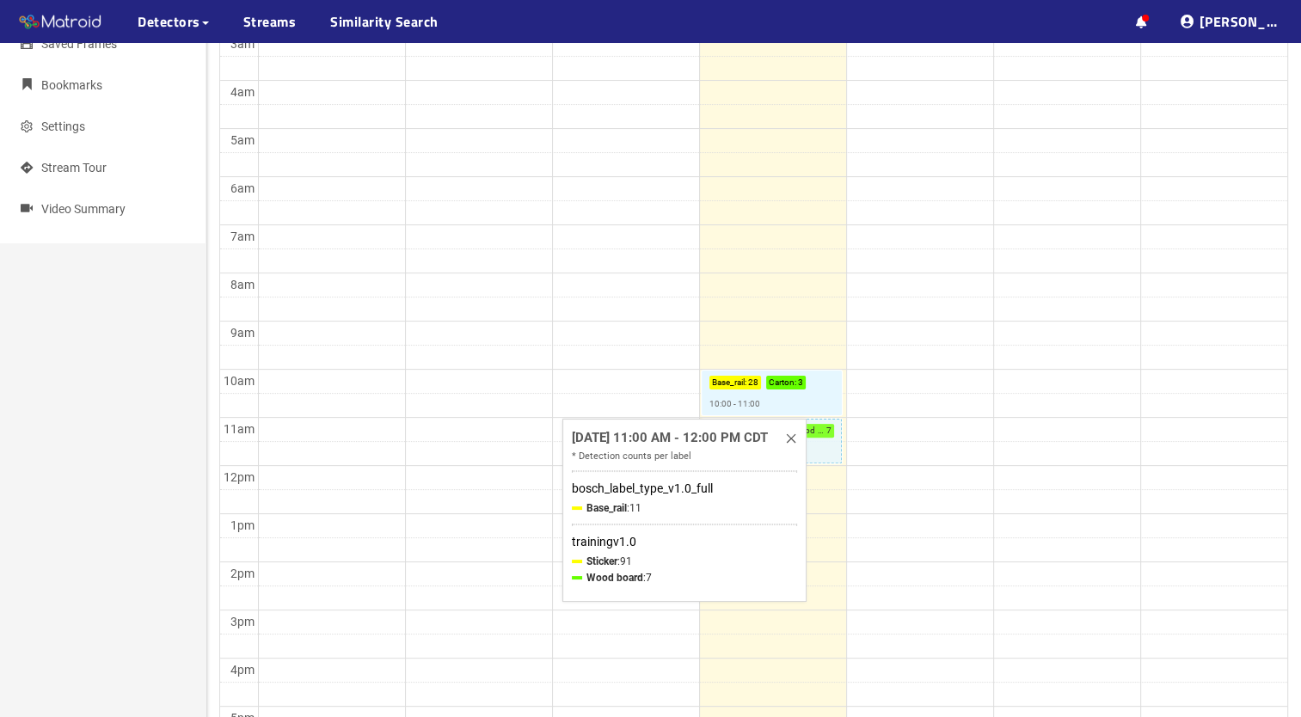
click at [799, 444] on div "Oct 15, 2025 11:00 AM - 12:00 PM CDT * Detection counts per label bosch_label_t…" at bounding box center [684, 510] width 244 height 183
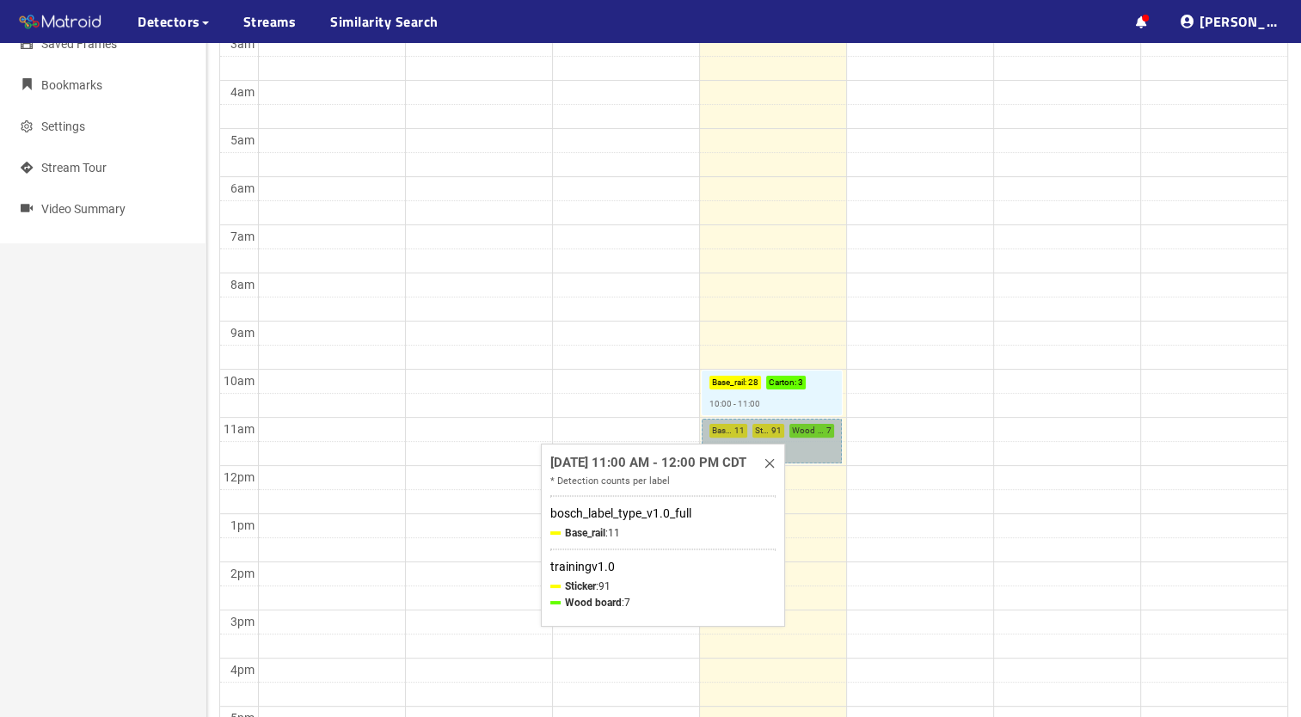
click at [830, 431] on link "Base_rail : 11 Sticker : 91 Wood board : 7 11:00 - 12:00" at bounding box center [771, 441] width 141 height 45
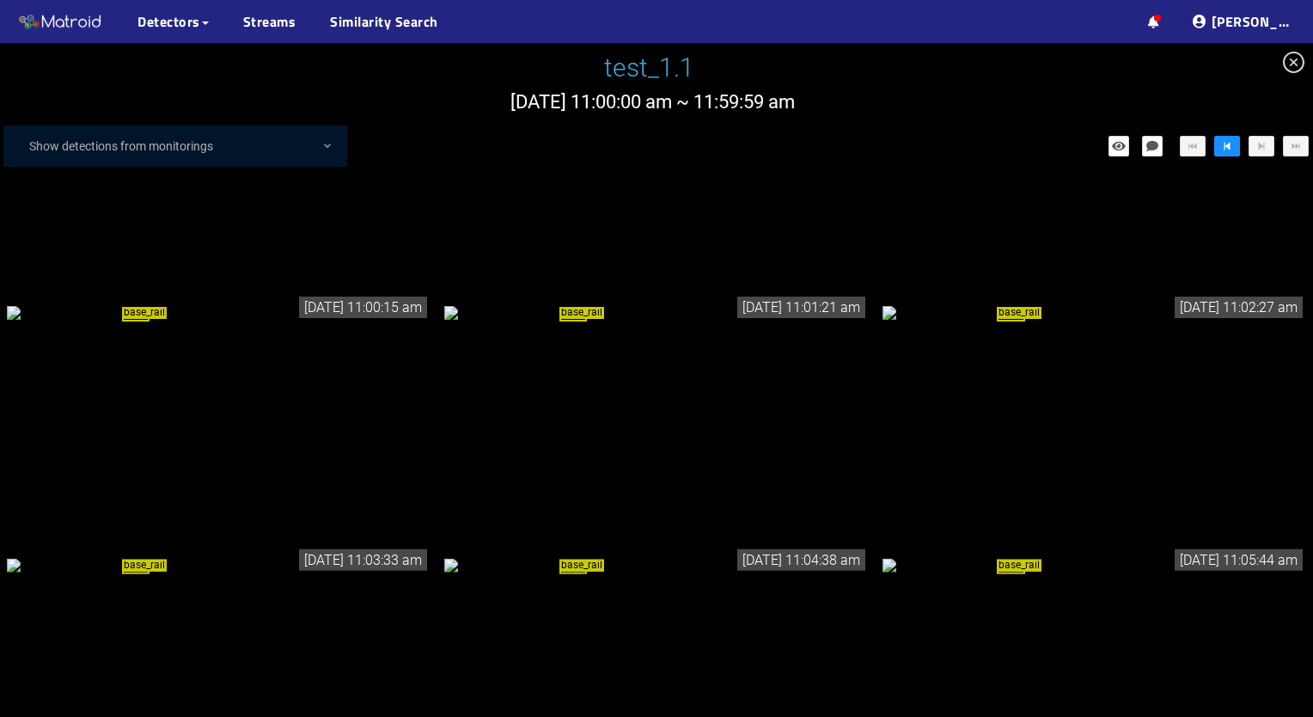
scroll to position [3, 0]
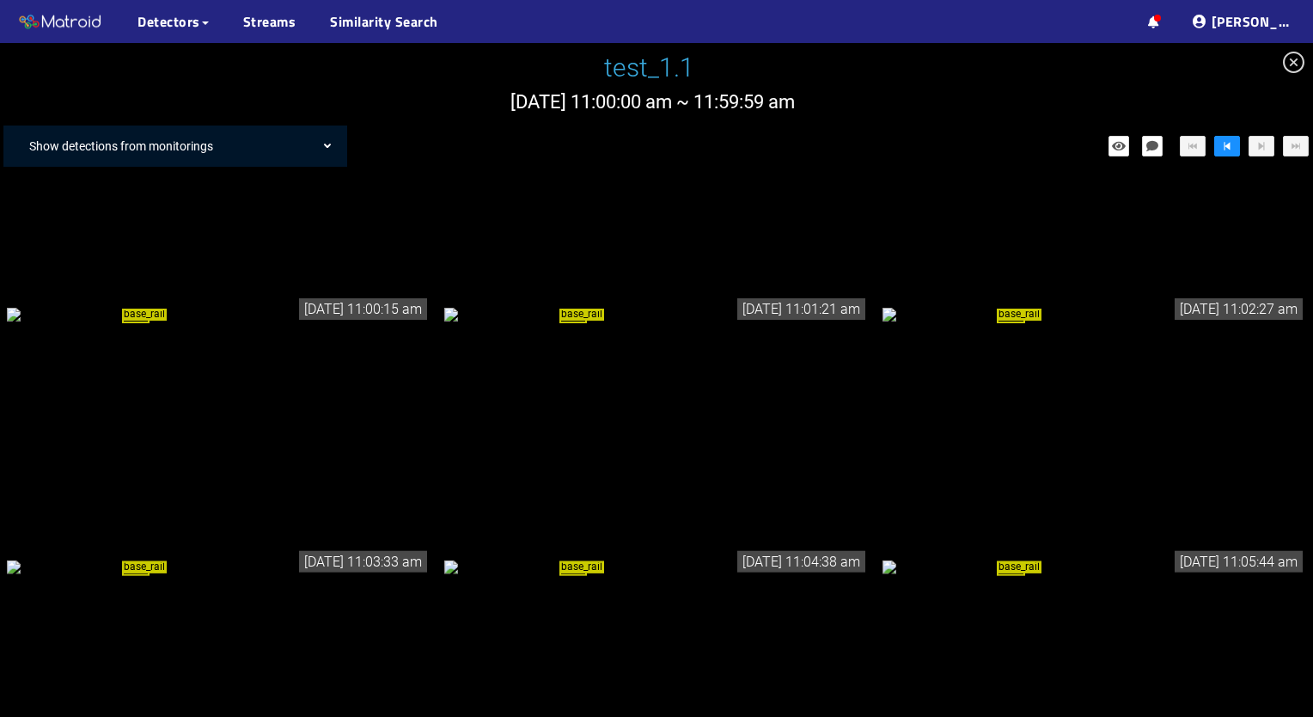
click at [307, 143] on div "Show detections from monitorings" at bounding box center [184, 146] width 327 height 34
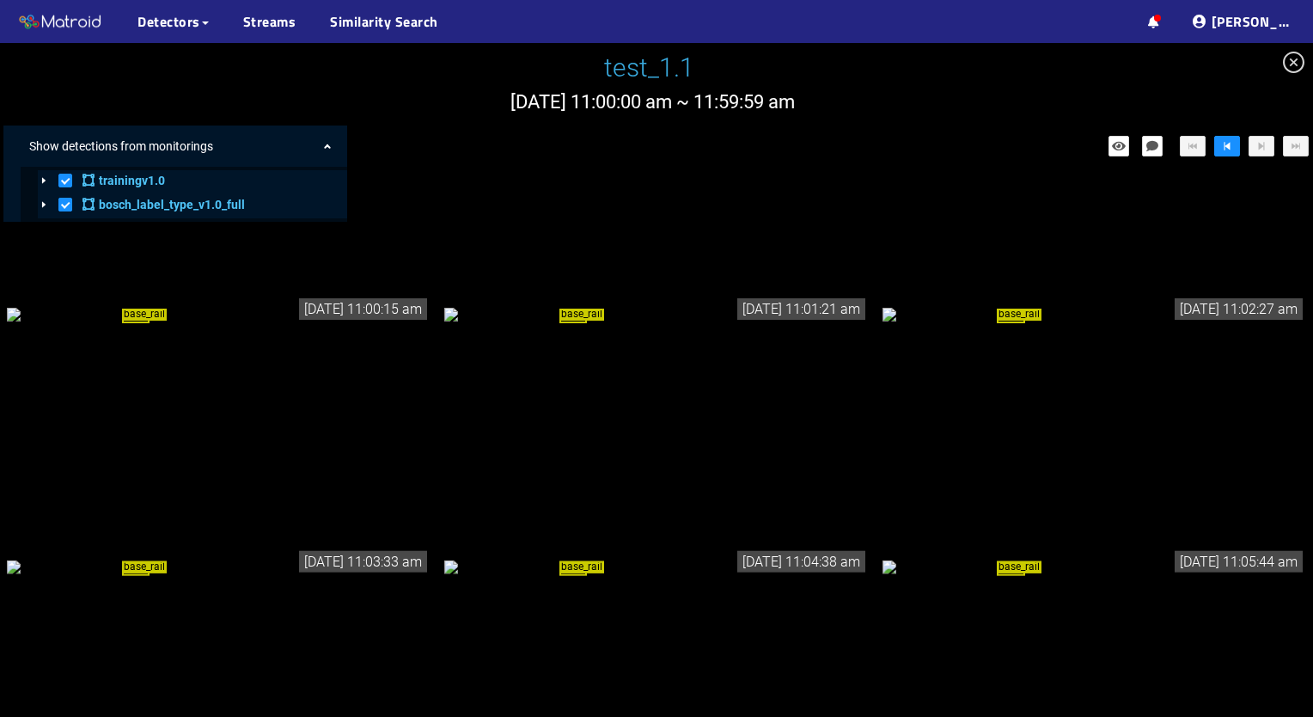
click at [69, 206] on span at bounding box center [65, 205] width 14 height 14
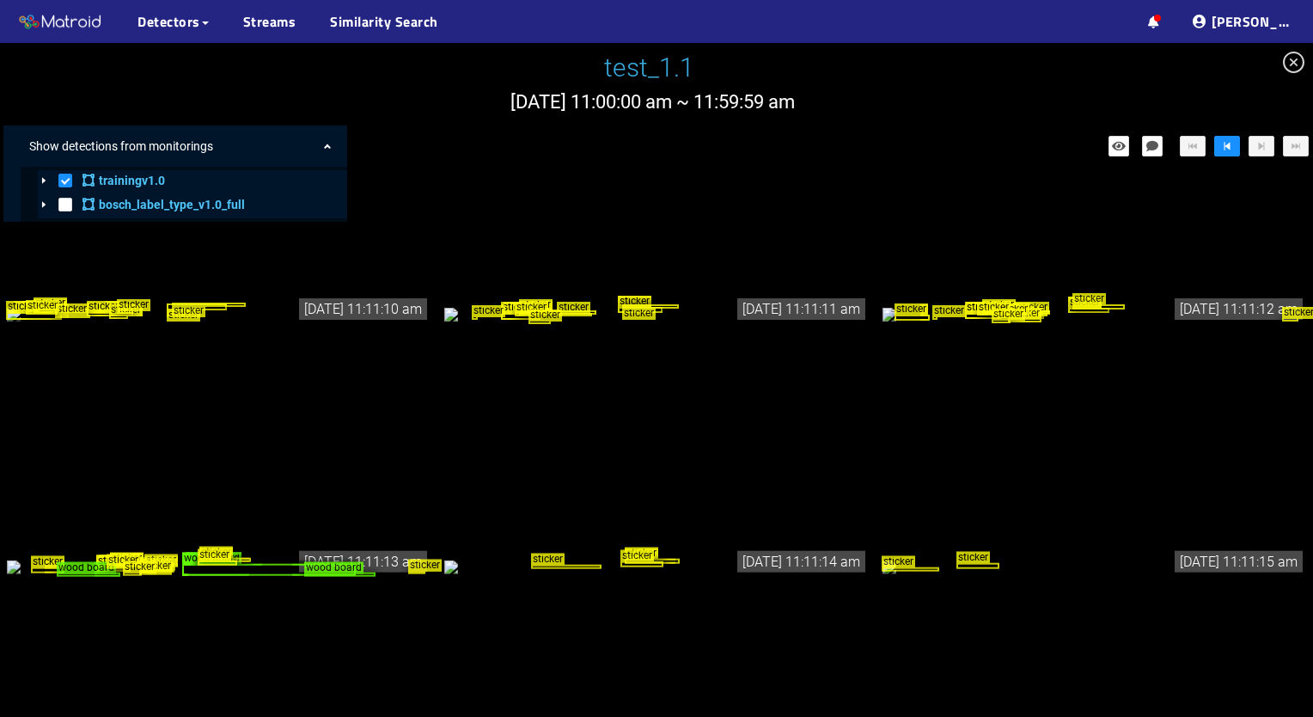
click at [323, 107] on div "Wednesday Oct 15th 11:00:00 am ~ 11:59:59 am" at bounding box center [652, 103] width 1305 height 30
click at [327, 138] on div "Show detections from monitorings" at bounding box center [184, 146] width 327 height 34
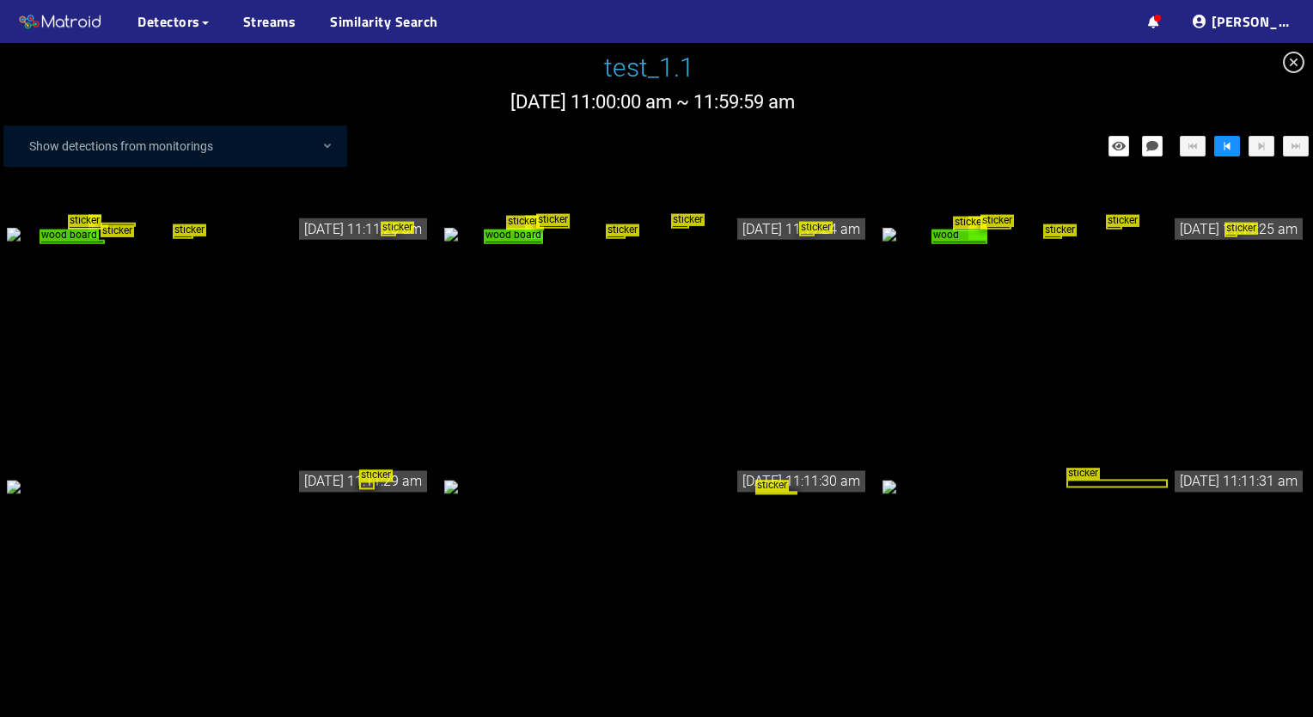
scroll to position [1094, 0]
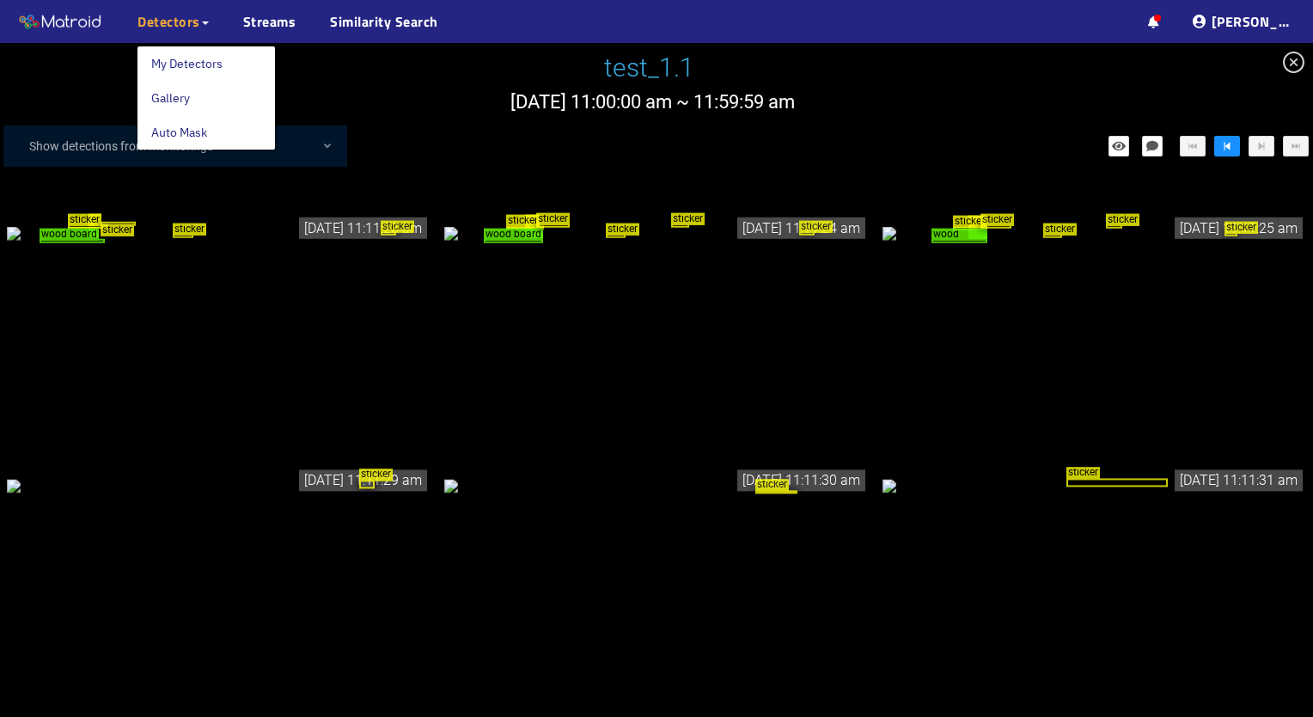
click at [191, 18] on span "Detectors" at bounding box center [169, 21] width 63 height 21
click at [187, 75] on link "My Detectors" at bounding box center [186, 63] width 71 height 34
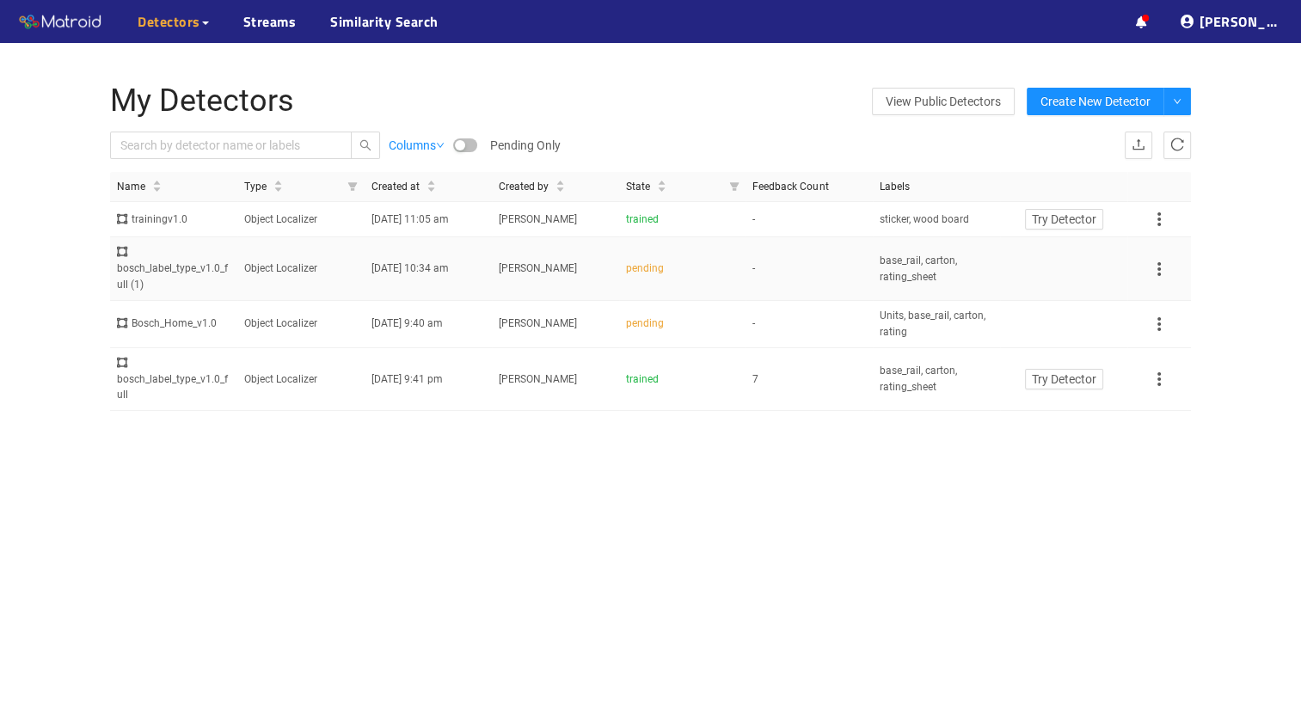
click at [1175, 266] on div at bounding box center [1159, 269] width 50 height 21
click at [1166, 265] on icon at bounding box center [1158, 269] width 21 height 21
click at [1054, 263] on td at bounding box center [1063, 269] width 127 height 64
click at [275, 31] on link "Streams" at bounding box center [269, 21] width 53 height 21
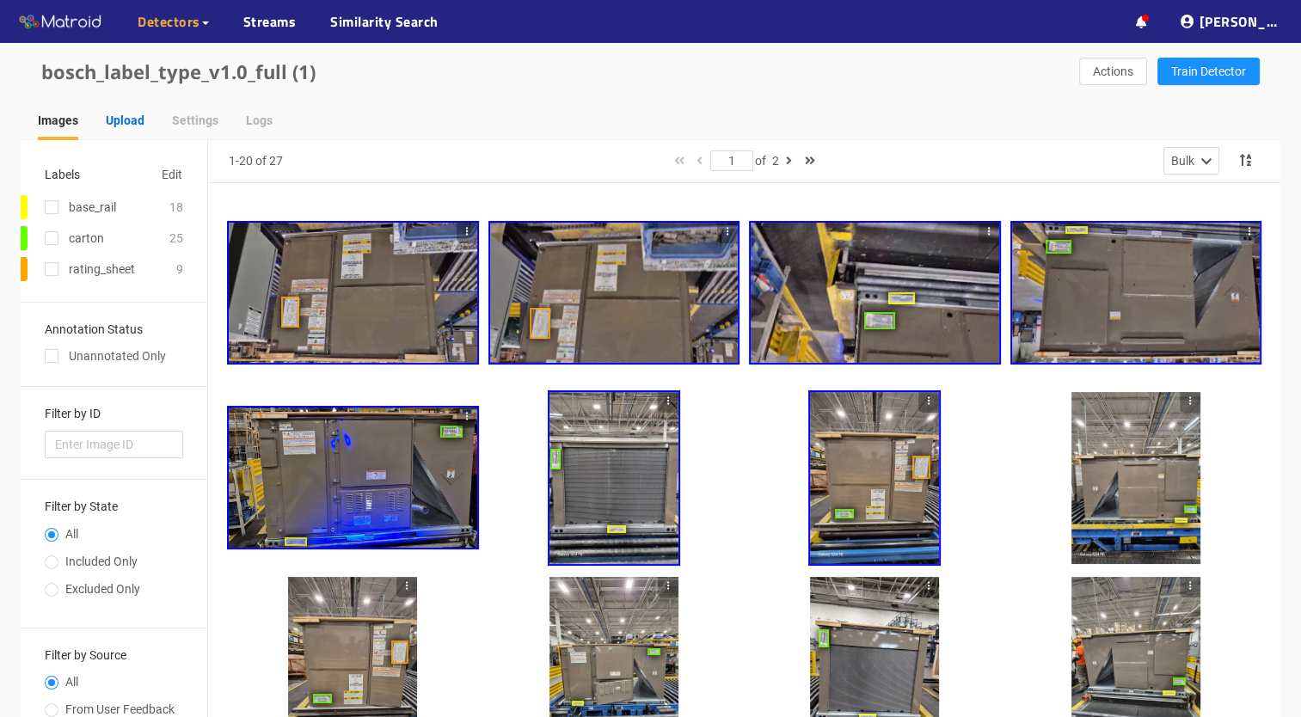
click at [127, 119] on div "Upload" at bounding box center [125, 120] width 39 height 19
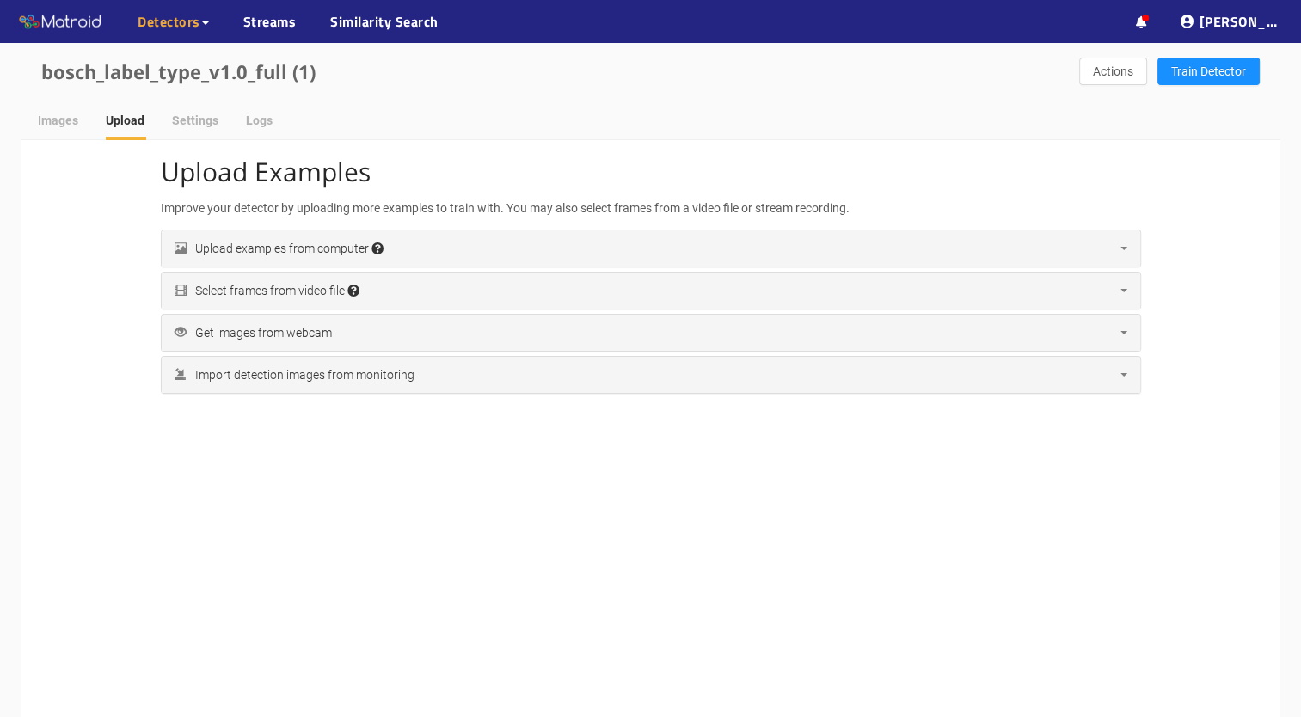
scroll to position [281, 0]
click at [389, 373] on div "Import detection images from monitoring" at bounding box center [294, 374] width 240 height 19
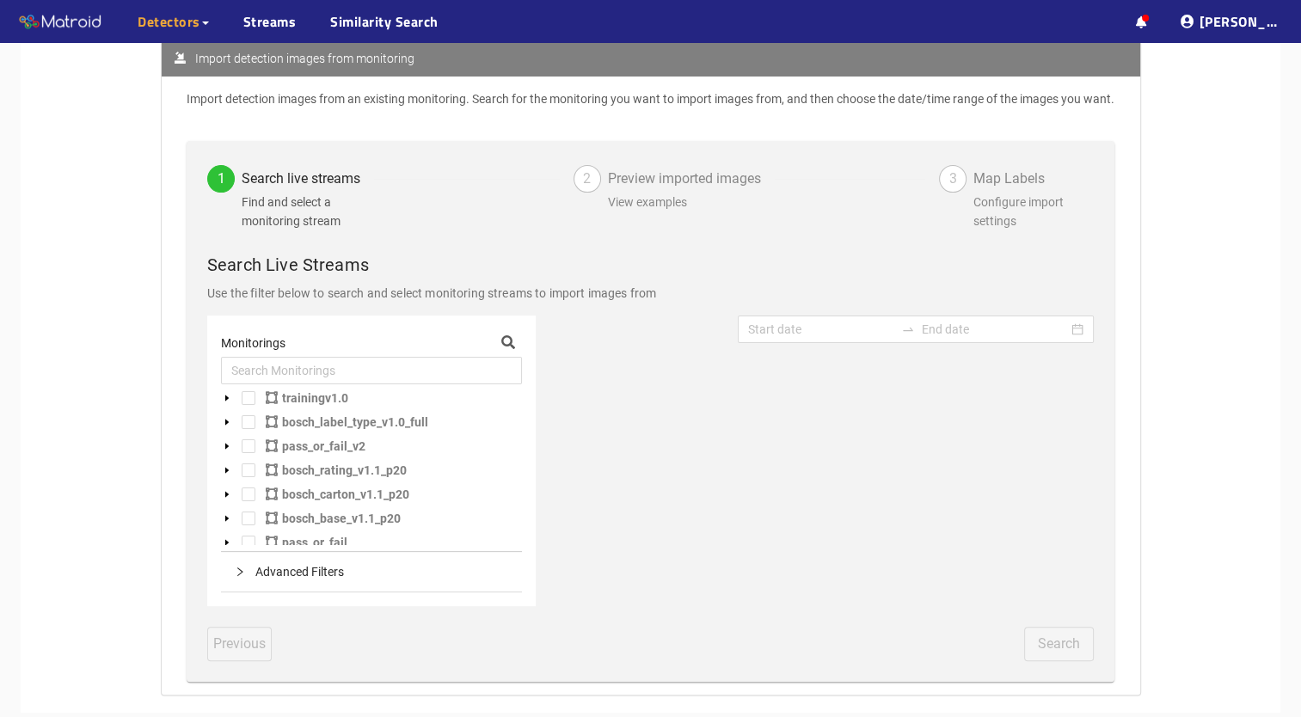
scroll to position [316, 0]
click at [244, 393] on span at bounding box center [249, 398] width 14 height 14
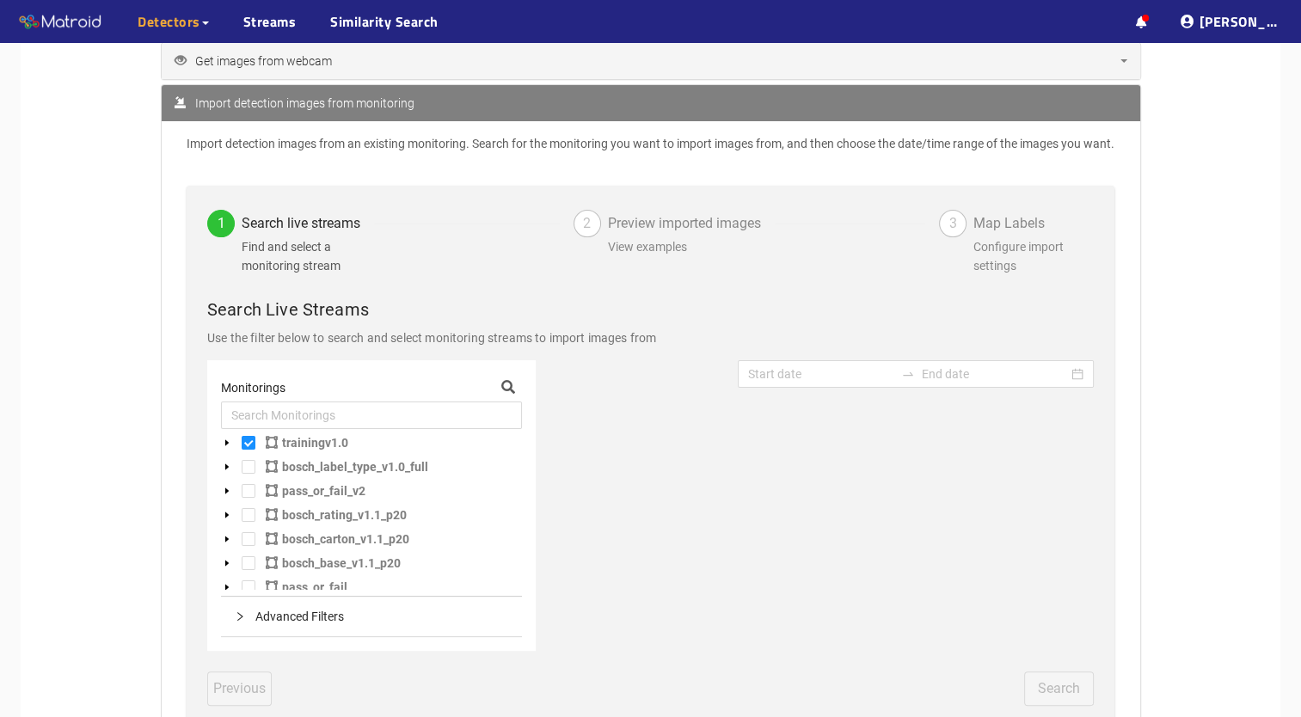
scroll to position [230, 0]
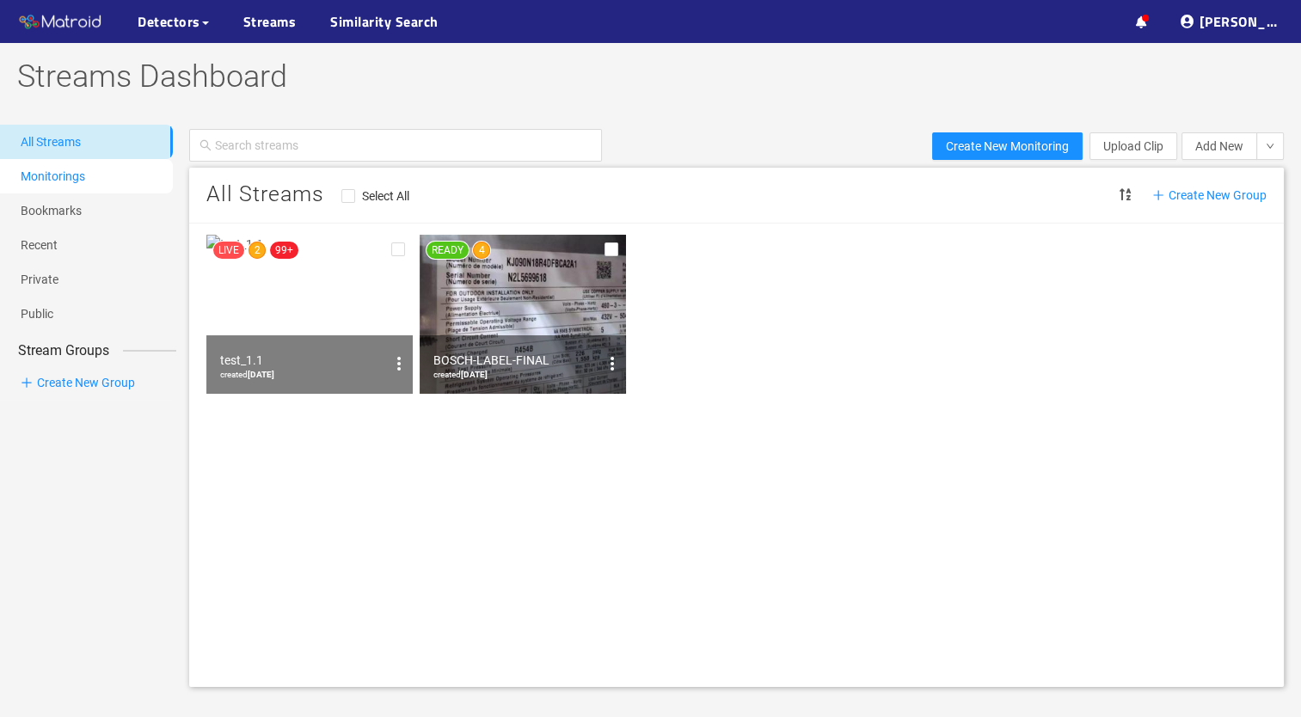
click at [85, 181] on link "Monitorings" at bounding box center [53, 176] width 64 height 14
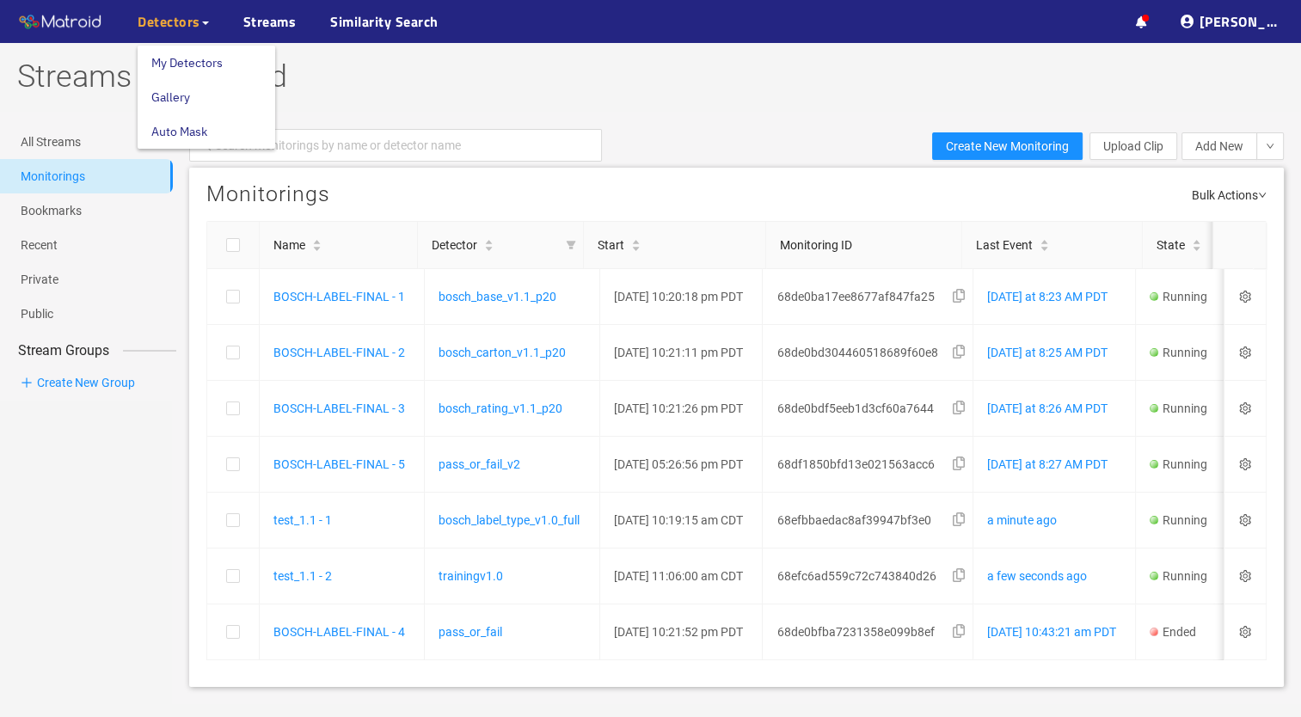
click at [185, 25] on span "Detectors" at bounding box center [169, 21] width 63 height 21
click at [165, 59] on link "My Detectors" at bounding box center [186, 63] width 71 height 34
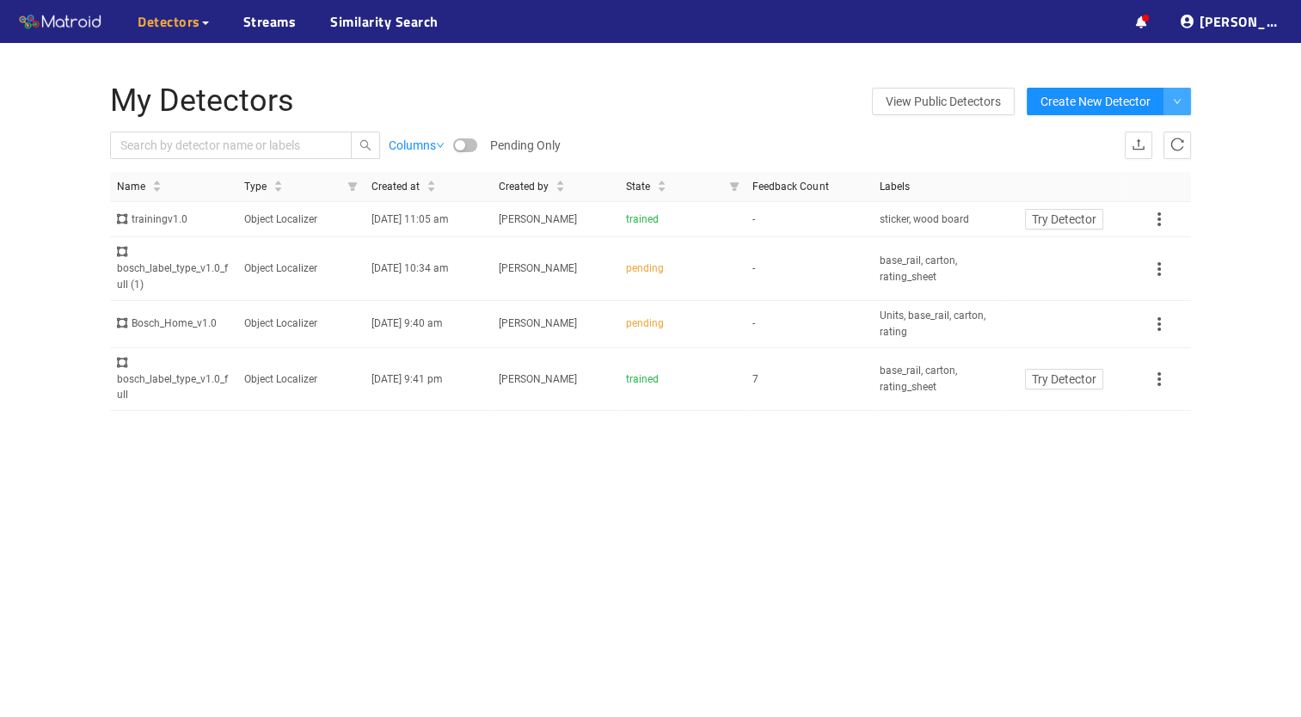
click at [1183, 101] on button "button" at bounding box center [1177, 102] width 28 height 28
click at [1127, 105] on span "Create New Detector" at bounding box center [1095, 101] width 110 height 19
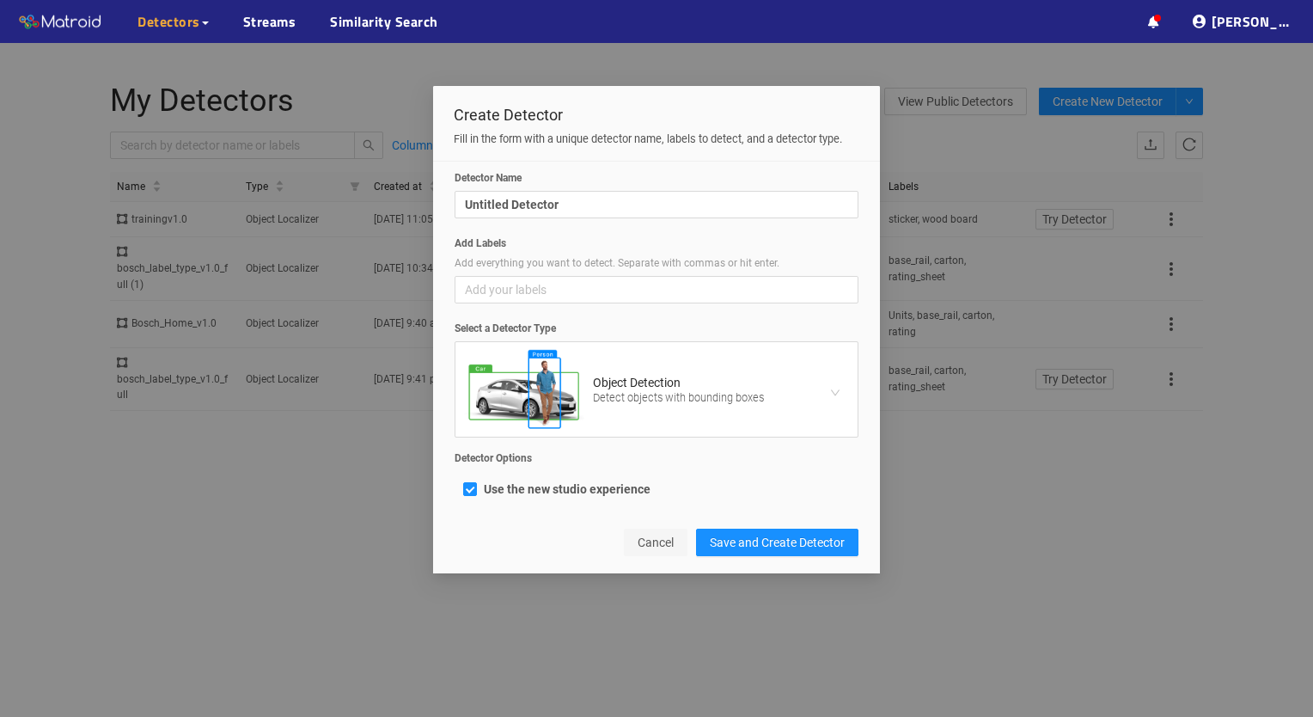
click at [657, 533] on span "Cancel" at bounding box center [656, 542] width 36 height 19
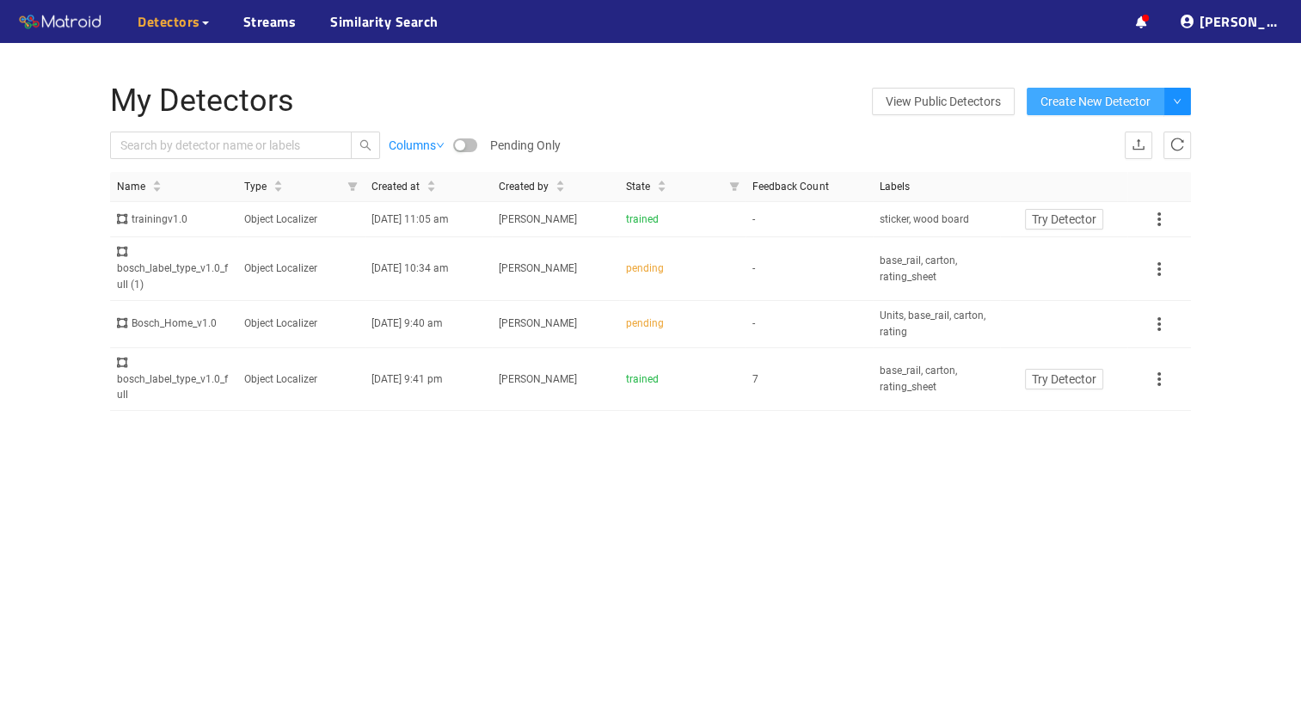
click at [1093, 99] on span "Create New Detector" at bounding box center [1095, 101] width 110 height 19
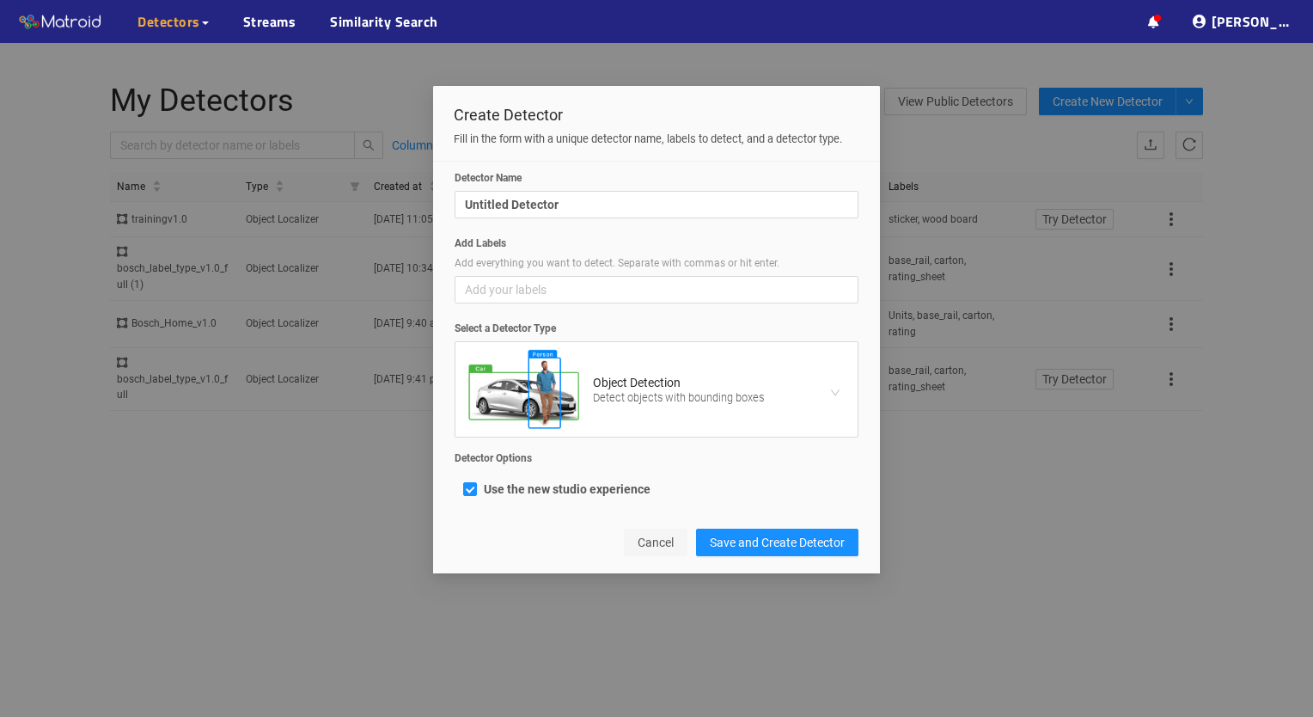
click at [636, 553] on button "Cancel" at bounding box center [656, 543] width 64 height 28
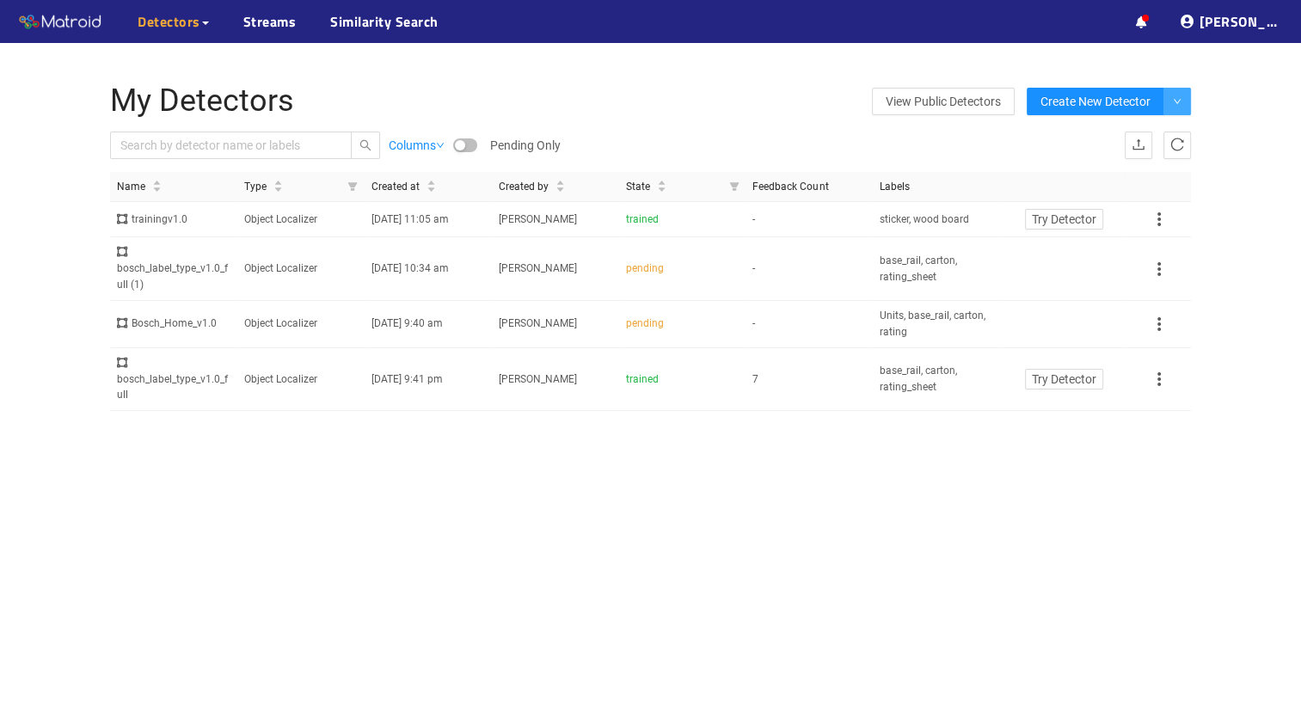
click at [1169, 97] on button "button" at bounding box center [1177, 102] width 28 height 28
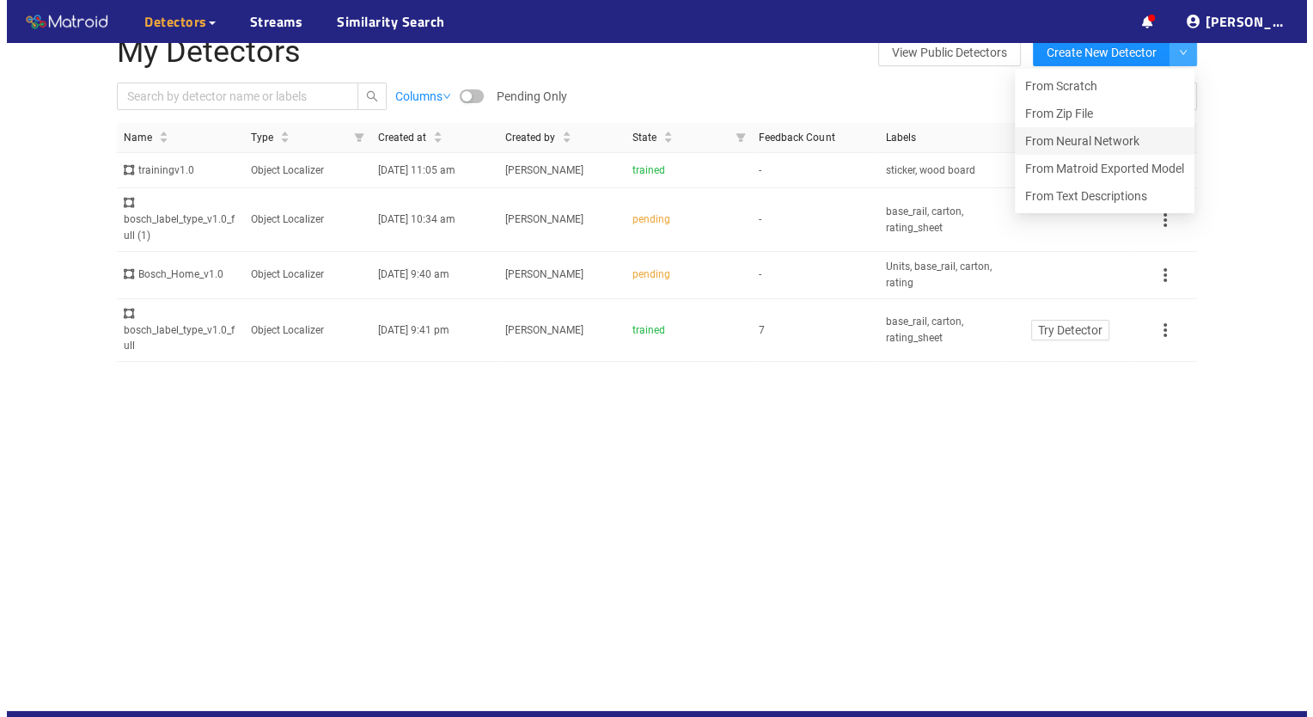
scroll to position [33, 0]
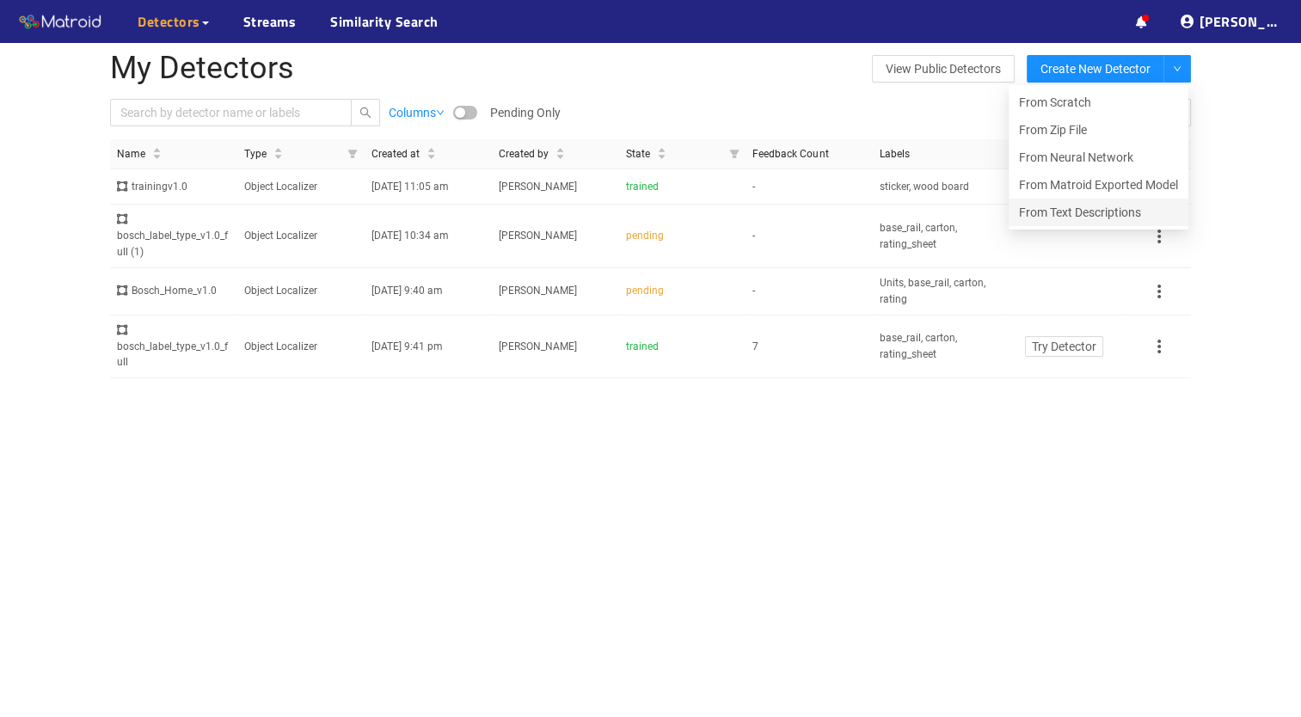
click at [1128, 212] on span "From Text Descriptions" at bounding box center [1080, 212] width 122 height 14
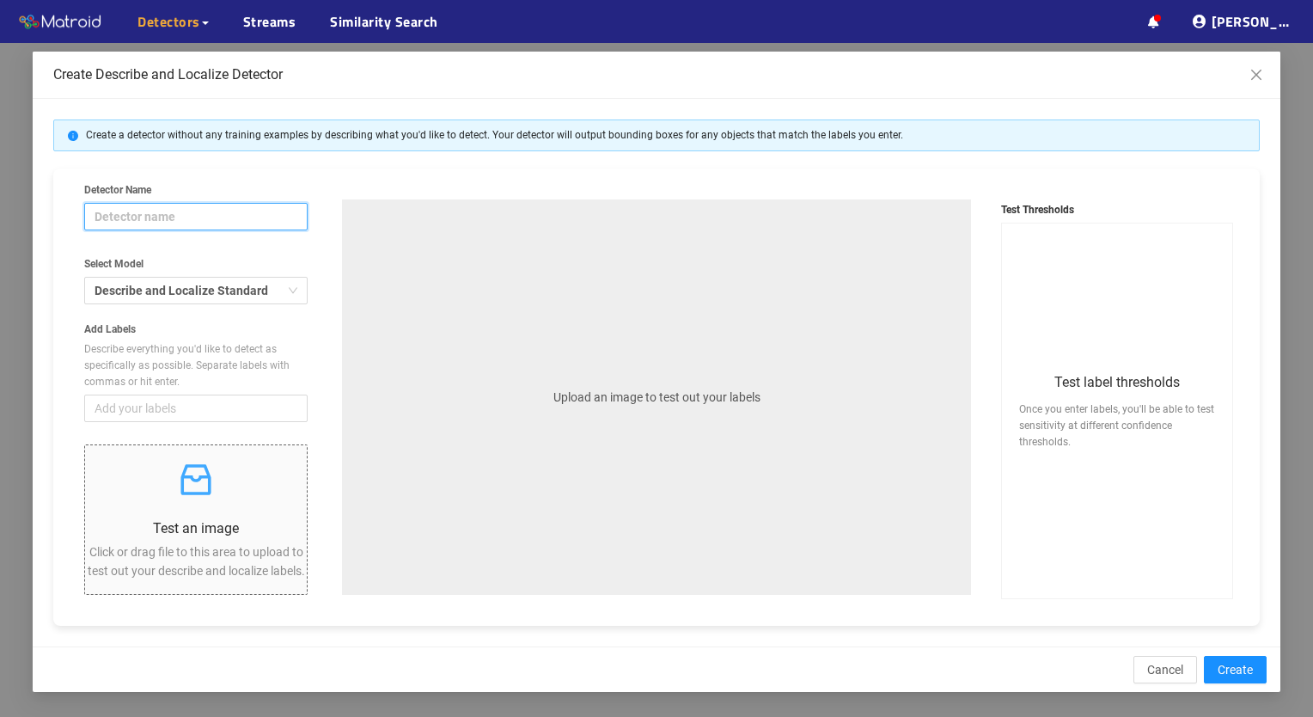
click at [225, 211] on input "Detector Name" at bounding box center [195, 217] width 223 height 28
click at [237, 407] on span "Add your labels" at bounding box center [196, 408] width 203 height 19
type input "coil_finder"
click at [120, 407] on input "Add Labels Describe everything you'd like to detect as specifically as possible…" at bounding box center [108, 408] width 26 height 19
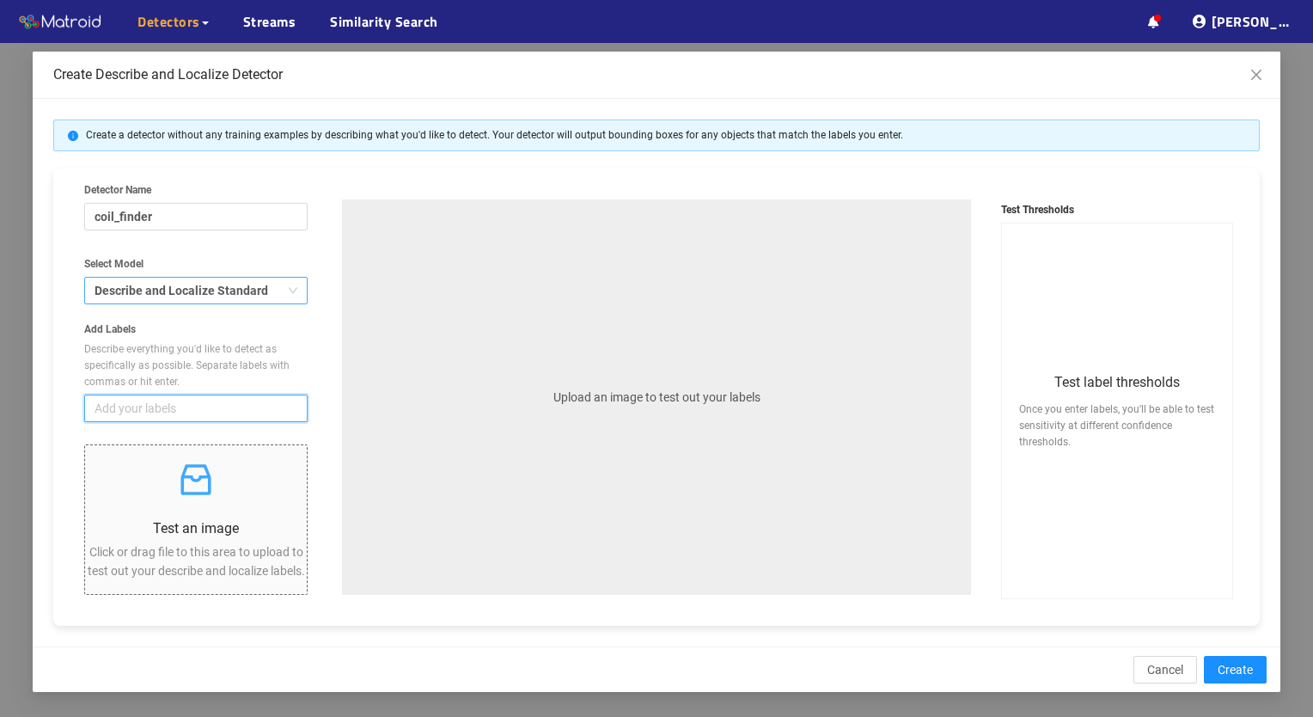
click at [291, 287] on span "Describe and Localize Standard Our standard Describe and Localize model. This i…" at bounding box center [196, 291] width 203 height 26
click at [291, 287] on input "Select Model Describe and Localize Standard Our standard Describe and Localize …" at bounding box center [195, 291] width 191 height 26
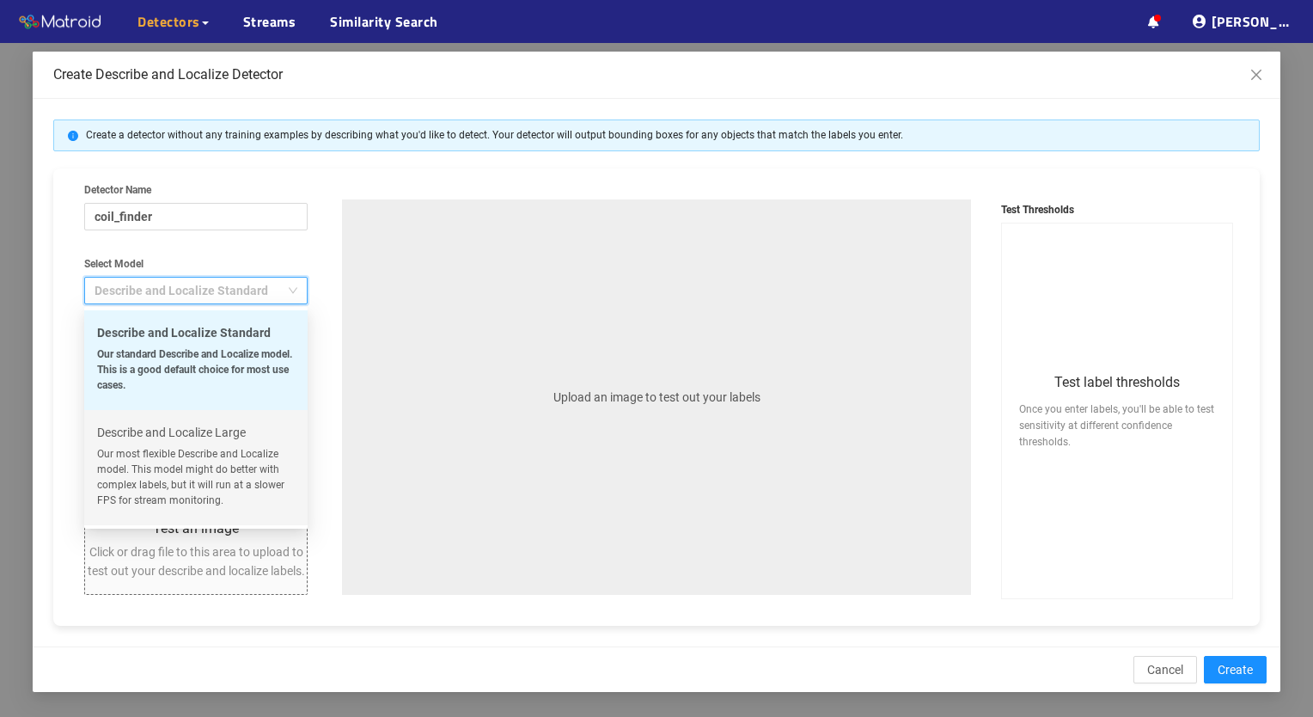
click at [241, 428] on div "Describe and Localize Large" at bounding box center [196, 432] width 198 height 19
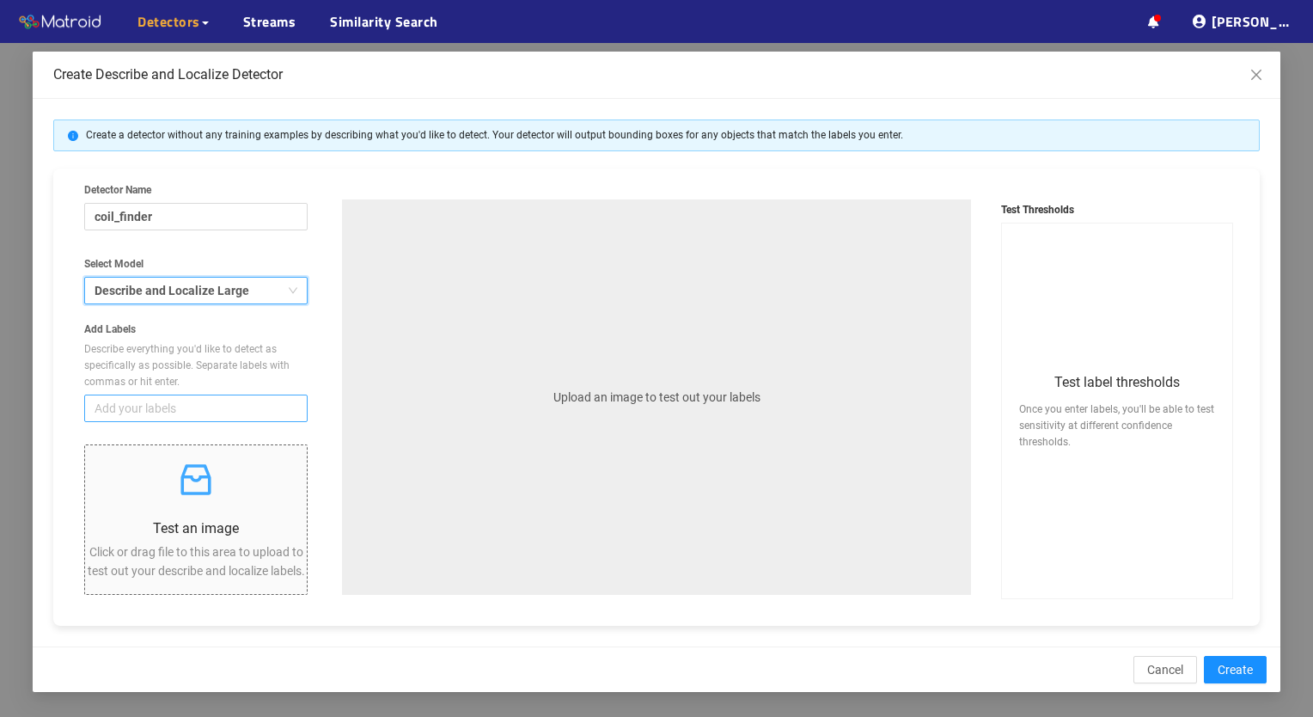
click at [223, 411] on span "Add your labels" at bounding box center [196, 408] width 203 height 19
click at [120, 411] on input "Add Labels Describe everything you'd like to detect as specifically as possible…" at bounding box center [108, 408] width 26 height 19
type input "coil damage"
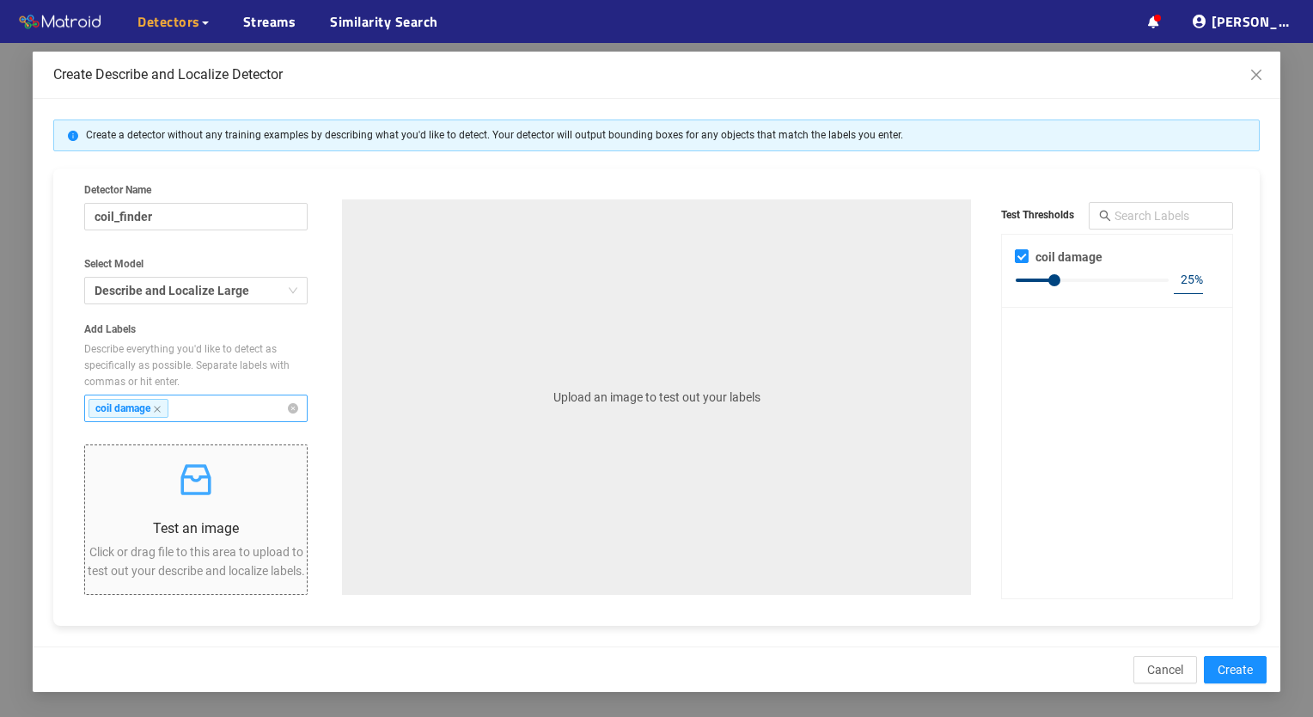
click at [223, 503] on div "Test an image Click or drag file to this area to upload to test out your descri…" at bounding box center [196, 519] width 222 height 121
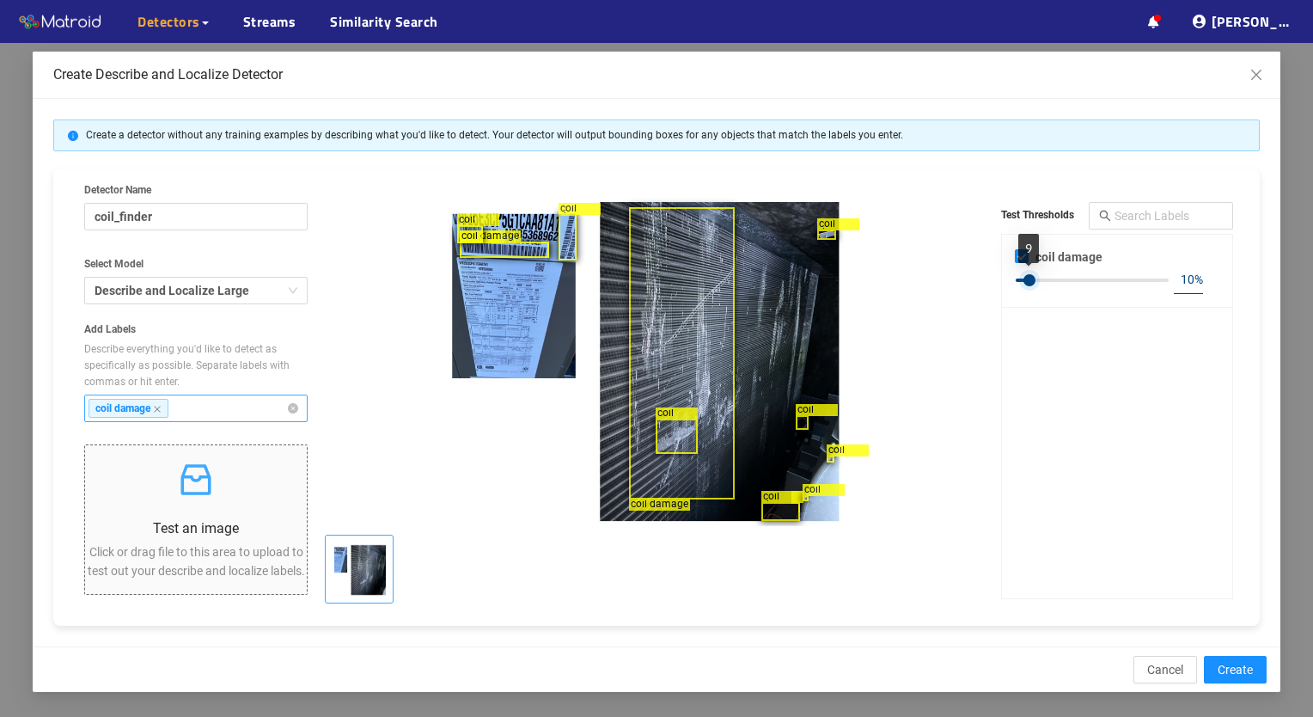
type input "11"
drag, startPoint x: 1054, startPoint y: 282, endPoint x: 1031, endPoint y: 284, distance: 22.4
click at [1031, 284] on div at bounding box center [1033, 280] width 12 height 12
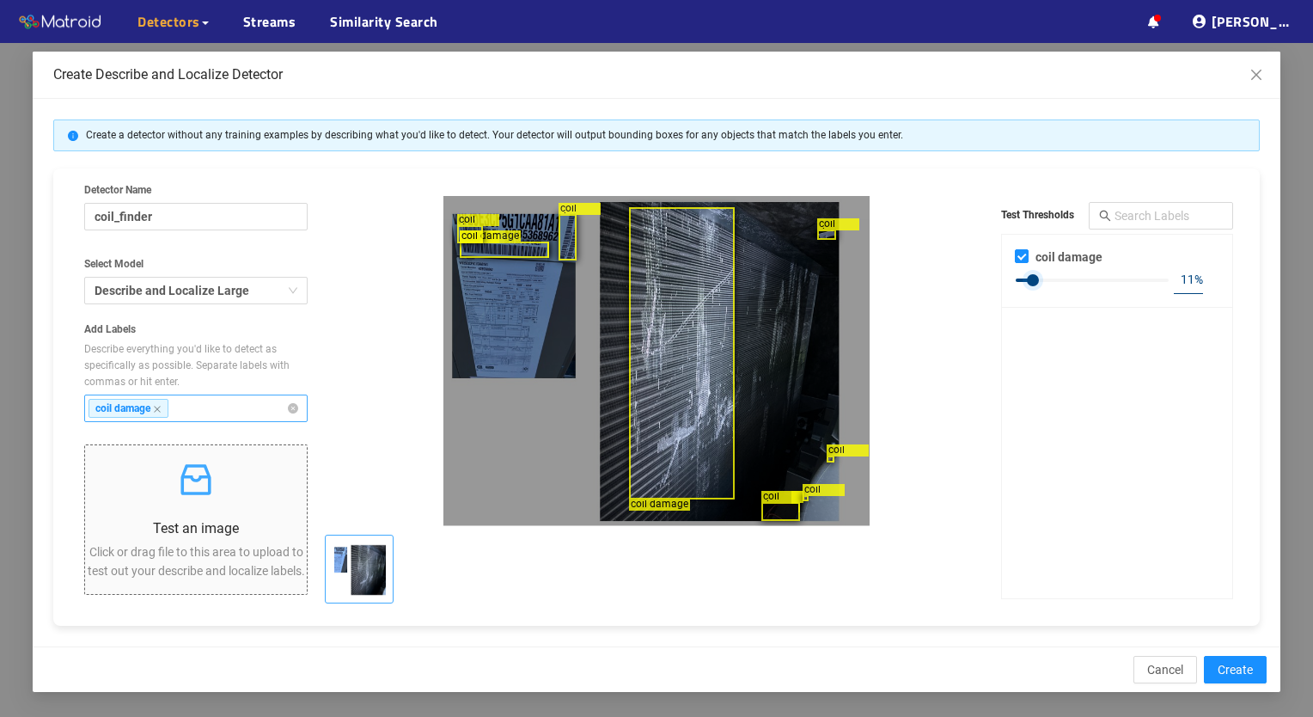
click at [668, 379] on div "coil damage" at bounding box center [682, 353] width 106 height 292
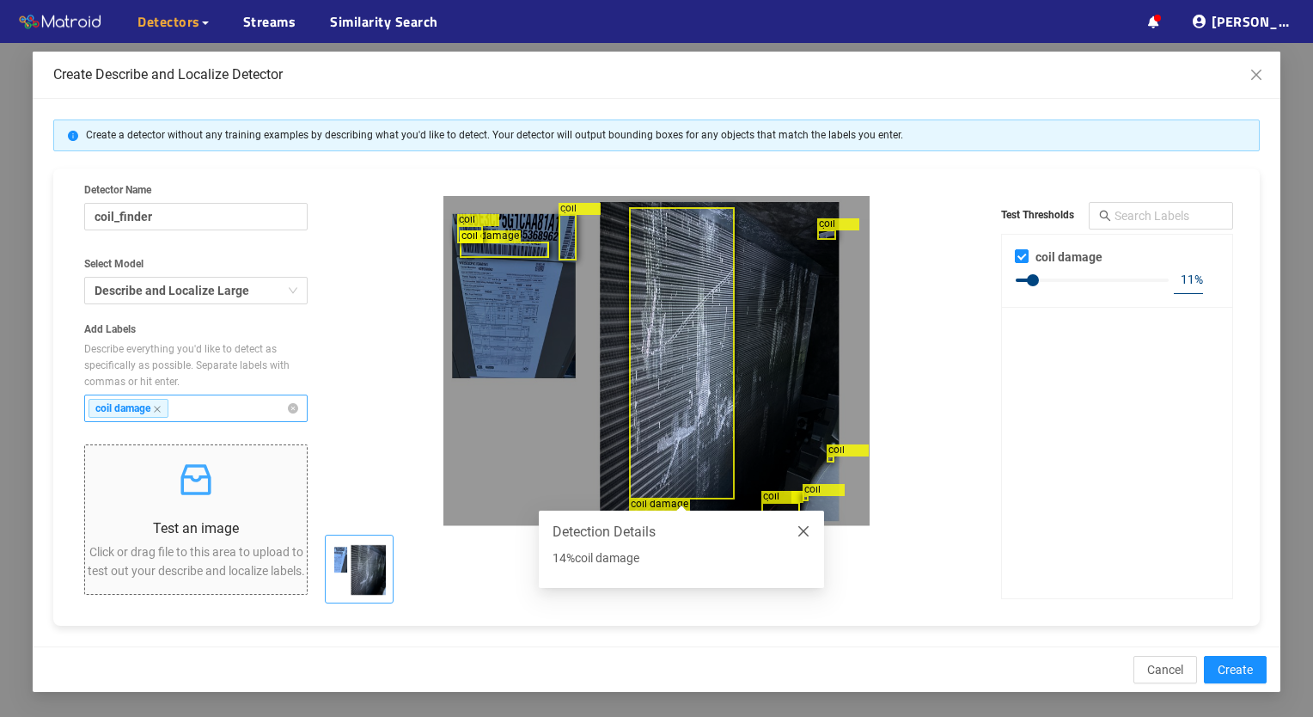
click at [964, 444] on div "coil damage coil damage coil damage coil damage coil damage coil damage coil da…" at bounding box center [657, 361] width 664 height 330
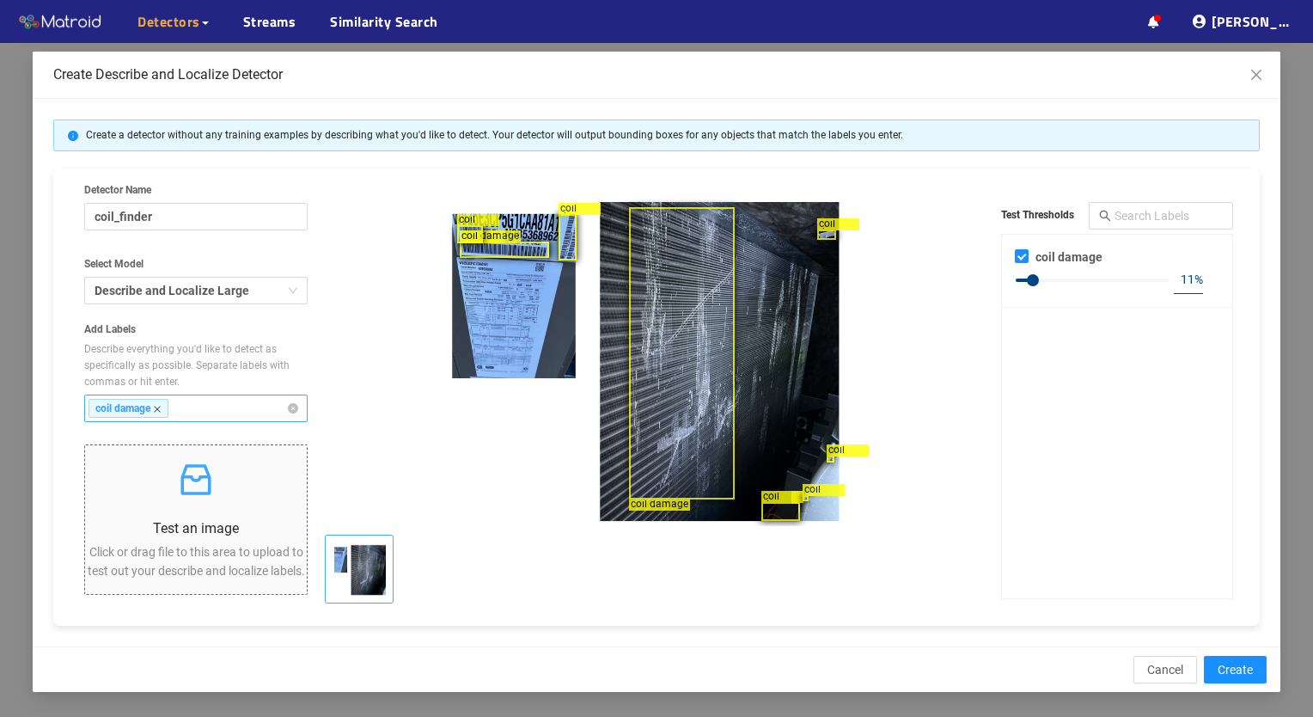
click at [161, 407] on icon "close" at bounding box center [157, 409] width 9 height 9
click at [177, 407] on input "Add Labels Describe everything you'd like to detect as specifically as possible…" at bounding box center [190, 408] width 26 height 19
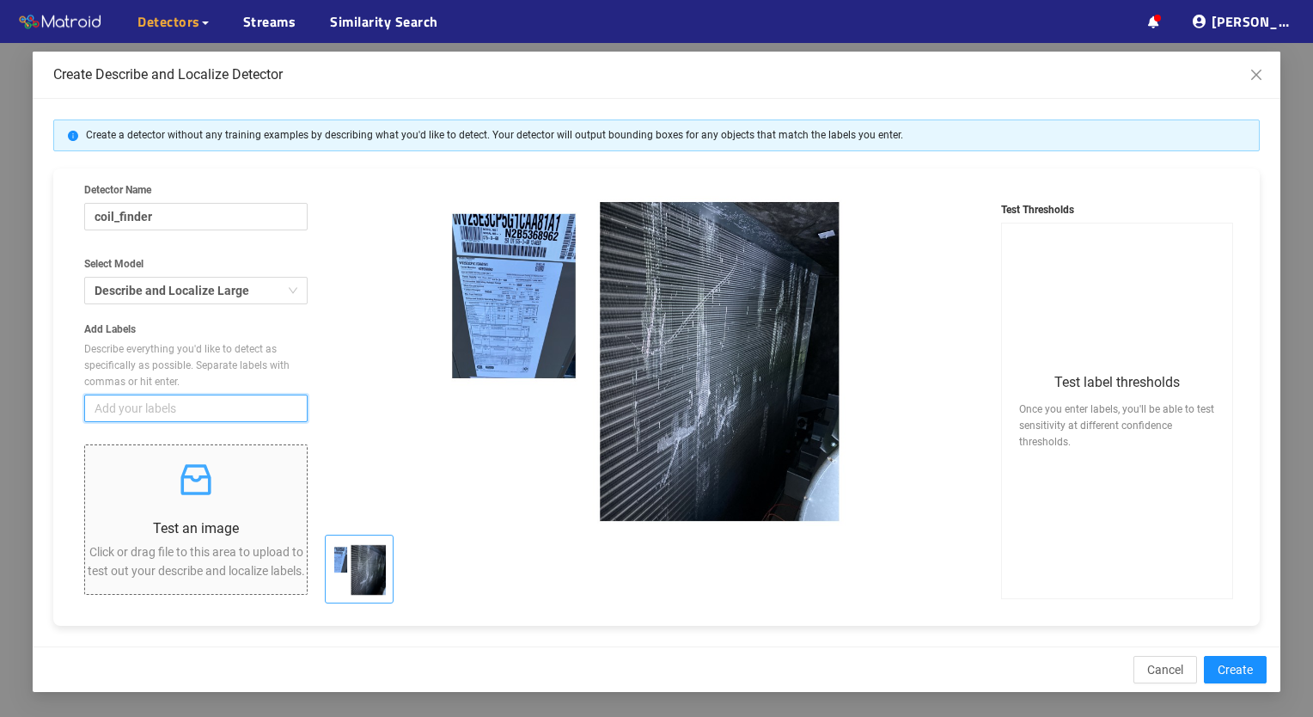
click at [743, 363] on div at bounding box center [657, 361] width 427 height 330
type input "fin damage"
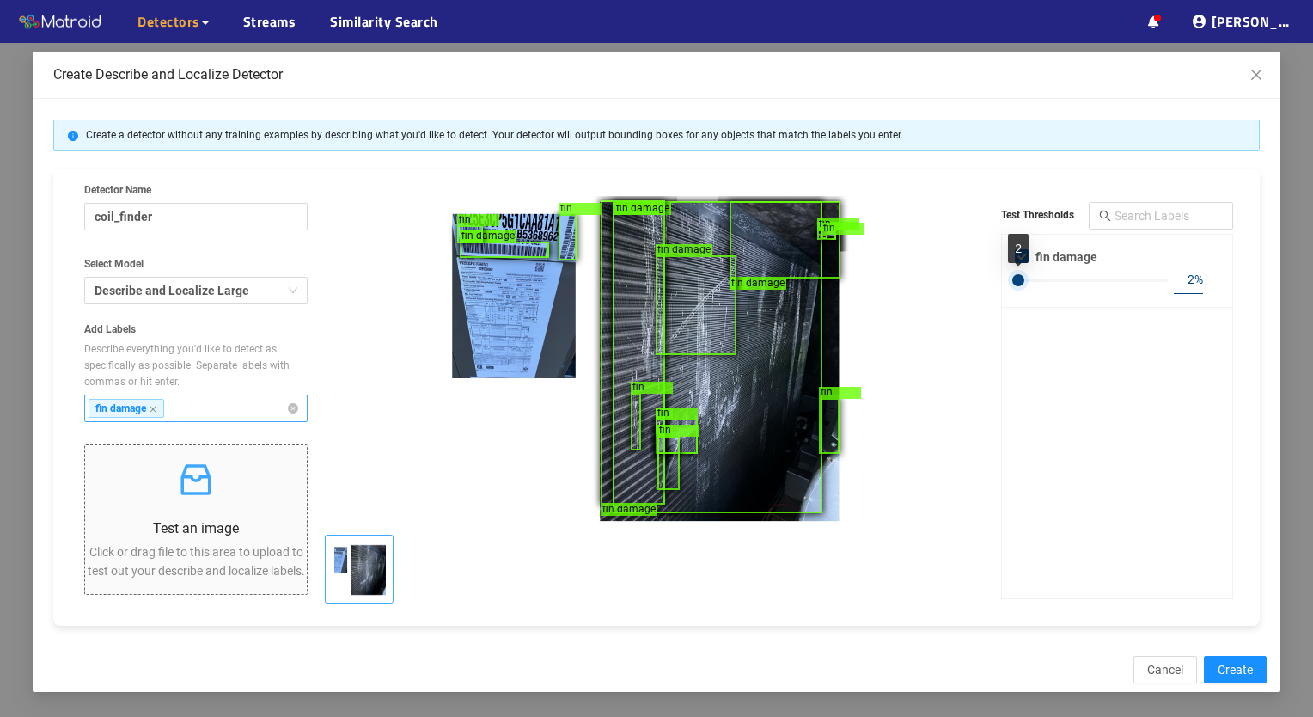
type input "1"
checkbox input "false"
type input "0"
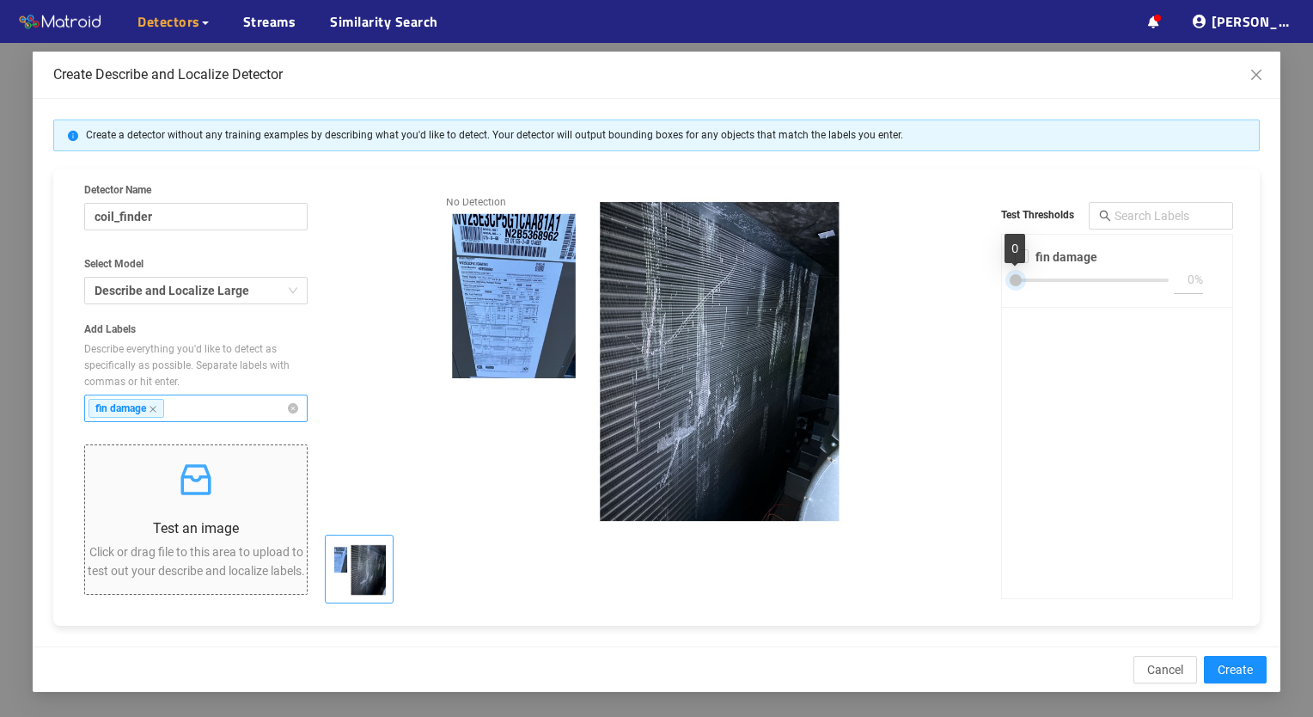
checkbox input "true"
type input "1"
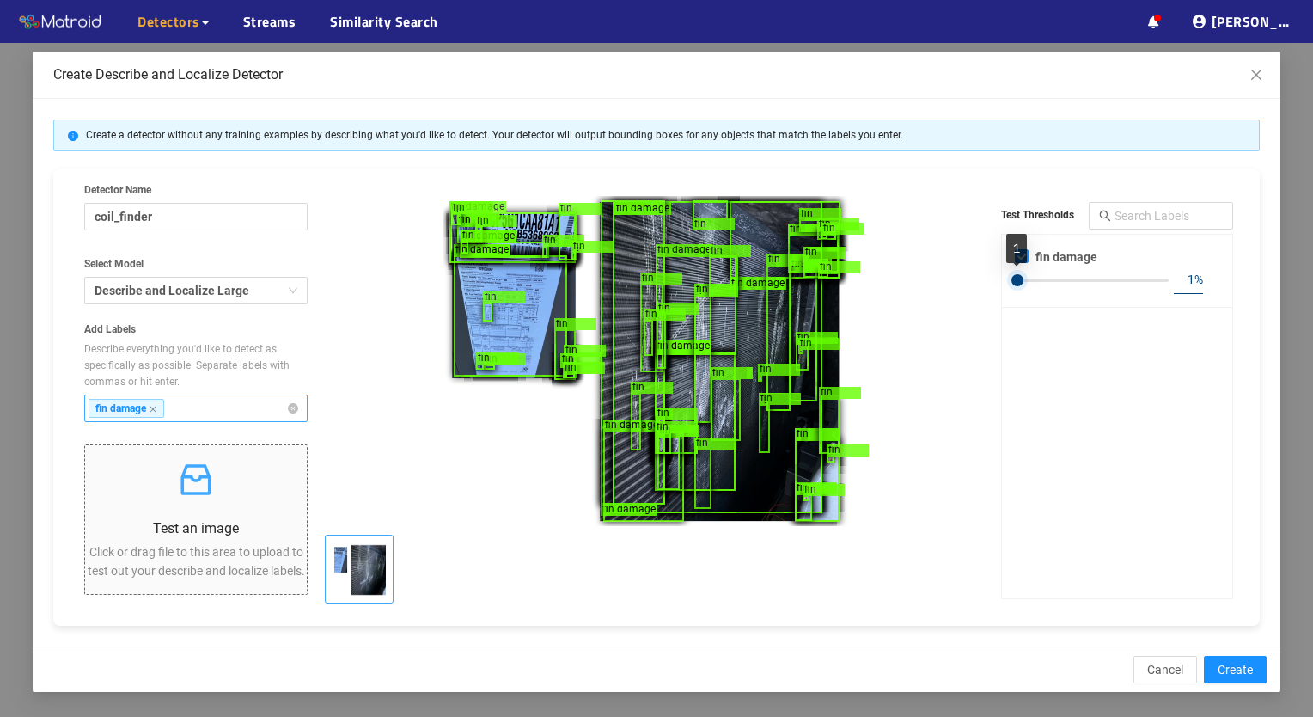
drag, startPoint x: 1054, startPoint y: 281, endPoint x: 1017, endPoint y: 282, distance: 37.0
click at [1017, 282] on div at bounding box center [1018, 280] width 12 height 12
click at [1082, 418] on div "fin damage 1 %" at bounding box center [1117, 417] width 230 height 364
click at [157, 407] on icon "close" at bounding box center [153, 409] width 9 height 9
click at [173, 407] on input "Add Labels Describe everything you'd like to detect as specifically as possible…" at bounding box center [186, 408] width 26 height 19
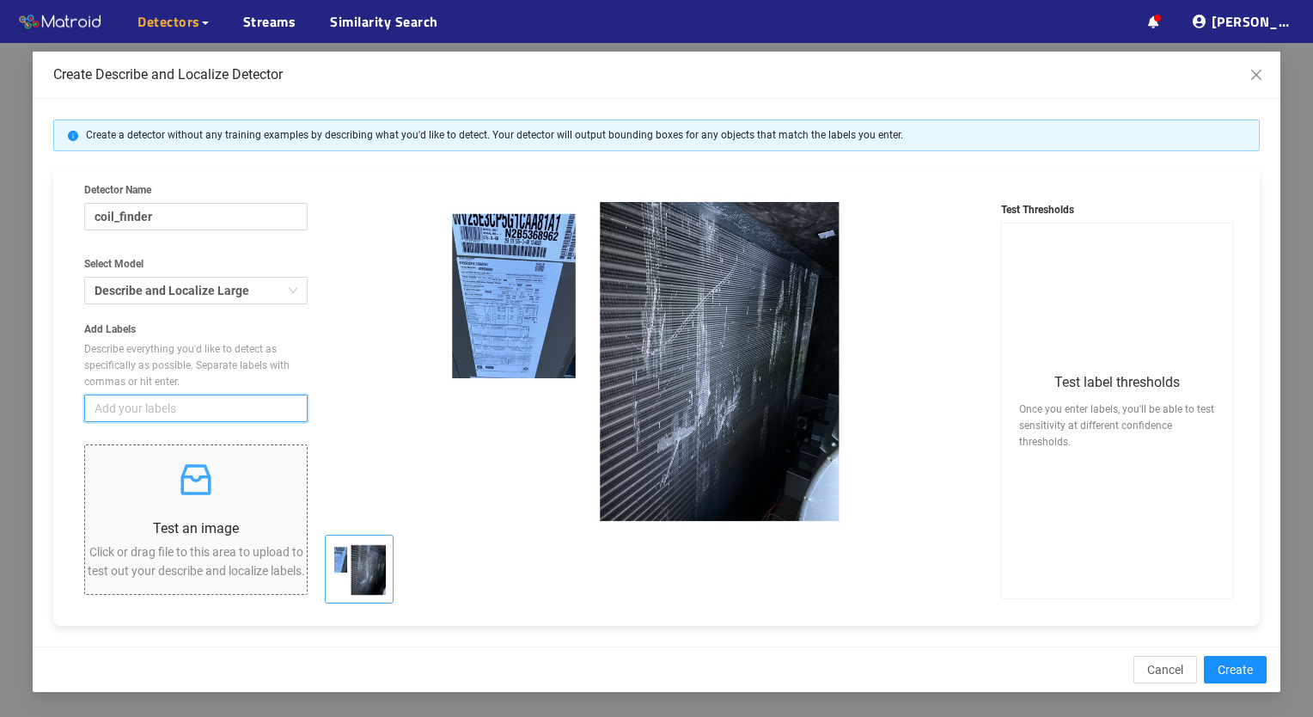
click at [223, 404] on span "Add your labels" at bounding box center [196, 408] width 203 height 19
click at [120, 404] on input "Add Labels Describe everything you'd like to detect as specifically as possible…" at bounding box center [108, 408] width 26 height 19
type input "bent fins"
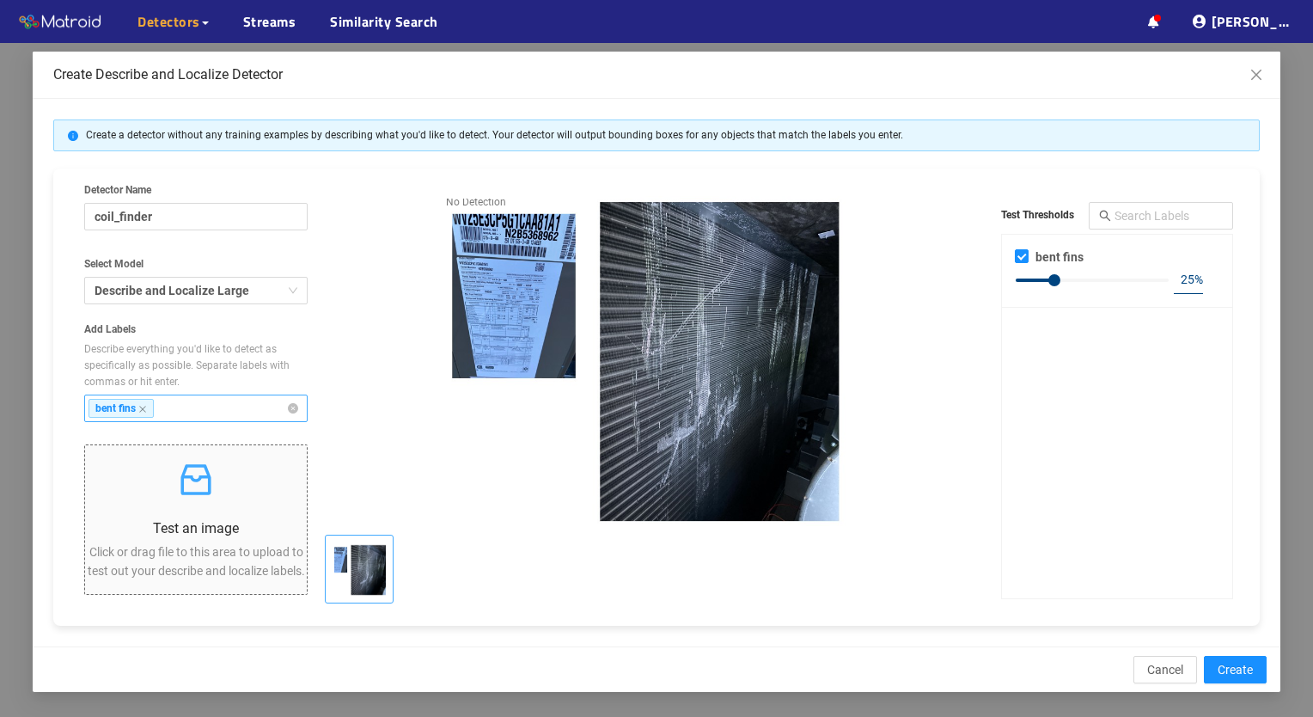
click at [1038, 270] on div "25 %" at bounding box center [1117, 280] width 213 height 28
type input "1"
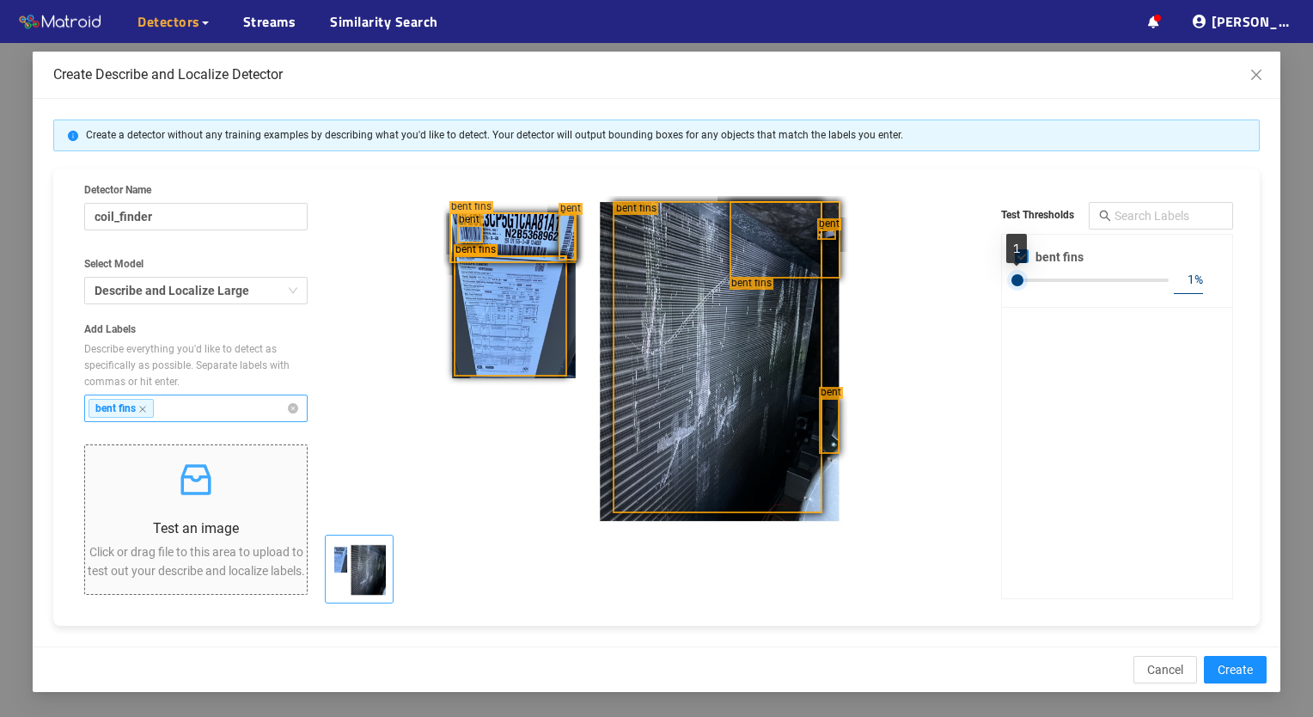
drag, startPoint x: 1052, startPoint y: 277, endPoint x: 1014, endPoint y: 284, distance: 38.4
click at [1014, 284] on div at bounding box center [1018, 280] width 12 height 12
click at [147, 413] on span "bent fins" at bounding box center [121, 408] width 65 height 19
click at [162, 413] on input "Add Labels Describe everything you'd like to detect as specifically as possible…" at bounding box center [175, 408] width 26 height 19
type input "surface deformation"
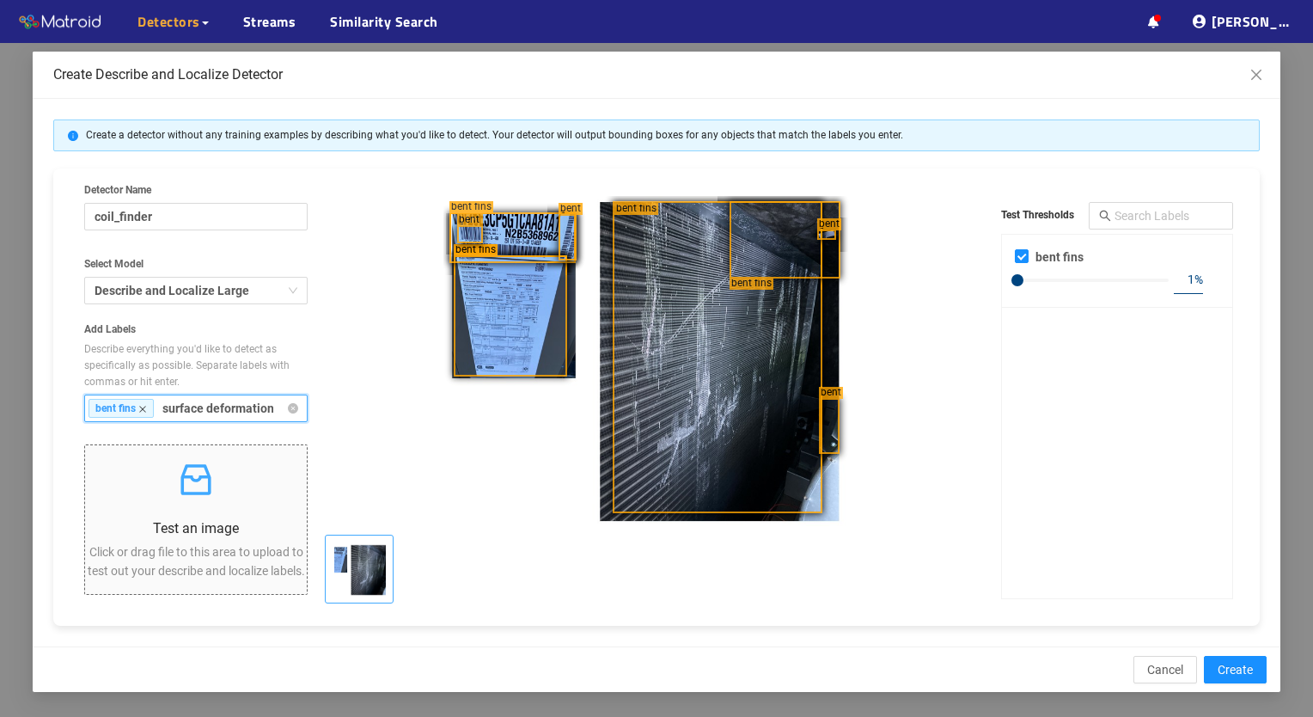
click at [144, 408] on icon "close" at bounding box center [142, 409] width 7 height 7
click at [162, 408] on input "surface deformation" at bounding box center [219, 408] width 114 height 19
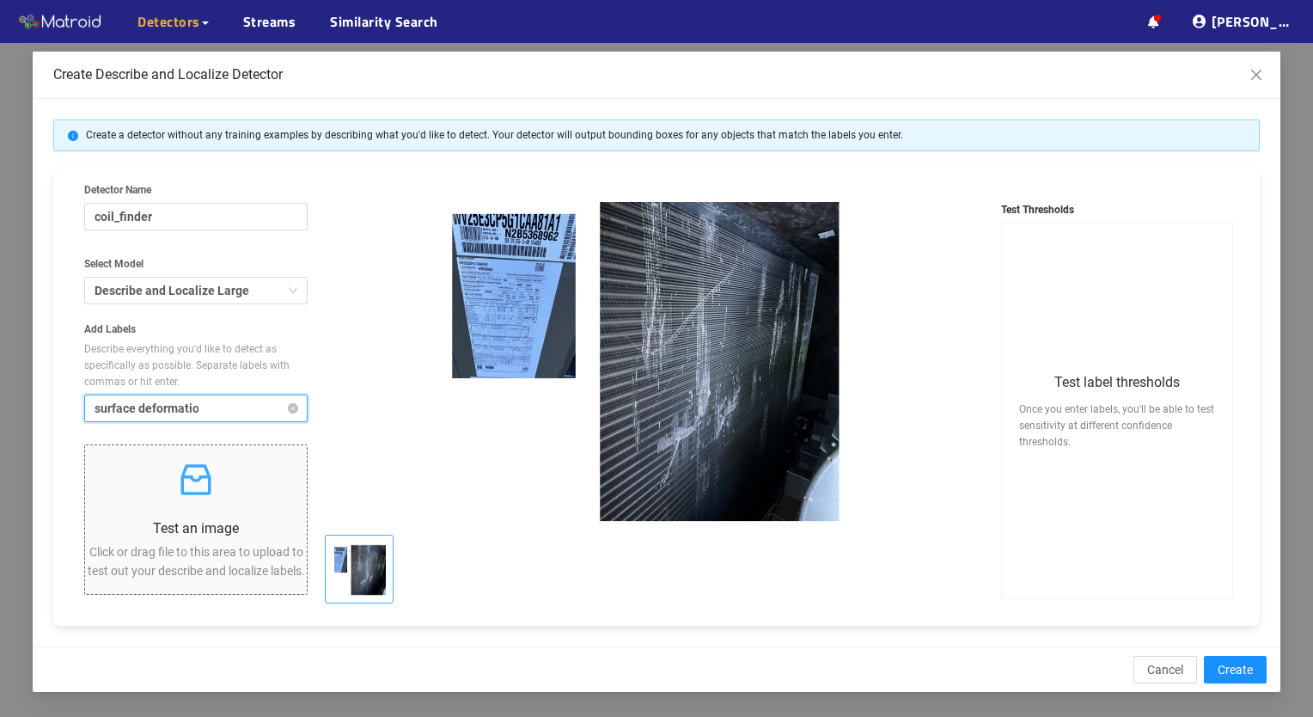
type input "surface deformation"
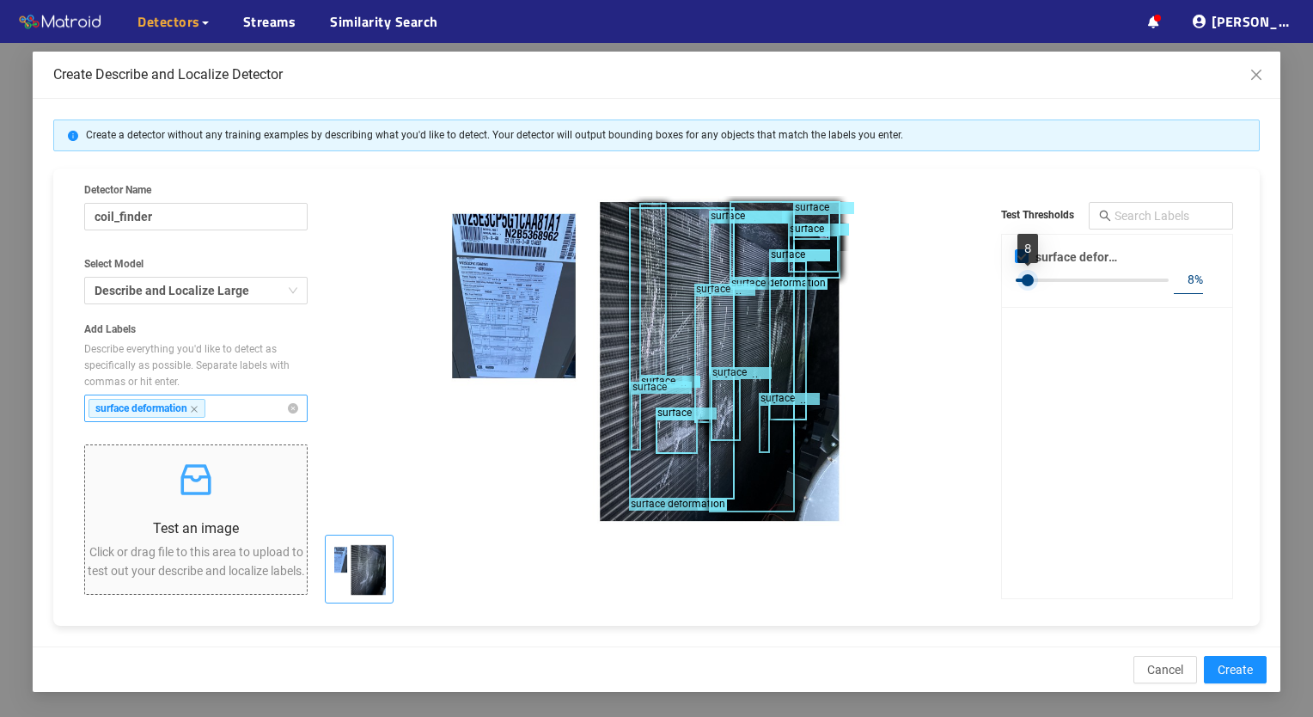
drag, startPoint x: 1056, startPoint y: 279, endPoint x: 1030, endPoint y: 279, distance: 25.8
click at [1030, 279] on div at bounding box center [1028, 280] width 12 height 12
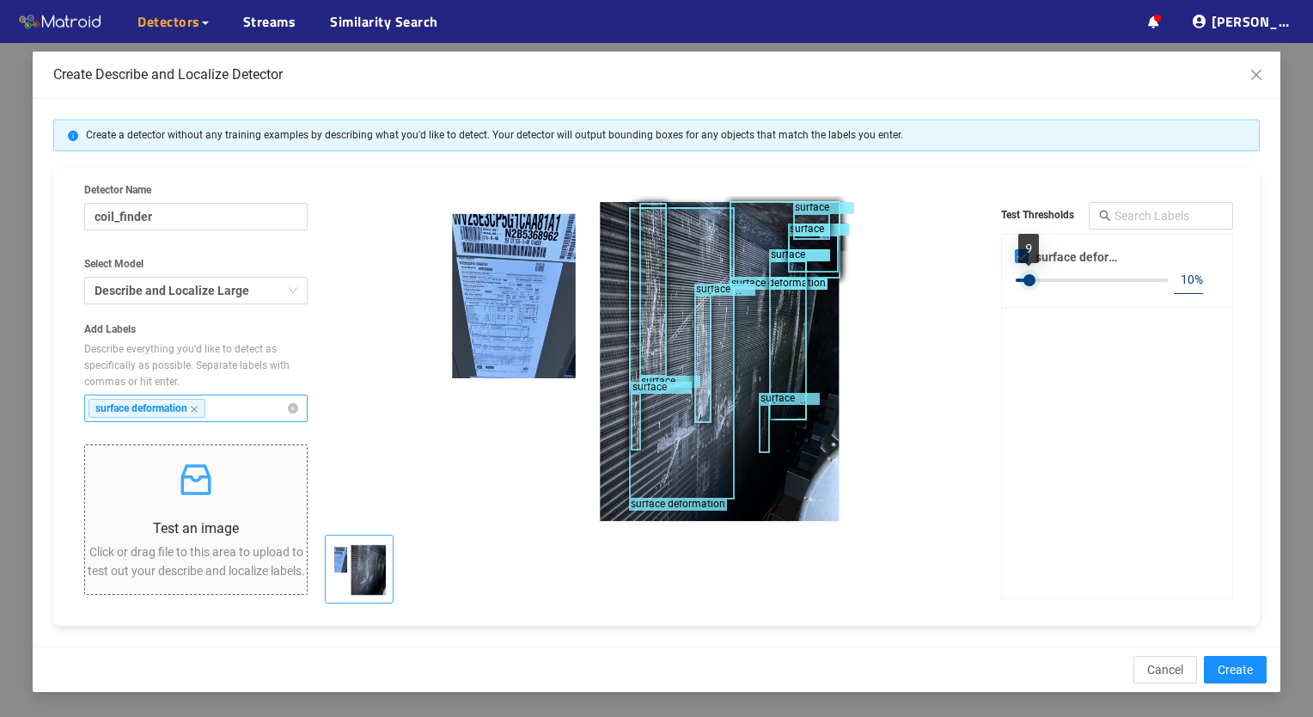
type input "11"
click at [1036, 274] on div at bounding box center [1033, 280] width 12 height 12
click at [1178, 662] on span "Cancel" at bounding box center [1166, 669] width 36 height 19
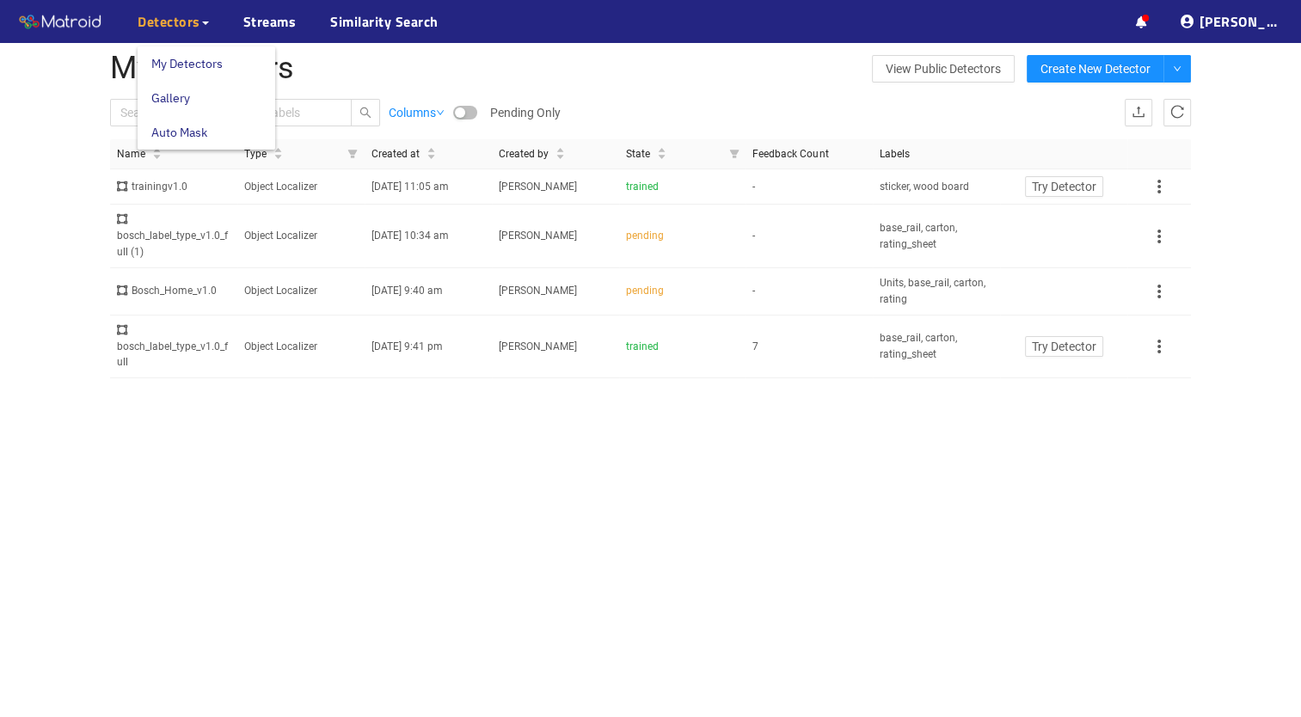
click at [173, 34] on div "Detectors" at bounding box center [173, 21] width 71 height 43
click at [176, 74] on link "My Detectors" at bounding box center [186, 63] width 71 height 34
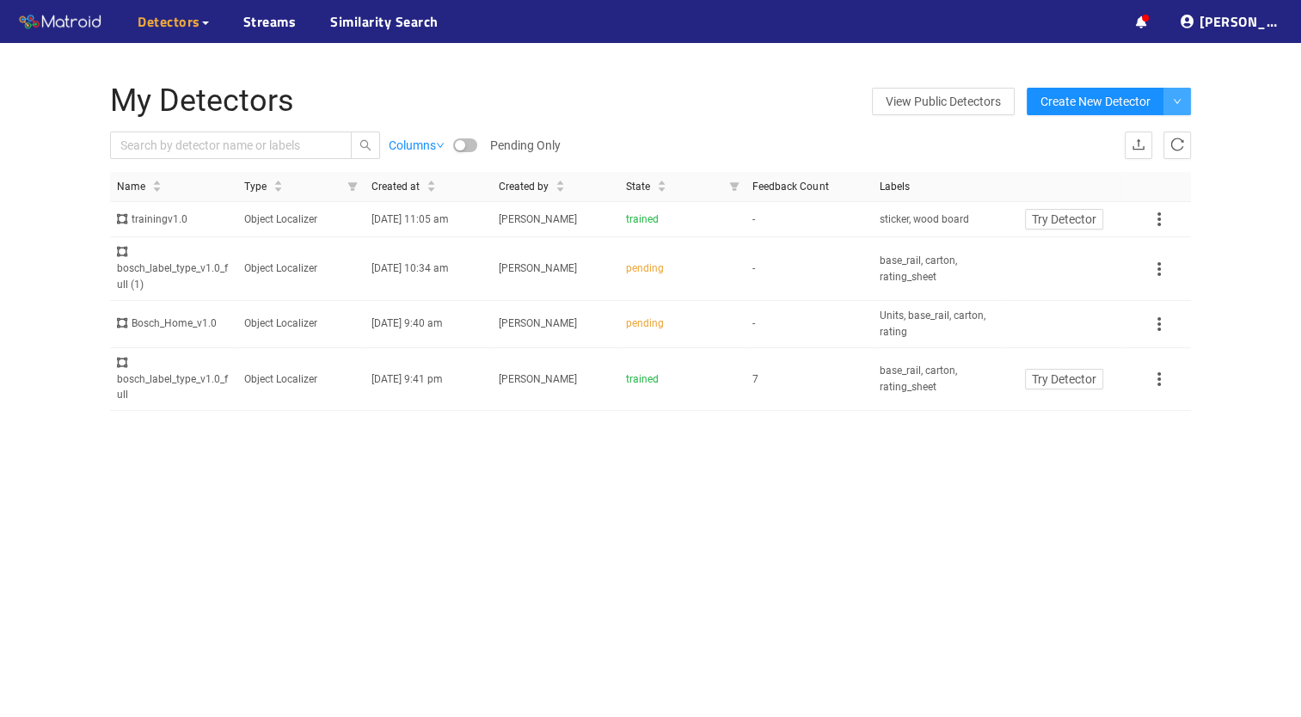
click at [1179, 101] on icon "down" at bounding box center [1176, 101] width 7 height 5
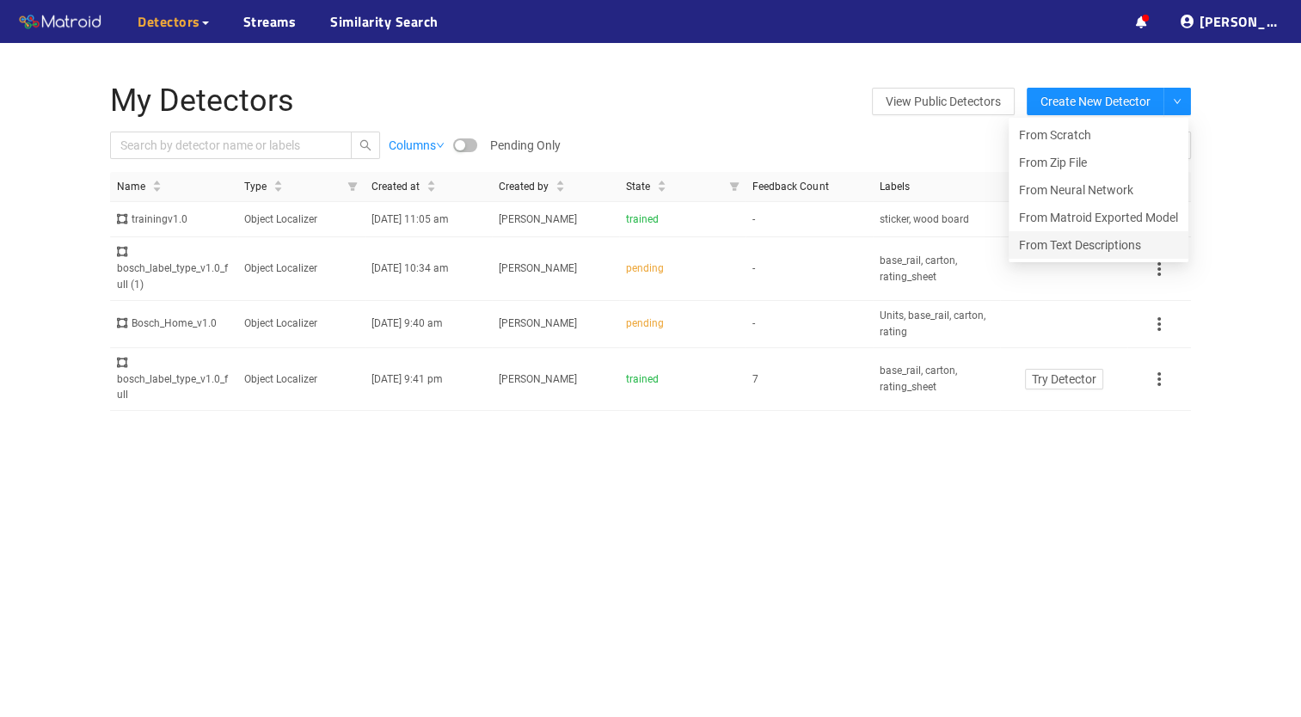
click at [1086, 239] on span "From Text Descriptions" at bounding box center [1080, 245] width 122 height 14
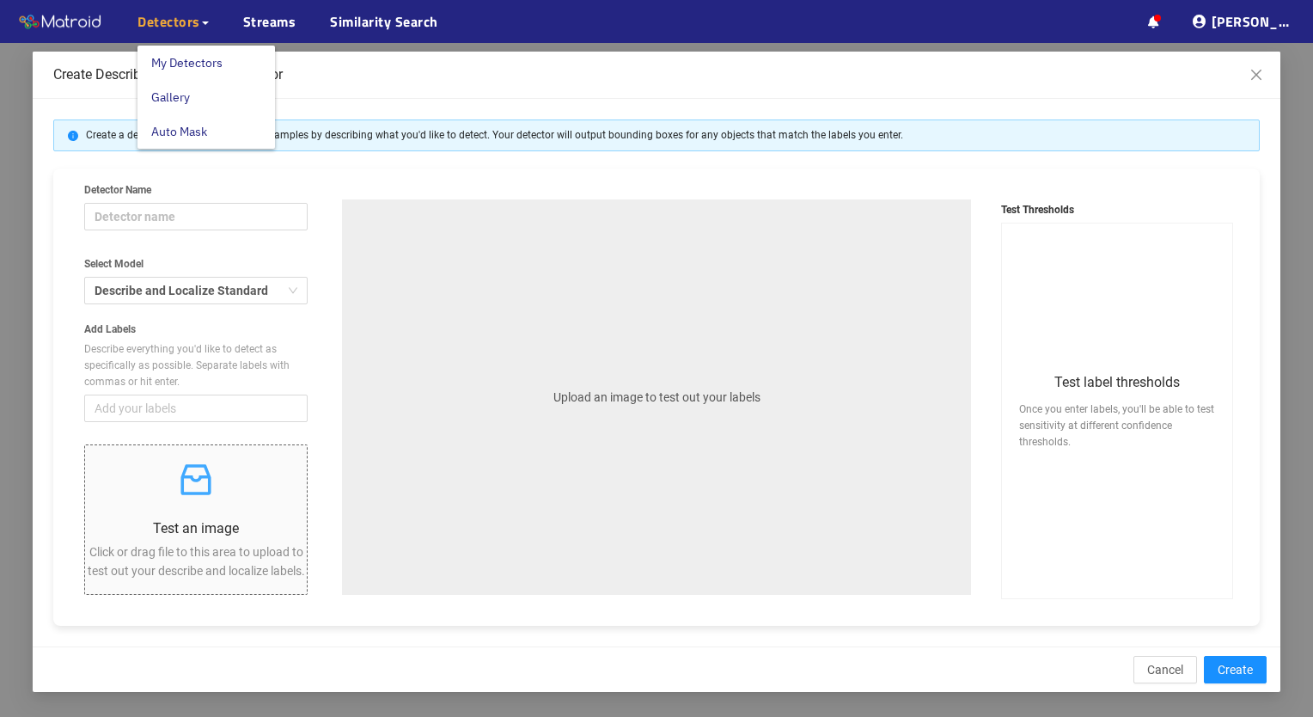
click at [194, 24] on span "Detectors" at bounding box center [169, 21] width 63 height 21
click at [193, 52] on link "My Detectors" at bounding box center [186, 63] width 71 height 34
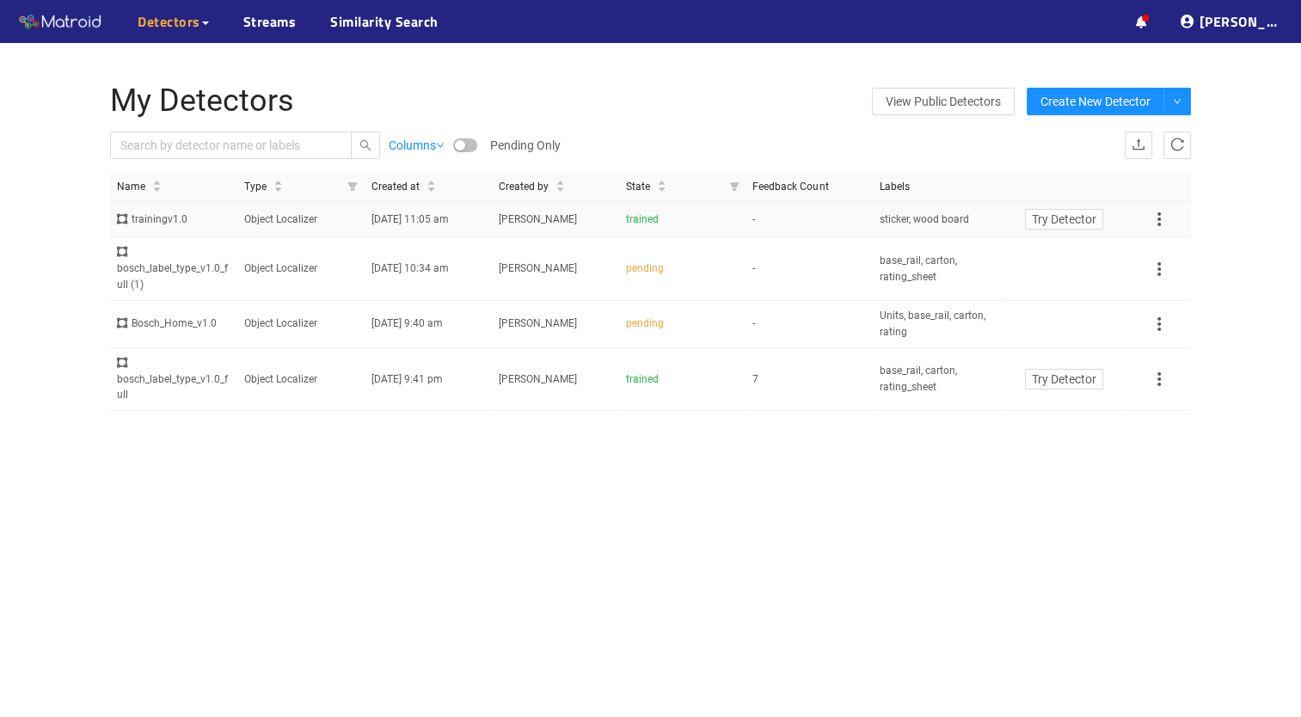
click at [1160, 217] on icon at bounding box center [1158, 219] width 21 height 21
click at [1225, 221] on div "My Detectors View Public Detectors Create New Detector Columns Pending Only Imp…" at bounding box center [650, 247] width 1301 height 409
click at [208, 18] on ul "··· Detectors ··· Streams ··· Similarity Search ···" at bounding box center [167, 21] width 335 height 43
click at [202, 22] on icon at bounding box center [205, 22] width 7 height 3
click at [281, 22] on link "Streams" at bounding box center [269, 21] width 53 height 21
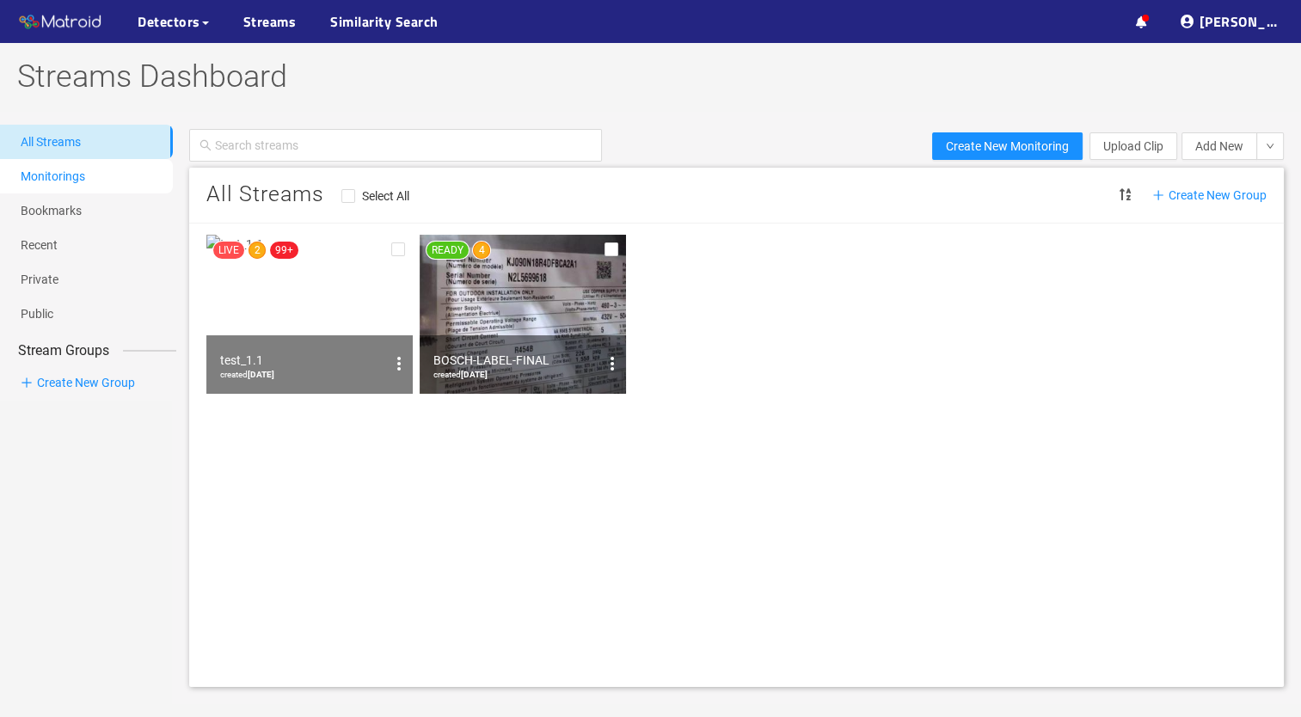
click at [84, 171] on link "Monitorings" at bounding box center [53, 176] width 64 height 14
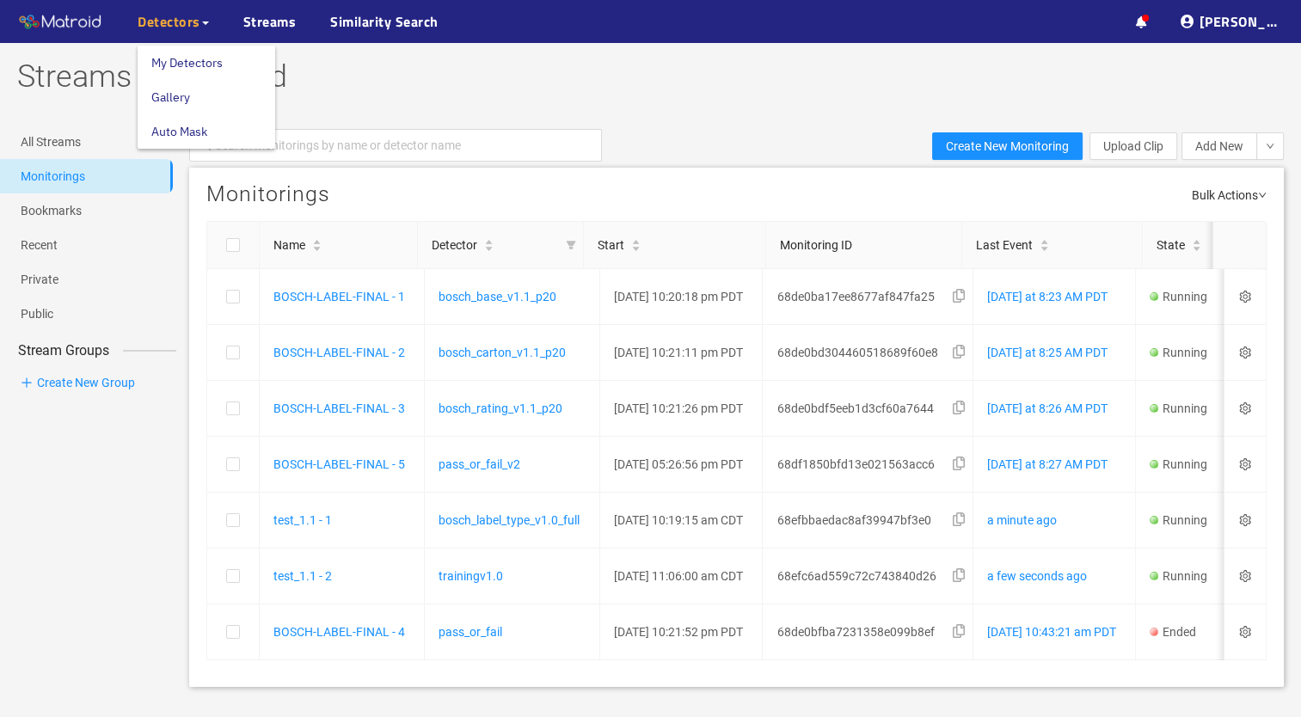
click at [168, 15] on span "Detectors" at bounding box center [169, 21] width 63 height 21
click at [181, 64] on link "My Detectors" at bounding box center [186, 63] width 71 height 34
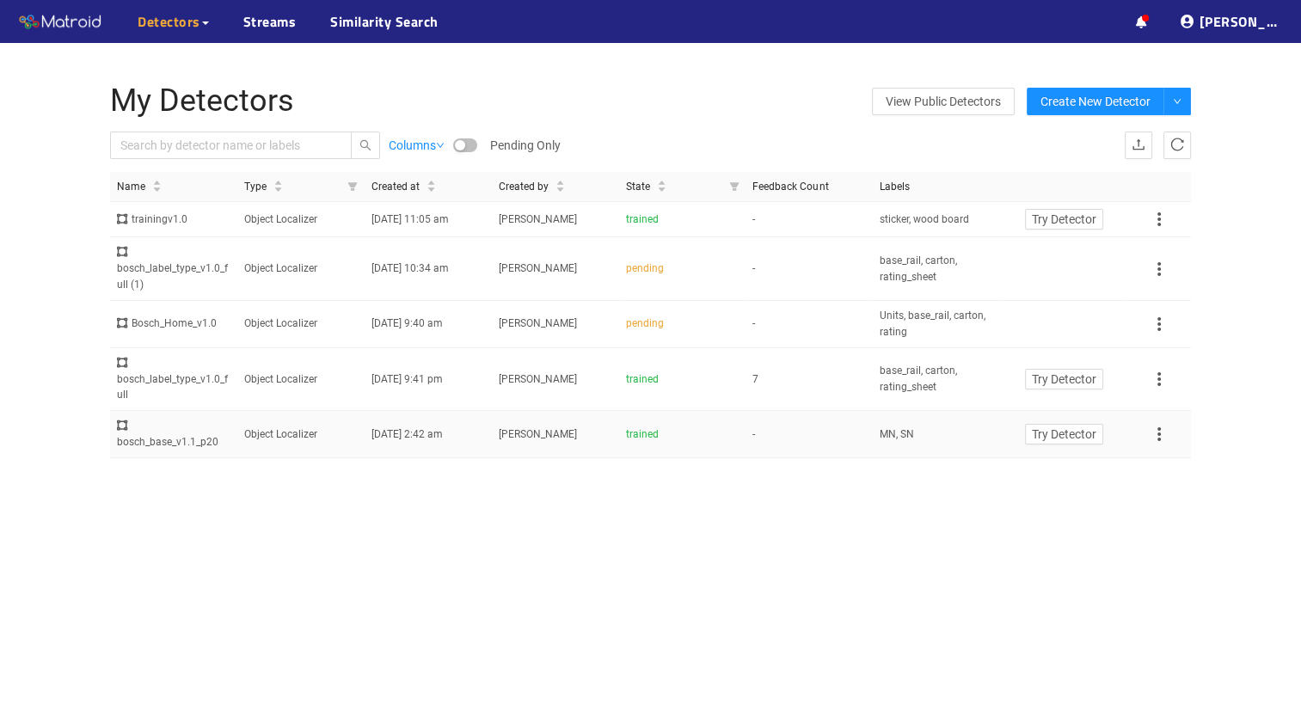
click at [750, 425] on td "-" at bounding box center [808, 434] width 127 height 47
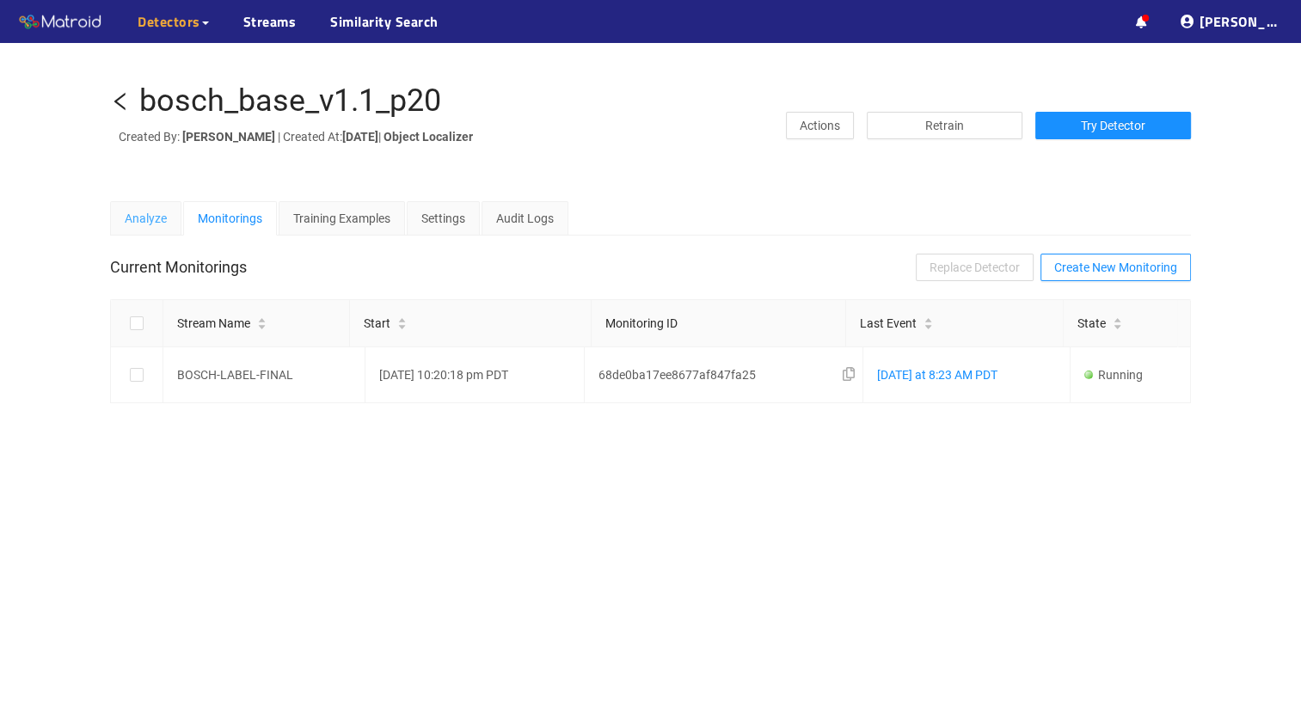
click at [164, 226] on div "Analyze" at bounding box center [145, 218] width 71 height 34
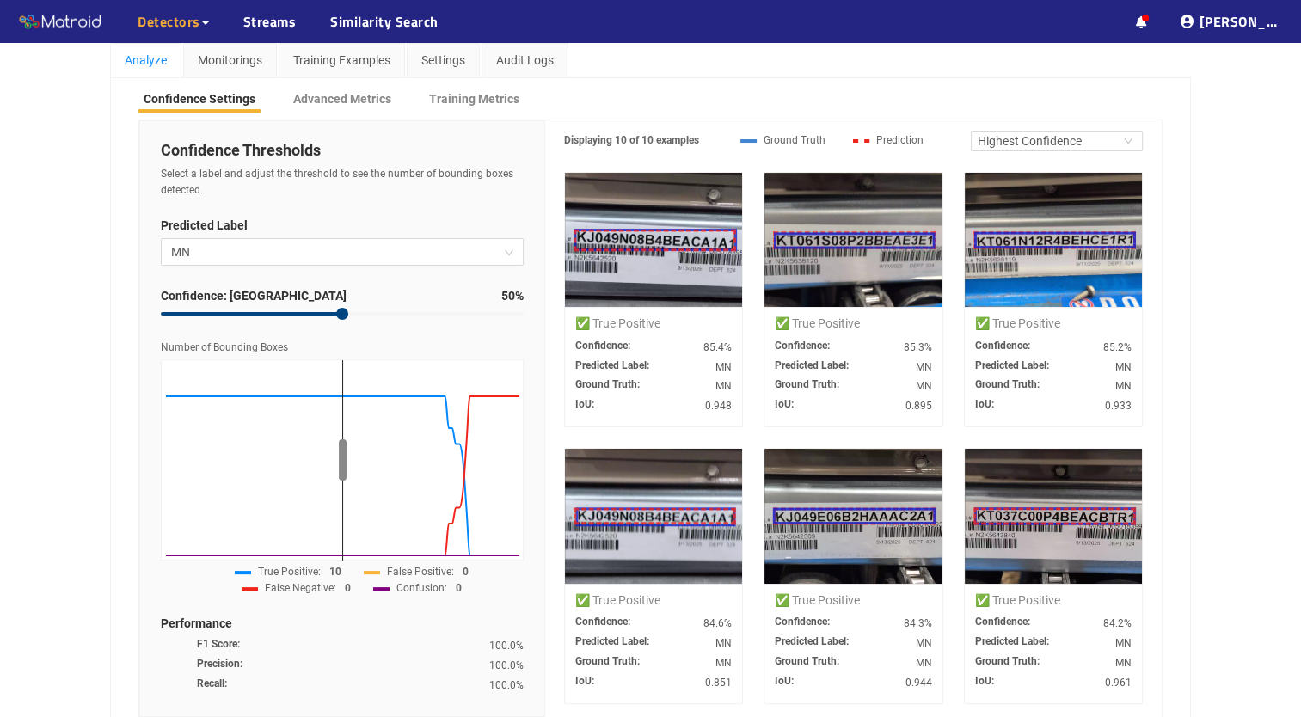
scroll to position [158, 0]
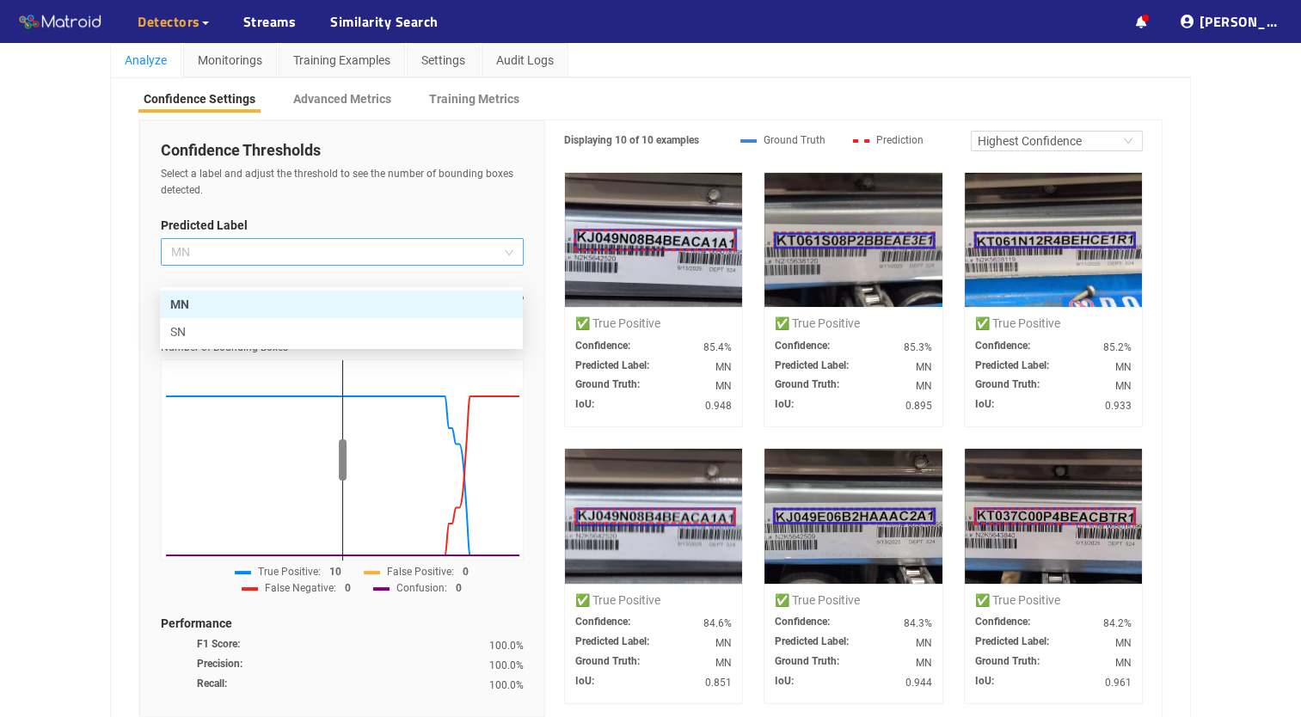
click at [505, 265] on span "MN" at bounding box center [342, 252] width 342 height 26
click at [468, 334] on div "SN" at bounding box center [341, 331] width 342 height 19
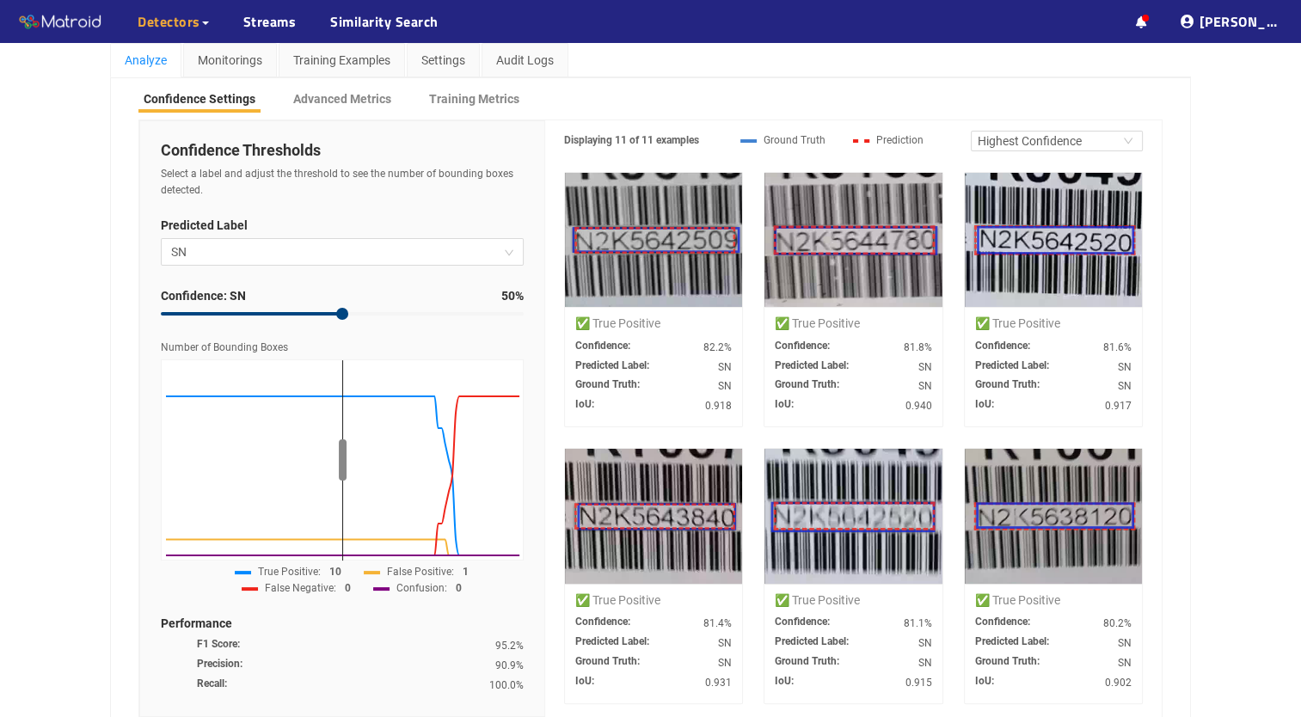
click at [370, 108] on p "Advanced Metrics" at bounding box center [342, 98] width 98 height 19
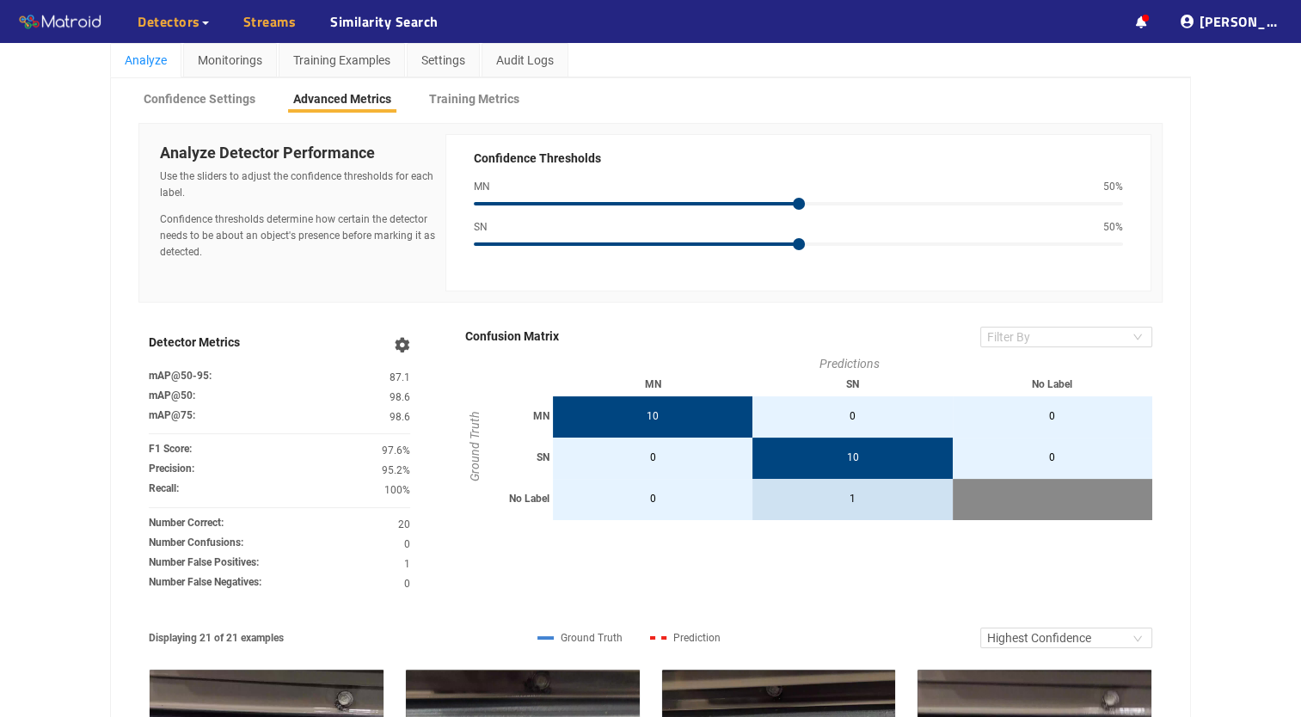
click at [274, 25] on link "Streams" at bounding box center [269, 21] width 53 height 21
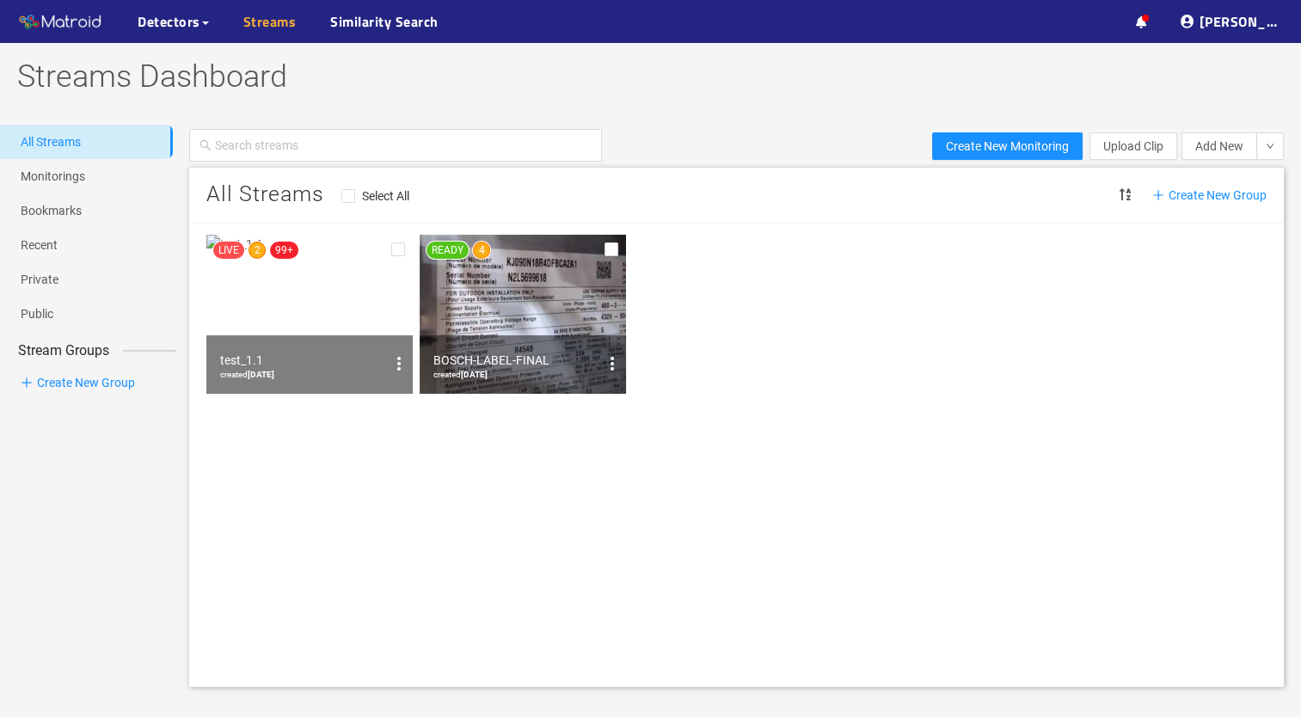
click at [267, 26] on link "Streams" at bounding box center [269, 21] width 53 height 21
click at [174, 24] on span "Detectors" at bounding box center [169, 21] width 63 height 21
click at [198, 70] on link "My Detectors" at bounding box center [186, 63] width 71 height 34
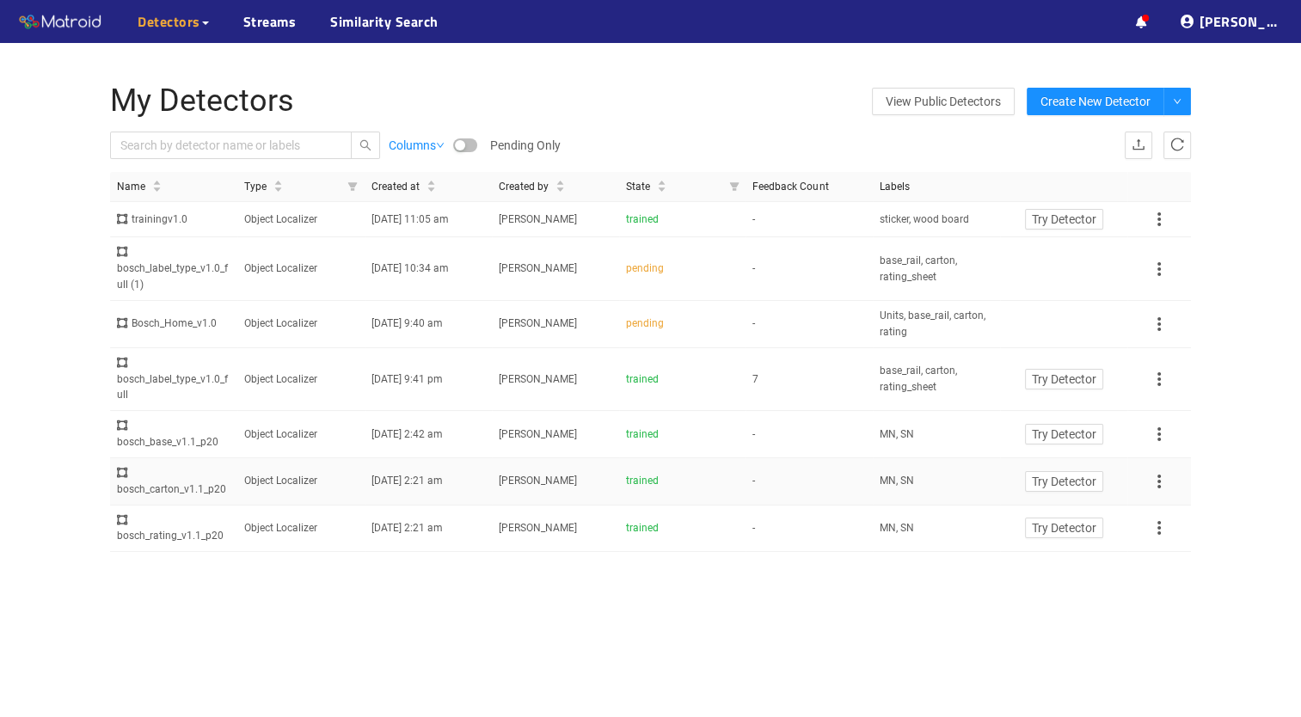
click at [722, 473] on div "trained" at bounding box center [682, 481] width 113 height 16
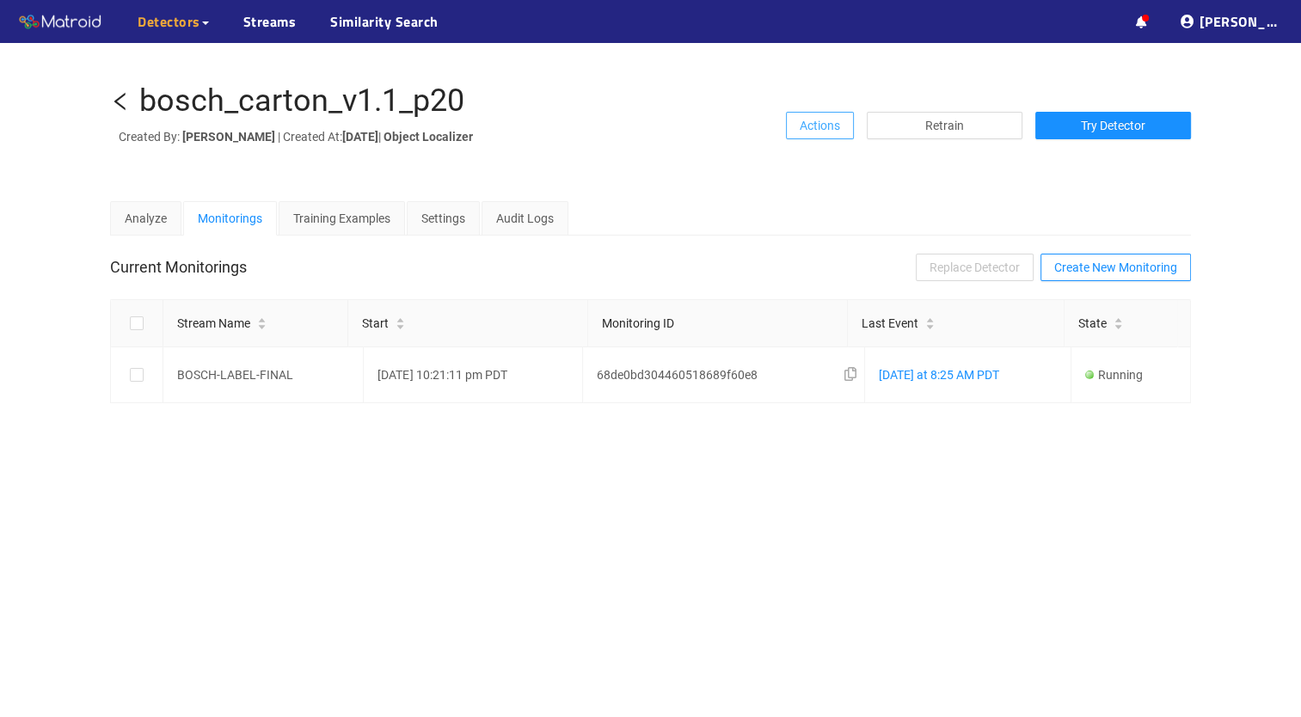
click at [809, 135] on span "Actions" at bounding box center [819, 125] width 40 height 19
click at [692, 167] on div "bosch_carton_v1.1_p20 Created By: Allen Cheung | Created At: Sat Sep 27 2025 | …" at bounding box center [650, 125] width 1080 height 83
click at [334, 228] on div "Training Examples" at bounding box center [341, 218] width 97 height 19
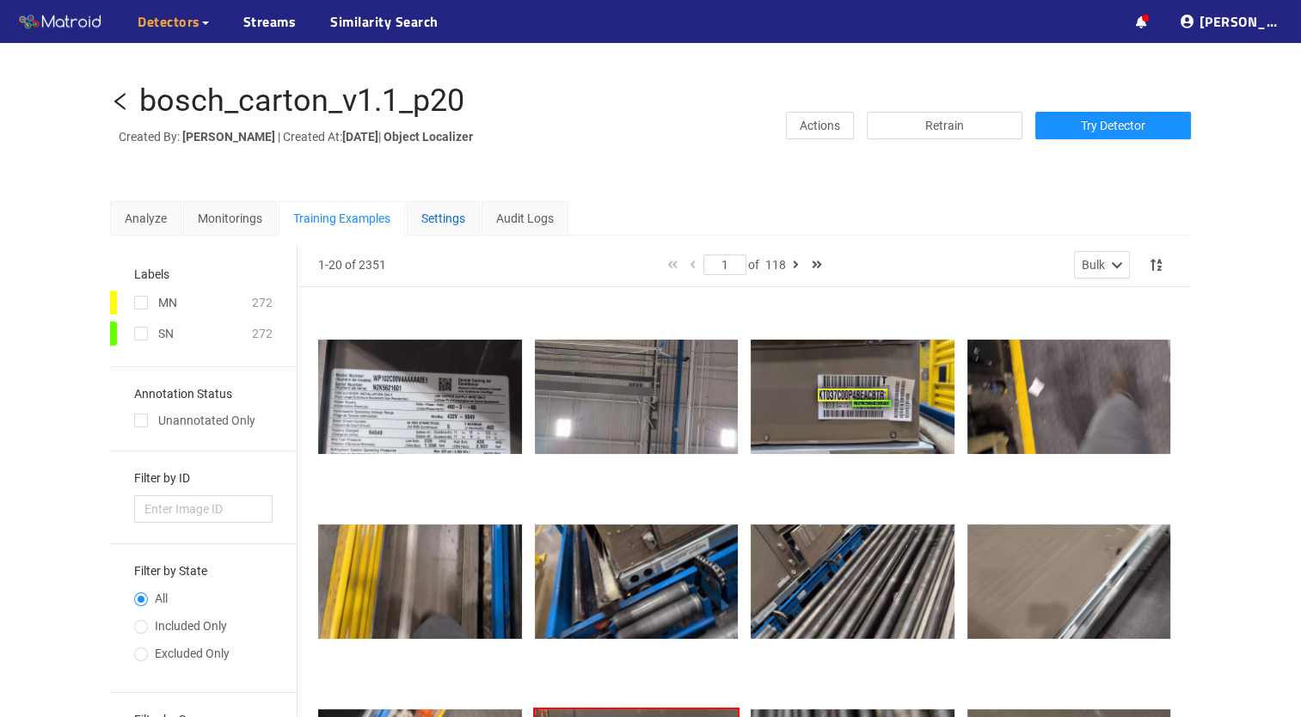
click at [453, 228] on div "Settings" at bounding box center [443, 218] width 44 height 19
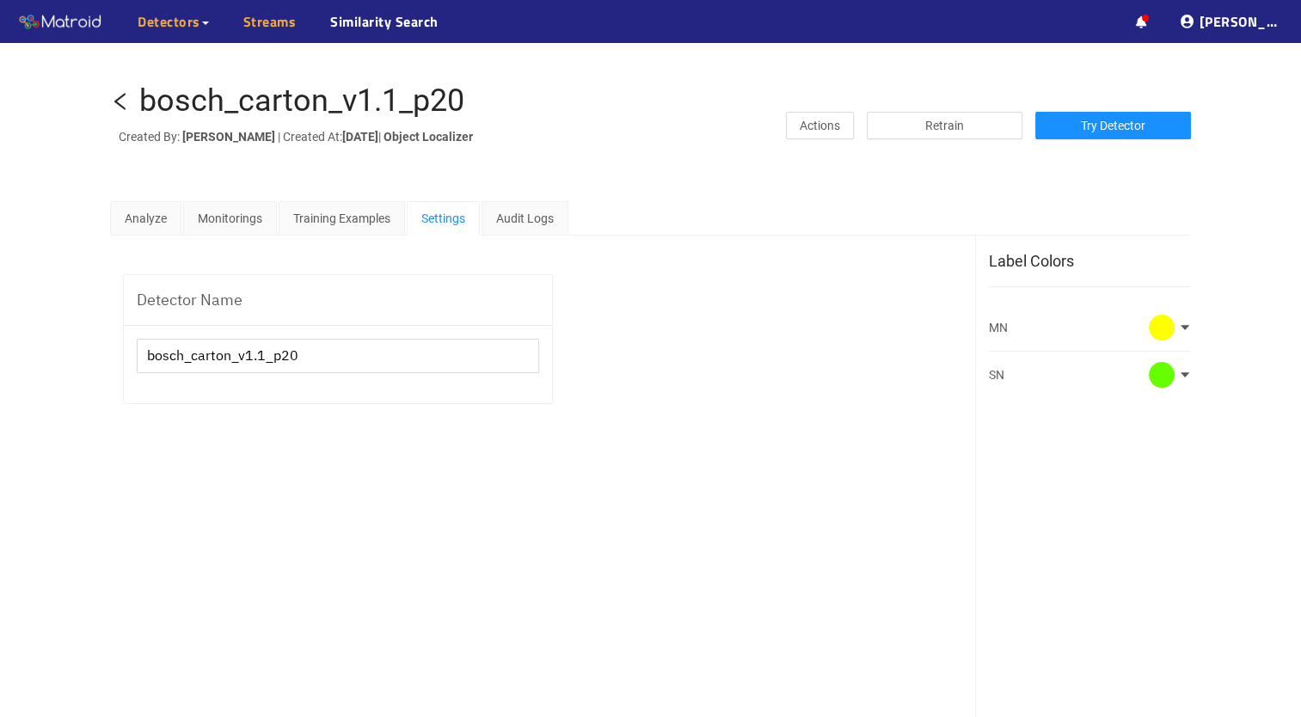
click at [276, 11] on link "Streams" at bounding box center [269, 21] width 53 height 21
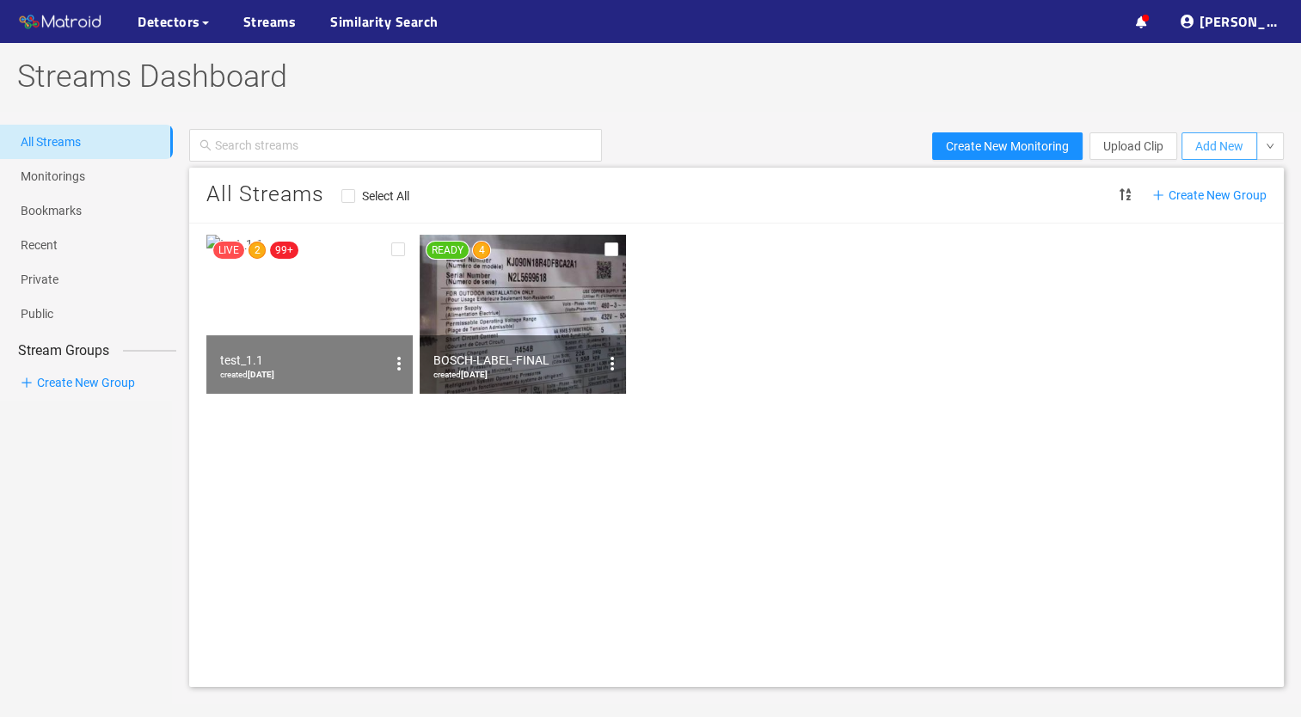
click at [1238, 143] on span "Add New" at bounding box center [1219, 146] width 48 height 19
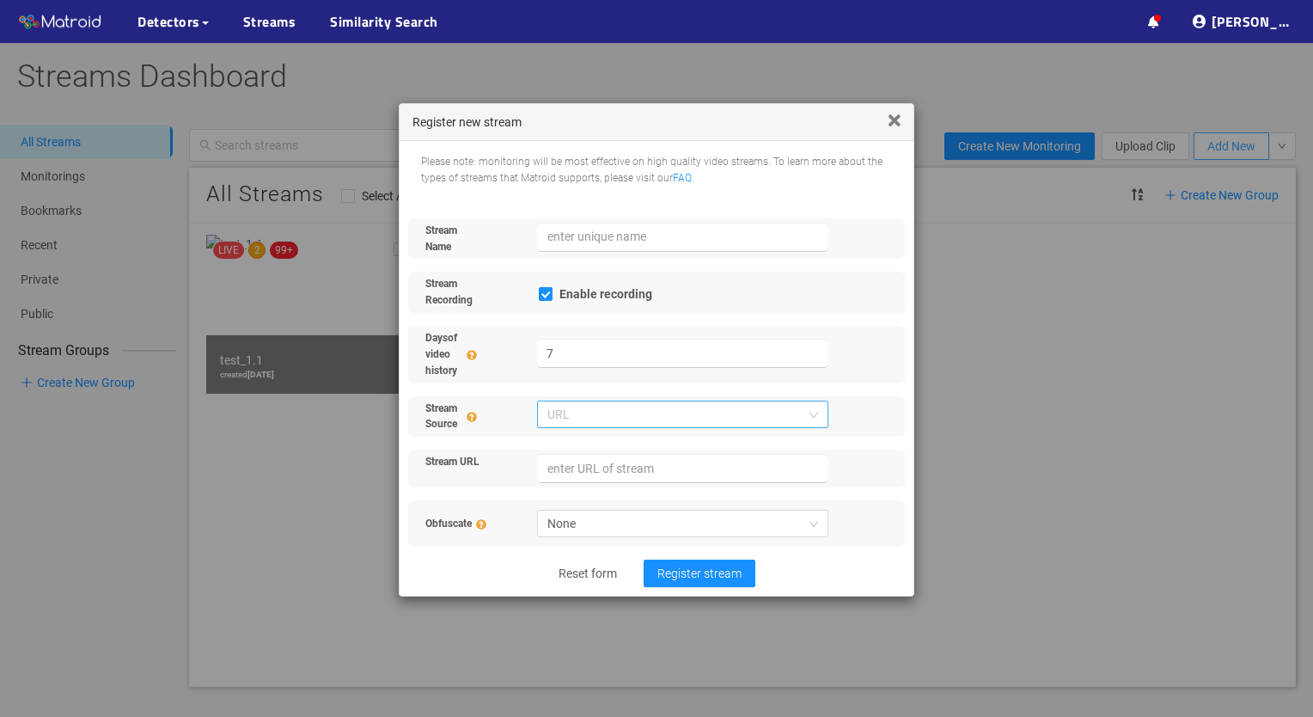
click at [636, 410] on span "URL" at bounding box center [684, 414] width 272 height 26
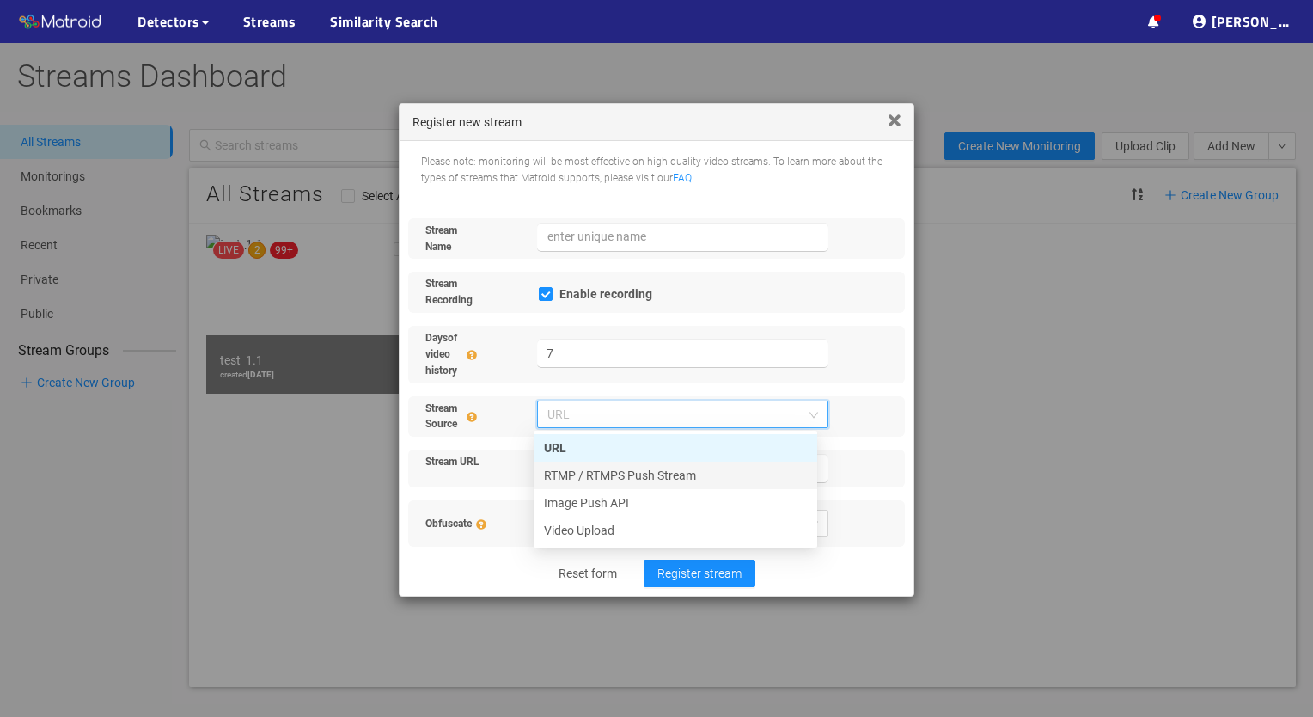
click at [584, 480] on div "RTMP / RTMPS Push Stream" at bounding box center [675, 475] width 263 height 19
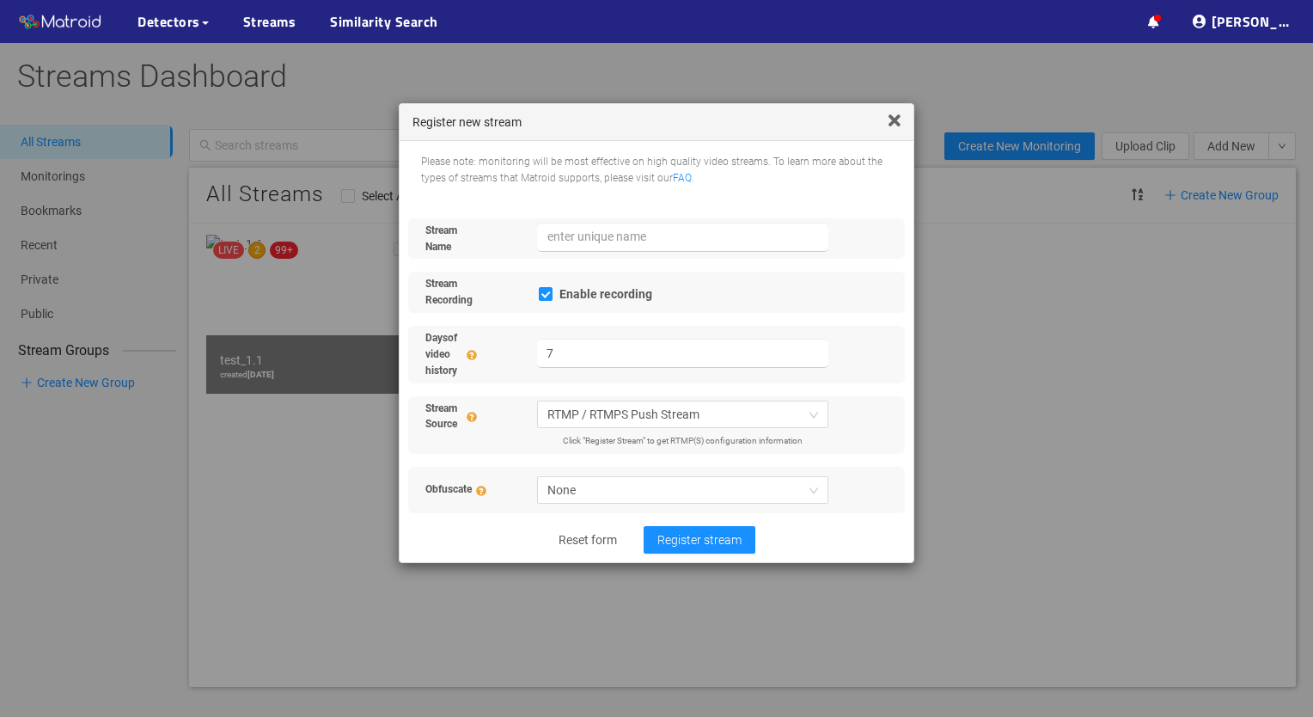
click at [890, 123] on icon at bounding box center [895, 122] width 12 height 19
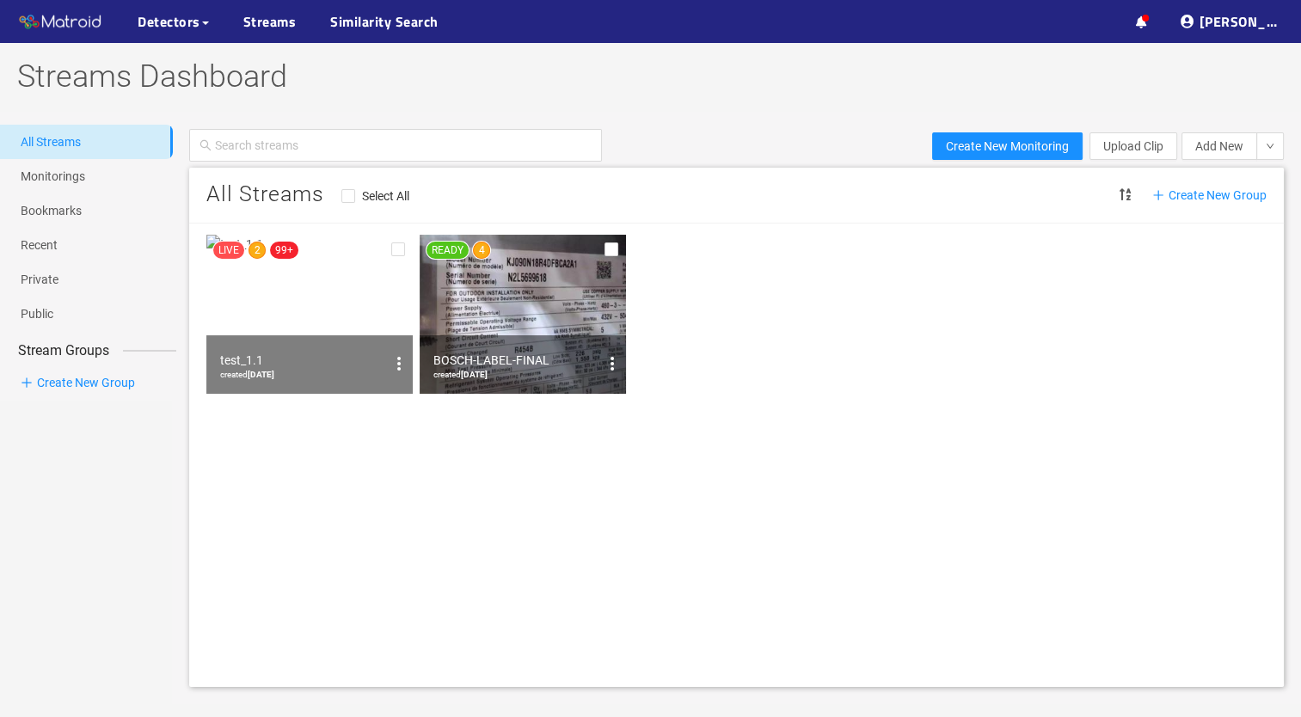
scroll to position [107, 0]
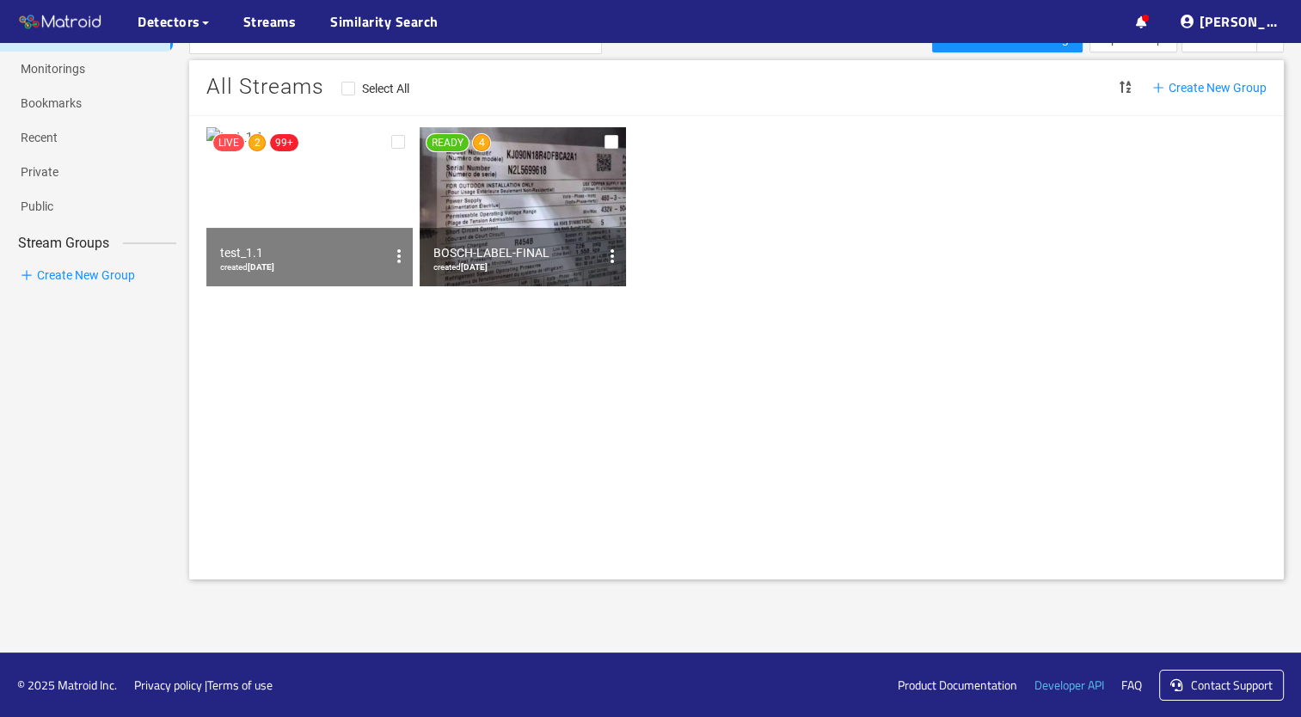
click at [1062, 686] on link "Developer API" at bounding box center [1069, 685] width 70 height 19
